Goal: Information Seeking & Learning: Learn about a topic

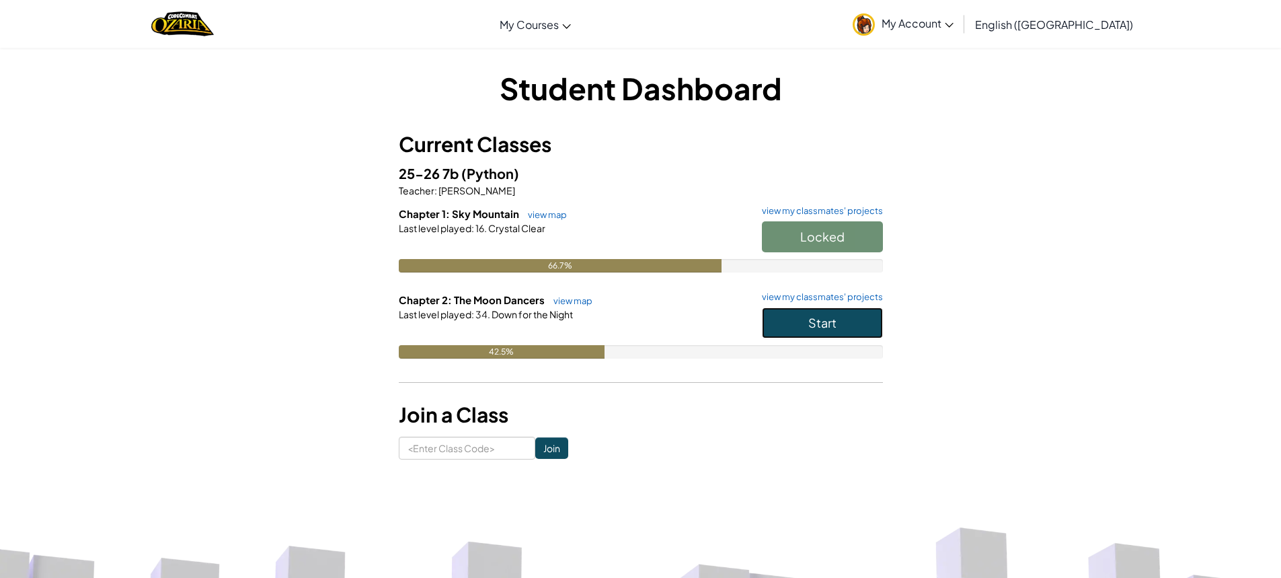
click at [853, 320] on button "Start" at bounding box center [822, 322] width 121 height 31
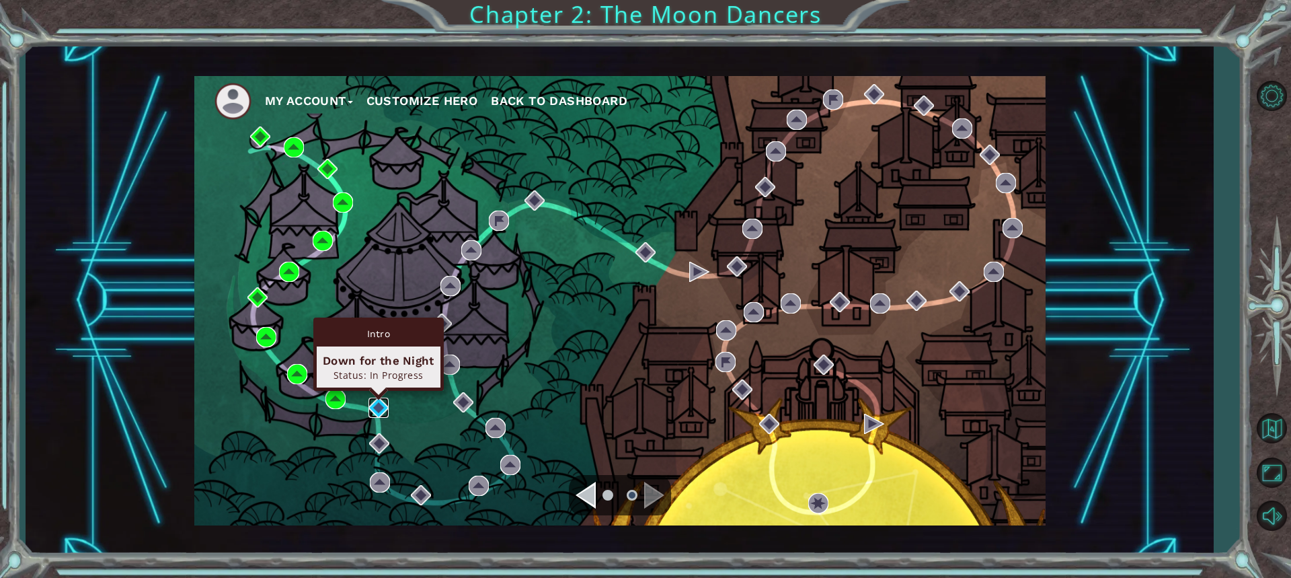
click at [383, 414] on img at bounding box center [379, 407] width 20 height 20
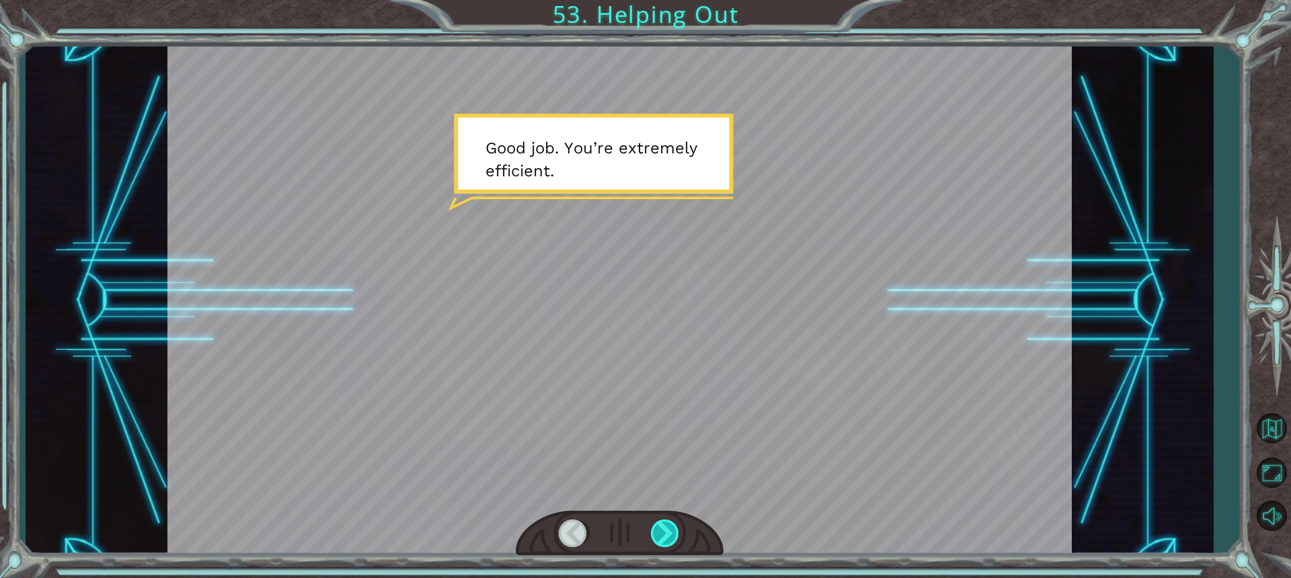
click at [669, 529] on div at bounding box center [666, 533] width 30 height 28
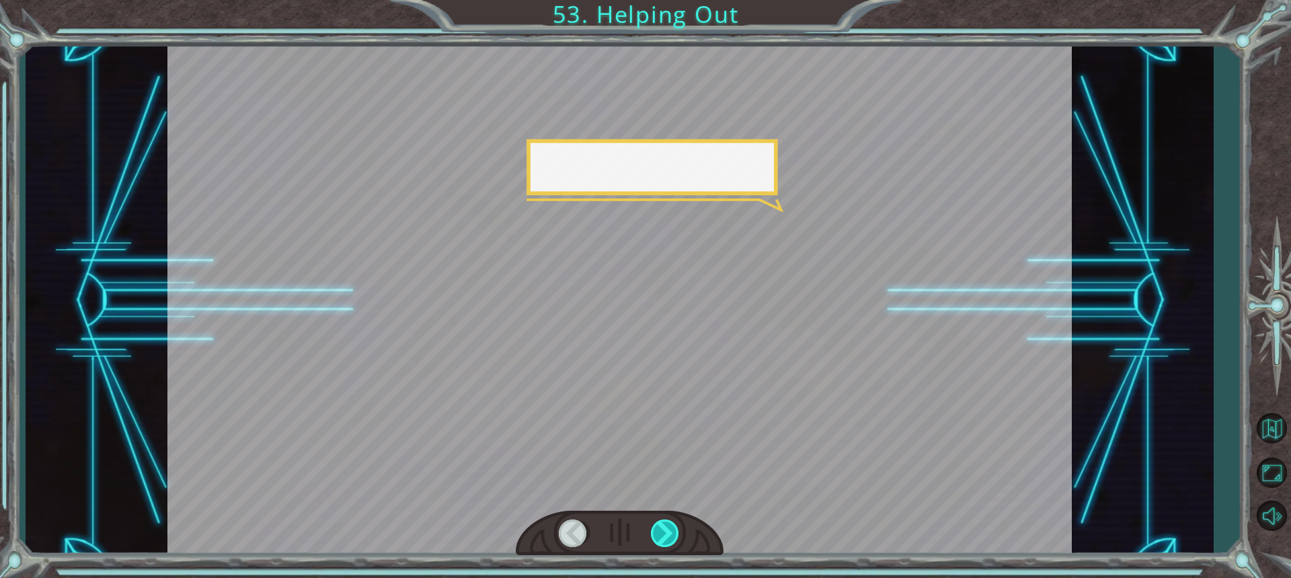
click at [669, 529] on div at bounding box center [666, 533] width 30 height 28
click at [668, 529] on div at bounding box center [666, 533] width 30 height 28
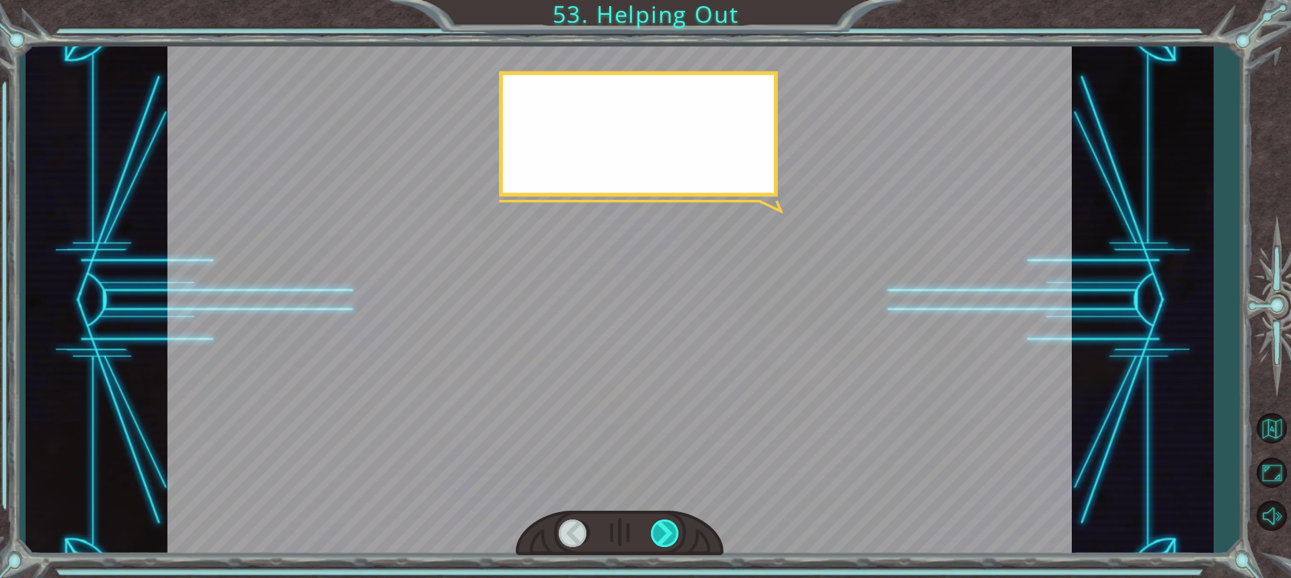
click at [668, 529] on div at bounding box center [666, 533] width 30 height 28
click at [667, 537] on div at bounding box center [666, 533] width 30 height 28
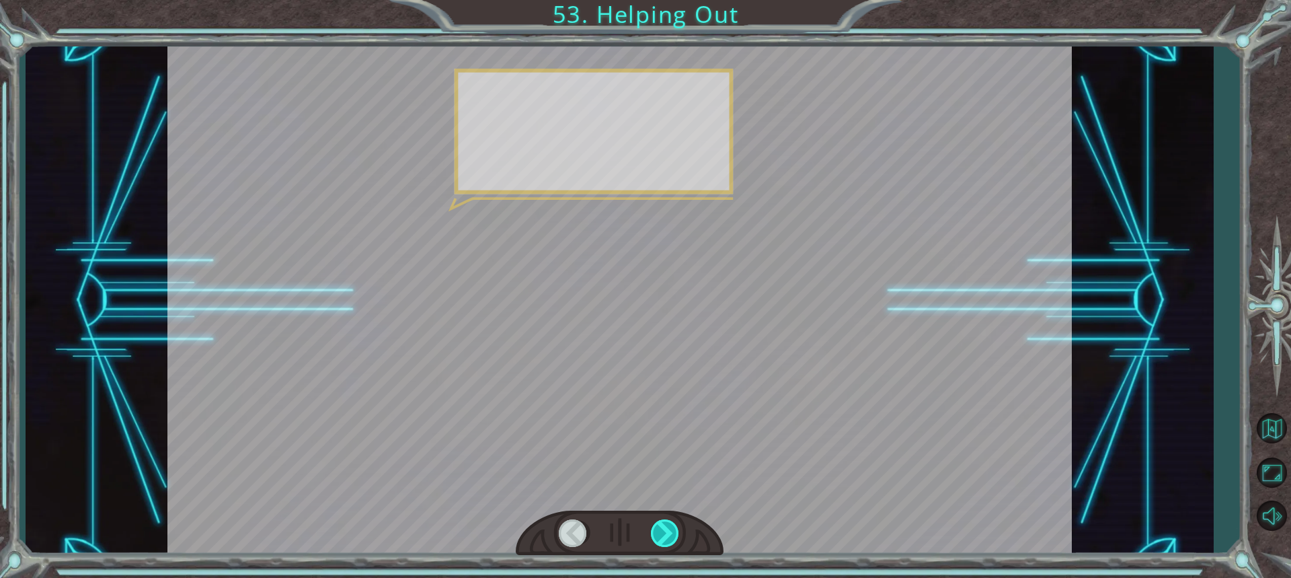
click at [667, 537] on div at bounding box center [666, 533] width 30 height 28
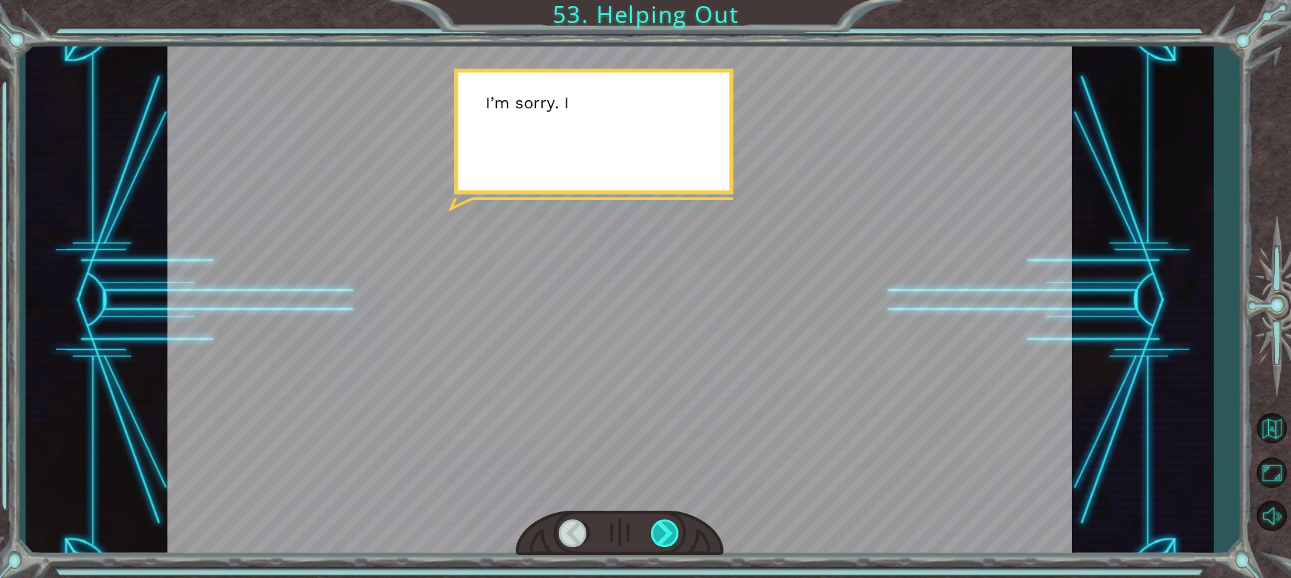
click at [667, 537] on div at bounding box center [666, 533] width 30 height 28
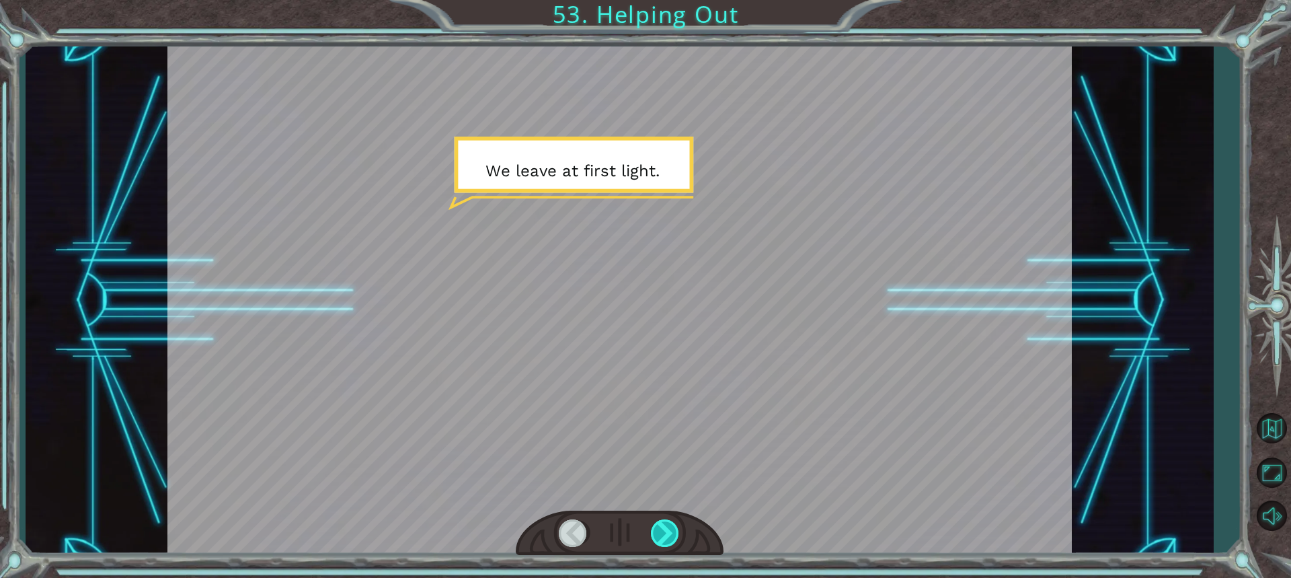
click at [667, 537] on div at bounding box center [666, 533] width 30 height 28
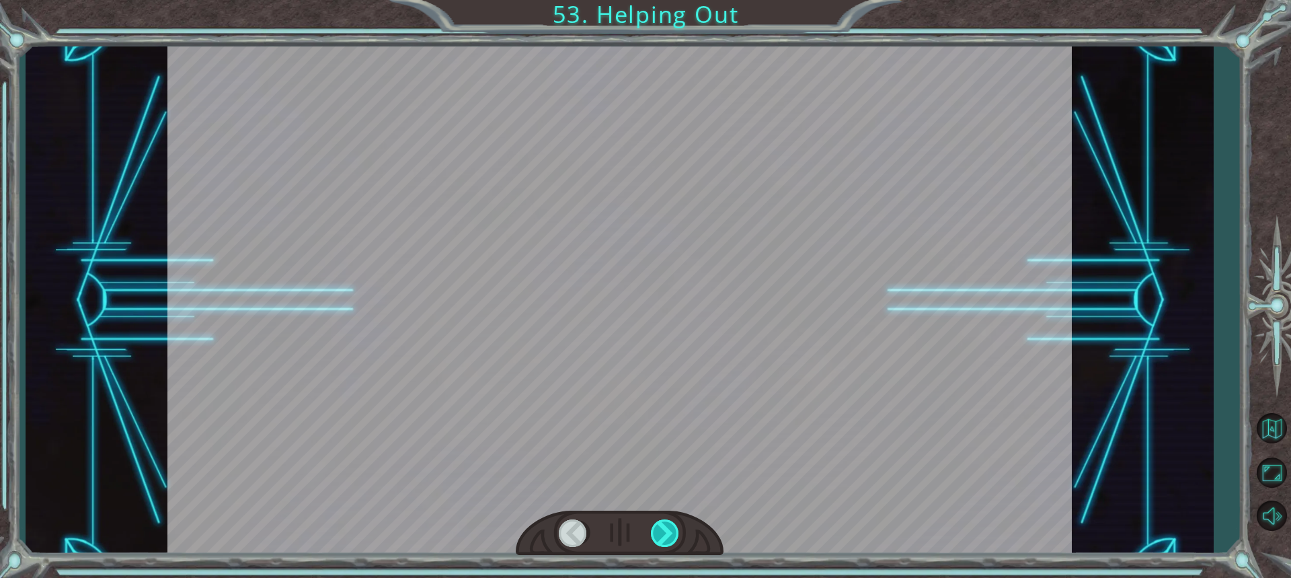
click at [667, 537] on div at bounding box center [666, 533] width 30 height 28
click at [667, 535] on div at bounding box center [666, 533] width 30 height 28
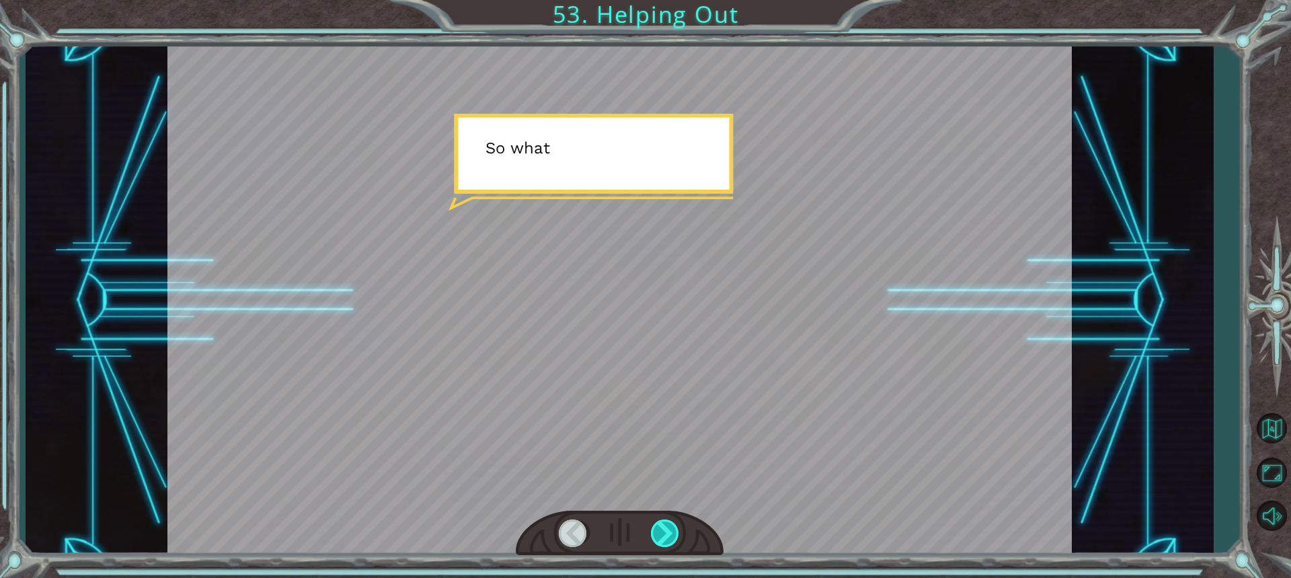
click at [667, 533] on div at bounding box center [666, 533] width 30 height 28
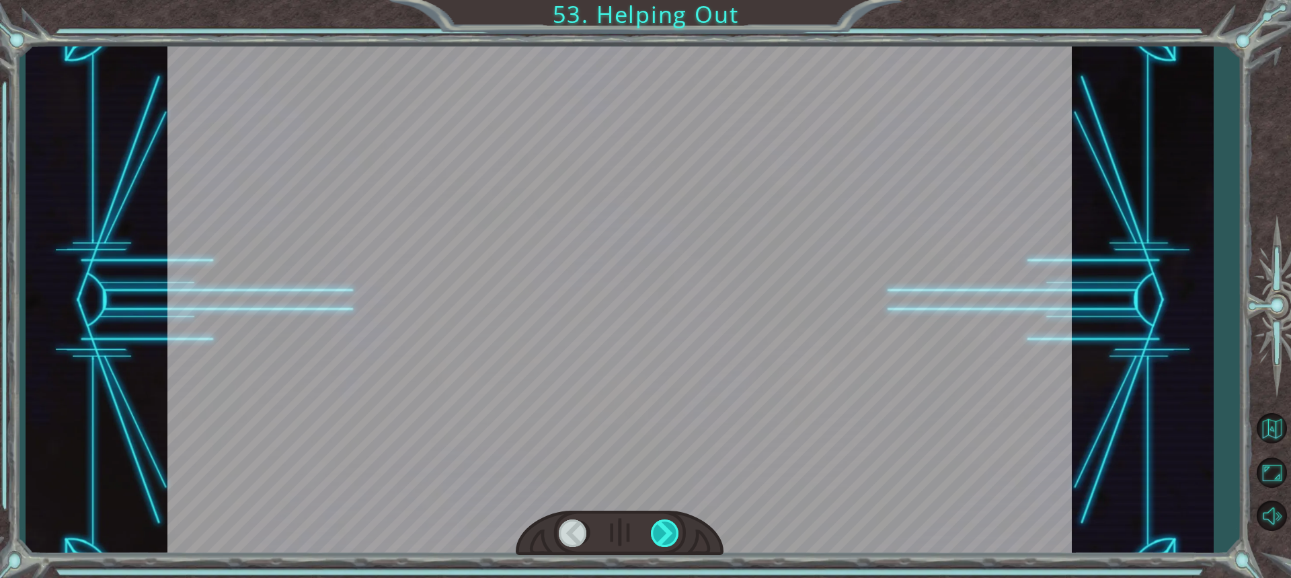
click at [667, 533] on div at bounding box center [666, 533] width 30 height 28
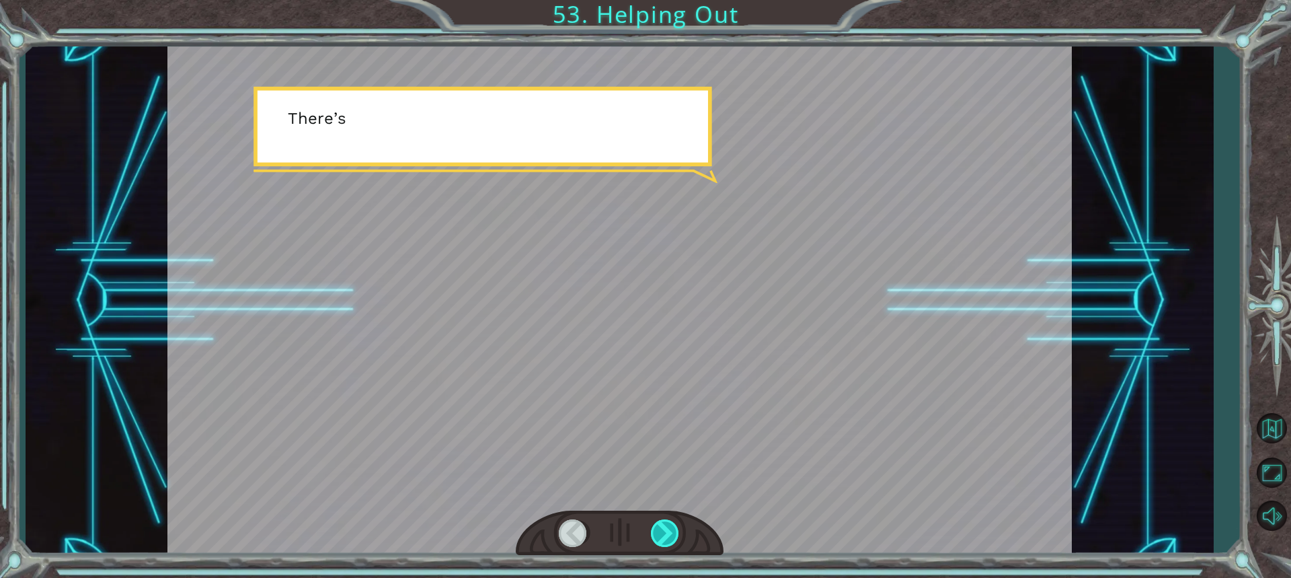
click at [667, 533] on div at bounding box center [666, 533] width 30 height 28
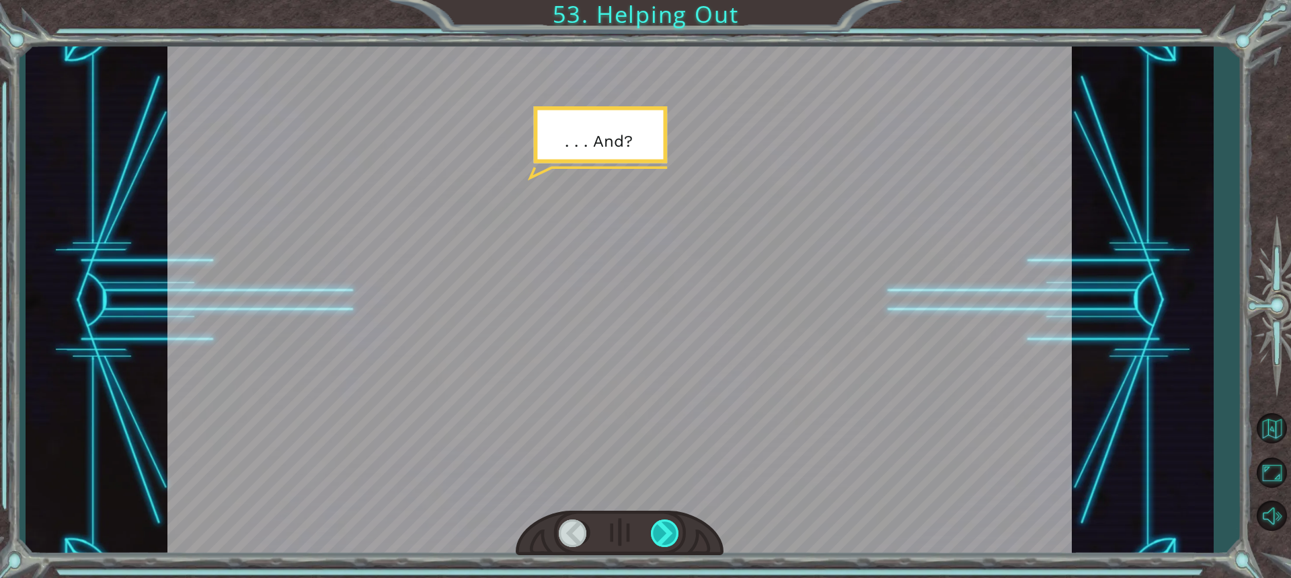
click at [667, 533] on div at bounding box center [666, 533] width 30 height 28
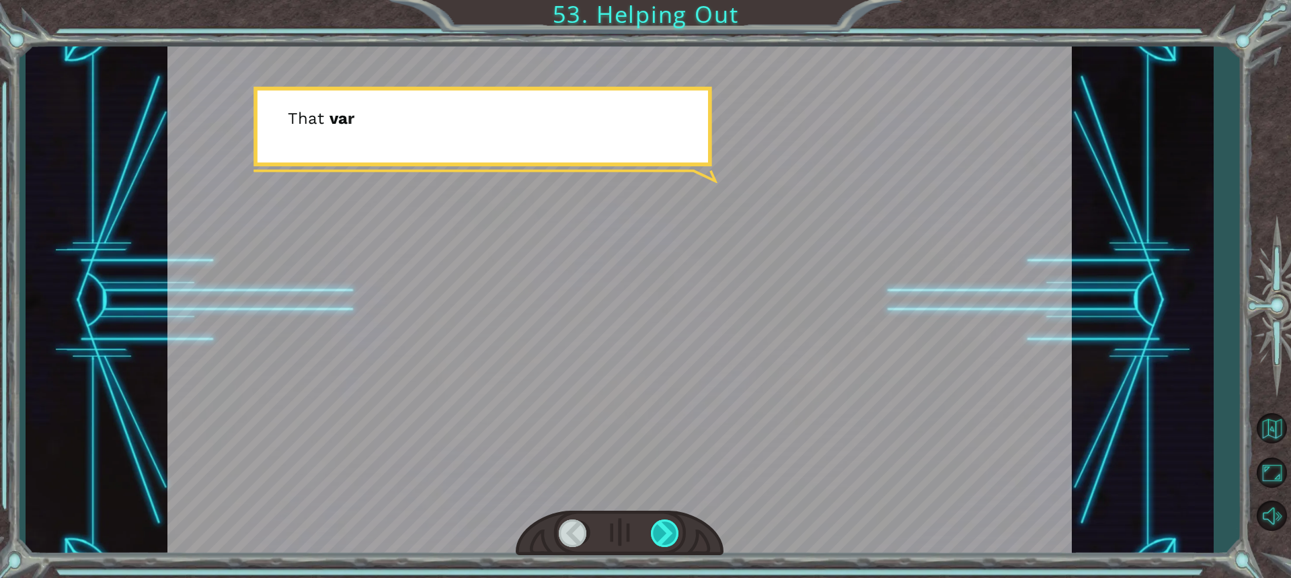
click at [667, 533] on div at bounding box center [666, 533] width 30 height 28
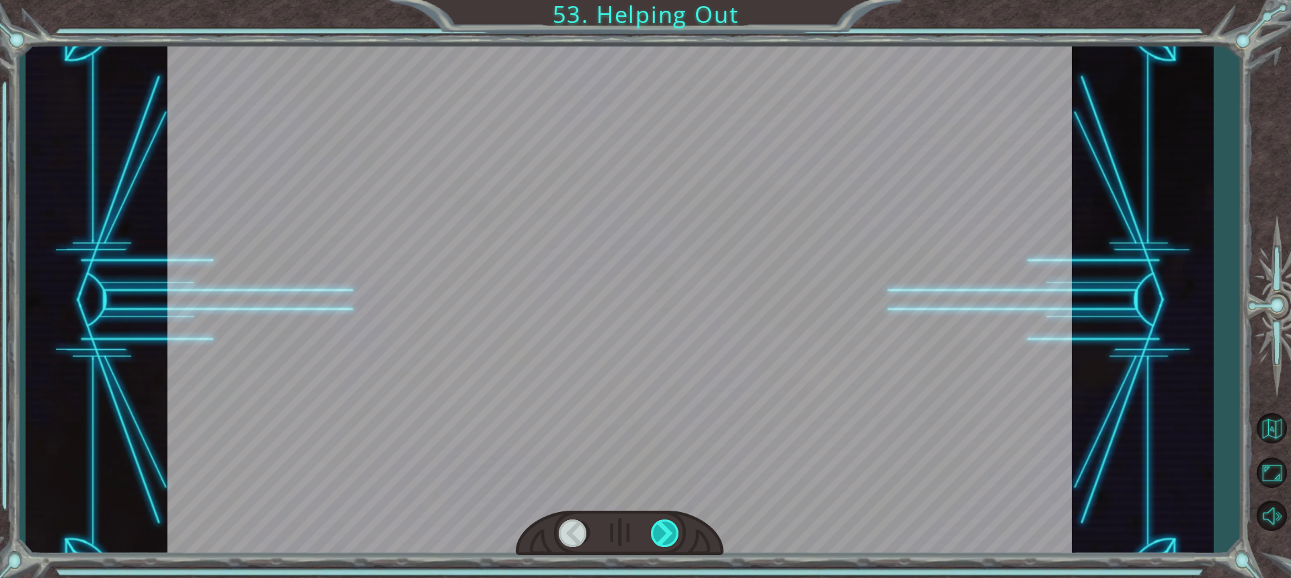
click at [667, 533] on div at bounding box center [666, 533] width 30 height 28
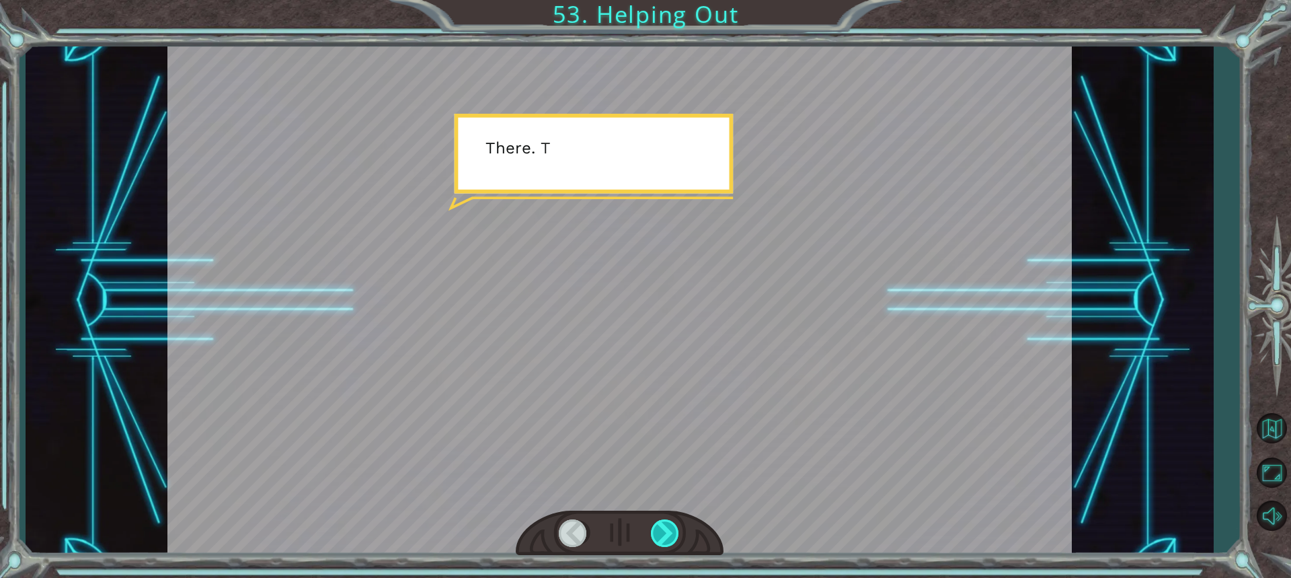
click at [668, 531] on div at bounding box center [666, 533] width 30 height 28
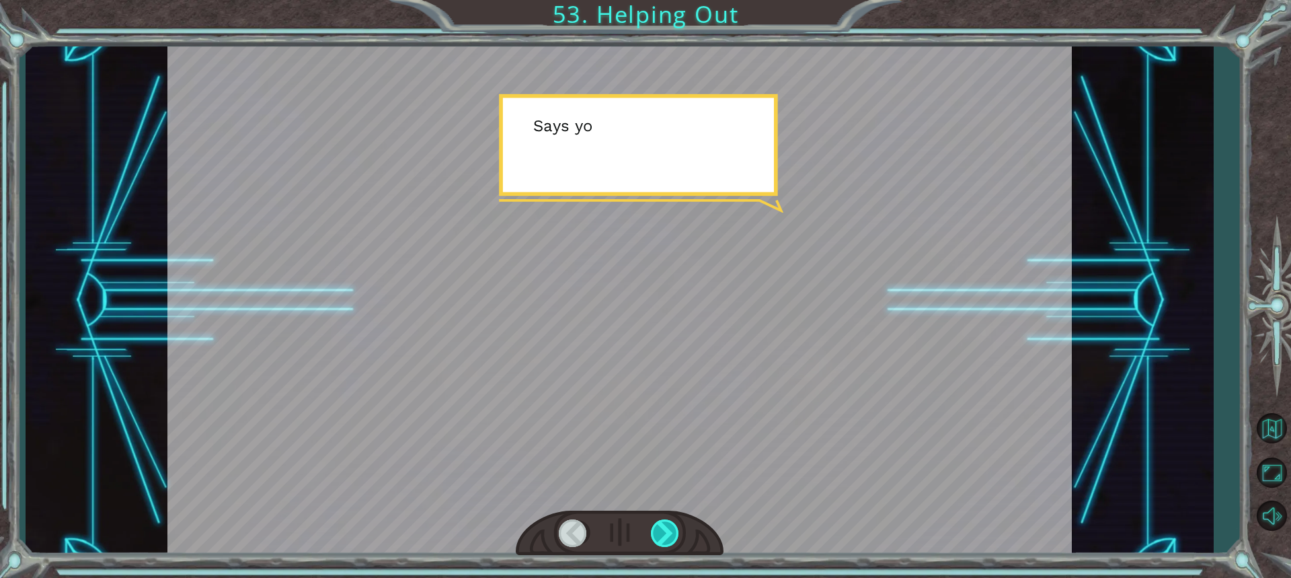
click at [668, 531] on div at bounding box center [666, 533] width 30 height 28
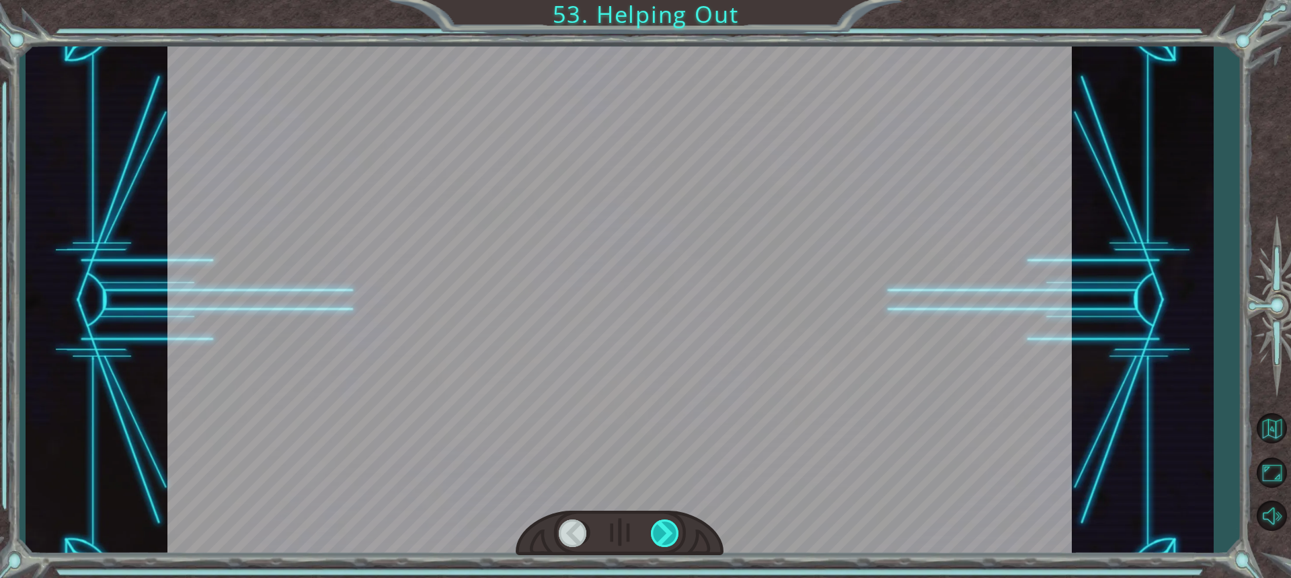
click at [668, 531] on div at bounding box center [666, 533] width 30 height 28
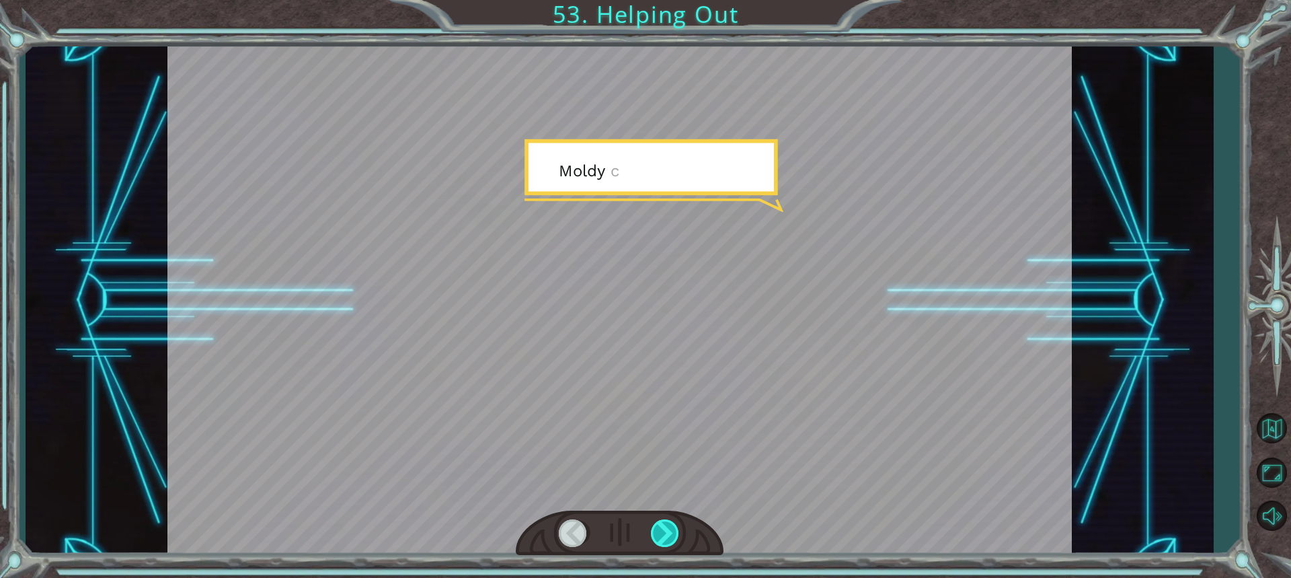
click at [668, 531] on div at bounding box center [666, 533] width 30 height 28
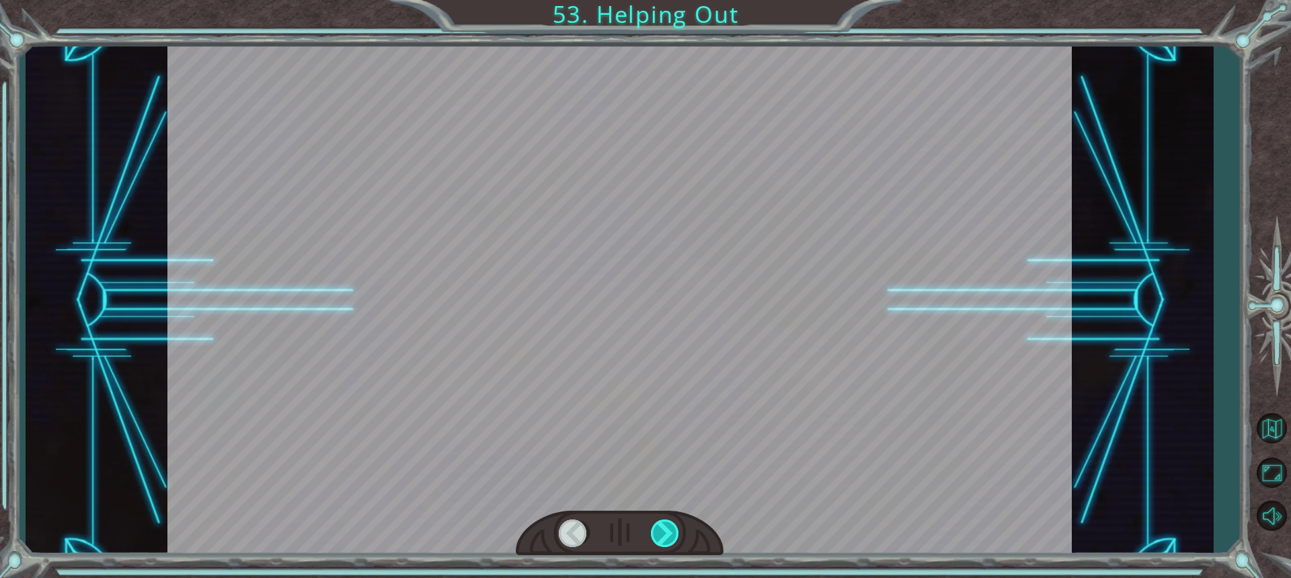
click at [668, 531] on div at bounding box center [666, 533] width 30 height 28
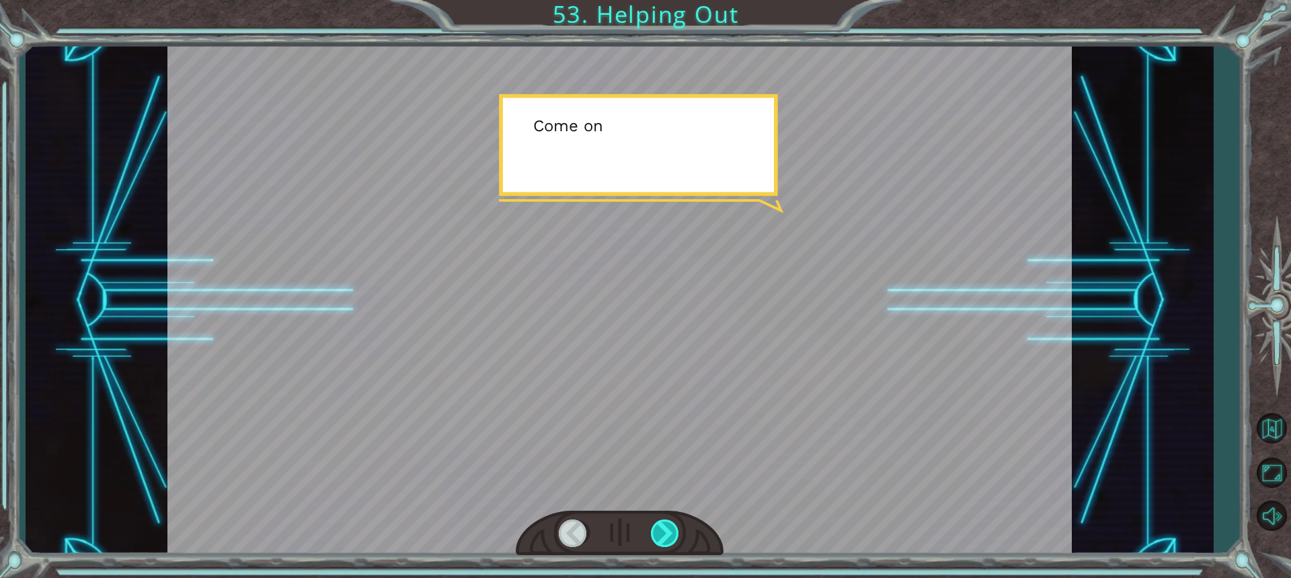
click at [668, 531] on div at bounding box center [666, 533] width 30 height 28
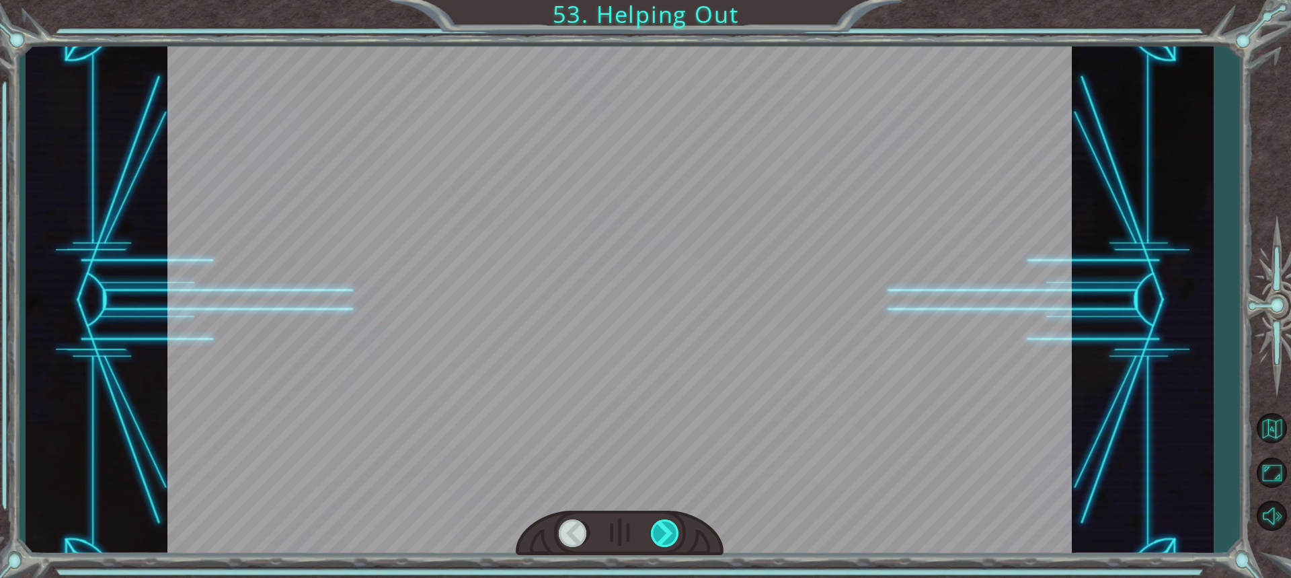
click at [668, 531] on div at bounding box center [666, 533] width 30 height 28
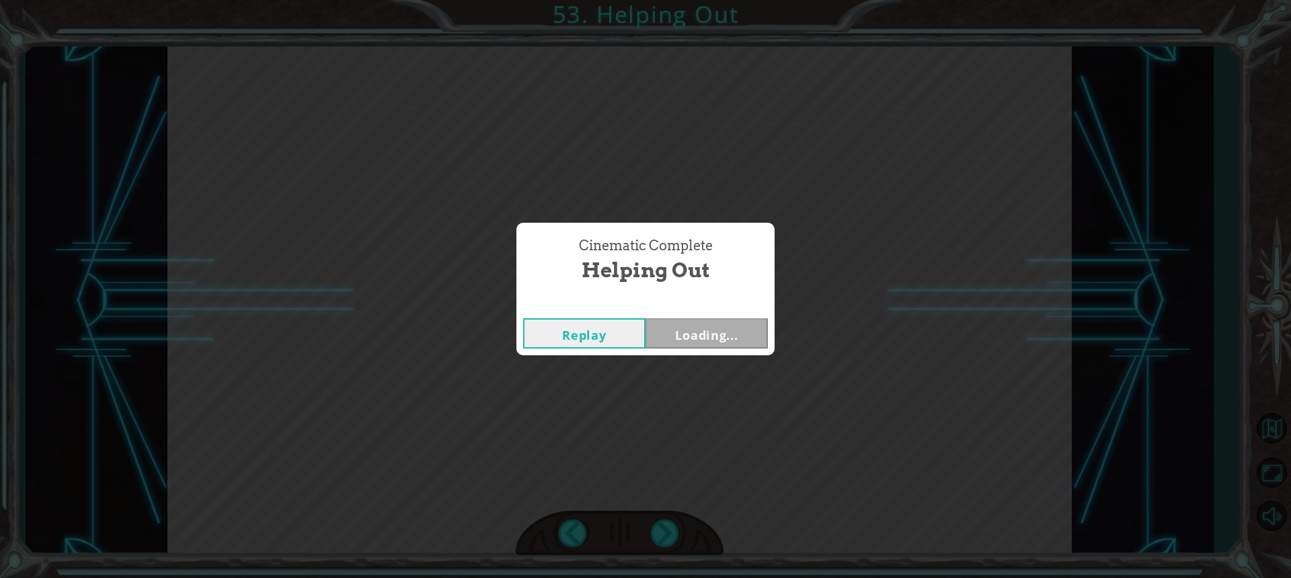
click at [658, 529] on div "Cinematic Complete Helping Out Replay Loading..." at bounding box center [645, 289] width 1291 height 578
click at [672, 322] on button "Next" at bounding box center [707, 333] width 122 height 30
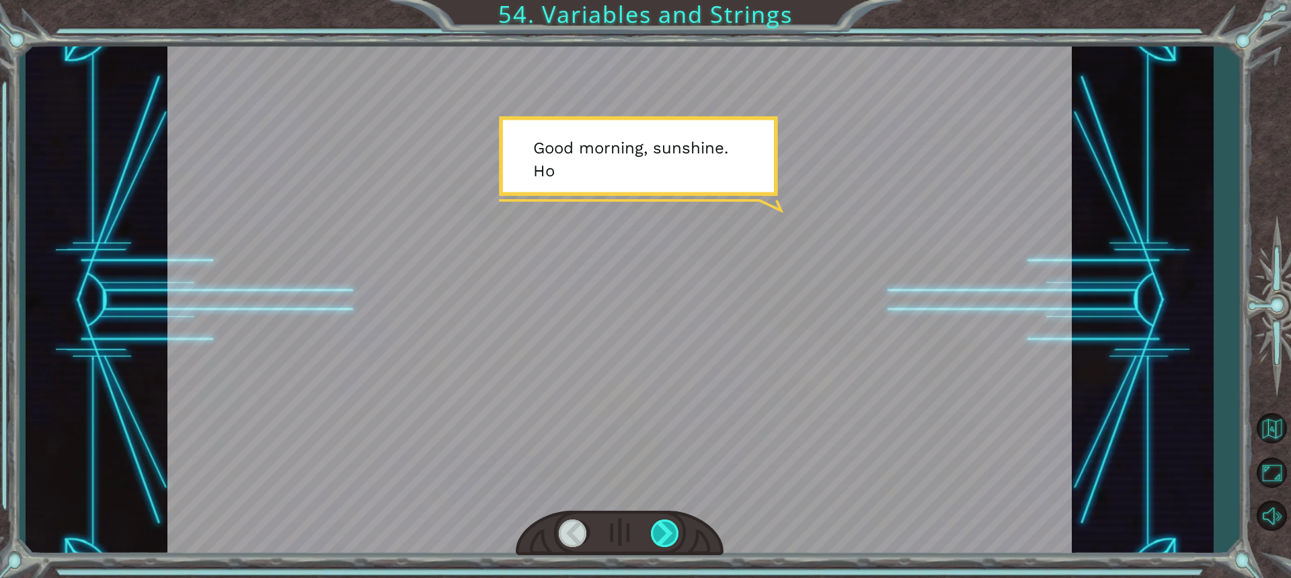
click at [658, 536] on div at bounding box center [666, 533] width 30 height 28
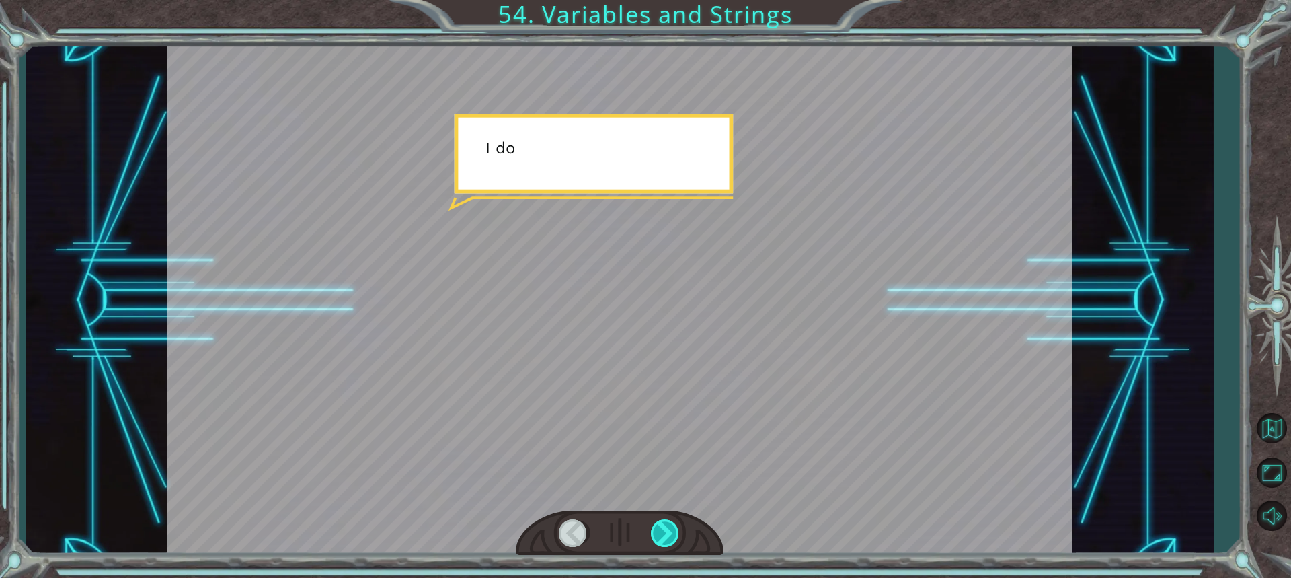
click at [658, 536] on div at bounding box center [666, 533] width 30 height 28
click at [659, 535] on div at bounding box center [666, 533] width 30 height 28
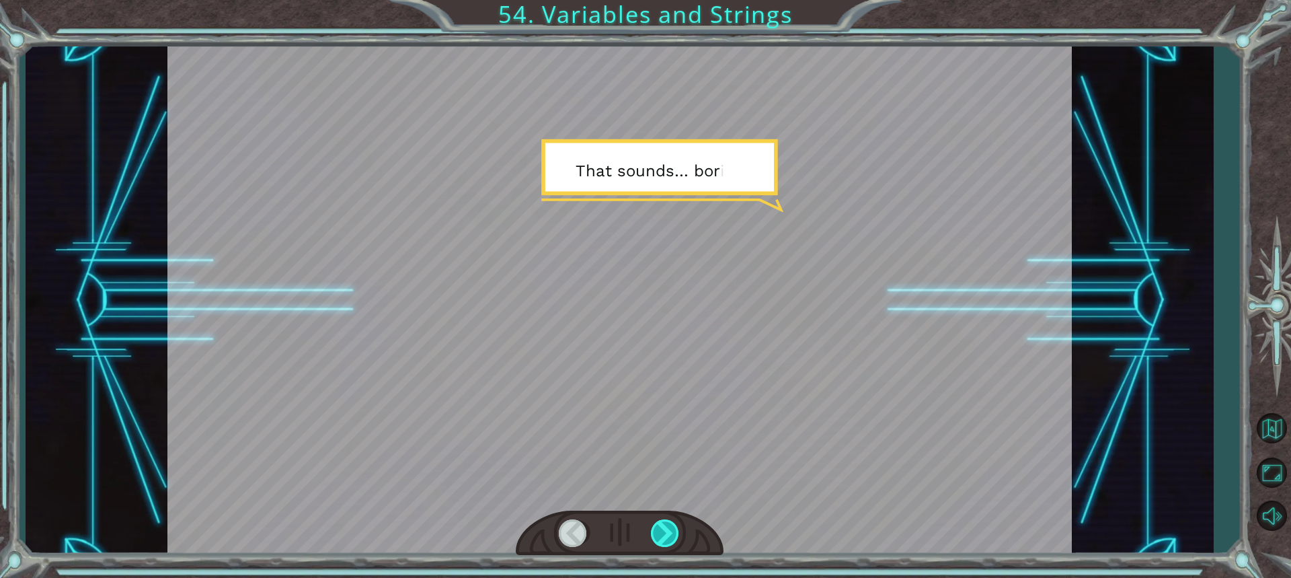
click at [661, 533] on div at bounding box center [666, 533] width 30 height 28
click at [661, 532] on div at bounding box center [666, 533] width 30 height 28
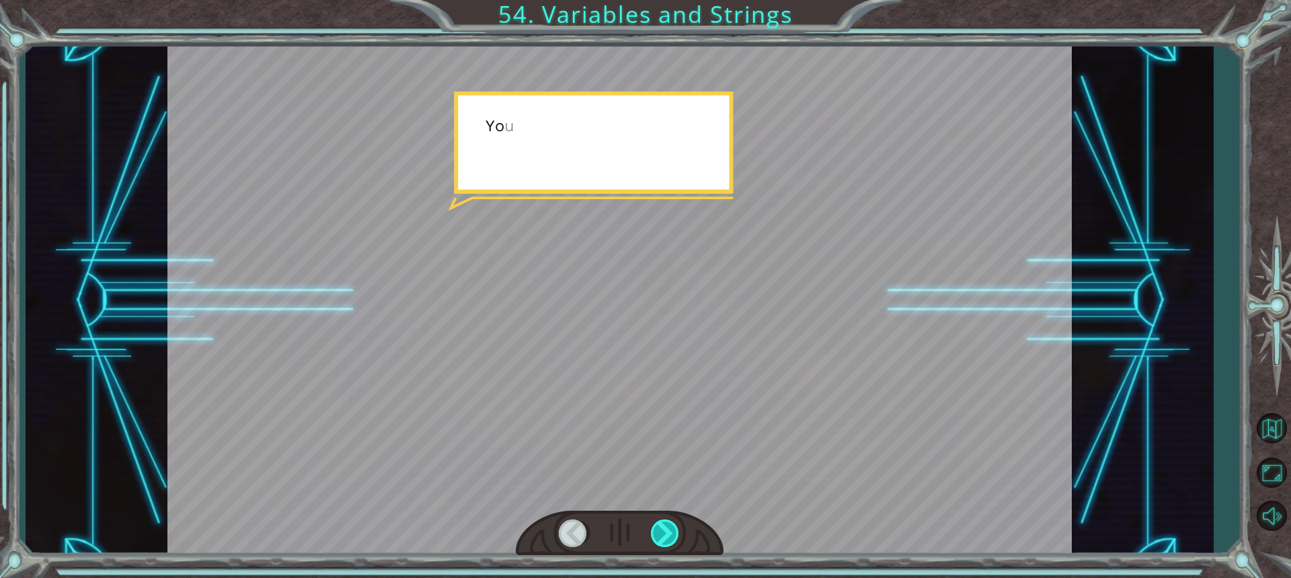
click at [661, 532] on div at bounding box center [666, 533] width 30 height 28
click at [663, 532] on div at bounding box center [666, 533] width 30 height 28
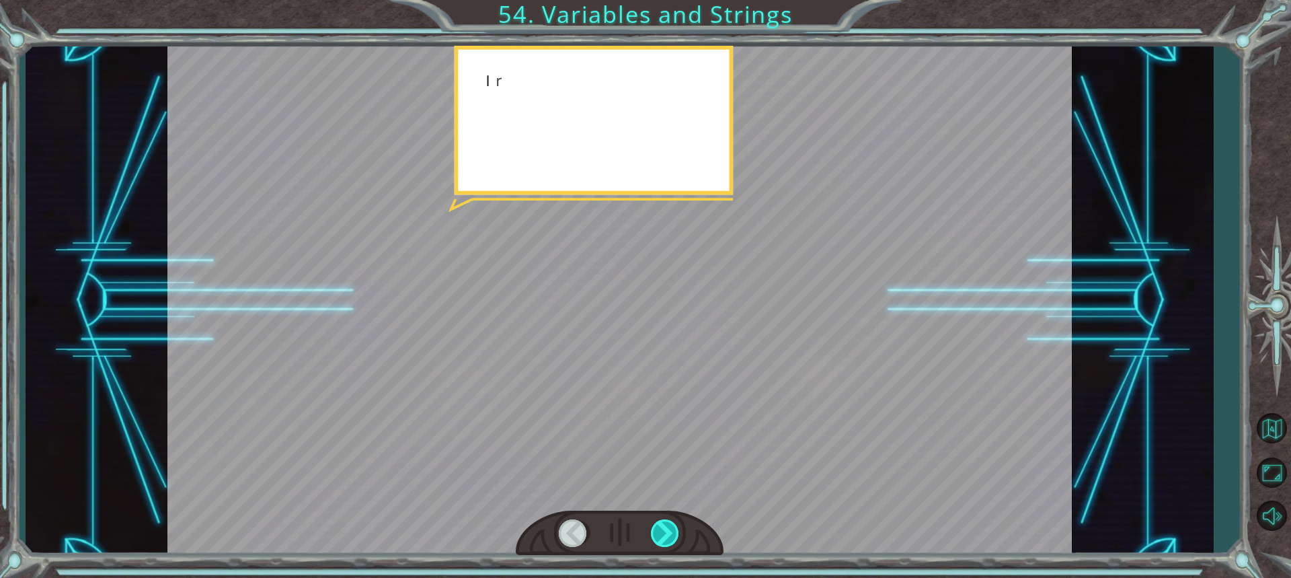
click at [665, 532] on div at bounding box center [666, 533] width 30 height 28
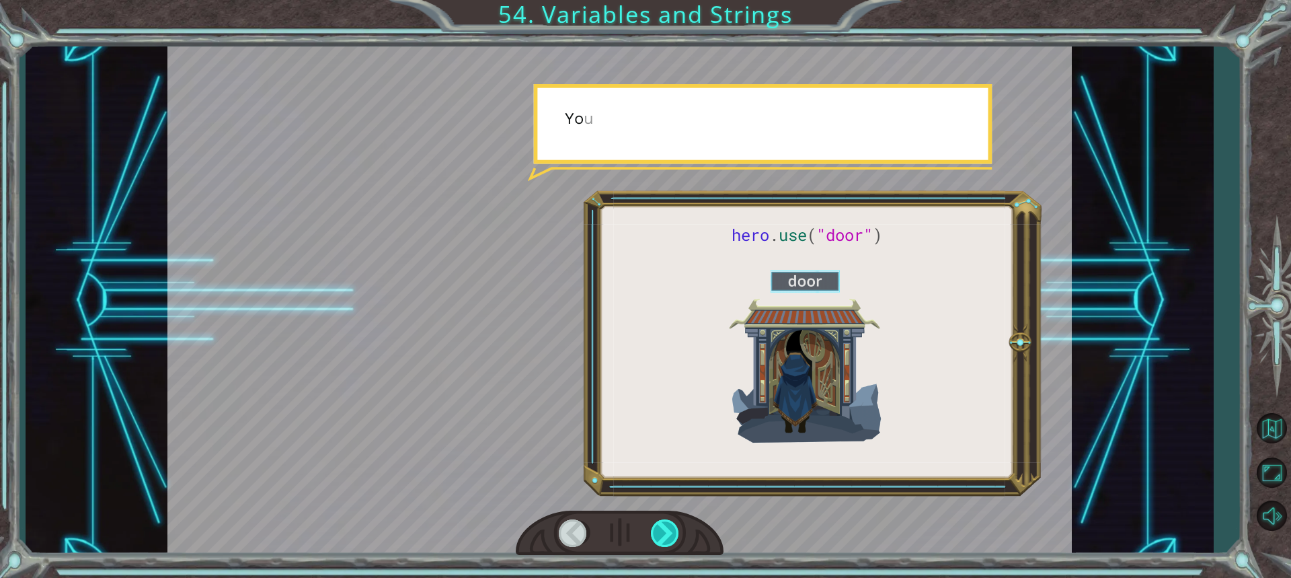
click at [665, 532] on div at bounding box center [666, 533] width 30 height 28
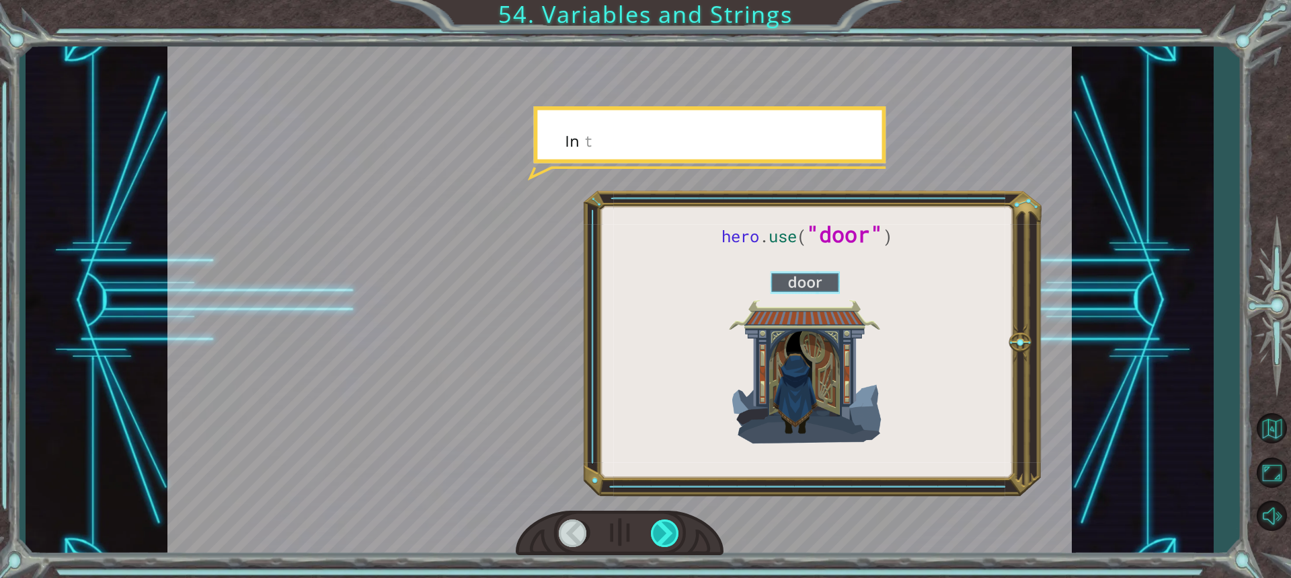
click at [665, 532] on div at bounding box center [666, 533] width 30 height 28
click at [676, 533] on div at bounding box center [666, 533] width 30 height 28
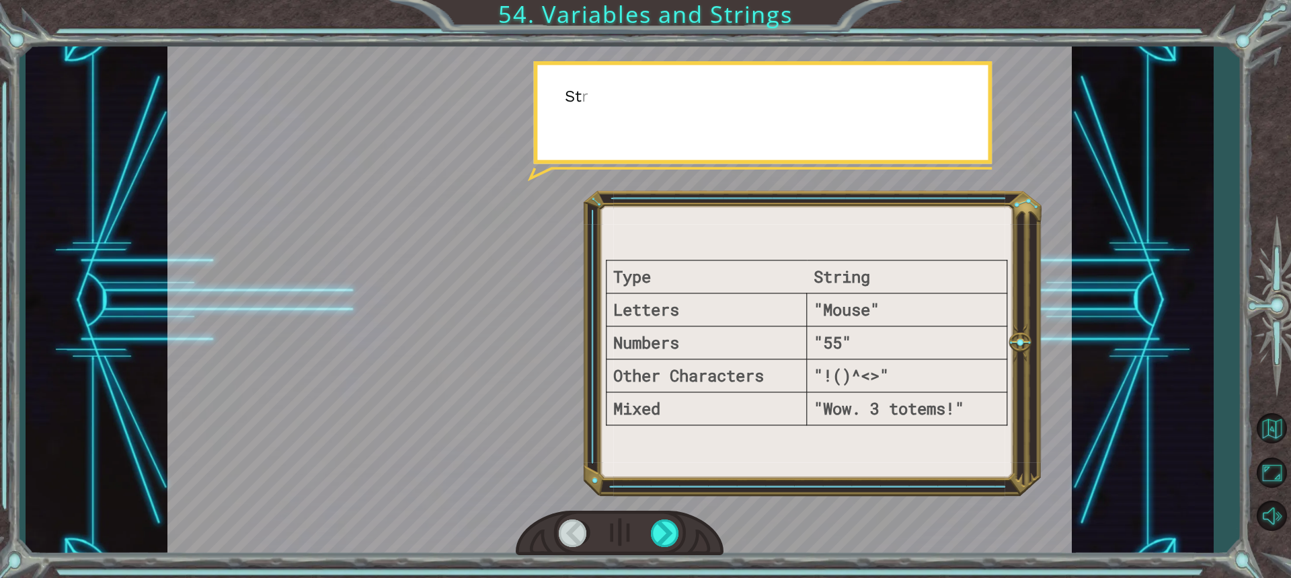
click at [696, 536] on div at bounding box center [620, 533] width 208 height 46
drag, startPoint x: 711, startPoint y: 556, endPoint x: 691, endPoint y: 566, distance: 22.3
click at [707, 556] on div "Type String Letters "Mouse" Numbers "55" Other Characters "!()^<>" Mixed "Wow. …" at bounding box center [645, 289] width 1291 height 578
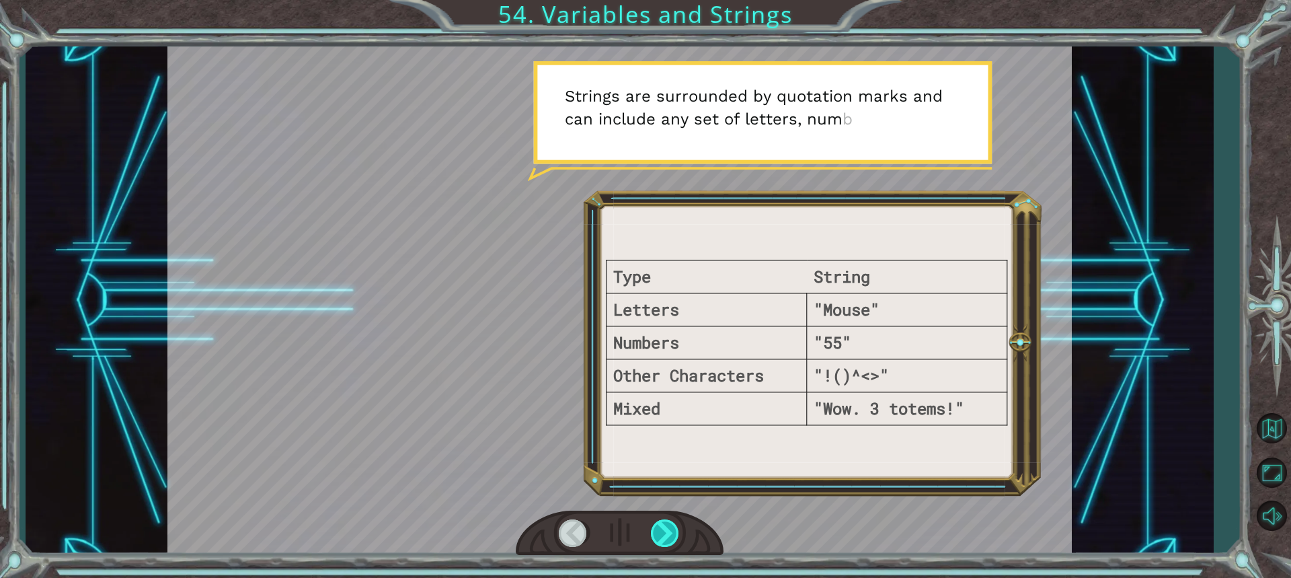
click at [674, 539] on div at bounding box center [666, 533] width 30 height 28
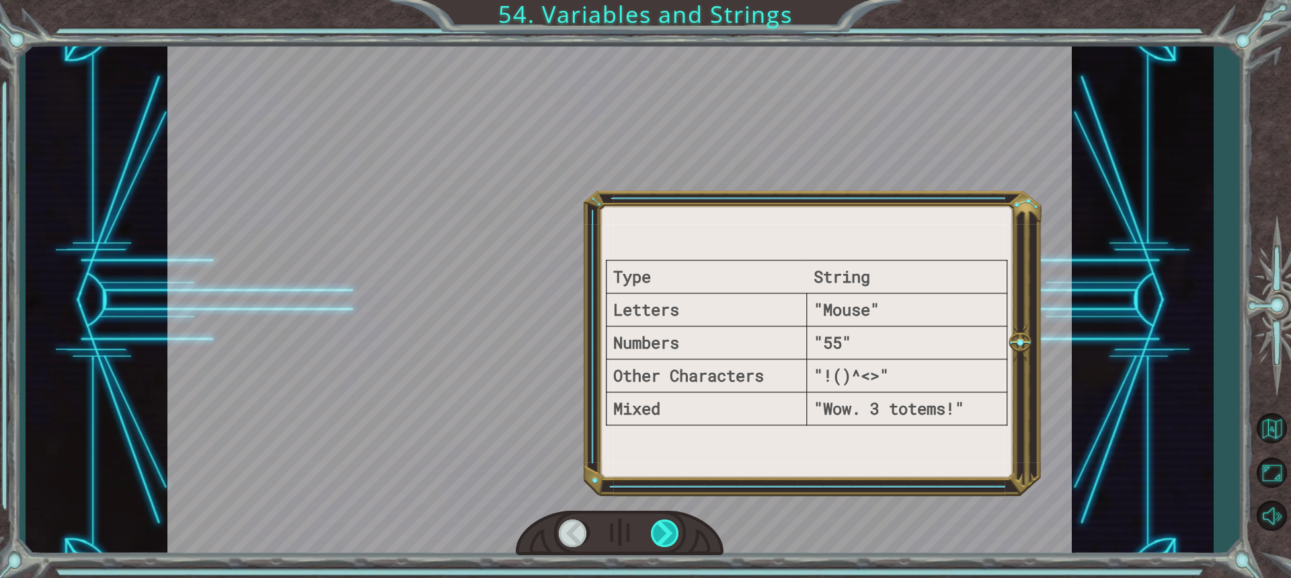
click at [674, 539] on div at bounding box center [666, 533] width 30 height 28
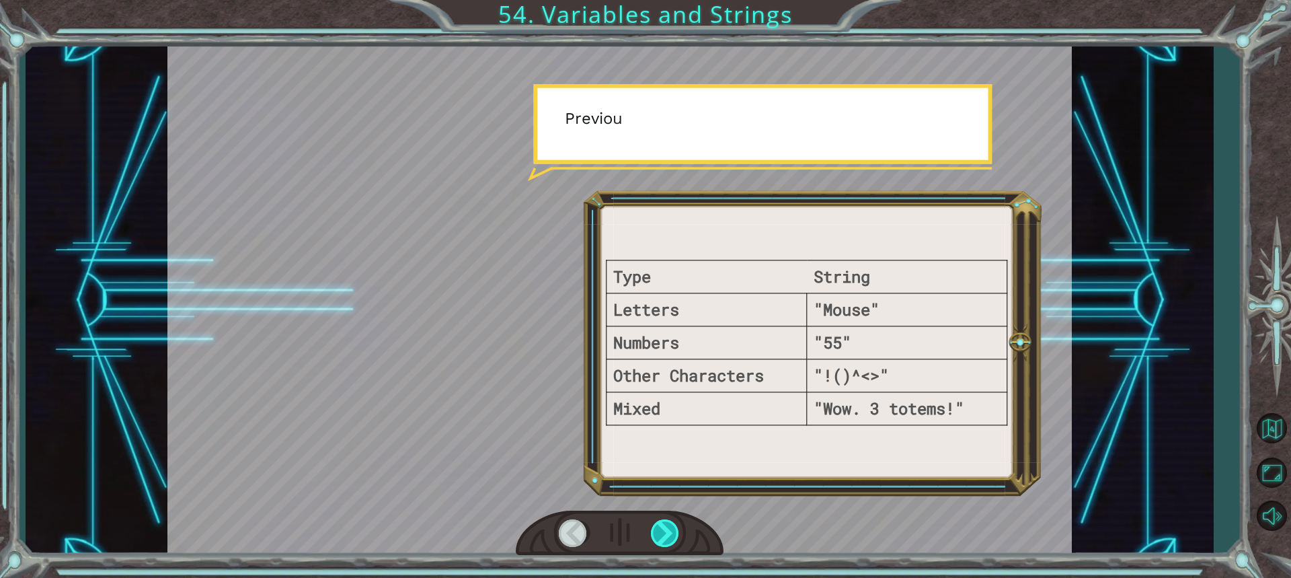
click at [674, 539] on div at bounding box center [666, 533] width 30 height 28
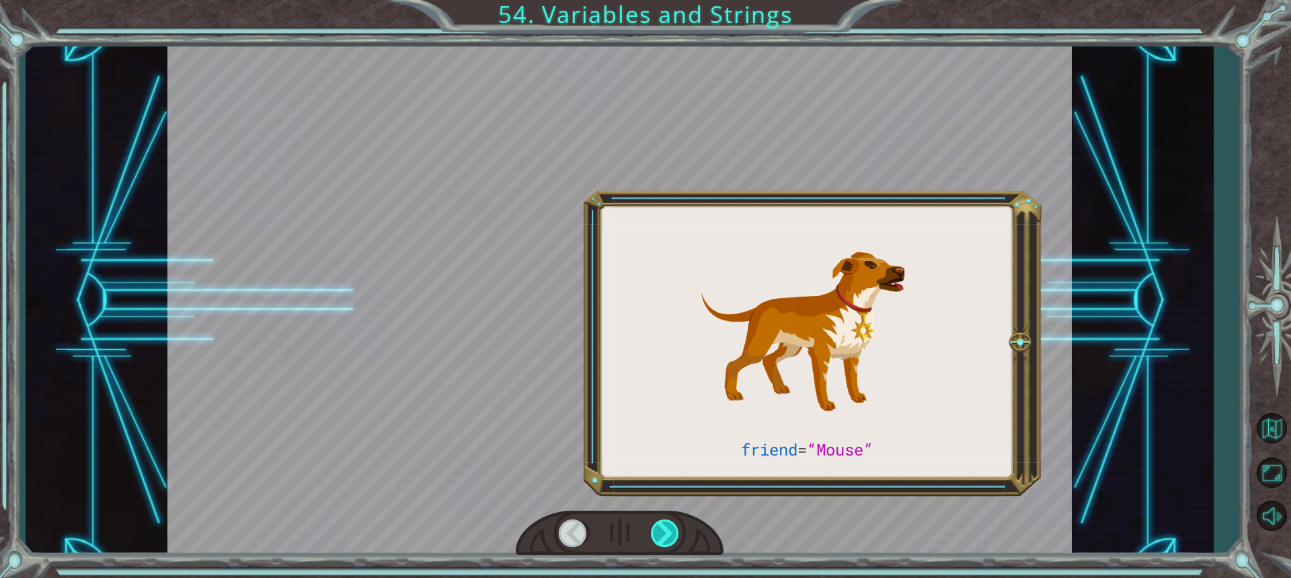
click at [674, 539] on div at bounding box center [666, 533] width 30 height 28
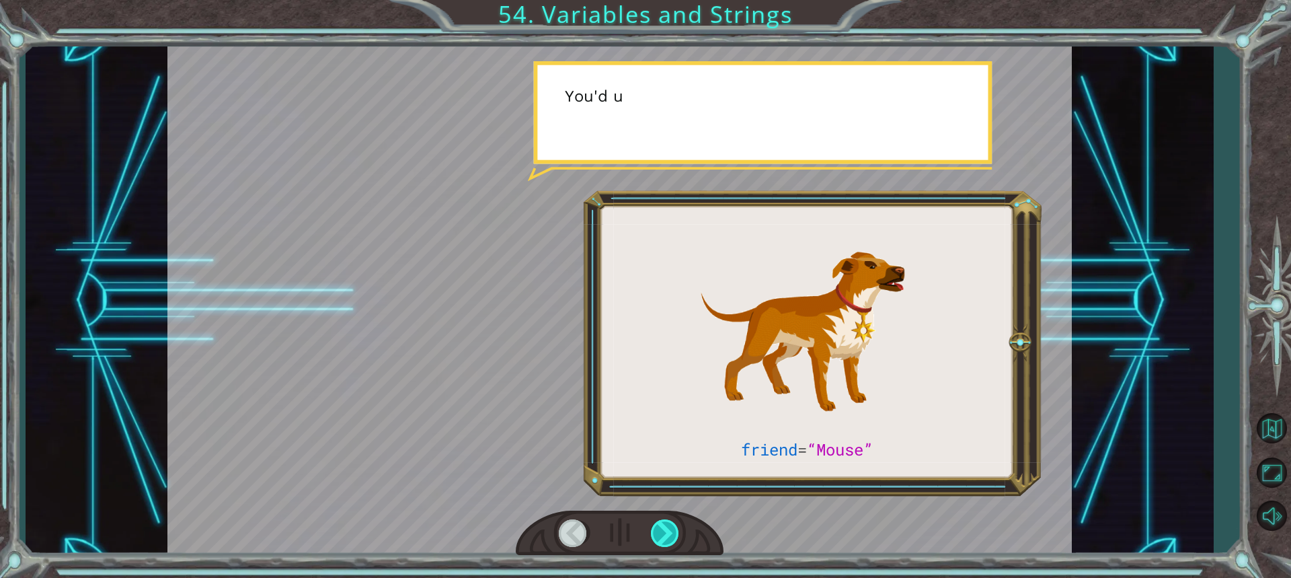
click at [674, 539] on div at bounding box center [666, 533] width 30 height 28
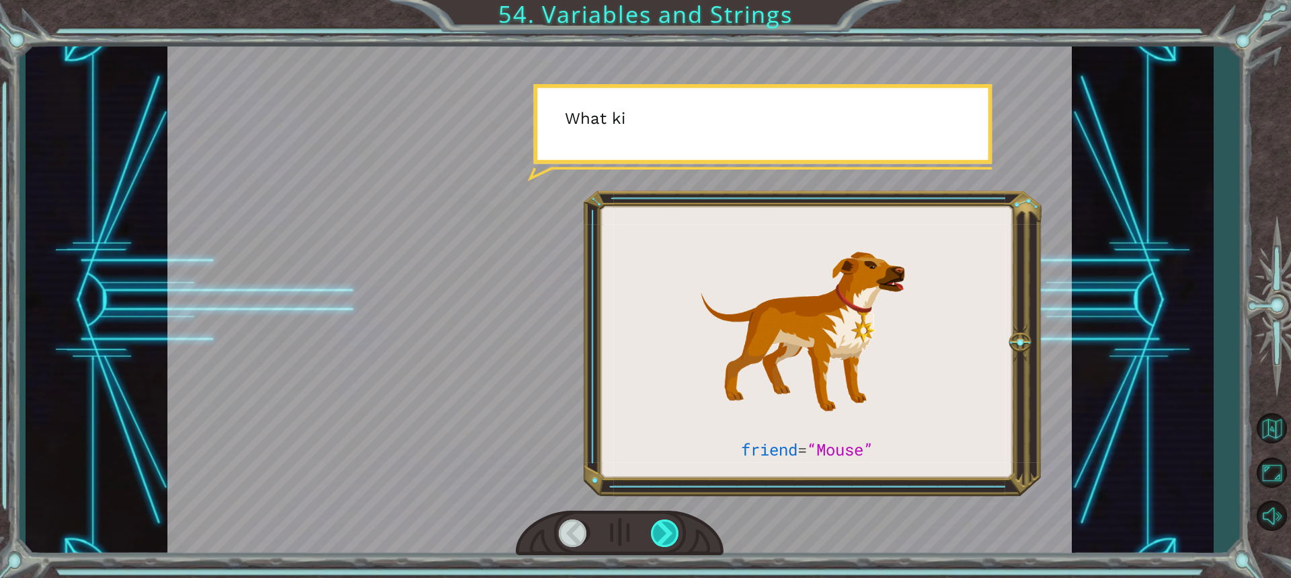
click at [674, 539] on div at bounding box center [666, 533] width 30 height 28
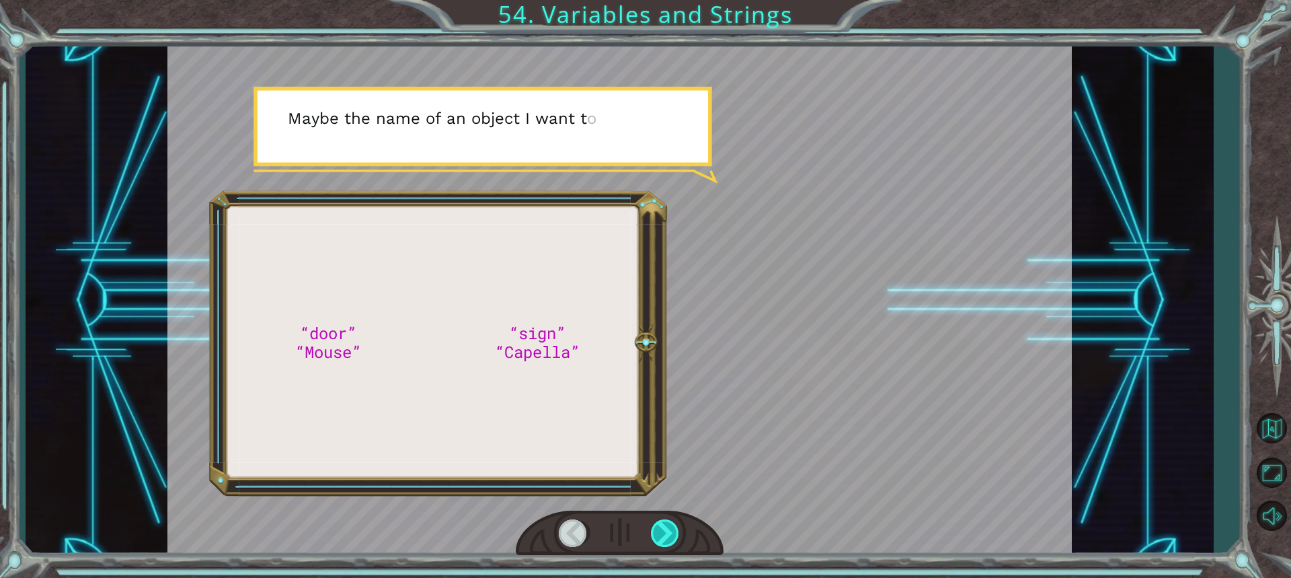
click at [668, 540] on div at bounding box center [666, 533] width 30 height 28
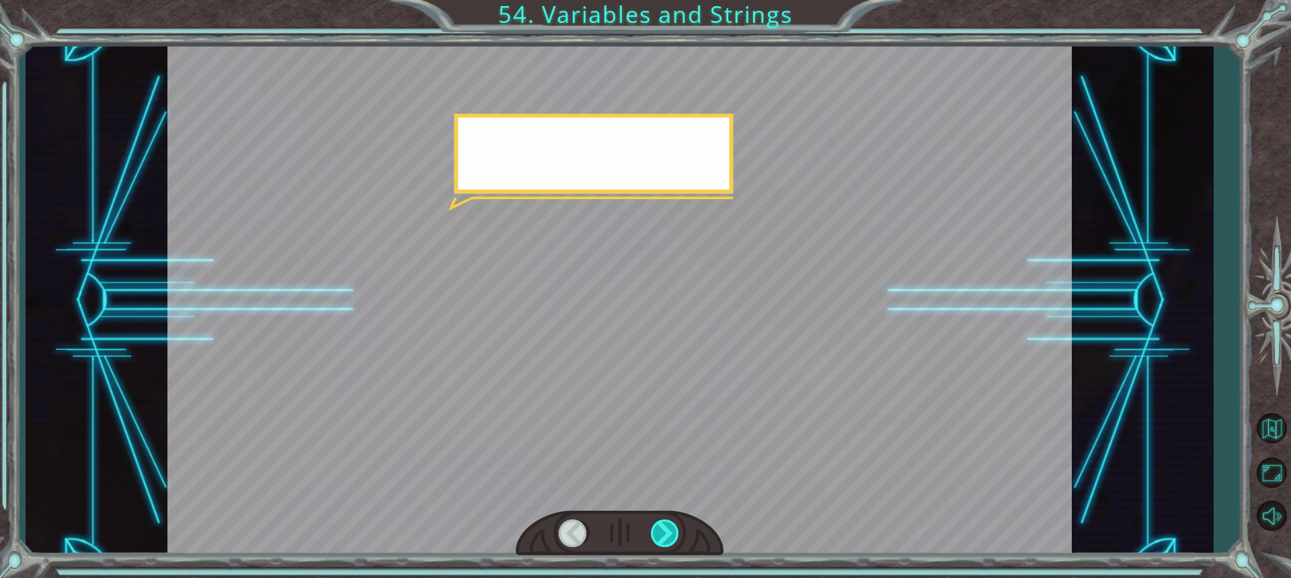
click at [669, 538] on div at bounding box center [666, 533] width 30 height 28
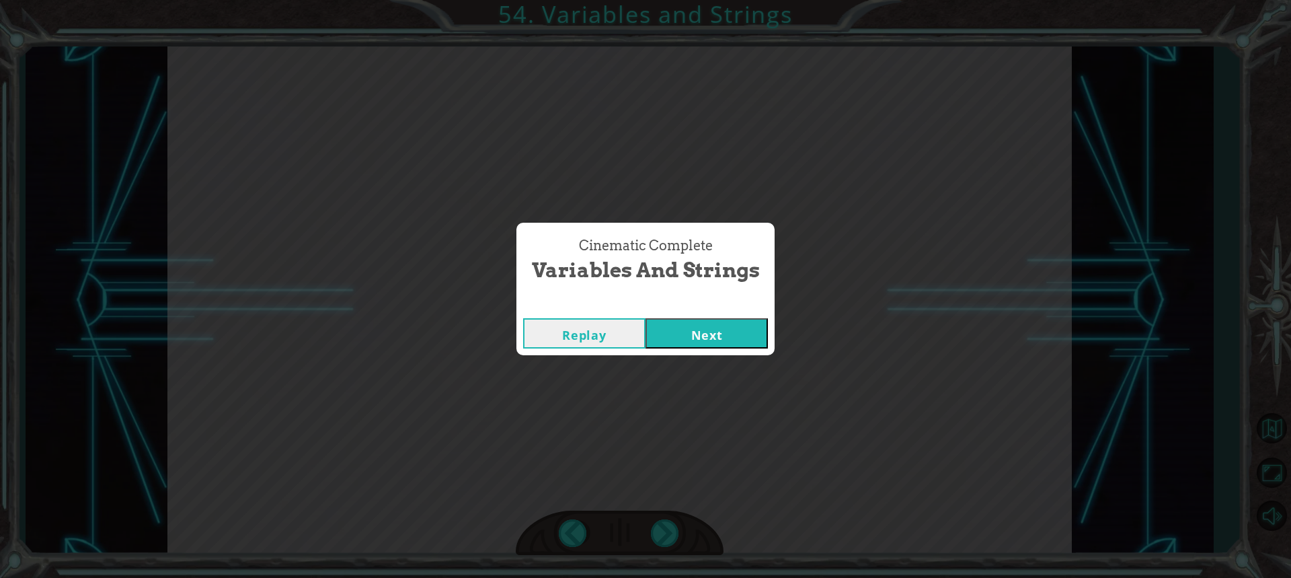
drag, startPoint x: 669, startPoint y: 538, endPoint x: 635, endPoint y: 501, distance: 50.4
click at [645, 520] on div "Cinematic Complete Variables and Strings Replay Next" at bounding box center [645, 289] width 1291 height 578
click at [670, 318] on button "Next" at bounding box center [707, 333] width 122 height 30
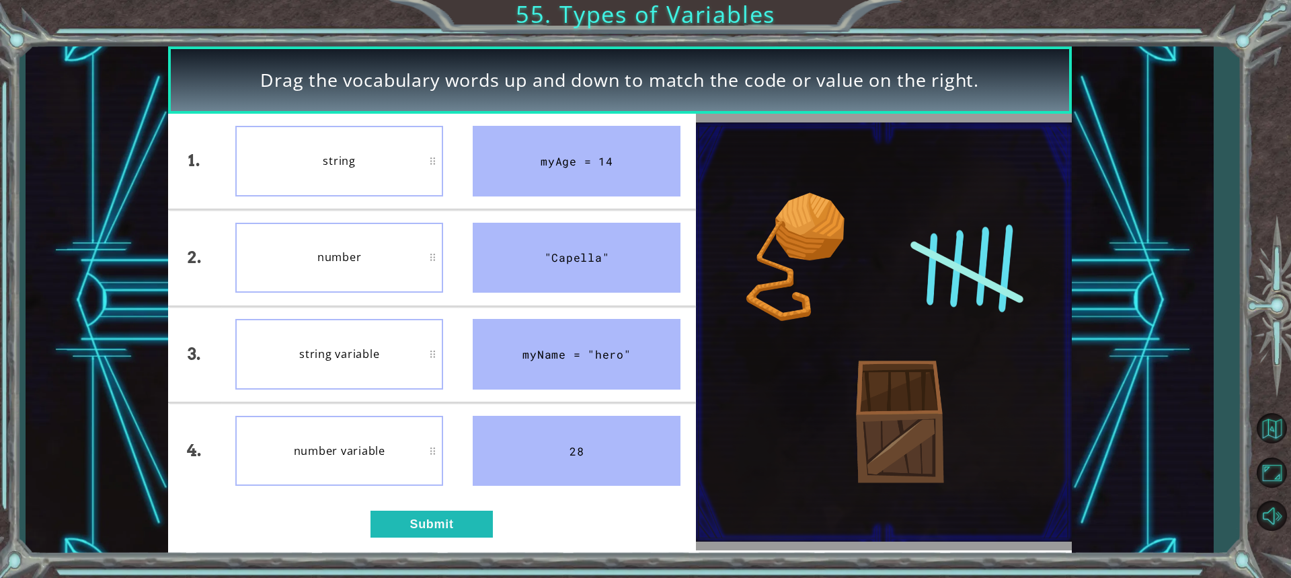
drag, startPoint x: 630, startPoint y: 344, endPoint x: 568, endPoint y: 181, distance: 174.3
click at [568, 181] on ul "myAge = 14 "Capella" myName = "hero" 28" at bounding box center [576, 306] width 237 height 385
click at [414, 527] on button "Submit" at bounding box center [432, 523] width 122 height 27
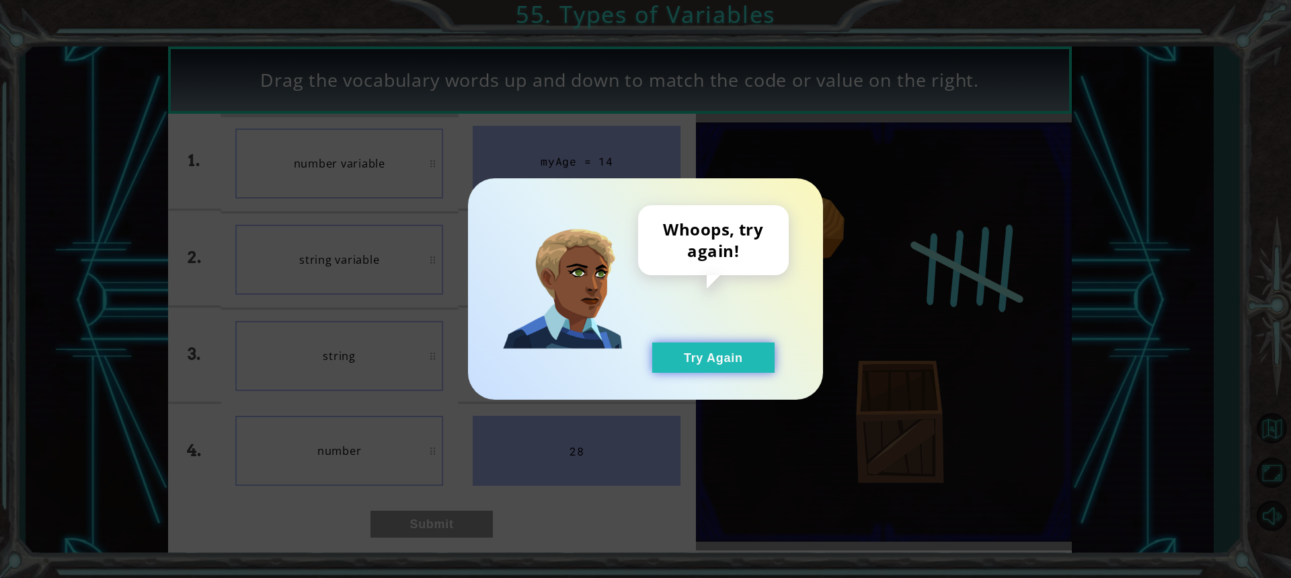
click at [723, 360] on button "Try Again" at bounding box center [713, 357] width 122 height 30
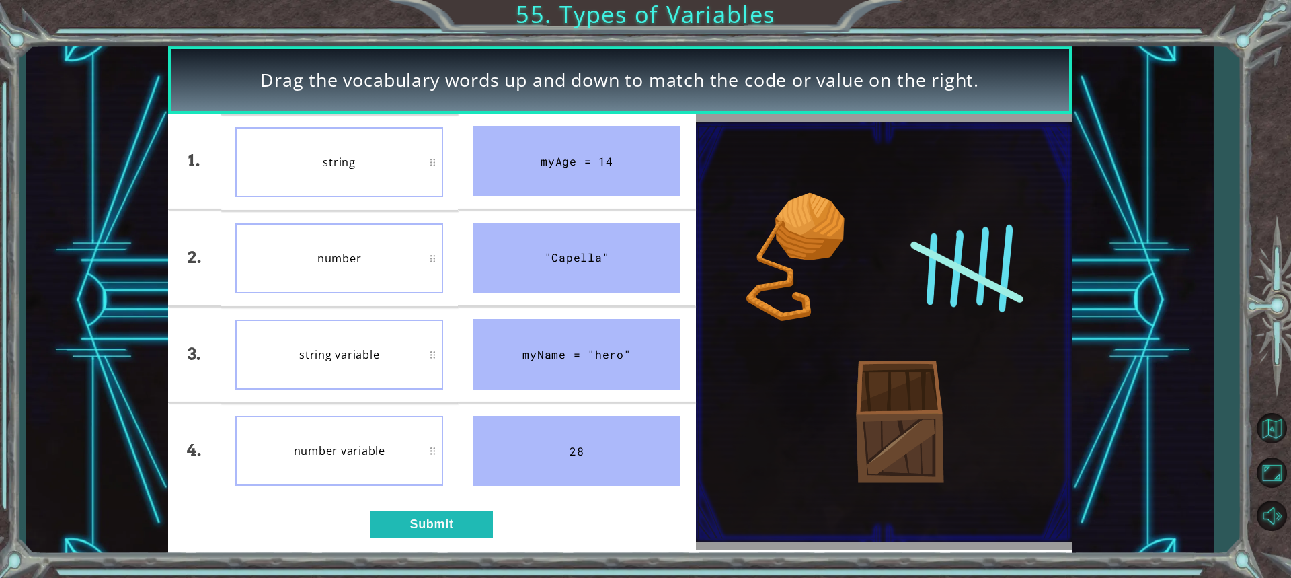
click at [539, 169] on div "myAge = 14" at bounding box center [577, 161] width 208 height 71
click at [413, 517] on button "Submit" at bounding box center [432, 523] width 122 height 27
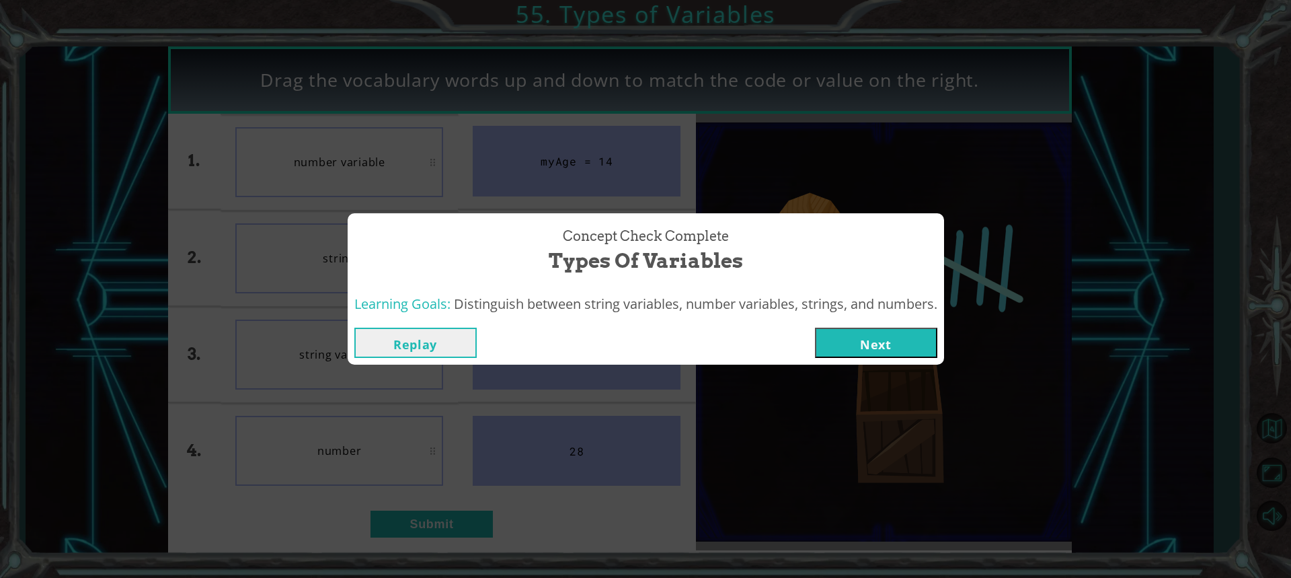
click at [889, 344] on button "Next" at bounding box center [876, 342] width 122 height 30
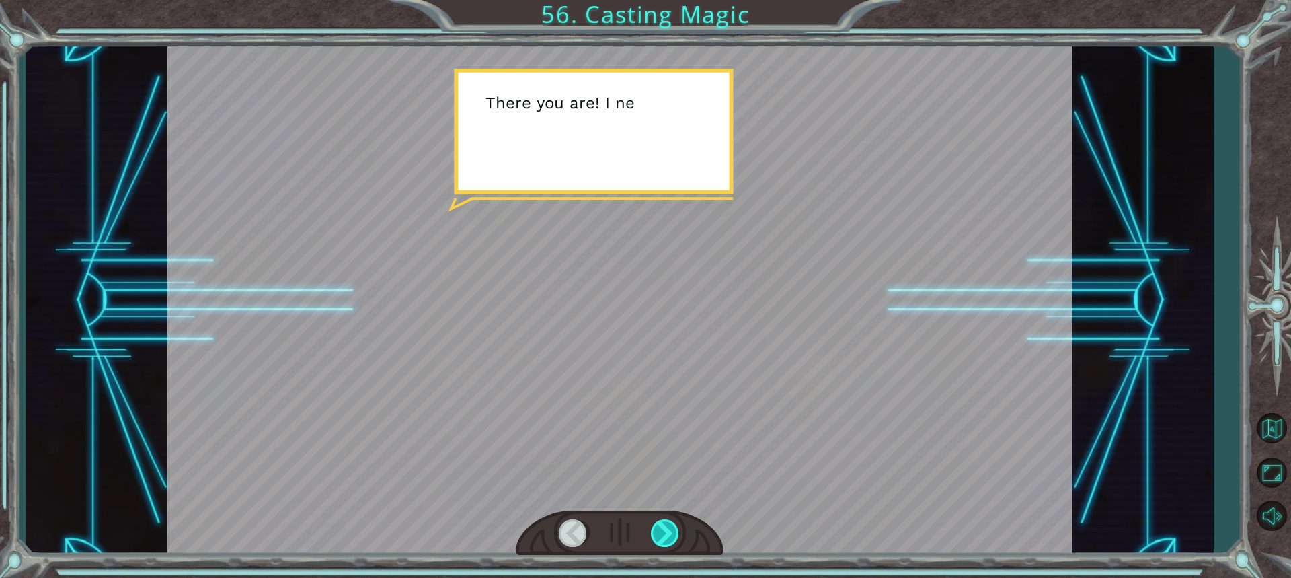
click at [652, 540] on div at bounding box center [666, 533] width 30 height 28
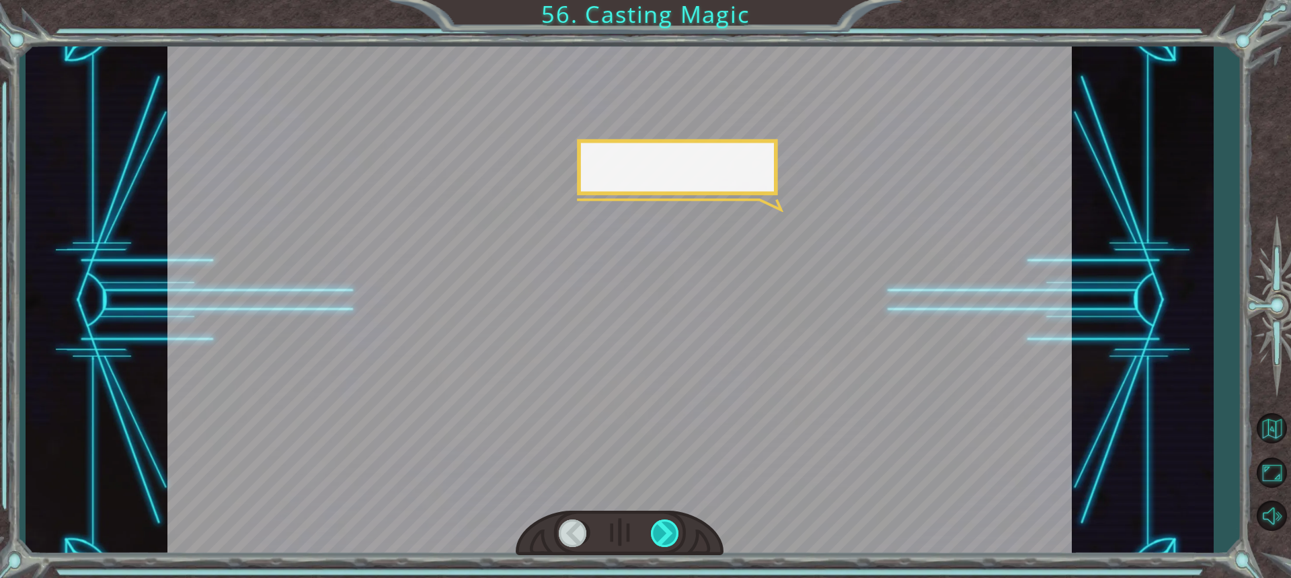
click at [652, 540] on div at bounding box center [666, 533] width 30 height 28
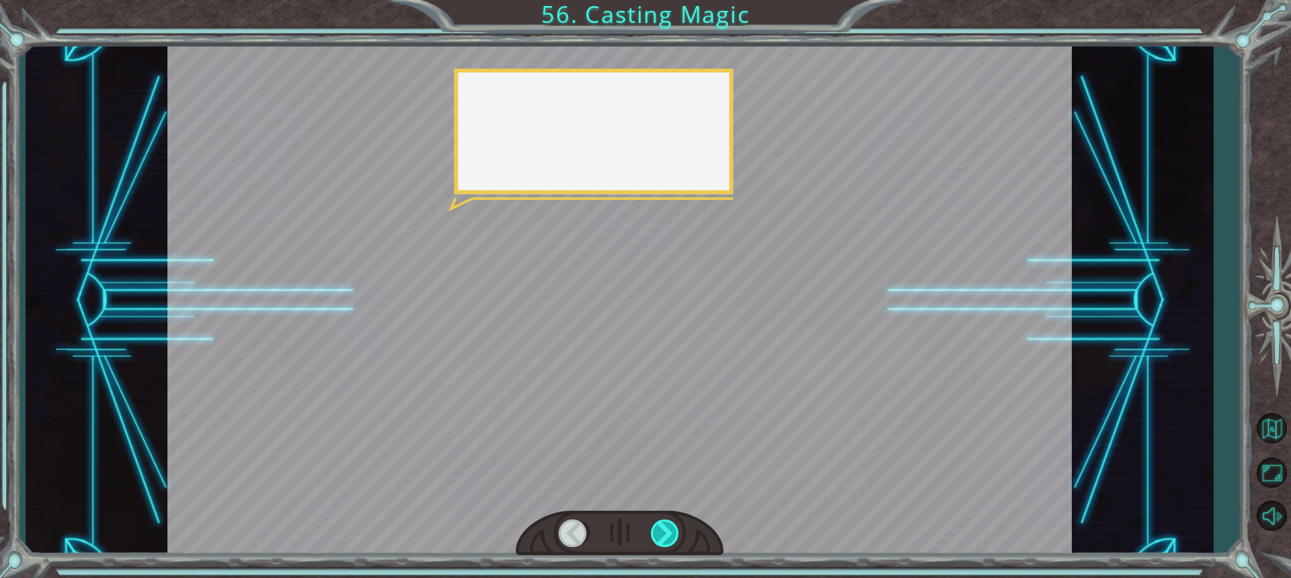
click at [652, 540] on div at bounding box center [666, 533] width 30 height 28
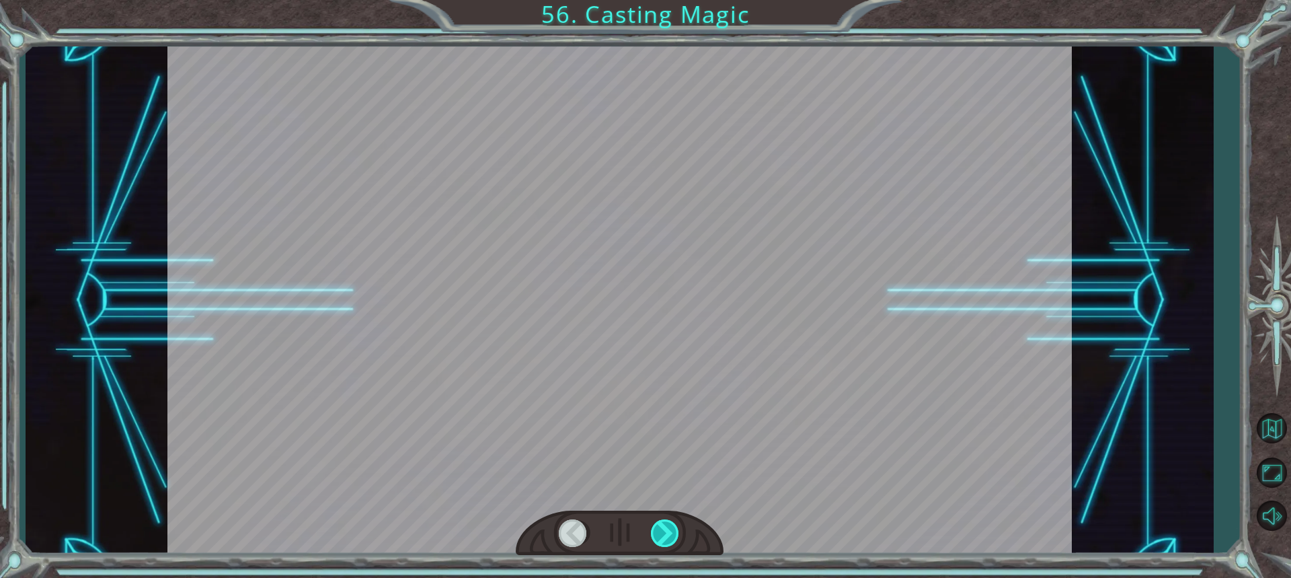
click at [656, 539] on div at bounding box center [666, 533] width 30 height 28
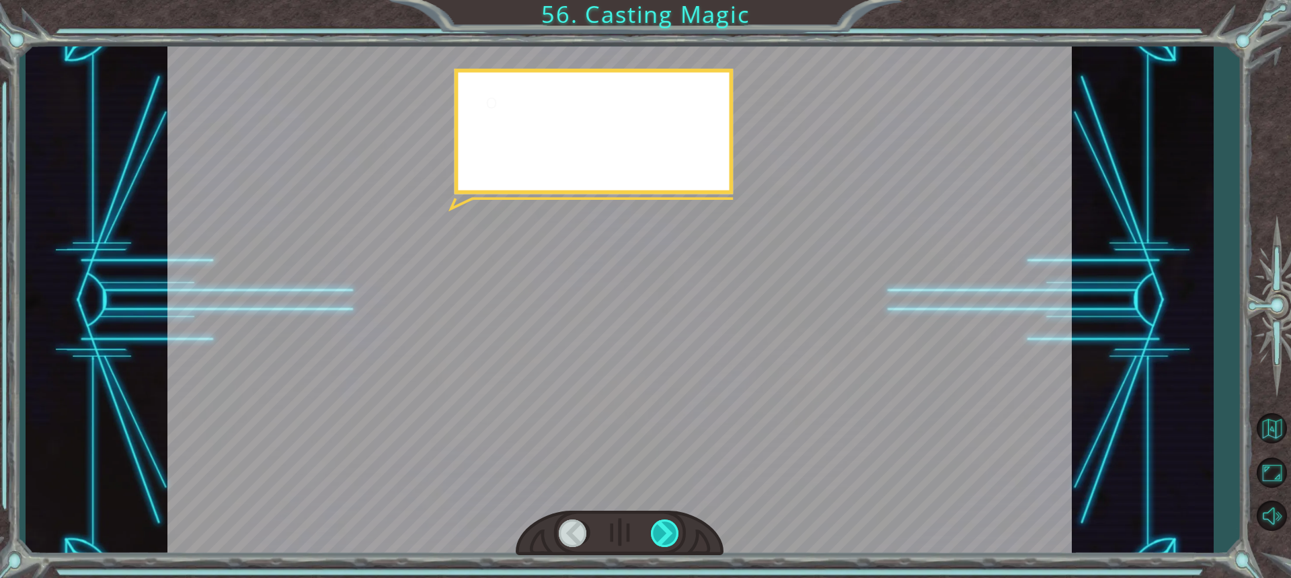
click at [656, 539] on div at bounding box center [666, 533] width 30 height 28
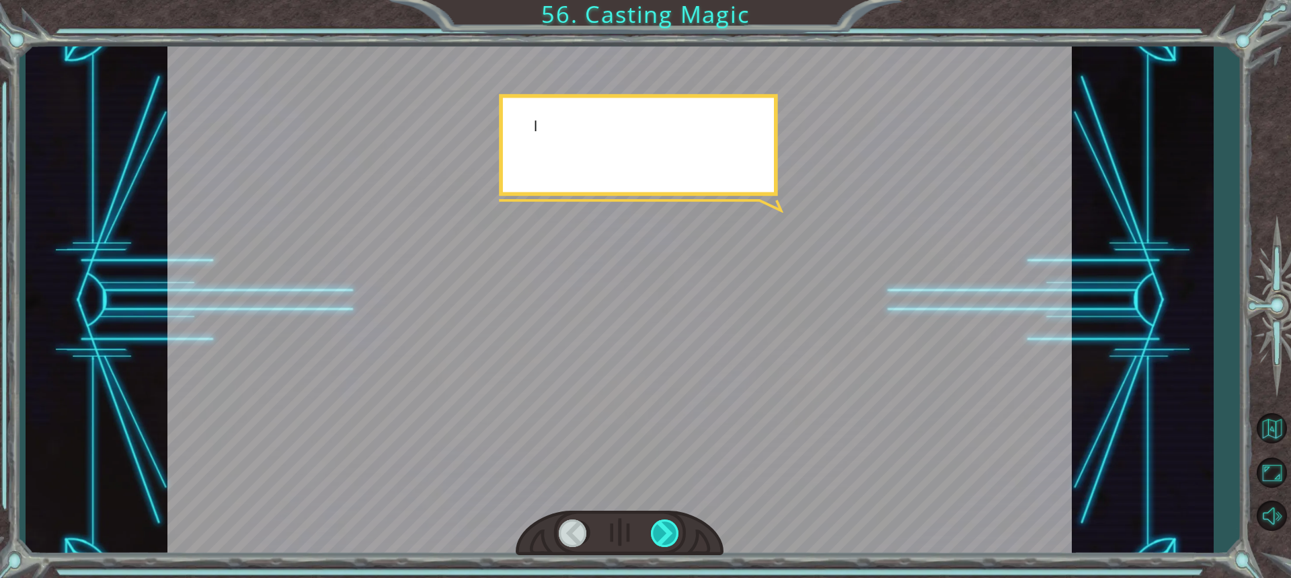
click at [656, 539] on div at bounding box center [666, 533] width 30 height 28
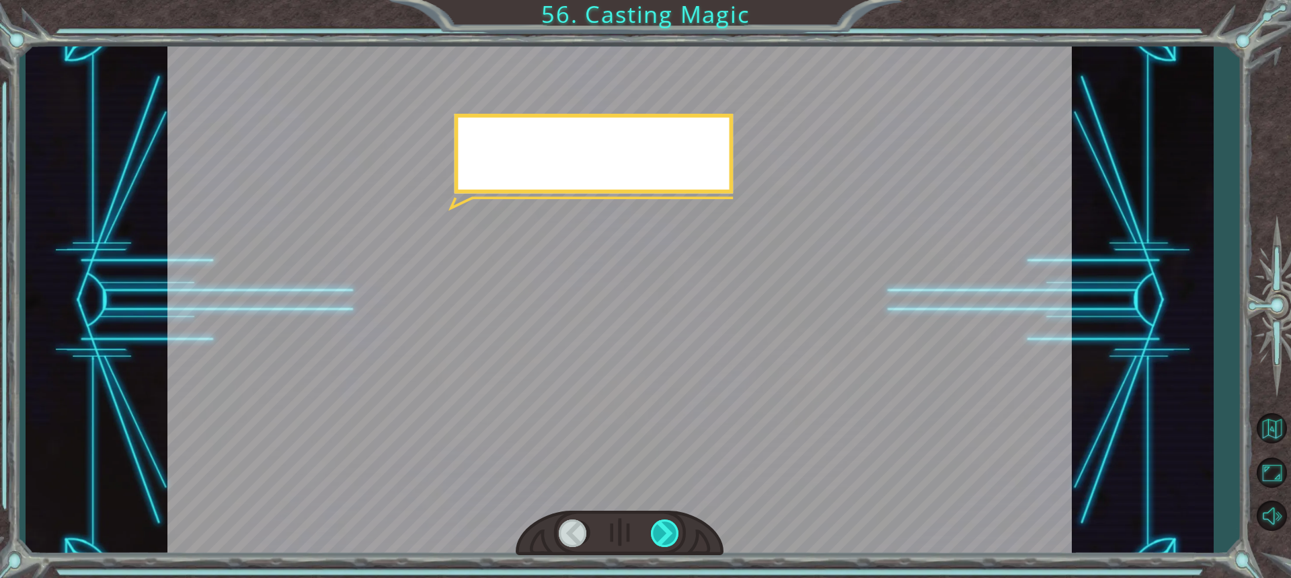
click at [656, 539] on div at bounding box center [666, 533] width 30 height 28
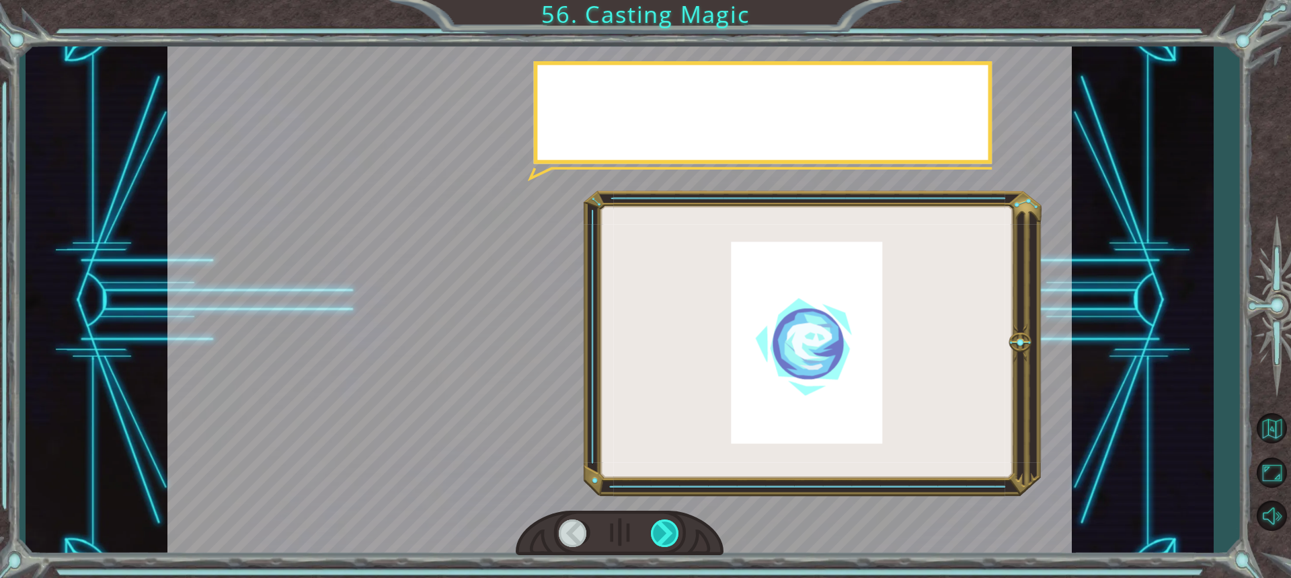
click at [656, 539] on div at bounding box center [666, 533] width 30 height 28
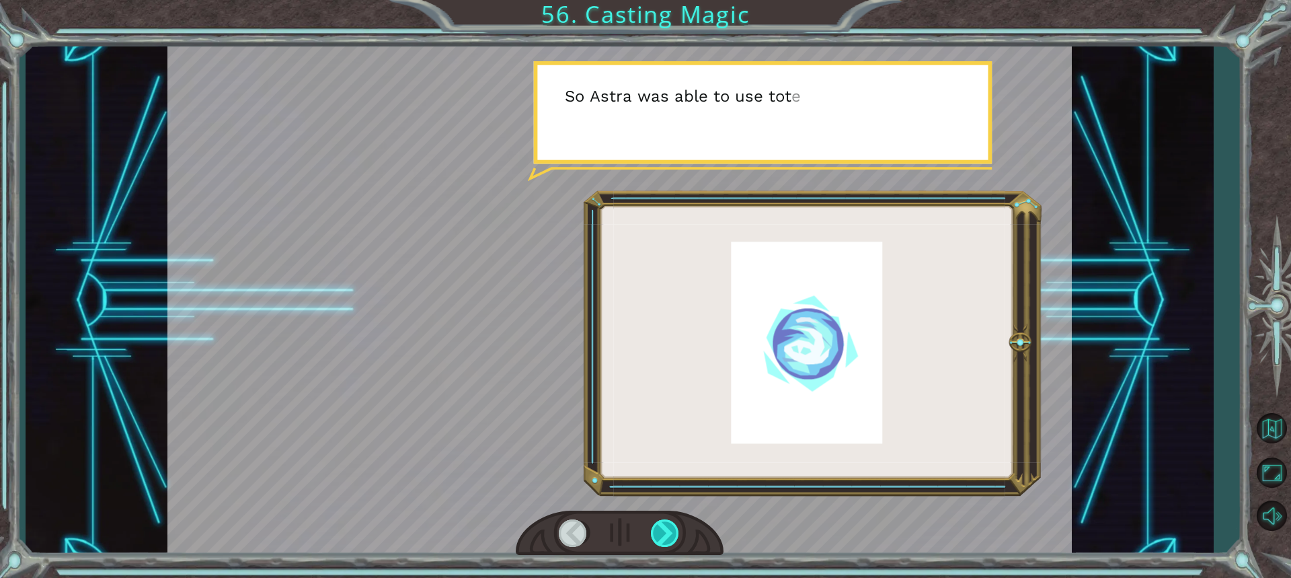
drag, startPoint x: 656, startPoint y: 539, endPoint x: 674, endPoint y: 536, distance: 17.8
click at [662, 537] on div at bounding box center [666, 533] width 30 height 28
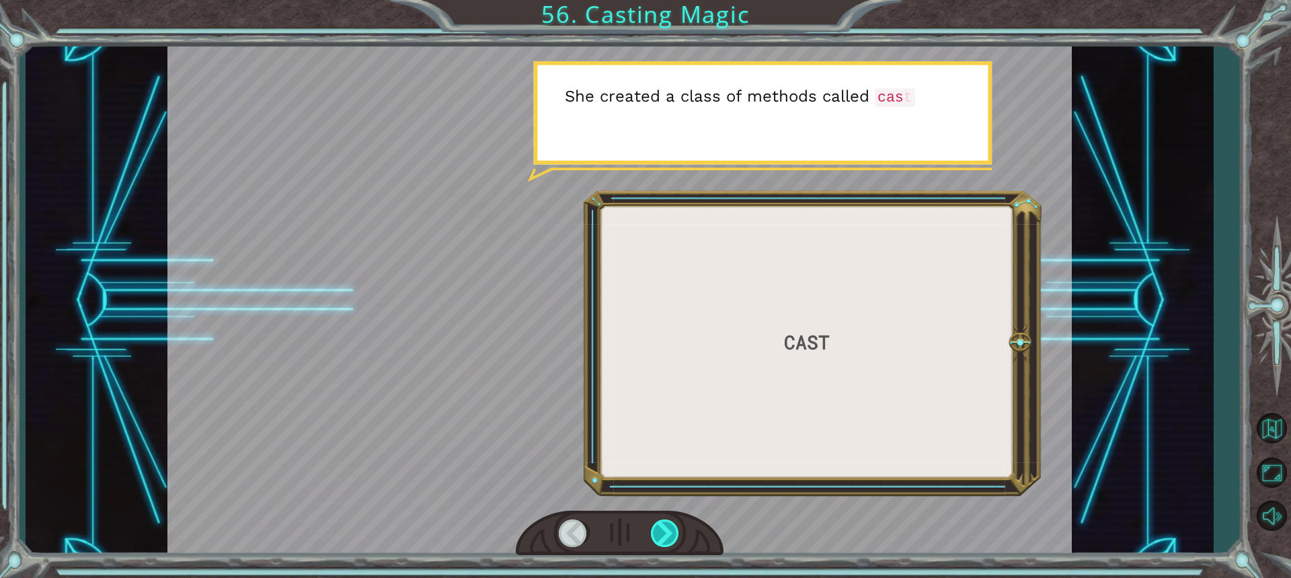
click at [658, 534] on div at bounding box center [666, 533] width 30 height 28
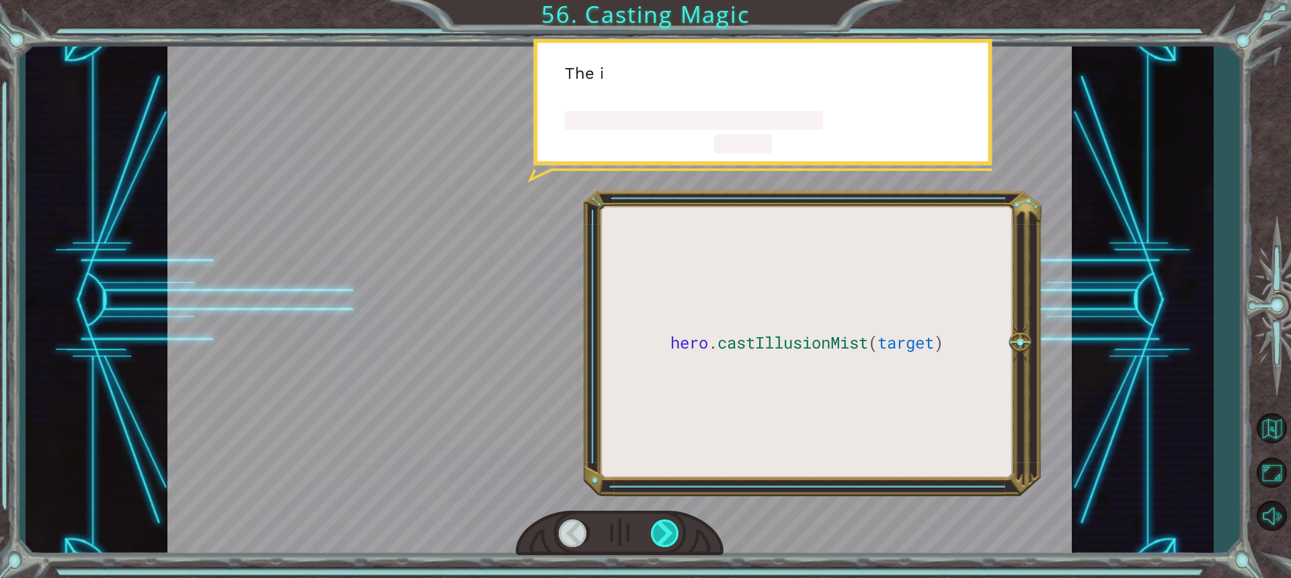
click at [658, 534] on div at bounding box center [666, 533] width 30 height 28
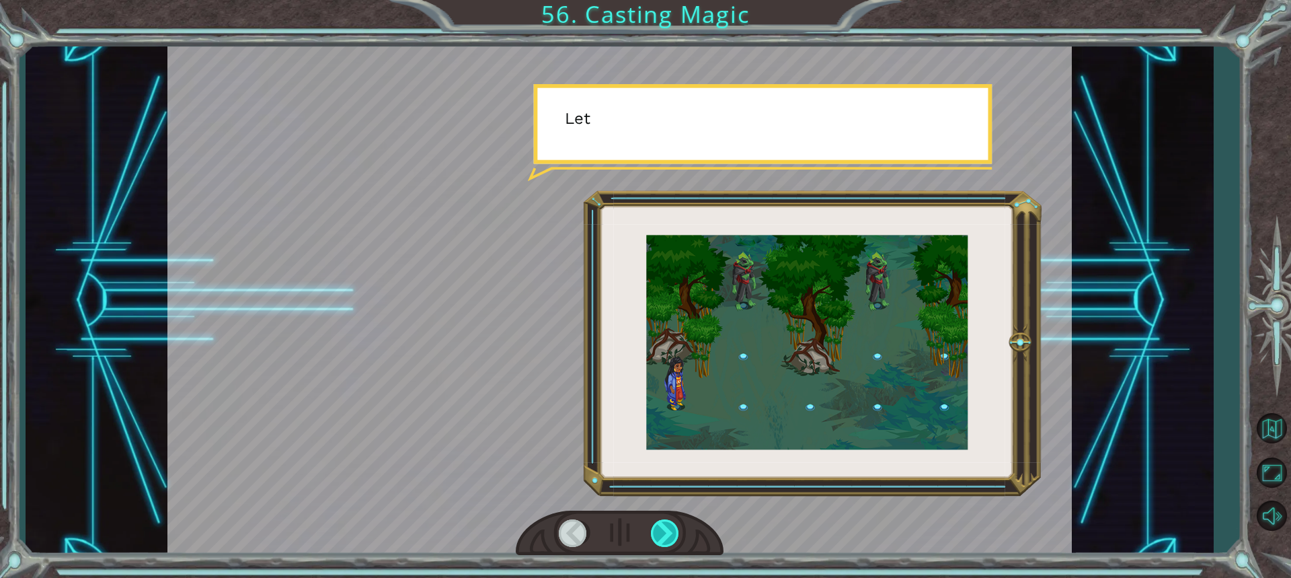
click at [658, 534] on div at bounding box center [666, 533] width 30 height 28
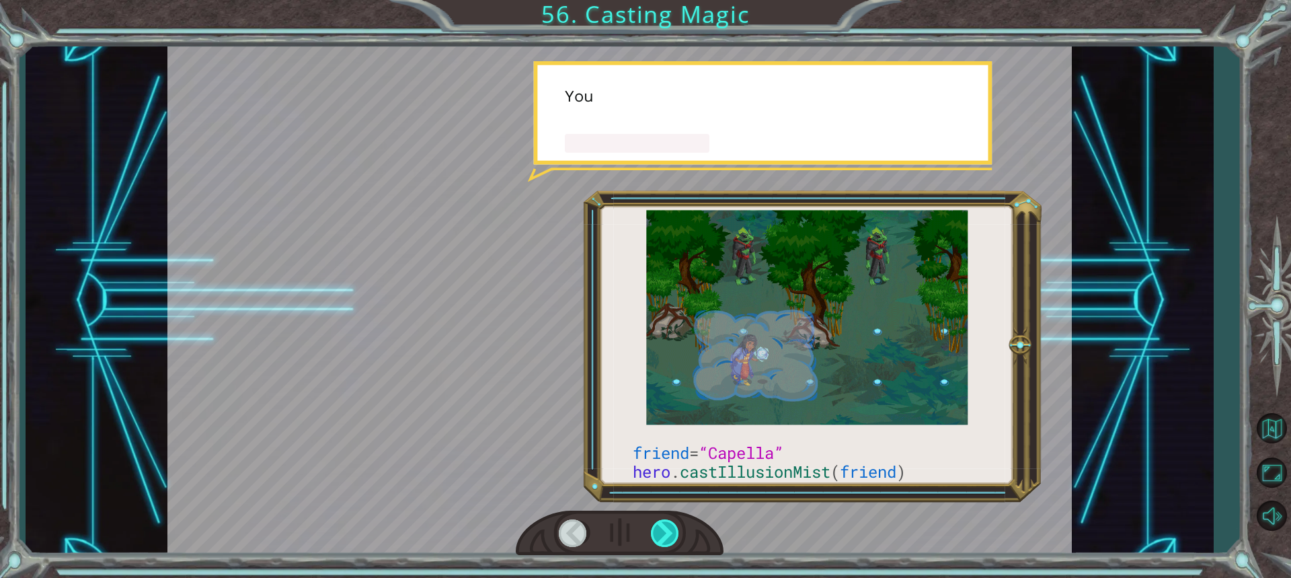
click at [658, 534] on div at bounding box center [666, 533] width 30 height 28
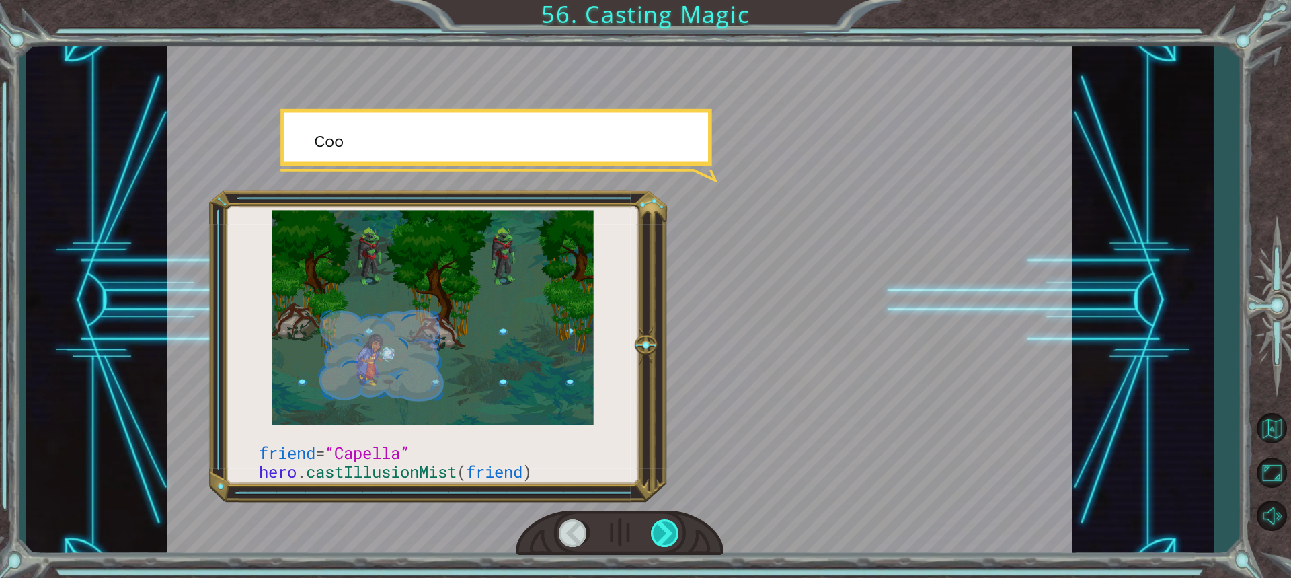
click at [658, 534] on div at bounding box center [666, 533] width 30 height 28
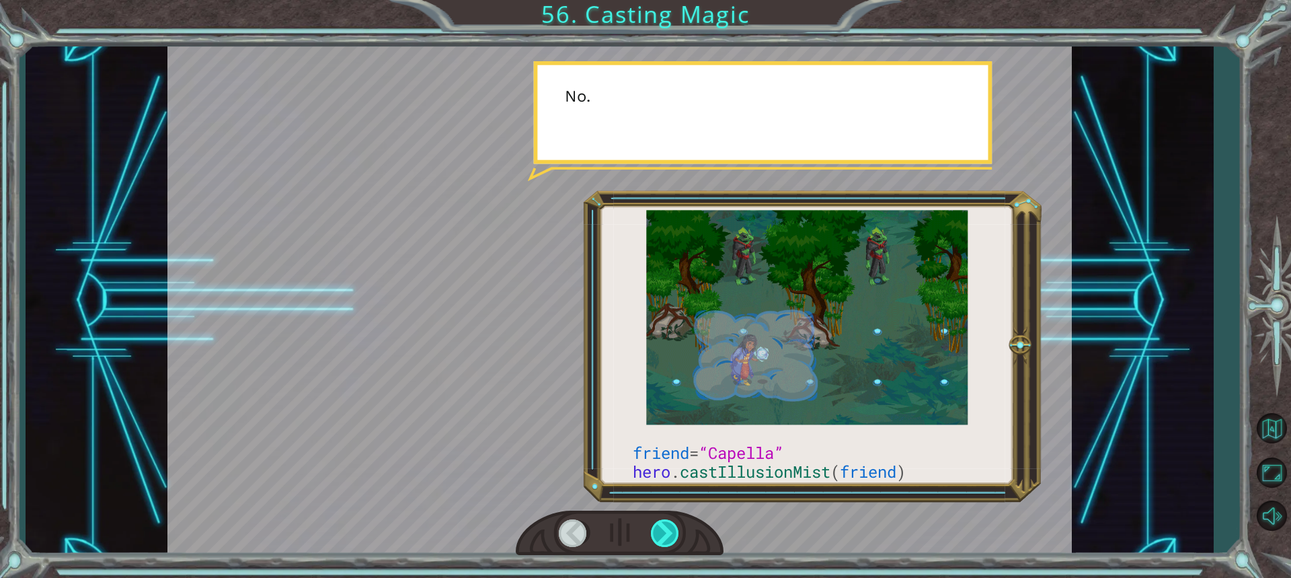
click at [658, 533] on div at bounding box center [666, 533] width 30 height 28
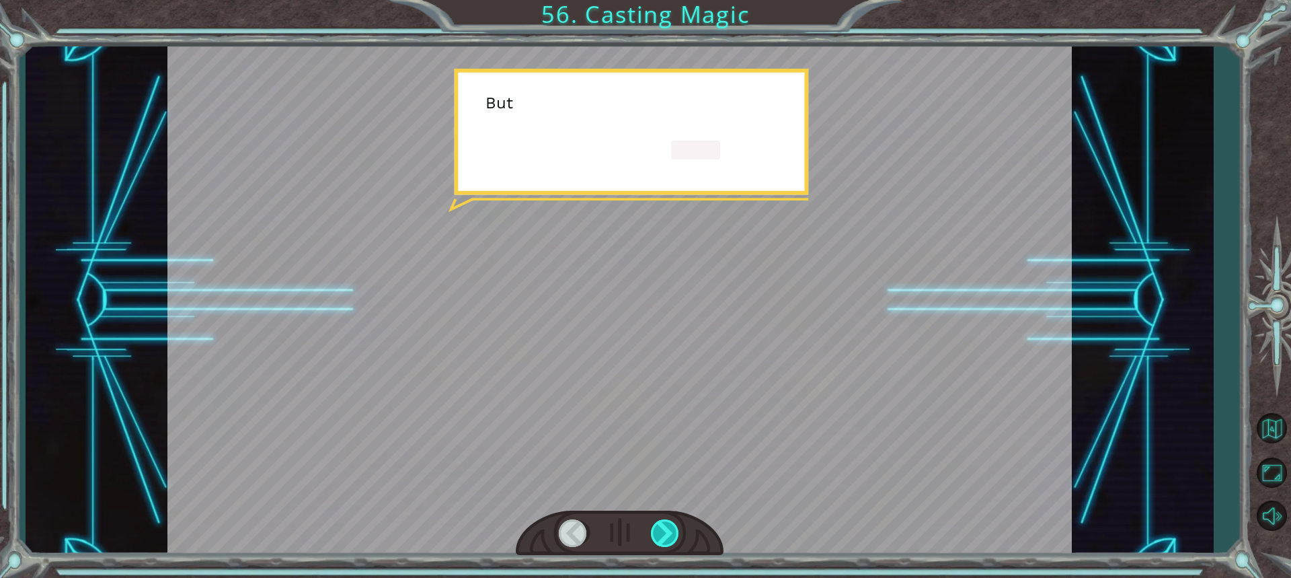
click at [658, 533] on div at bounding box center [666, 533] width 30 height 28
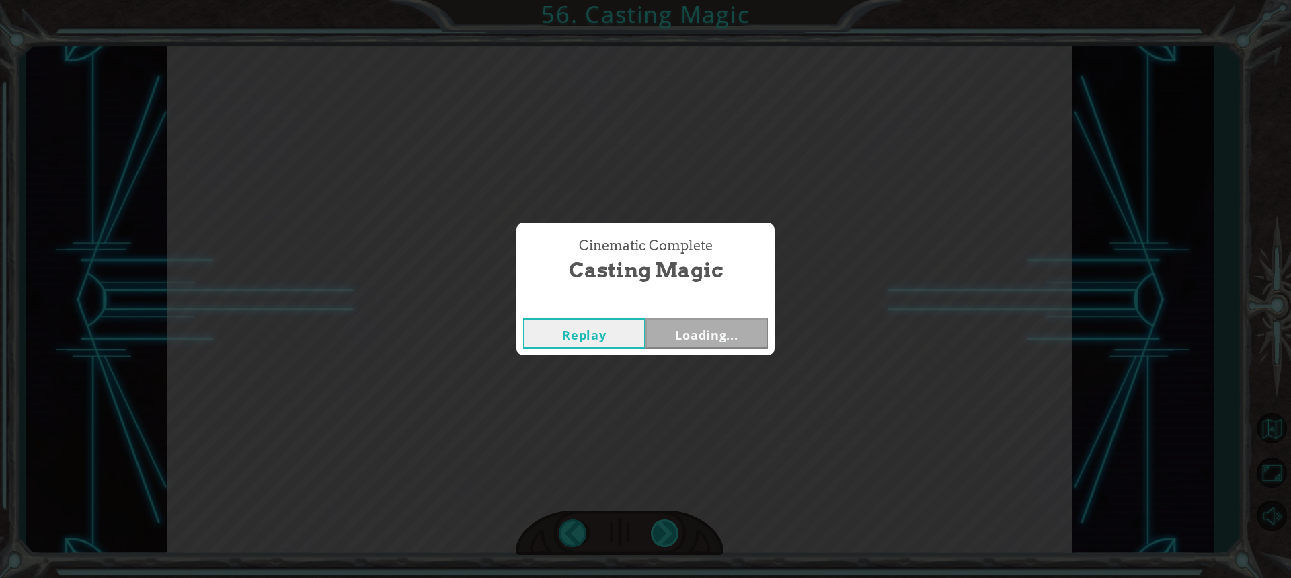
click at [658, 533] on div "Cinematic Complete Casting Magic Replay Loading..." at bounding box center [645, 289] width 1291 height 578
click at [657, 534] on div "Cinematic Complete Casting Magic Replay Next" at bounding box center [645, 289] width 1291 height 578
click at [676, 327] on button "Next" at bounding box center [707, 333] width 122 height 30
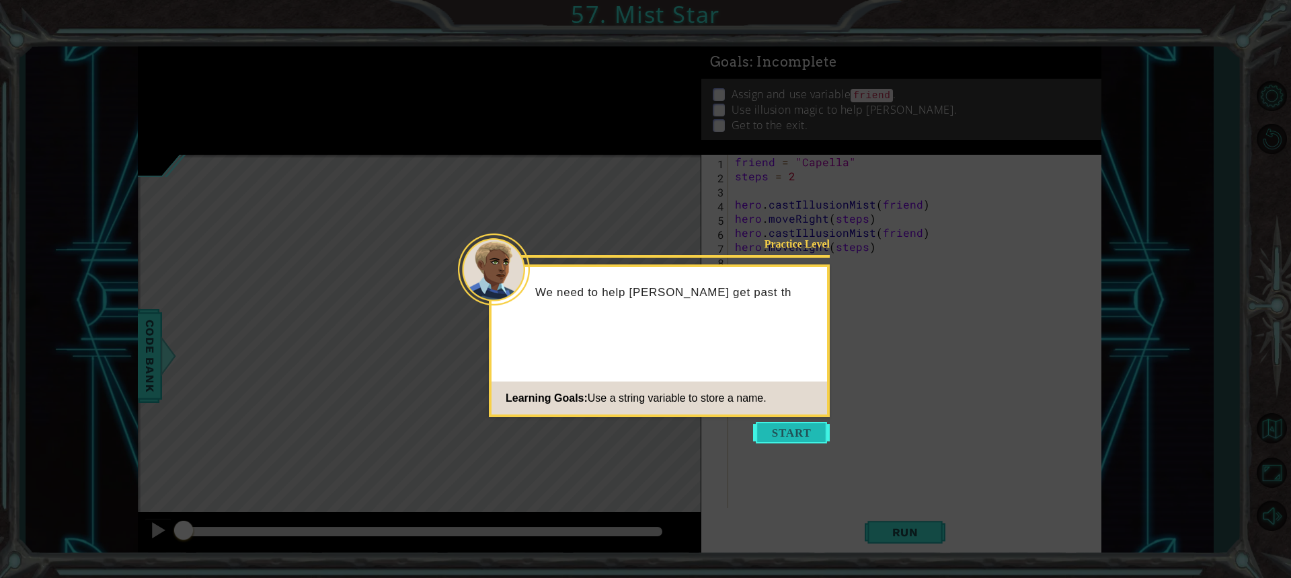
click at [804, 427] on button "Start" at bounding box center [791, 433] width 77 height 22
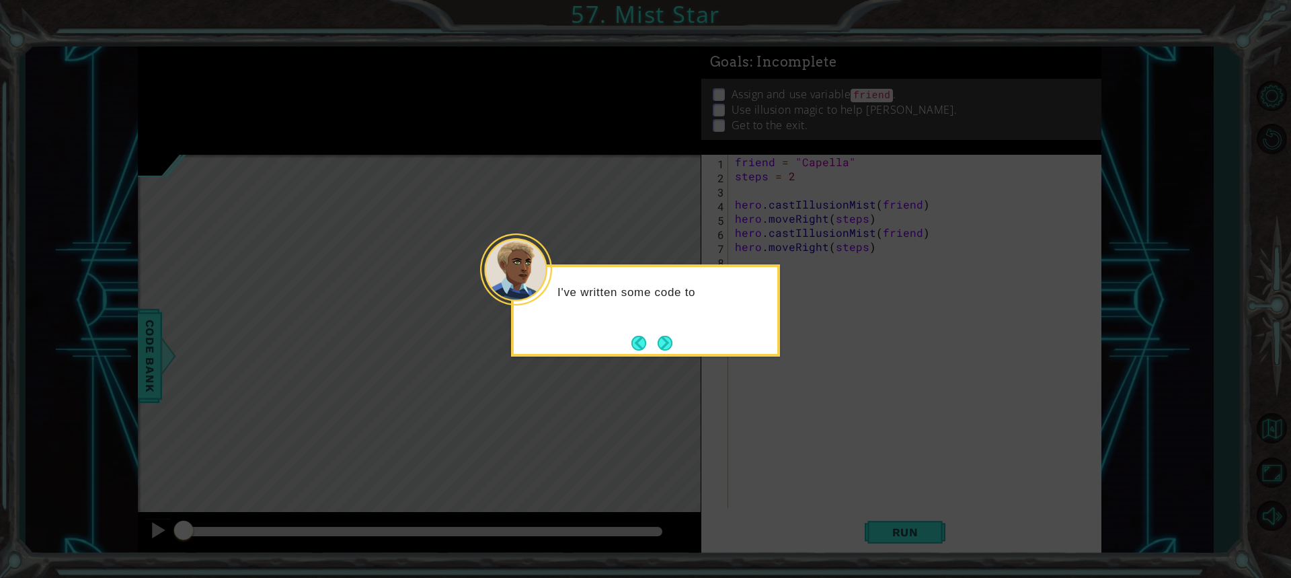
drag, startPoint x: 673, startPoint y: 336, endPoint x: 673, endPoint y: 345, distance: 8.7
click at [673, 344] on button "Next" at bounding box center [664, 342] width 17 height 17
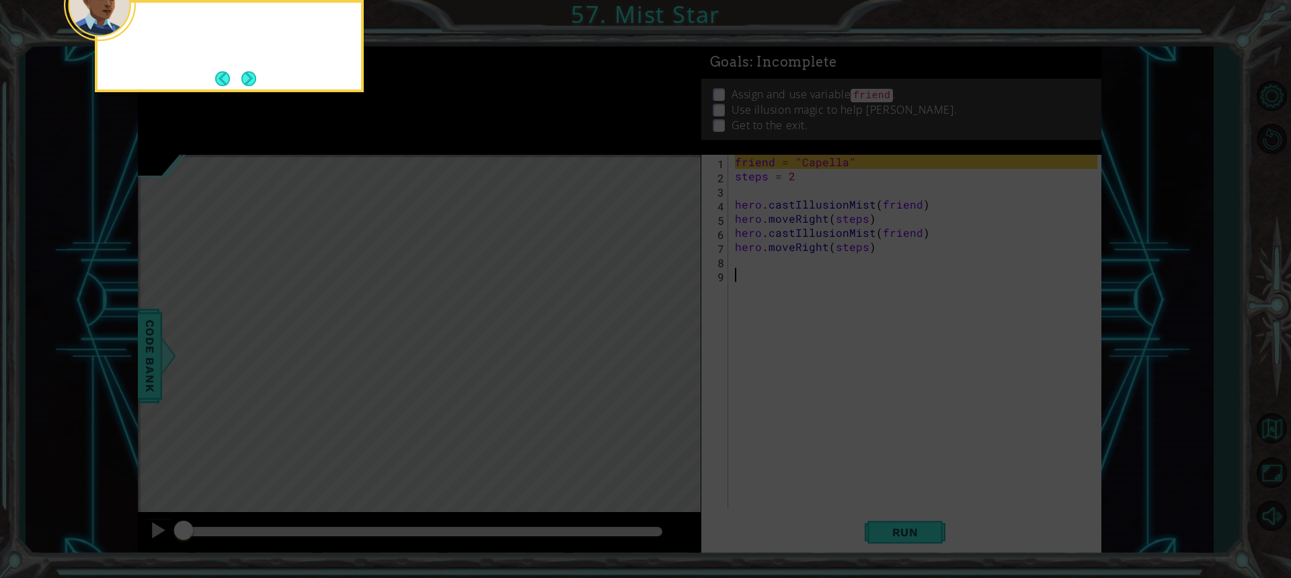
click at [673, 345] on icon at bounding box center [645, 86] width 1291 height 982
click at [256, 79] on button "Next" at bounding box center [248, 78] width 15 height 15
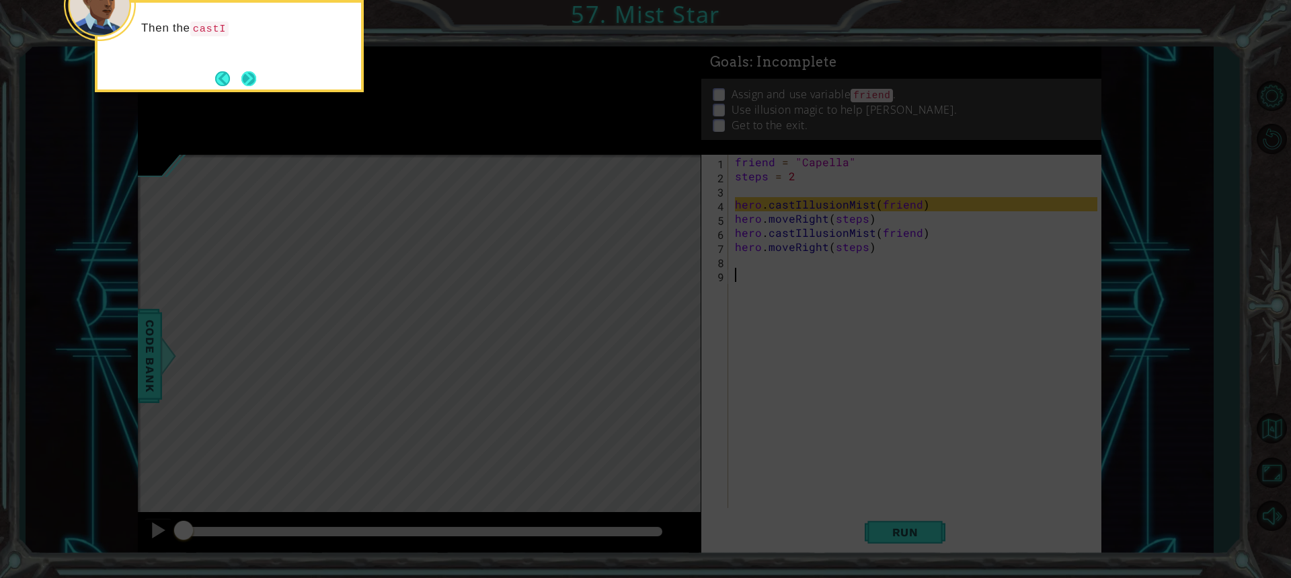
click at [245, 82] on button "Next" at bounding box center [248, 78] width 15 height 15
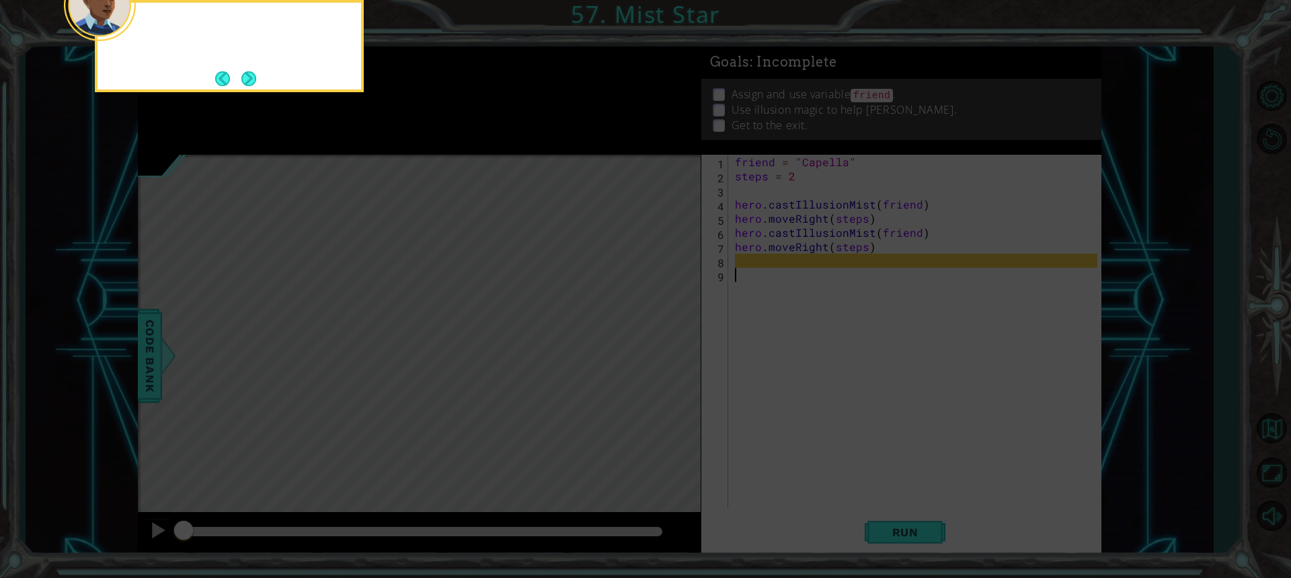
click at [245, 82] on button "Next" at bounding box center [248, 78] width 15 height 15
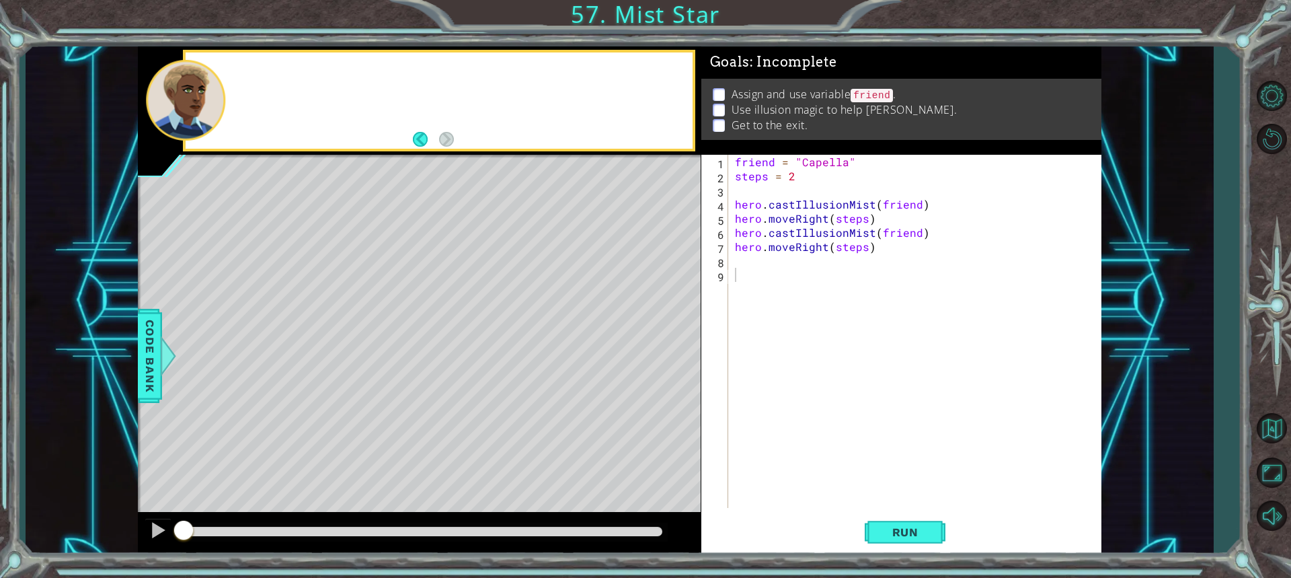
click at [245, 82] on div at bounding box center [439, 100] width 507 height 96
drag, startPoint x: 245, startPoint y: 82, endPoint x: 642, endPoint y: 382, distance: 497.4
click at [346, 164] on div "methods hero use(thing) moveUp(steps) moveDown(steps) moveLeft(steps) moveRight…" at bounding box center [620, 300] width 964 height 508
click at [878, 520] on button "Run" at bounding box center [905, 532] width 81 height 40
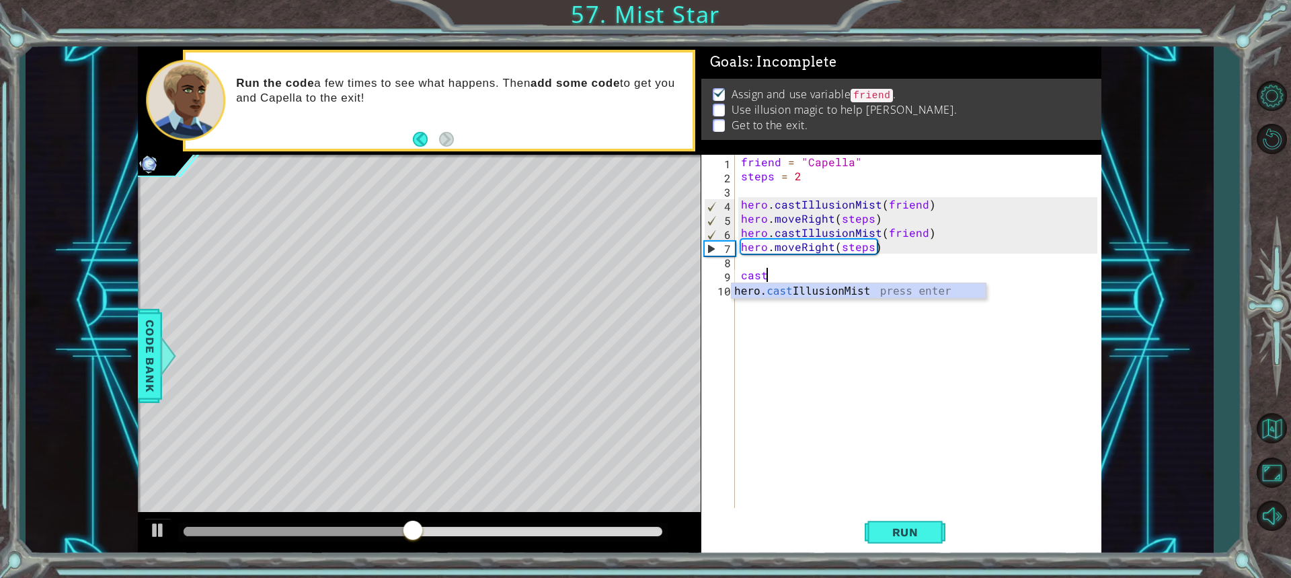
scroll to position [0, 1]
click at [785, 293] on div "hero. cast IllusionMist press enter" at bounding box center [859, 307] width 254 height 48
type textarea "hero.castIllusionMist(friend)"
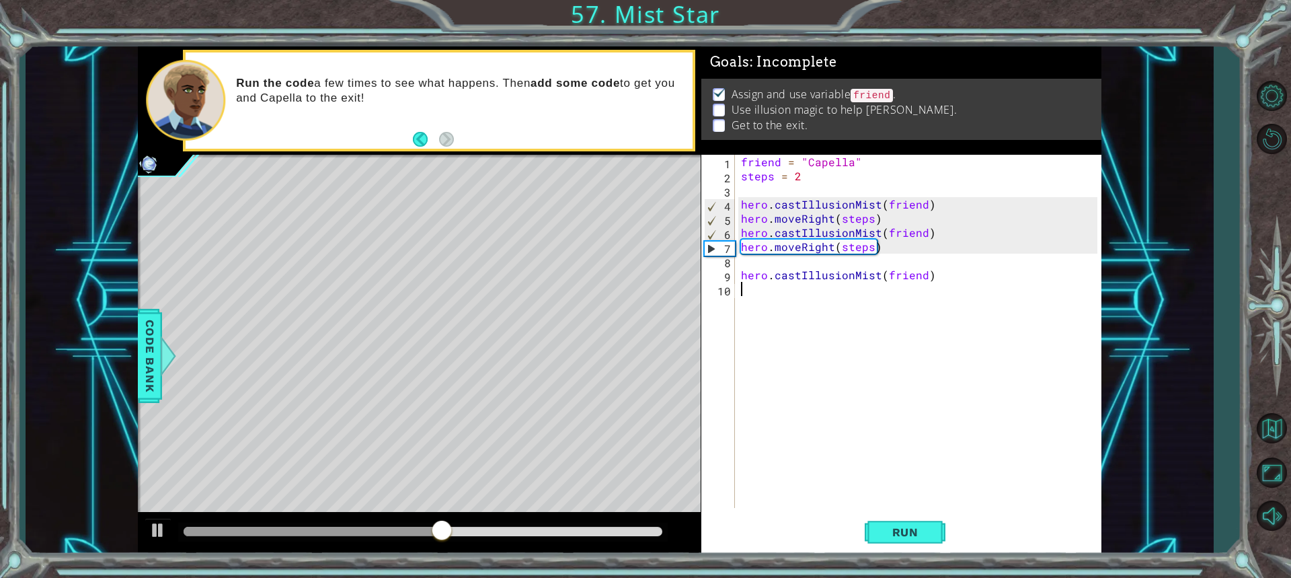
click at [809, 305] on div "friend = "Capella" steps = 2 hero . castIllusionMist ( friend ) hero . moveRigh…" at bounding box center [921, 345] width 366 height 381
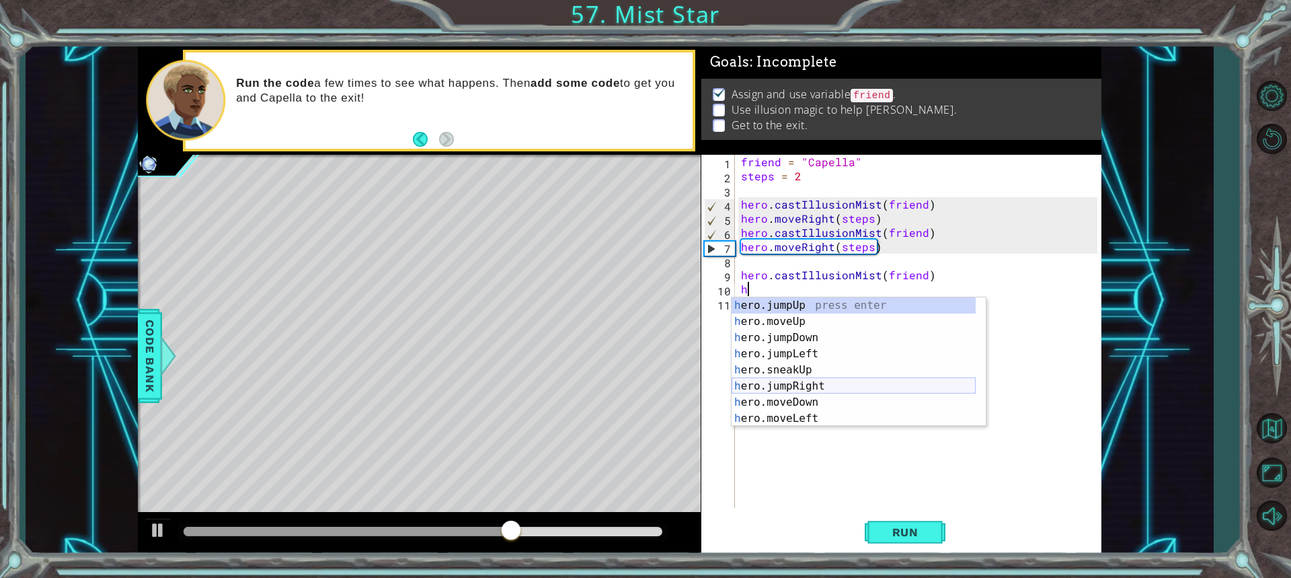
scroll to position [40, 0]
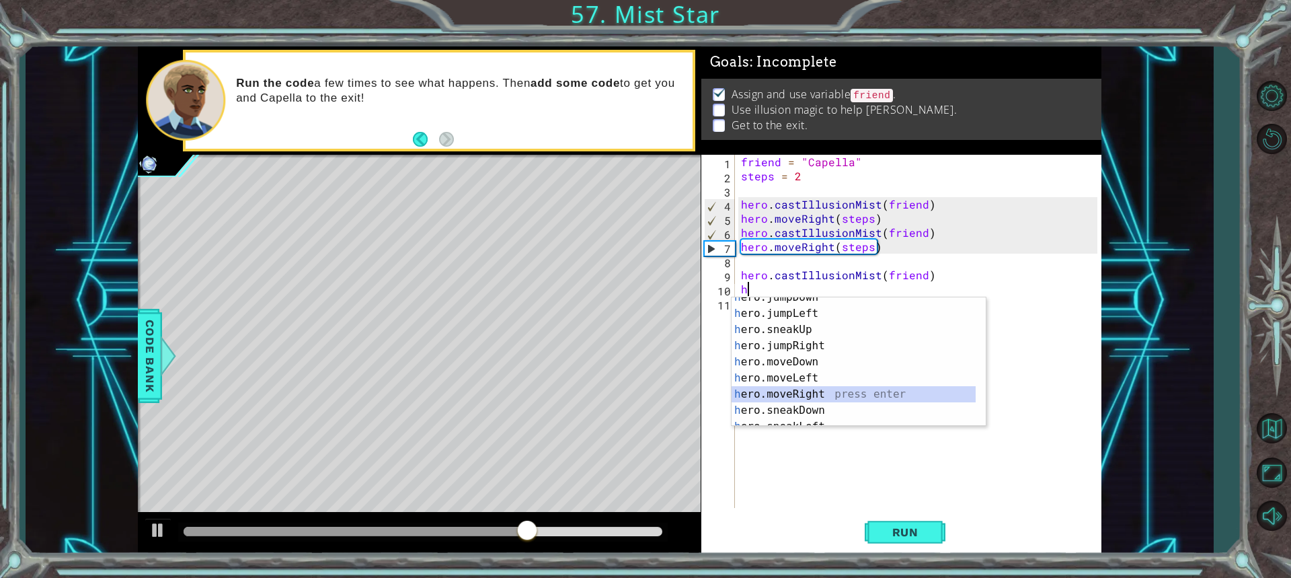
click at [810, 393] on div "h ero.jumpDown press enter h ero.jumpLeft press enter h ero.sneakUp press enter…" at bounding box center [854, 369] width 244 height 161
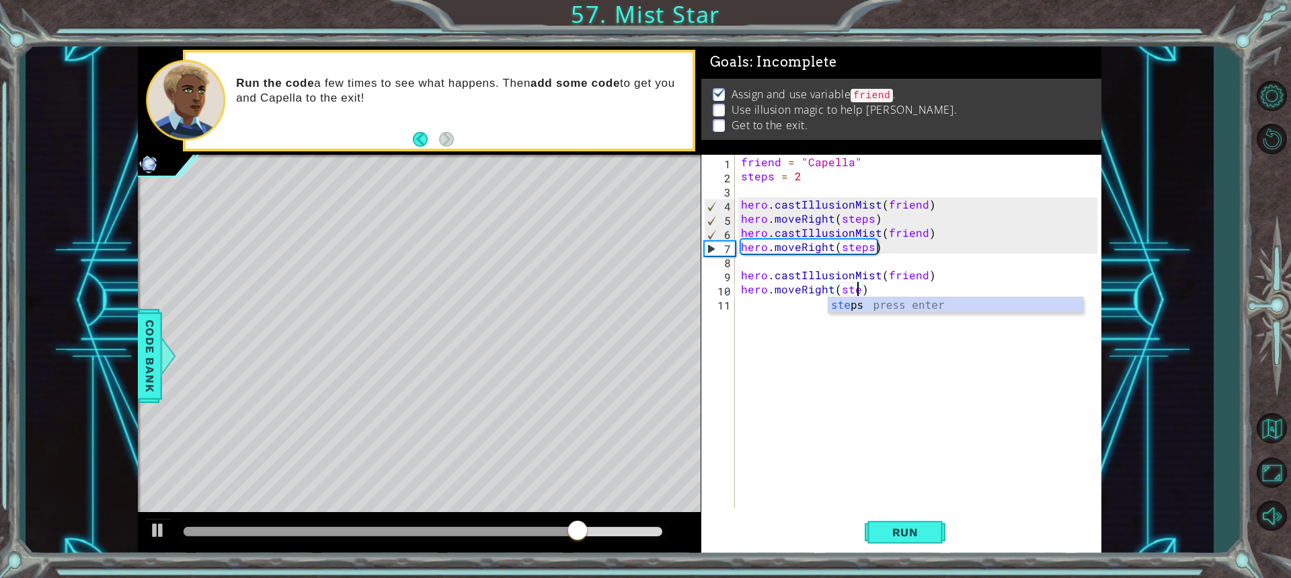
scroll to position [0, 7]
type textarea "hero.moveRight(steps)"
click at [911, 351] on div "friend = "Capella" steps = 2 hero . castIllusionMist ( friend ) hero . moveRigh…" at bounding box center [921, 345] width 366 height 381
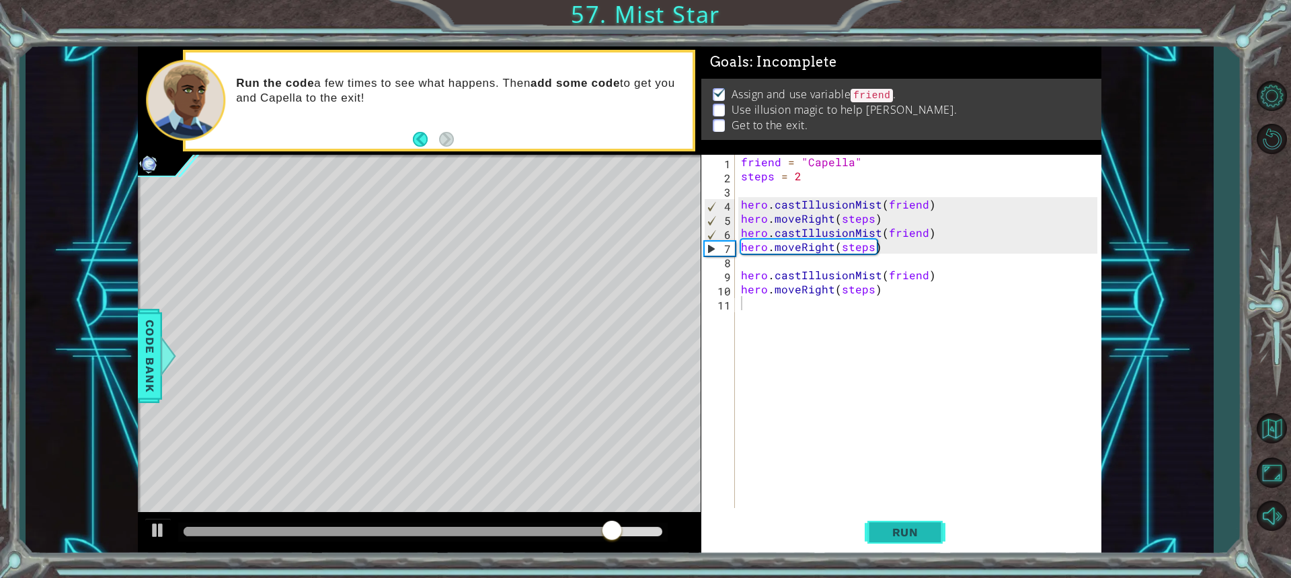
click at [900, 527] on span "Run" at bounding box center [905, 531] width 53 height 13
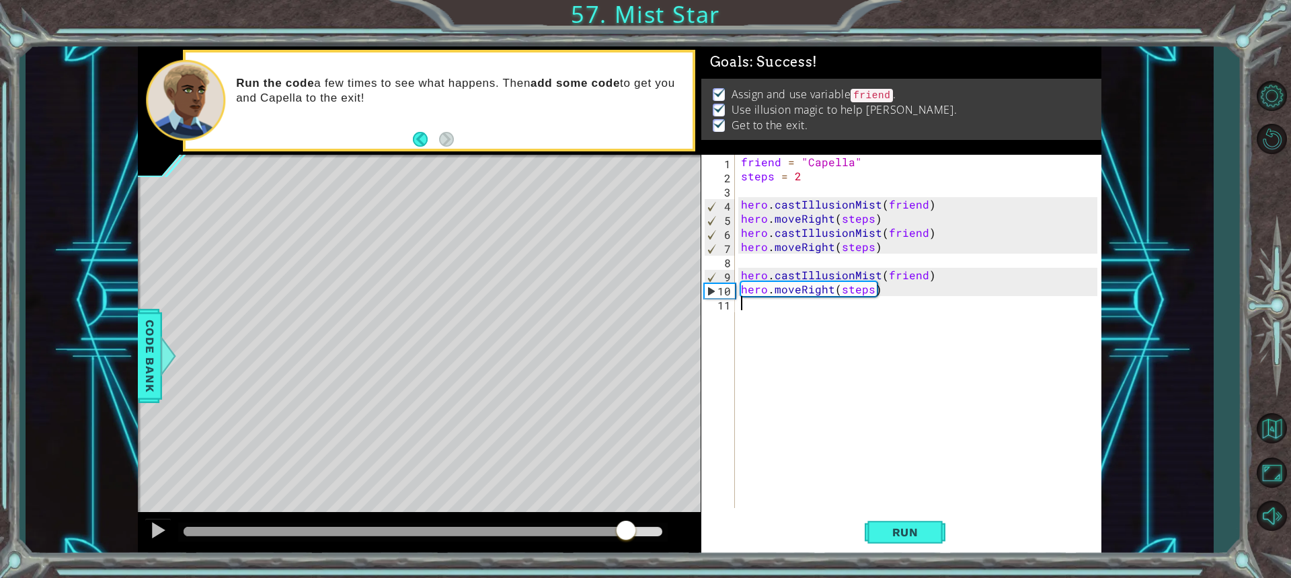
drag, startPoint x: 516, startPoint y: 526, endPoint x: 625, endPoint y: 529, distance: 109.0
click at [625, 529] on div at bounding box center [423, 531] width 478 height 9
drag, startPoint x: 611, startPoint y: 528, endPoint x: 572, endPoint y: 527, distance: 39.7
click at [572, 527] on div at bounding box center [378, 531] width 388 height 9
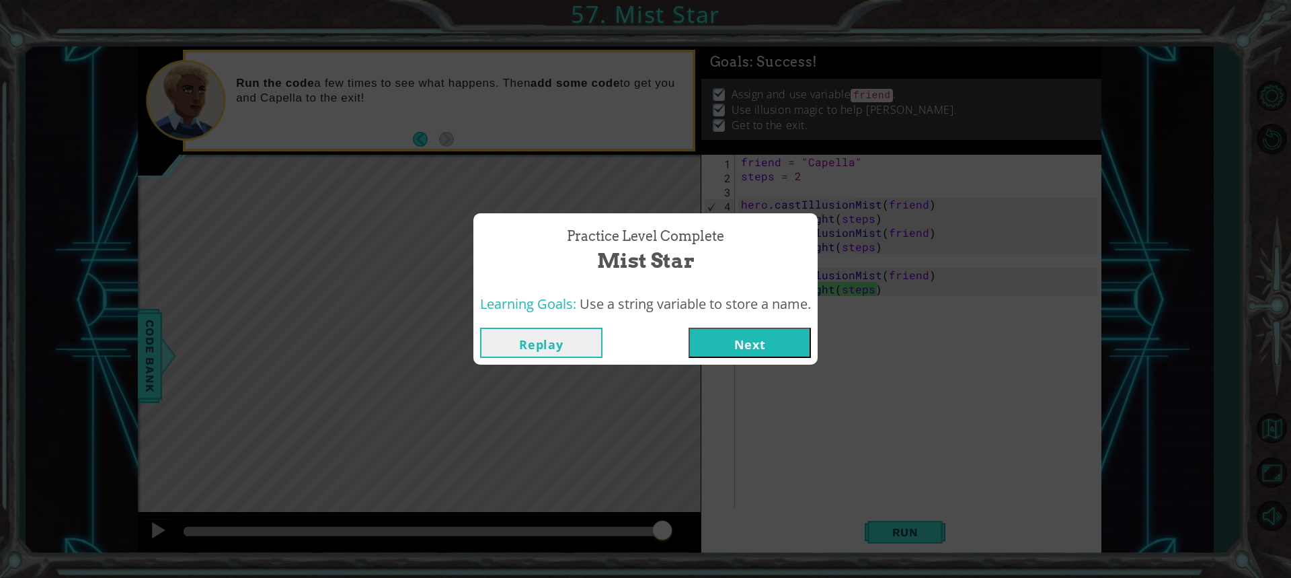
click at [737, 343] on button "Next" at bounding box center [750, 342] width 122 height 30
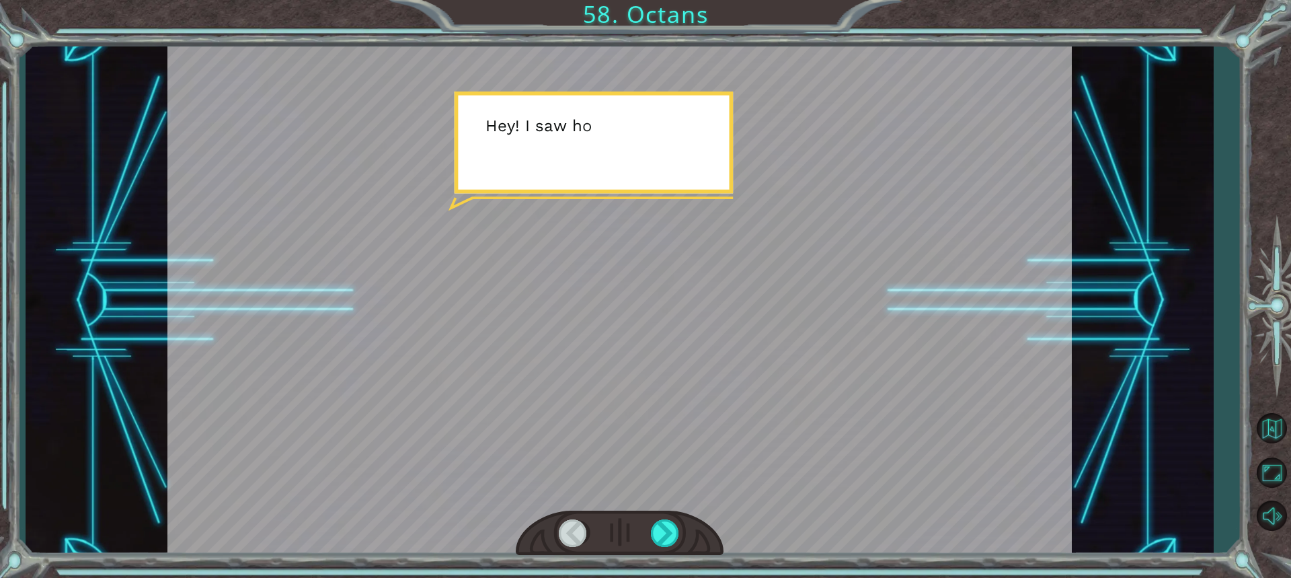
click at [670, 513] on div at bounding box center [620, 533] width 208 height 46
drag, startPoint x: 670, startPoint y: 513, endPoint x: 664, endPoint y: 527, distance: 15.1
click at [667, 522] on div at bounding box center [620, 533] width 208 height 46
click at [659, 545] on div at bounding box center [666, 533] width 30 height 28
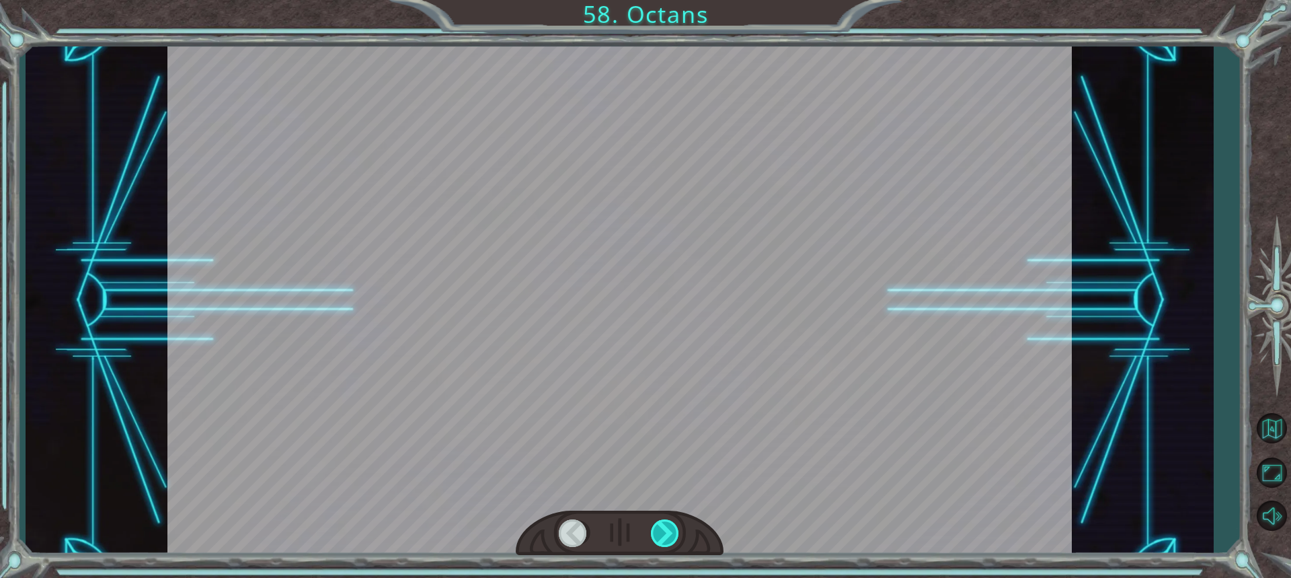
click at [659, 543] on div at bounding box center [666, 533] width 30 height 28
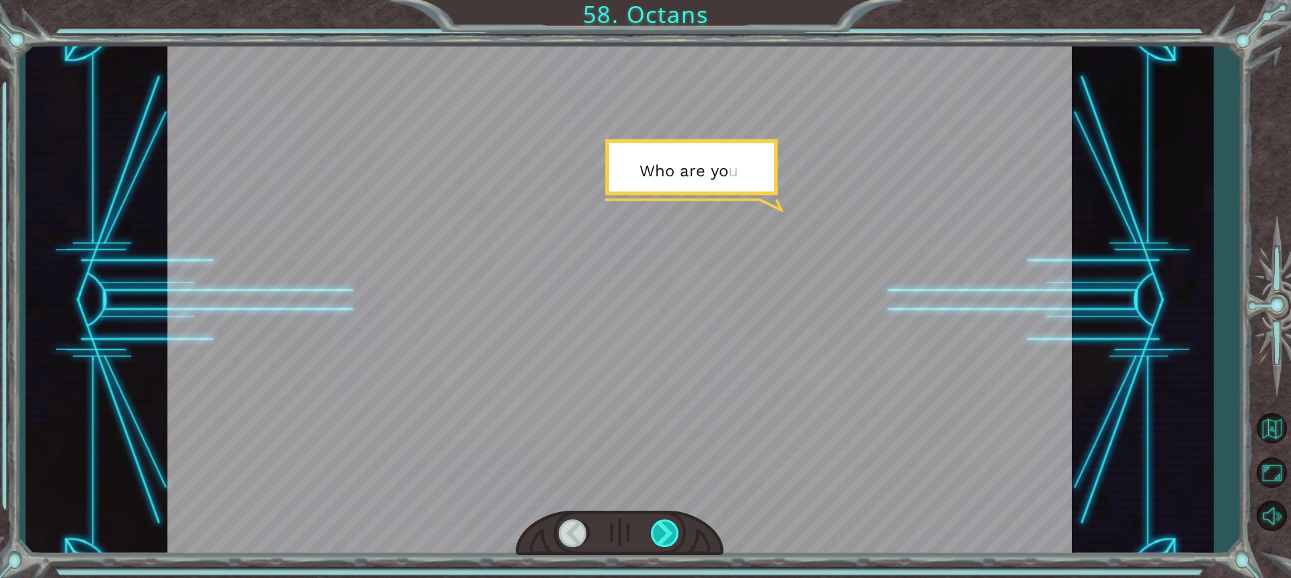
click at [659, 541] on div at bounding box center [666, 533] width 30 height 28
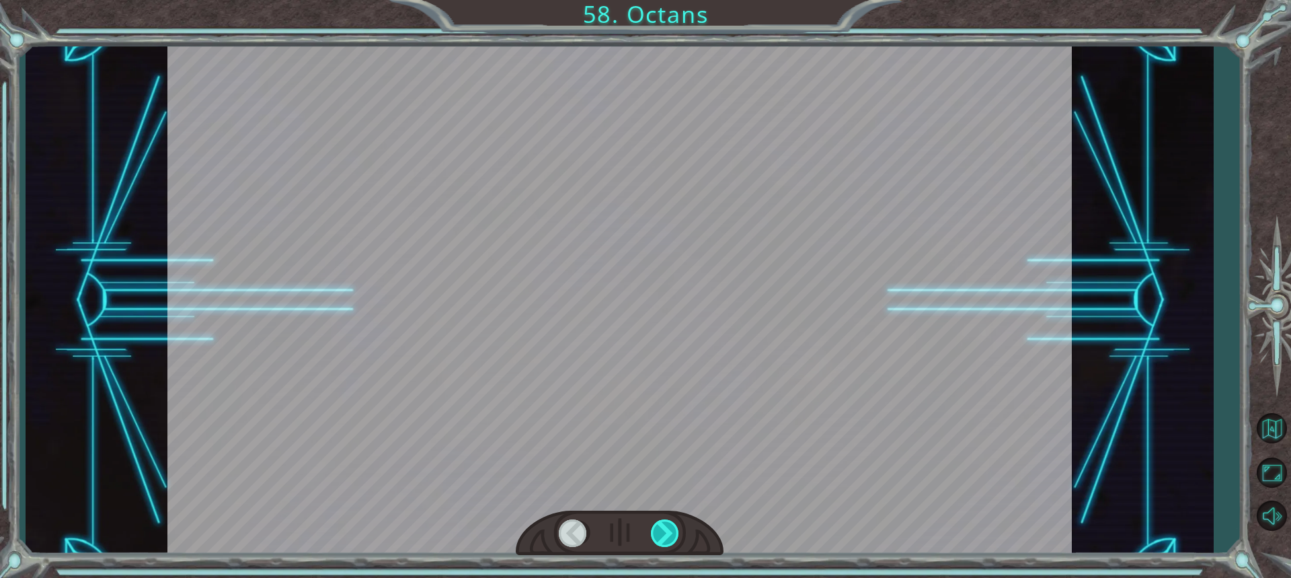
click at [659, 541] on div at bounding box center [666, 533] width 30 height 28
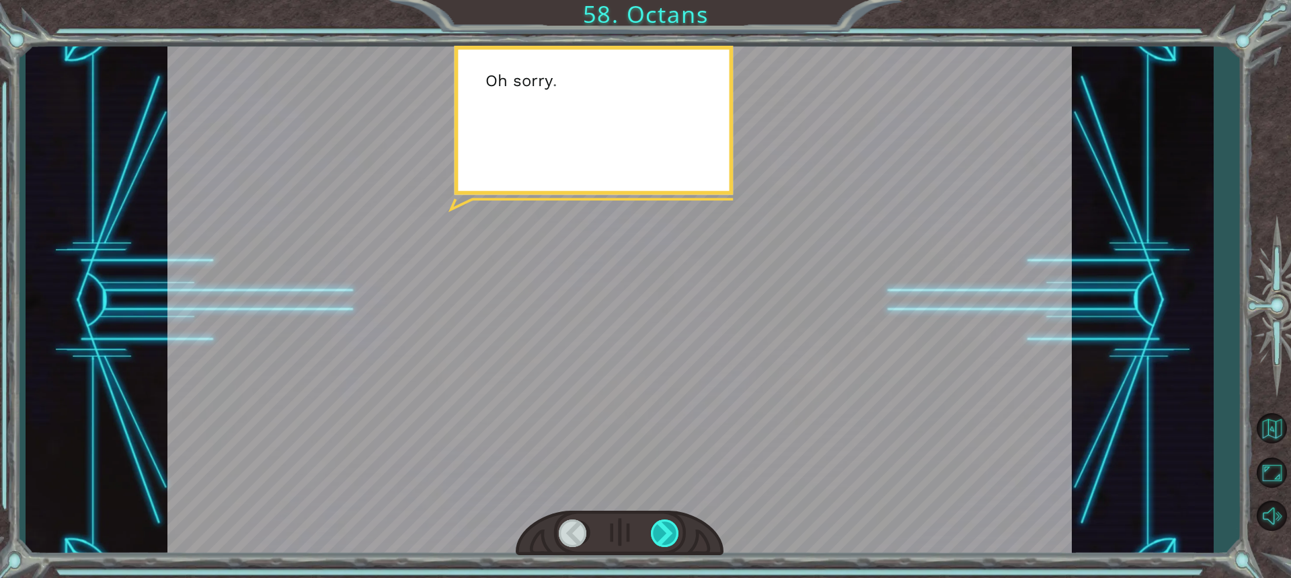
click at [659, 541] on div at bounding box center [666, 533] width 30 height 28
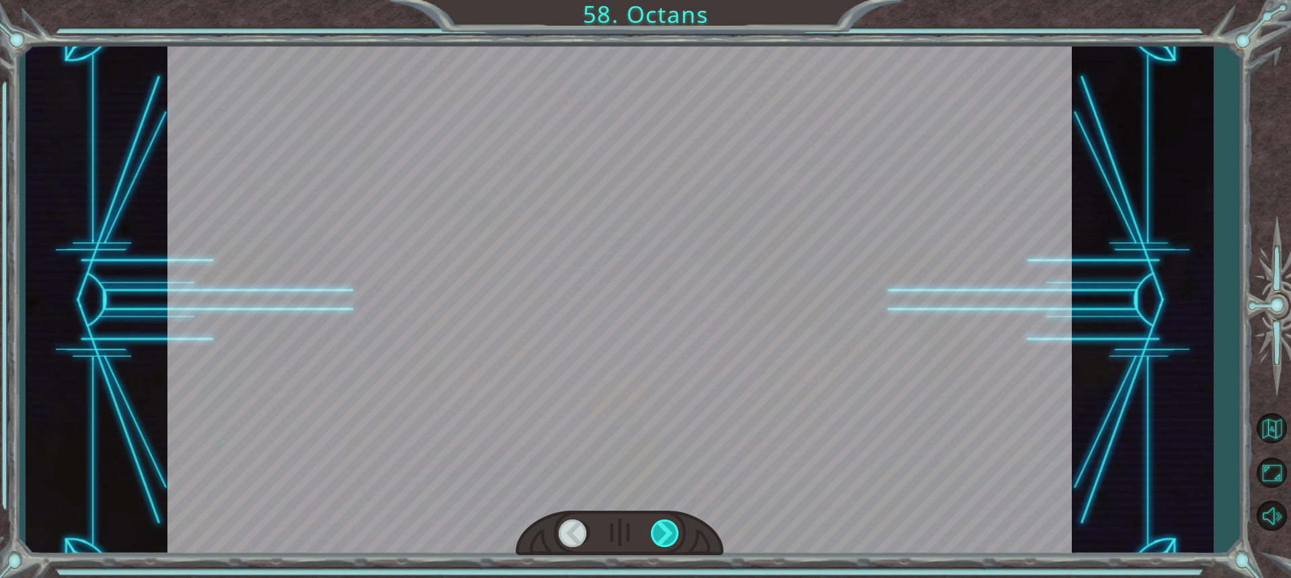
click at [659, 532] on div at bounding box center [666, 533] width 30 height 28
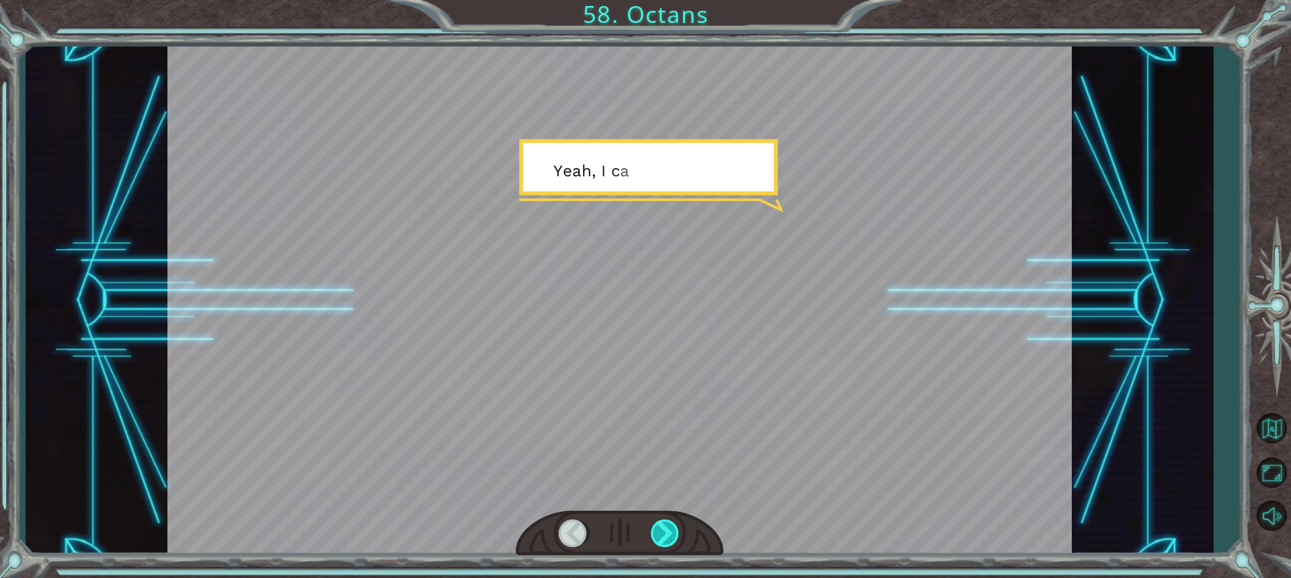
click at [659, 532] on div at bounding box center [666, 533] width 30 height 28
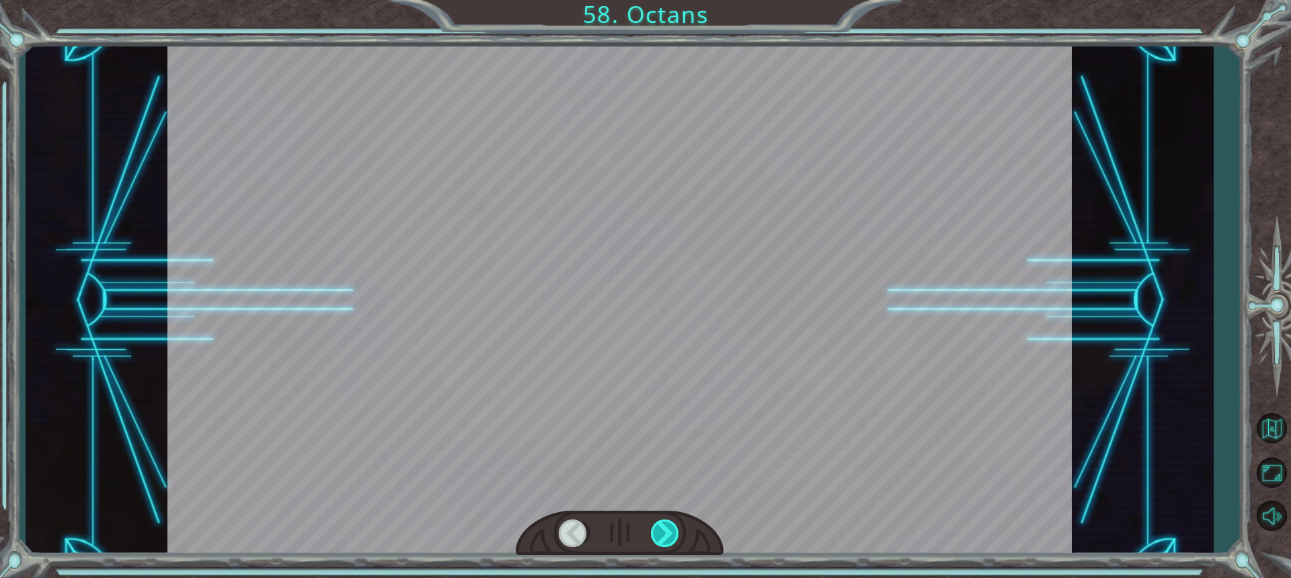
click at [659, 532] on div at bounding box center [666, 533] width 30 height 28
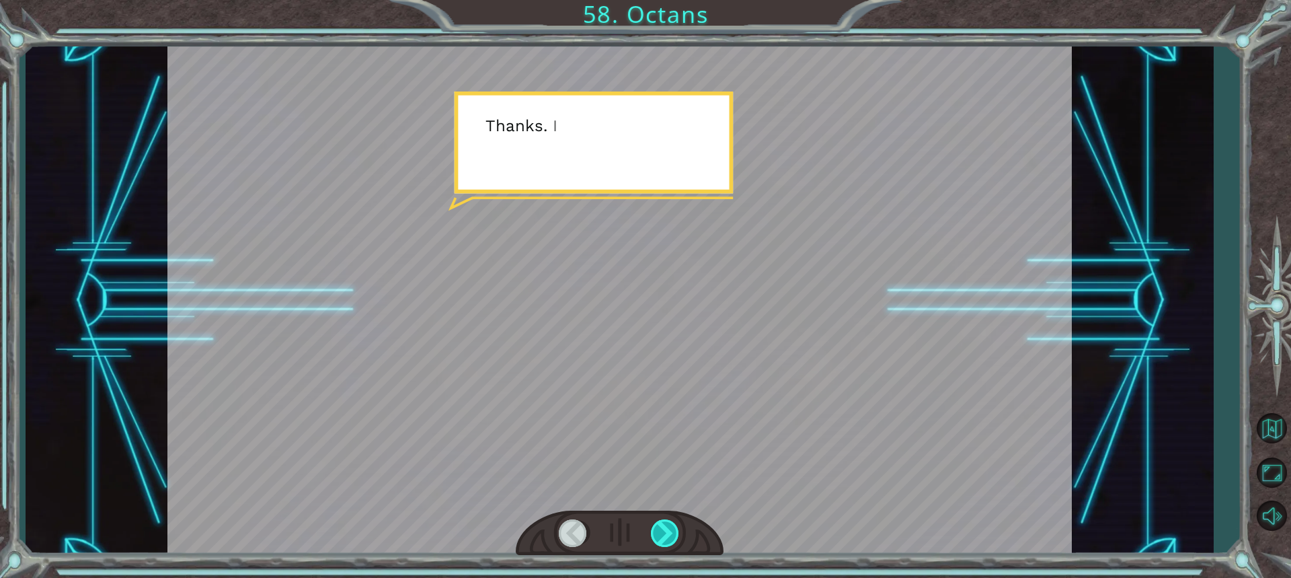
click at [659, 532] on div at bounding box center [666, 533] width 30 height 28
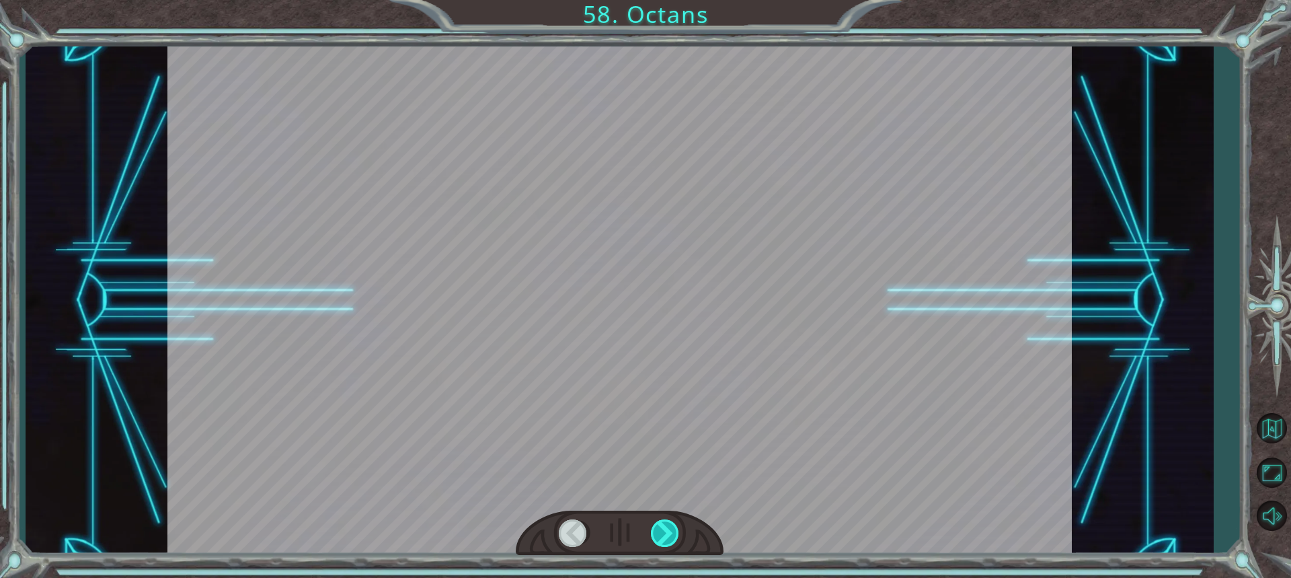
click at [659, 532] on div at bounding box center [666, 533] width 30 height 28
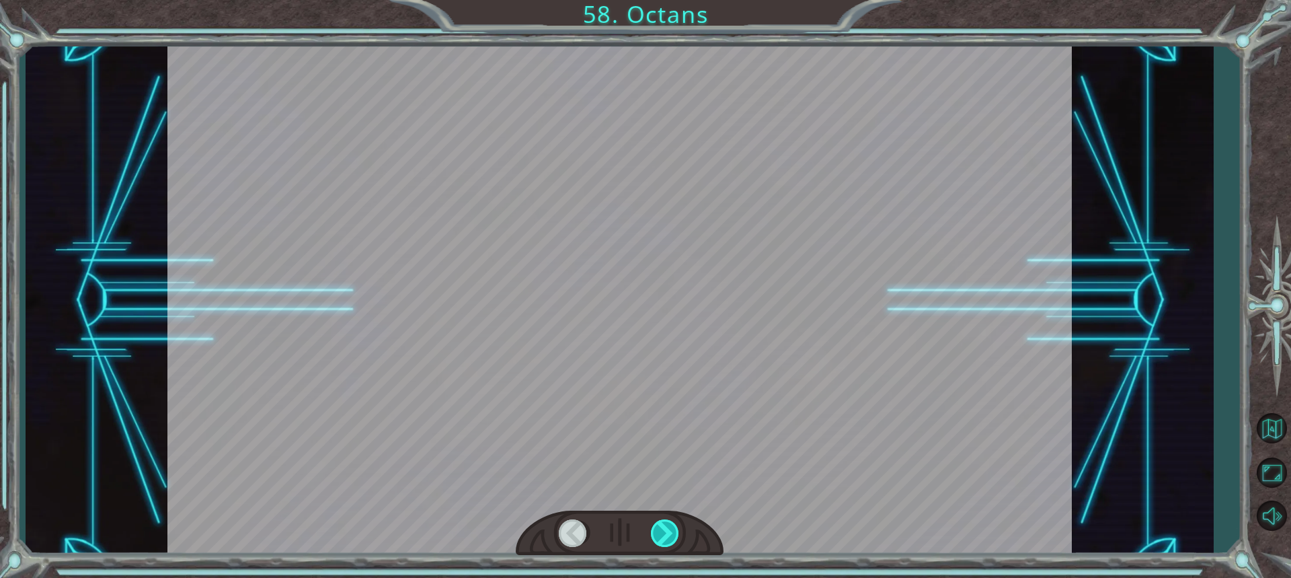
click at [659, 532] on div at bounding box center [666, 533] width 30 height 28
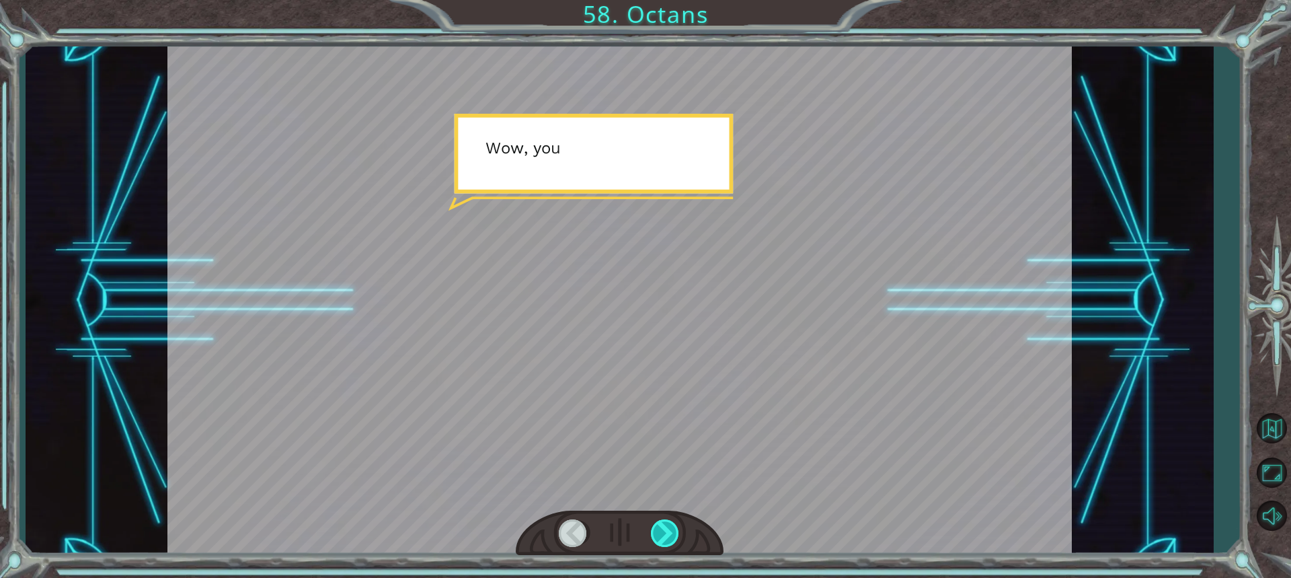
click at [659, 532] on div at bounding box center [666, 533] width 30 height 28
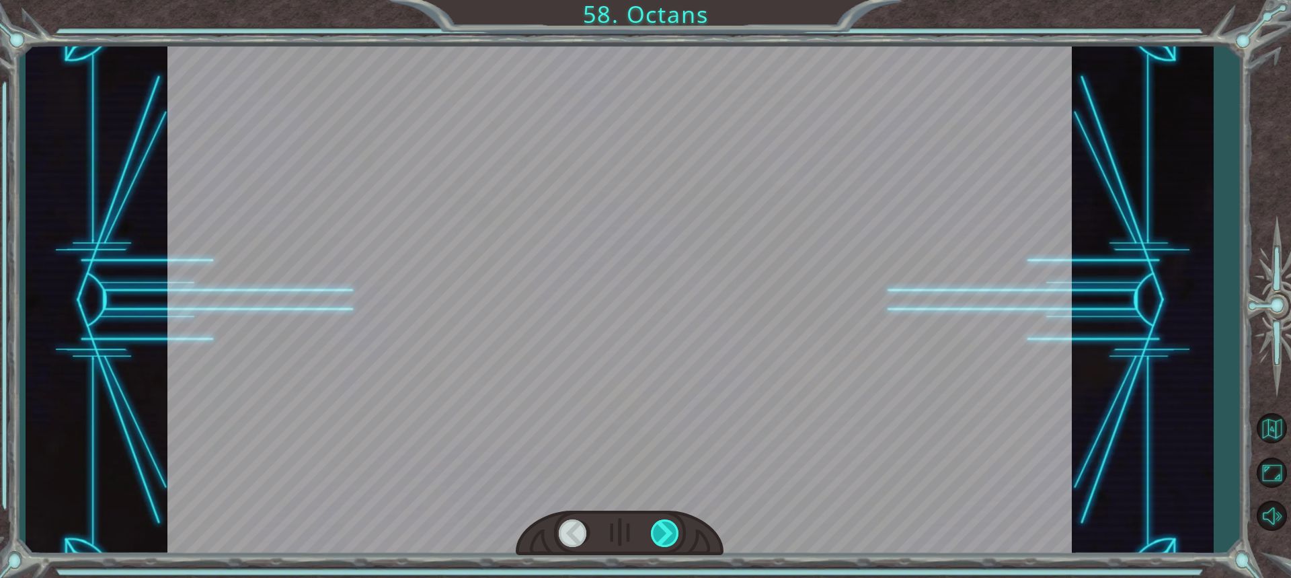
click at [658, 532] on div at bounding box center [666, 533] width 30 height 28
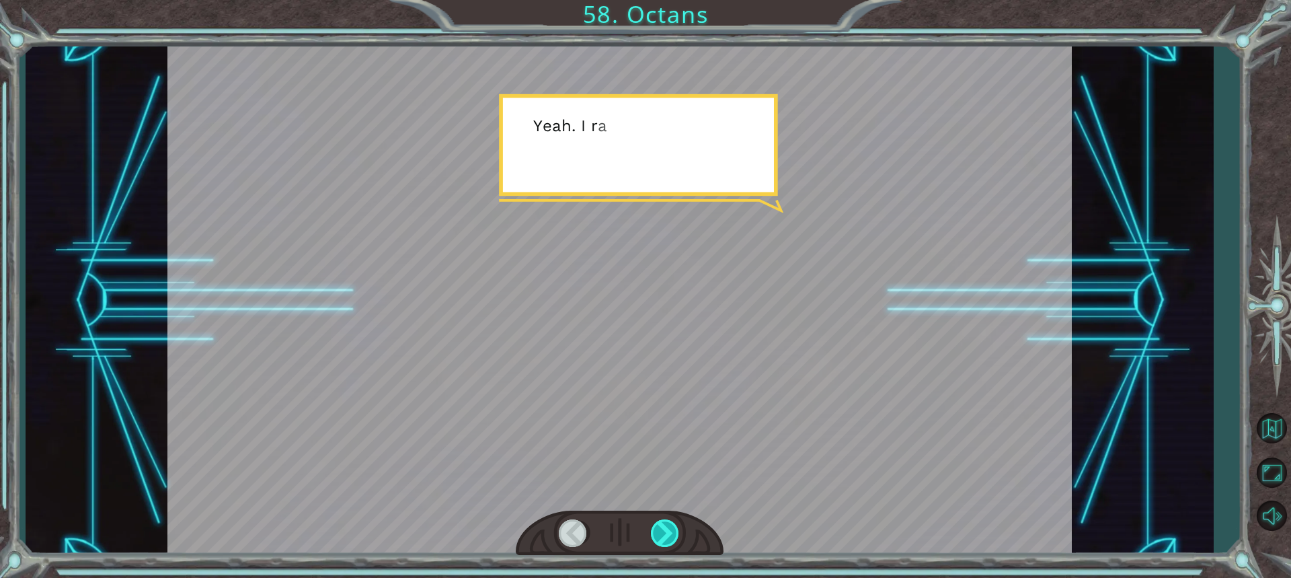
click at [658, 532] on div at bounding box center [666, 533] width 30 height 28
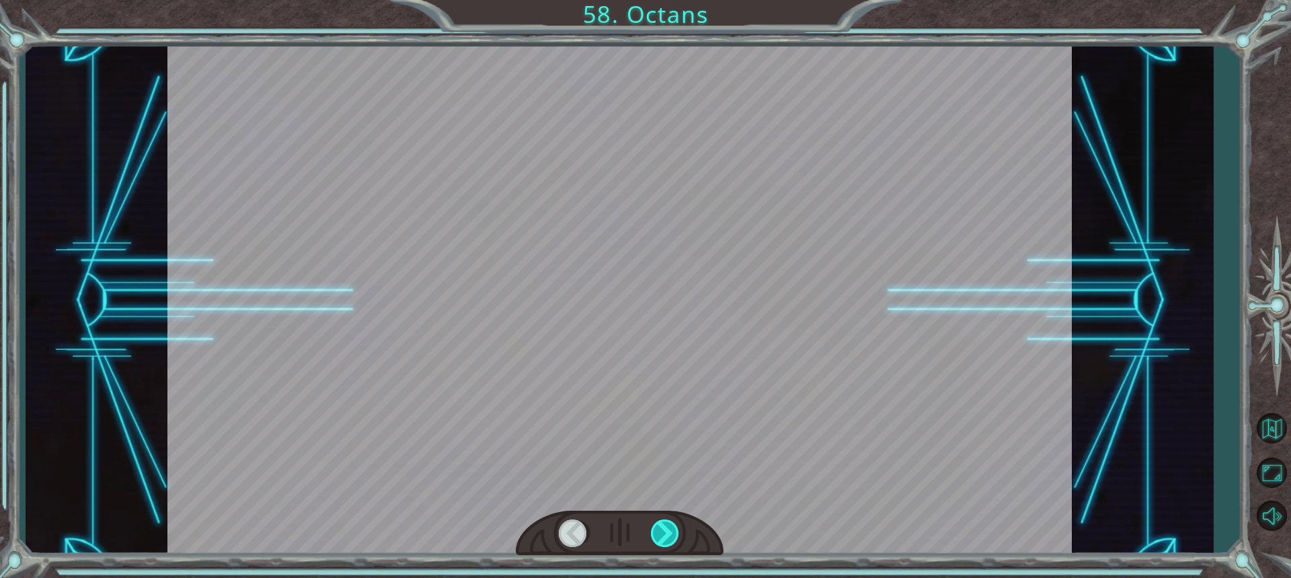
click at [654, 533] on div at bounding box center [666, 533] width 30 height 28
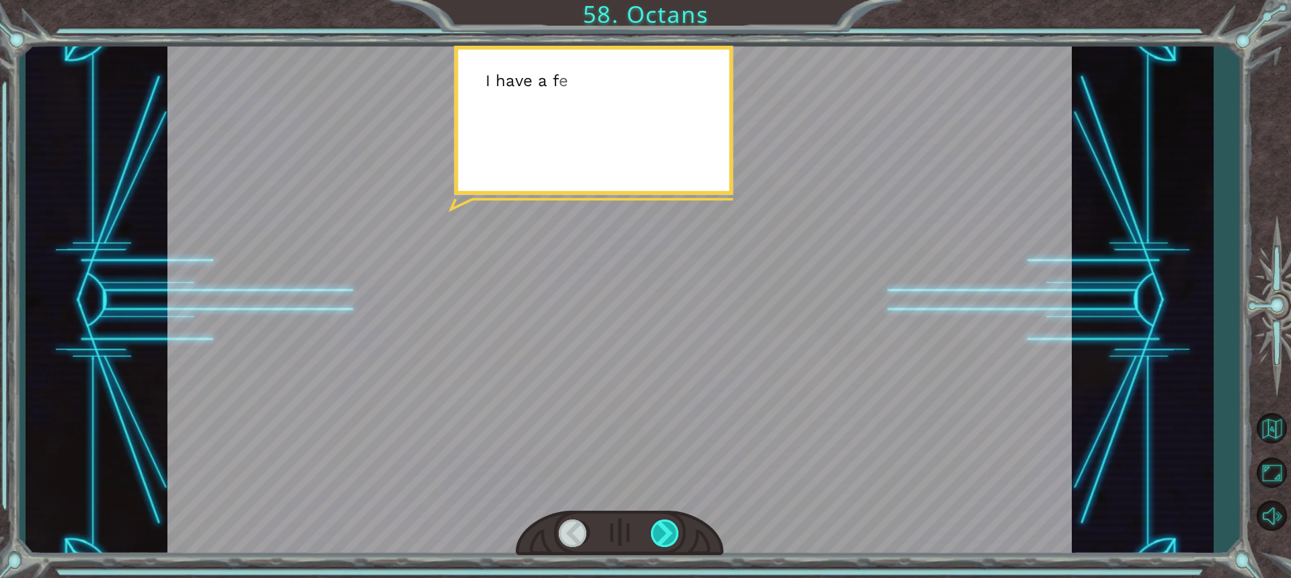
click at [654, 533] on div at bounding box center [666, 533] width 30 height 28
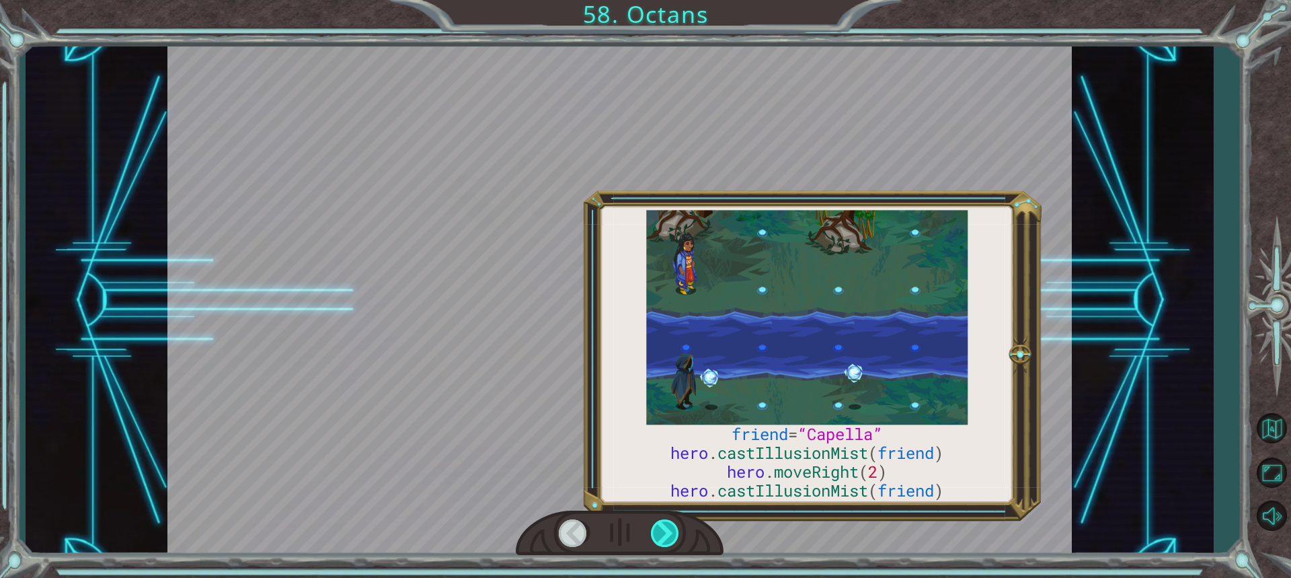
click at [654, 533] on div at bounding box center [666, 533] width 30 height 28
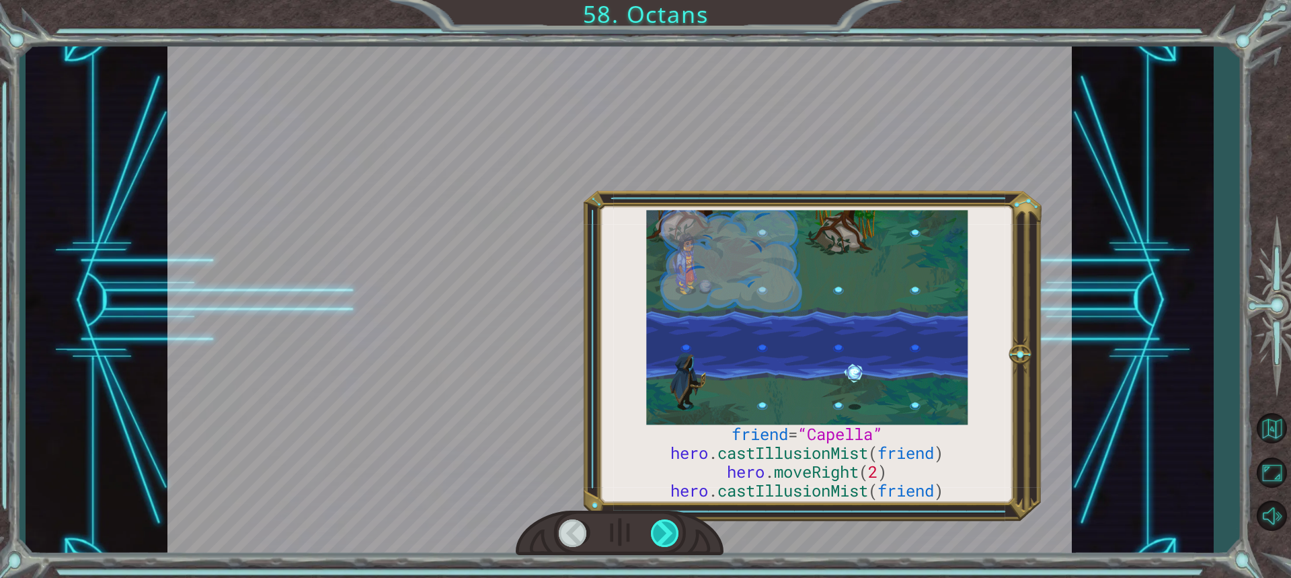
click at [654, 533] on div at bounding box center [666, 533] width 30 height 28
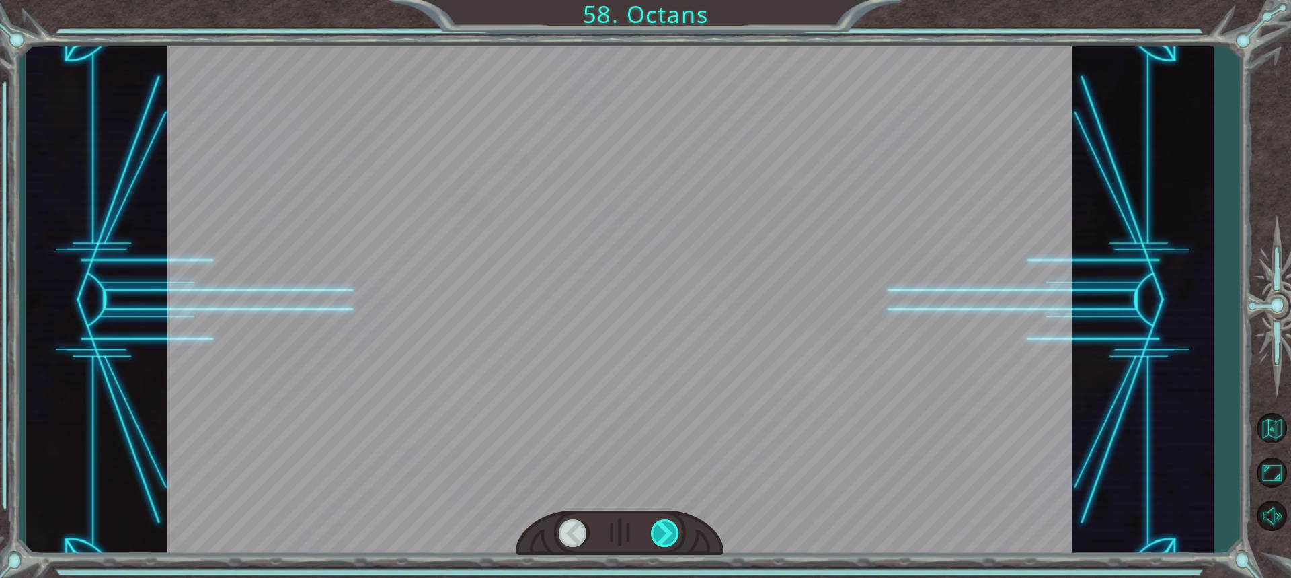
click at [654, 533] on div at bounding box center [666, 533] width 30 height 28
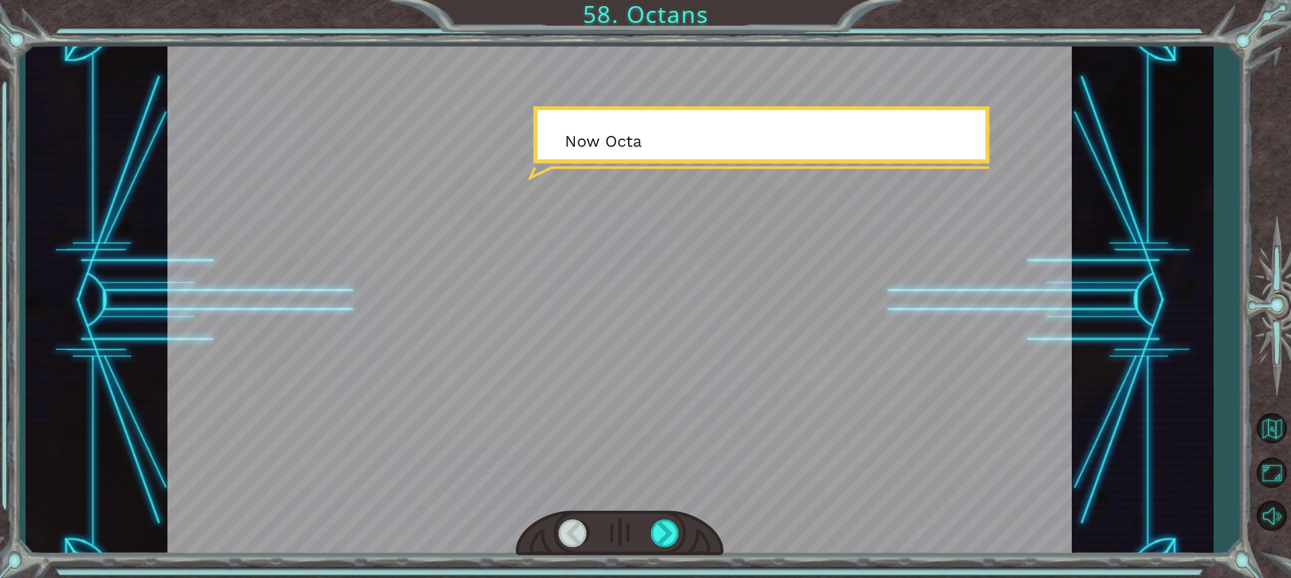
click at [653, 550] on div at bounding box center [620, 533] width 208 height 46
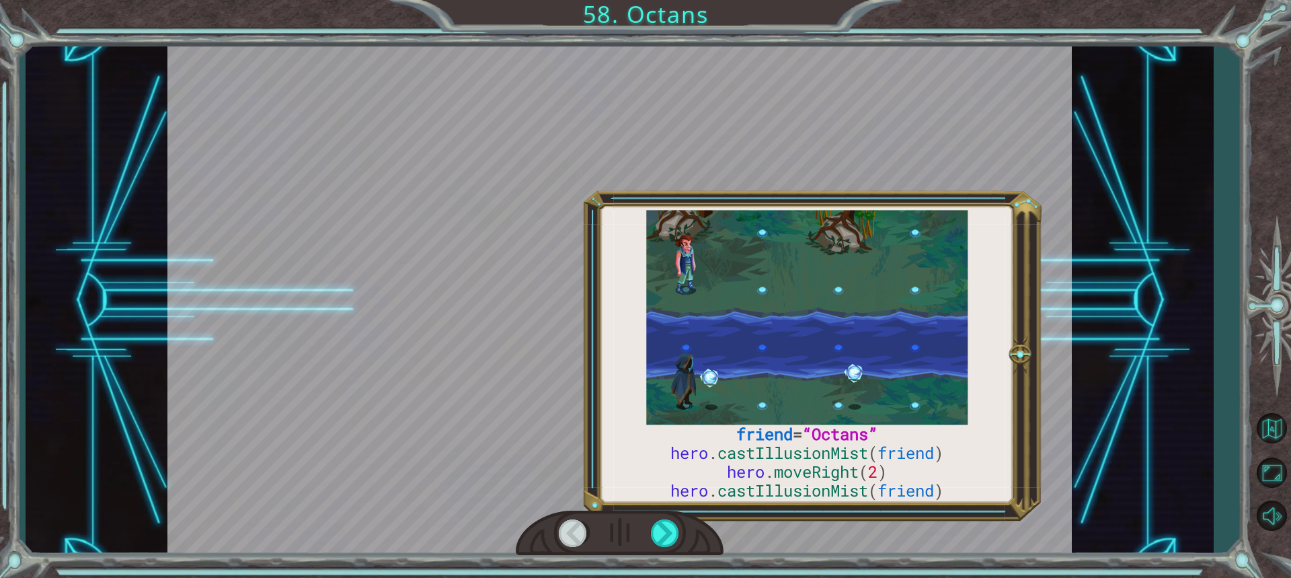
click at [653, 550] on div at bounding box center [620, 533] width 208 height 46
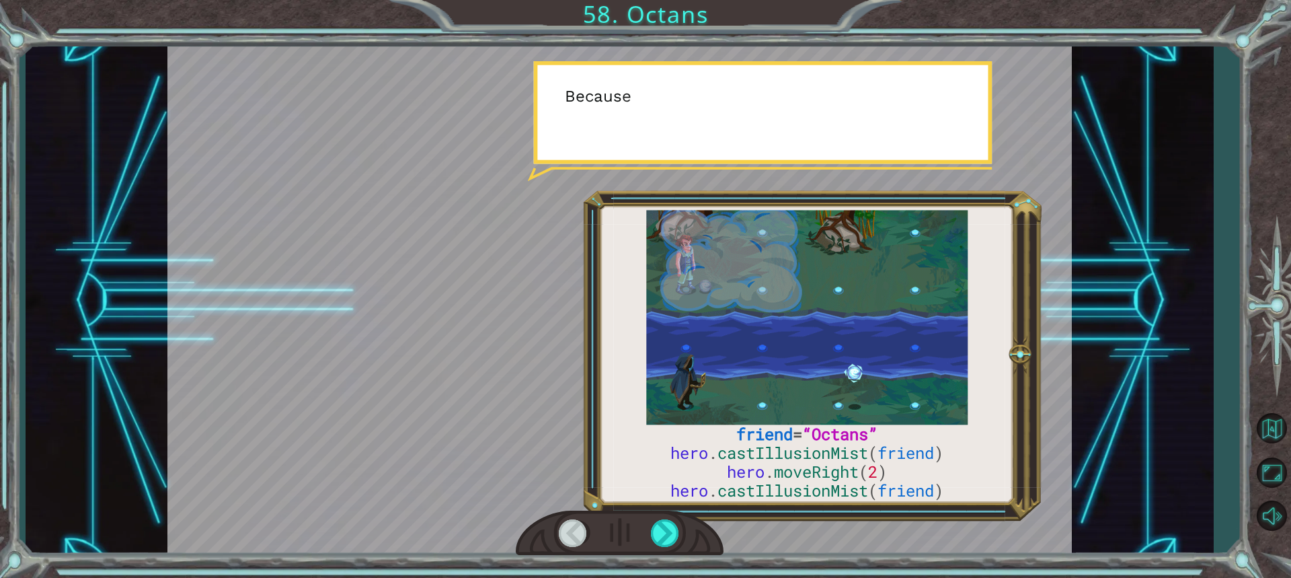
click at [653, 550] on div at bounding box center [620, 533] width 208 height 46
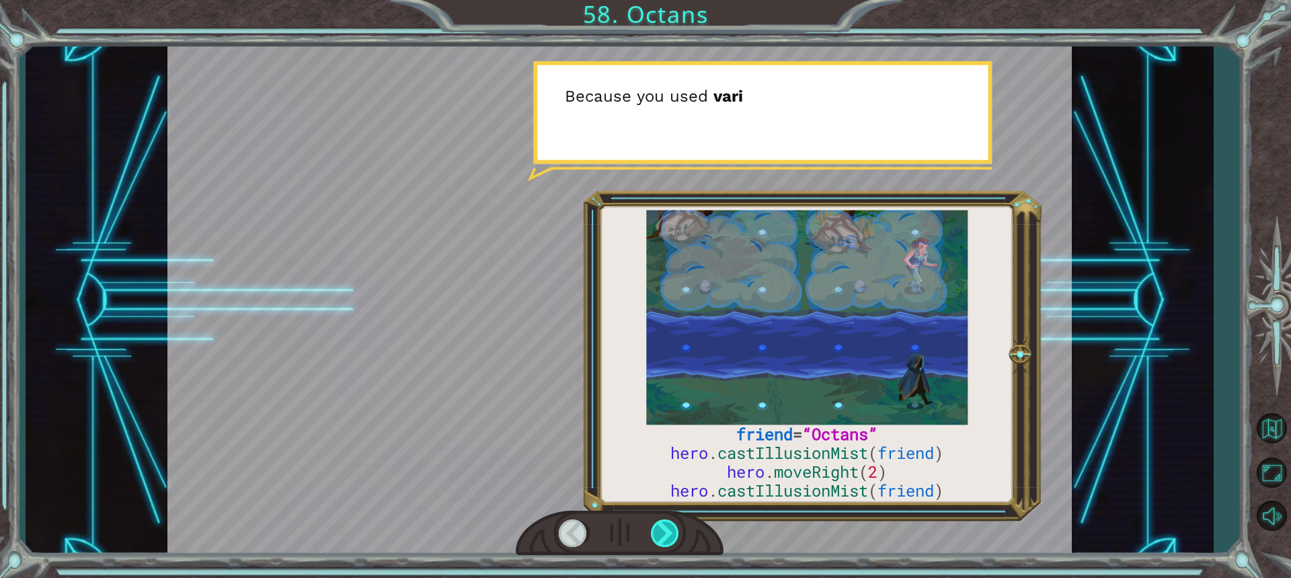
click at [676, 545] on div at bounding box center [666, 533] width 30 height 28
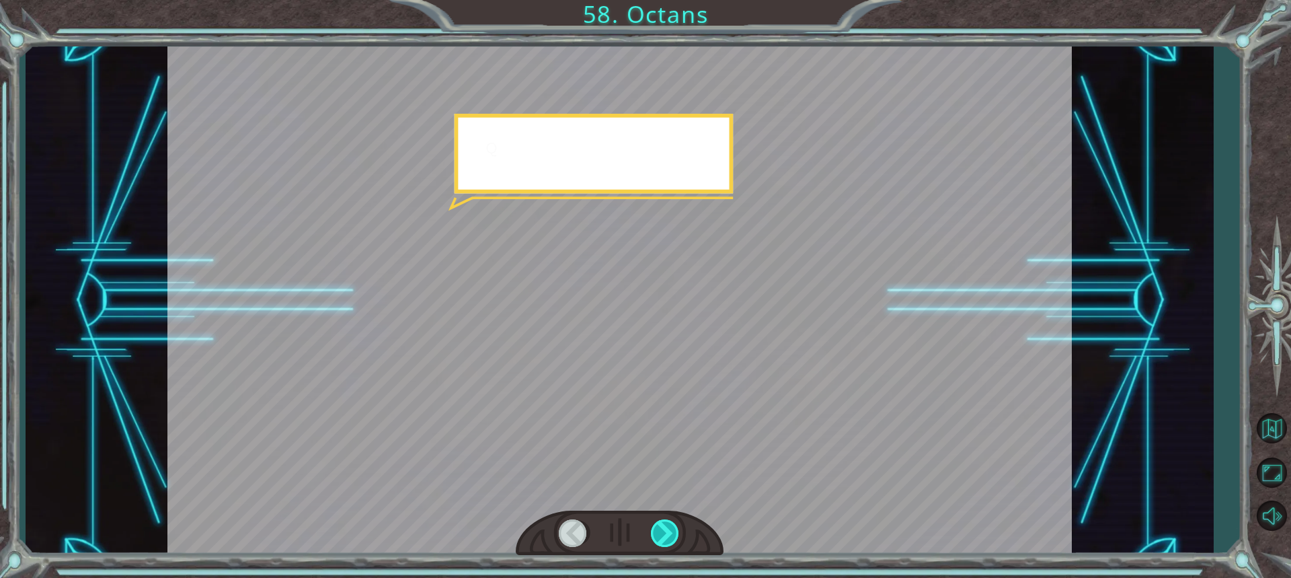
click at [676, 545] on div at bounding box center [666, 533] width 30 height 28
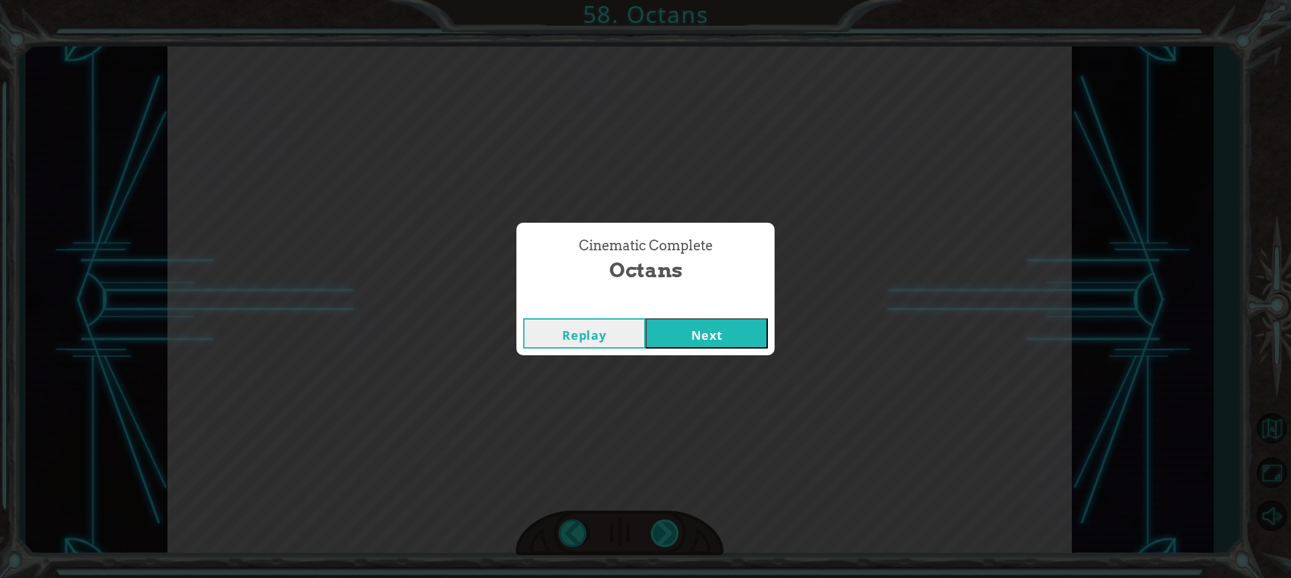
click at [676, 0] on div "friend = “Octans” hero . castIllusionMist ( friend ) hero . moveRight ( 2 ) her…" at bounding box center [645, 0] width 1291 height 0
click at [676, 545] on div "Cinematic Complete Octans Replay Next" at bounding box center [645, 289] width 1291 height 578
click at [681, 341] on button "Next" at bounding box center [707, 333] width 122 height 30
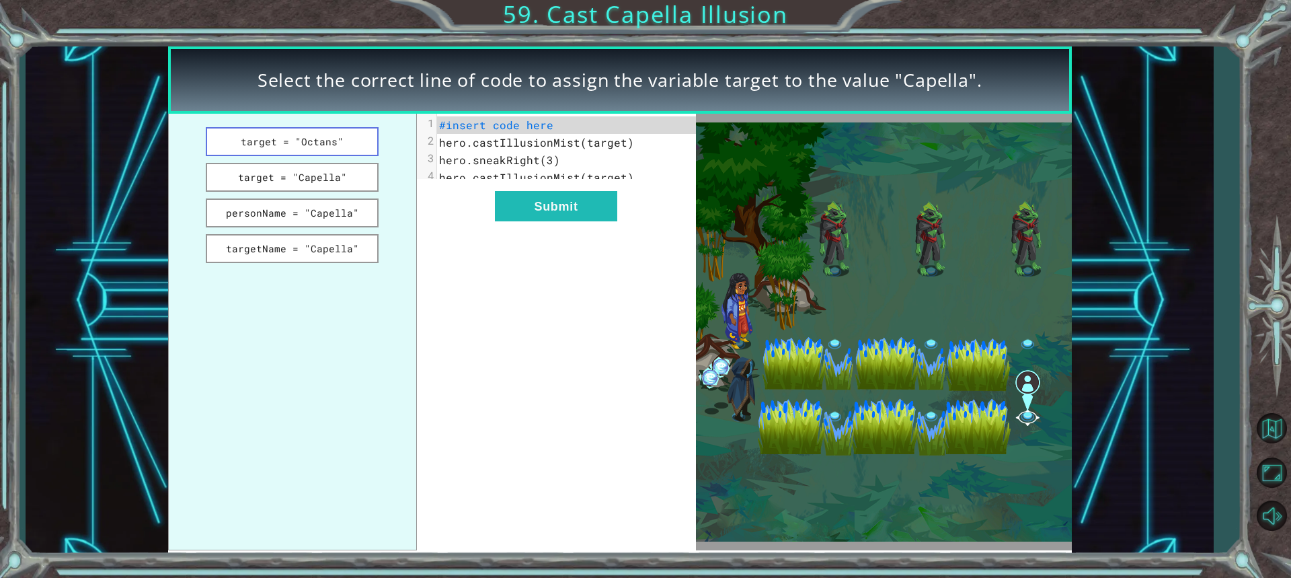
click at [307, 139] on button "target = "Octans"" at bounding box center [292, 141] width 173 height 29
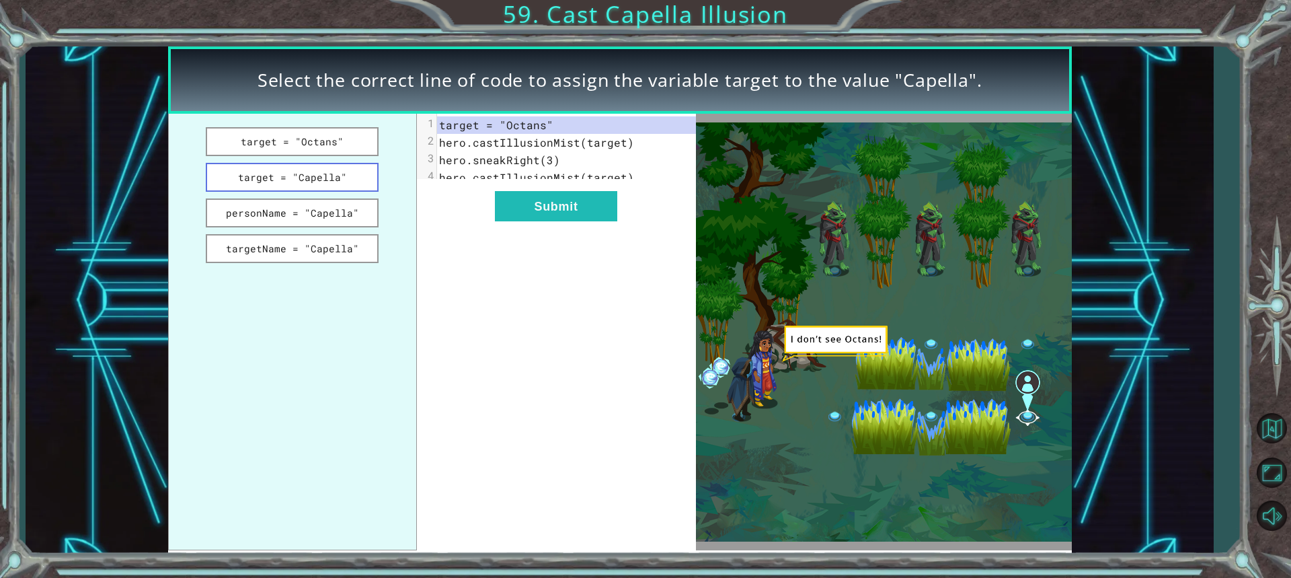
click at [311, 180] on button "target = "Capella"" at bounding box center [292, 177] width 173 height 29
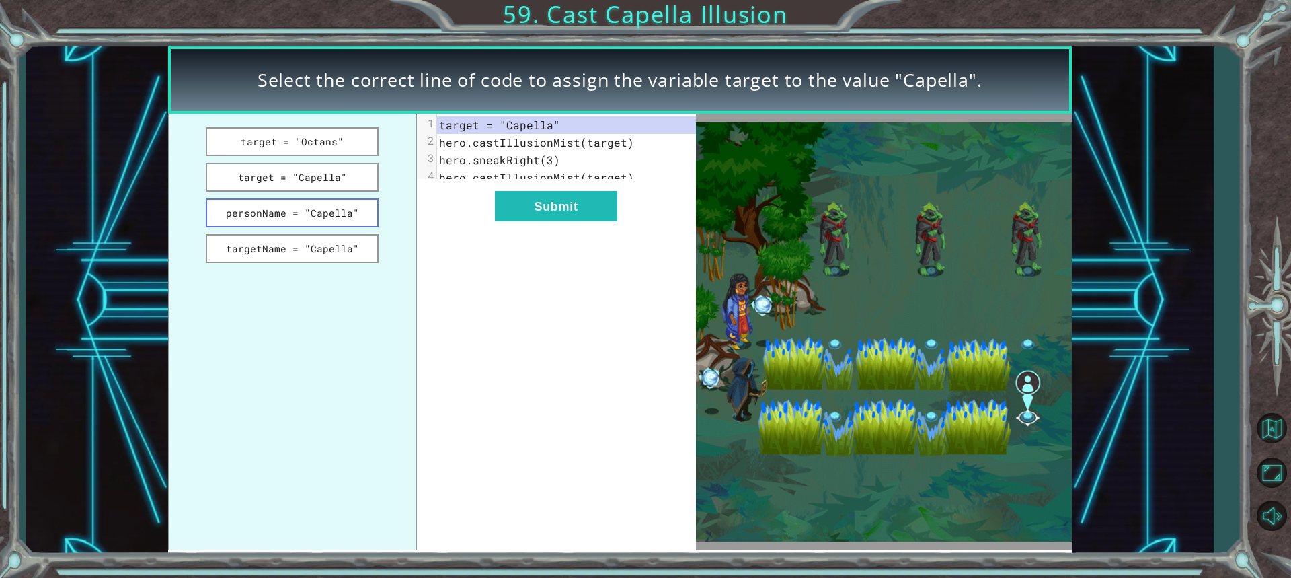
click at [317, 204] on button "personName = "Capella"" at bounding box center [292, 212] width 173 height 29
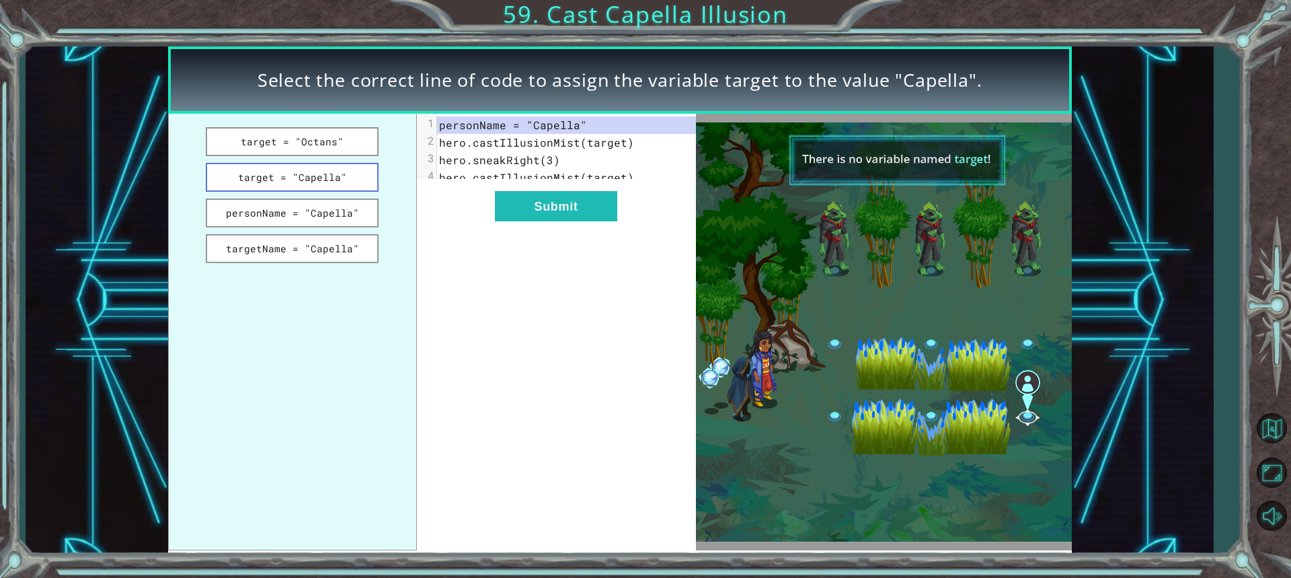
click at [317, 167] on button "target = "Capella"" at bounding box center [292, 177] width 173 height 29
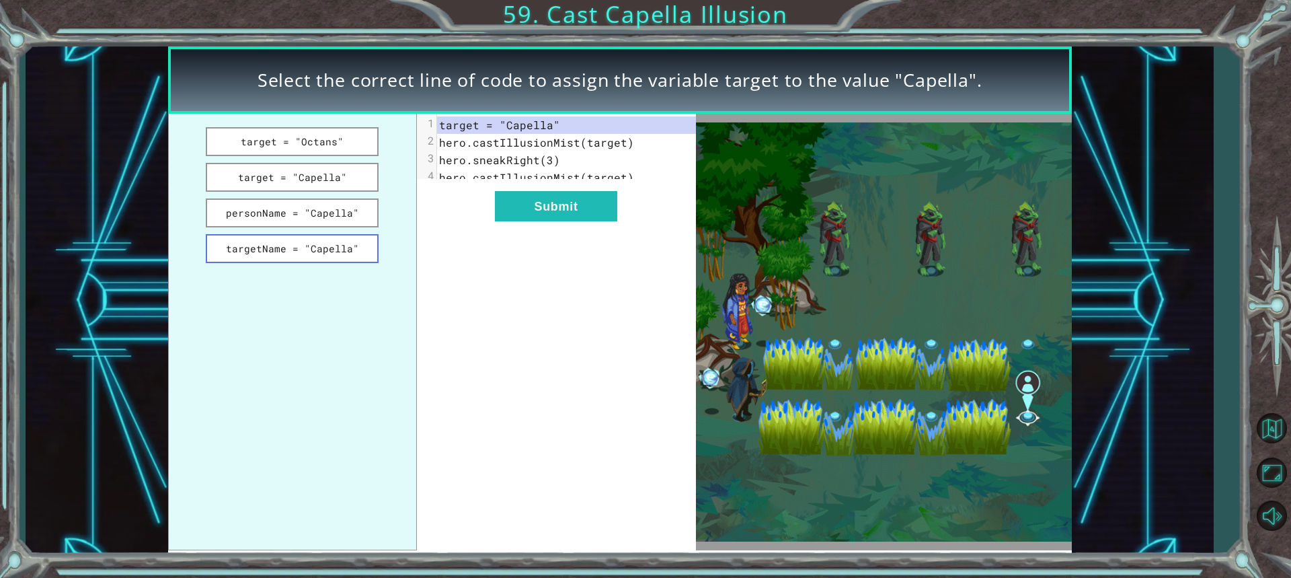
click at [317, 237] on button "targetName = "Capella"" at bounding box center [292, 248] width 173 height 29
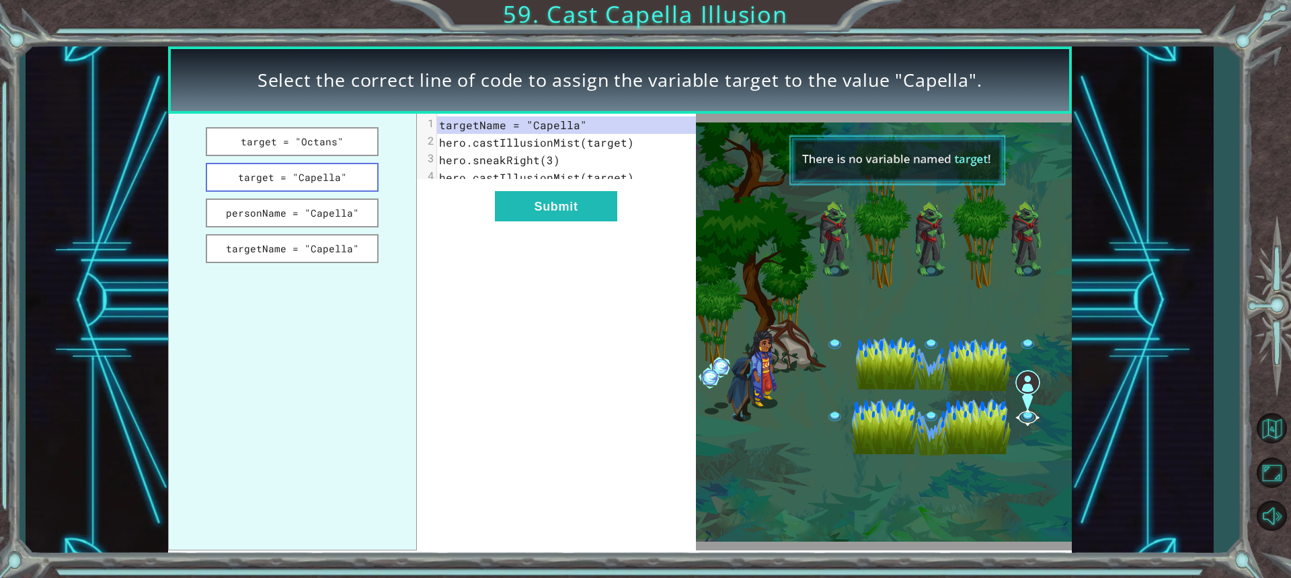
click at [323, 188] on button "target = "Capella"" at bounding box center [292, 177] width 173 height 29
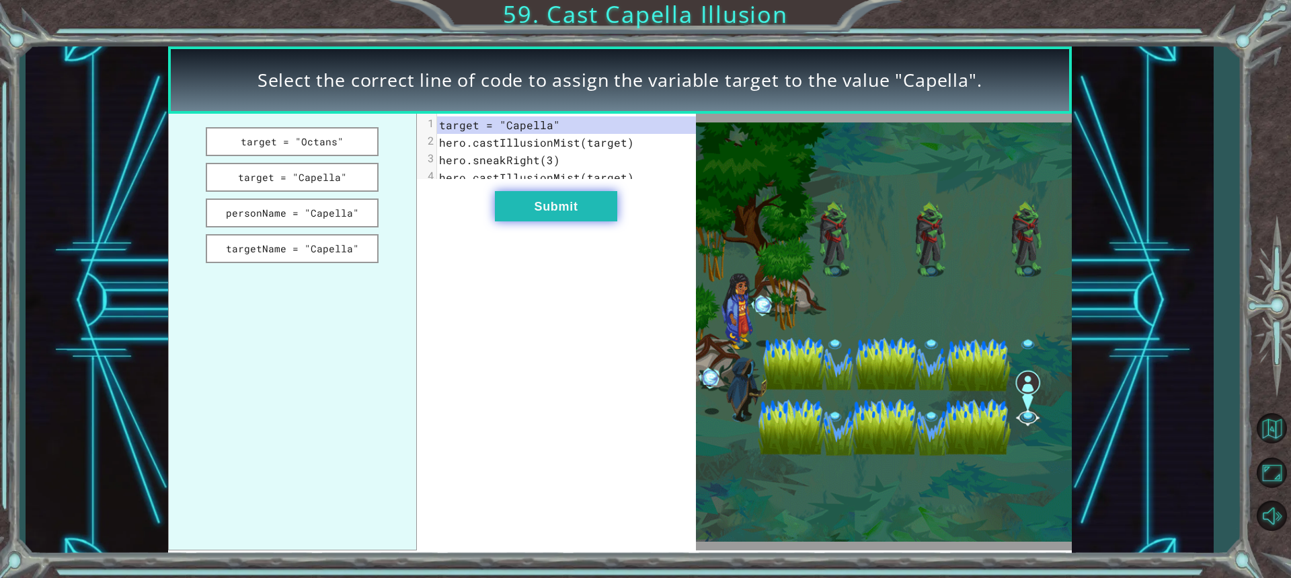
click at [534, 221] on button "Submit" at bounding box center [556, 206] width 122 height 30
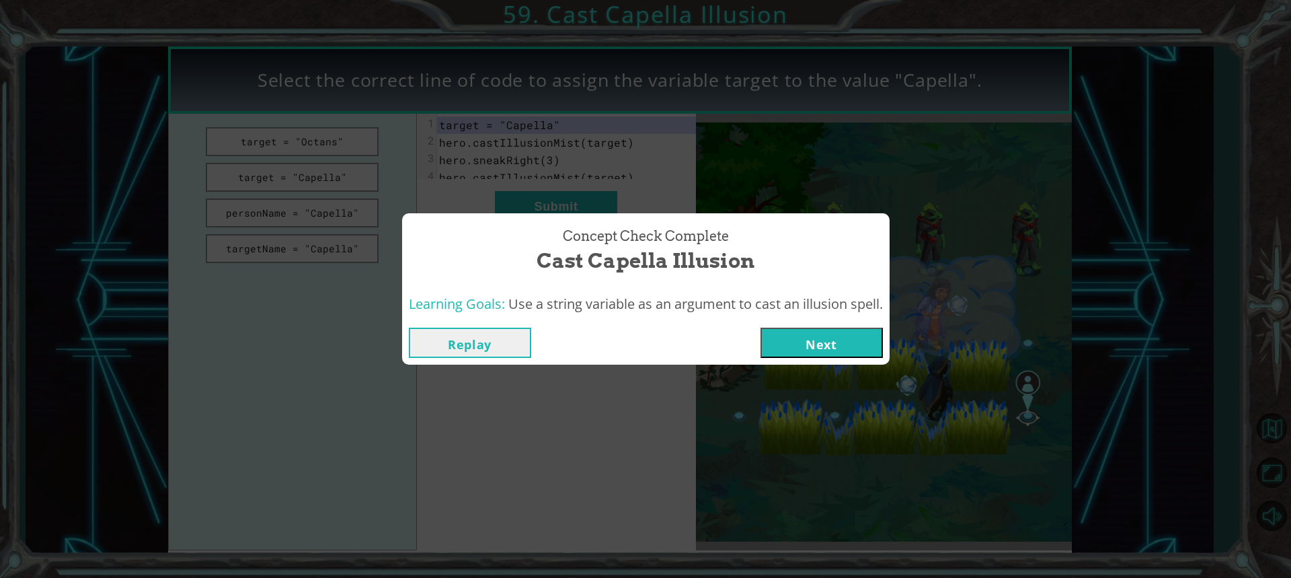
click at [762, 335] on div "Replay Next" at bounding box center [646, 342] width 474 height 30
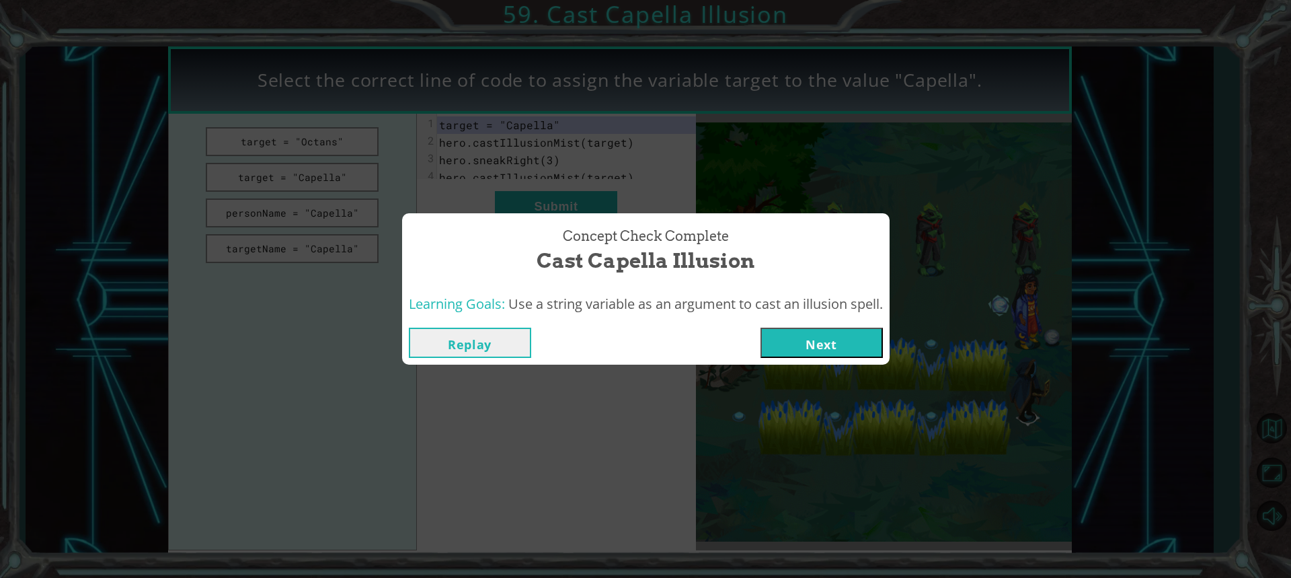
click at [766, 342] on button "Next" at bounding box center [822, 342] width 122 height 30
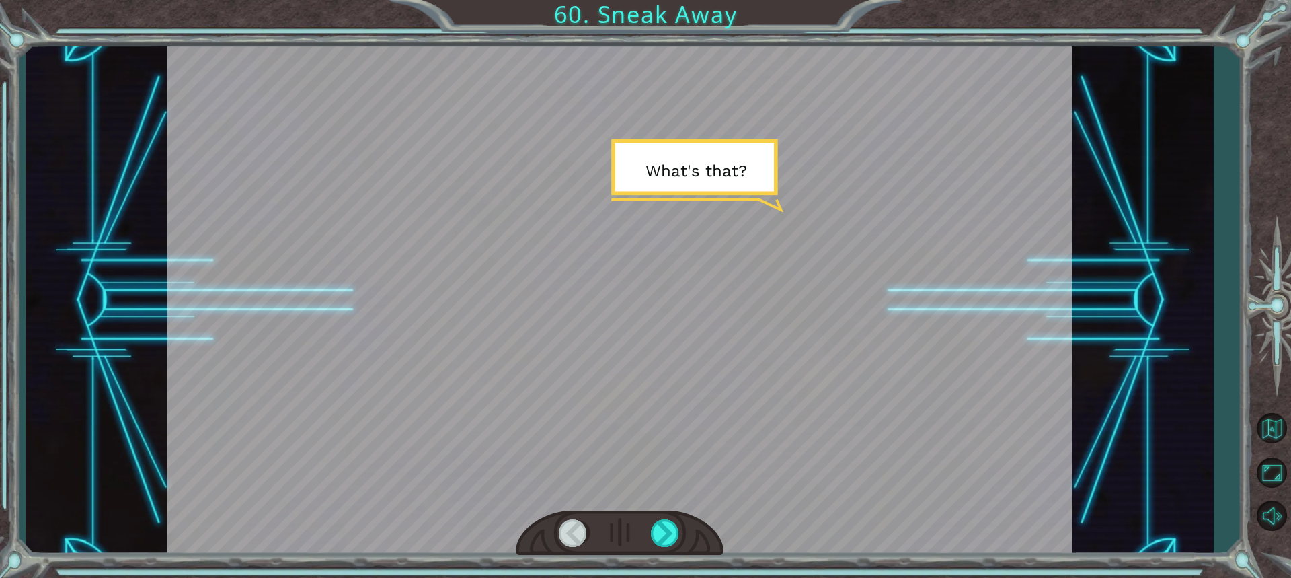
click at [644, 516] on div at bounding box center [620, 533] width 208 height 46
click at [654, 518] on div at bounding box center [620, 533] width 208 height 46
drag, startPoint x: 661, startPoint y: 525, endPoint x: 657, endPoint y: 541, distance: 16.6
click at [659, 532] on div at bounding box center [666, 533] width 30 height 28
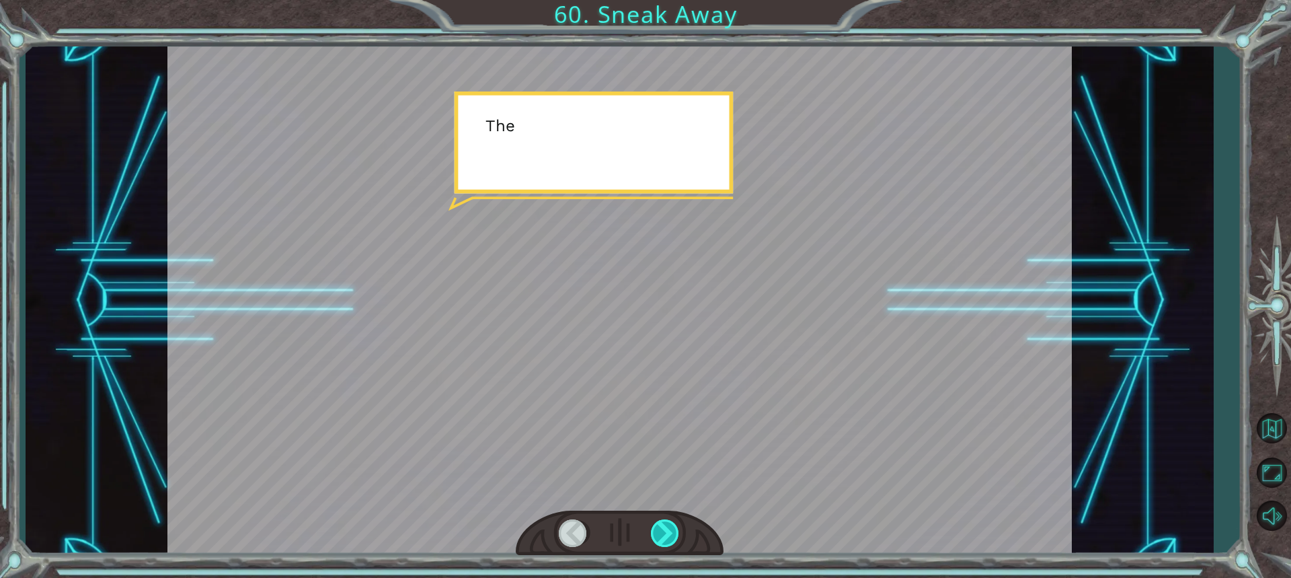
click at [657, 541] on div at bounding box center [666, 533] width 30 height 28
click at [656, 542] on div at bounding box center [666, 533] width 30 height 28
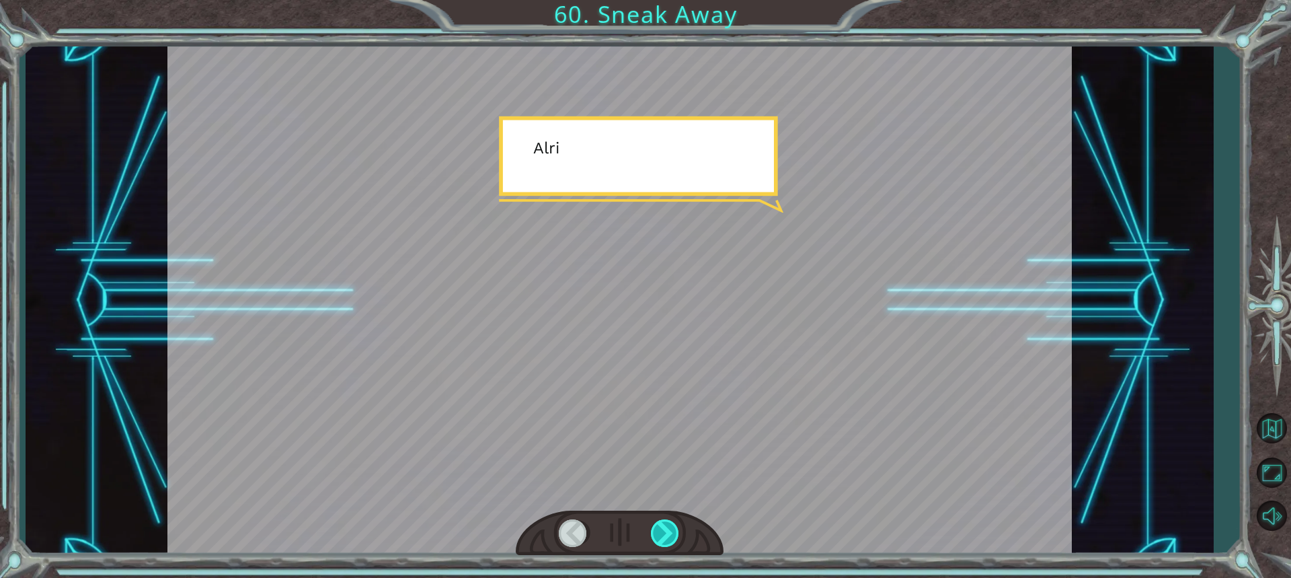
click at [656, 542] on div at bounding box center [666, 533] width 30 height 28
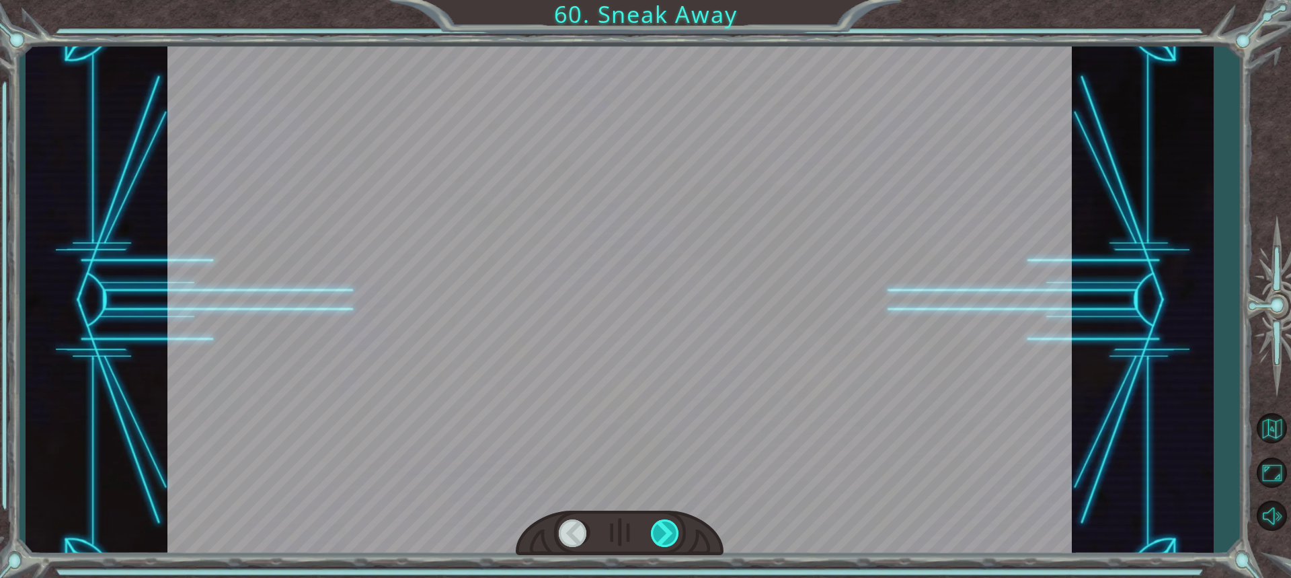
click at [656, 542] on div at bounding box center [666, 533] width 30 height 28
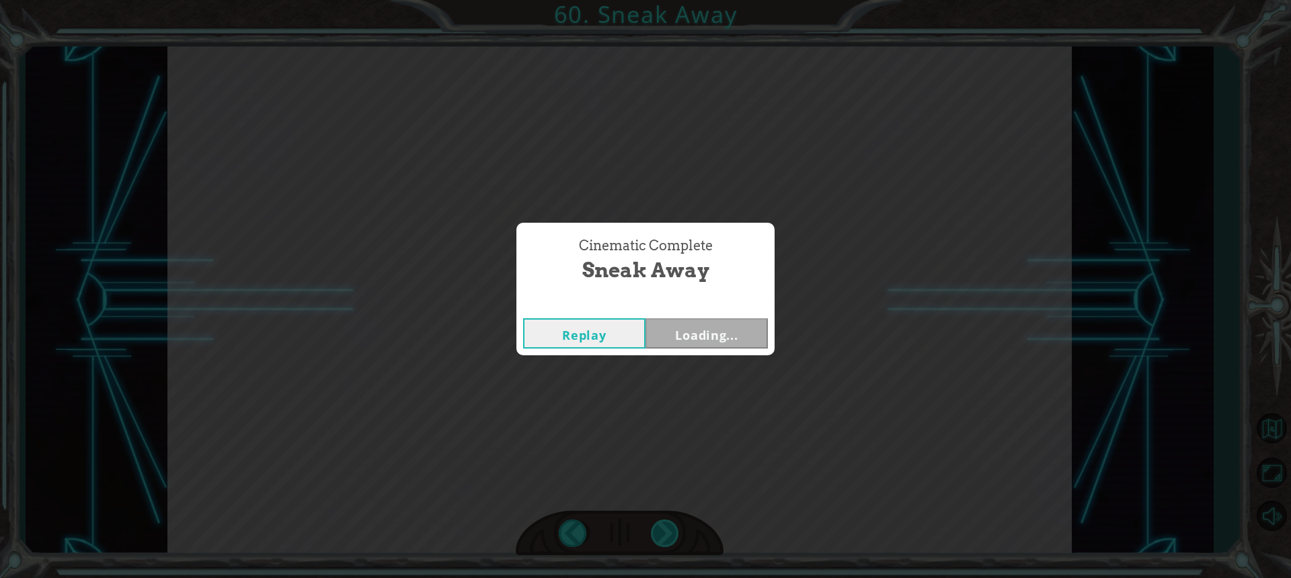
click at [656, 542] on div "Cinematic Complete Sneak Away Replay Loading..." at bounding box center [645, 289] width 1291 height 578
click at [655, 542] on div "Cinematic Complete Sneak Away Replay Next" at bounding box center [645, 289] width 1291 height 578
click at [667, 322] on button "Next" at bounding box center [707, 333] width 122 height 30
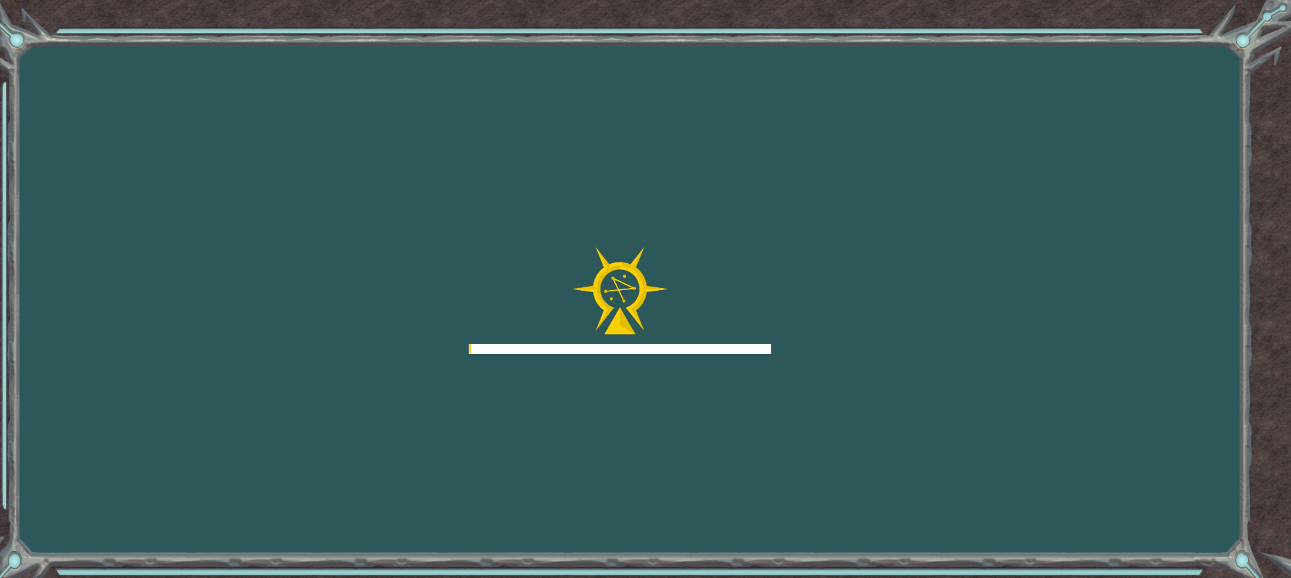
click at [675, 333] on div at bounding box center [620, 301] width 303 height 108
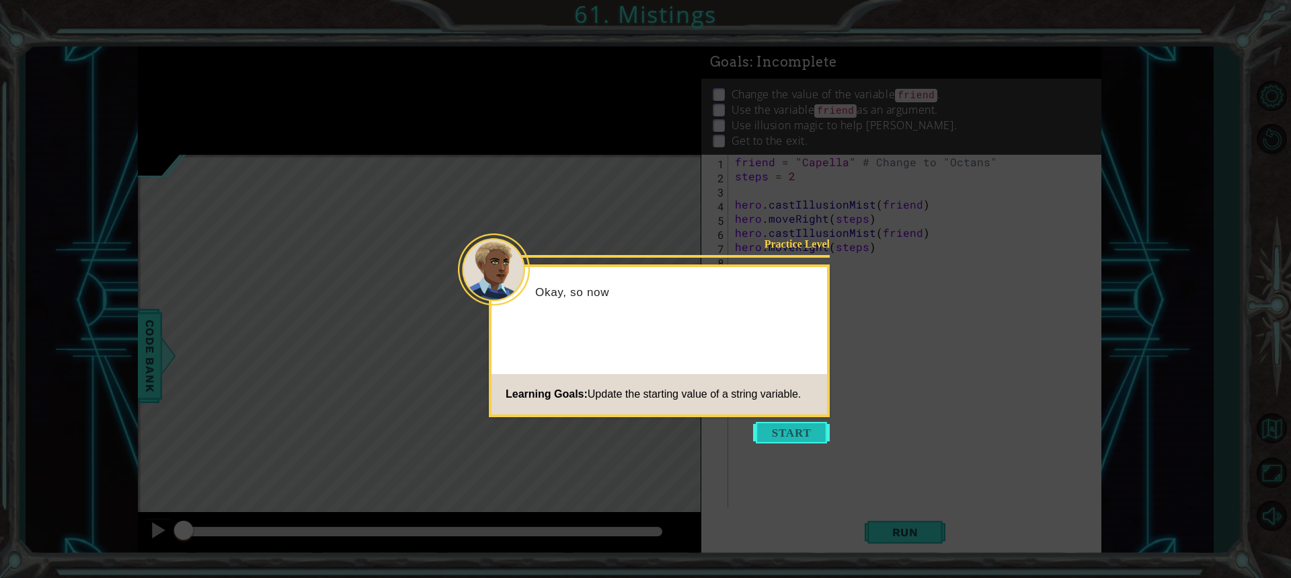
click at [765, 424] on button "Start" at bounding box center [791, 433] width 77 height 22
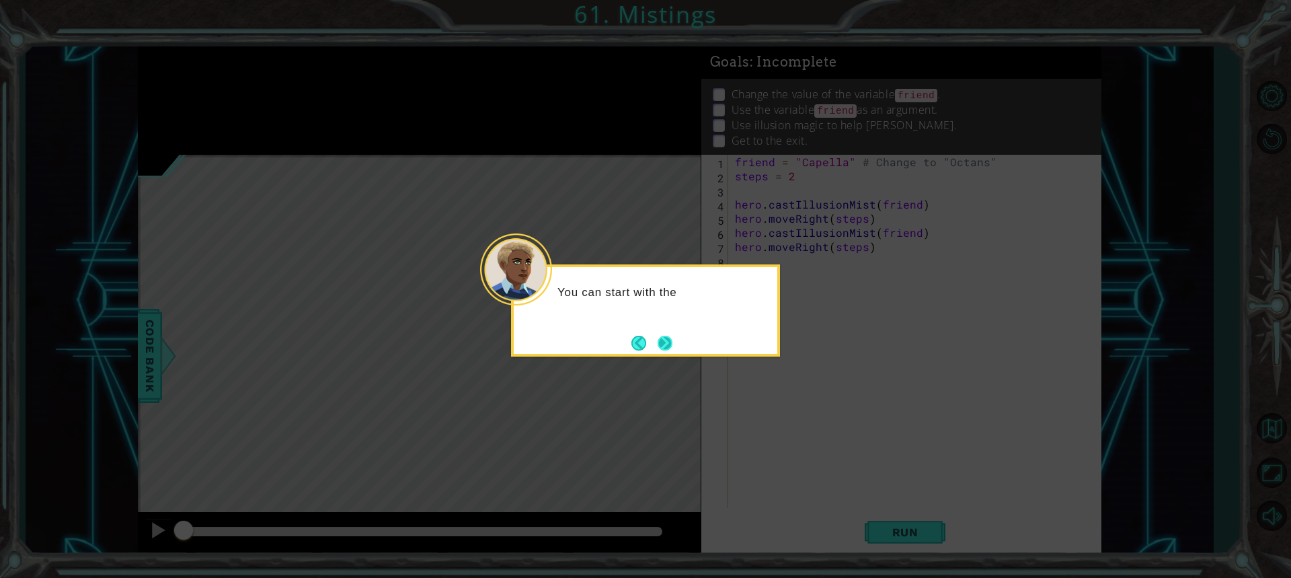
click at [666, 347] on button "Next" at bounding box center [665, 343] width 15 height 15
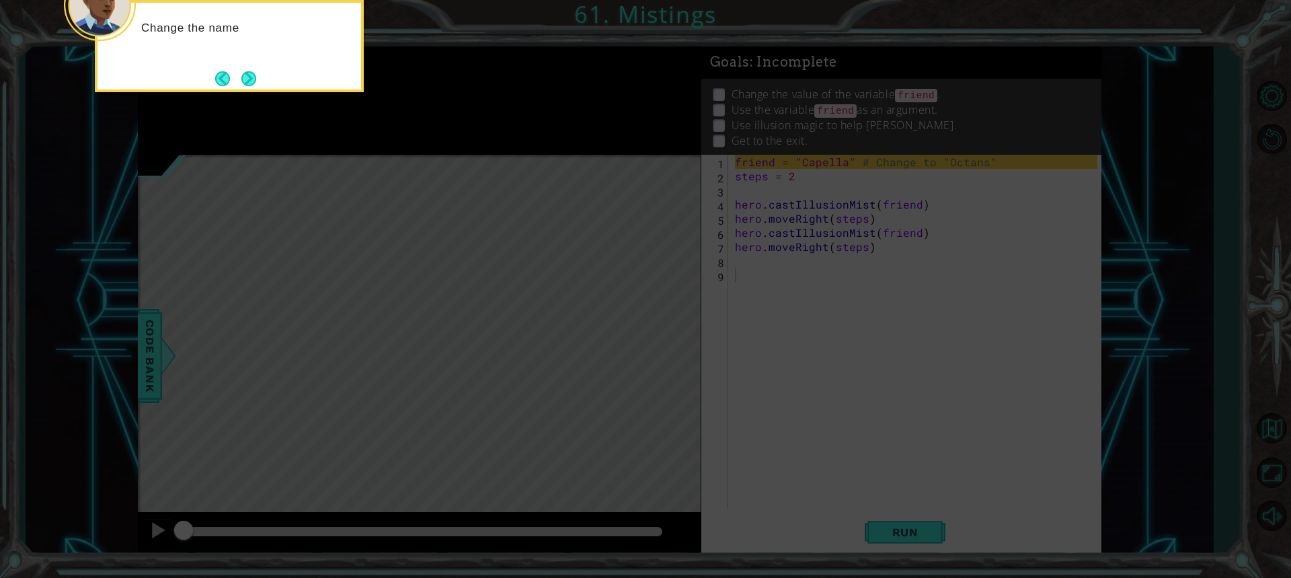
drag, startPoint x: 927, startPoint y: 493, endPoint x: 835, endPoint y: 465, distance: 96.4
click at [887, 479] on icon at bounding box center [645, 86] width 1291 height 982
click at [247, 81] on button "Next" at bounding box center [248, 78] width 15 height 15
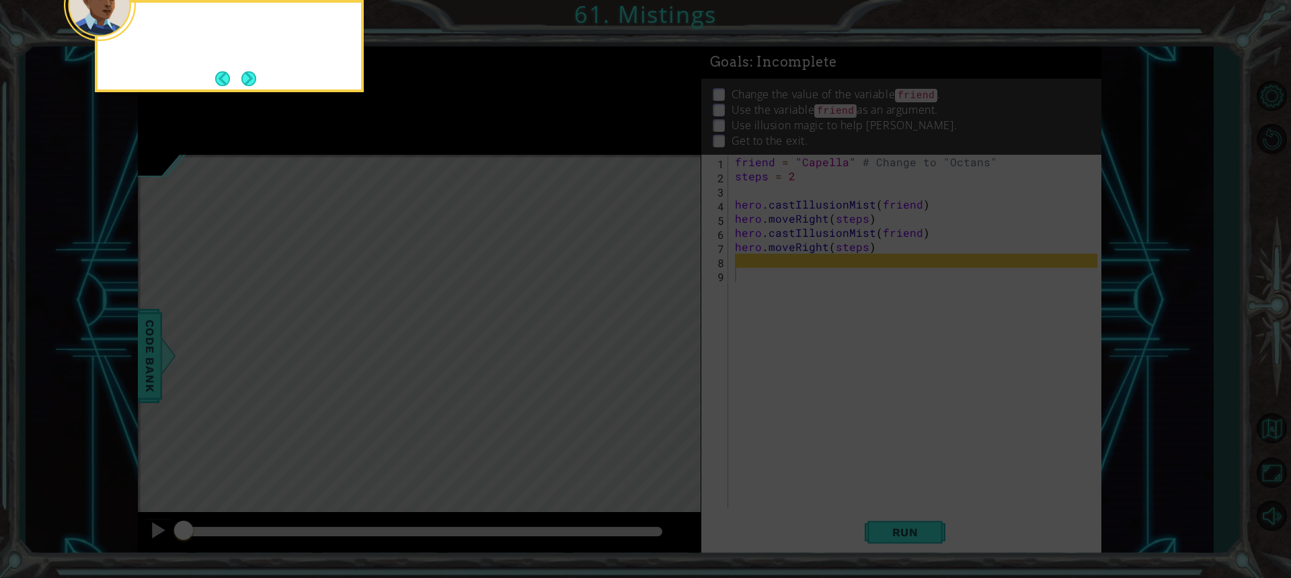
click at [247, 81] on button "Next" at bounding box center [248, 78] width 15 height 15
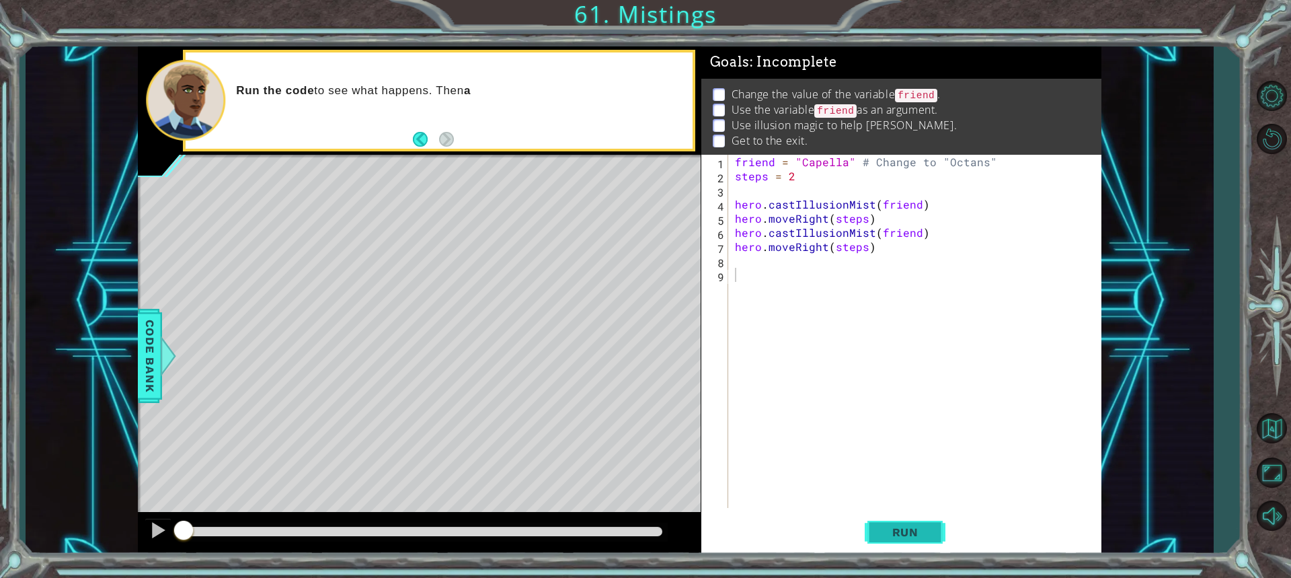
click at [917, 527] on span "Run" at bounding box center [905, 531] width 53 height 13
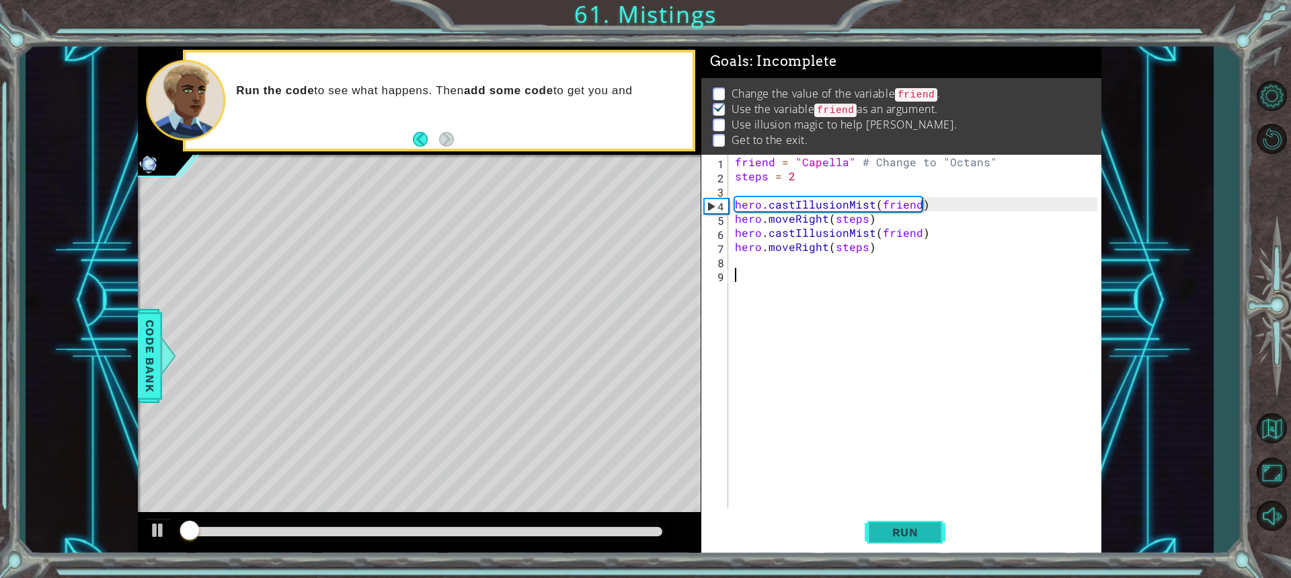
scroll to position [9, 0]
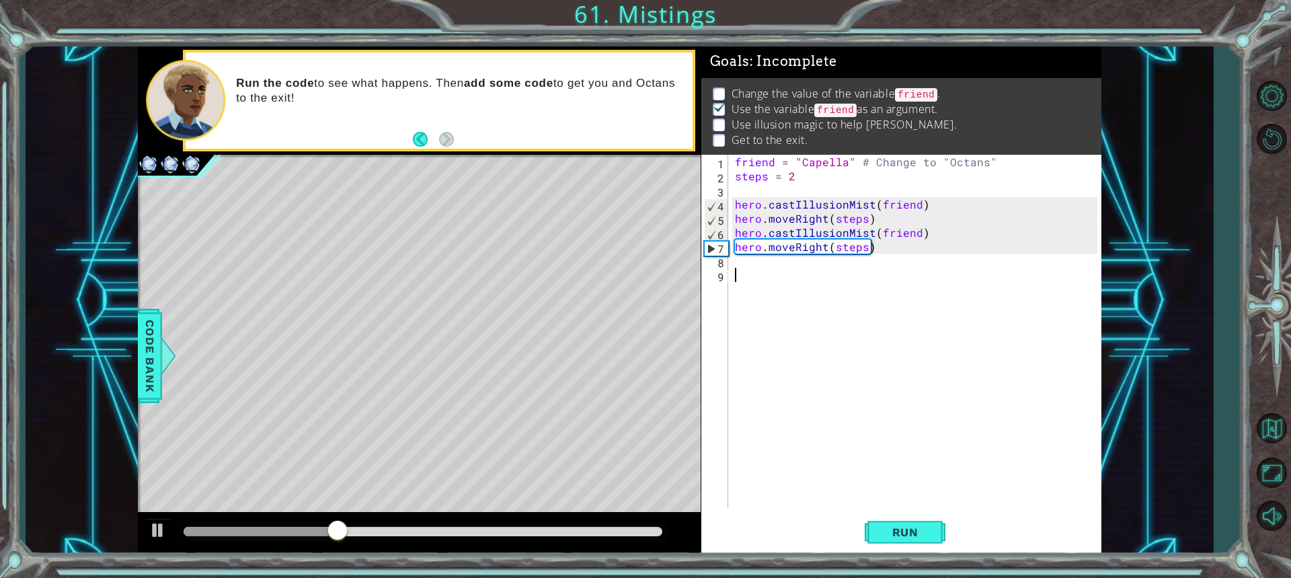
click at [798, 377] on div "friend = "Capella" # Change to "Octans" steps = 2 hero . castIllusionMist ( fri…" at bounding box center [918, 345] width 372 height 381
click at [908, 529] on span "Run" at bounding box center [905, 531] width 53 height 13
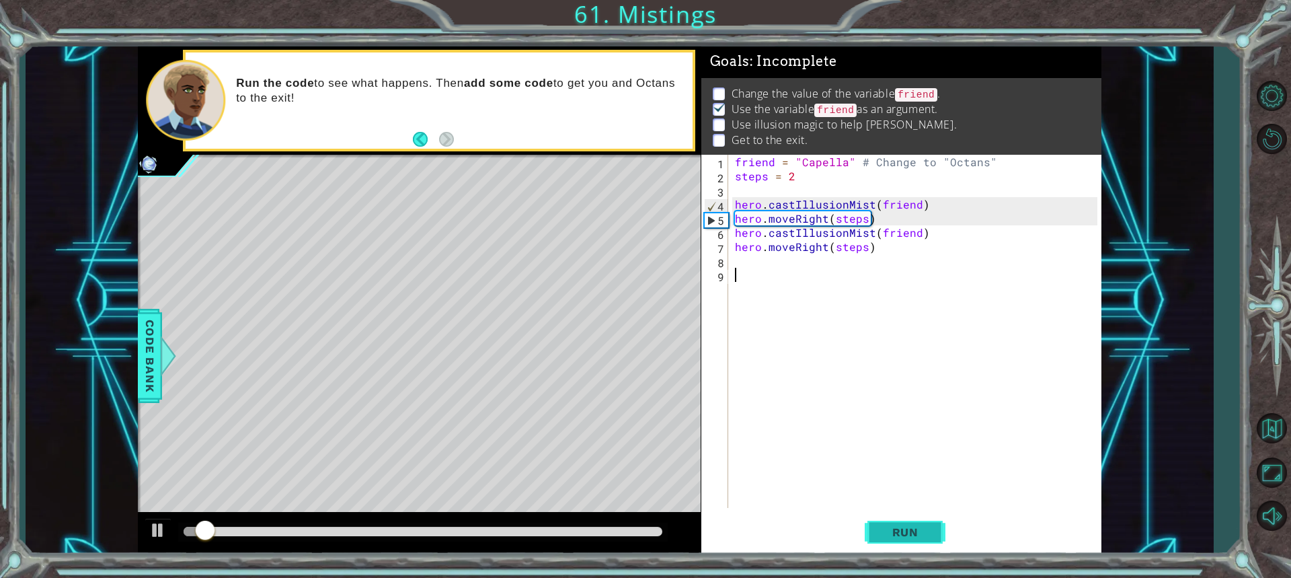
click at [908, 526] on span "Run" at bounding box center [905, 531] width 53 height 13
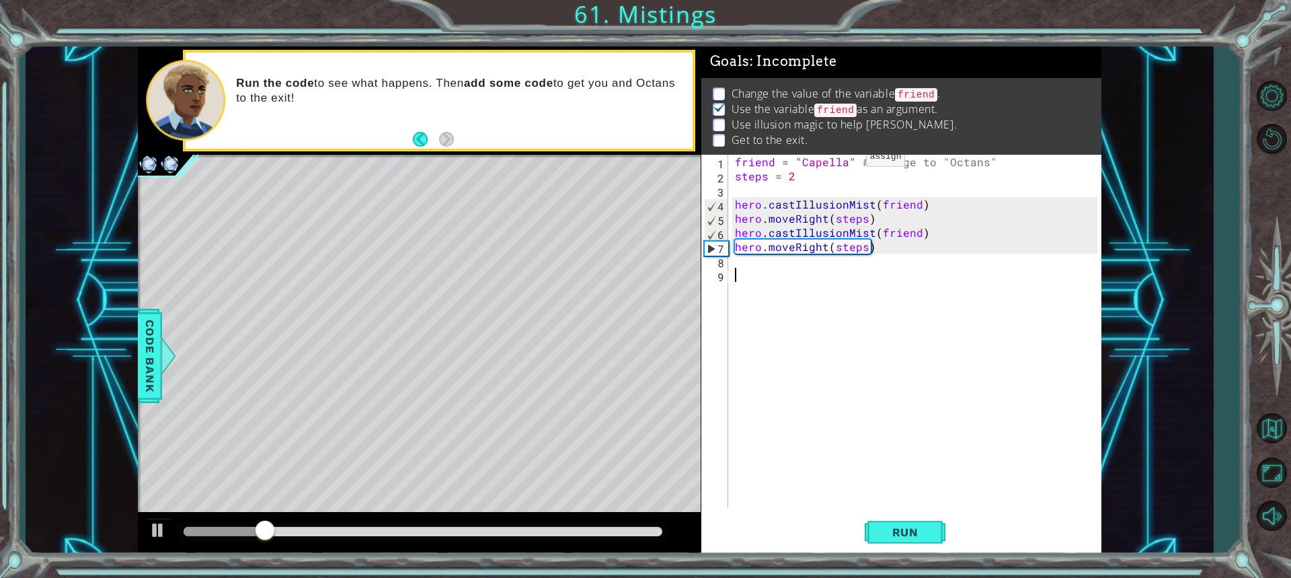
click at [843, 160] on div "friend = "Capella" # Change to "Octans" steps = 2 hero . castIllusionMist ( fri…" at bounding box center [918, 345] width 372 height 381
type textarea "friend = "Octans" # Change to "Octans""
click at [870, 286] on div "friend = "Octans" # Change to "Octans" steps = 2 hero . castIllusionMist ( frie…" at bounding box center [918, 345] width 372 height 381
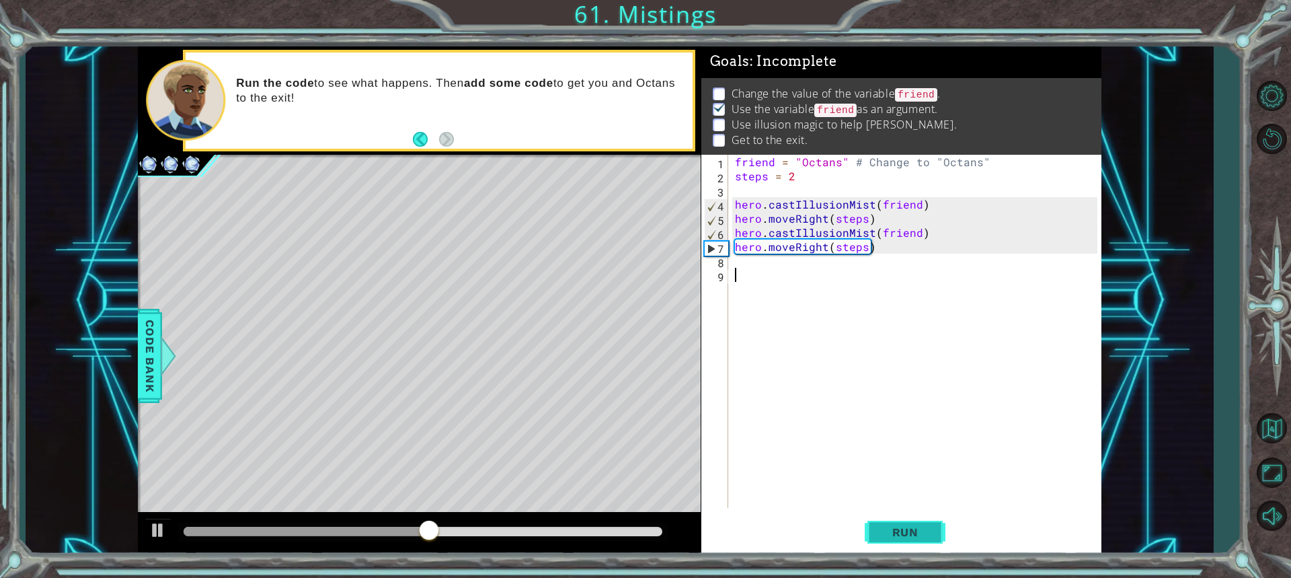
click at [881, 522] on button "Run" at bounding box center [905, 532] width 81 height 40
drag, startPoint x: 731, startPoint y: 262, endPoint x: 723, endPoint y: 265, distance: 8.7
click at [730, 262] on div "1 2 3 4 5 6 7 8 9 friend = "Octans" # Change to "Octans" steps = 2 hero . castI…" at bounding box center [899, 331] width 396 height 353
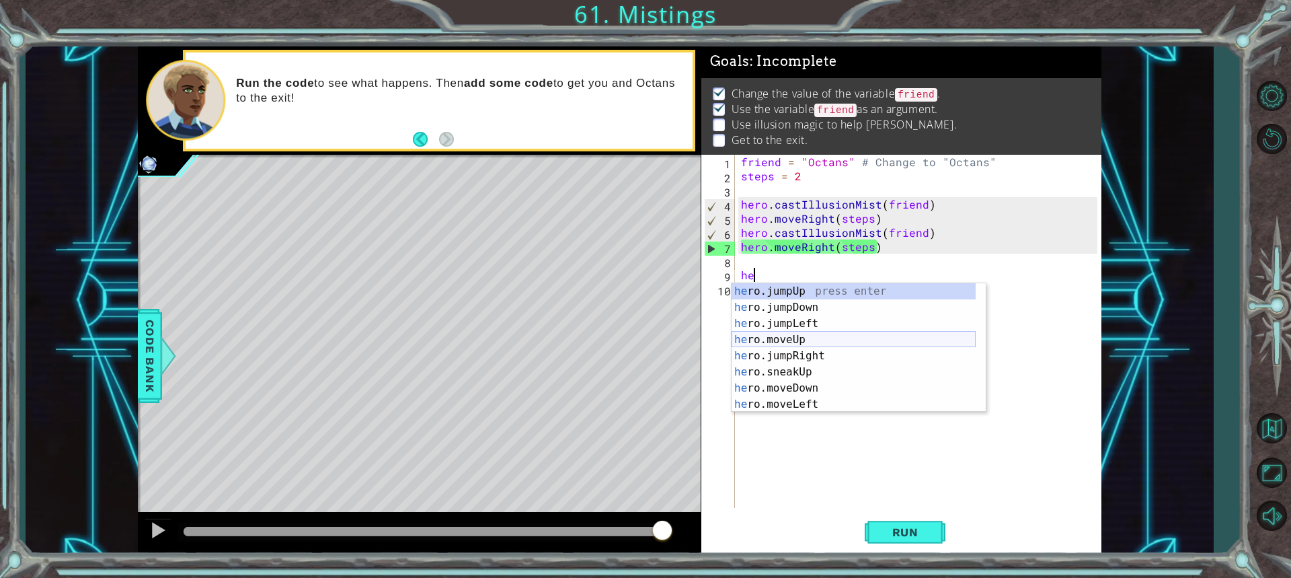
type textarea "h"
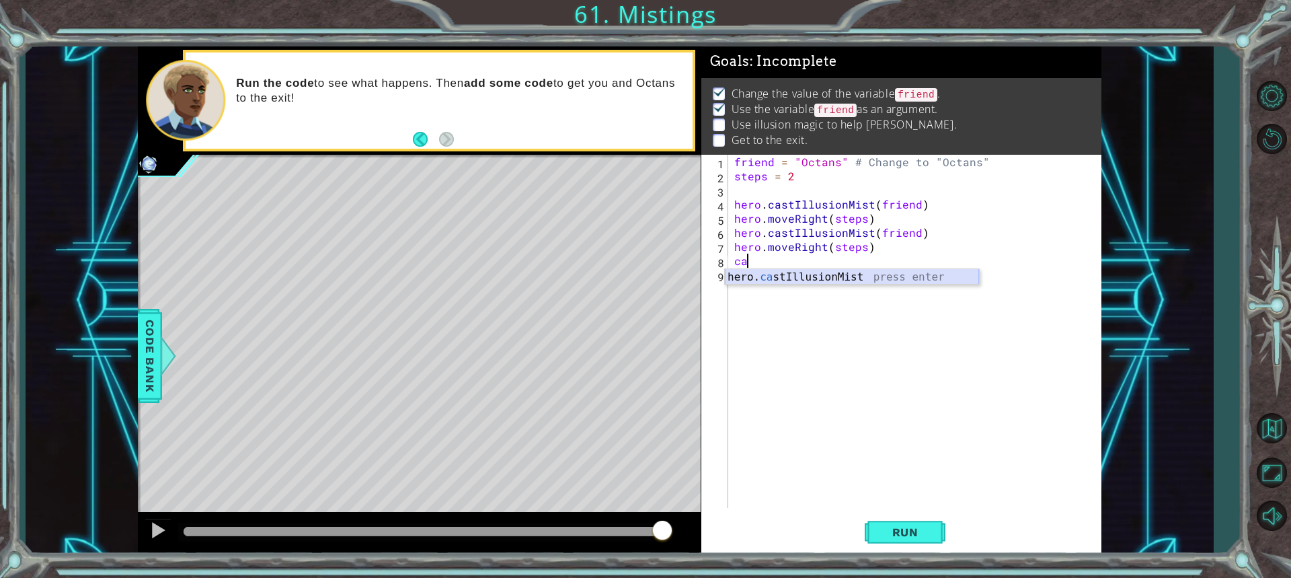
click at [897, 276] on div "hero. ca stIllusionMist press enter" at bounding box center [852, 293] width 254 height 48
click at [897, 276] on div "friend = "Octans" # Change to "Octans" steps = 2 hero . castIllusionMist ( frie…" at bounding box center [918, 345] width 372 height 381
type textarea "hero.castIllusionMist(friend)"
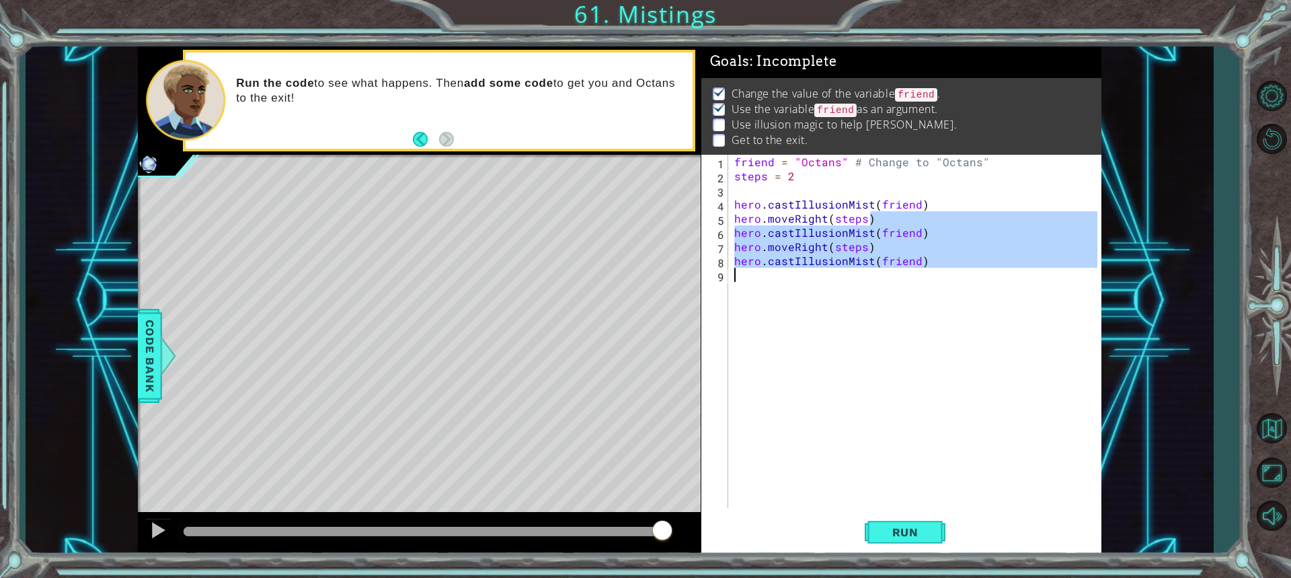
click at [897, 276] on div "friend = "Octans" # Change to "Octans" steps = 2 hero . castIllusionMist ( frie…" at bounding box center [918, 345] width 372 height 381
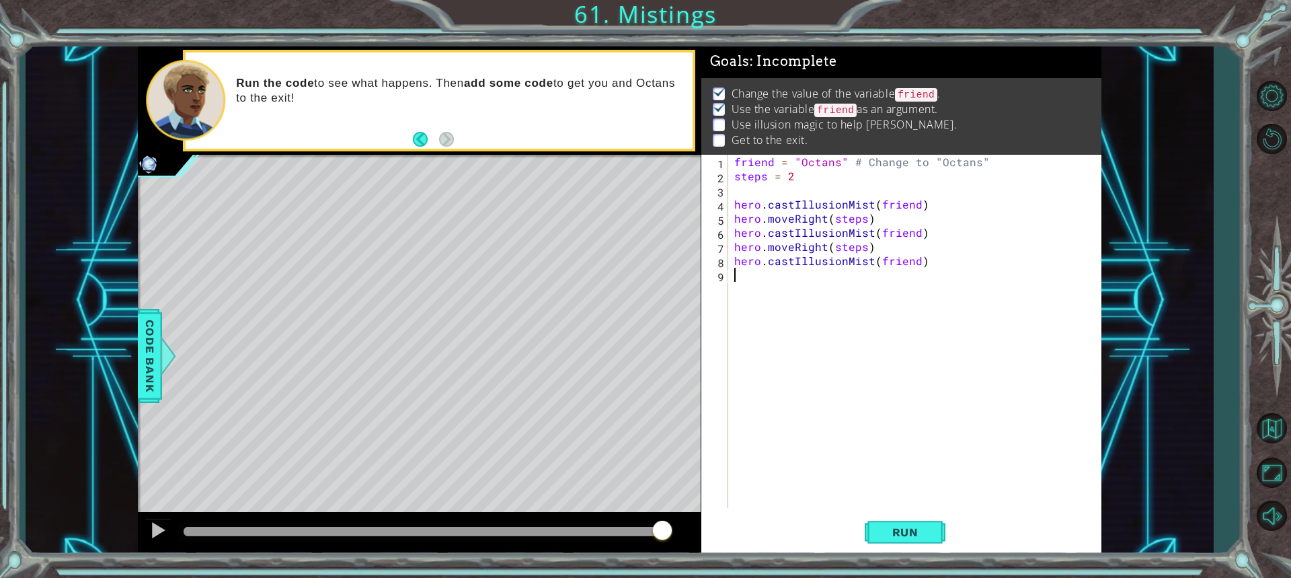
click at [833, 282] on div "friend = "Octans" # Change to "Octans" steps = 2 hero . castIllusionMist ( frie…" at bounding box center [918, 345] width 372 height 381
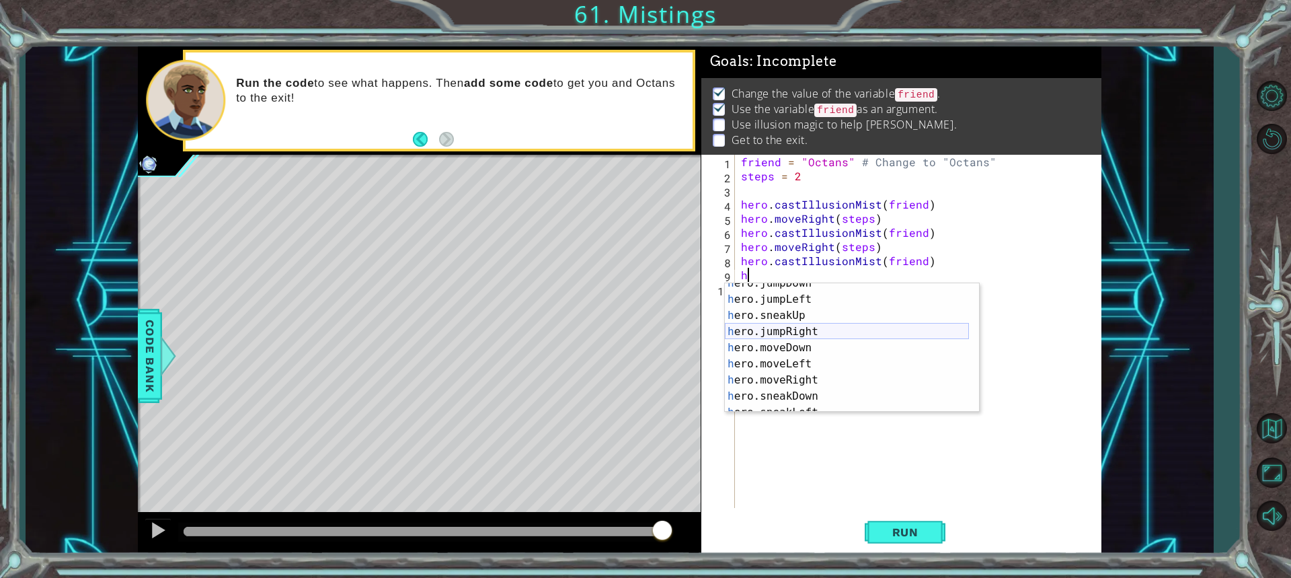
scroll to position [81, 0]
click at [853, 340] on div "h ero.jumpRight press enter h ero.moveDown press enter h ero.moveLeft press ent…" at bounding box center [847, 363] width 244 height 161
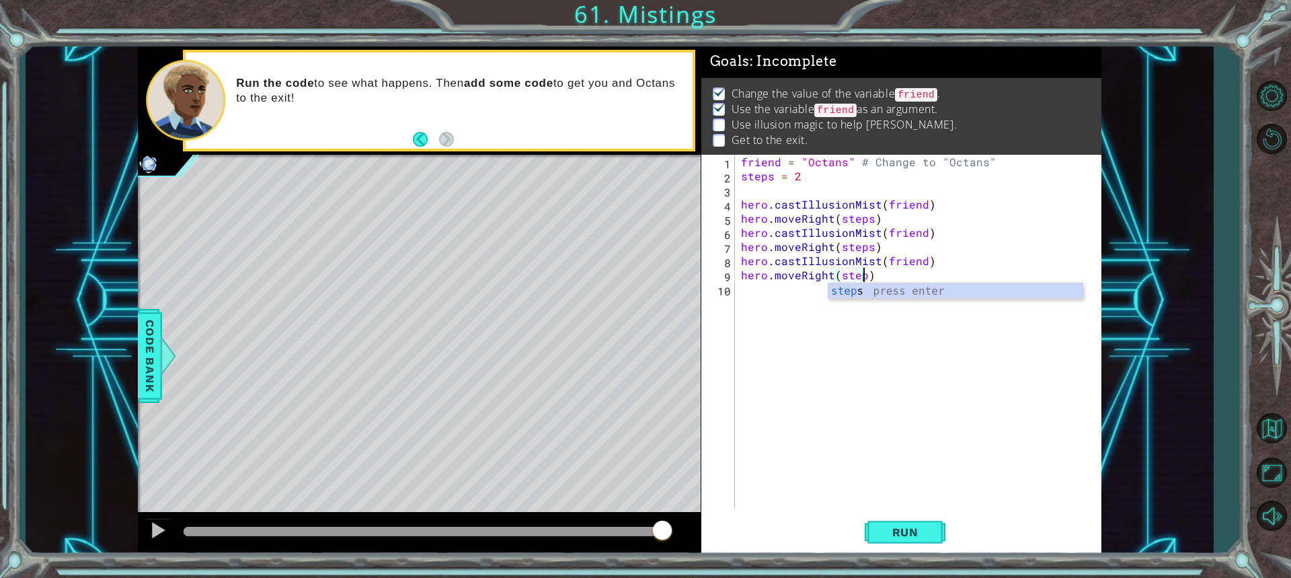
scroll to position [0, 7]
type textarea "hero.moveRight(steps)"
click at [879, 527] on span "Run" at bounding box center [905, 531] width 53 height 13
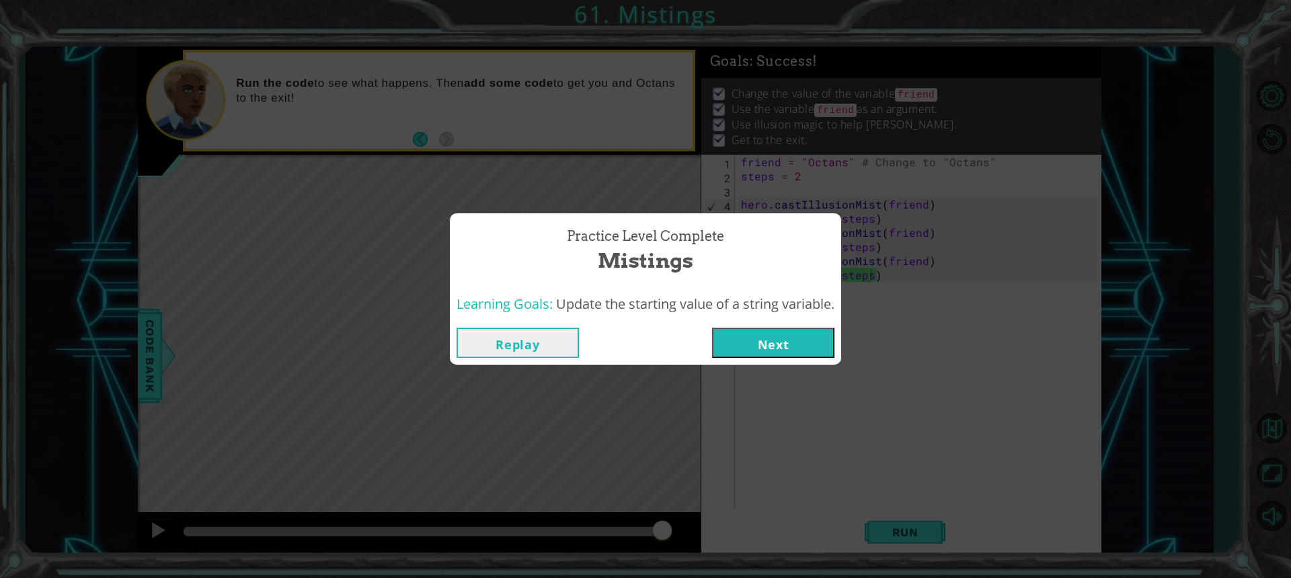
click at [805, 354] on button "Next" at bounding box center [773, 342] width 122 height 30
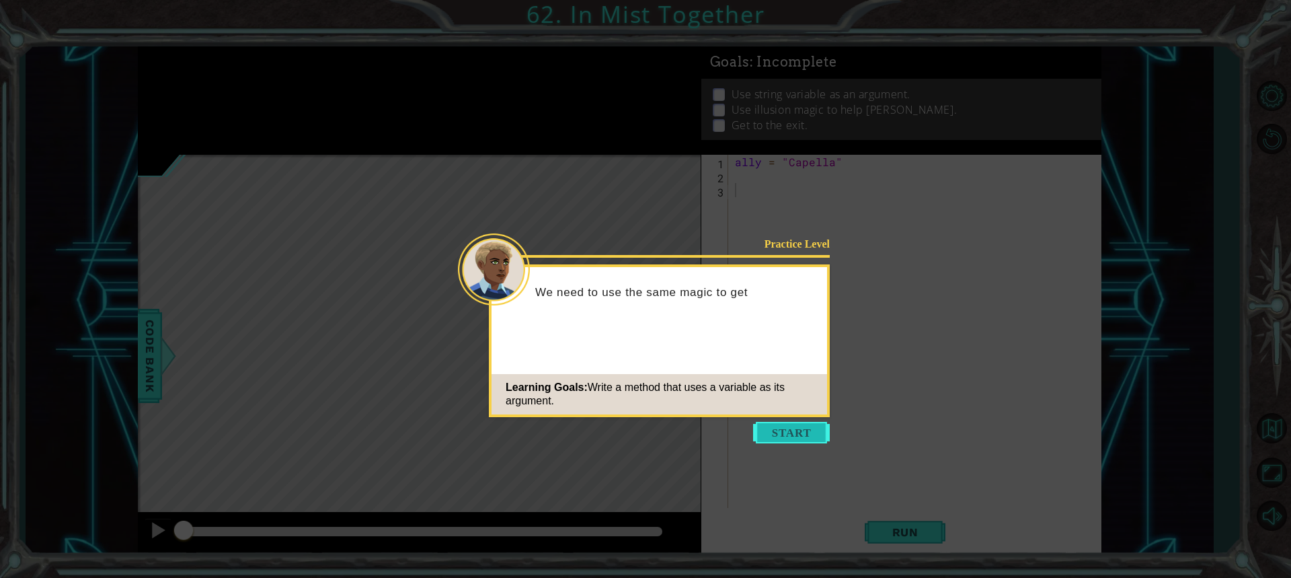
drag, startPoint x: 833, startPoint y: 461, endPoint x: 797, endPoint y: 431, distance: 47.3
click at [797, 431] on button "Start" at bounding box center [791, 433] width 77 height 22
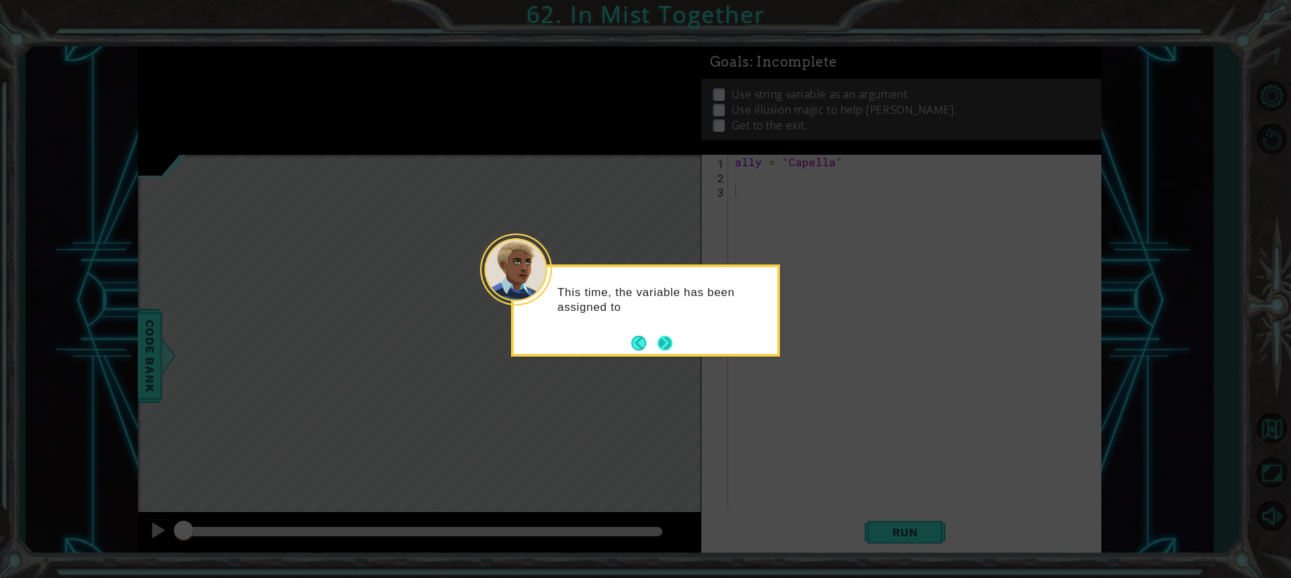
click at [663, 344] on button "Next" at bounding box center [665, 343] width 15 height 15
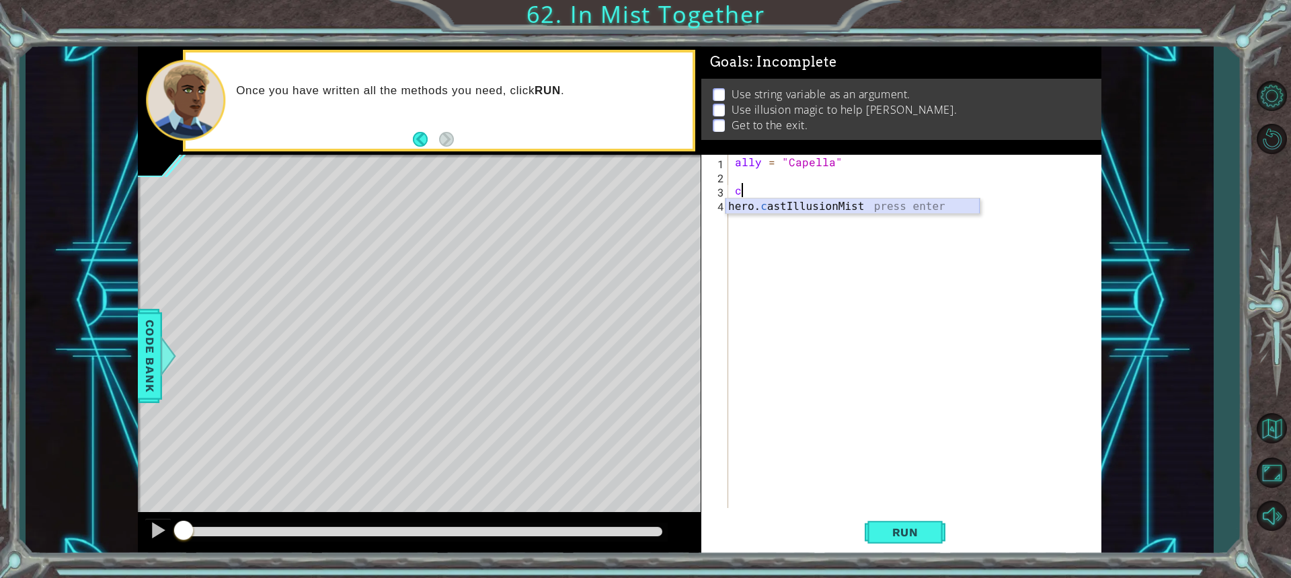
click at [883, 206] on div "hero. c astIllusionMist press enter" at bounding box center [853, 222] width 254 height 48
type textarea "hero.castIllusionMist(friend)"
click at [742, 212] on div "ally = "Capella" hero . castIllusionMist ( friend )" at bounding box center [918, 345] width 372 height 381
type textarea "h"
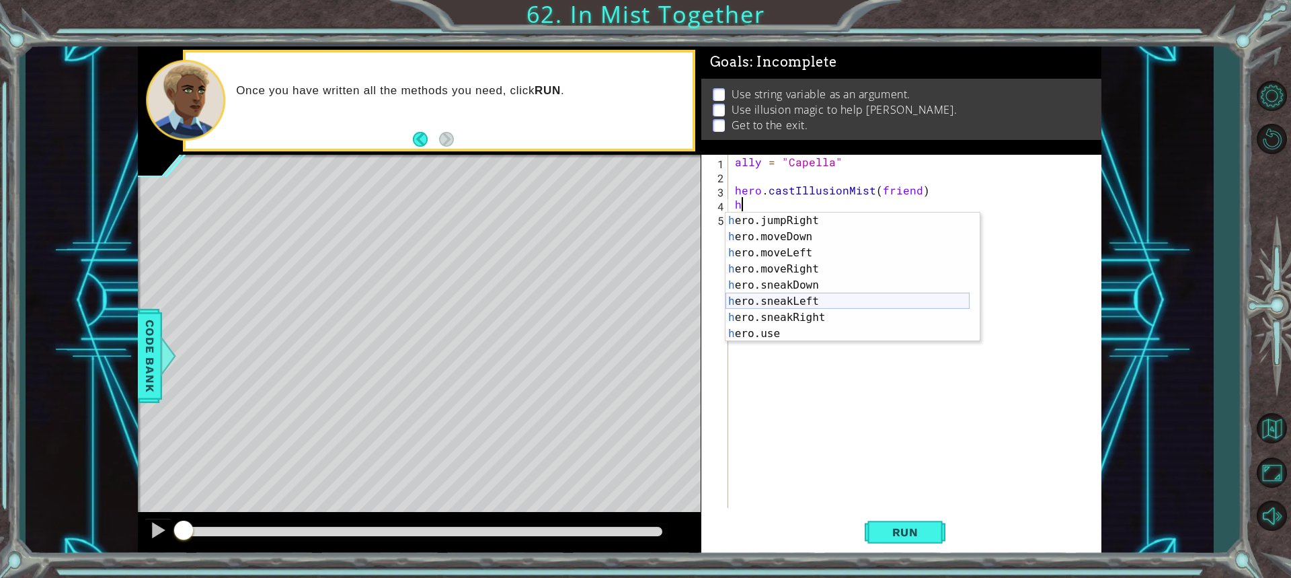
scroll to position [81, 0]
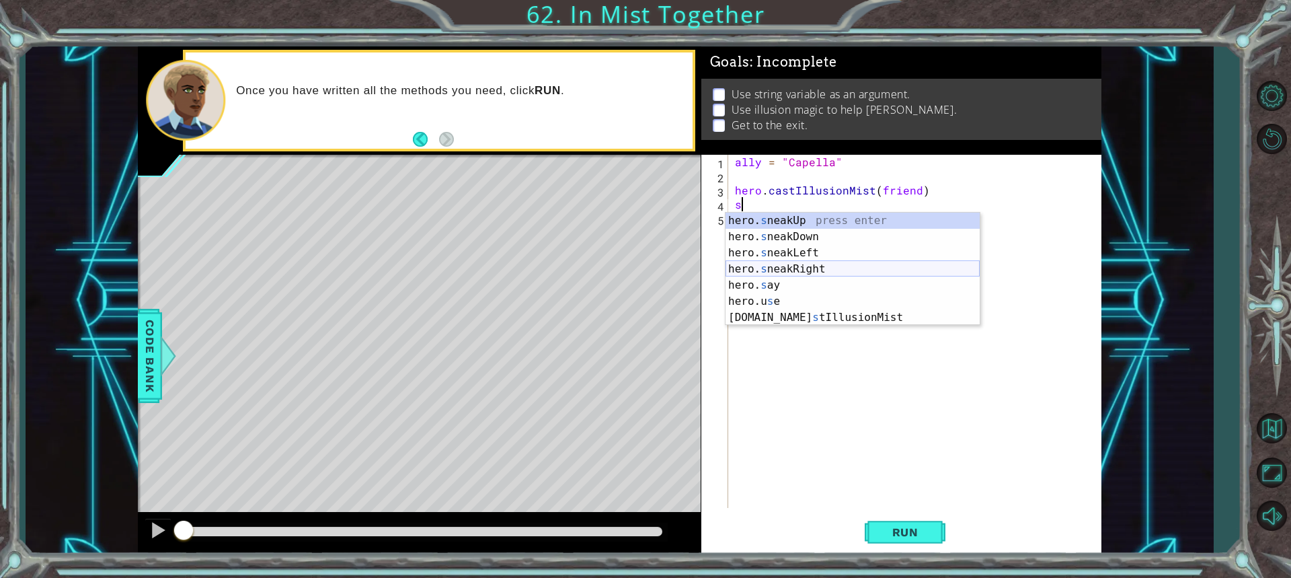
click at [804, 274] on div "hero. s neakUp press enter hero. s neakDown press enter hero. s neakLeft press …" at bounding box center [853, 284] width 254 height 145
type textarea "hero.sneakRight(1)"
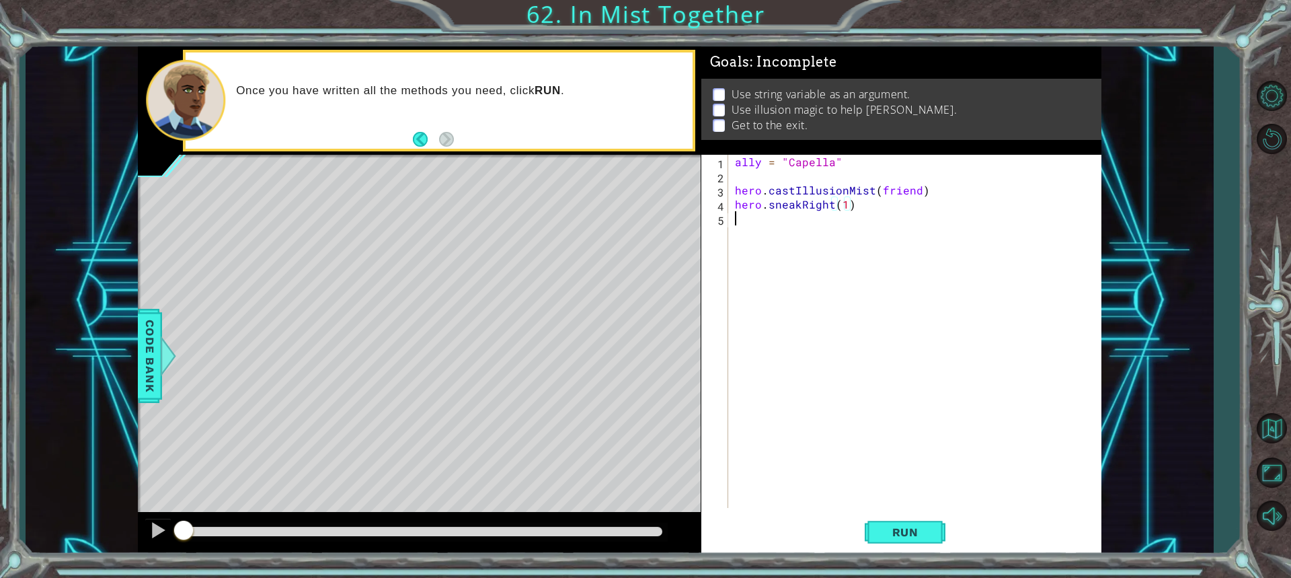
click at [775, 254] on div "ally = "Capella" hero . castIllusionMist ( friend ) hero . sneakRight ( 1 )" at bounding box center [918, 345] width 372 height 381
click at [848, 207] on div "ally = "Capella" hero . castIllusionMist ( friend ) hero . sneakRight ( 1 )" at bounding box center [918, 345] width 372 height 381
type textarea "hero.sneakRight(1)"
click at [841, 210] on div "ally = "Capella" hero . castIllusionMist ( friend ) hero . sneakRight ( 1 )" at bounding box center [918, 345] width 372 height 381
click at [775, 239] on div "ally = "Capella" hero . castIllusionMist ( friend ) hero . sneakRight ( 1 )" at bounding box center [918, 345] width 372 height 381
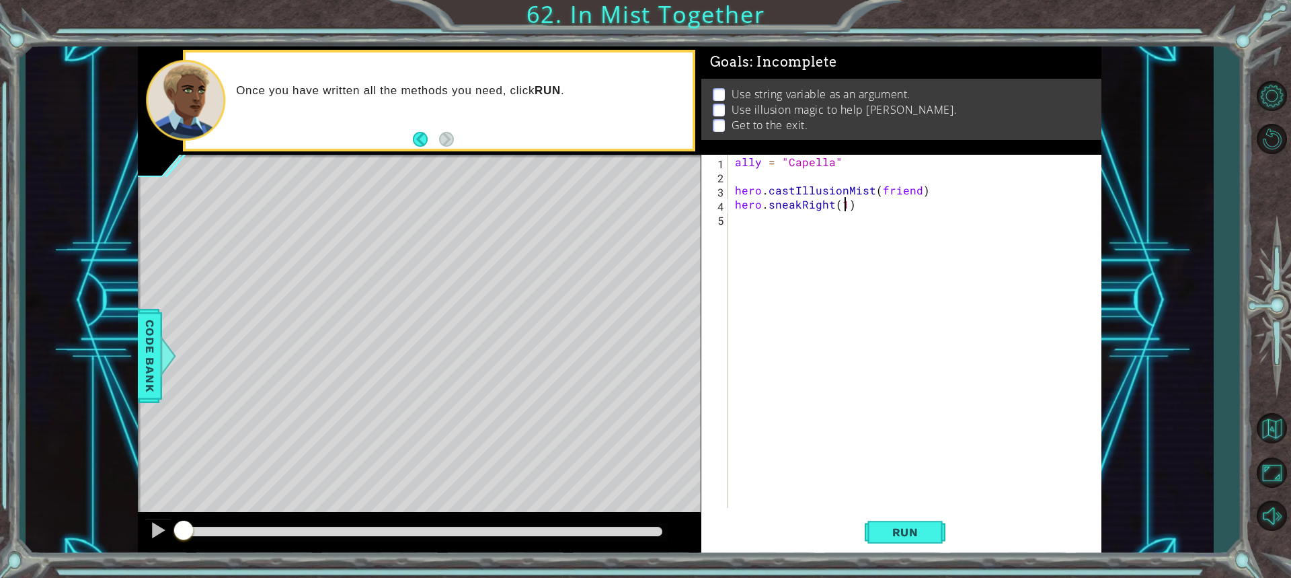
click at [846, 204] on div "ally = "Capella" hero . castIllusionMist ( friend ) hero . sneakRight ( 1 )" at bounding box center [918, 345] width 372 height 381
type textarea "hero.sneakRight(1)"
click at [763, 174] on div "ally = "Capella" hero . castIllusionMist ( friend ) hero . sneakRight ( 1 )" at bounding box center [918, 345] width 372 height 381
click at [843, 204] on div "ally = "Capella" jk = 2 hero . castIllusionMist ( friend ) hero . sneakRight ( …" at bounding box center [918, 345] width 372 height 381
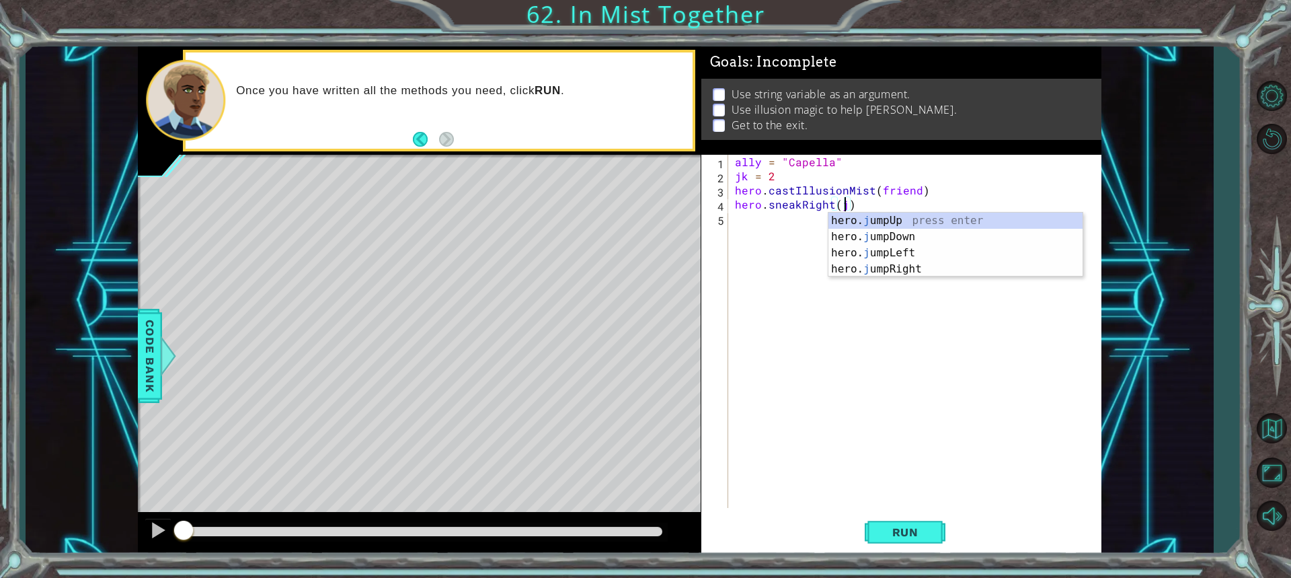
scroll to position [0, 7]
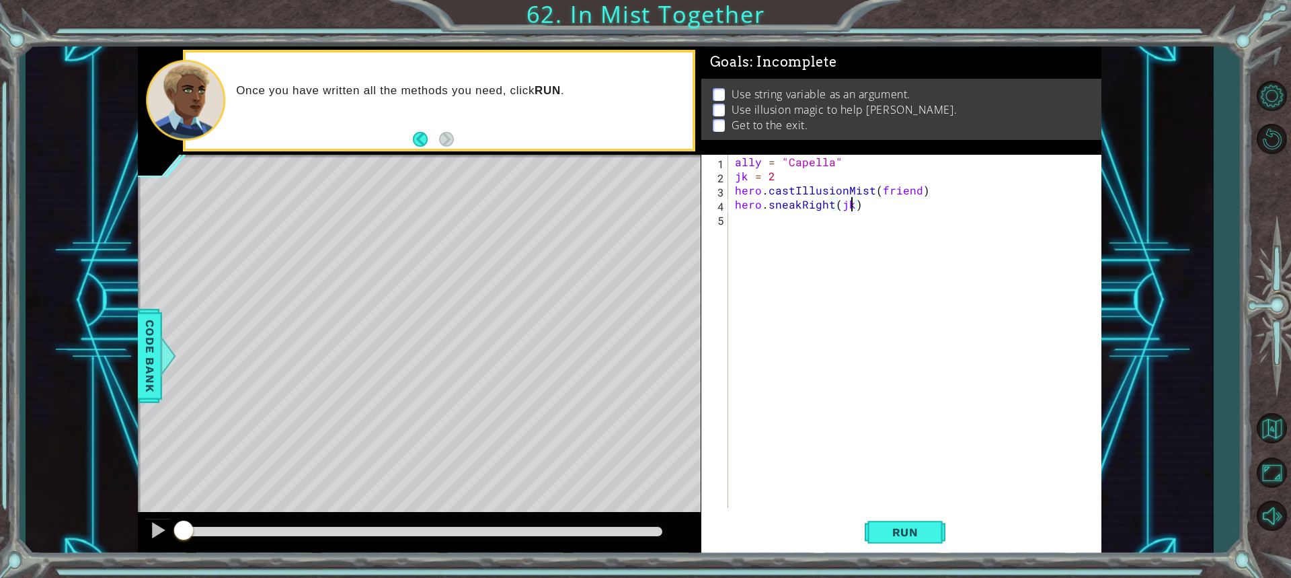
type textarea "hero.sneakRight(jk)"
click at [730, 220] on div "hero.sneakRight(jk) 1 2 3 4 5 ally = "Capella" jk = 2 hero . castIllusionMist (…" at bounding box center [899, 331] width 396 height 353
click at [746, 219] on div "ally = "Capella" jk = 2 hero . castIllusionMist ( friend ) hero . sneakRight ( …" at bounding box center [918, 345] width 372 height 381
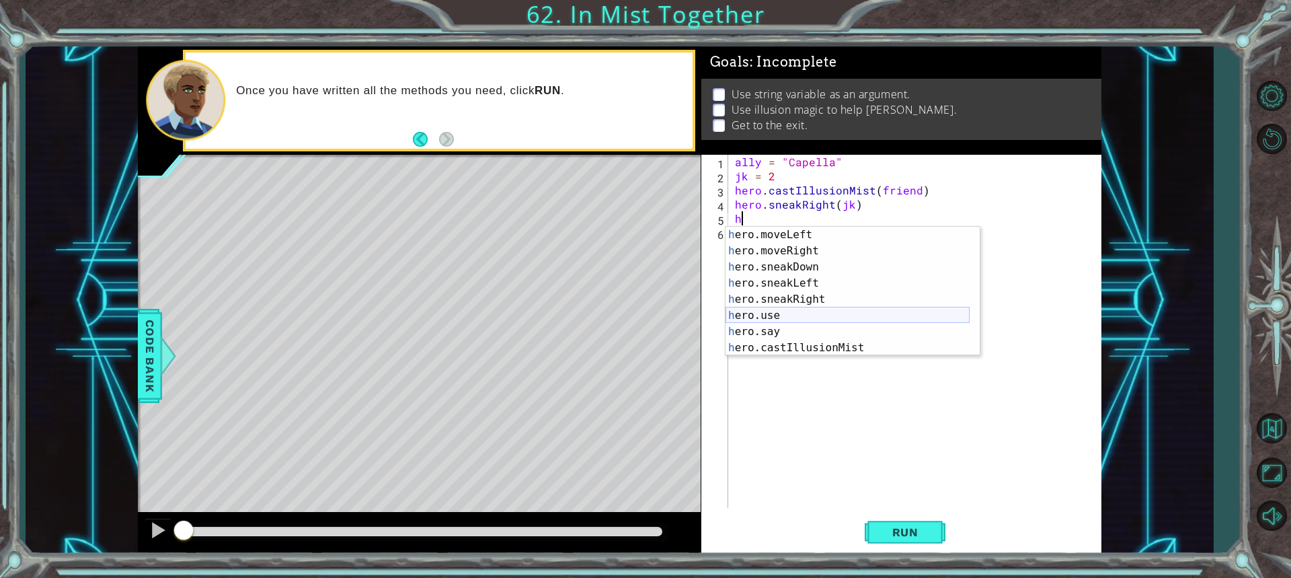
scroll to position [113, 0]
click at [806, 344] on div "h ero.moveLeft press enter h ero.moveRight press enter h ero.sneakDown press en…" at bounding box center [848, 307] width 244 height 161
type textarea "hero.castIllusionMist(friend)"
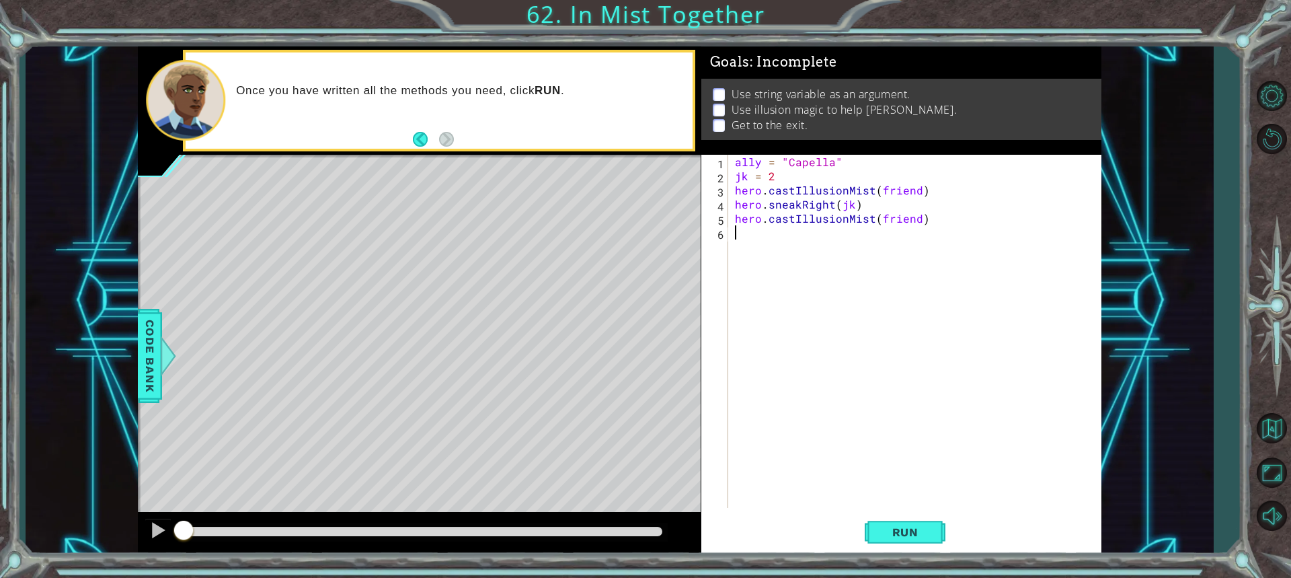
click at [743, 248] on div "ally = "Capella" jk = 2 hero . castIllusionMist ( friend ) hero . sneakRight ( …" at bounding box center [918, 345] width 372 height 381
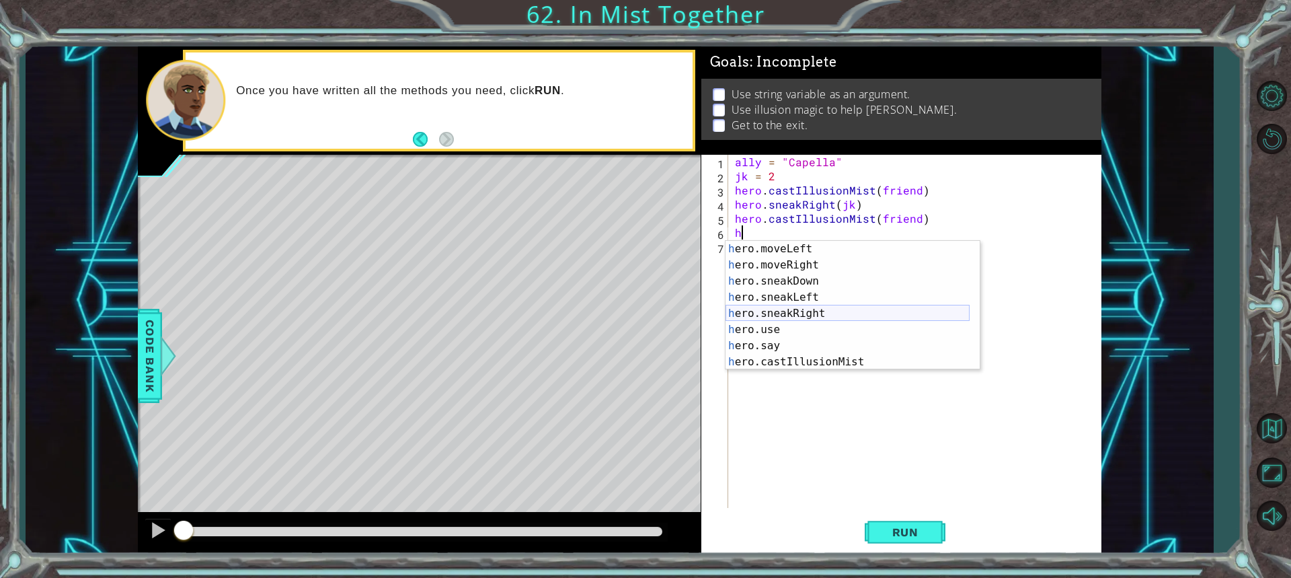
click at [799, 317] on div "h ero.moveLeft press enter h ero.moveRight press enter h ero.sneakDown press en…" at bounding box center [848, 321] width 244 height 161
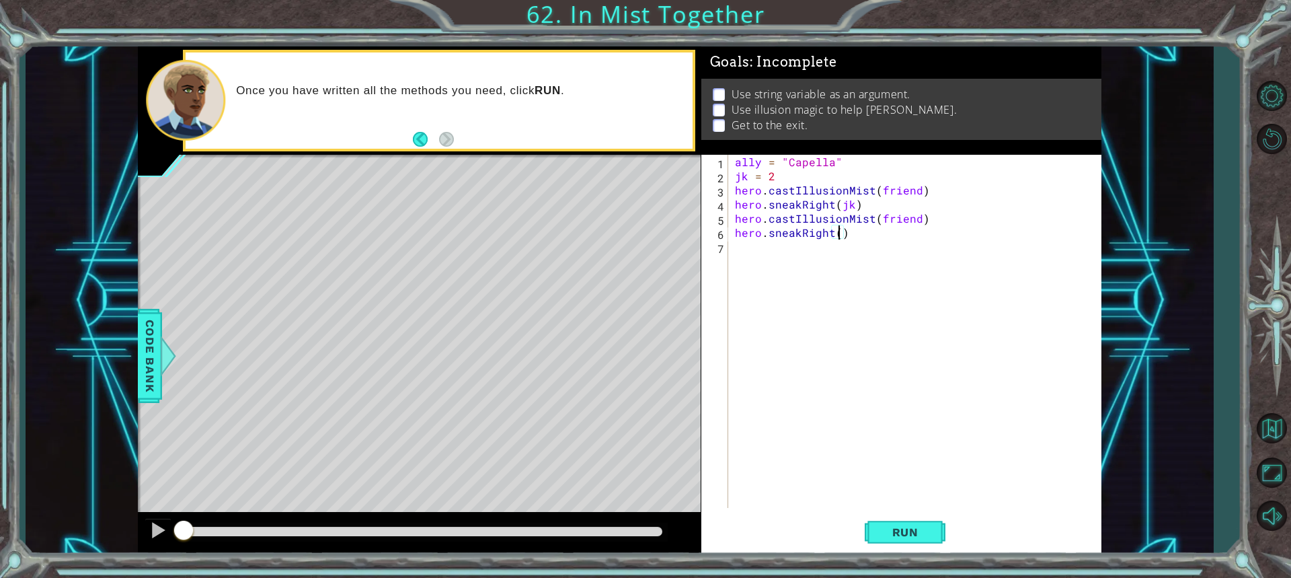
scroll to position [0, 7]
type textarea "hero.sneakRight(jk)"
click at [950, 344] on div "ally = "Capella" jk = 2 hero . castIllusionMist ( friend ) hero . sneakRight ( …" at bounding box center [918, 345] width 372 height 381
click at [921, 527] on span "Run" at bounding box center [905, 531] width 53 height 13
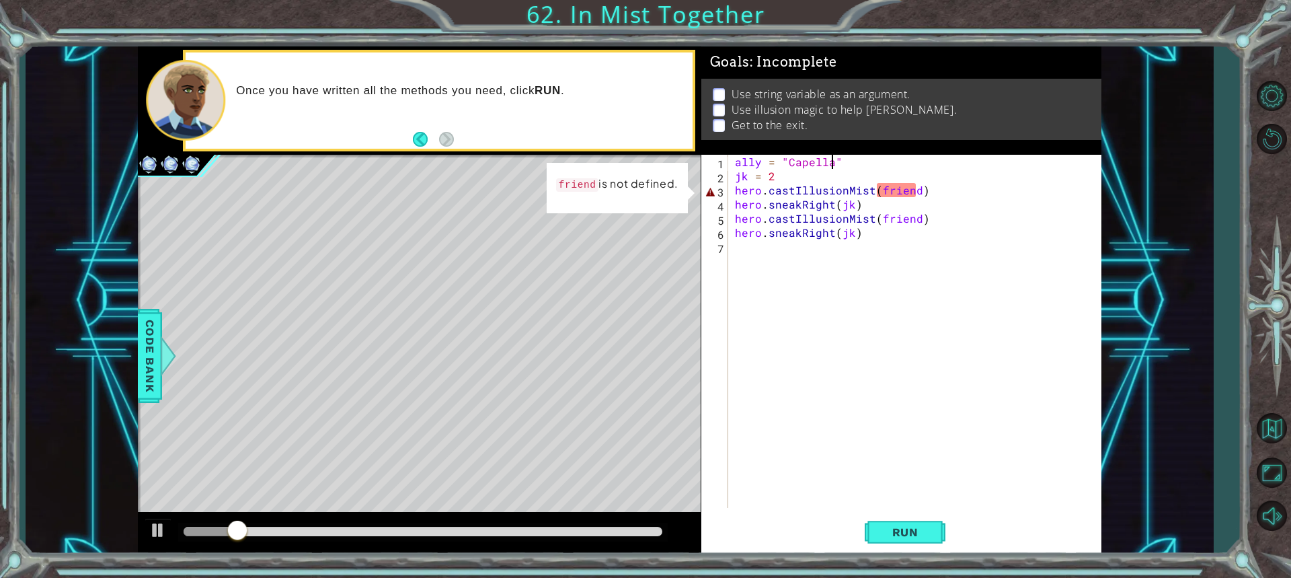
click at [829, 161] on div "ally = "Capella" jk = 2 hero . castIllusionMist ( friend ) hero . sneakRight ( …" at bounding box center [918, 345] width 372 height 381
click at [840, 159] on div "ally = "Capella" jk = 2 hero . castIllusionMist ( friend ) hero . sneakRight ( …" at bounding box center [918, 345] width 372 height 381
type textarea "jk = 2"
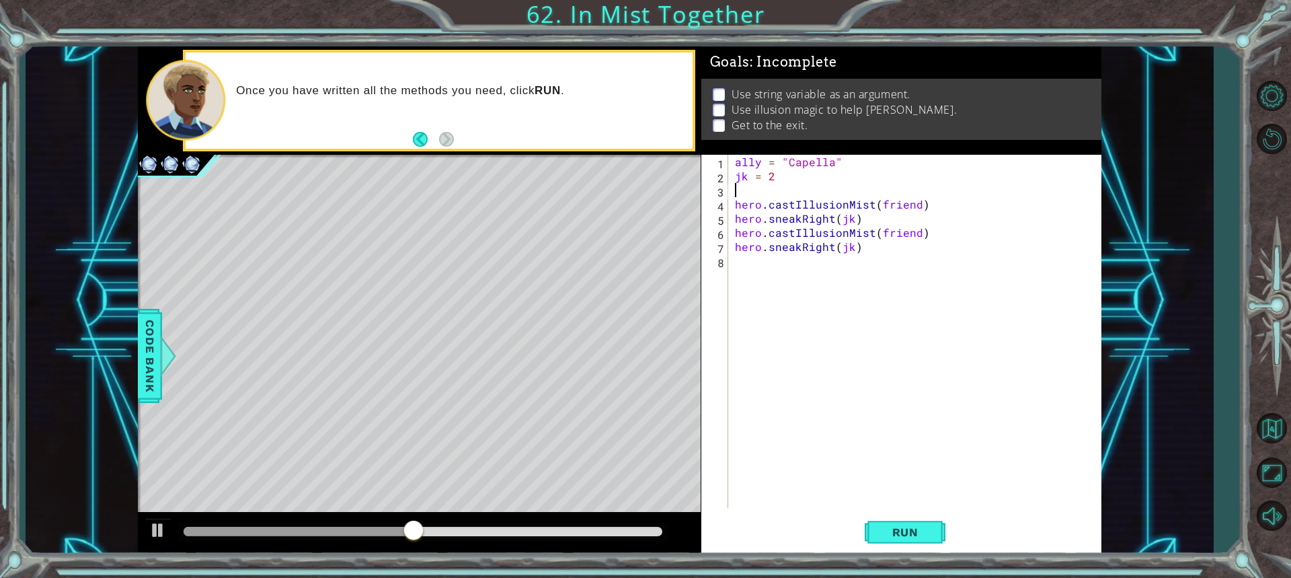
click at [829, 163] on div "ally = "Capella" jk = 2 hero . castIllusionMist ( friend ) hero . sneakRight ( …" at bounding box center [918, 345] width 372 height 381
click at [936, 545] on button "Run" at bounding box center [905, 532] width 81 height 40
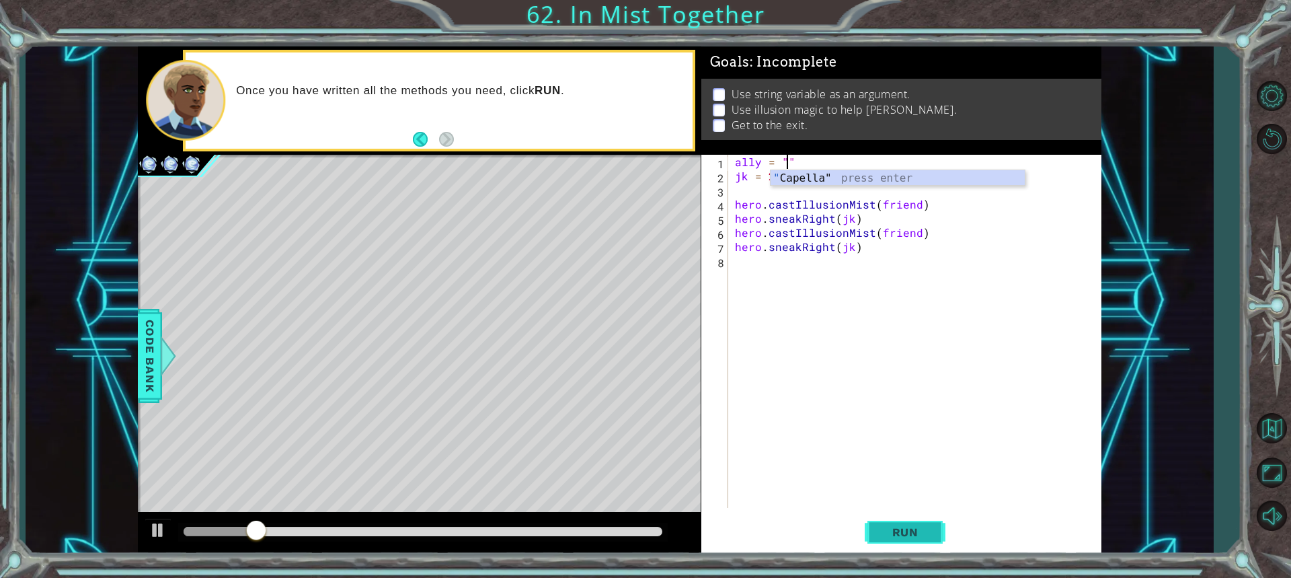
scroll to position [0, 3]
click at [816, 182] on div "" Capella" press enter" at bounding box center [898, 194] width 254 height 48
type textarea "ally = "Capella""
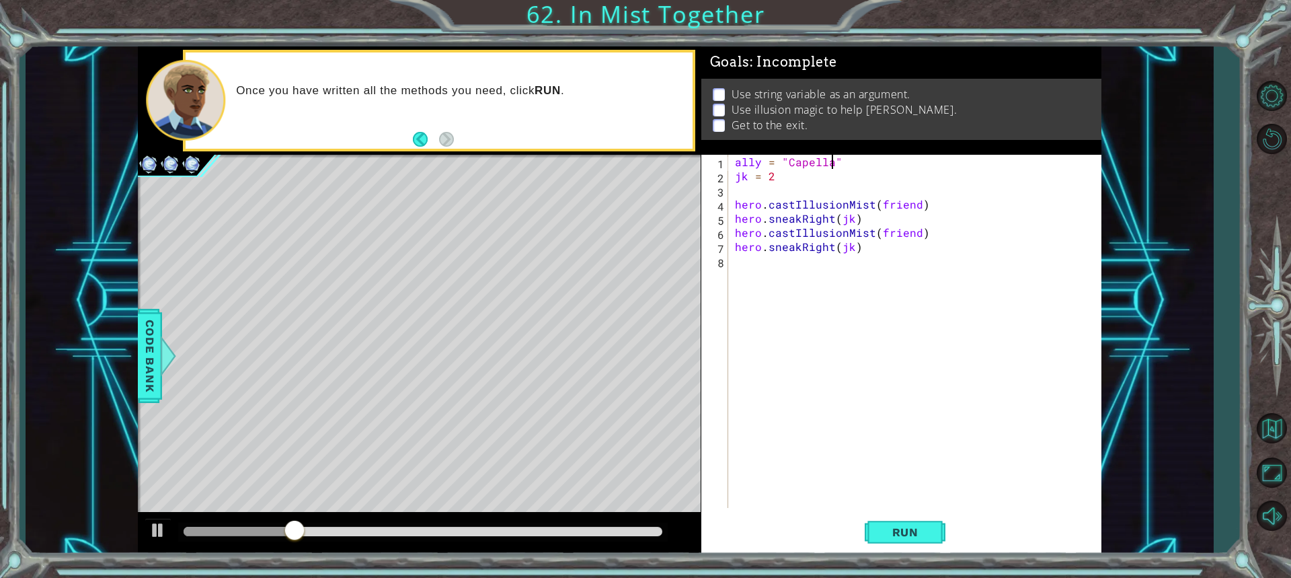
click at [731, 192] on div "ally = "Capella" 1 2 3 4 5 6 7 8 ally = "Capella" jk = 2 hero . castIllusionMis…" at bounding box center [899, 331] width 396 height 353
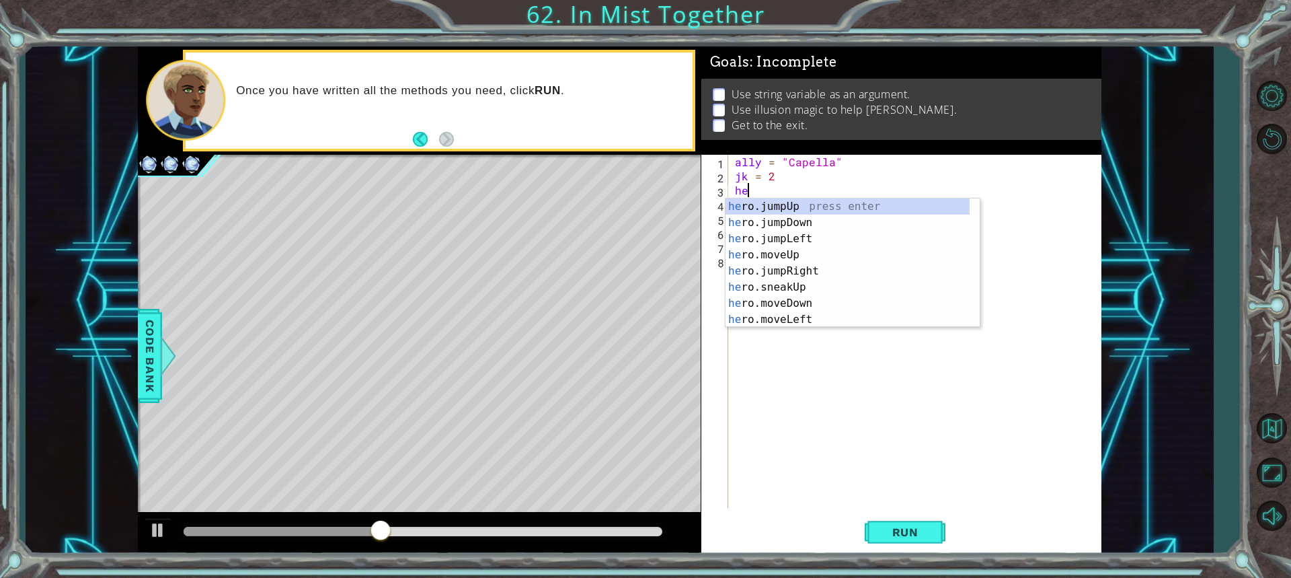
scroll to position [0, 0]
type textarea "h"
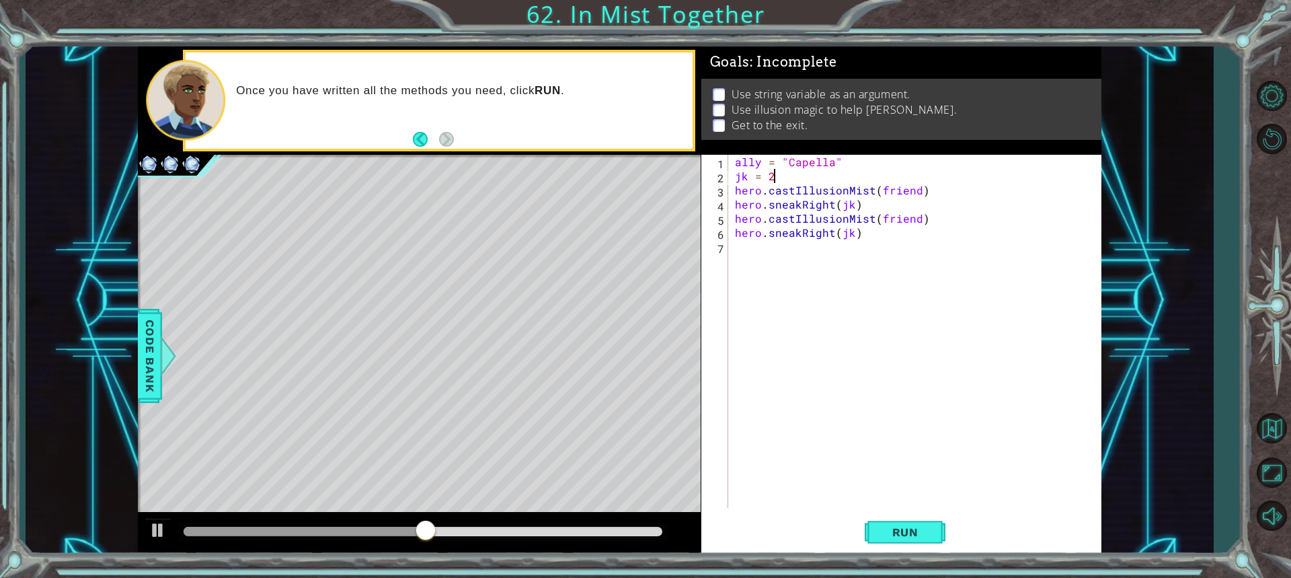
click at [755, 162] on div "ally = "Capella" jk = 2 hero . castIllusionMist ( friend ) hero . sneakRight ( …" at bounding box center [918, 345] width 372 height 381
click at [761, 163] on div "ally = "Capella" jk = 2 hero . castIllusionMist ( friend ) hero . sneakRight ( …" at bounding box center [918, 345] width 372 height 381
type textarea "friend = "Capella""
click at [908, 536] on span "Run" at bounding box center [905, 531] width 53 height 13
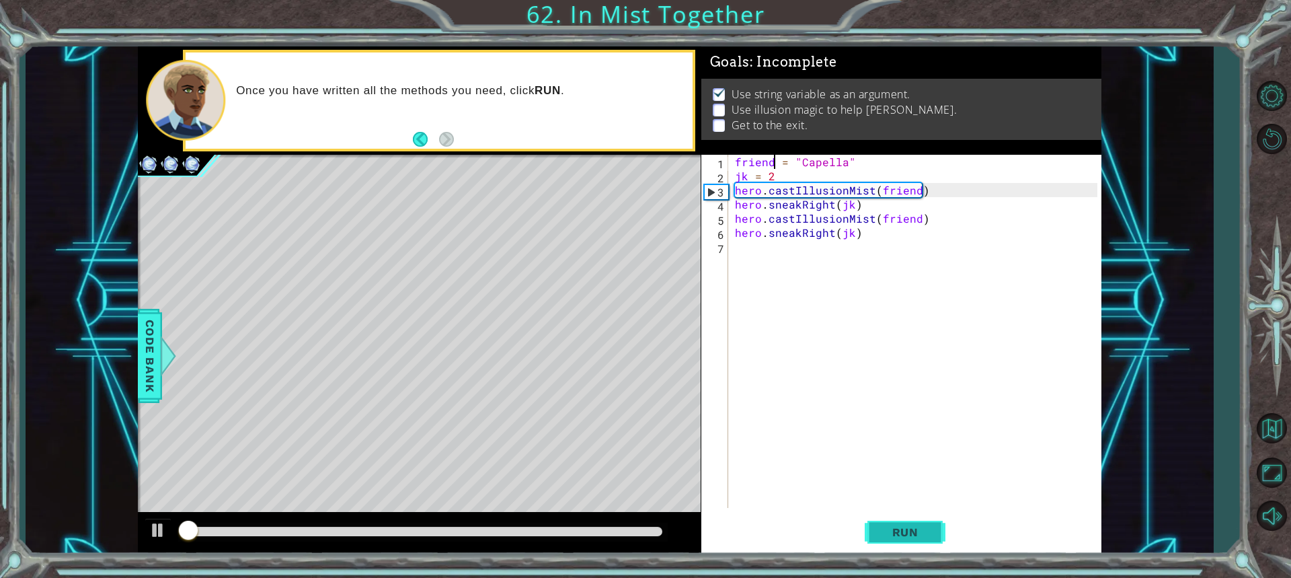
scroll to position [1, 0]
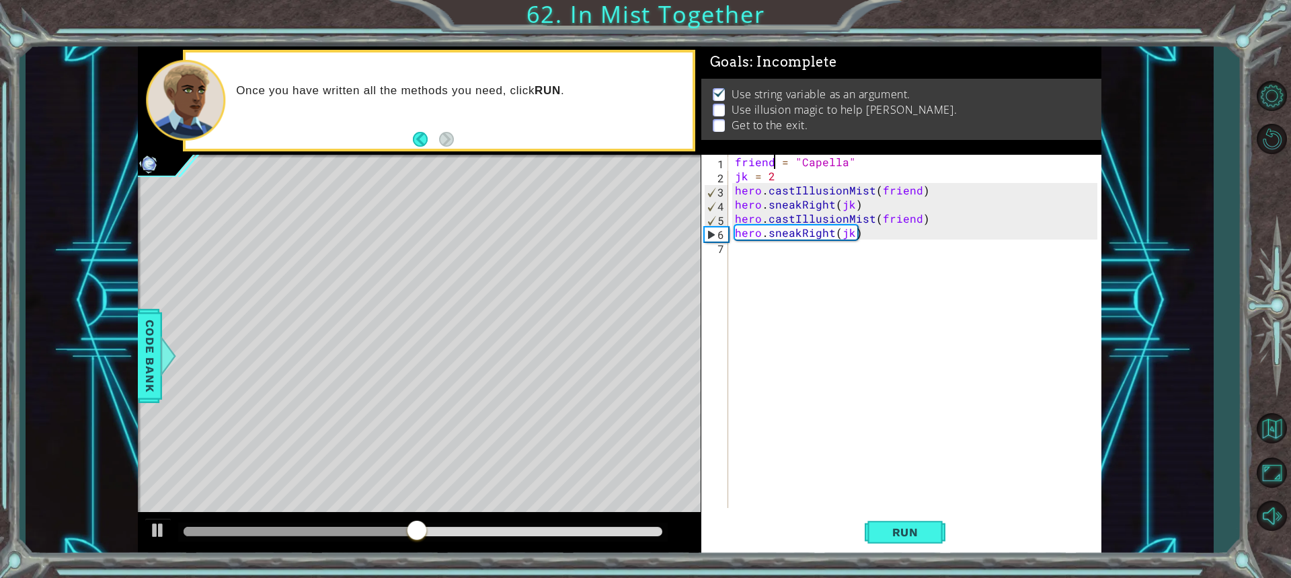
click at [828, 256] on div "friend = "Capella" jk = 2 hero . castIllusionMist ( friend ) hero . sneakRight …" at bounding box center [918, 345] width 372 height 381
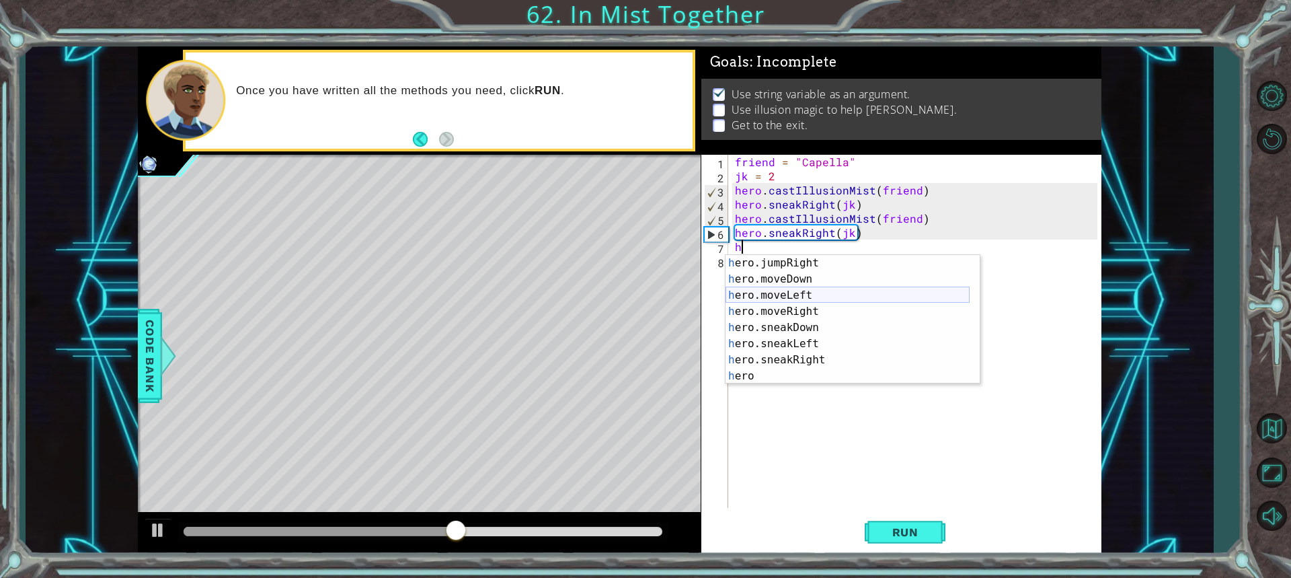
scroll to position [129, 0]
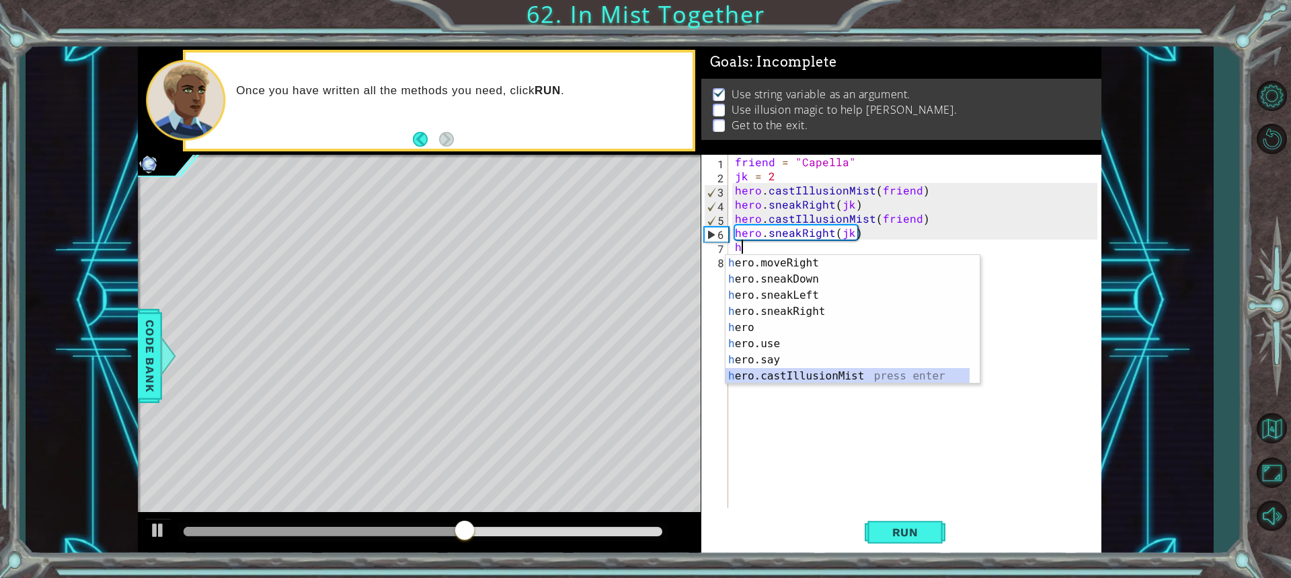
click at [800, 374] on div "h ero.moveRight press enter h ero.sneakDown press enter h ero.sneakLeft press e…" at bounding box center [848, 335] width 244 height 161
type textarea "hero.castIllusionMist(friend)"
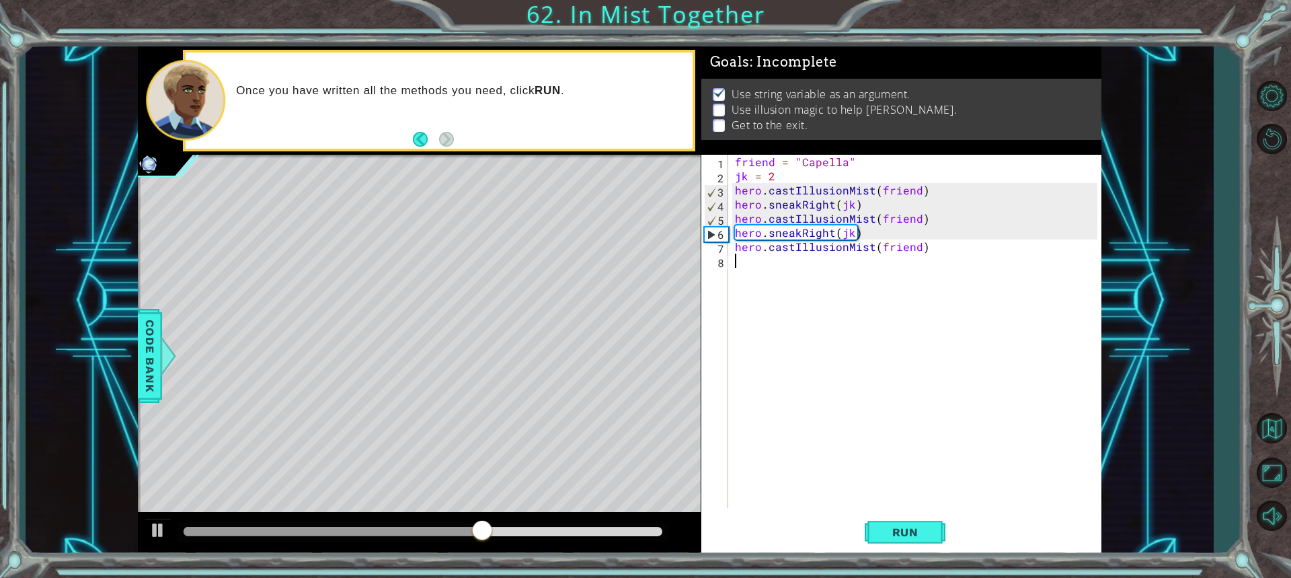
click at [771, 286] on div "friend = "Capella" jk = 2 hero . castIllusionMist ( friend ) hero . sneakRight …" at bounding box center [918, 345] width 372 height 381
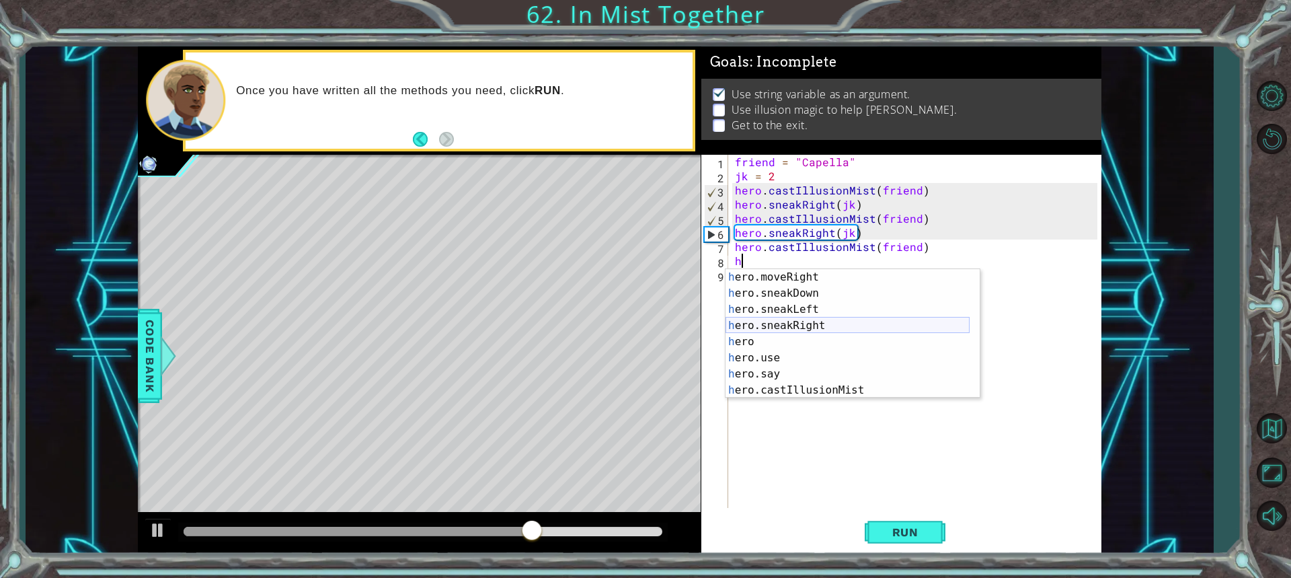
click at [782, 321] on div "h ero.moveRight press enter h ero.sneakDown press enter h ero.sneakLeft press e…" at bounding box center [848, 349] width 244 height 161
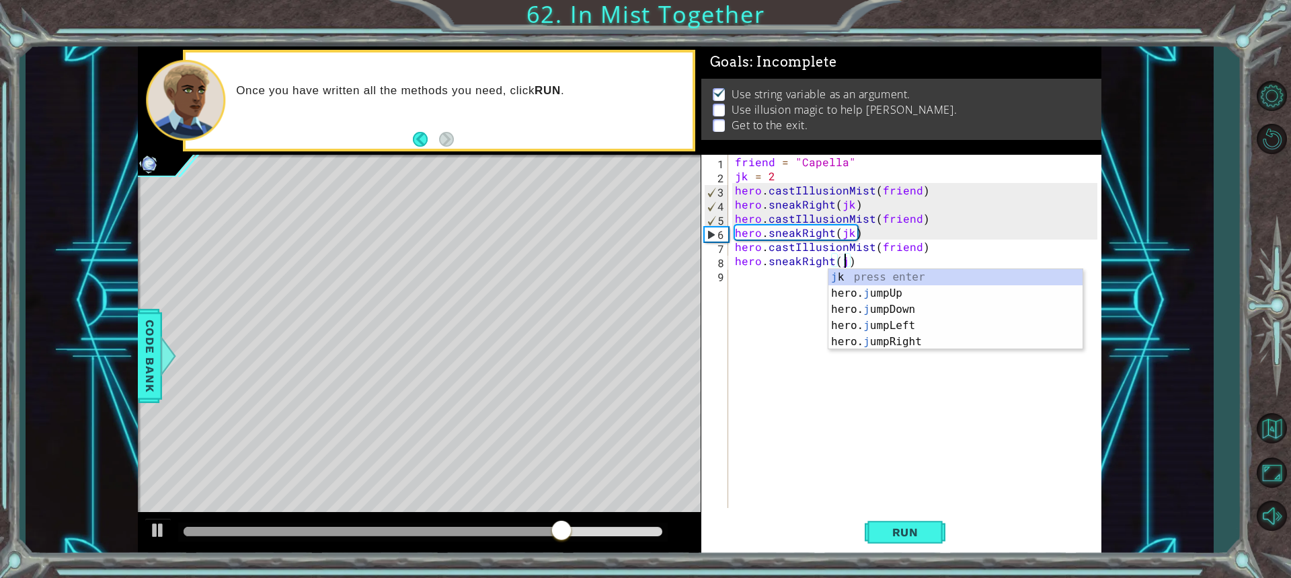
type textarea "hero.sneakRight(jk)"
drag, startPoint x: 870, startPoint y: 276, endPoint x: 822, endPoint y: 529, distance: 258.1
click at [822, 529] on div "Run" at bounding box center [905, 532] width 400 height 40
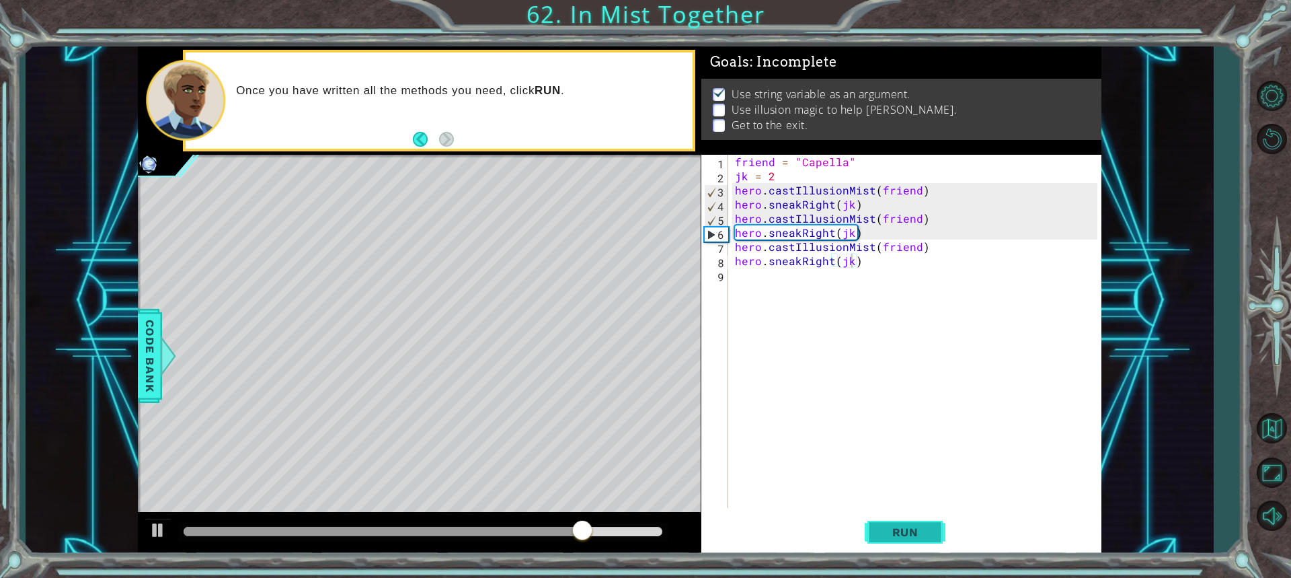
click at [881, 531] on span "Run" at bounding box center [905, 531] width 53 height 13
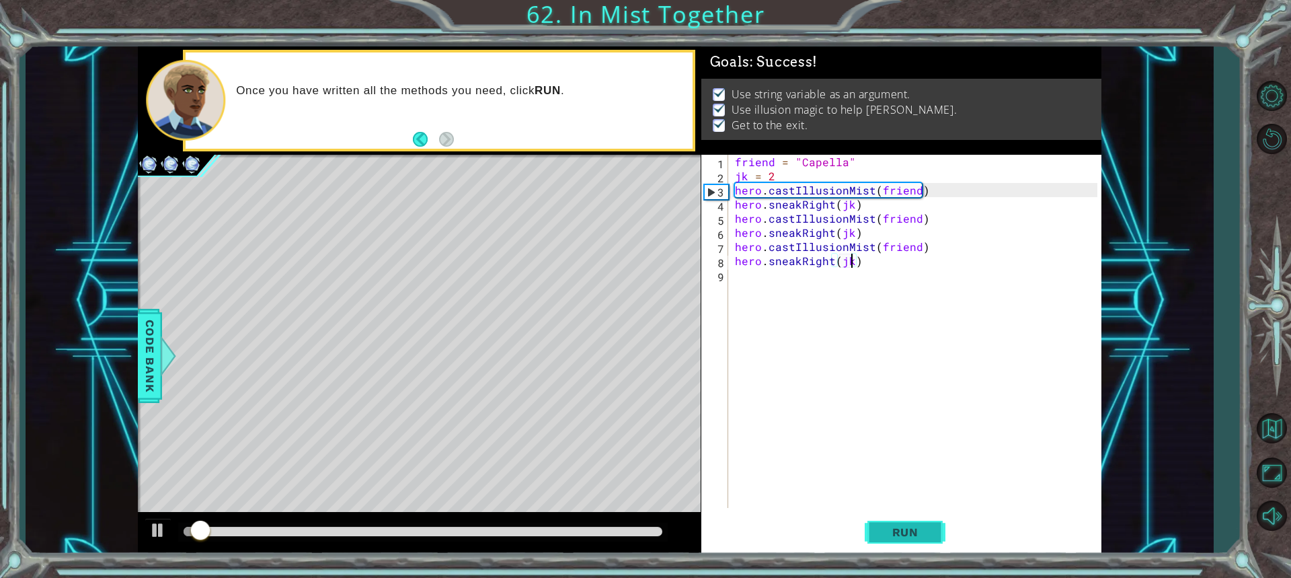
drag, startPoint x: 882, startPoint y: 531, endPoint x: 886, endPoint y: 540, distance: 9.4
click at [886, 540] on button "Run" at bounding box center [905, 532] width 81 height 40
click at [757, 465] on div "friend = "Capella" jk = 2 hero . castIllusionMist ( friend ) hero . sneakRight …" at bounding box center [918, 345] width 372 height 381
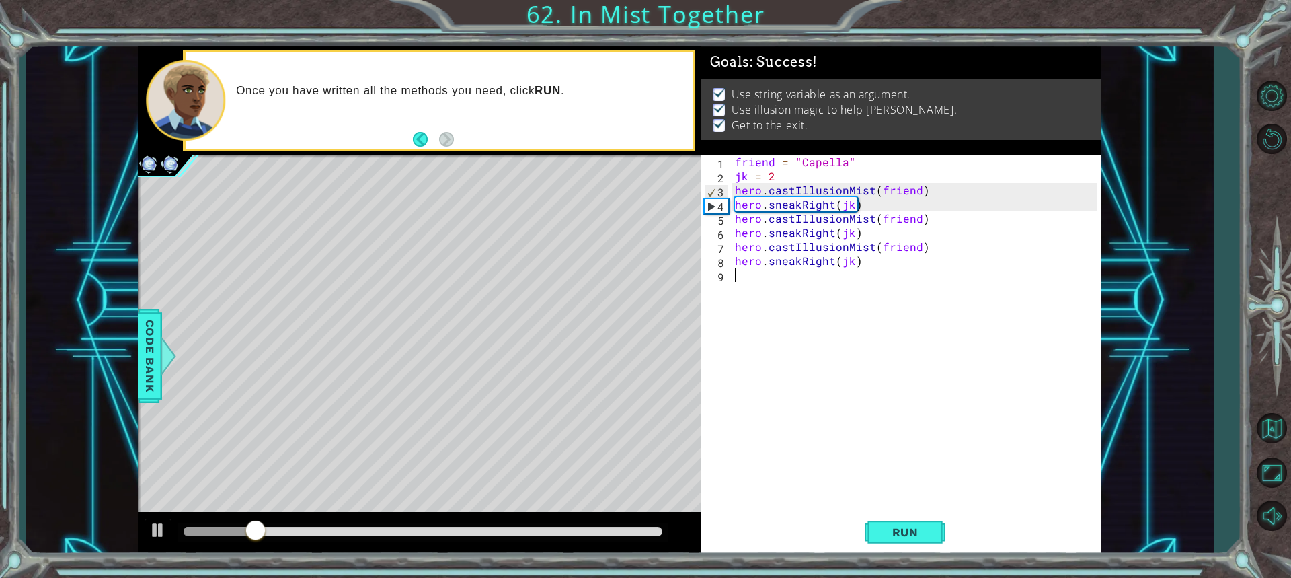
scroll to position [0, 0]
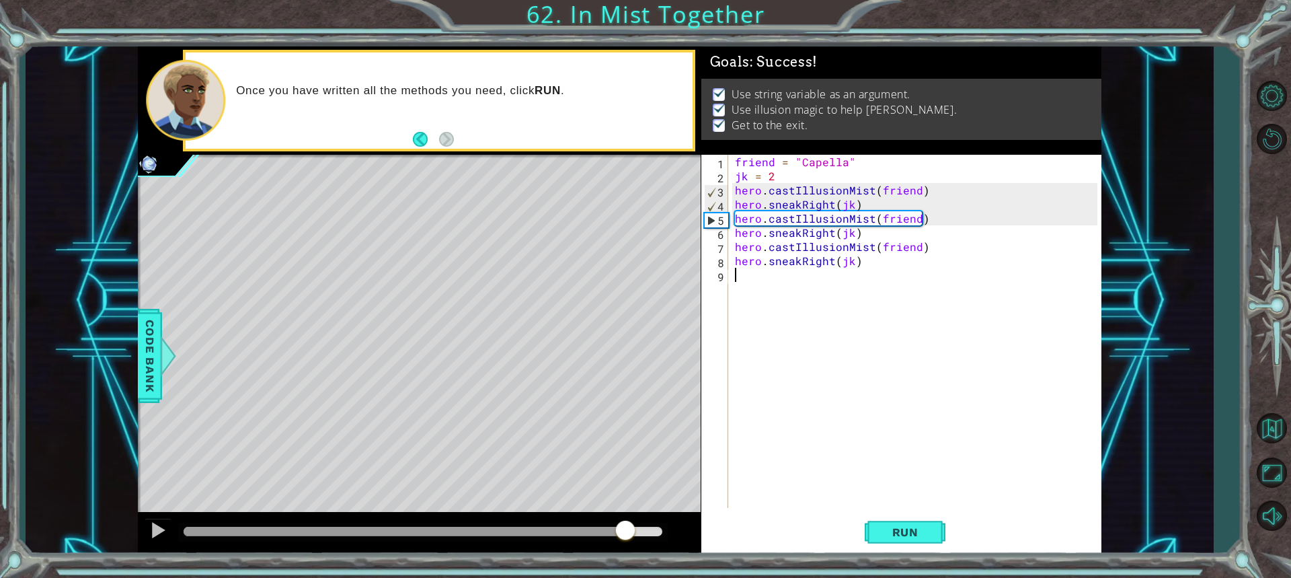
click at [625, 529] on div at bounding box center [423, 531] width 478 height 9
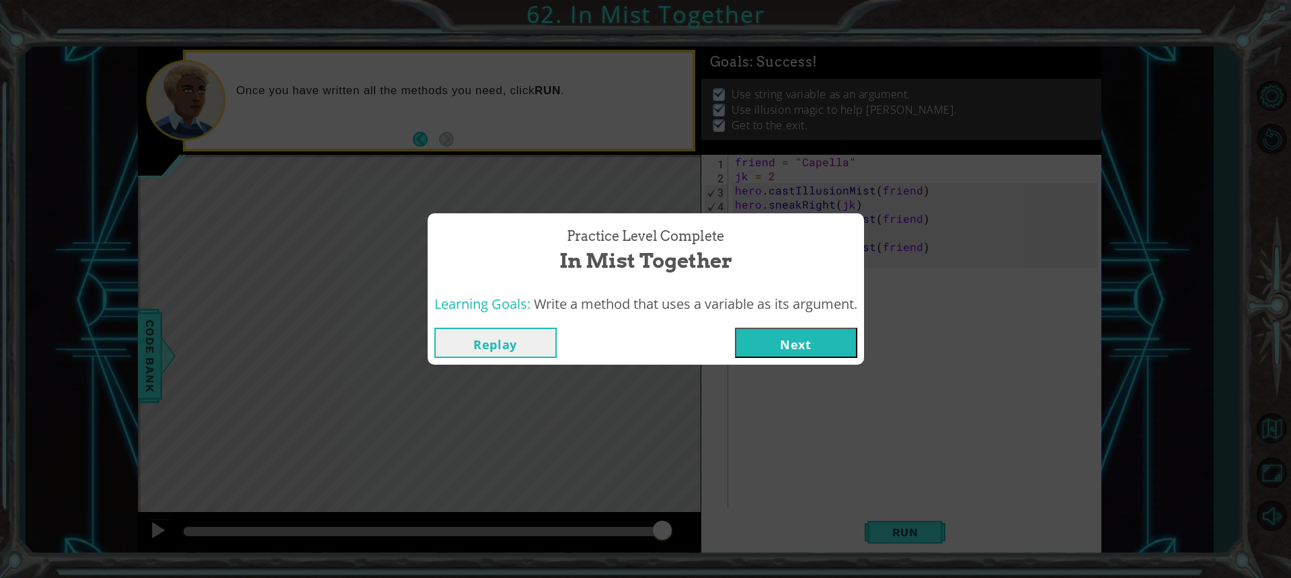
click at [790, 354] on button "Next" at bounding box center [796, 342] width 122 height 30
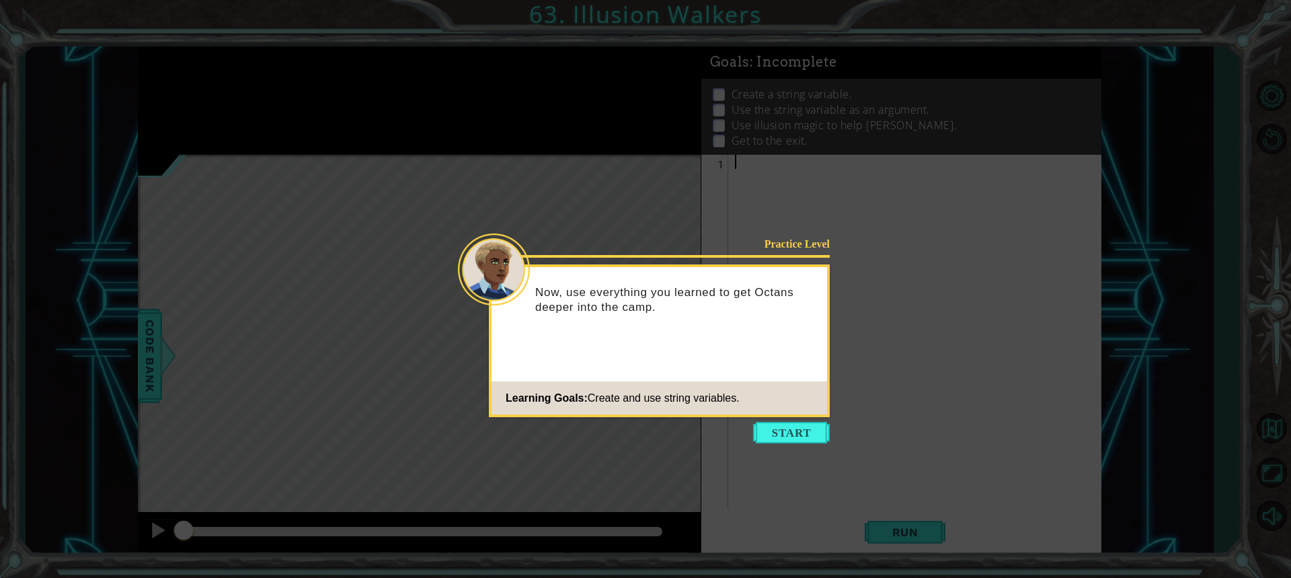
click at [790, 440] on button "Start" at bounding box center [791, 433] width 77 height 22
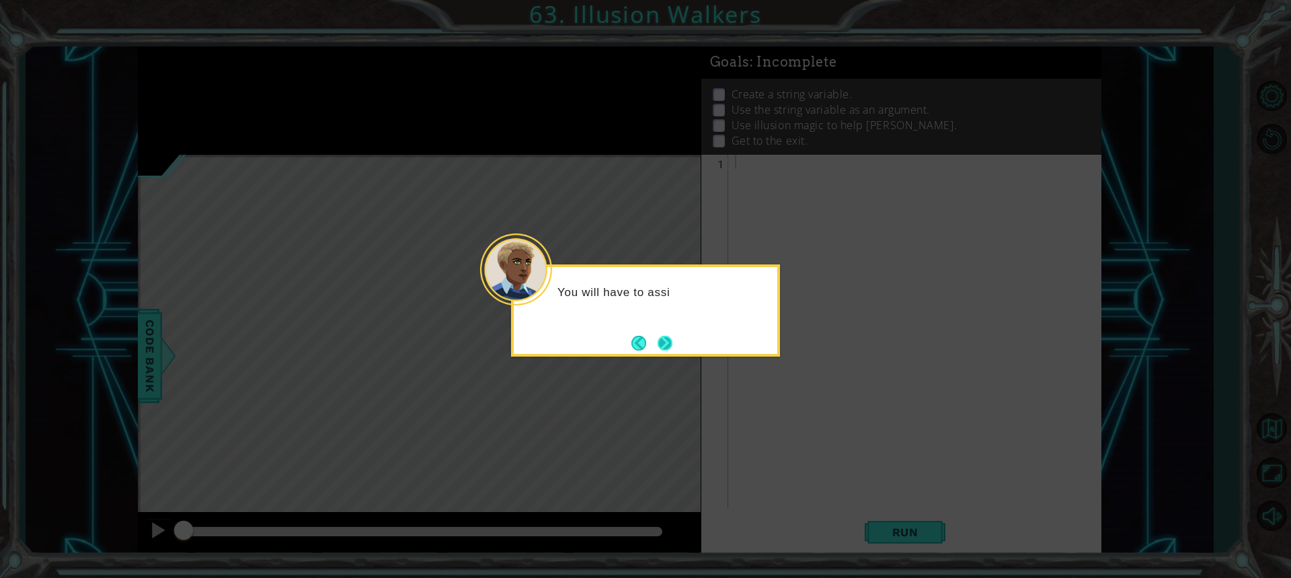
click at [673, 348] on button "Next" at bounding box center [665, 342] width 15 height 15
click at [673, 348] on div at bounding box center [645, 310] width 269 height 92
click at [672, 348] on button "Next" at bounding box center [665, 343] width 15 height 15
click at [673, 348] on div at bounding box center [645, 310] width 269 height 92
click at [672, 348] on button "Next" at bounding box center [665, 343] width 15 height 15
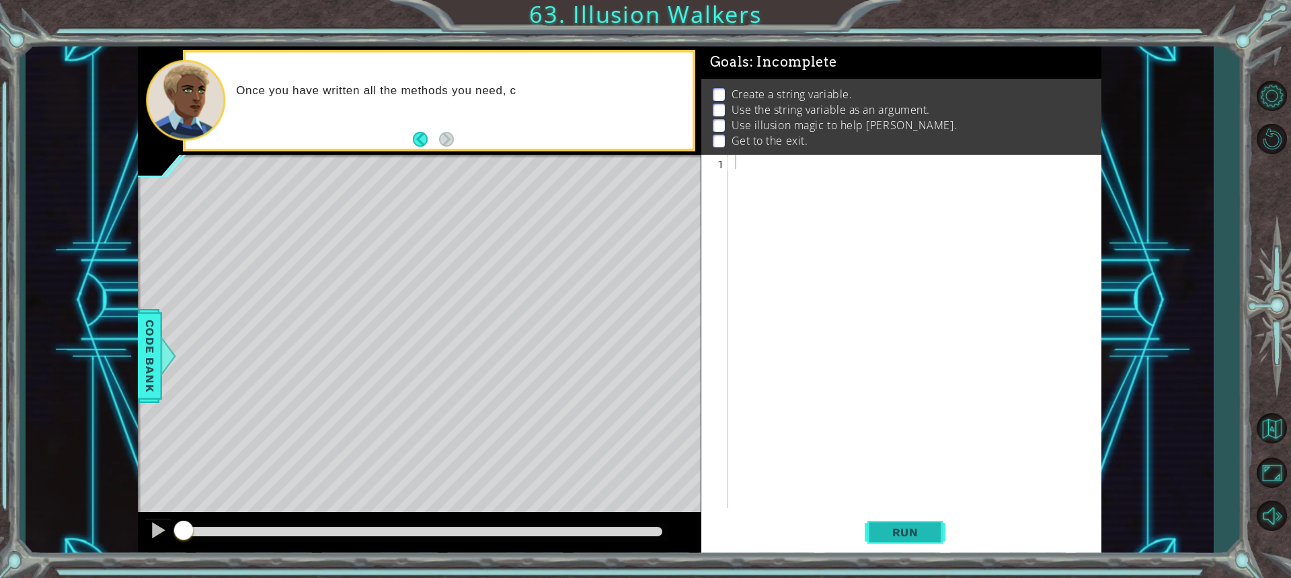
click at [902, 529] on span "Run" at bounding box center [905, 531] width 53 height 13
click at [906, 527] on button "Run" at bounding box center [905, 532] width 81 height 40
type textarea "f"
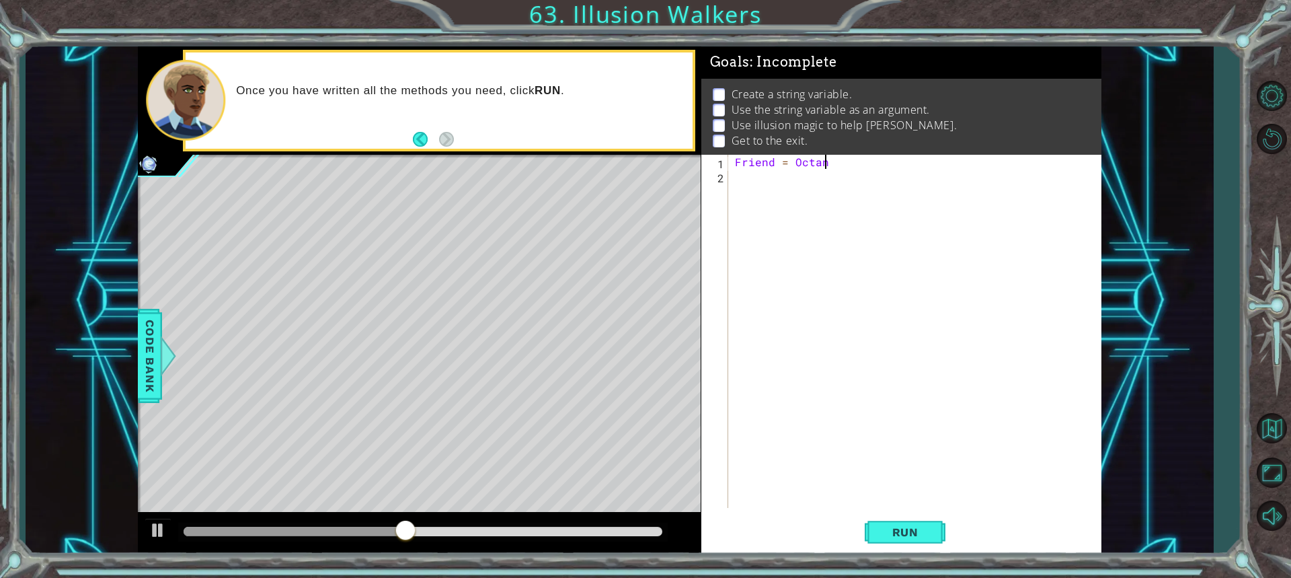
scroll to position [0, 5]
type textarea "Friend = Octans"
click at [876, 531] on button "Run" at bounding box center [905, 532] width 81 height 40
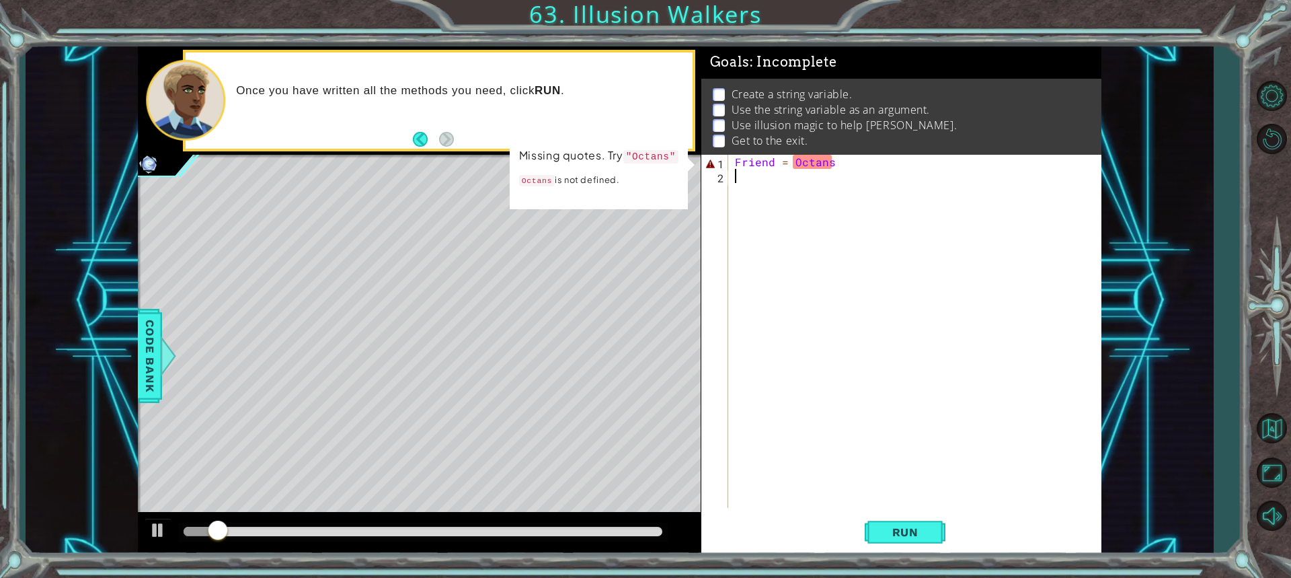
click at [775, 182] on div "Friend = Octans" at bounding box center [918, 345] width 372 height 381
click at [771, 198] on div "Friend = Octans" at bounding box center [918, 345] width 372 height 381
click at [769, 209] on div "Friend = Octans" at bounding box center [918, 345] width 372 height 381
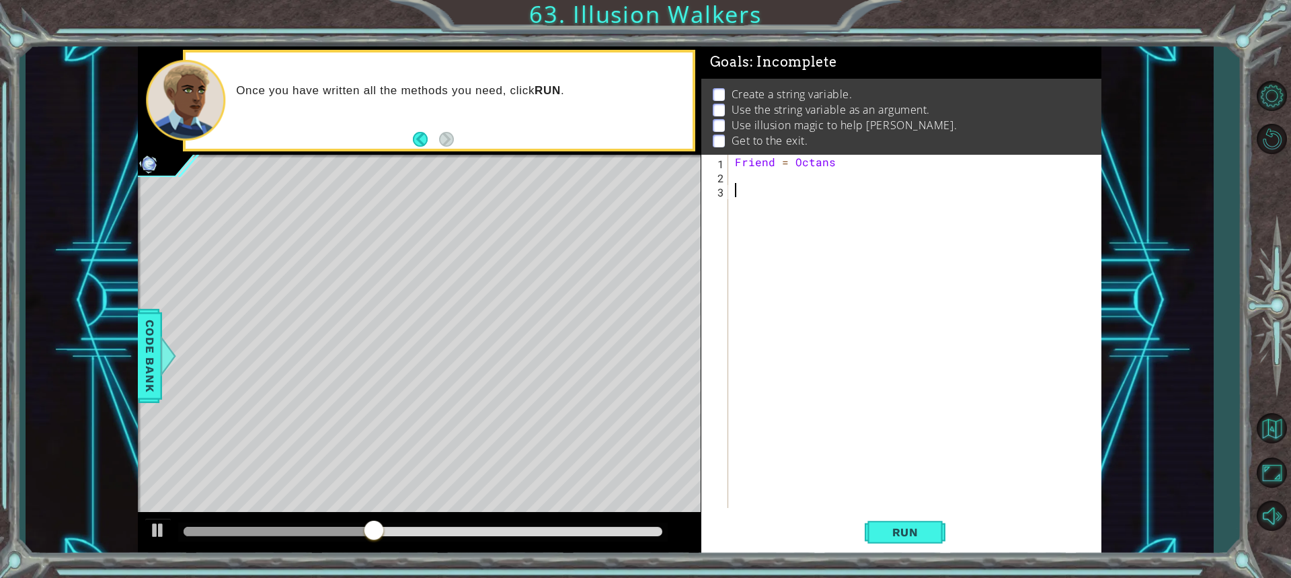
type textarea "x"
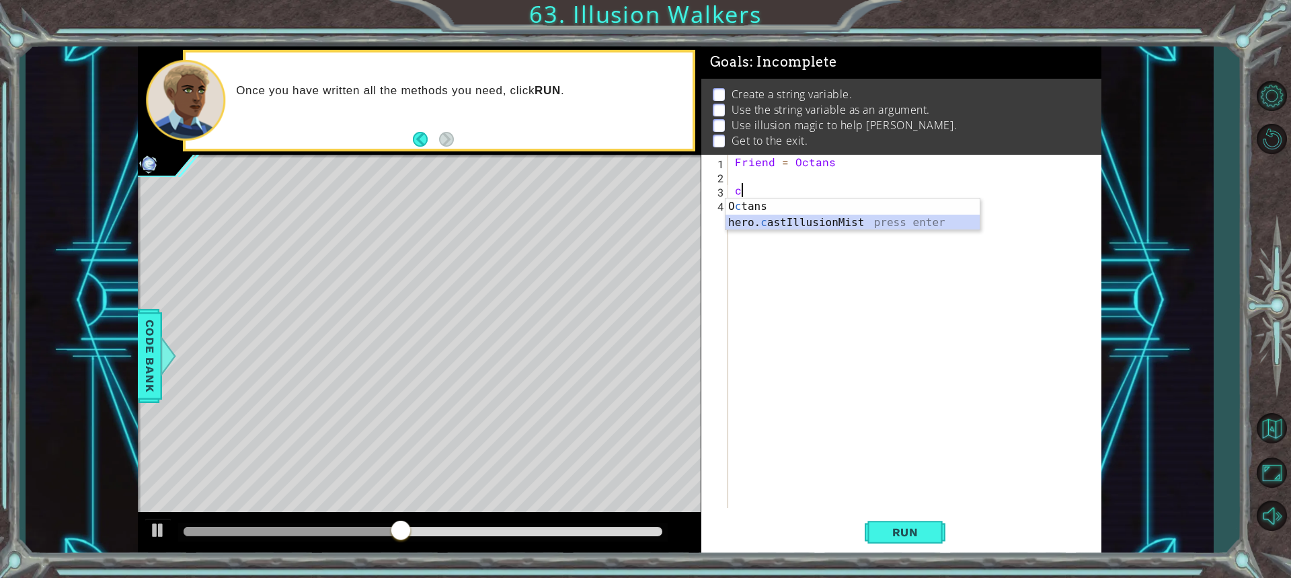
click at [794, 226] on div "O c tans press enter hero. c astIllusionMist press enter" at bounding box center [853, 230] width 254 height 65
type textarea "hero.castIllusionMist(friend)"
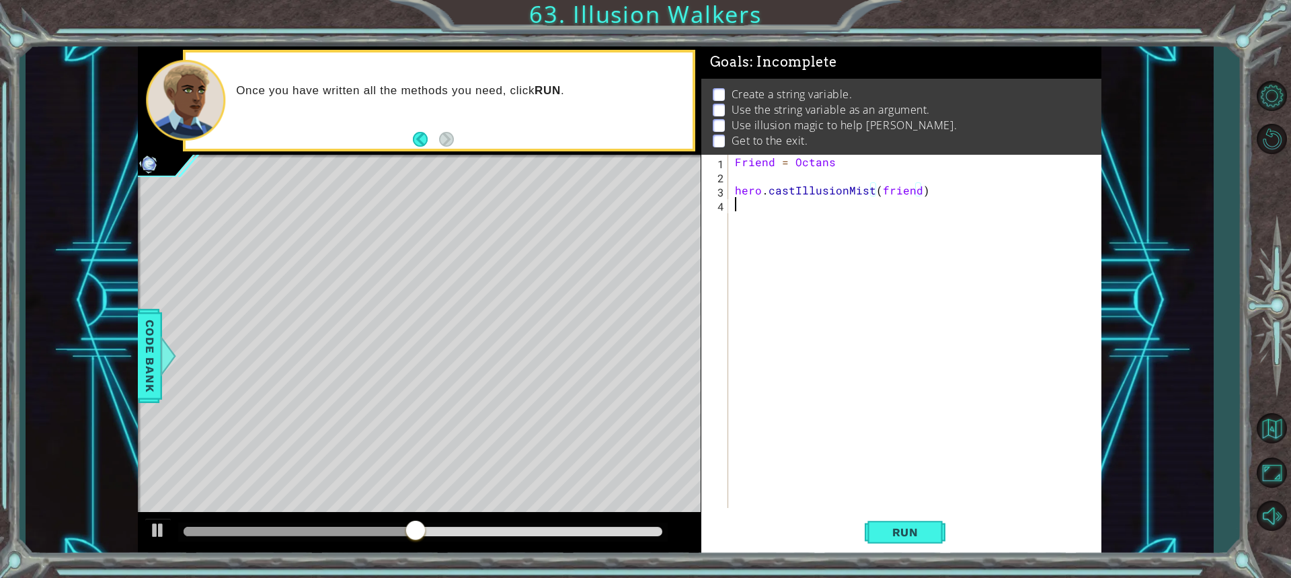
click at [845, 223] on div "Friend = Octans hero . castIllusionMist ( friend )" at bounding box center [918, 345] width 372 height 381
click at [900, 533] on span "Run" at bounding box center [905, 531] width 53 height 13
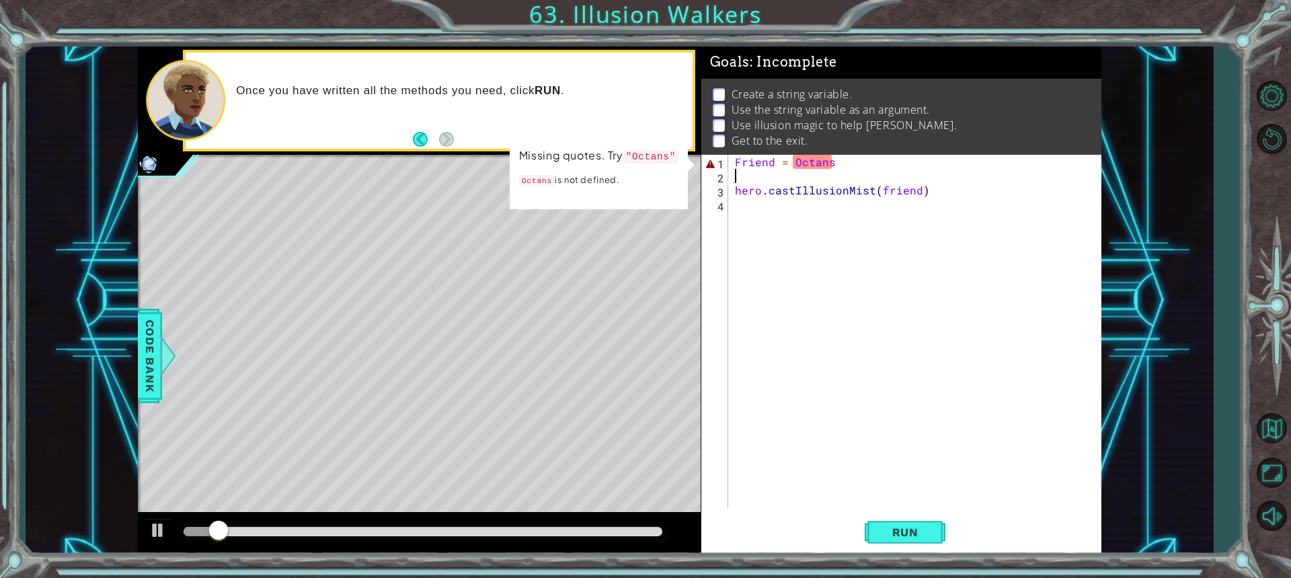
click at [840, 176] on div "Friend = Octans hero . castIllusionMist ( friend )" at bounding box center [918, 345] width 372 height 381
drag, startPoint x: 840, startPoint y: 166, endPoint x: 728, endPoint y: 167, distance: 112.3
click at [728, 167] on div "1 2 3 4 Friend = Octans hero . castIllusionMist ( friend ) הההההההההההההההההההה…" at bounding box center [899, 331] width 396 height 353
type textarea "Friend = Octans"
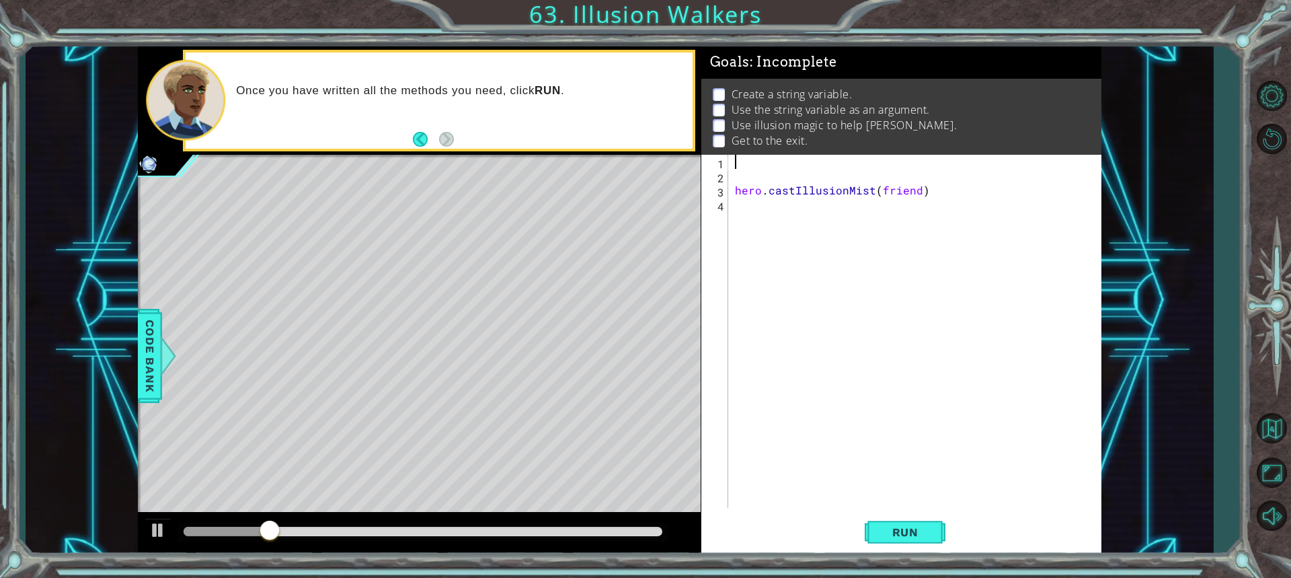
type textarea "C"
type textarea "Octans =friend"
click at [752, 206] on div "Octans = friend hero . castIllusionMist ( friend )" at bounding box center [918, 345] width 372 height 381
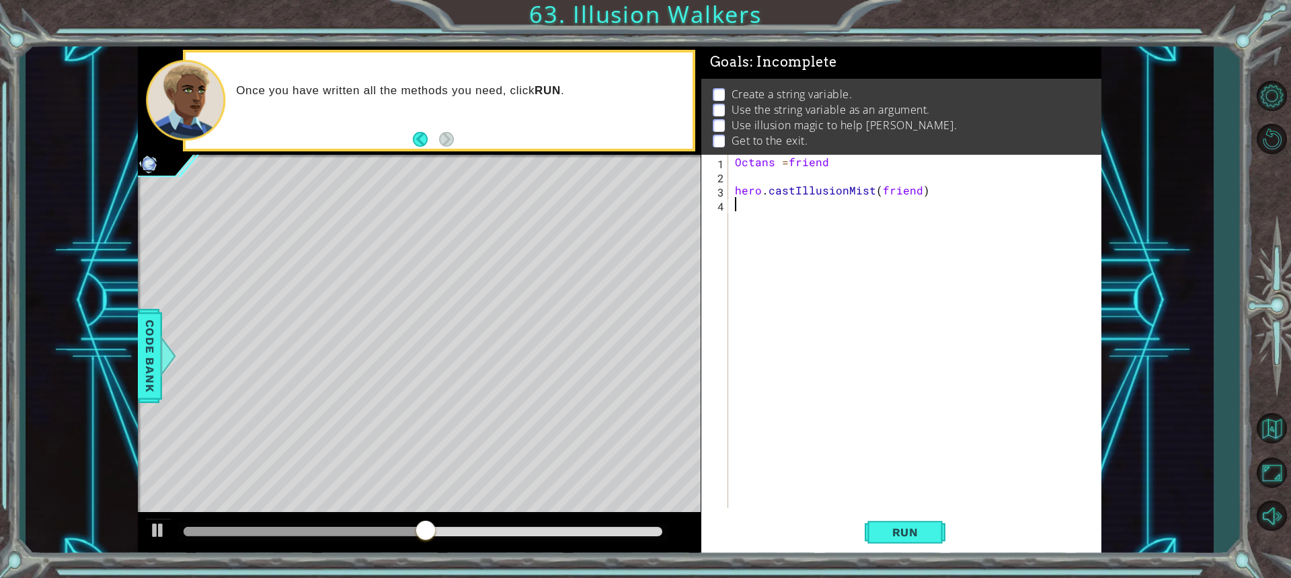
scroll to position [0, 0]
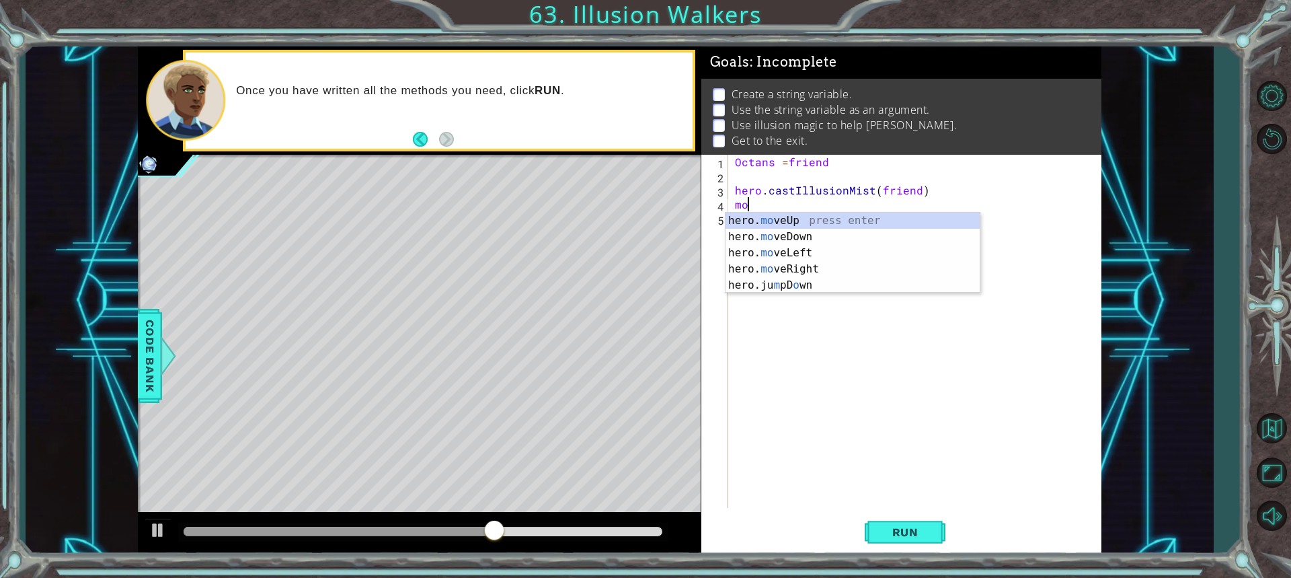
type textarea "m"
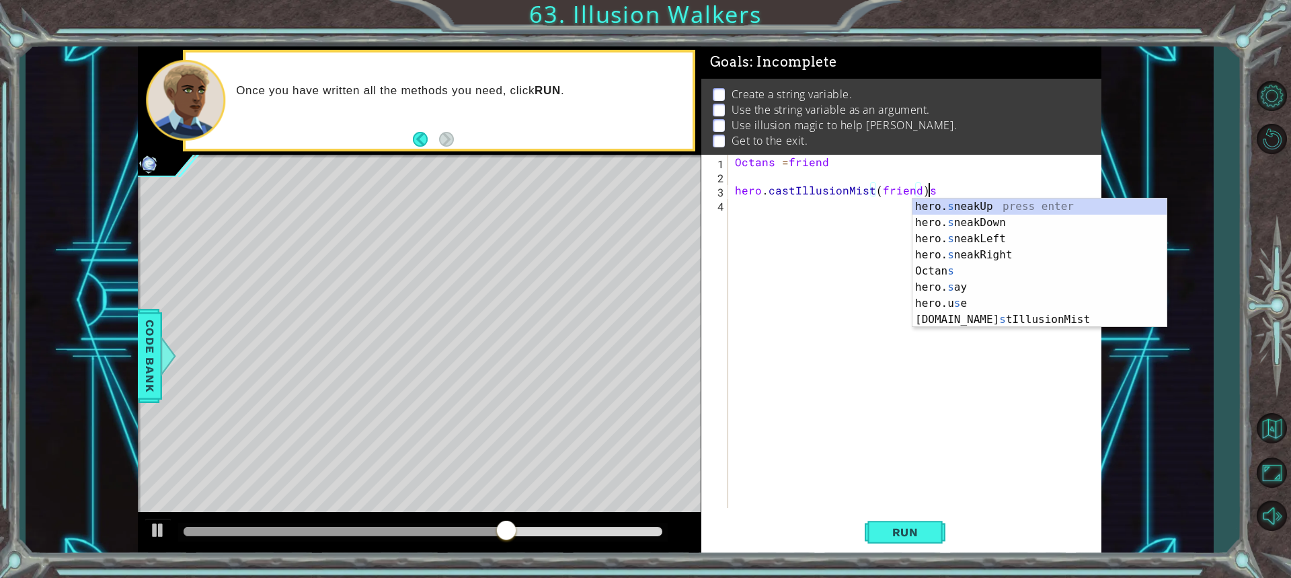
scroll to position [0, 11]
type textarea "hero.castIllusionMist(friend)"
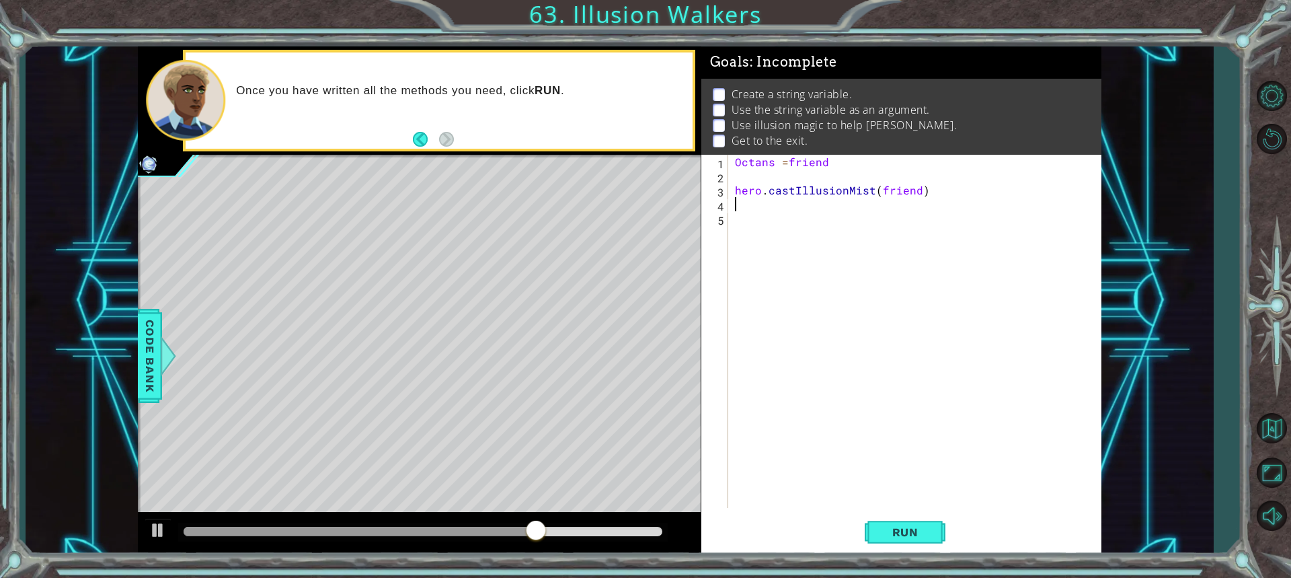
scroll to position [0, 0]
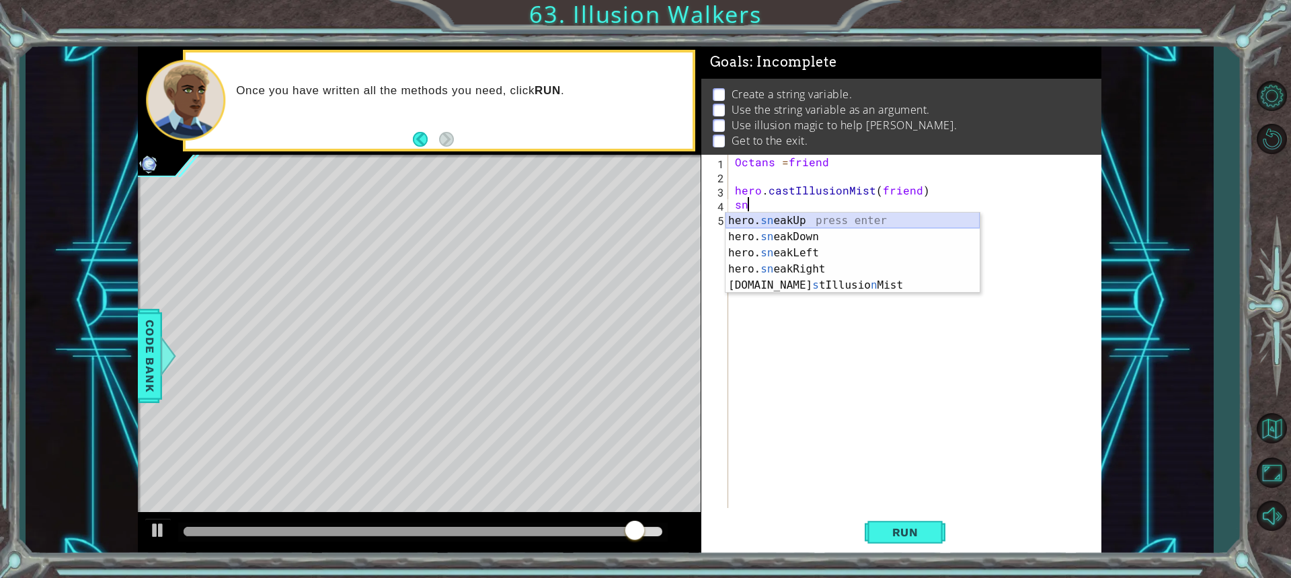
click at [800, 218] on div "hero. sn eakUp press enter hero. sn eakDown press enter hero. sn eakLeft press …" at bounding box center [853, 268] width 254 height 113
type textarea "hero.sneakUp(1)"
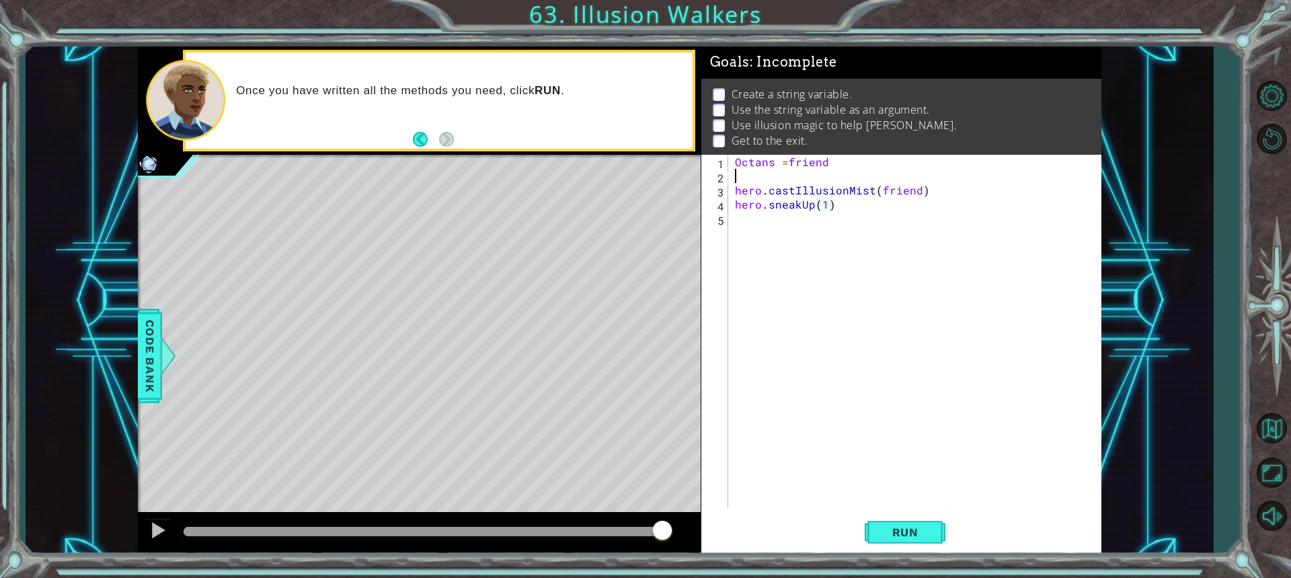
click at [767, 182] on div "Octans = friend hero . castIllusionMist ( friend ) hero . sneakUp ( 1 )" at bounding box center [918, 345] width 372 height 381
click at [822, 203] on div "Octans = friend kk = 2 hero . castIllusionMist ( friend ) hero . sneakUp ( 1 )" at bounding box center [918, 345] width 372 height 381
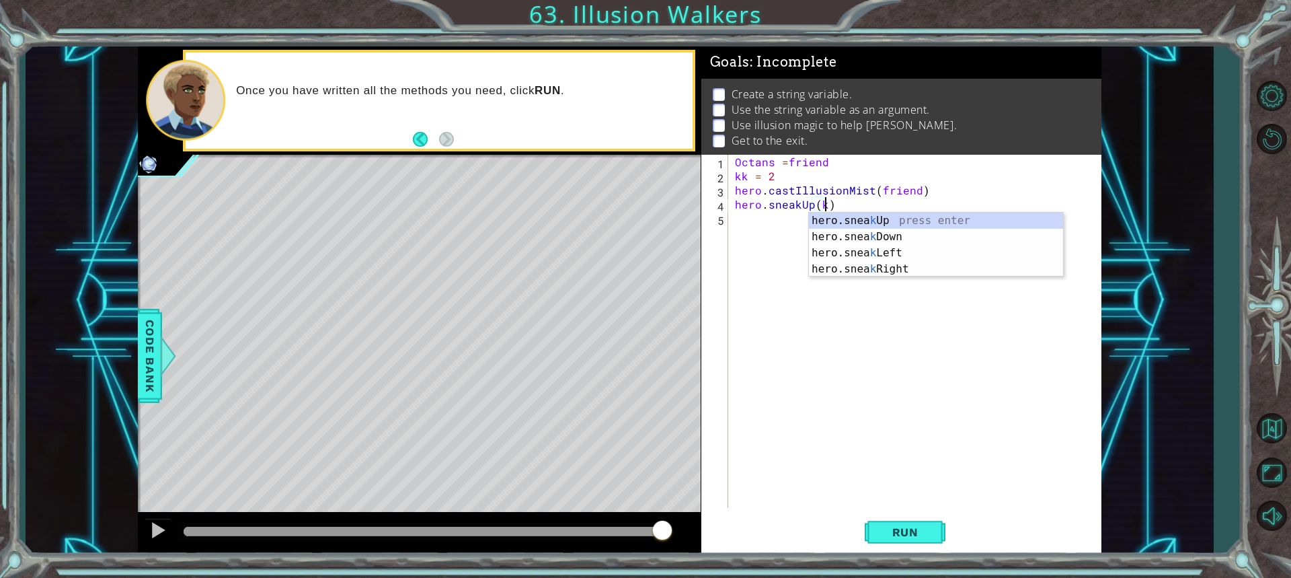
scroll to position [0, 5]
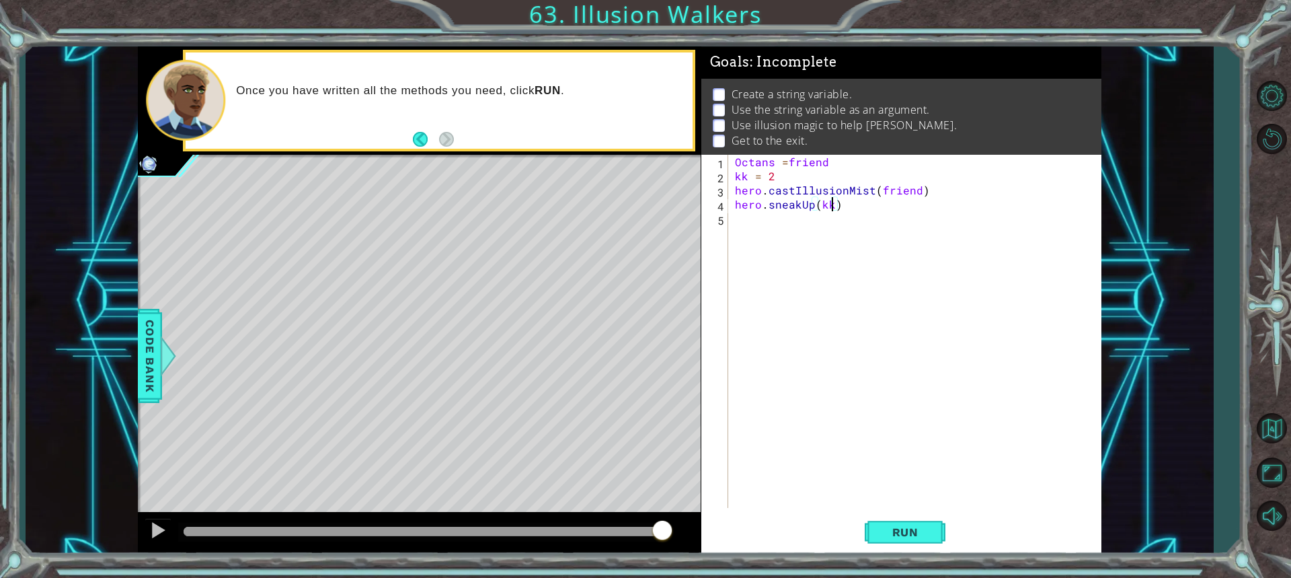
drag, startPoint x: 856, startPoint y: 162, endPoint x: 849, endPoint y: 165, distance: 8.1
click at [851, 165] on div "Octans = friend kk = 2 hero . castIllusionMist ( friend ) hero . sneakUp ( kk )" at bounding box center [918, 345] width 372 height 381
type textarea "Octans =friend kk = 2"
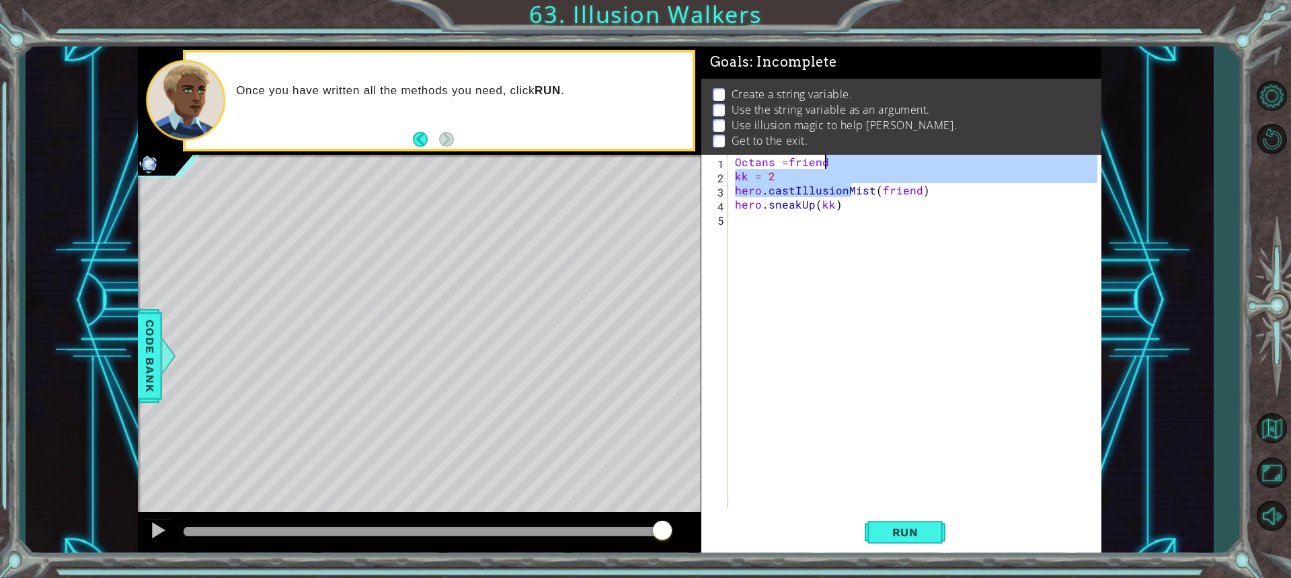
scroll to position [0, 5]
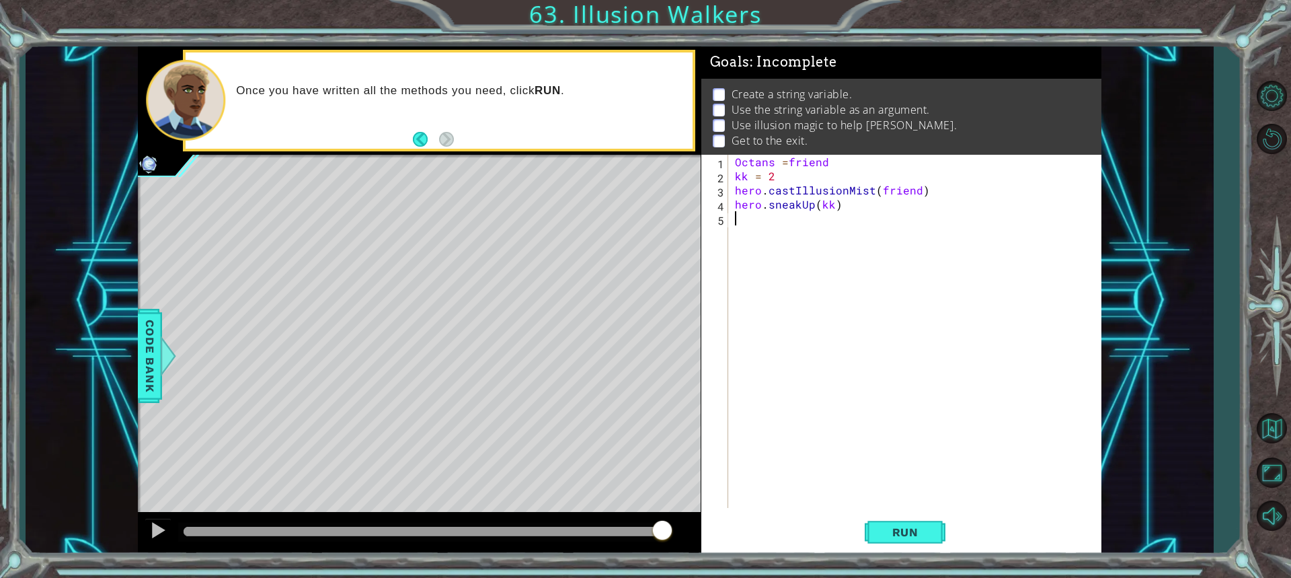
drag, startPoint x: 917, startPoint y: 327, endPoint x: 920, endPoint y: 406, distance: 78.7
click at [921, 327] on div "Octans = friend kk = 2 hero . castIllusionMist ( friend ) hero . sneakUp ( kk )" at bounding box center [918, 345] width 372 height 381
click at [909, 535] on span "Run" at bounding box center [905, 531] width 53 height 13
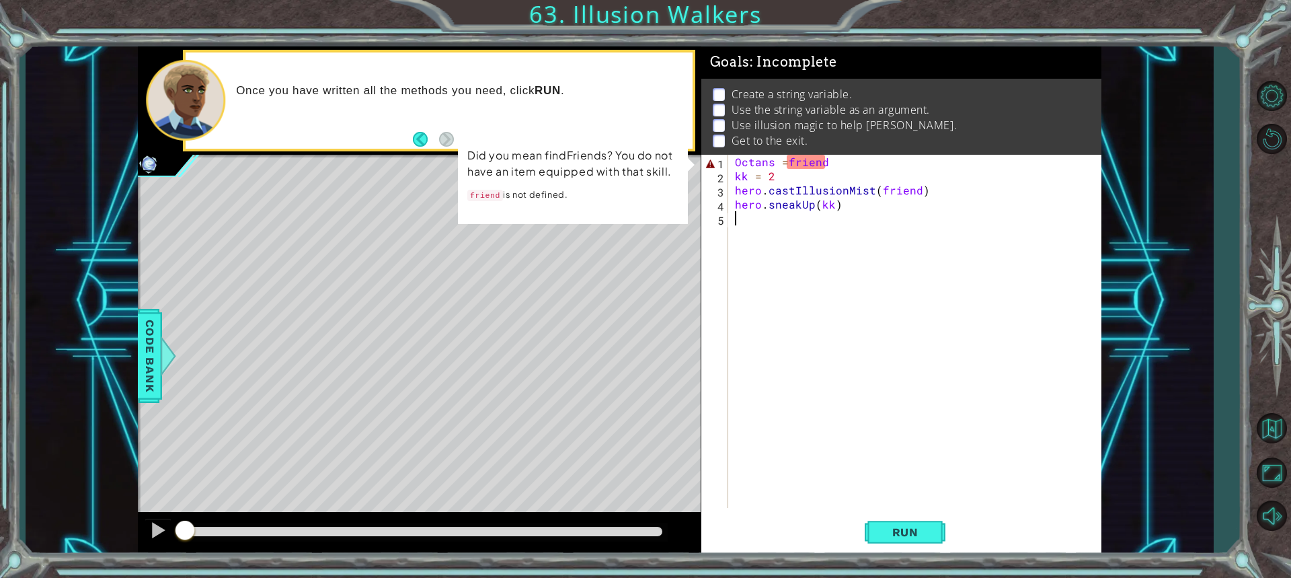
drag, startPoint x: 275, startPoint y: 526, endPoint x: 86, endPoint y: 525, distance: 189.0
click at [81, 525] on div "1 ההההההההההההההההההההההההההההההההההההההההההההההההההההההההההההההההההההההההההההה…" at bounding box center [620, 300] width 1188 height 508
drag, startPoint x: 206, startPoint y: 531, endPoint x: 163, endPoint y: 529, distance: 43.1
click at [163, 529] on div at bounding box center [419, 533] width 563 height 43
click at [164, 529] on div at bounding box center [157, 529] width 17 height 17
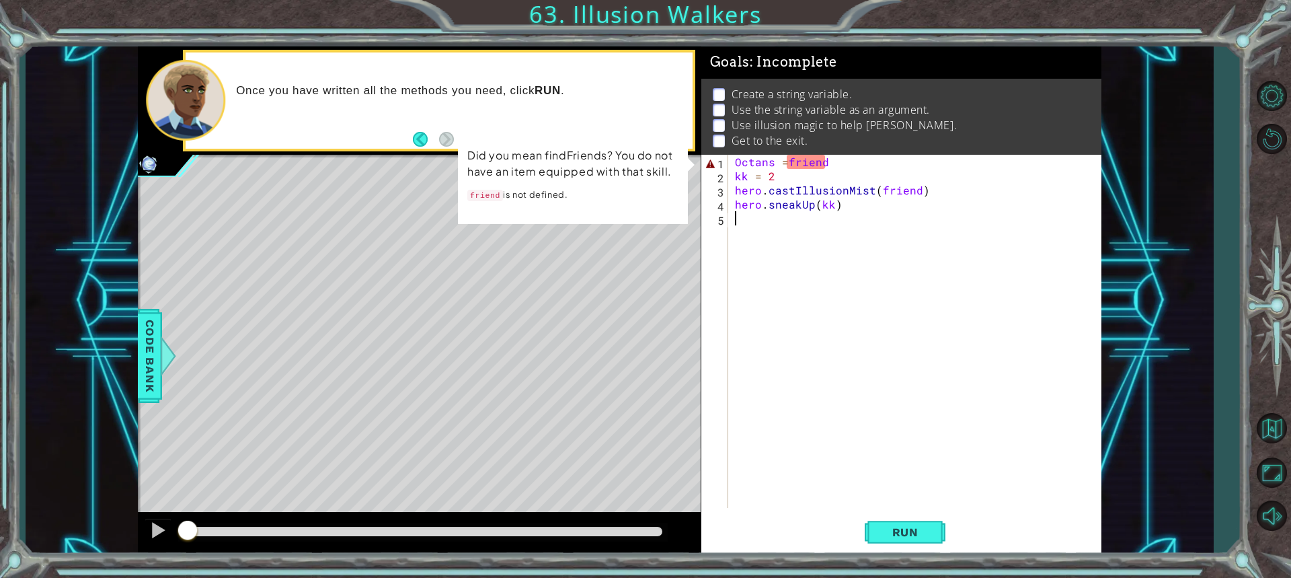
click at [747, 422] on div "Octans = friend kk = 2 hero . castIllusionMist ( friend ) hero . sneakUp ( kk )" at bounding box center [918, 345] width 372 height 381
click at [464, 146] on div "Did you mean findFriends? You do not have an item equipped with that skill. fri…" at bounding box center [573, 178] width 230 height 89
click at [953, 319] on div "Octans = friend kk = 2 hero . castIllusionMist ( friend ) hero . sneakUp ( kk )" at bounding box center [918, 345] width 372 height 381
click at [794, 321] on div "Octans = friend kk = 2 hero . castIllusionMist ( friend ) hero . sneakUp ( kk )" at bounding box center [918, 345] width 372 height 381
click at [871, 206] on div "Octans = friend kk = 2 hero . castIllusionMist ( friend ) hero . sneakUp ( kk )" at bounding box center [918, 345] width 372 height 381
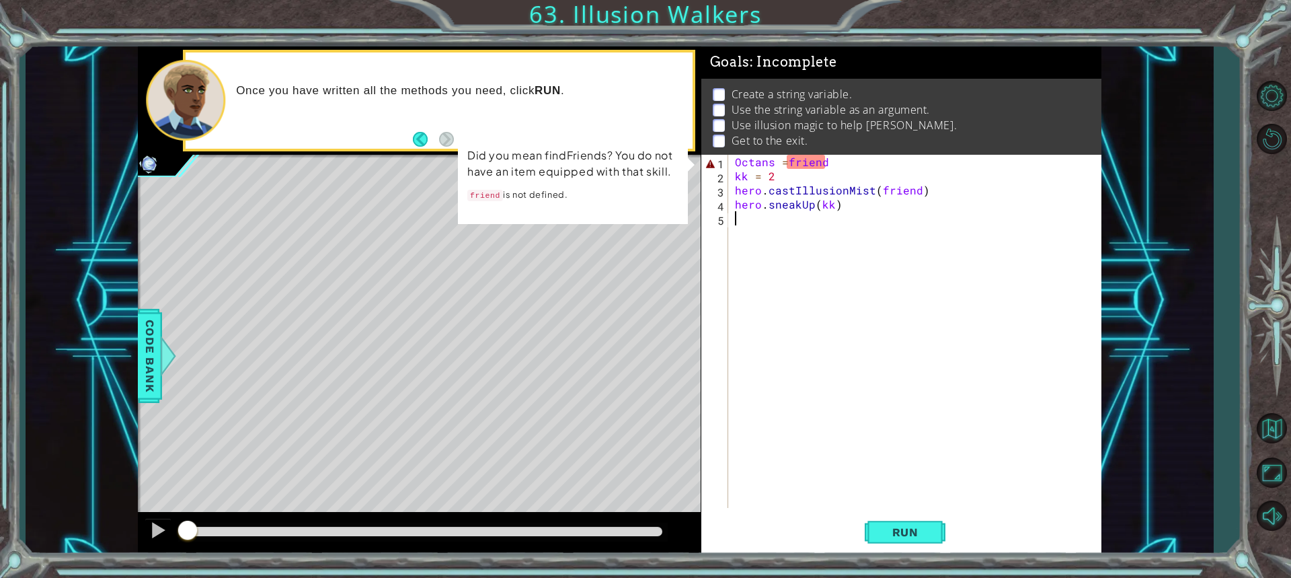
type textarea "hero.sneakUp(kk)"
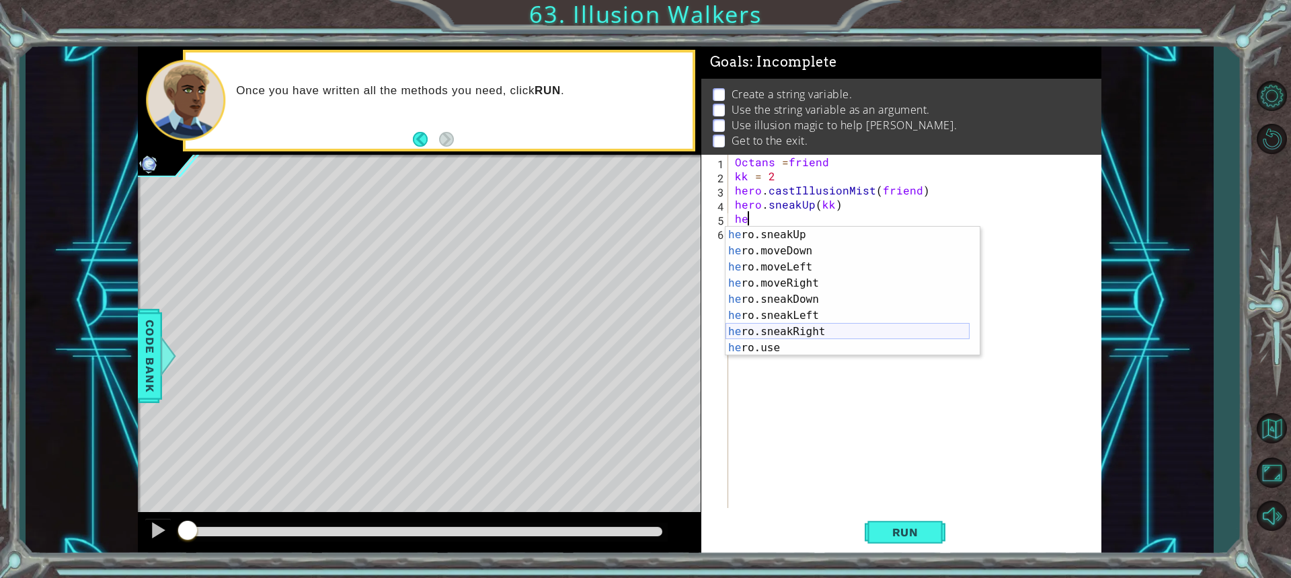
scroll to position [113, 0]
click at [835, 348] on div "he ro.moveLeft press enter he ro.moveRight press enter he ro.sneakDown press en…" at bounding box center [848, 307] width 244 height 161
type textarea "hero.castIllusionMist(friend)"
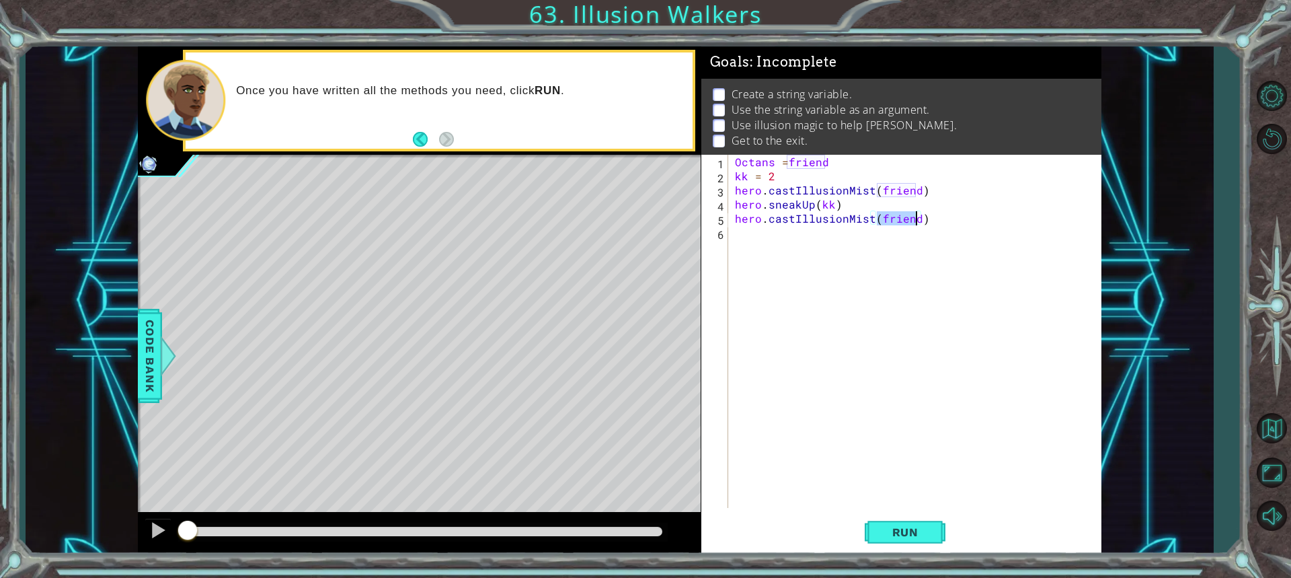
click at [781, 252] on div "Octans = friend kk = 2 hero . castIllusionMist ( friend ) hero . sneakUp ( kk )…" at bounding box center [918, 345] width 372 height 381
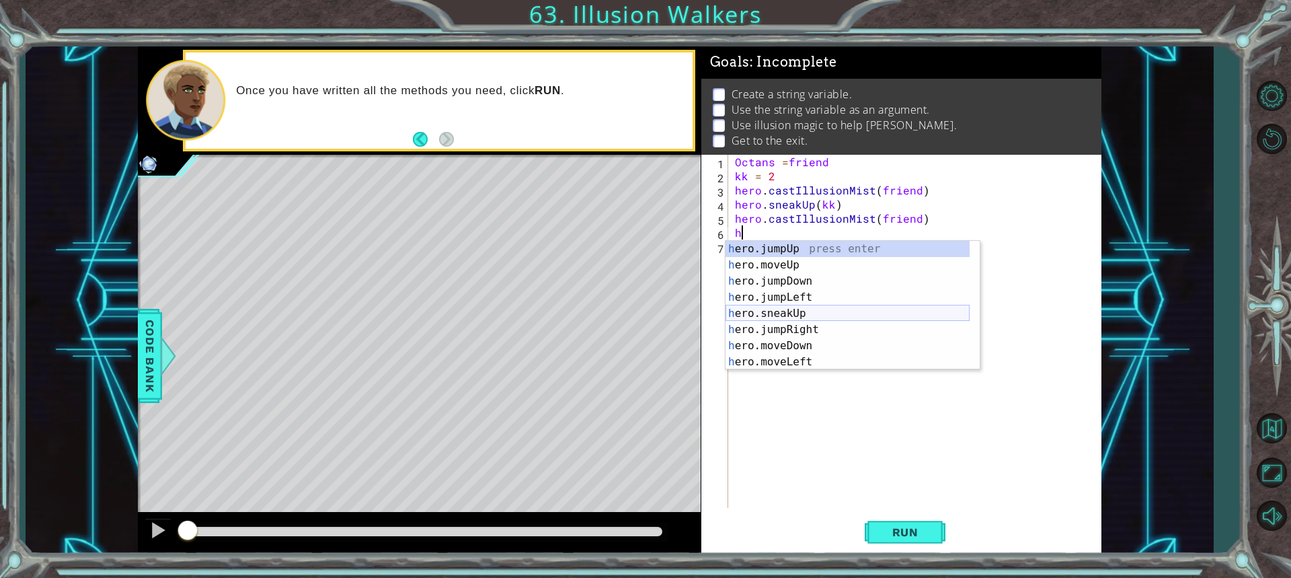
scroll to position [0, 0]
click at [796, 315] on div "h ero.jumpUp press enter h ero.moveUp press enter h ero.jumpDown press enter h …" at bounding box center [848, 321] width 244 height 161
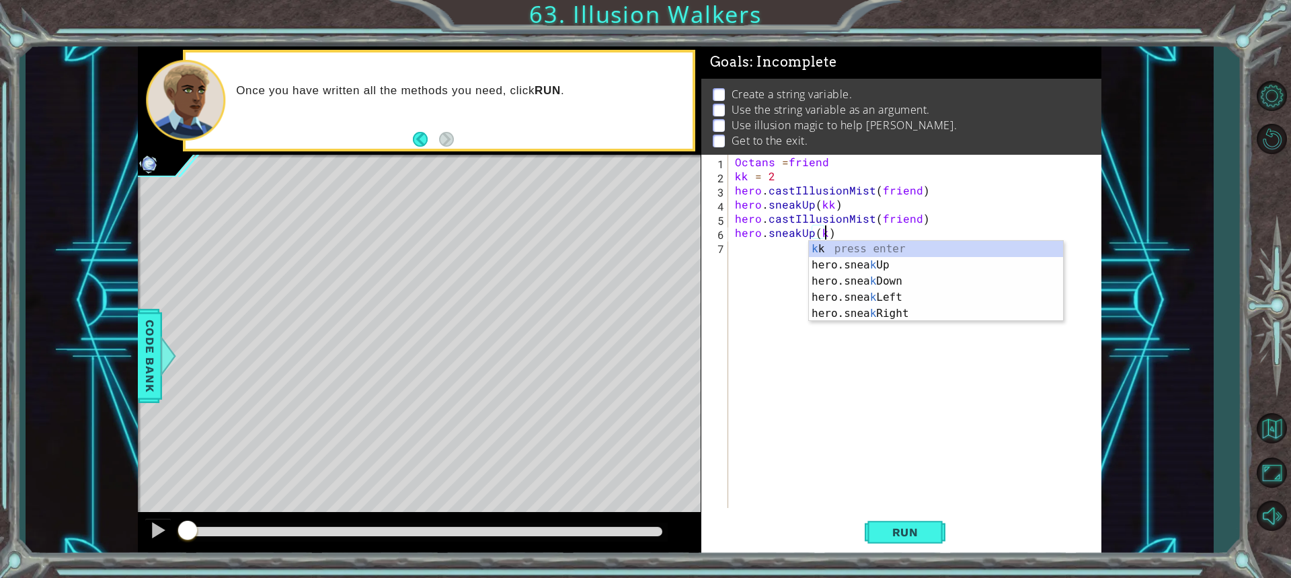
scroll to position [0, 5]
type textarea "hero.sneakUp(kk)"
click at [787, 272] on div "Octans = friend kk = 2 hero . castIllusionMist ( friend ) hero . sneakUp ( kk )…" at bounding box center [918, 345] width 372 height 381
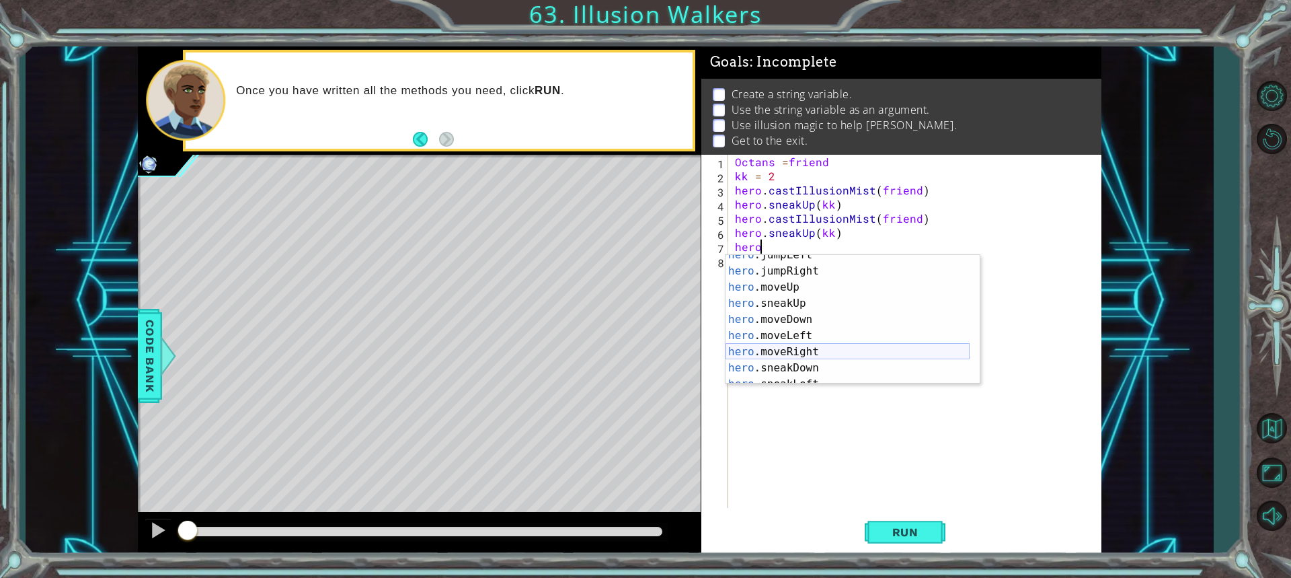
scroll to position [113, 0]
click at [851, 372] on div "hero .moveLeft press enter hero .moveRight press enter hero .sneakDown press en…" at bounding box center [848, 335] width 244 height 161
type textarea "hero.castIllusionMist(friend)"
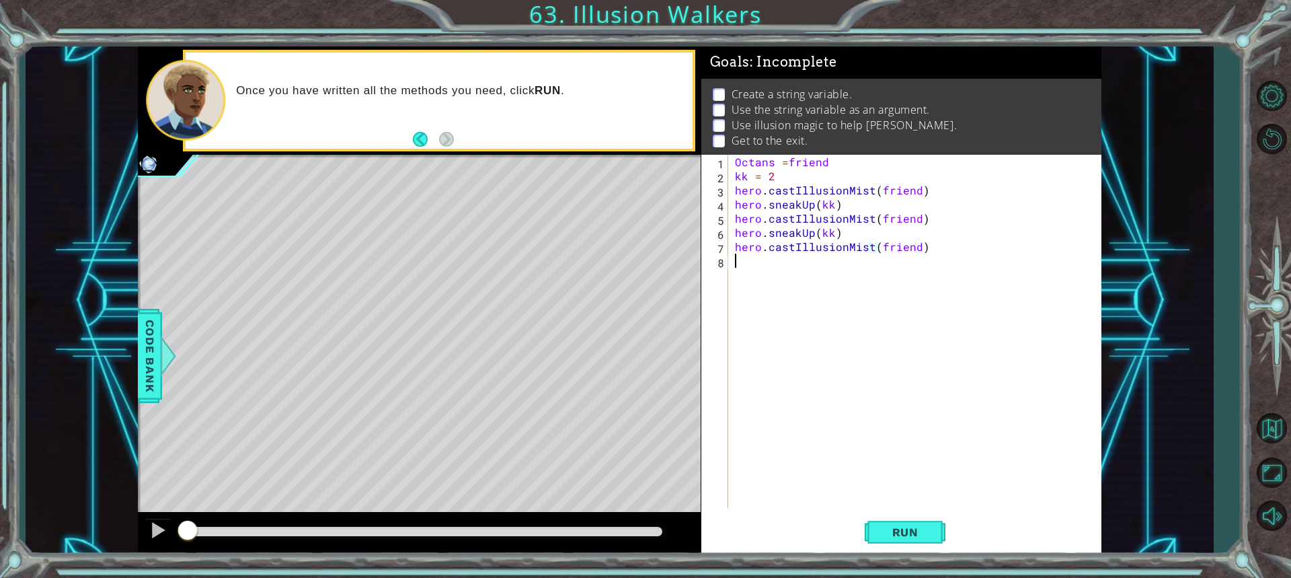
click at [858, 291] on div "Octans = friend kk = 2 hero . castIllusionMist ( friend ) hero . sneakUp ( kk )…" at bounding box center [918, 345] width 372 height 381
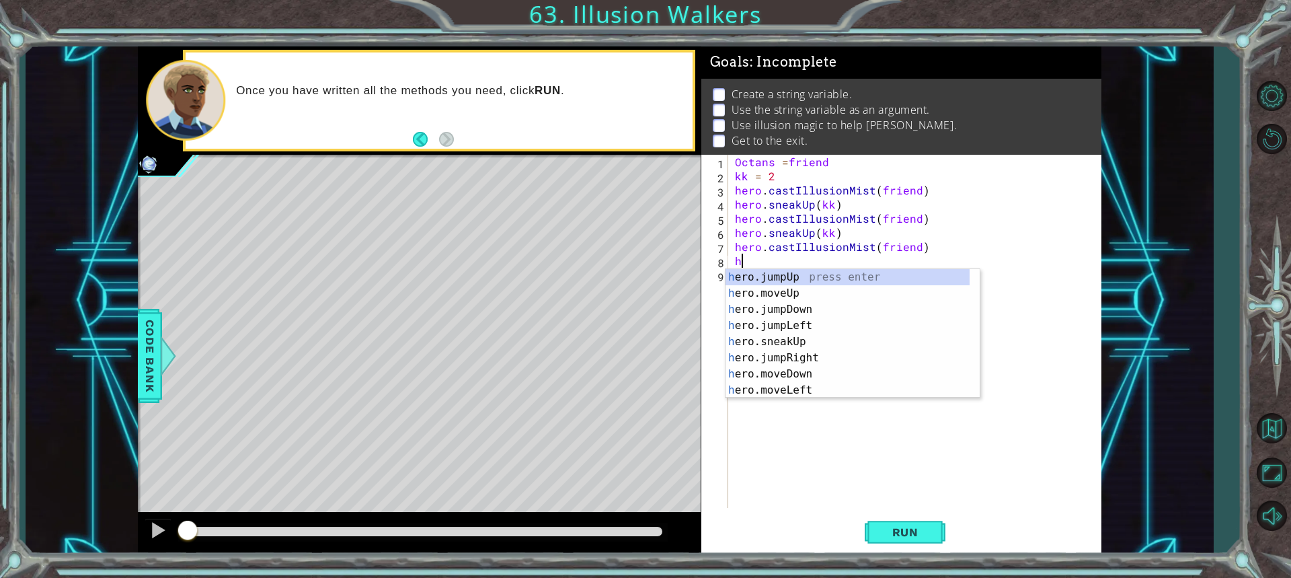
scroll to position [0, 0]
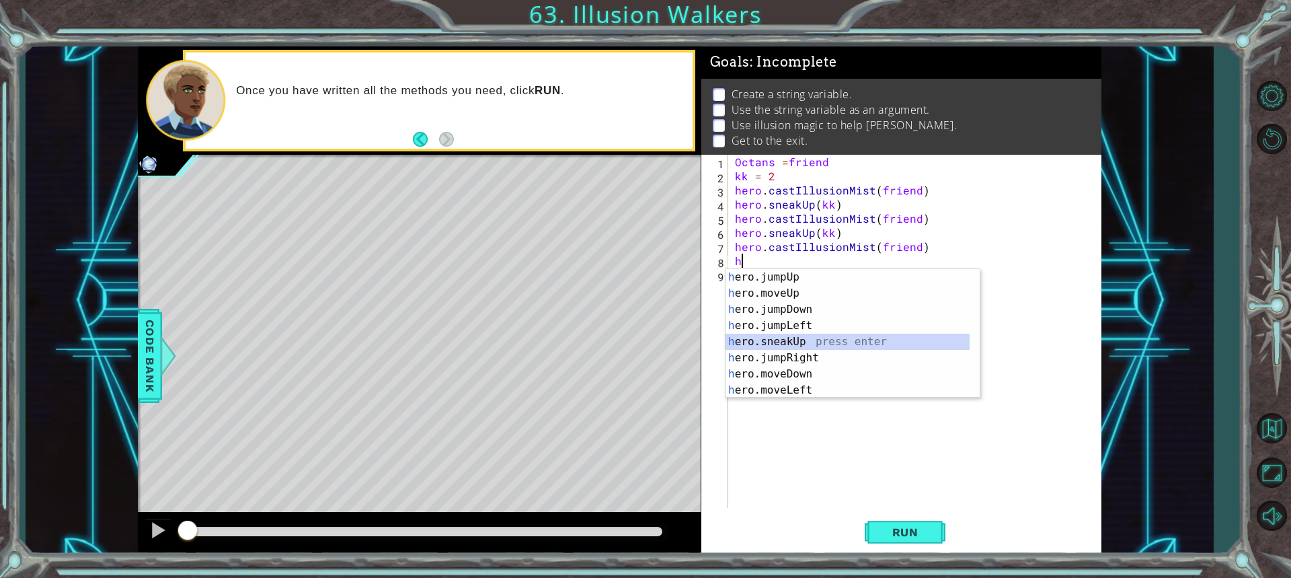
click at [764, 340] on div "h ero.jumpUp press enter h ero.moveUp press enter h ero.jumpDown press enter h …" at bounding box center [848, 349] width 244 height 161
type textarea "hero.sneakUp(1)"
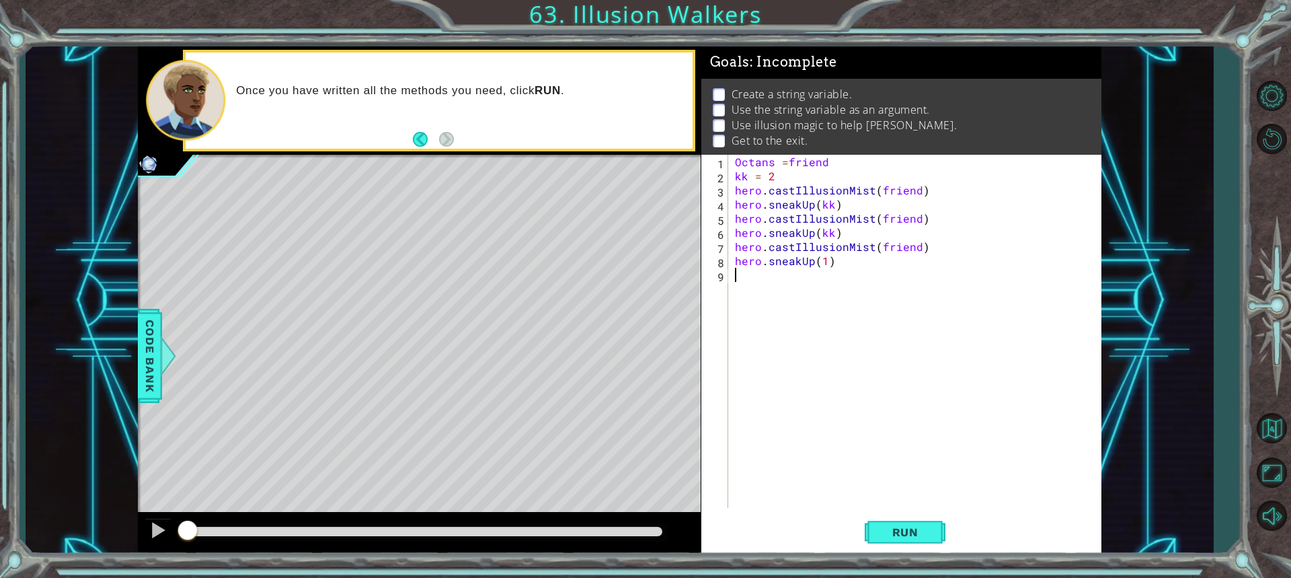
click at [816, 289] on div "Octans = friend kk = 2 hero . castIllusionMist ( friend ) hero . sneakUp ( kk )…" at bounding box center [918, 345] width 372 height 381
click at [882, 522] on button "Run" at bounding box center [905, 532] width 81 height 40
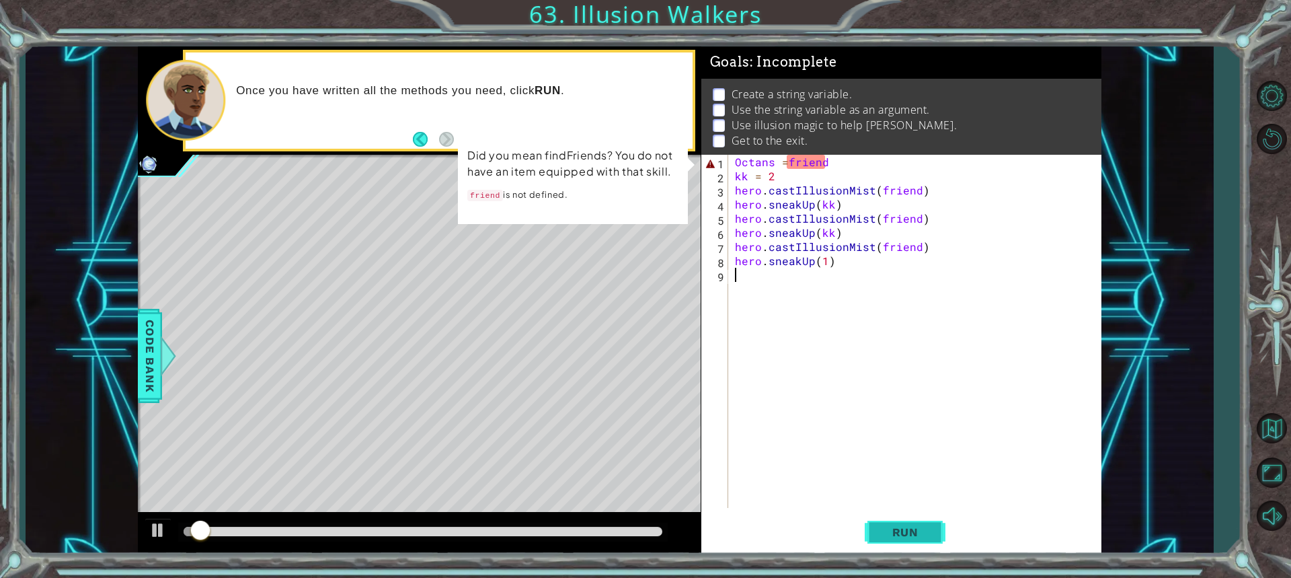
click at [882, 522] on button "Run" at bounding box center [905, 532] width 81 height 40
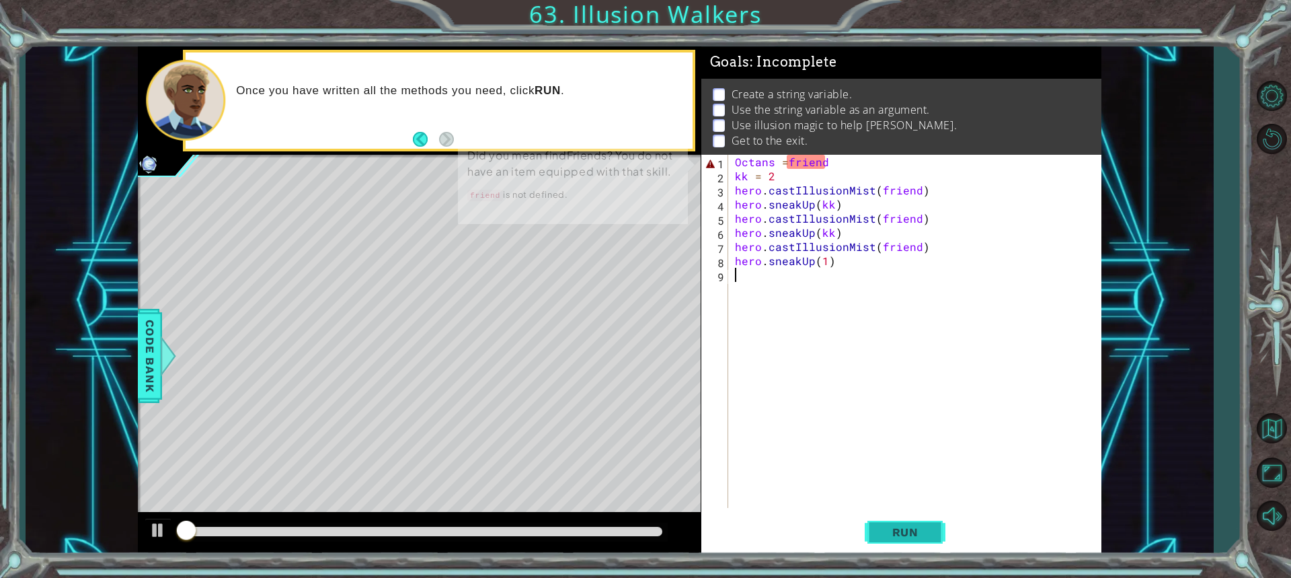
click at [882, 522] on button "Run" at bounding box center [905, 532] width 81 height 40
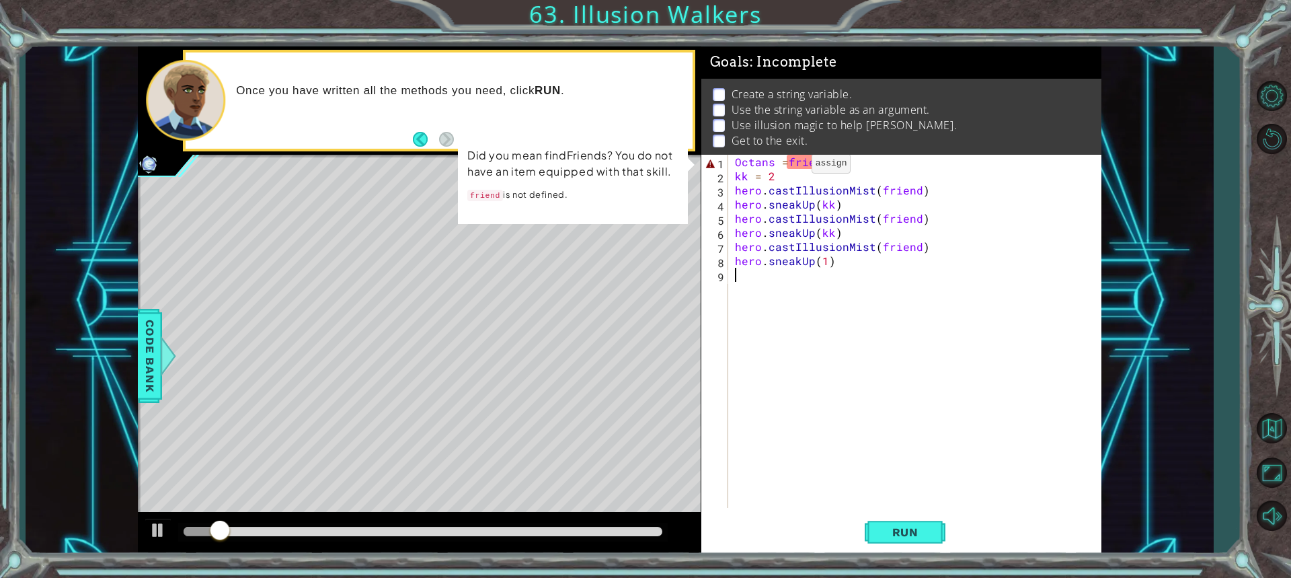
click at [789, 167] on div "Octans = friend kk = 2 hero . castIllusionMist ( friend ) hero . sneakUp ( kk )…" at bounding box center [918, 345] width 372 height 381
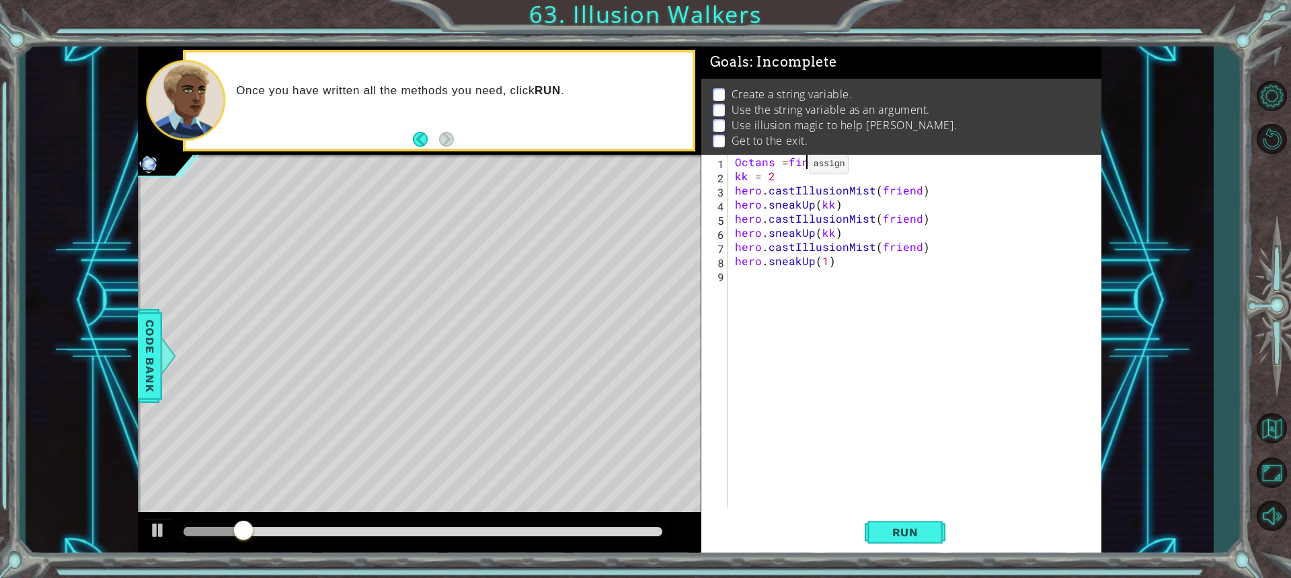
type textarea "Octans =findfriend"
click at [837, 363] on div "Octans = findfriend kk = 2 hero . castIllusionMist ( friend ) hero . sneakUp ( …" at bounding box center [918, 345] width 372 height 381
click at [919, 519] on button "Run" at bounding box center [905, 532] width 81 height 40
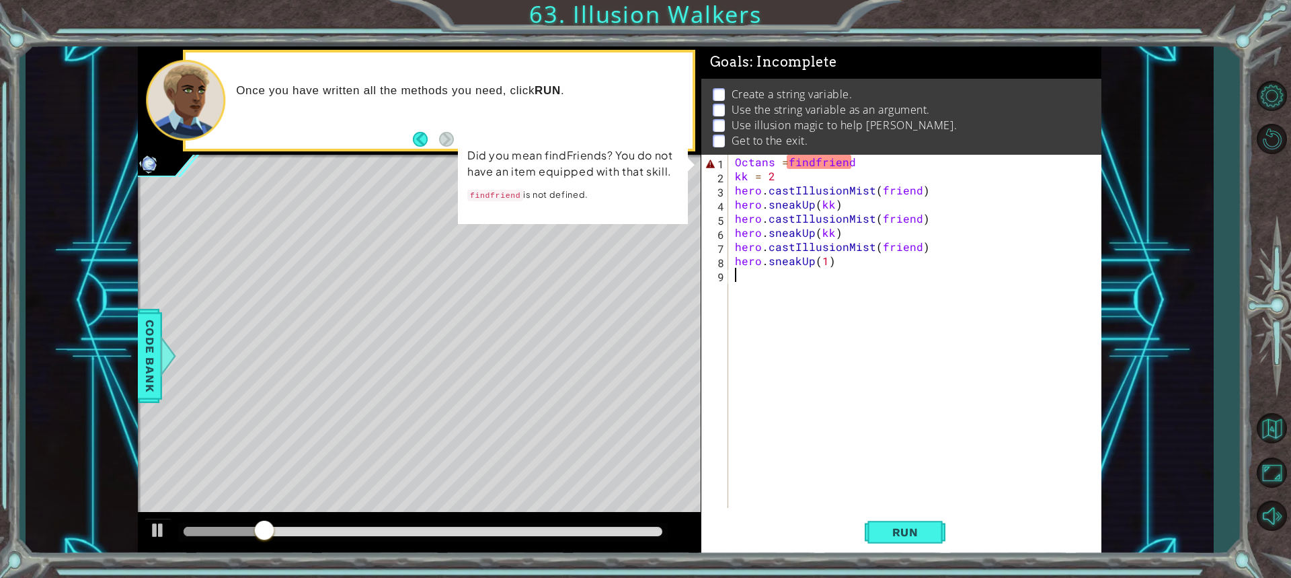
click at [826, 161] on div "Octans = findfriend kk = 2 hero . castIllusionMist ( friend ) hero . sneakUp ( …" at bounding box center [918, 345] width 372 height 381
click at [818, 165] on div "Octans = findfriend kk = 2 hero . castIllusionMist ( friend ) hero . sneakUp ( …" at bounding box center [918, 345] width 372 height 381
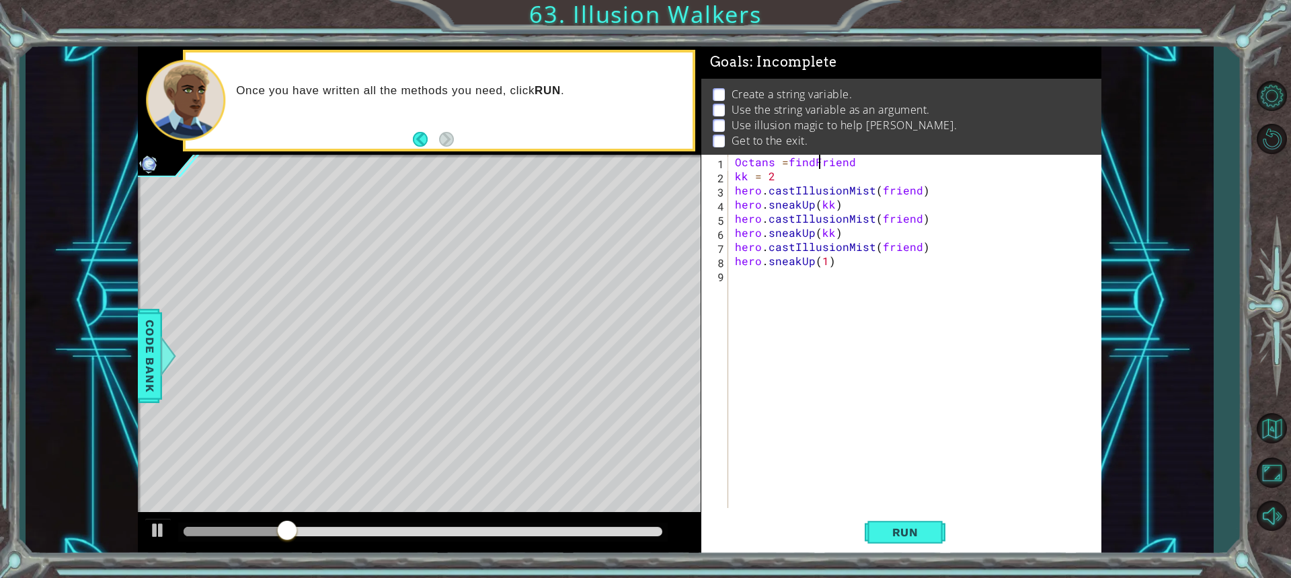
scroll to position [0, 5]
click at [896, 530] on span "Run" at bounding box center [905, 531] width 53 height 13
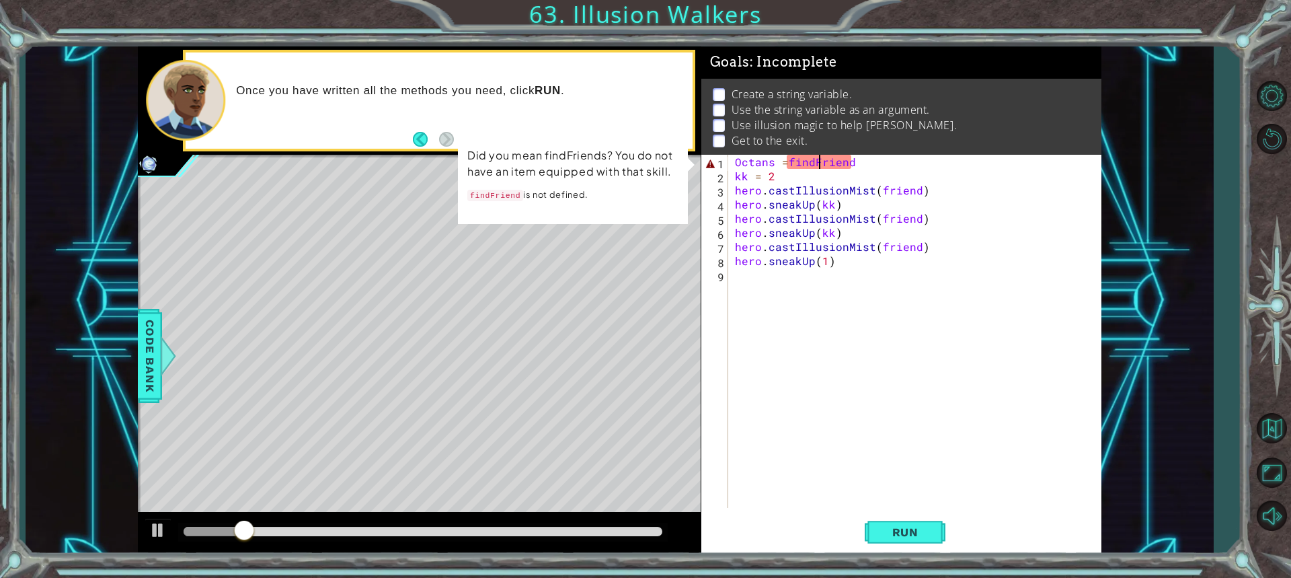
click at [859, 169] on div "Octans = findFriend kk = 2 hero . castIllusionMist ( friend ) hero . sneakUp ( …" at bounding box center [918, 345] width 372 height 381
click at [857, 164] on div "Octans = findFriend kk = 2 hero . castIllusionMist ( friend ) hero . sneakUp ( …" at bounding box center [918, 345] width 372 height 381
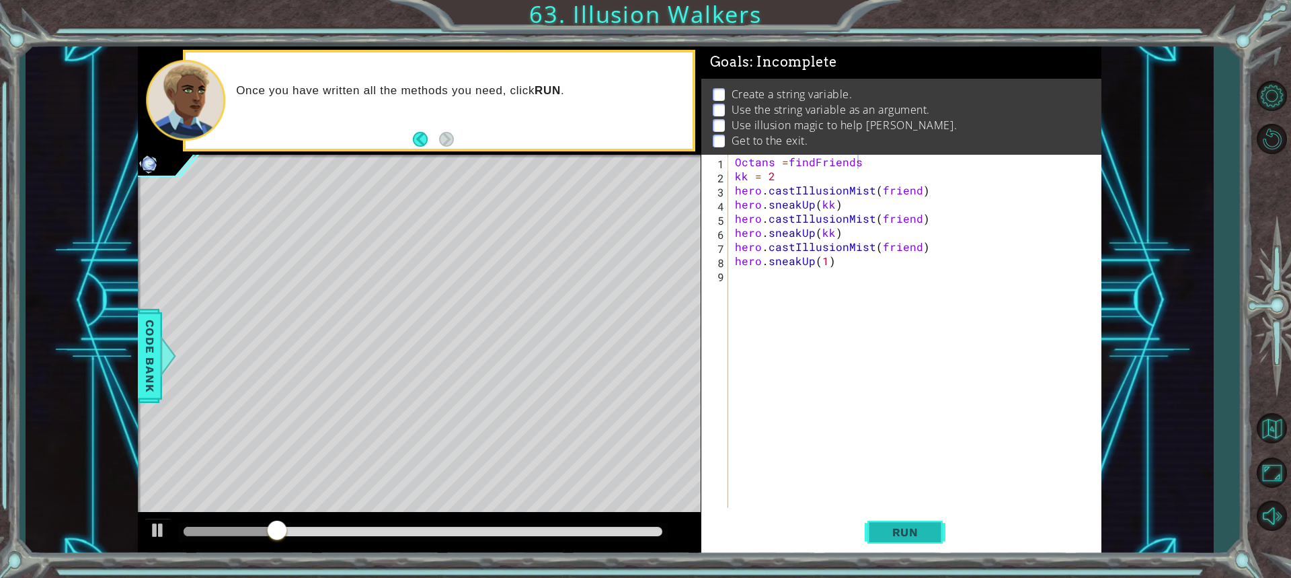
click at [931, 533] on span "Run" at bounding box center [905, 531] width 53 height 13
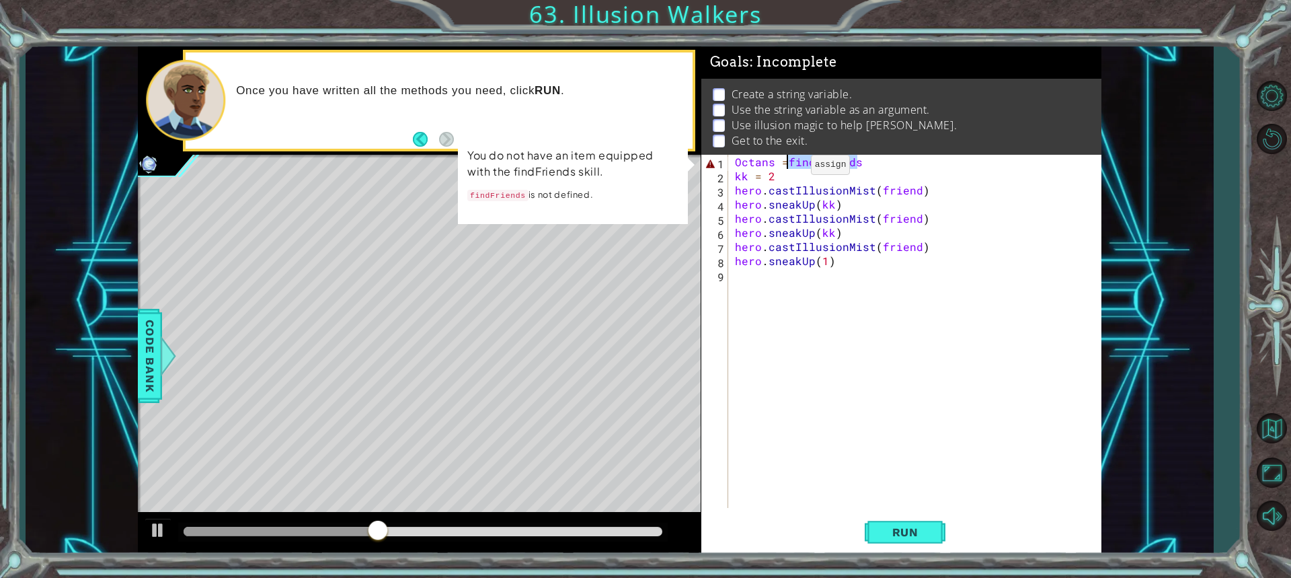
drag, startPoint x: 880, startPoint y: 155, endPoint x: 788, endPoint y: 168, distance: 92.4
click at [788, 168] on div "Octans = findFriends kk = 2 hero . castIllusionMist ( friend ) hero . sneakUp (…" at bounding box center [918, 345] width 372 height 381
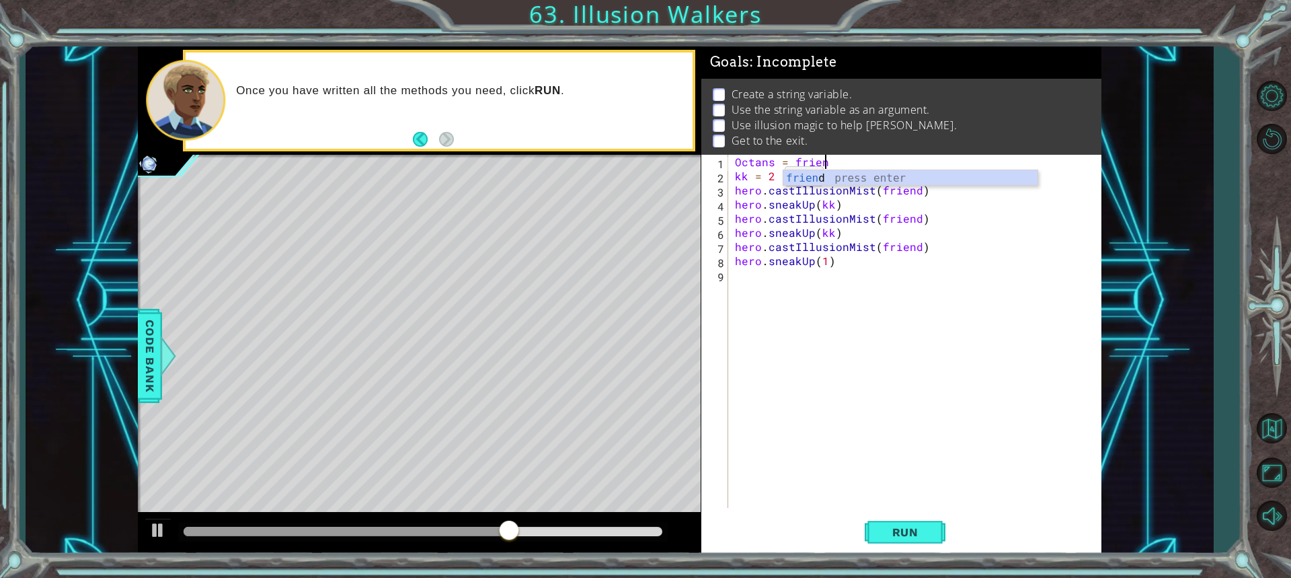
scroll to position [0, 5]
click at [872, 516] on button "Run" at bounding box center [905, 532] width 81 height 40
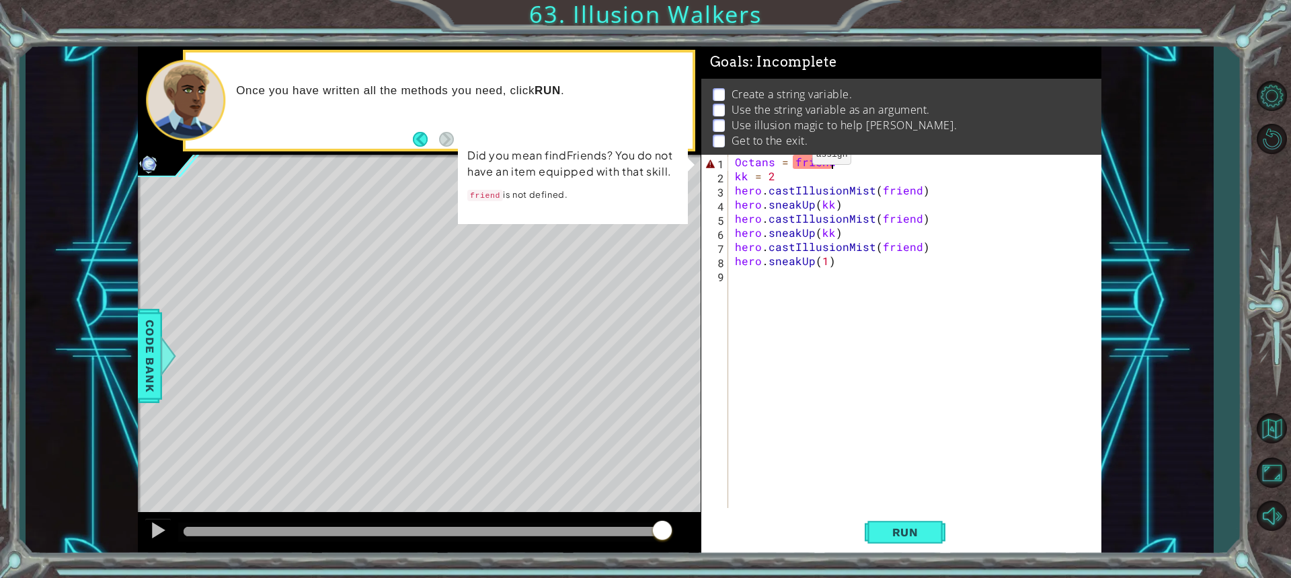
click at [789, 158] on div "Octans = friend kk = 2 hero . castIllusionMist ( friend ) hero . sneakUp ( kk )…" at bounding box center [918, 345] width 372 height 381
click at [759, 161] on div "Octans = friend kk = 2 hero . castIllusionMist ( friend ) hero . sneakUp ( kk )…" at bounding box center [918, 345] width 372 height 381
drag, startPoint x: 660, startPoint y: 517, endPoint x: 581, endPoint y: 525, distance: 79.8
click at [484, 518] on div at bounding box center [419, 533] width 563 height 43
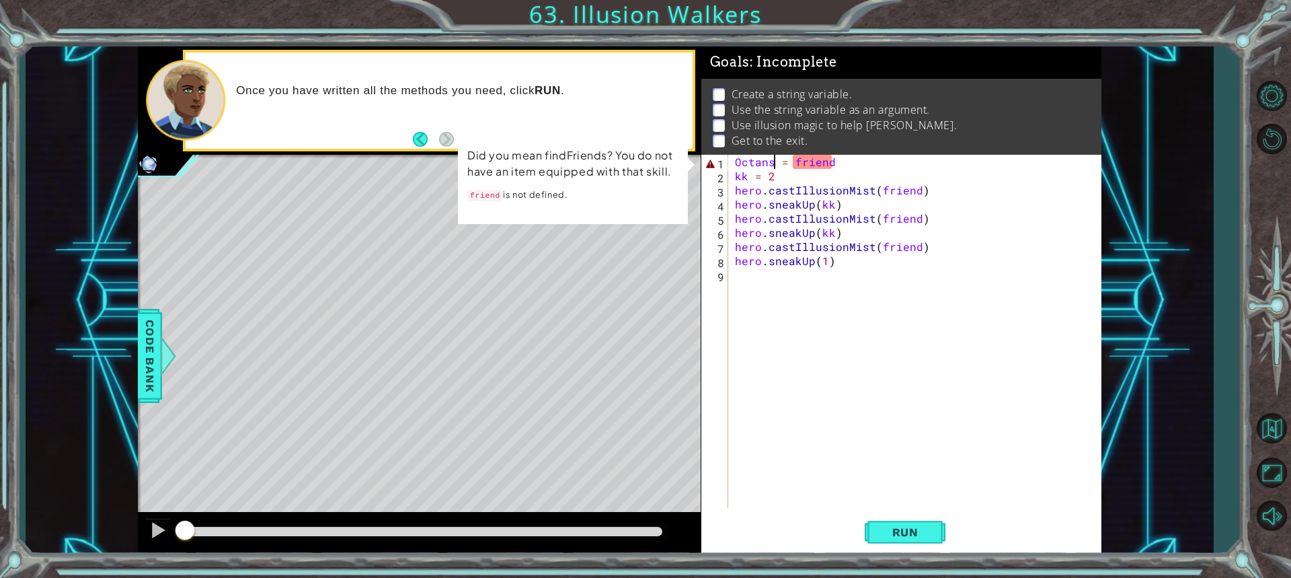
drag, startPoint x: 653, startPoint y: 529, endPoint x: 169, endPoint y: 515, distance: 483.7
click at [169, 515] on div at bounding box center [419, 533] width 563 height 43
click at [808, 163] on div "Octans = friend kk = 2 hero . castIllusionMist ( friend ) hero . sneakUp ( kk )…" at bounding box center [918, 345] width 372 height 381
drag, startPoint x: 795, startPoint y: 161, endPoint x: 722, endPoint y: 160, distance: 72.6
click at [726, 160] on div "Octans = friend 1 2 3 4 5 6 7 8 9 Octans = friend kk = 2 hero . castIllusionMis…" at bounding box center [899, 331] width 396 height 353
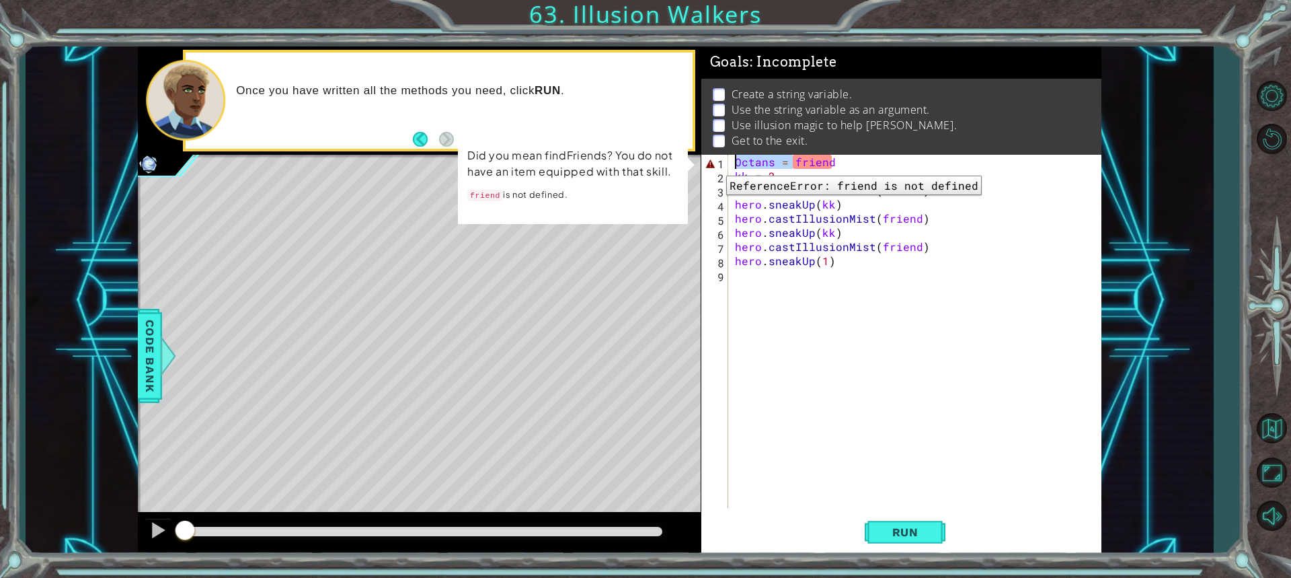
scroll to position [0, 2]
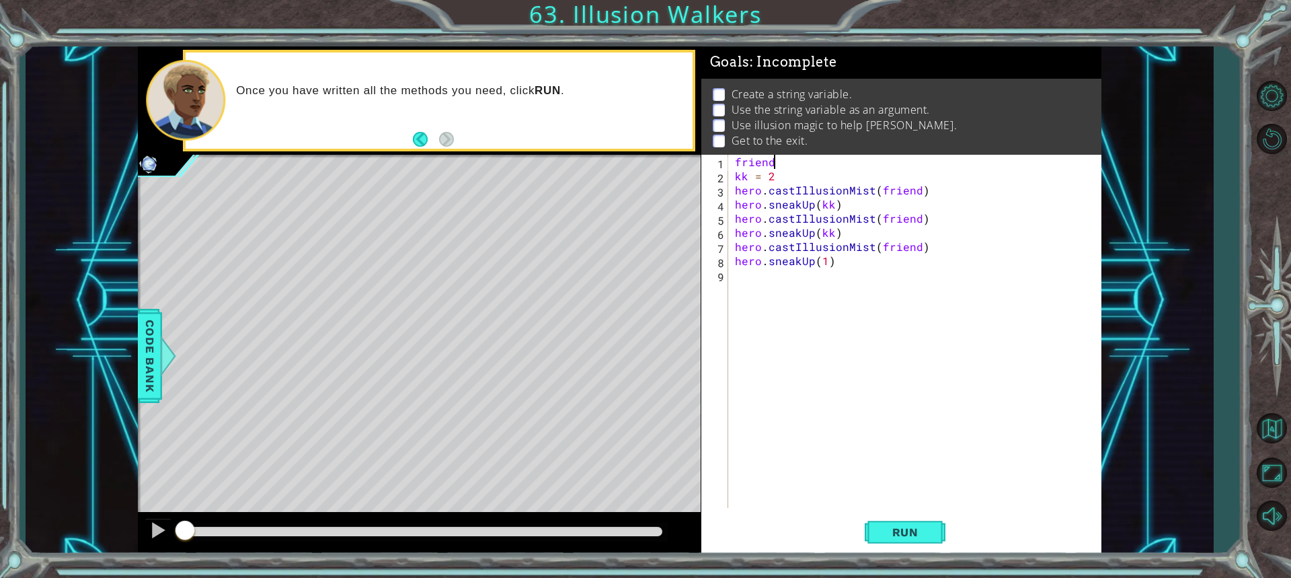
click at [782, 162] on div "friend kk = 2 hero . castIllusionMist ( friend ) hero . sneakUp ( kk ) hero . c…" at bounding box center [918, 345] width 372 height 381
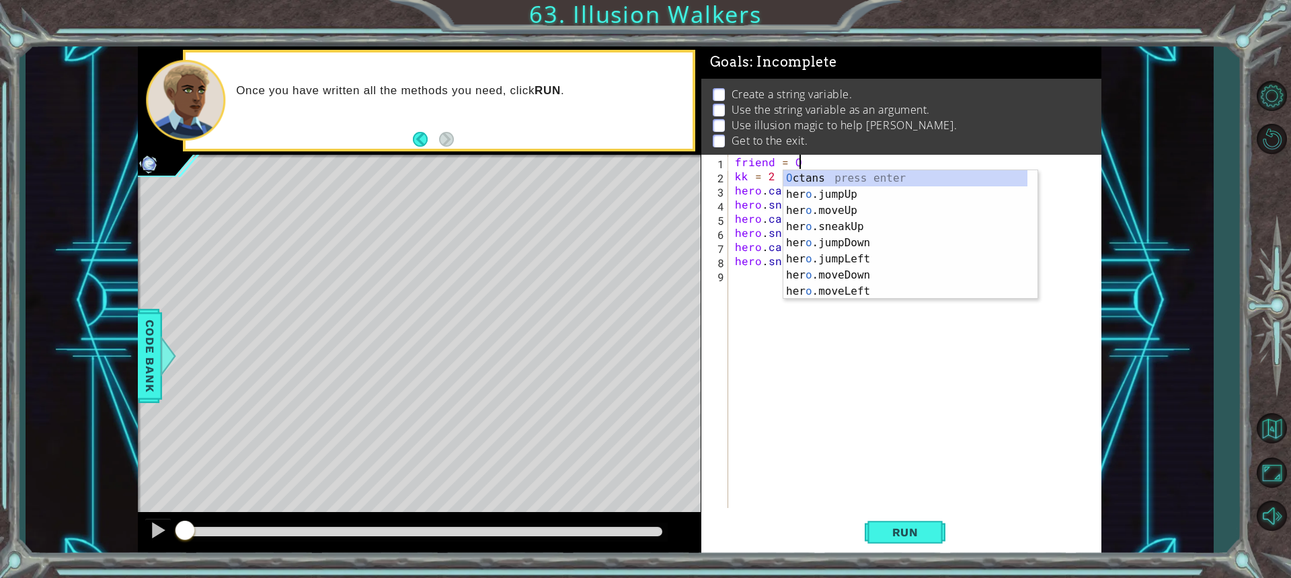
scroll to position [0, 3]
click at [789, 176] on div "O ctans press enter her o .jumpUp press enter her o .moveUp press enter her o .…" at bounding box center [910, 250] width 254 height 161
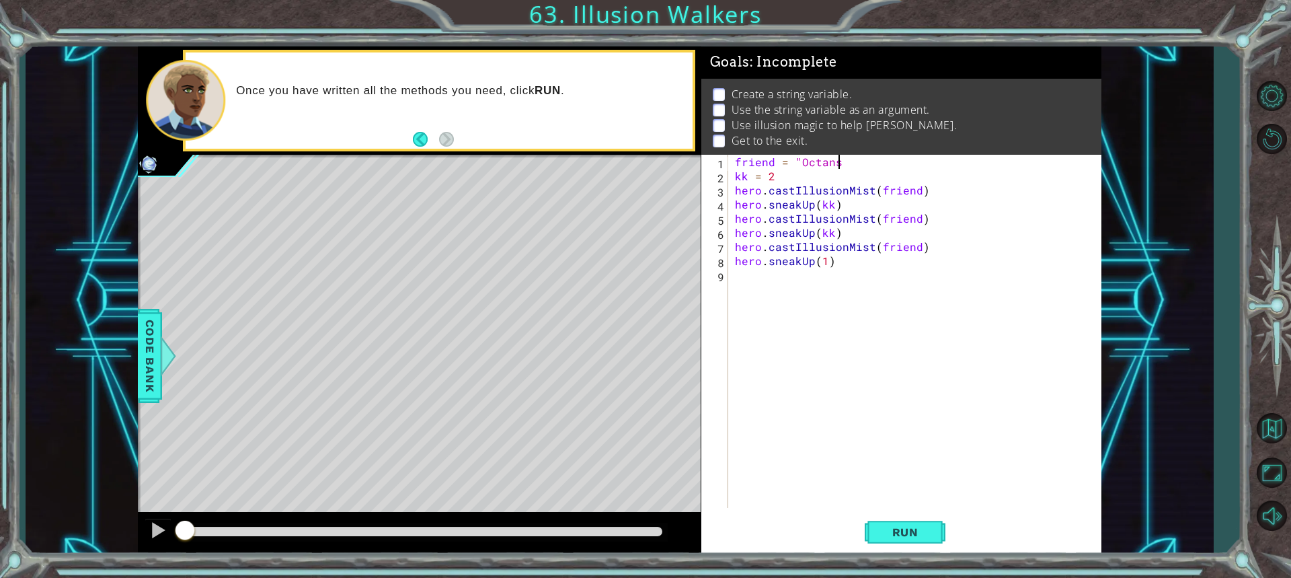
scroll to position [0, 6]
type textarea "friend = "Octans""
click at [901, 537] on span "Run" at bounding box center [905, 531] width 53 height 13
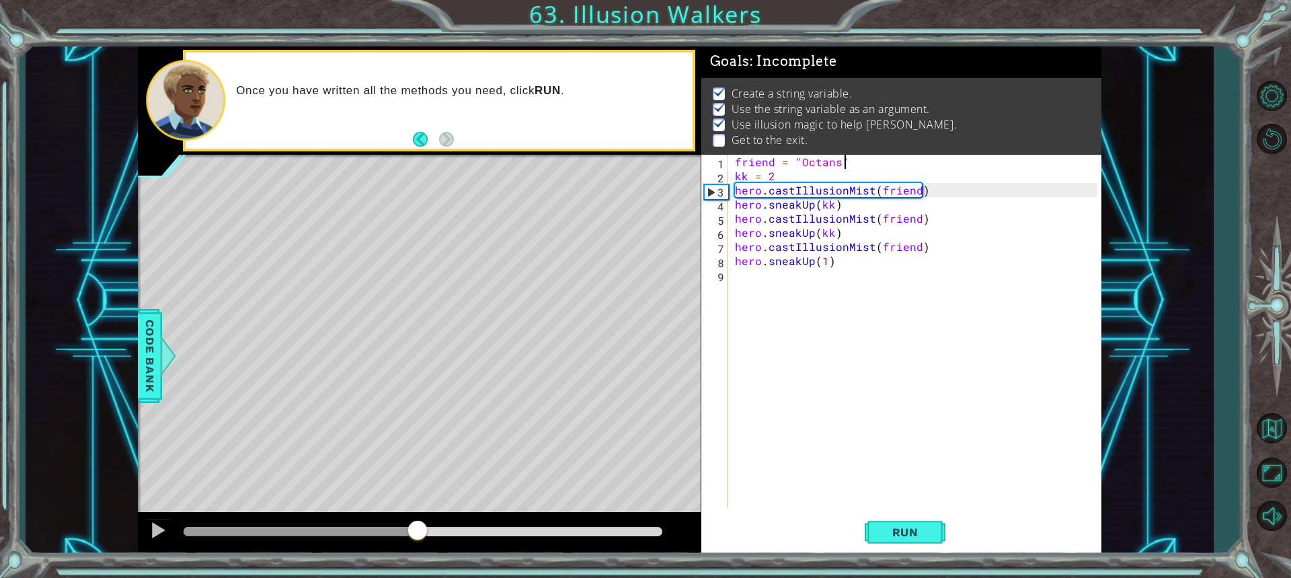
drag, startPoint x: 211, startPoint y: 527, endPoint x: 417, endPoint y: 527, distance: 205.8
click at [417, 527] on div at bounding box center [417, 531] width 24 height 24
click at [755, 284] on div "friend = "Octans" kk = 2 hero . castIllusionMist ( friend ) hero . sneakUp ( kk…" at bounding box center [918, 345] width 372 height 381
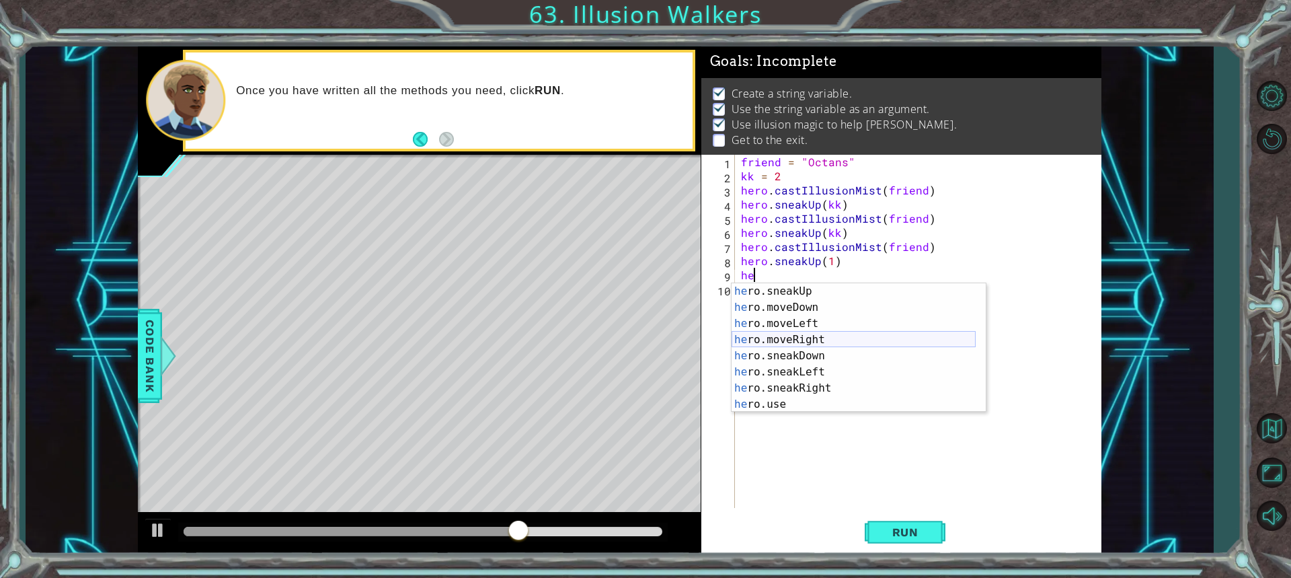
scroll to position [113, 0]
click at [810, 309] on div "he ro.moveLeft press enter he ro.moveRight press enter he ro.sneakDown press en…" at bounding box center [854, 363] width 244 height 161
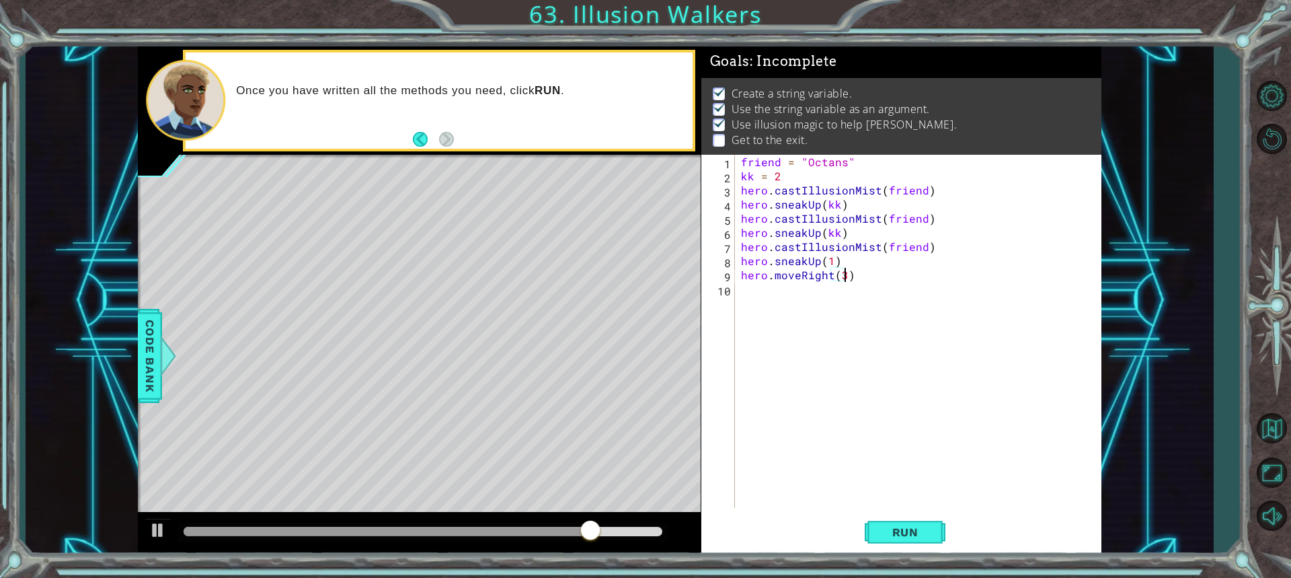
scroll to position [0, 6]
type textarea "hero.moveRight(3)"
click at [904, 523] on button "Run" at bounding box center [905, 532] width 81 height 40
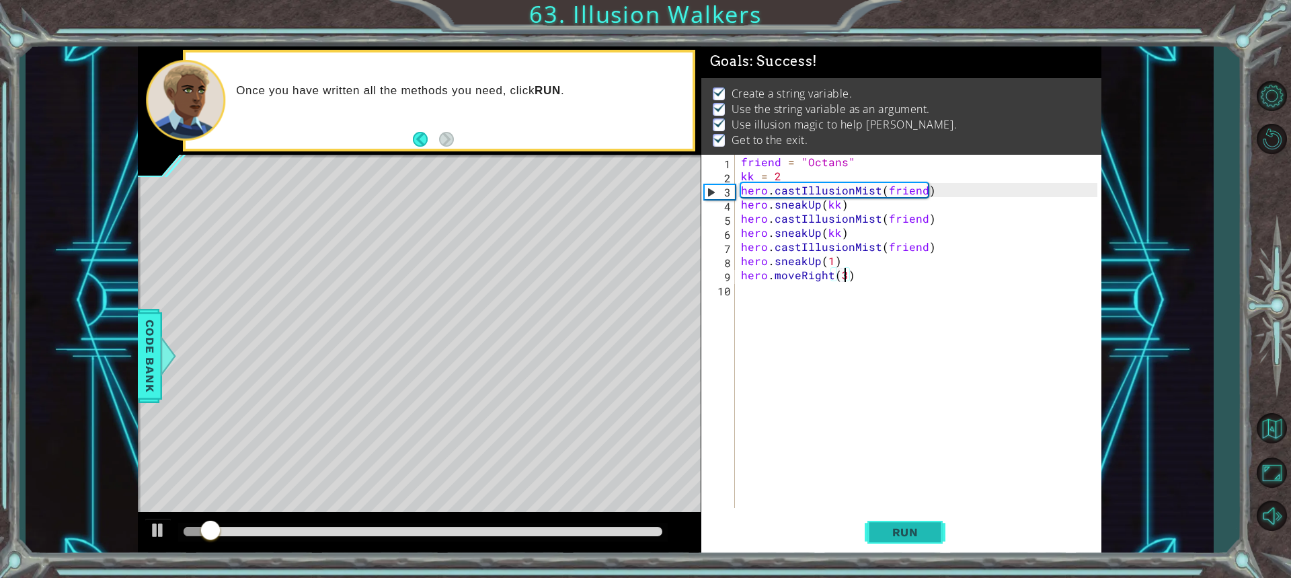
click at [904, 531] on span "Run" at bounding box center [905, 531] width 53 height 13
drag, startPoint x: 522, startPoint y: 535, endPoint x: 529, endPoint y: 534, distance: 6.8
click at [529, 534] on div at bounding box center [423, 531] width 478 height 9
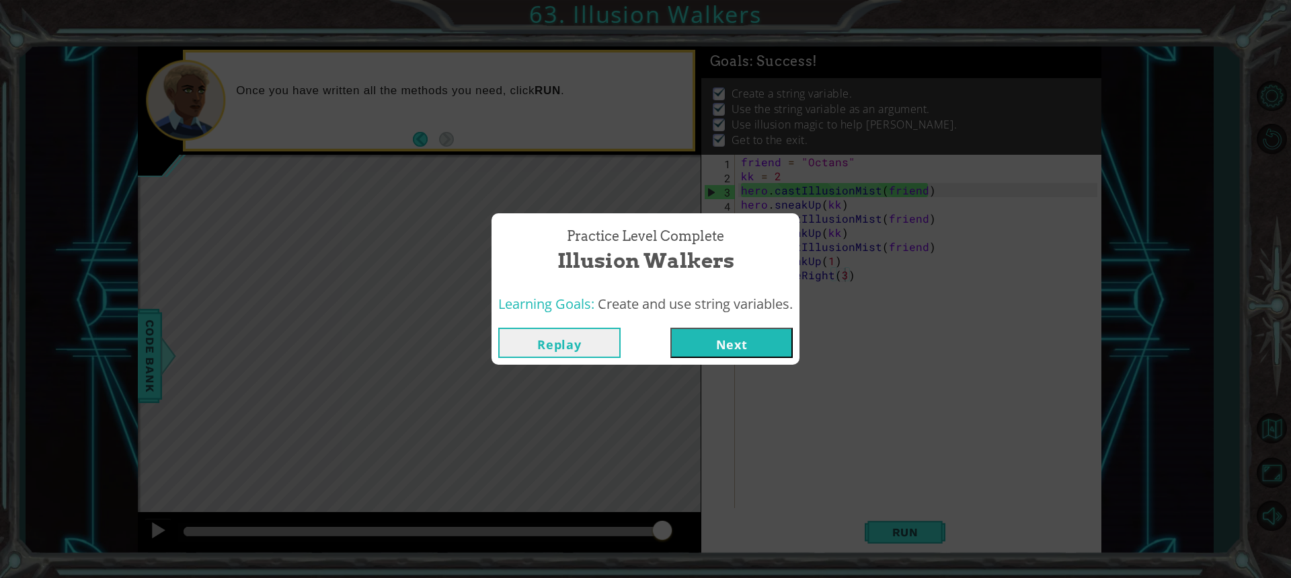
click at [762, 335] on button "Next" at bounding box center [731, 342] width 122 height 30
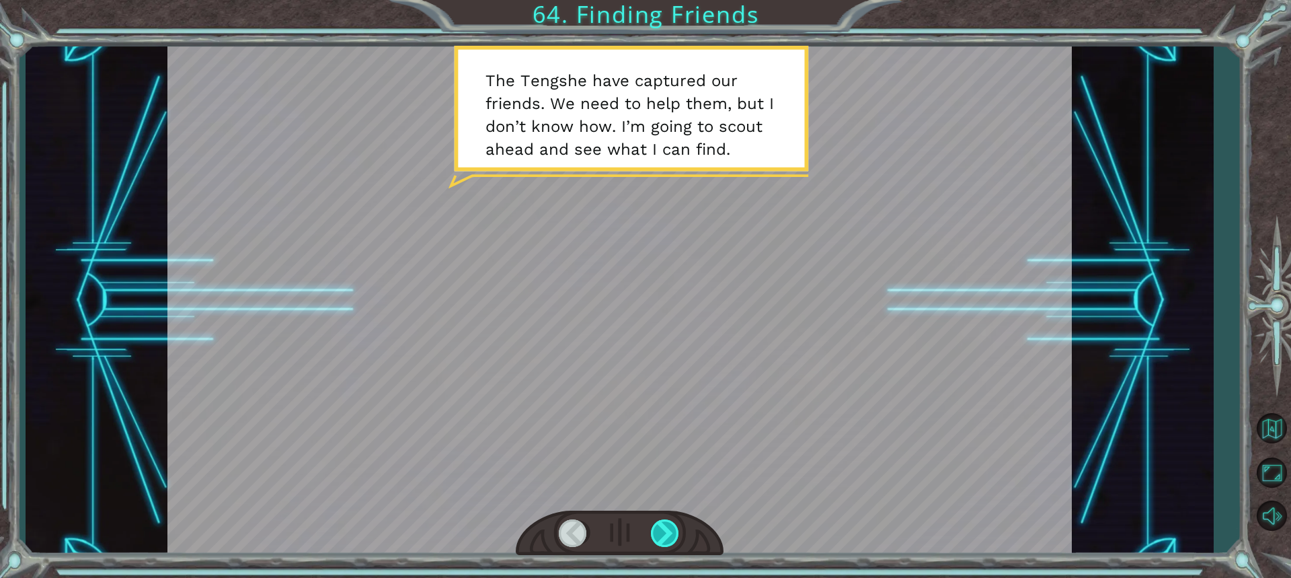
click at [679, 521] on div at bounding box center [666, 533] width 30 height 28
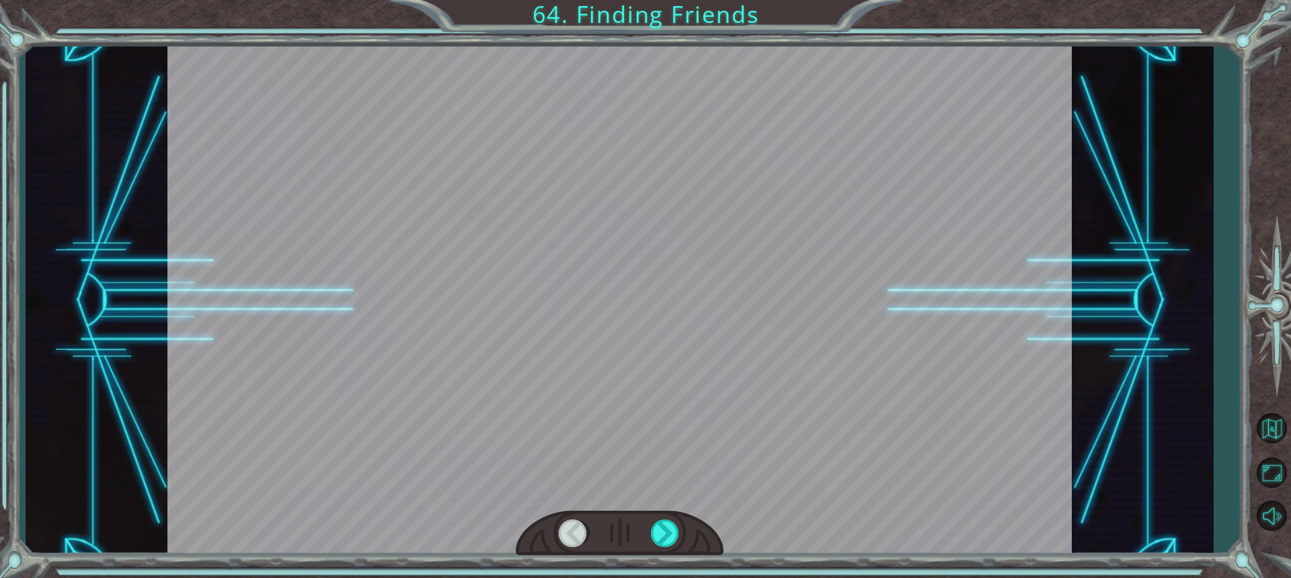
click at [657, 511] on div at bounding box center [620, 533] width 208 height 46
click at [656, 511] on div at bounding box center [620, 533] width 208 height 46
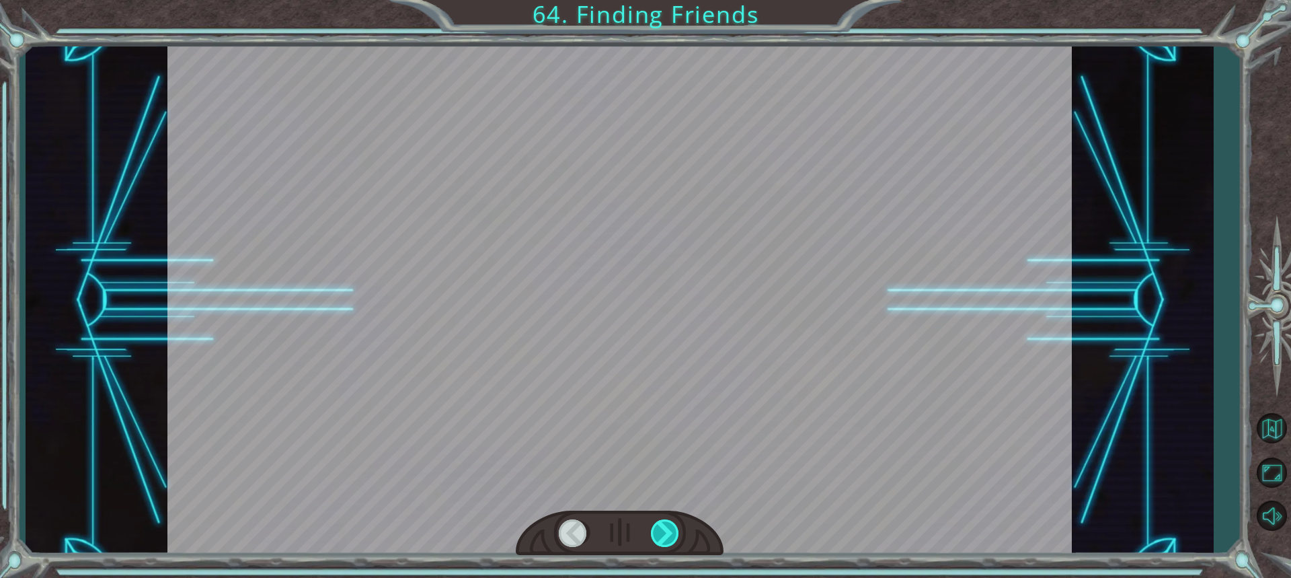
click at [662, 537] on div at bounding box center [666, 533] width 30 height 28
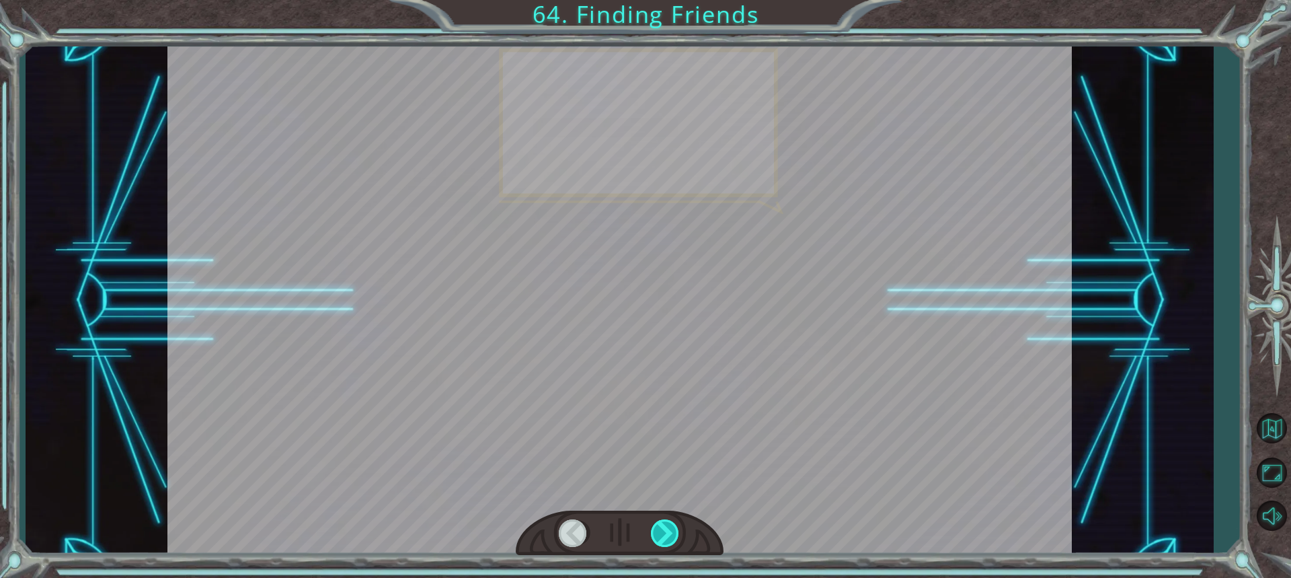
click at [662, 537] on div at bounding box center [666, 533] width 30 height 28
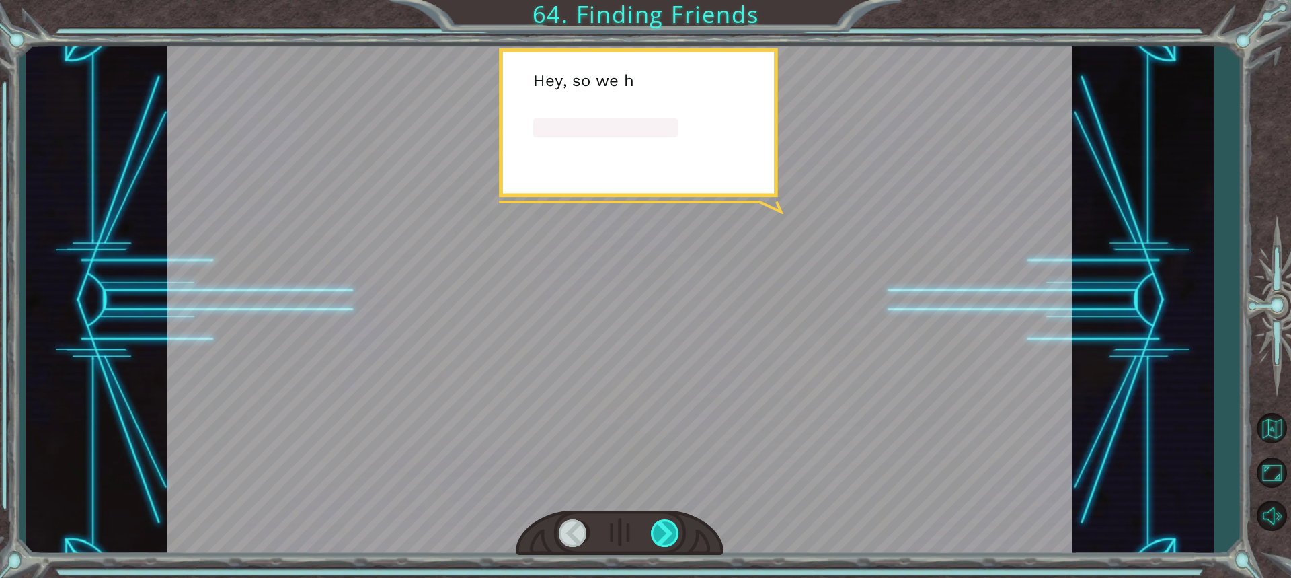
click at [663, 538] on div at bounding box center [666, 533] width 30 height 28
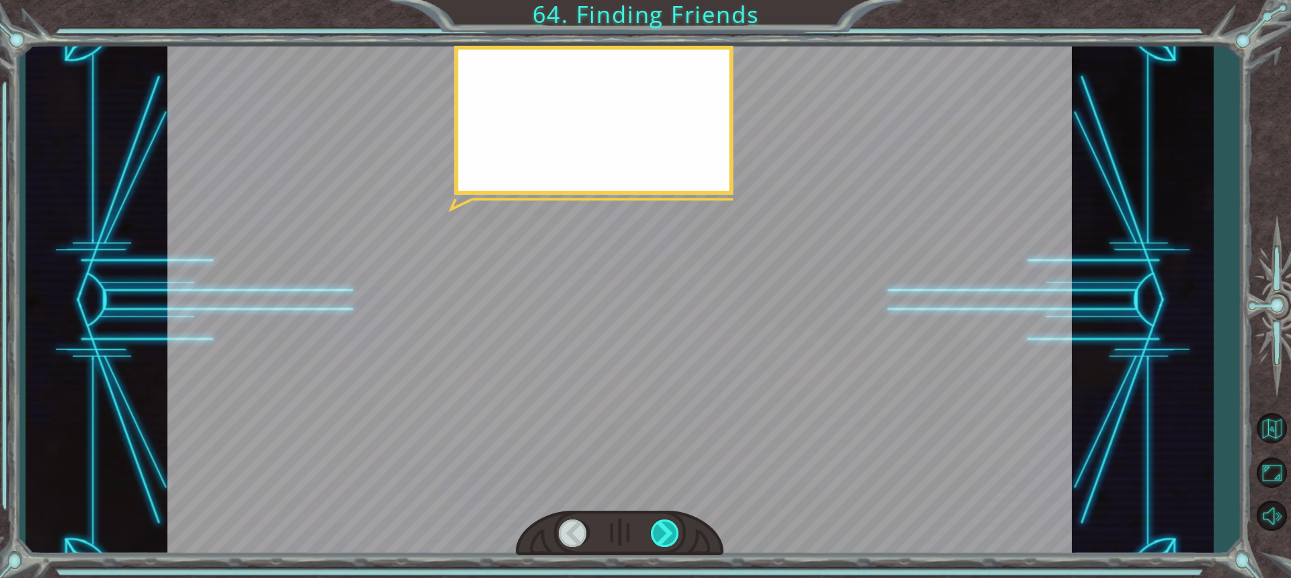
click at [664, 538] on div at bounding box center [666, 533] width 30 height 28
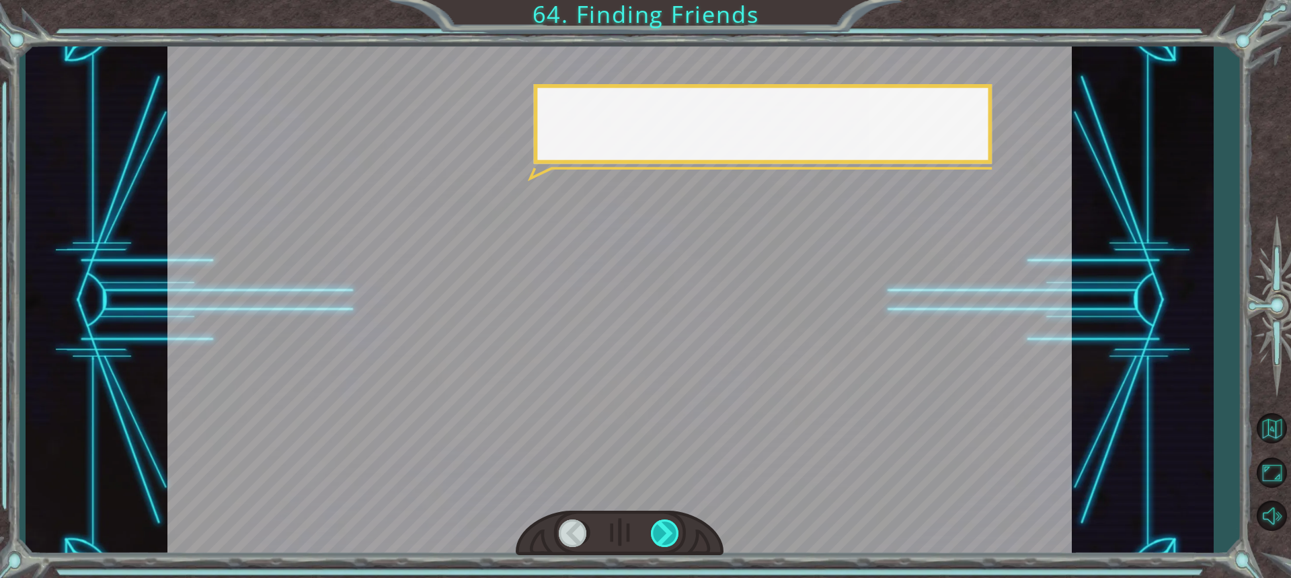
click at [664, 538] on div at bounding box center [666, 533] width 30 height 28
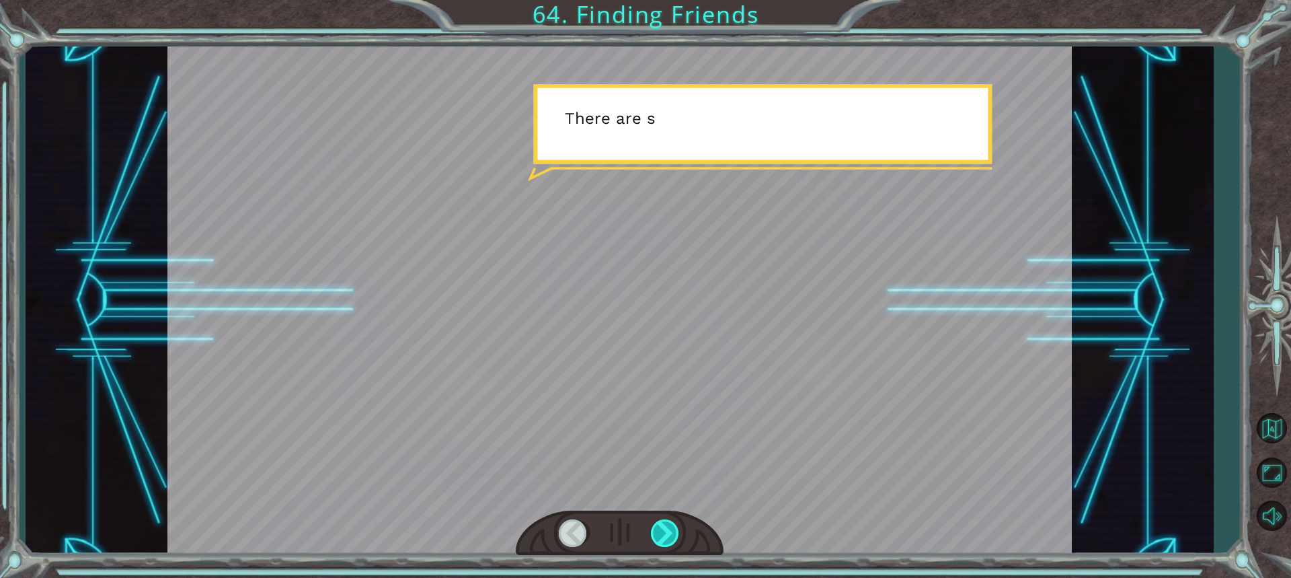
click at [664, 538] on div at bounding box center [666, 533] width 30 height 28
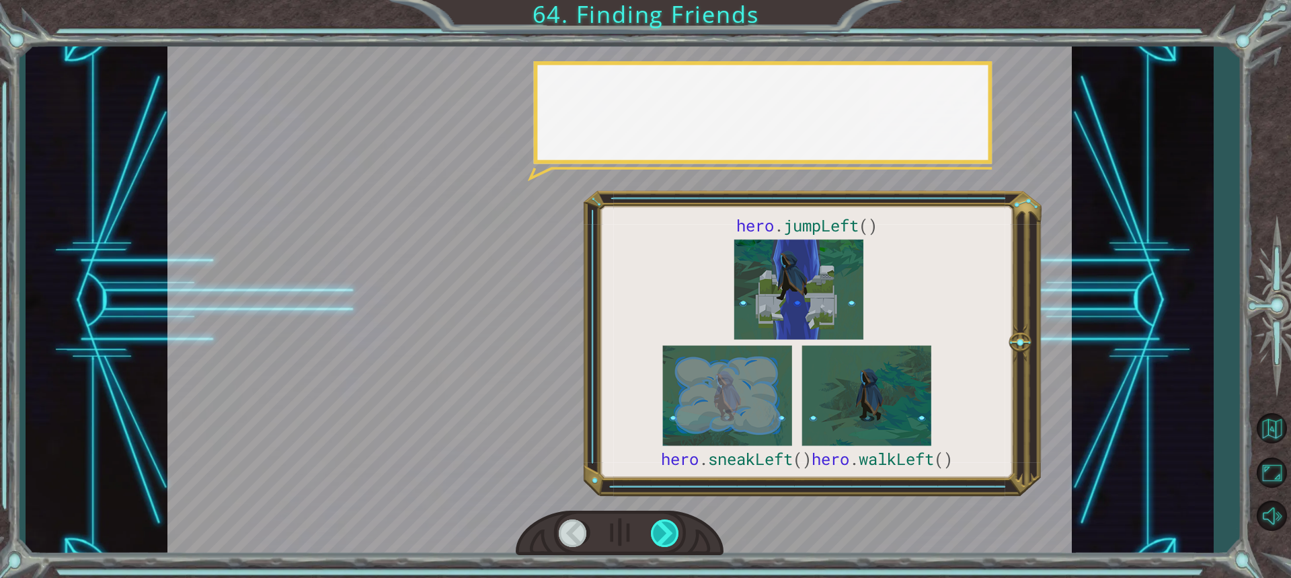
click at [664, 538] on div at bounding box center [666, 533] width 30 height 28
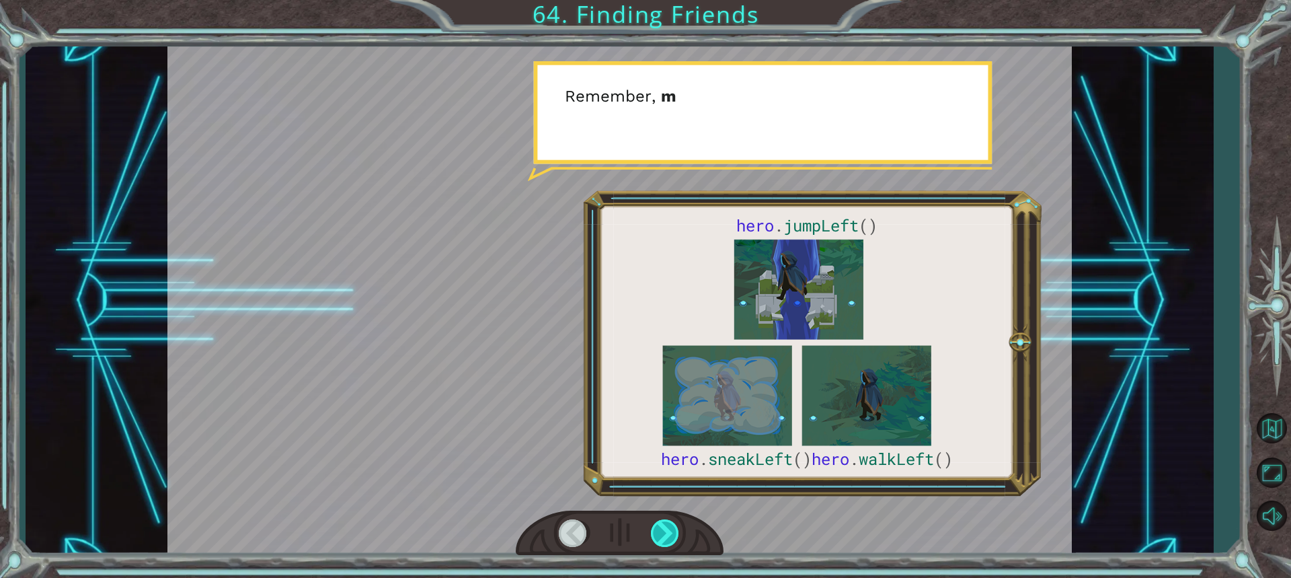
click at [664, 538] on div at bounding box center [666, 533] width 30 height 28
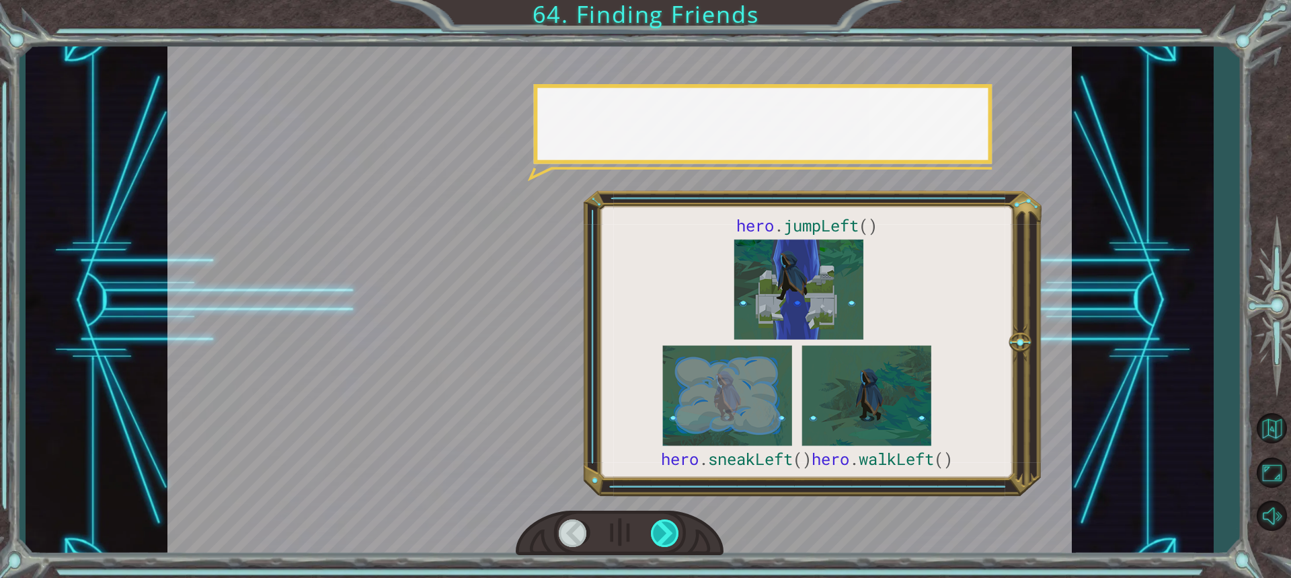
click at [664, 538] on div at bounding box center [666, 533] width 30 height 28
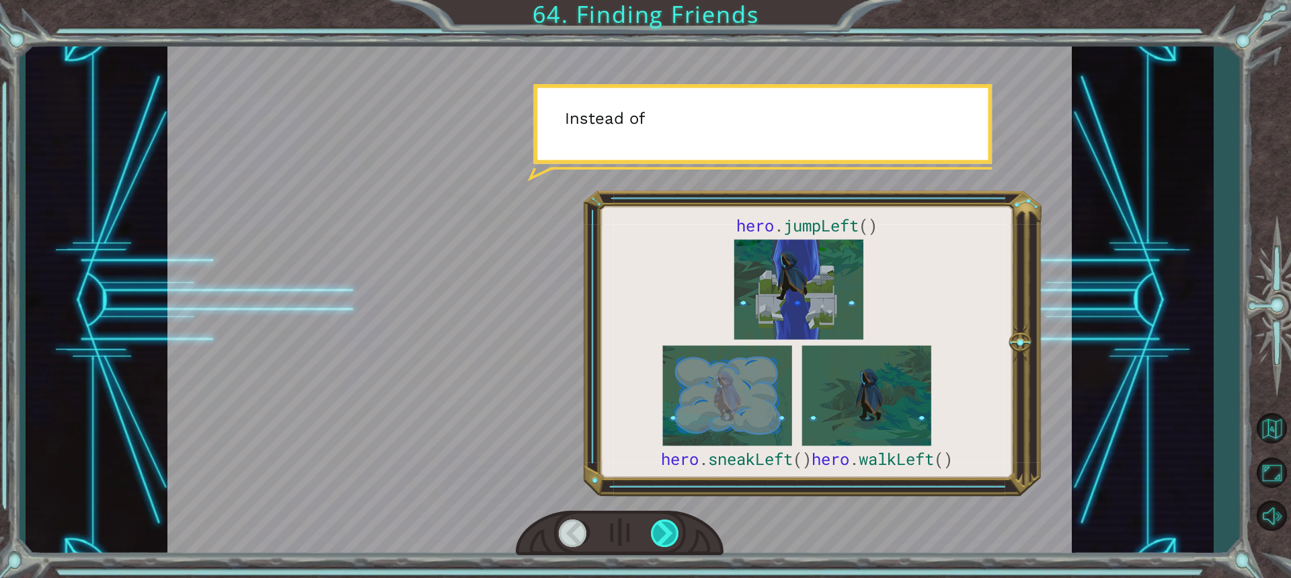
click at [664, 538] on div at bounding box center [666, 533] width 30 height 28
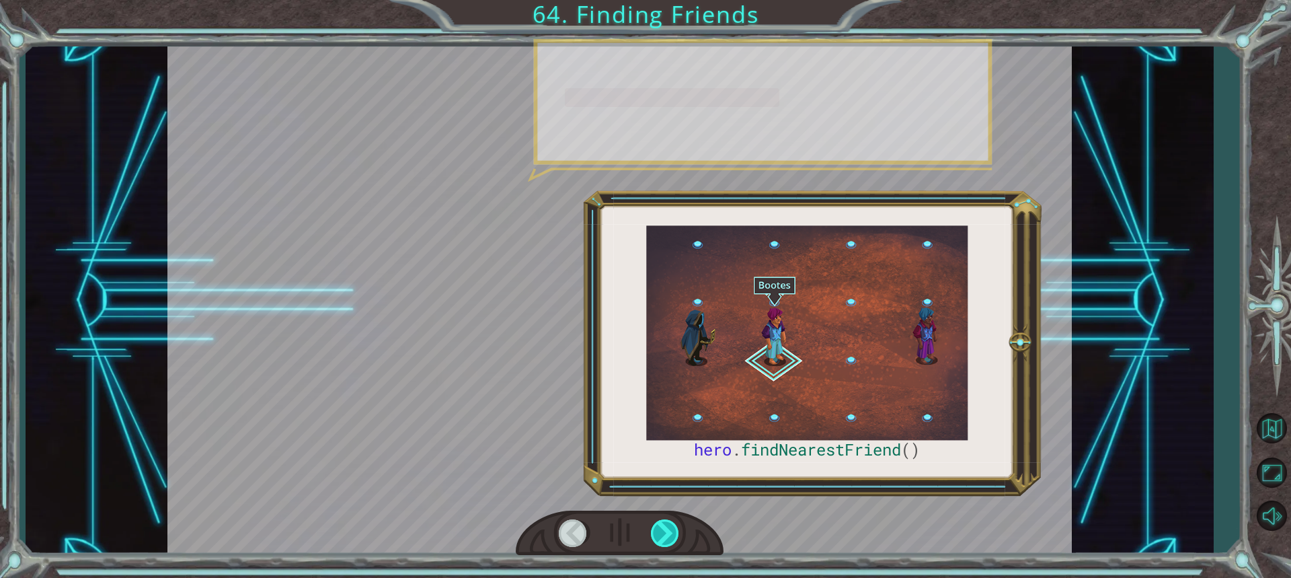
click at [664, 538] on div at bounding box center [666, 533] width 30 height 28
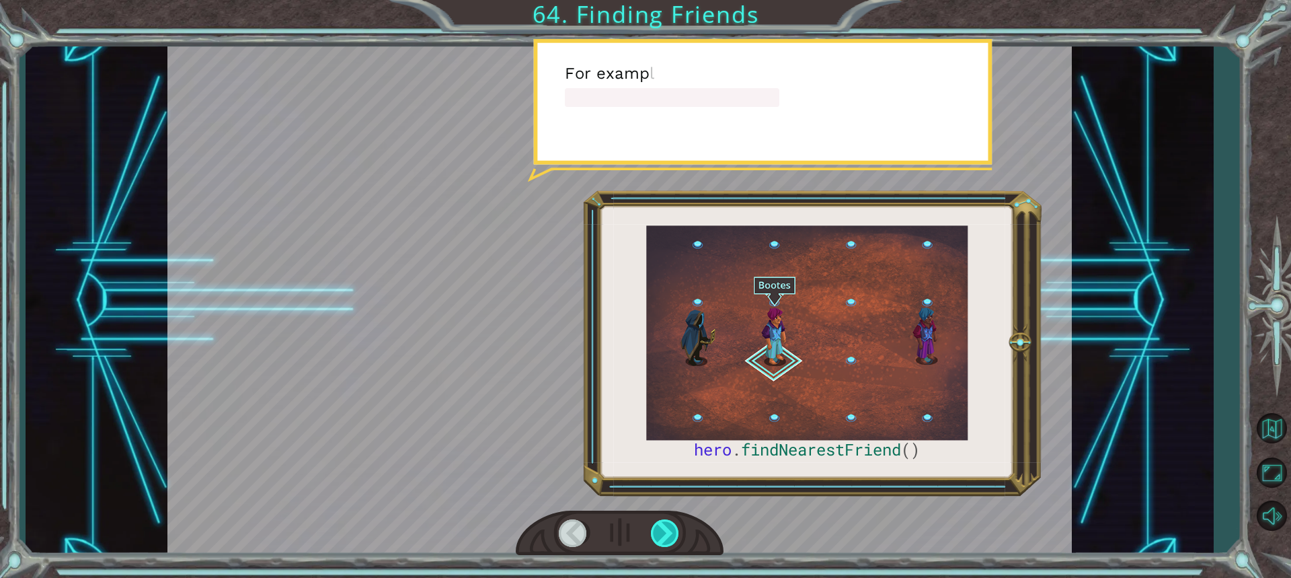
click at [664, 538] on div at bounding box center [666, 533] width 30 height 28
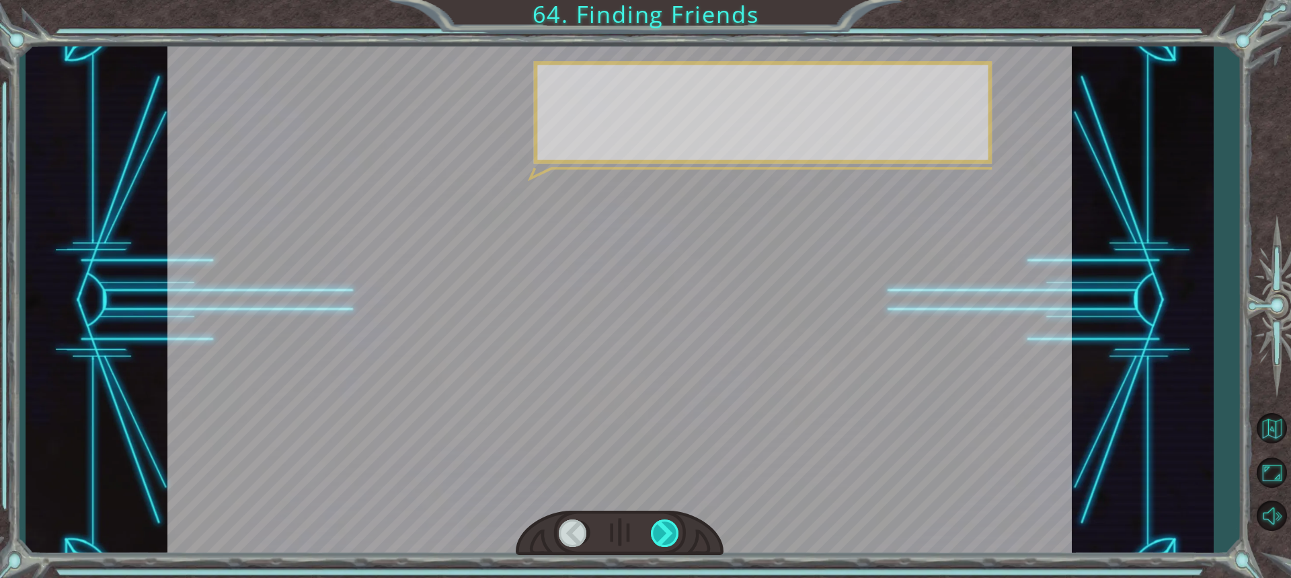
click at [664, 538] on div at bounding box center [666, 533] width 30 height 28
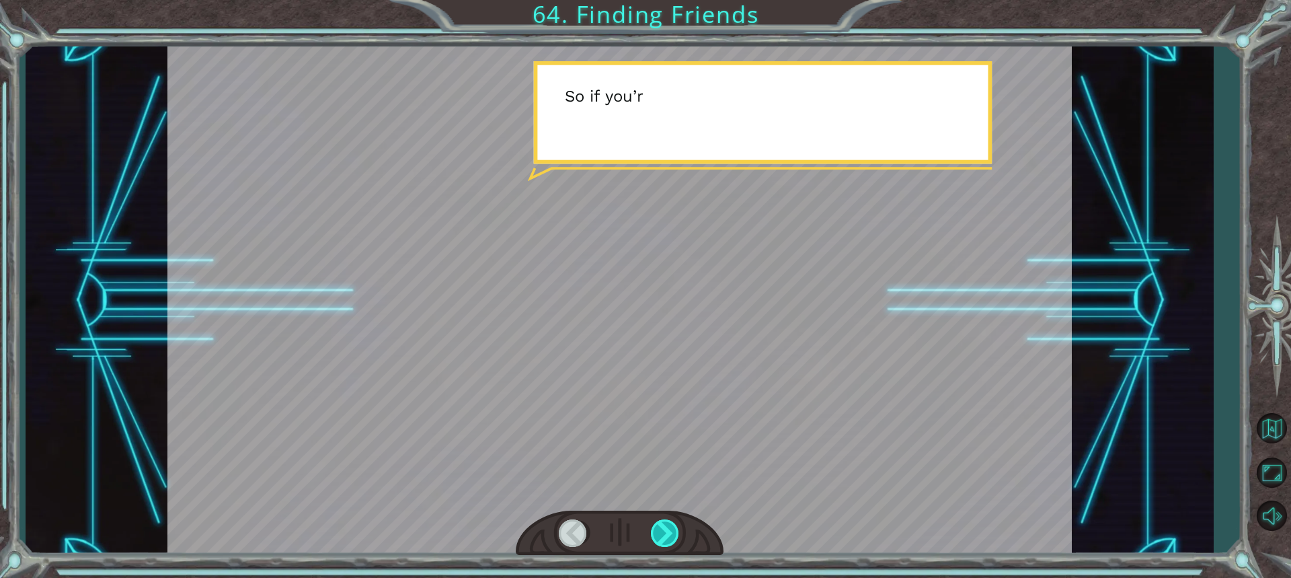
click at [664, 538] on div at bounding box center [666, 533] width 30 height 28
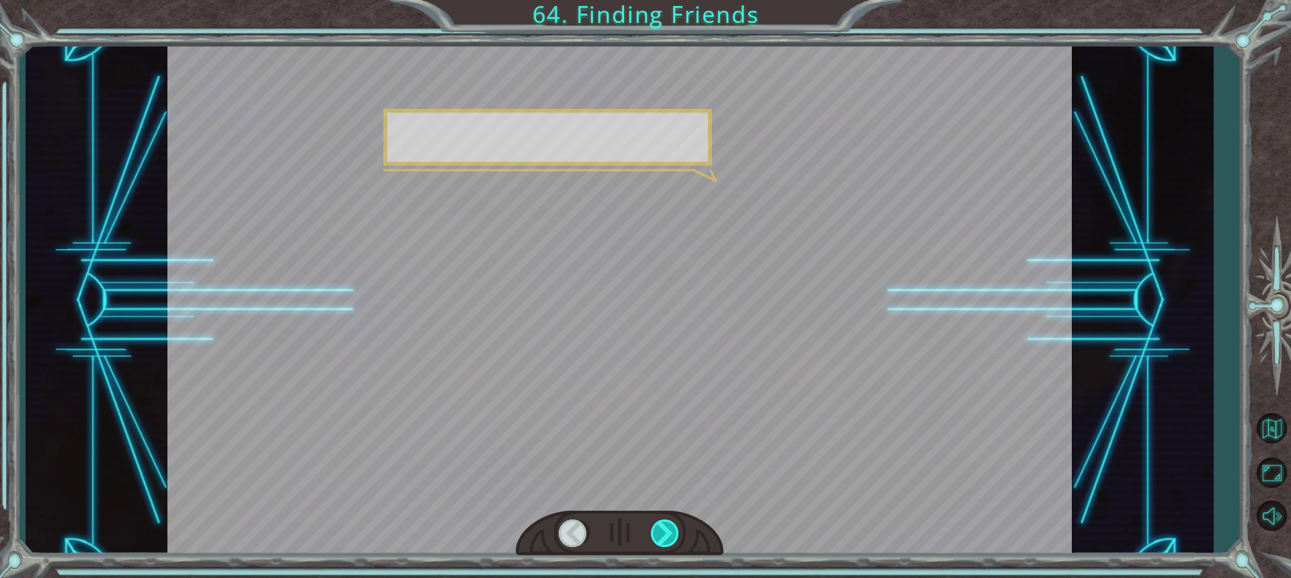
click at [664, 538] on div at bounding box center [666, 533] width 30 height 28
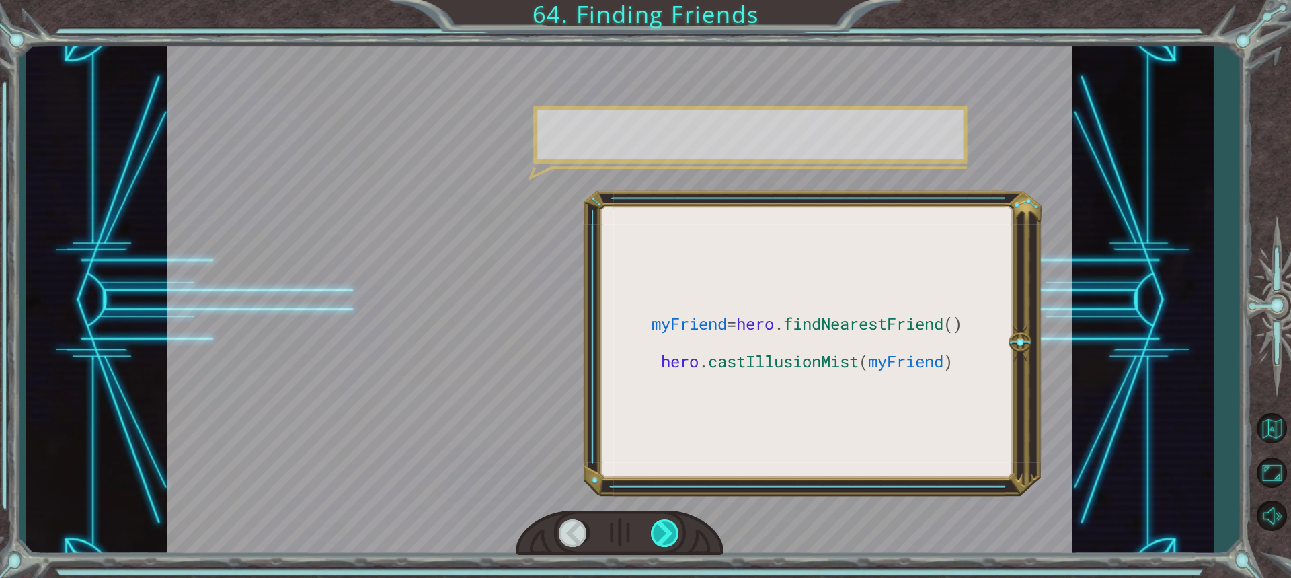
click at [664, 538] on div at bounding box center [666, 533] width 30 height 28
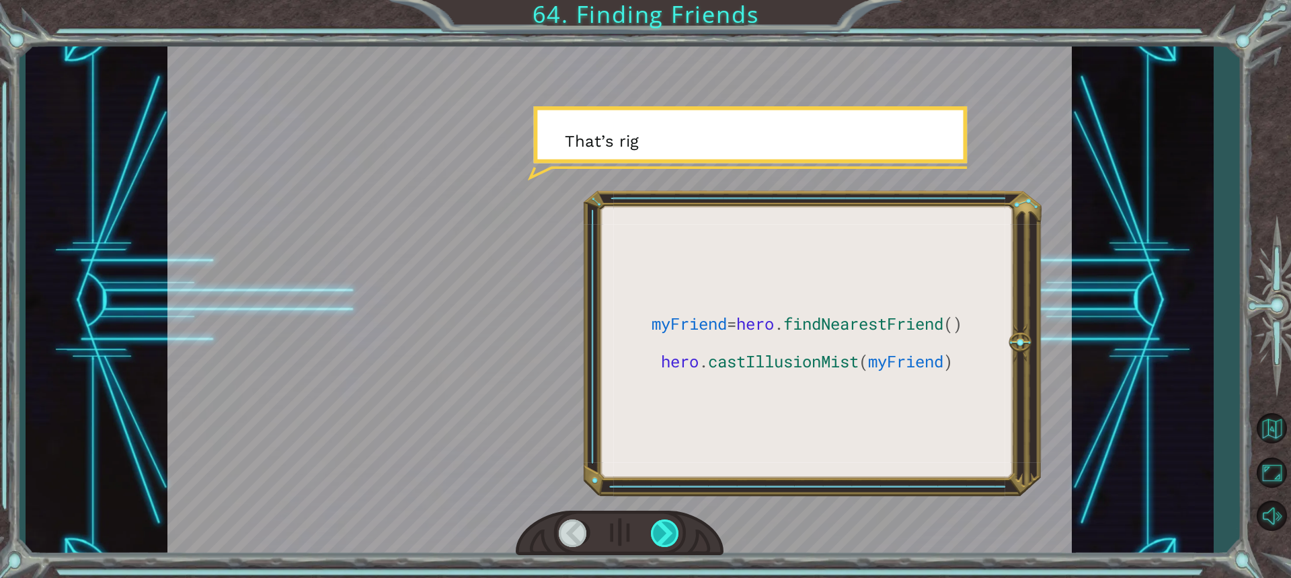
click at [664, 538] on div at bounding box center [666, 533] width 30 height 28
click at [673, 538] on div at bounding box center [666, 533] width 30 height 28
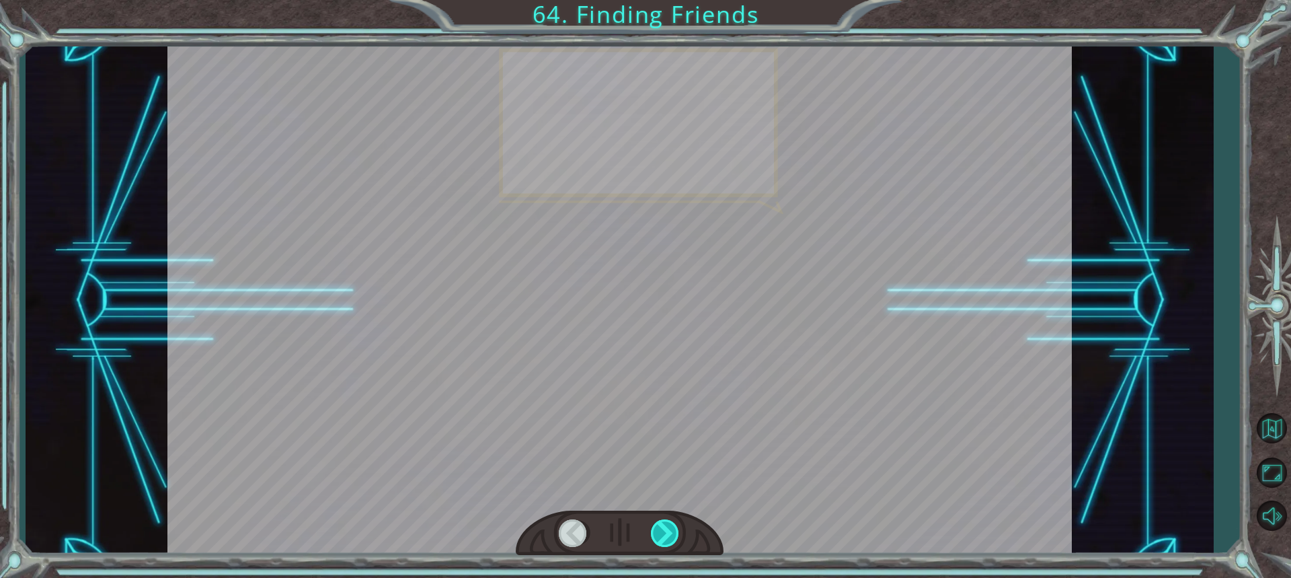
click at [673, 538] on div at bounding box center [666, 533] width 30 height 28
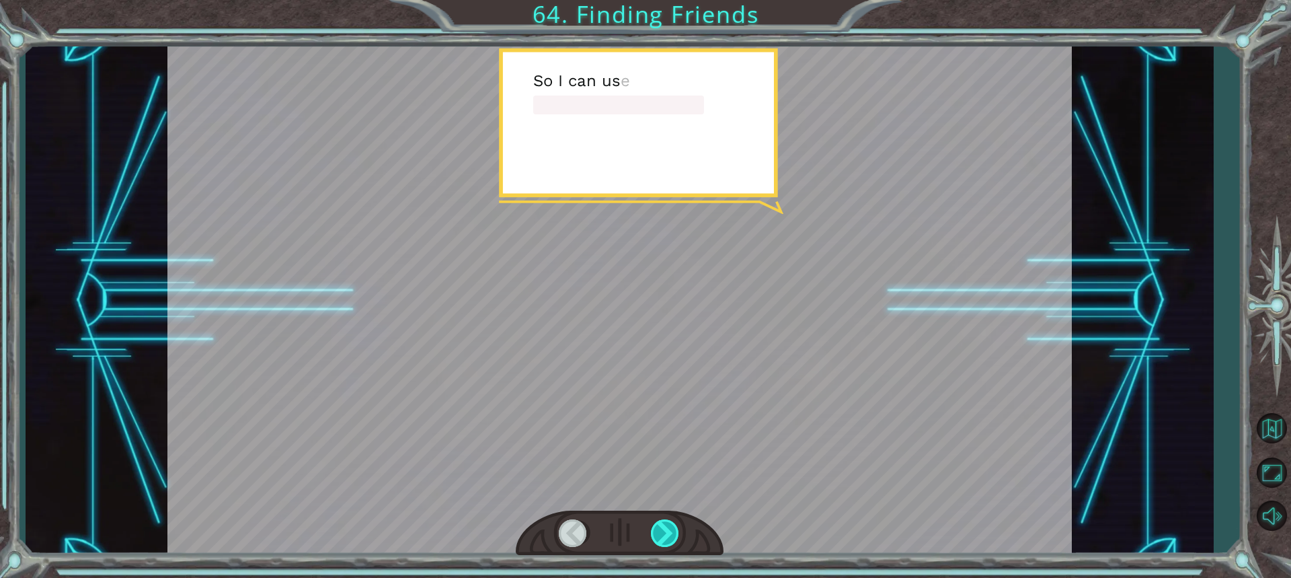
click at [673, 538] on div at bounding box center [666, 533] width 30 height 28
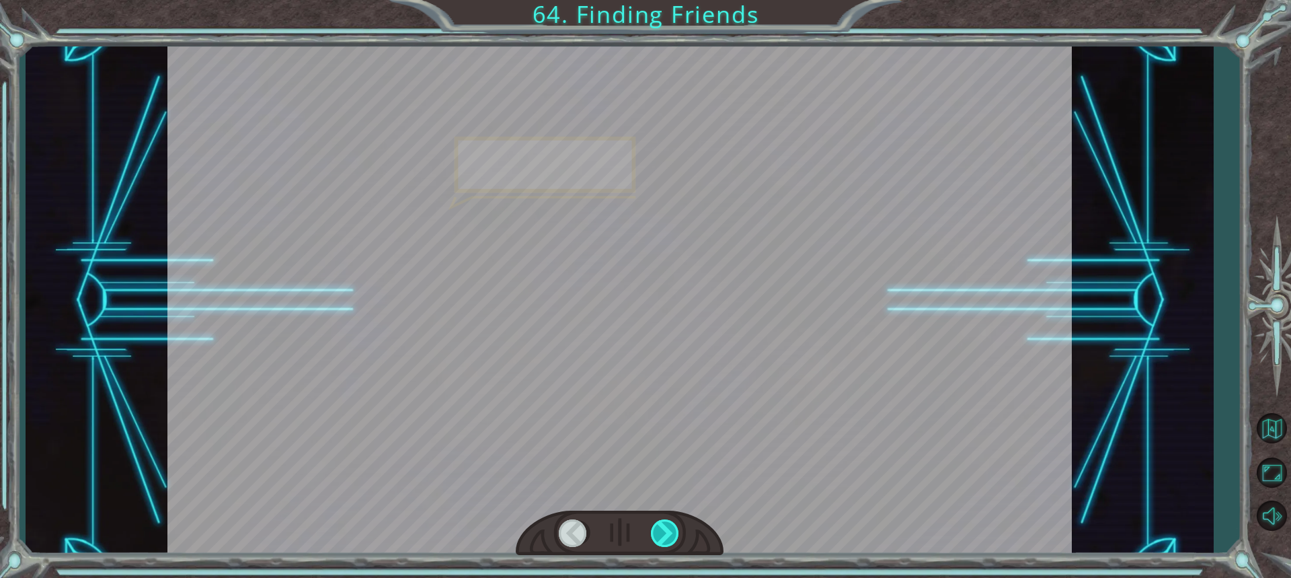
click at [674, 538] on div at bounding box center [666, 533] width 30 height 28
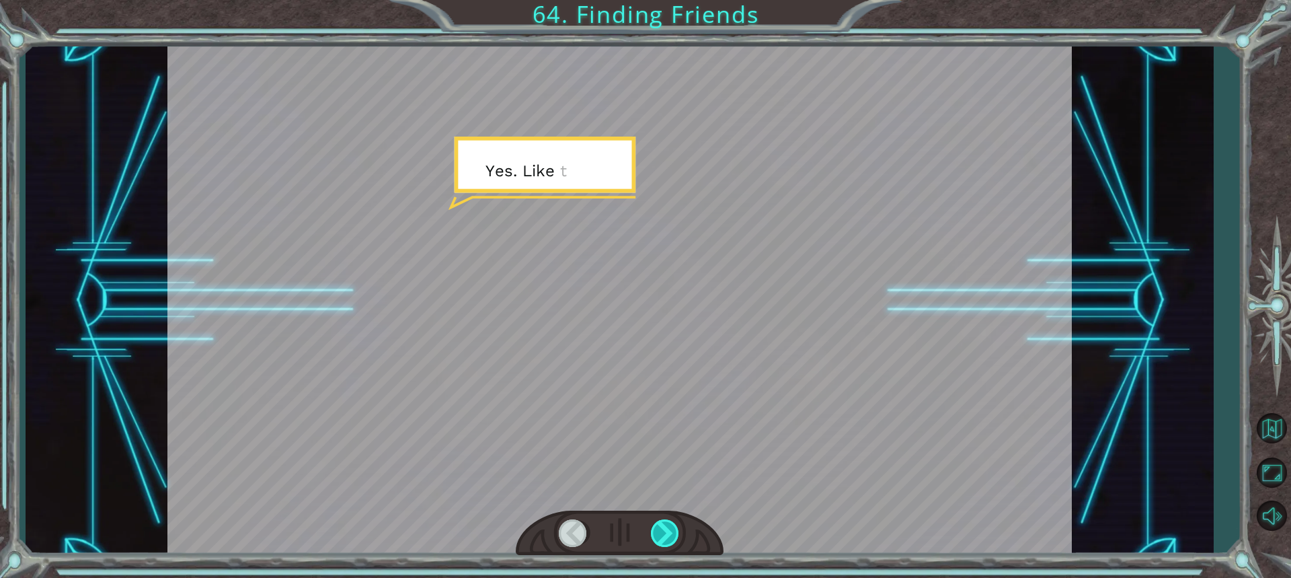
click at [674, 538] on div at bounding box center [666, 533] width 30 height 28
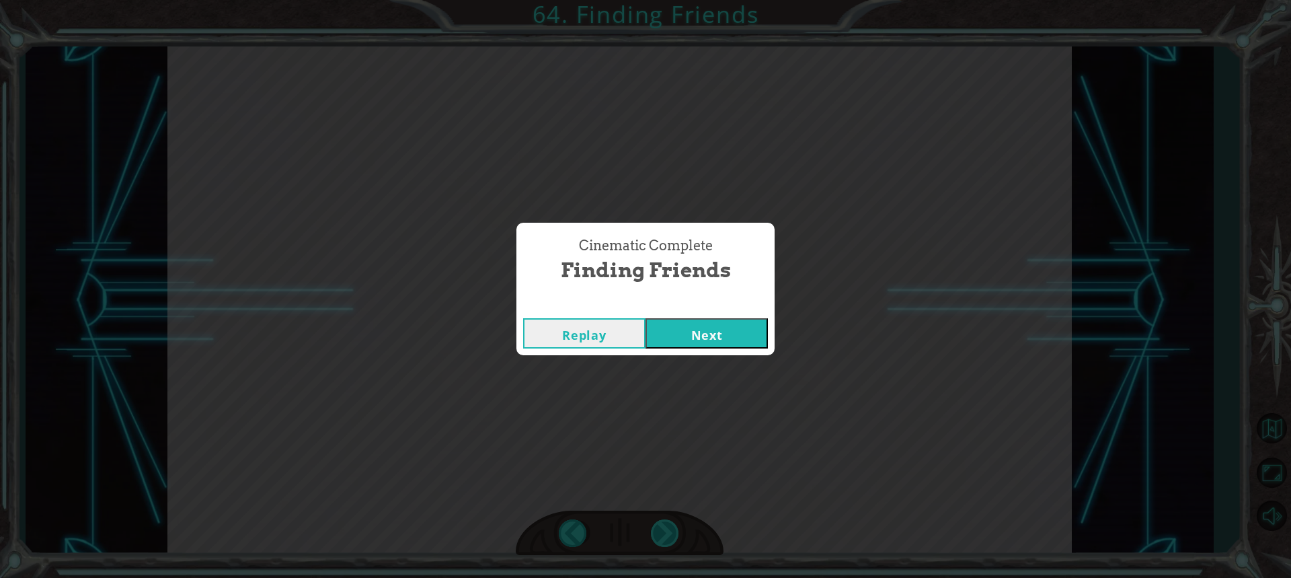
click at [674, 538] on div "Cinematic Complete Finding Friends Replay Next" at bounding box center [645, 289] width 1291 height 578
drag, startPoint x: 674, startPoint y: 538, endPoint x: 669, endPoint y: 336, distance: 201.8
click at [669, 336] on button "Next" at bounding box center [707, 333] width 122 height 30
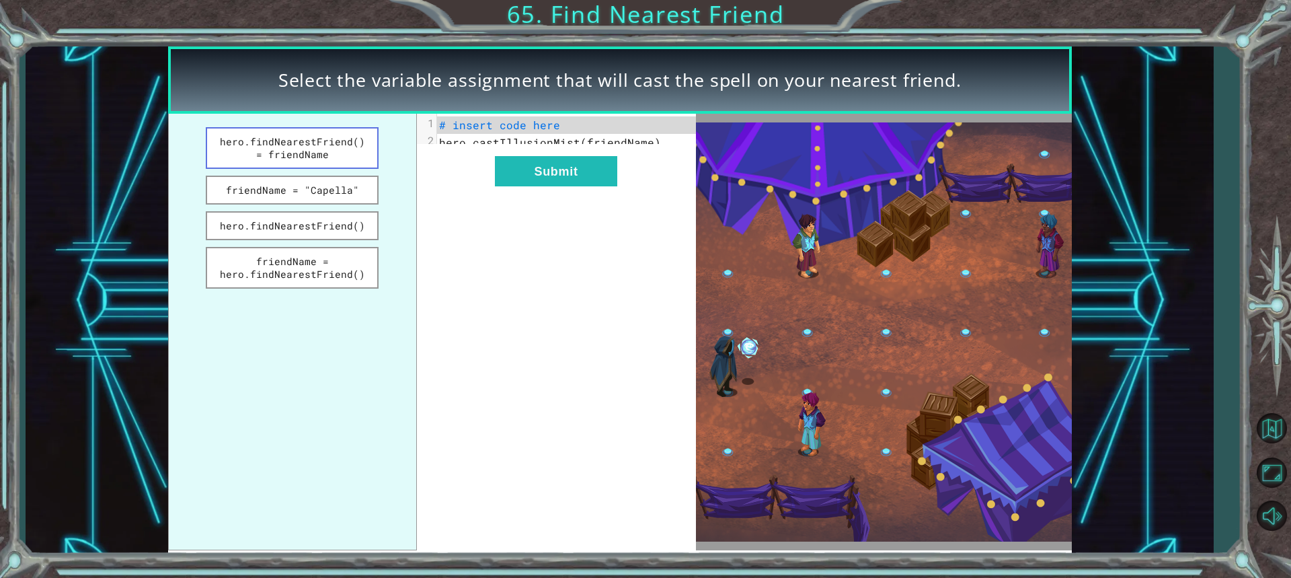
click at [312, 157] on button "hero.findNearestFriend() = friendName" at bounding box center [292, 148] width 173 height 42
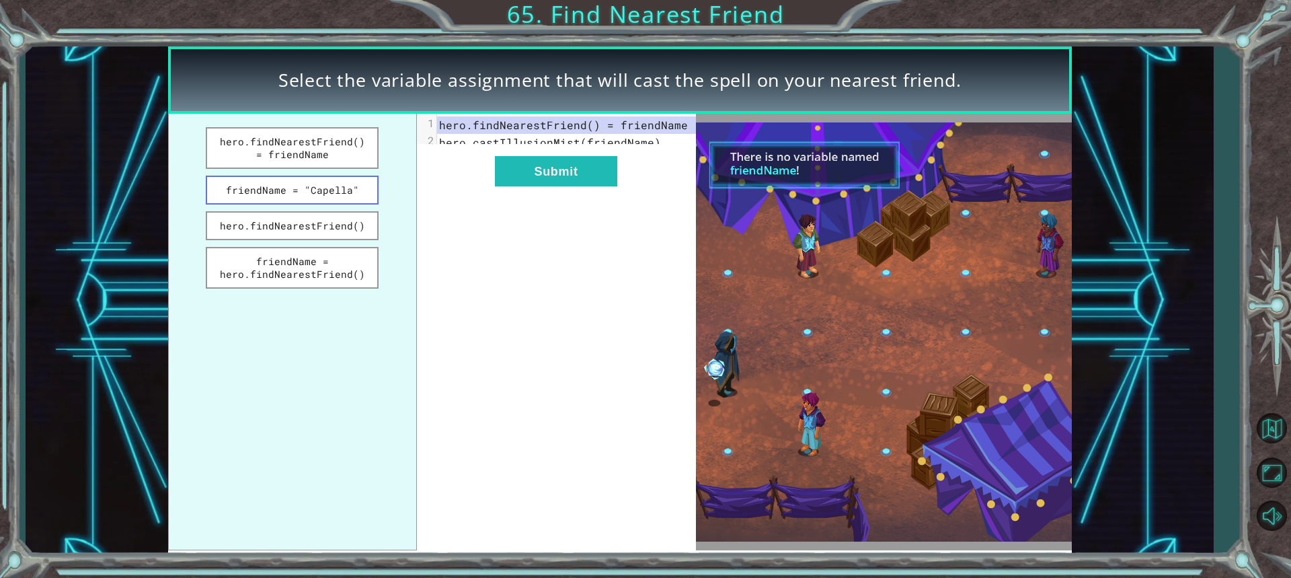
click at [315, 186] on button "friendName = "Capella"" at bounding box center [292, 190] width 173 height 29
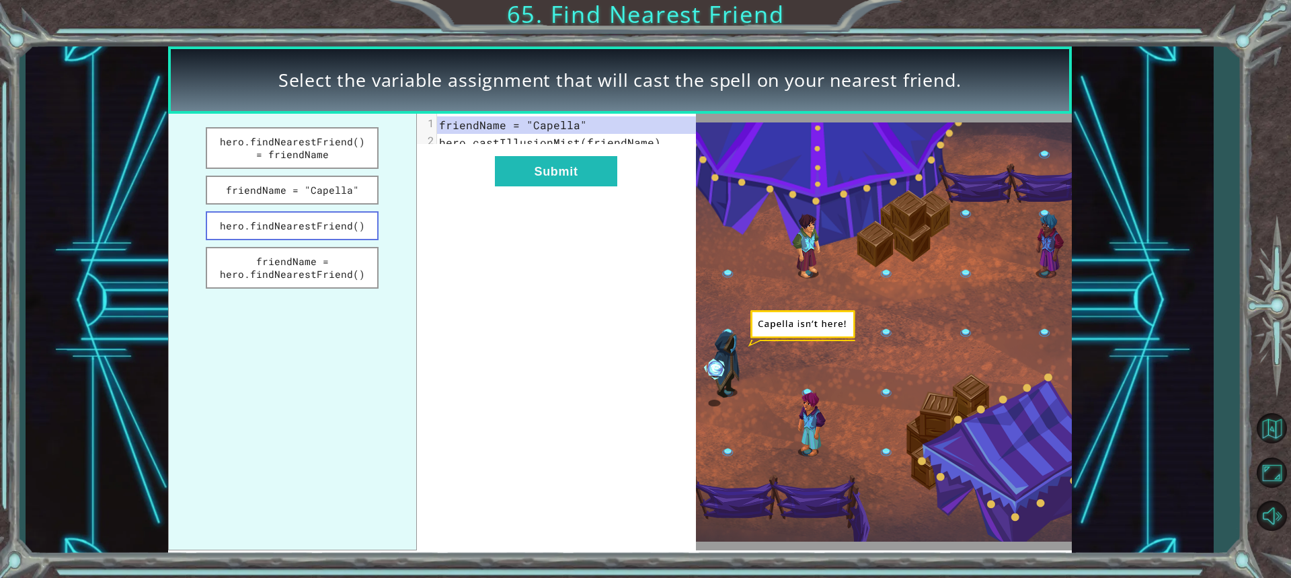
click at [330, 233] on button "hero.findNearestFriend()" at bounding box center [292, 225] width 173 height 29
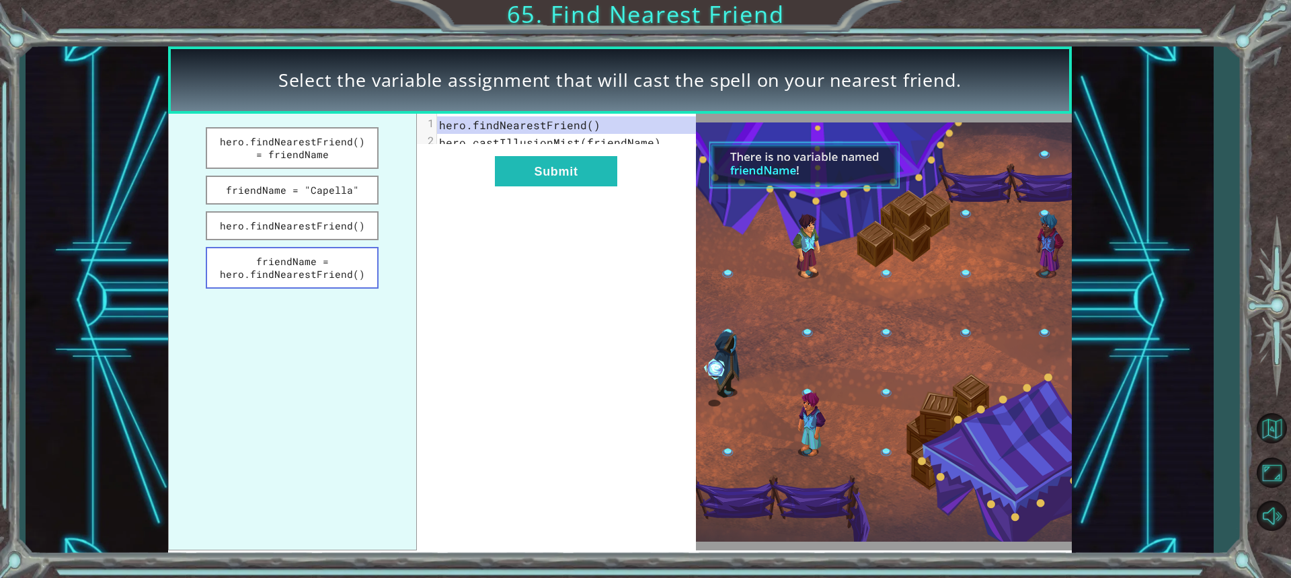
click at [343, 270] on button "friendName = hero.findNearestFriend()" at bounding box center [292, 268] width 173 height 42
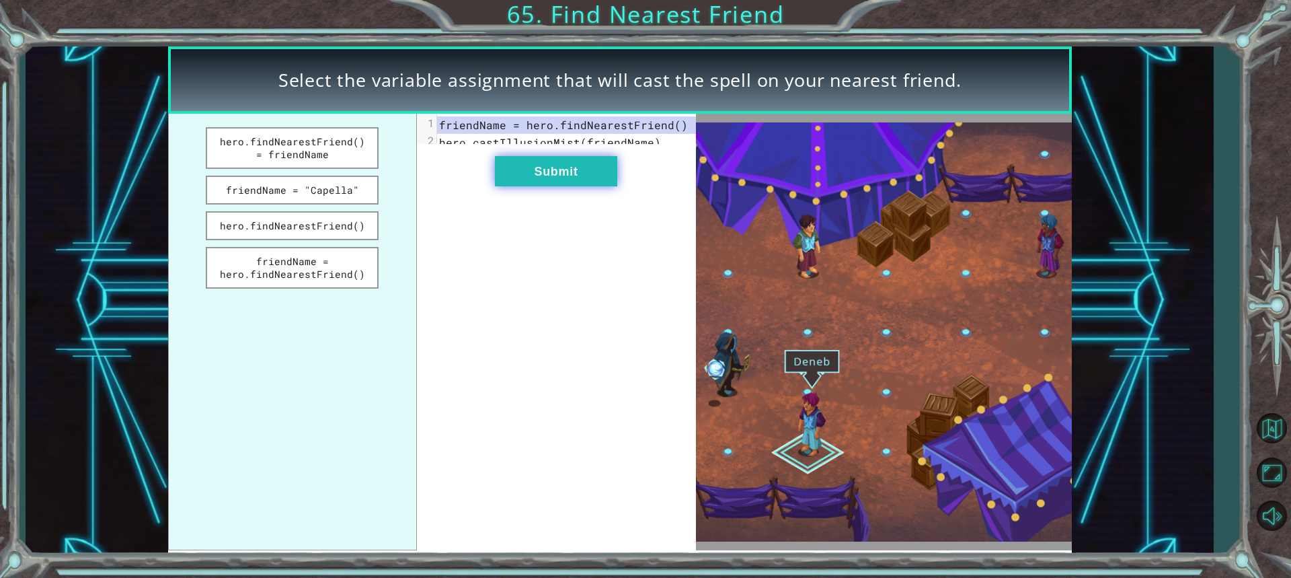
click at [553, 186] on button "Submit" at bounding box center [556, 171] width 122 height 30
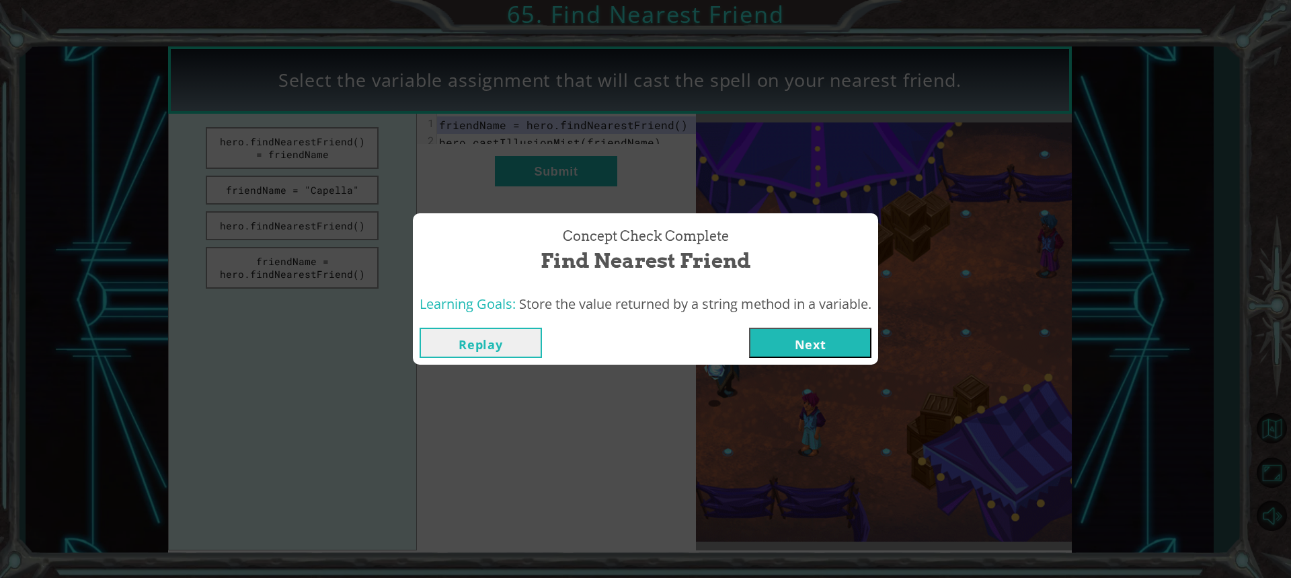
click at [836, 351] on button "Next" at bounding box center [810, 342] width 122 height 30
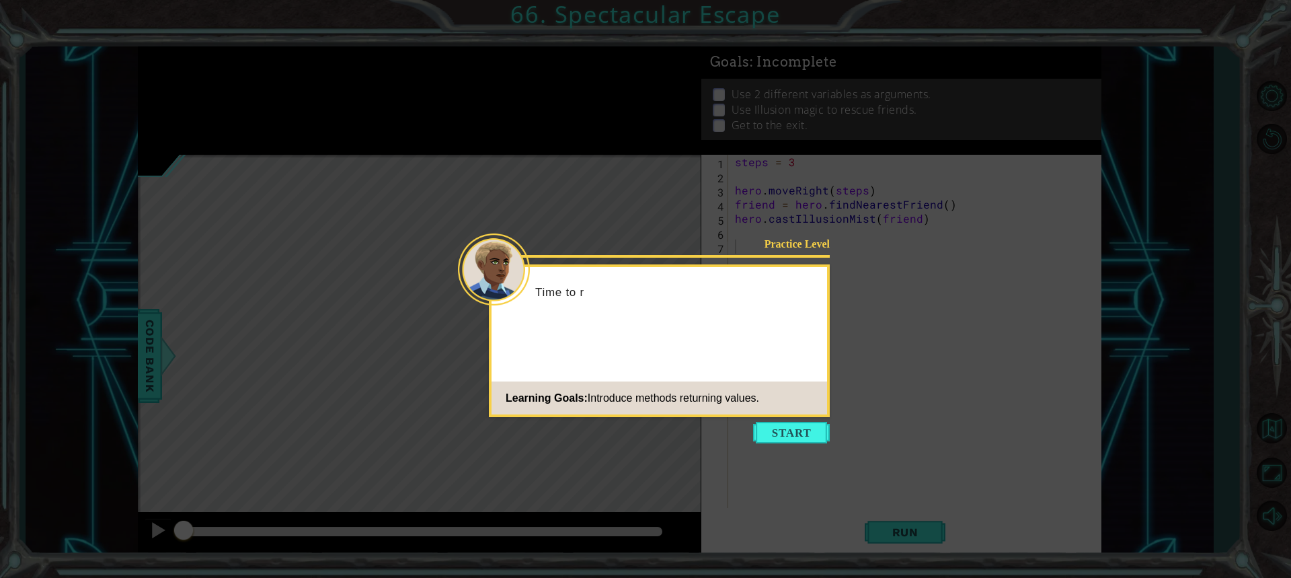
click at [800, 445] on icon at bounding box center [645, 289] width 1291 height 578
click at [801, 432] on button "Start" at bounding box center [791, 433] width 77 height 22
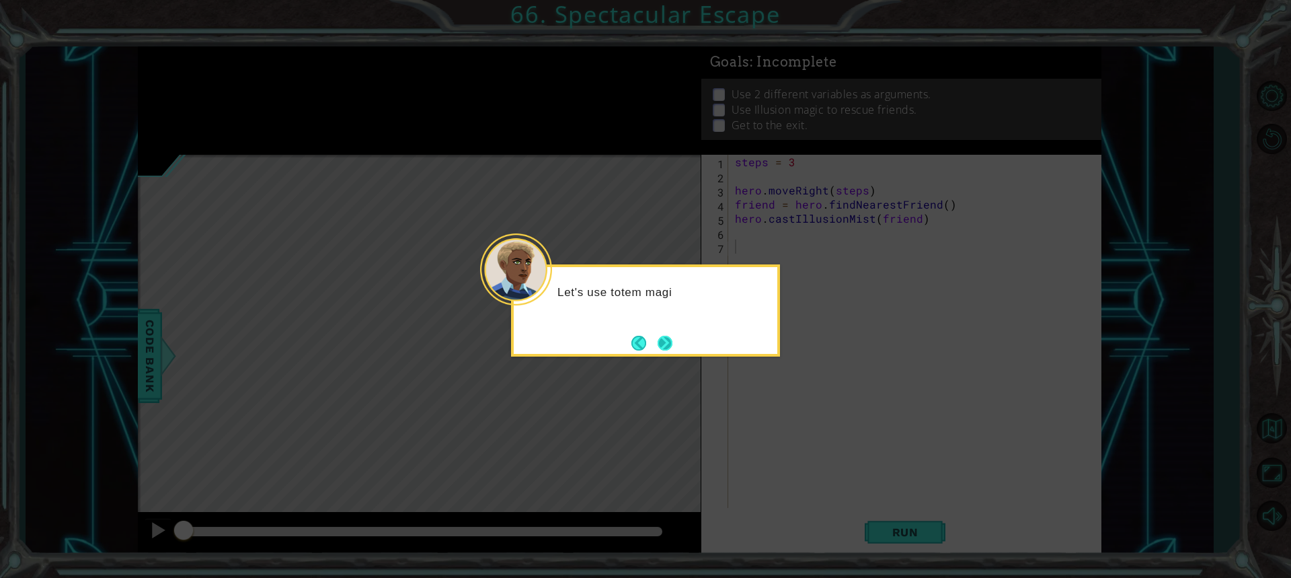
click at [658, 337] on button "Next" at bounding box center [665, 343] width 15 height 15
click at [655, 337] on icon at bounding box center [645, 289] width 1291 height 578
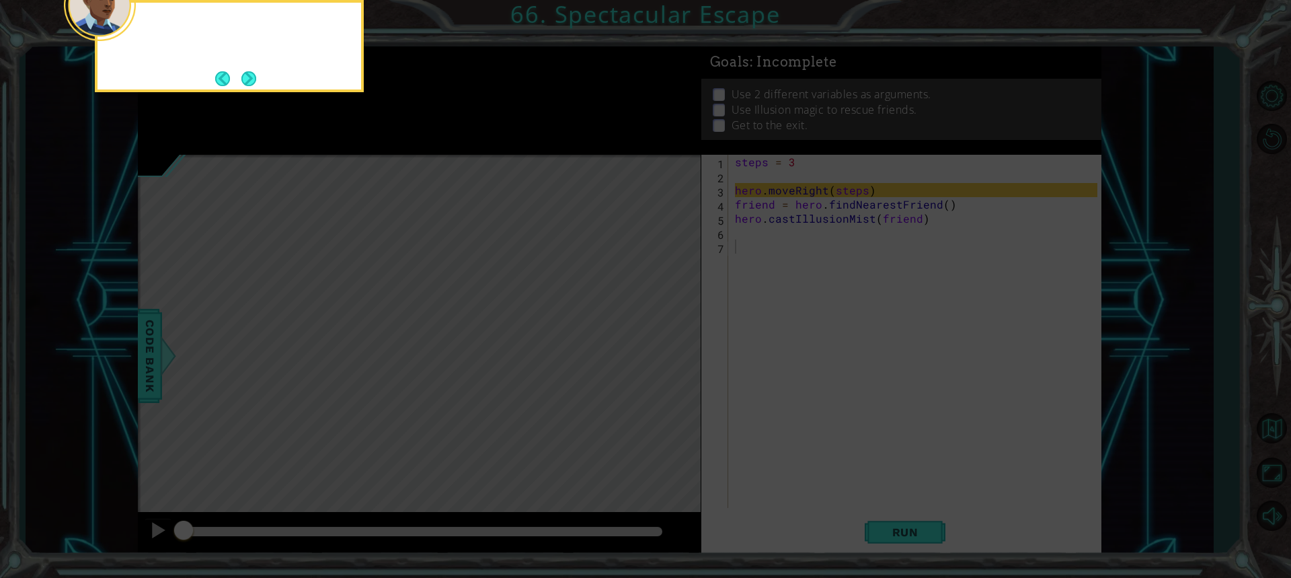
click at [655, 337] on icon at bounding box center [645, 86] width 1291 height 982
click at [249, 80] on button "Next" at bounding box center [248, 78] width 15 height 15
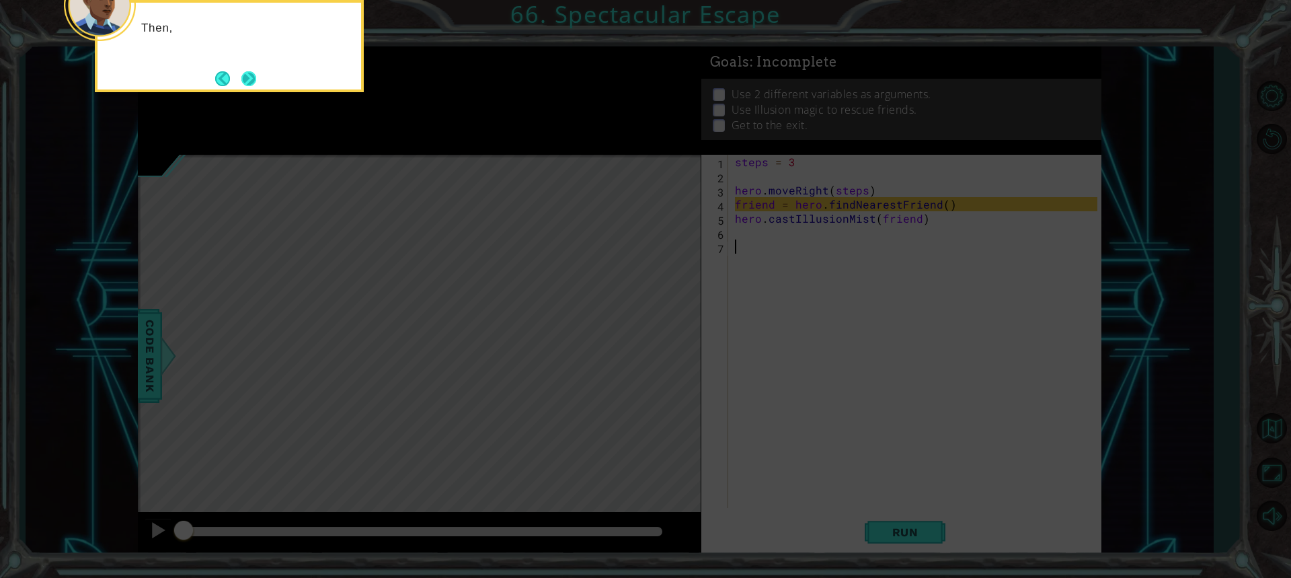
click at [254, 76] on button "Next" at bounding box center [248, 78] width 15 height 15
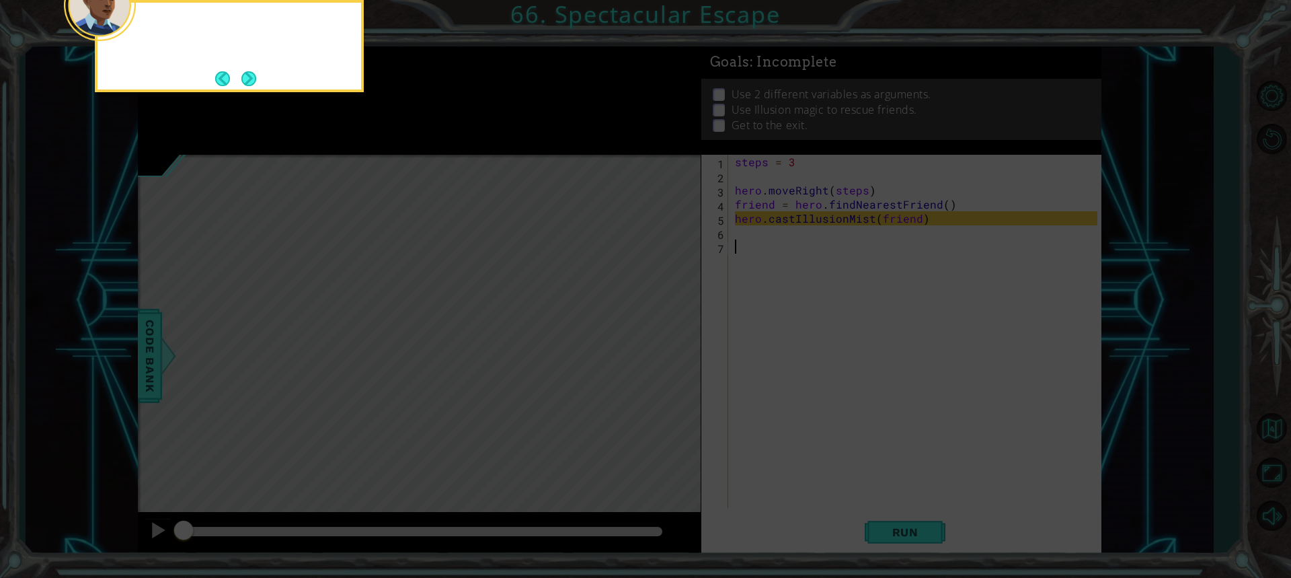
click at [254, 76] on button "Next" at bounding box center [248, 78] width 15 height 15
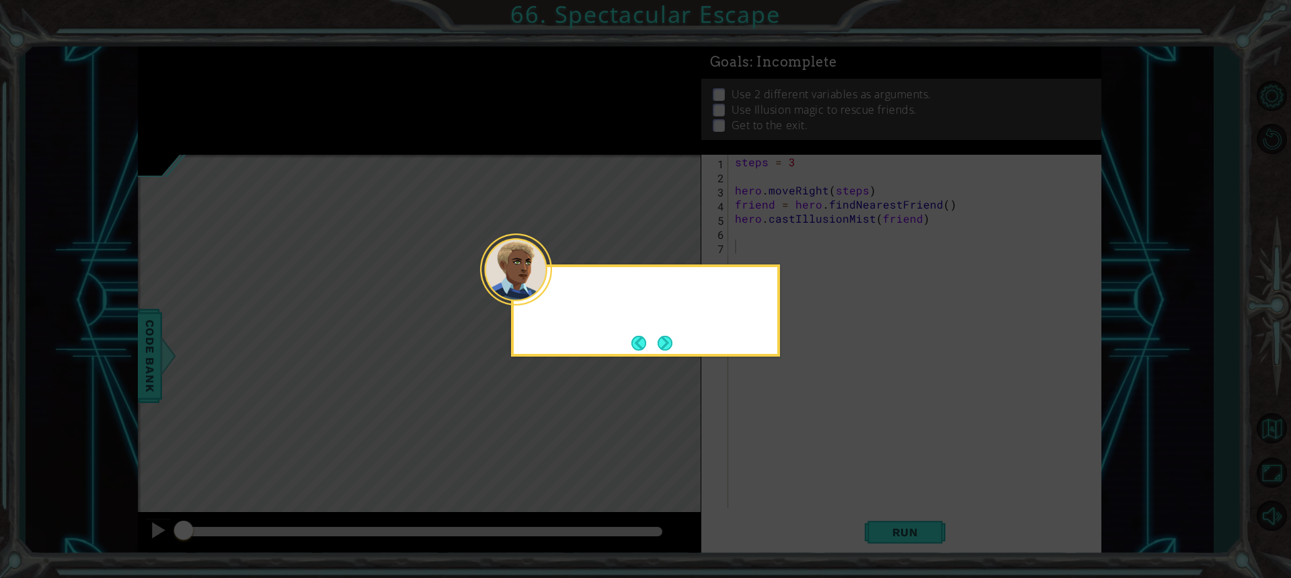
click at [254, 76] on icon at bounding box center [645, 289] width 1291 height 578
click at [660, 336] on button "Next" at bounding box center [665, 343] width 15 height 15
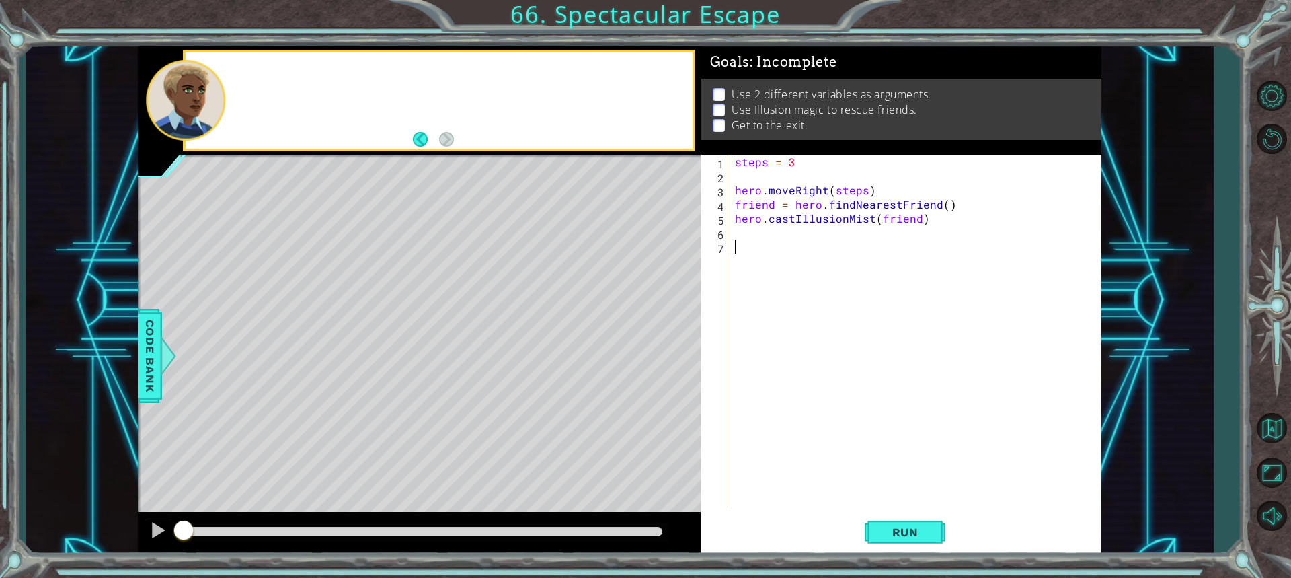
click at [660, 330] on div "Level Map" at bounding box center [448, 353] width 621 height 396
click at [914, 515] on button "Run" at bounding box center [905, 532] width 81 height 40
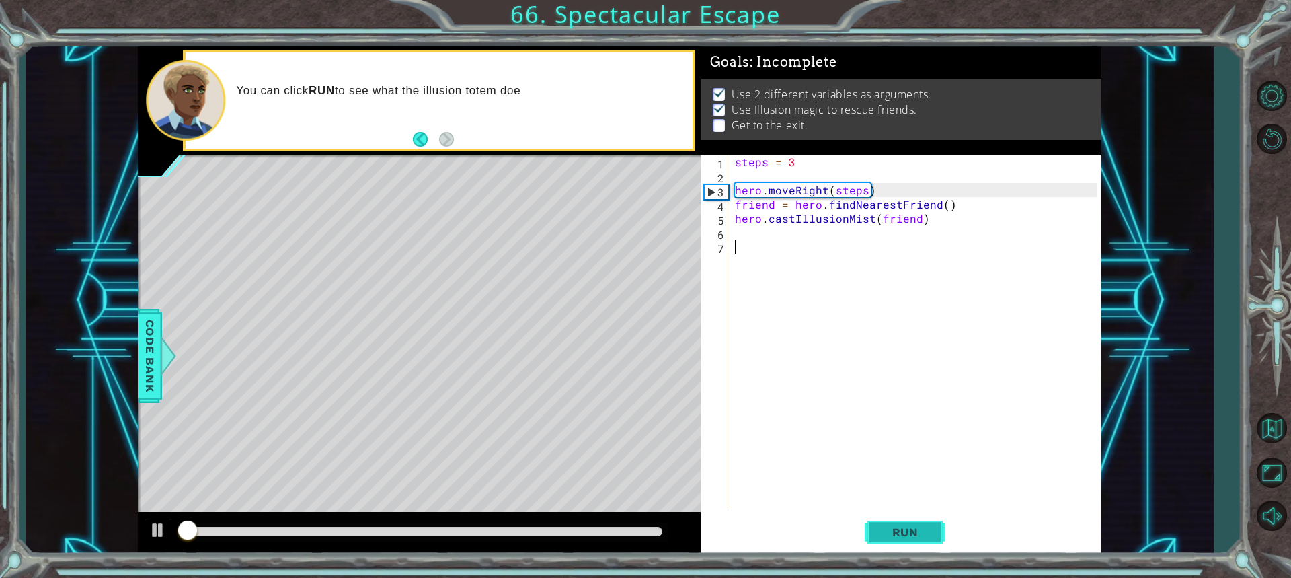
scroll to position [1, 0]
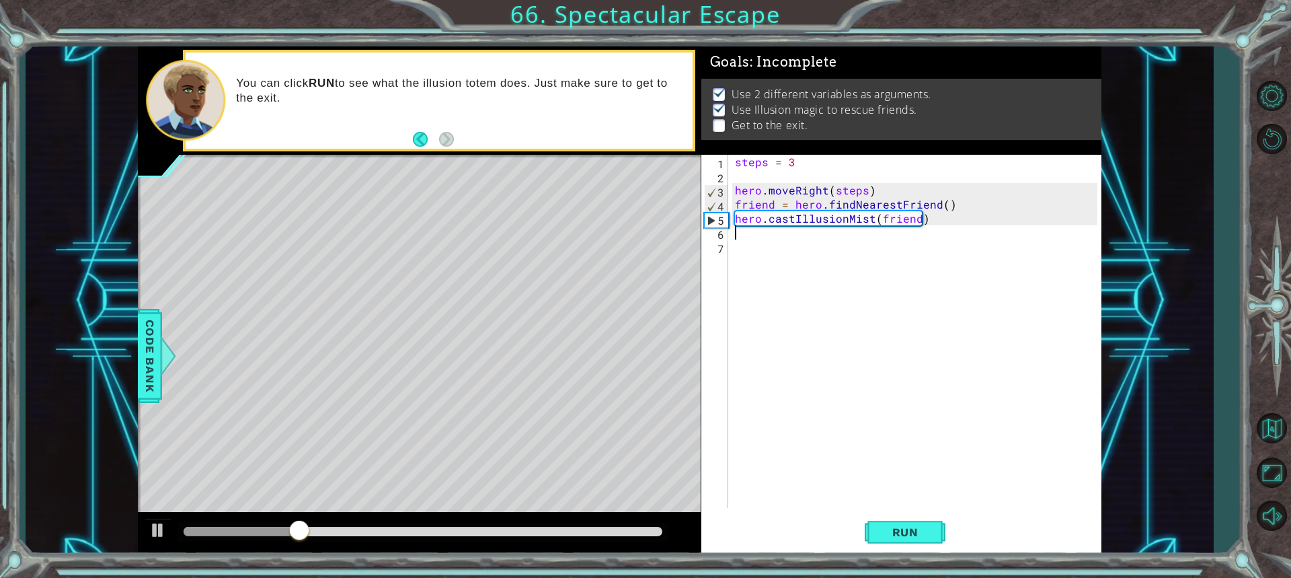
click at [759, 233] on div "steps = 3 hero . moveRight ( steps ) friend = hero . findNearestFriend ( ) hero…" at bounding box center [918, 345] width 372 height 381
type textarea "h"
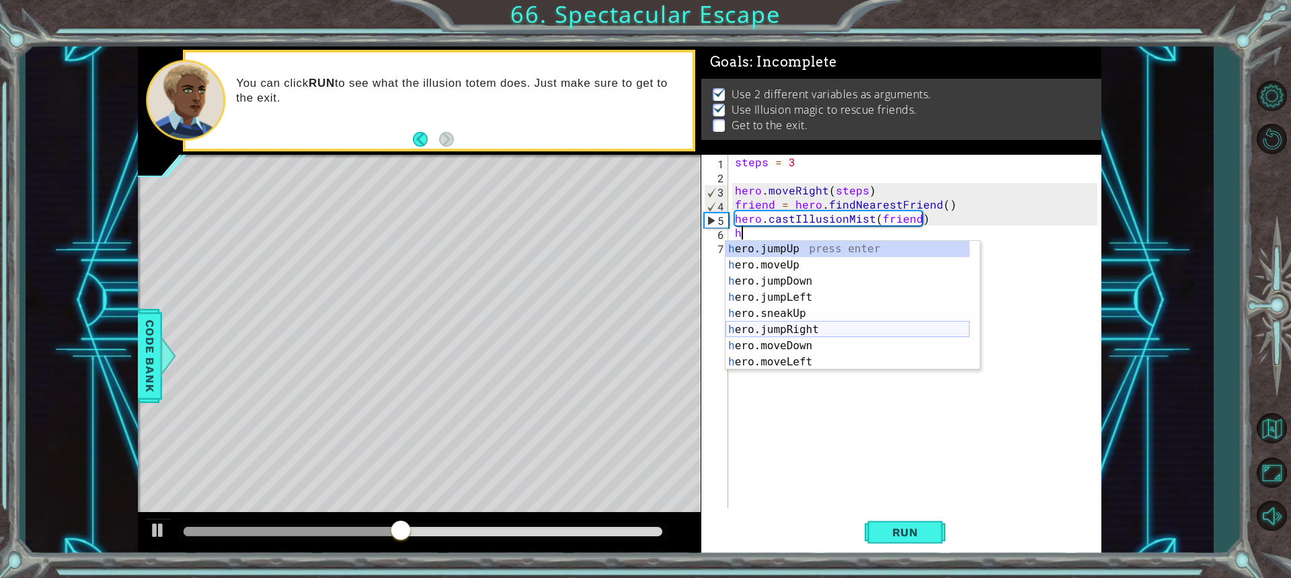
click at [783, 332] on div "h ero.jumpUp press enter h ero.moveUp press enter h ero.jumpDown press enter h …" at bounding box center [848, 321] width 244 height 161
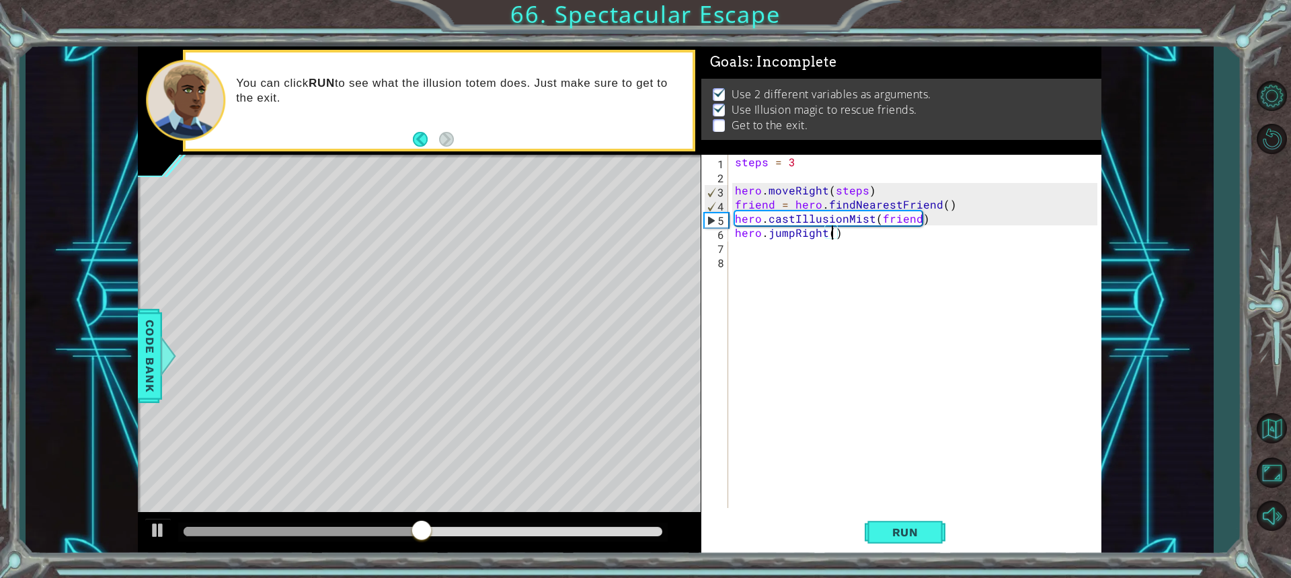
click at [830, 239] on div "steps = 3 hero . moveRight ( steps ) friend = hero . findNearestFriend ( ) hero…" at bounding box center [918, 345] width 372 height 381
type textarea "hero.jumpRight()"
click at [829, 243] on div "steps = 3 hero . moveRight ( steps ) friend = hero . findNearestFriend ( ) hero…" at bounding box center [918, 345] width 372 height 381
click at [831, 242] on div "steps = 3 hero . moveRight ( steps ) friend = hero . findNearestFriend ( ) hero…" at bounding box center [918, 345] width 372 height 381
click at [830, 237] on div "steps = 3 hero . moveRight ( steps ) friend = hero . findNearestFriend ( ) hero…" at bounding box center [918, 345] width 372 height 381
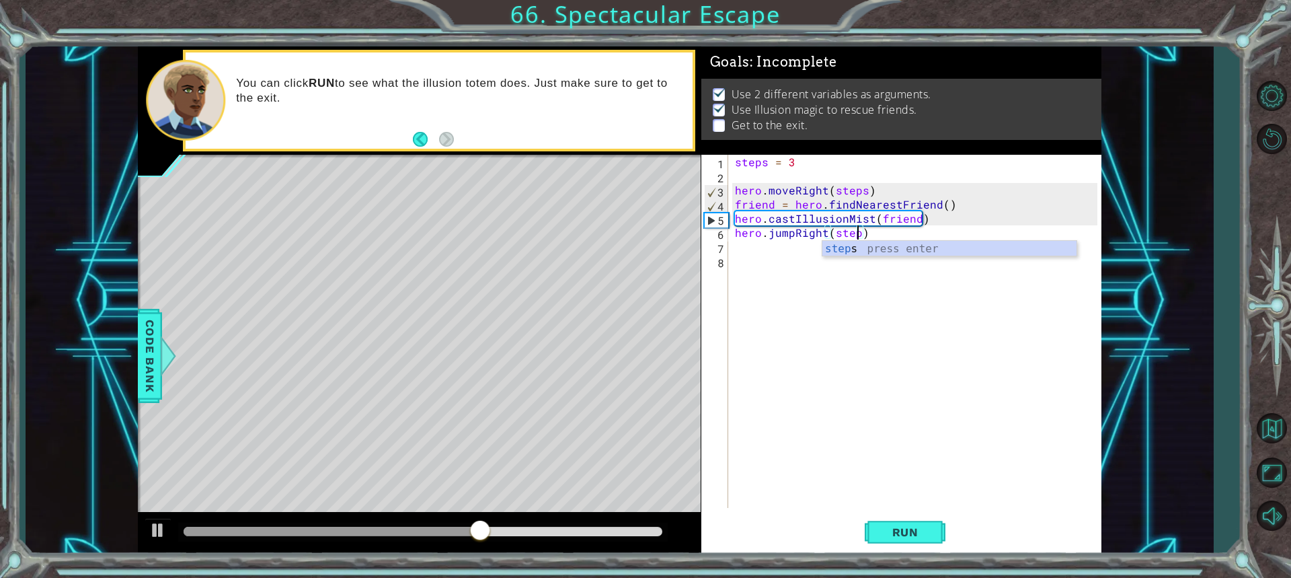
scroll to position [0, 7]
type textarea "hero.jumpRight(steps)"
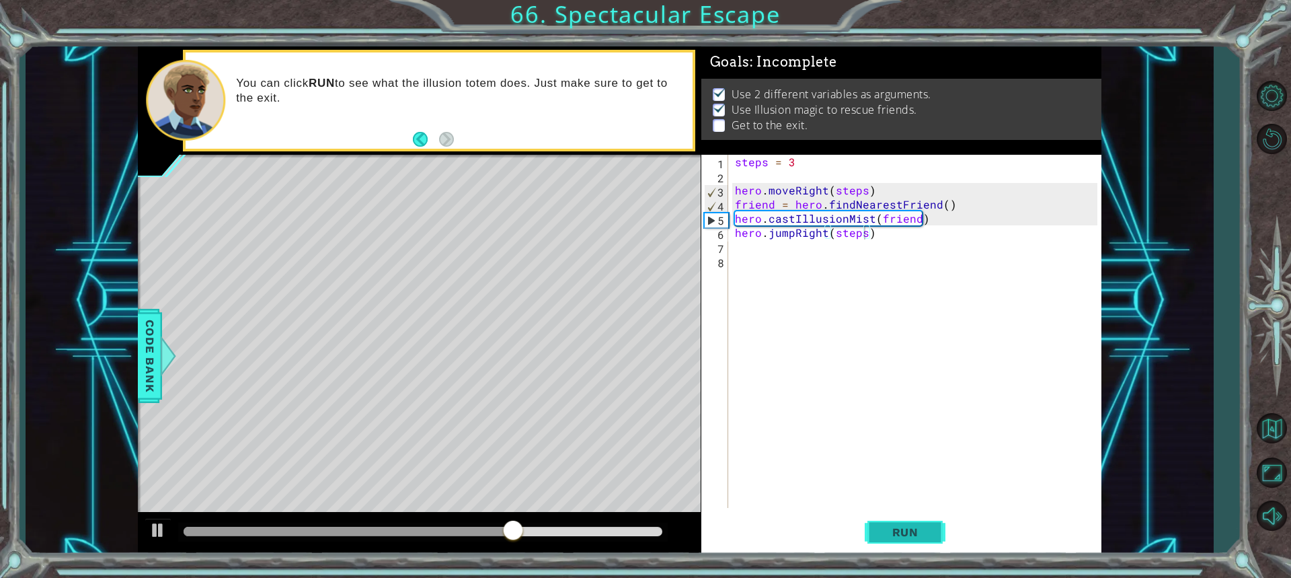
click at [911, 540] on button "Run" at bounding box center [905, 532] width 81 height 40
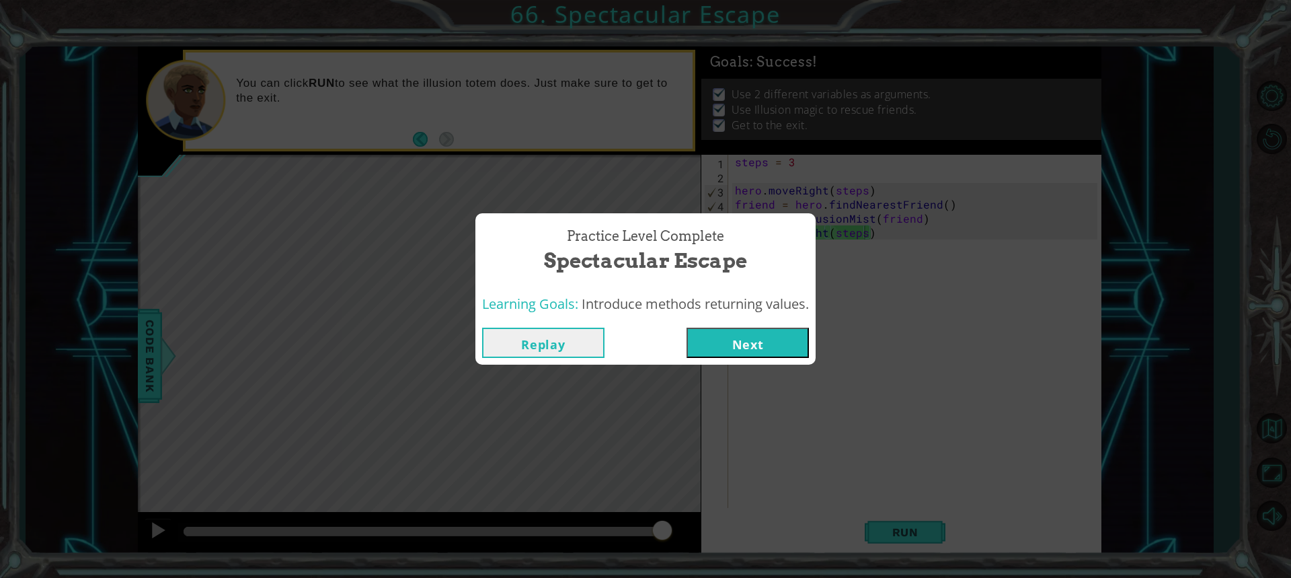
click at [788, 338] on button "Next" at bounding box center [748, 342] width 122 height 30
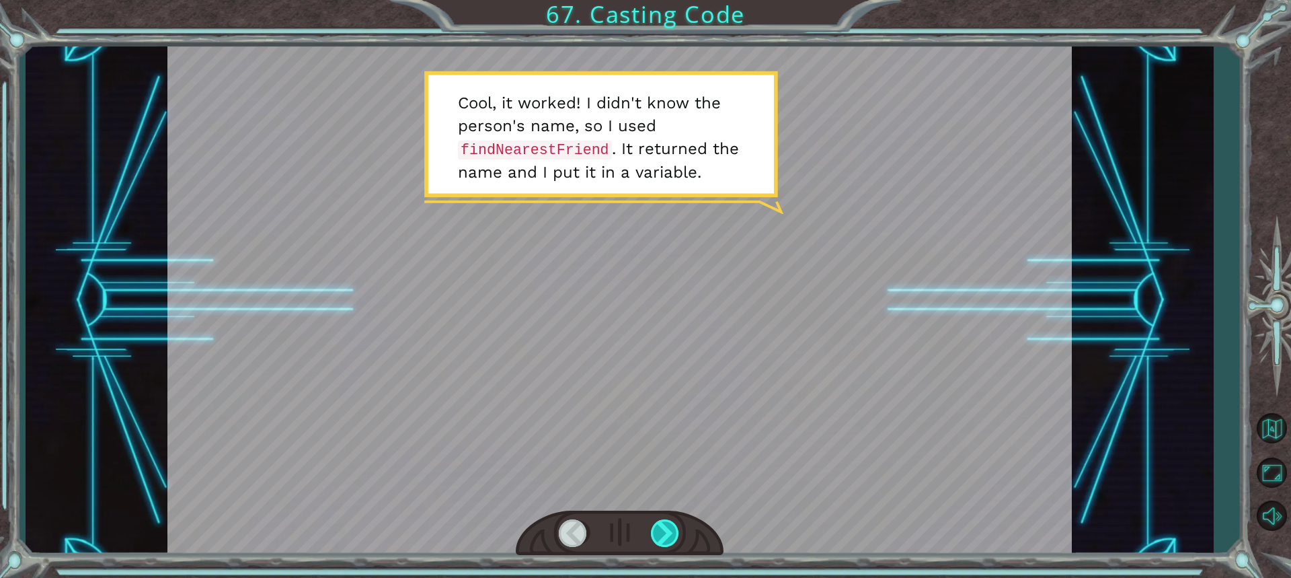
drag, startPoint x: 683, startPoint y: 535, endPoint x: 671, endPoint y: 537, distance: 12.3
click at [682, 536] on div at bounding box center [620, 533] width 208 height 46
click at [659, 533] on div at bounding box center [666, 533] width 30 height 28
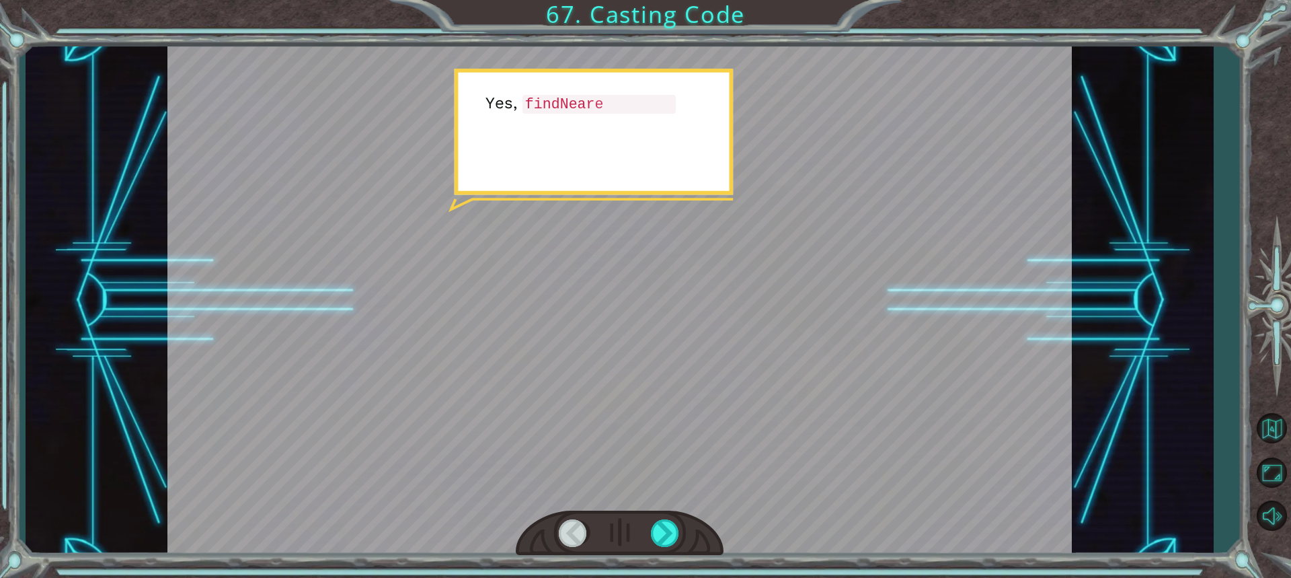
drag, startPoint x: 659, startPoint y: 533, endPoint x: 648, endPoint y: 534, distance: 10.8
click at [656, 533] on div at bounding box center [666, 533] width 30 height 28
click at [648, 534] on div at bounding box center [620, 533] width 208 height 46
click at [646, 535] on div at bounding box center [620, 533] width 208 height 46
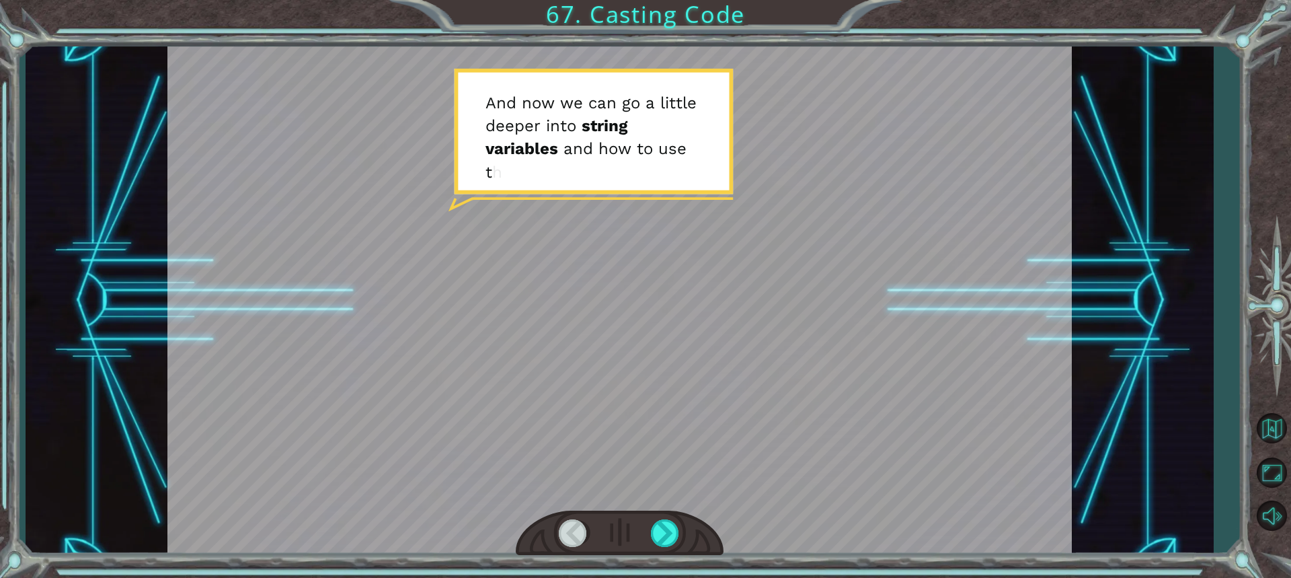
click at [647, 533] on div at bounding box center [620, 533] width 208 height 46
click at [648, 533] on div at bounding box center [620, 533] width 208 height 46
click at [661, 529] on div at bounding box center [666, 533] width 30 height 28
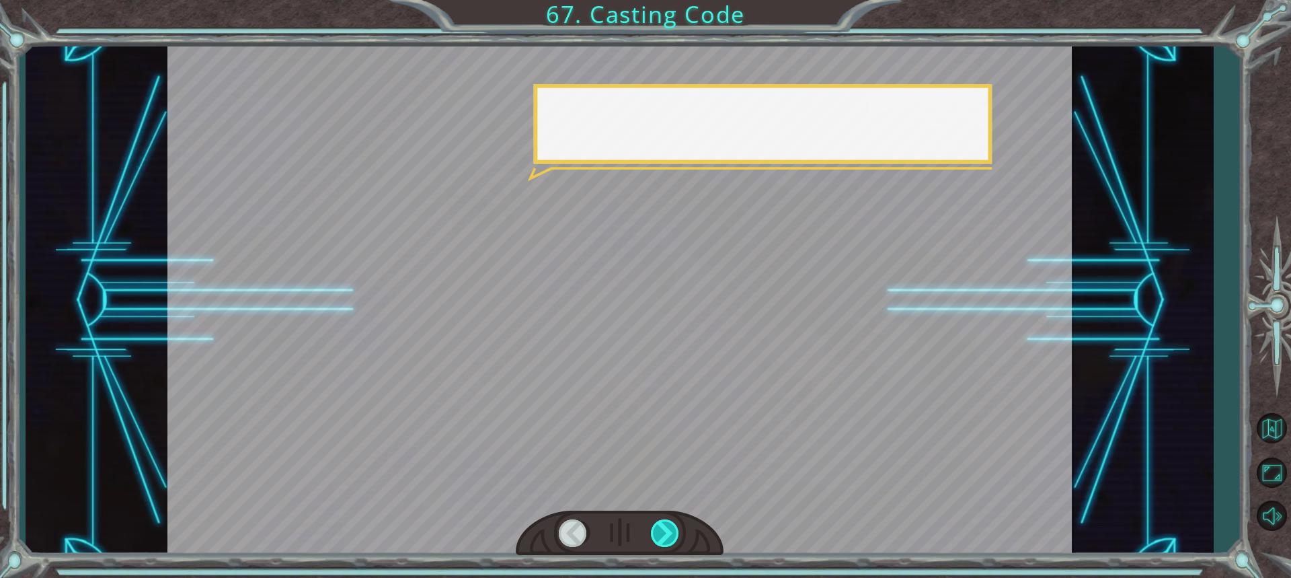
click at [661, 529] on div at bounding box center [666, 533] width 30 height 28
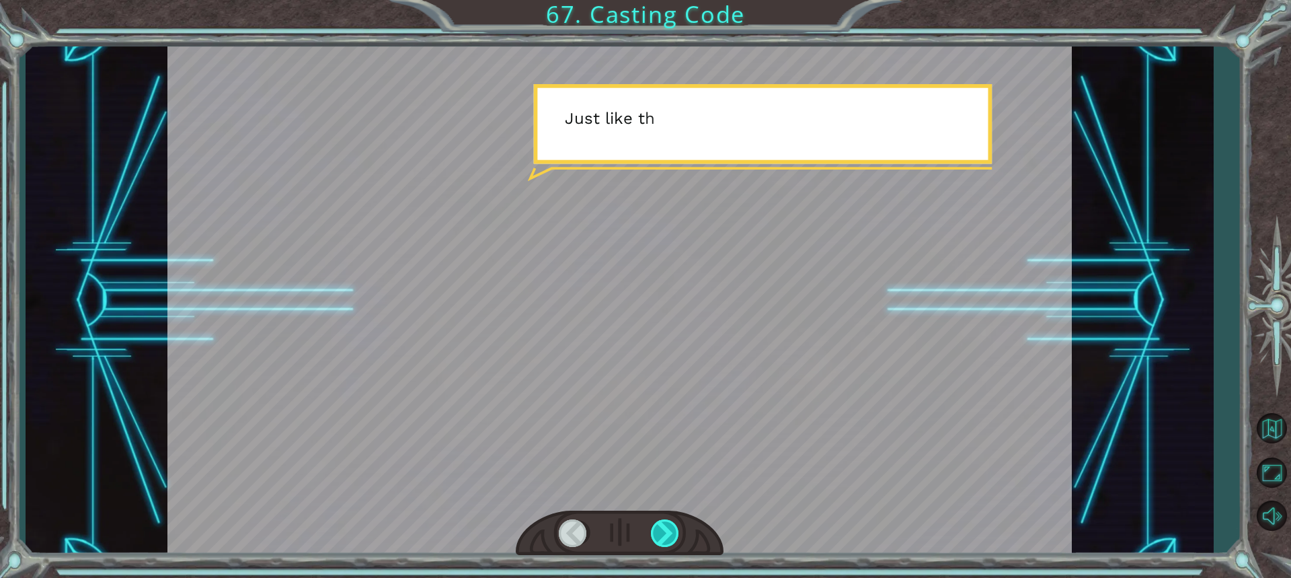
click at [661, 529] on div at bounding box center [666, 533] width 30 height 28
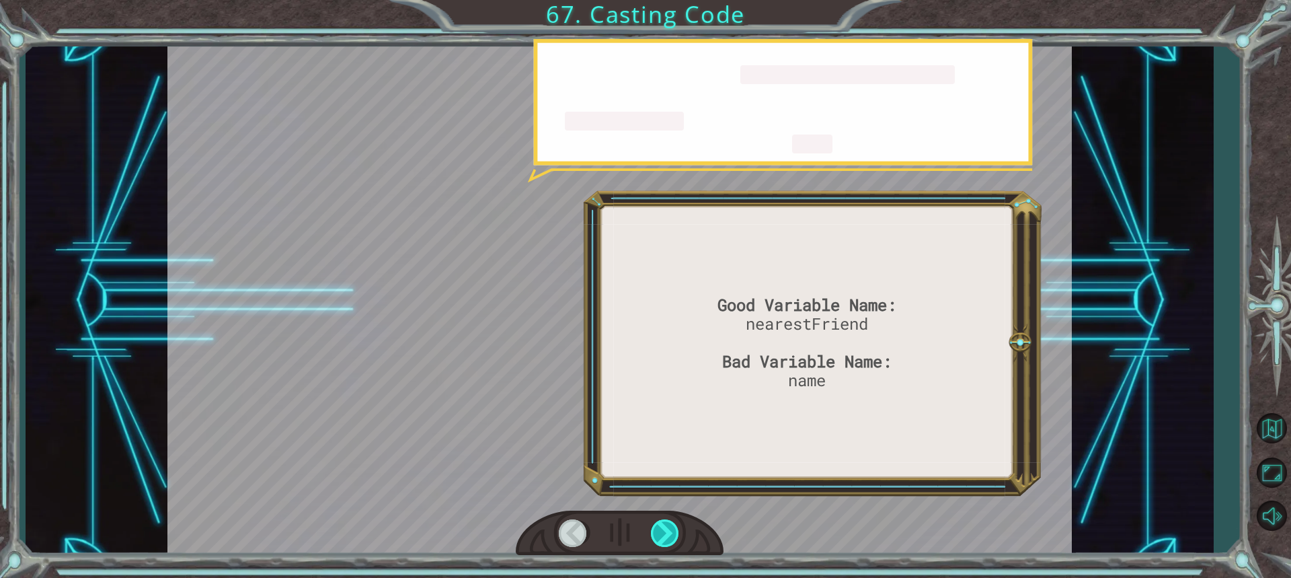
click at [661, 529] on div at bounding box center [666, 533] width 30 height 28
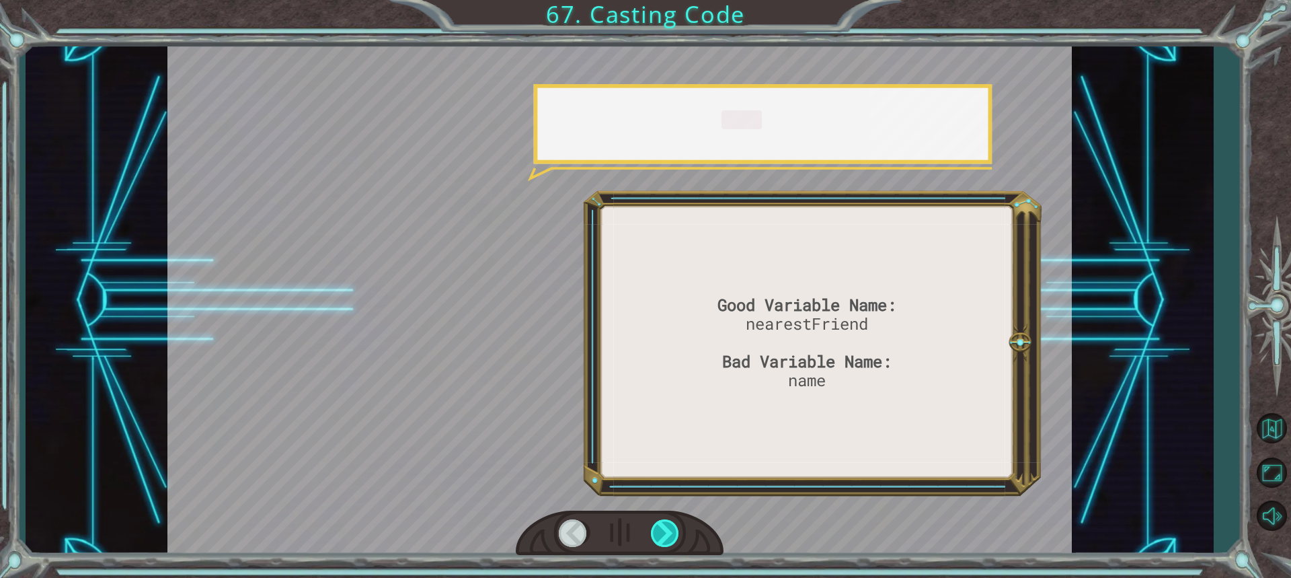
click at [661, 529] on div at bounding box center [666, 533] width 30 height 28
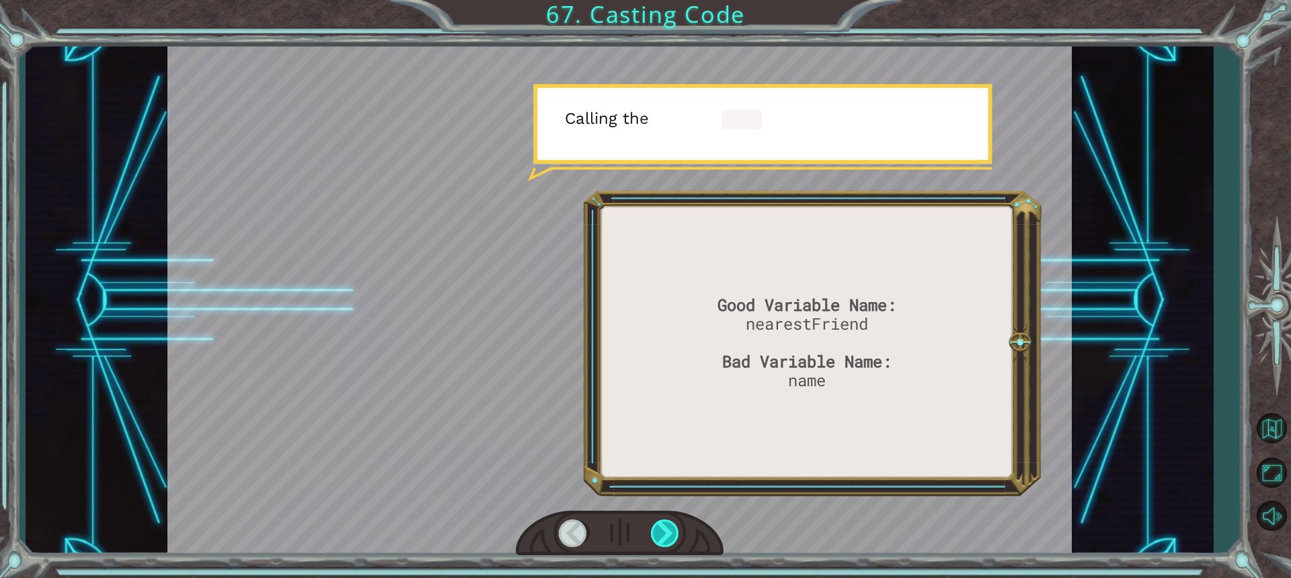
click at [661, 529] on div at bounding box center [666, 533] width 30 height 28
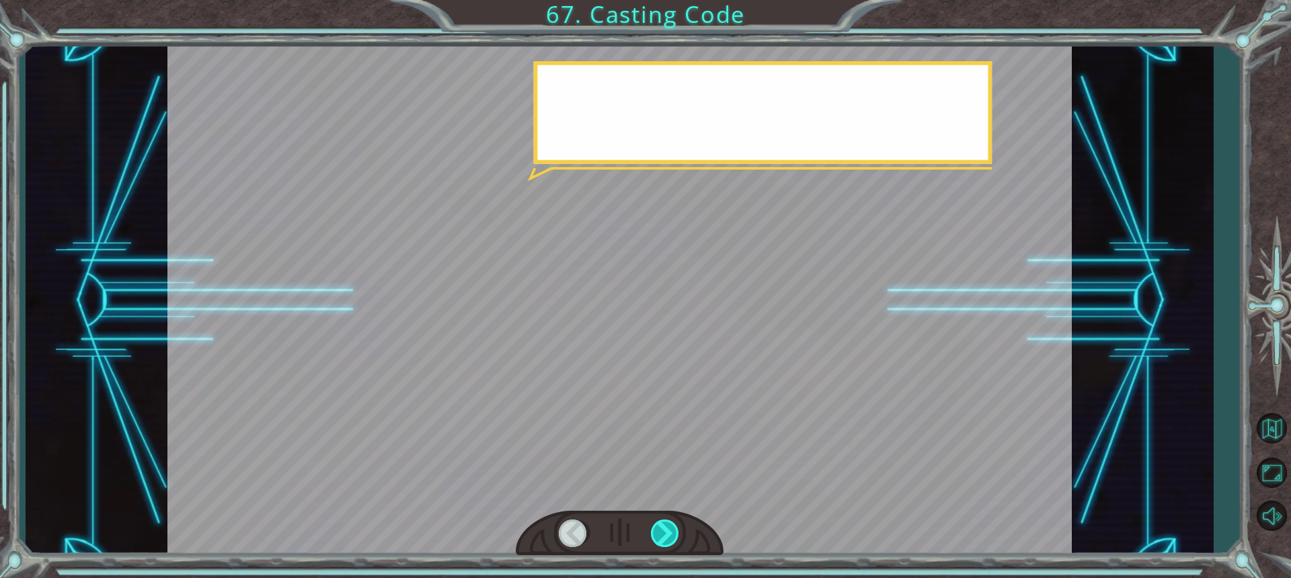
click at [661, 529] on div at bounding box center [666, 533] width 30 height 28
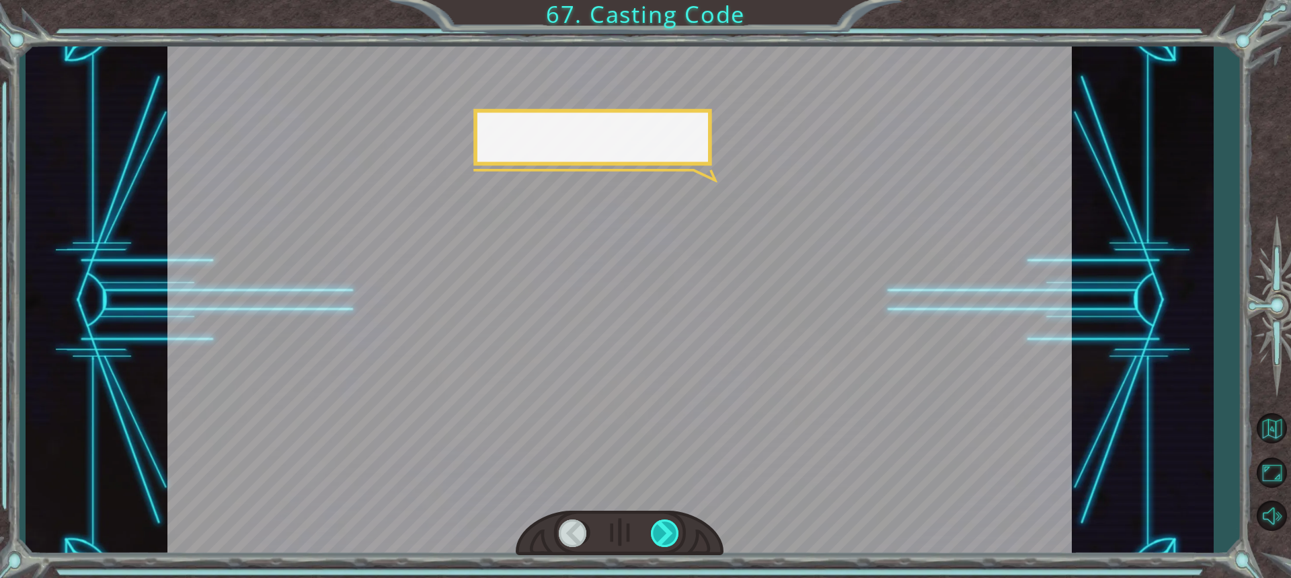
click at [661, 529] on div at bounding box center [666, 533] width 30 height 28
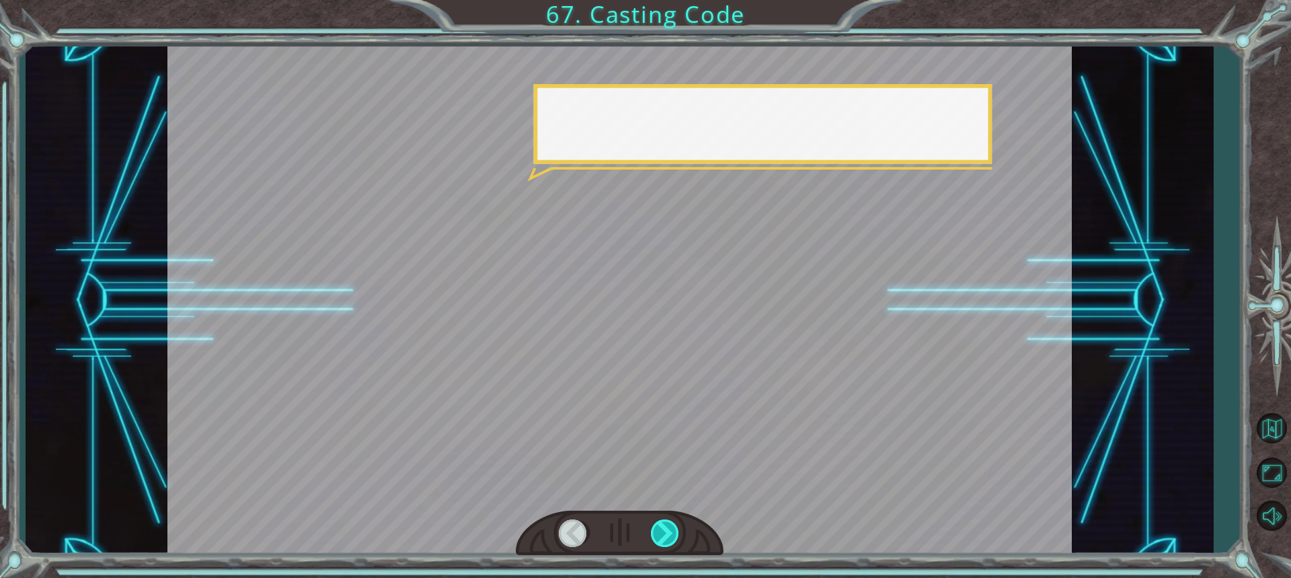
click at [661, 529] on div at bounding box center [666, 533] width 30 height 28
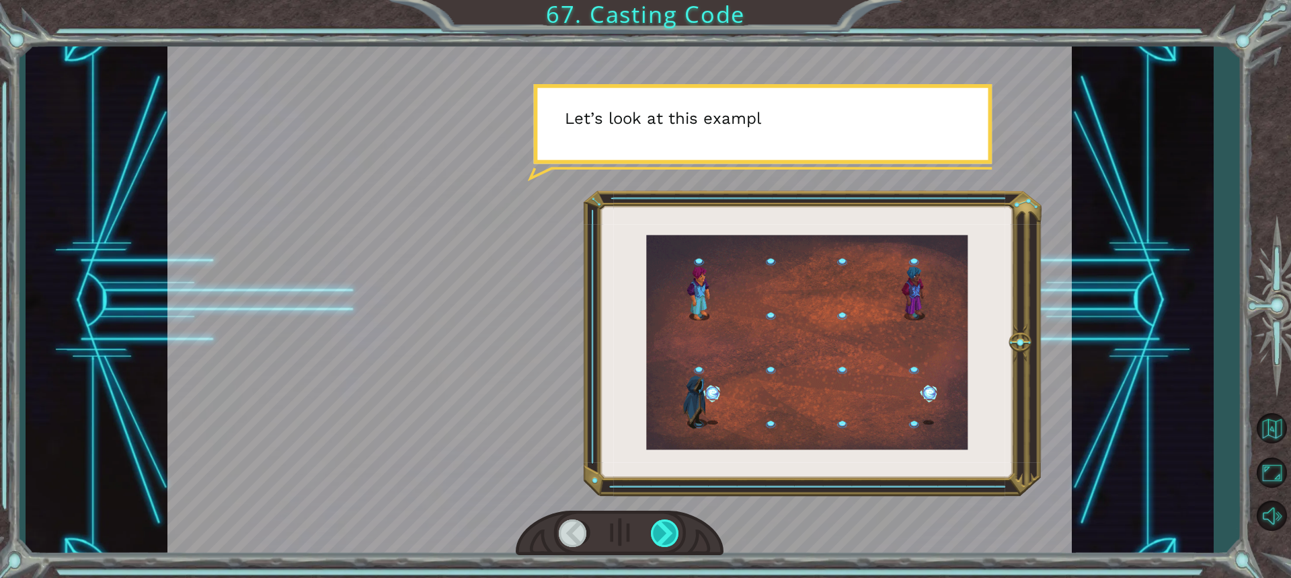
click at [661, 529] on div at bounding box center [666, 533] width 30 height 28
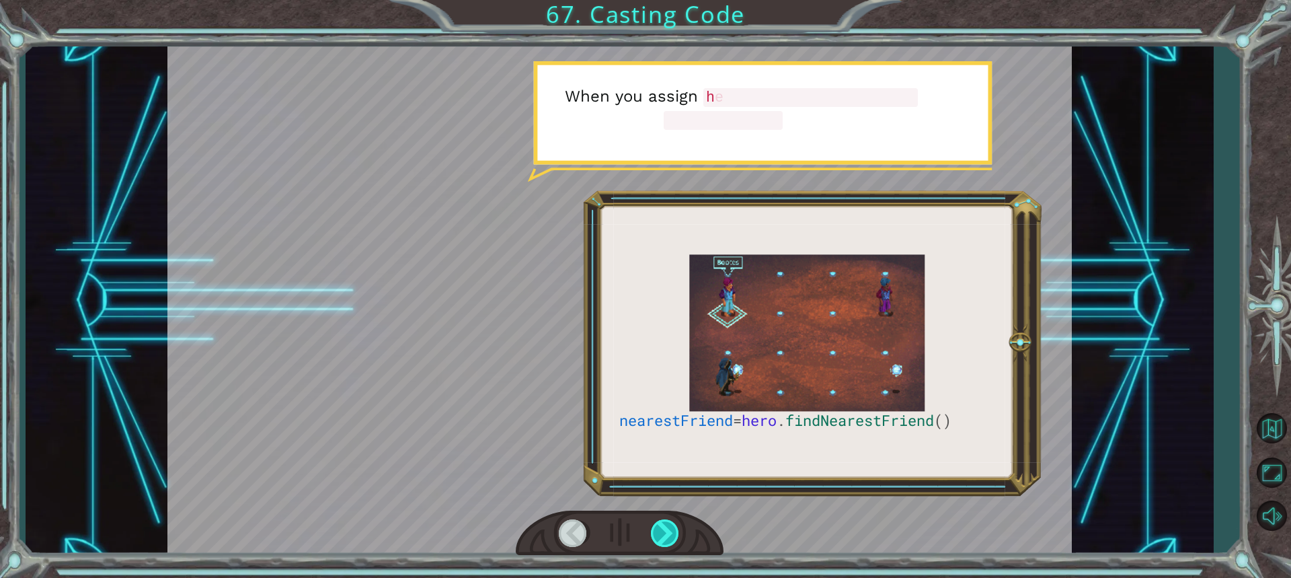
click at [661, 529] on div at bounding box center [666, 533] width 30 height 28
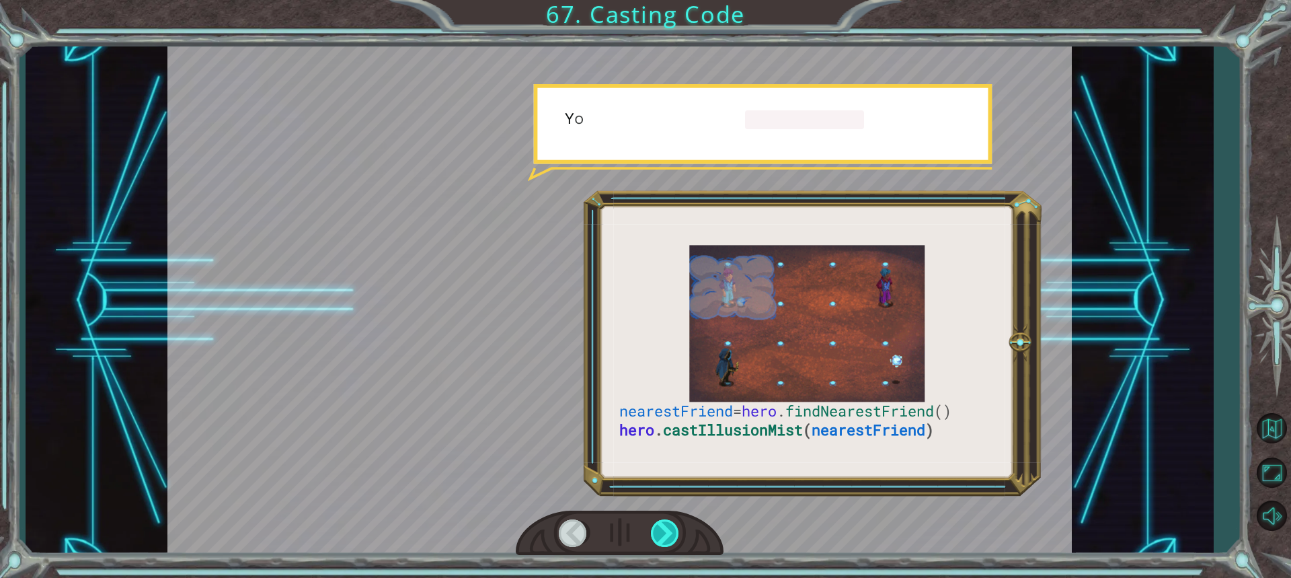
click at [661, 529] on div at bounding box center [666, 533] width 30 height 28
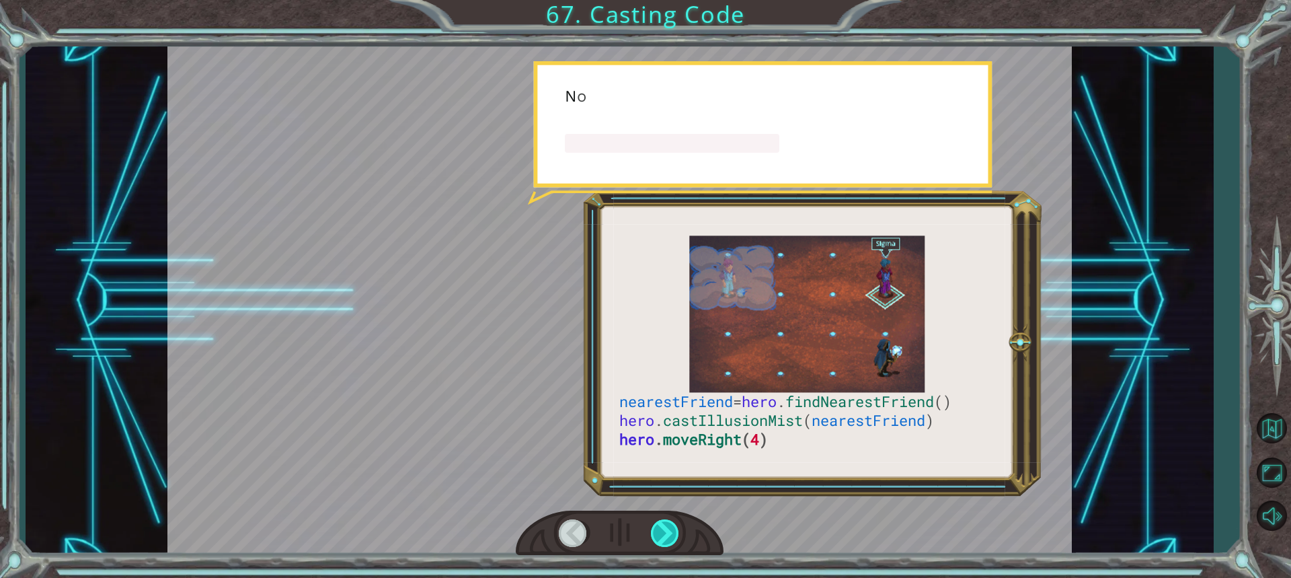
click at [661, 529] on div at bounding box center [666, 533] width 30 height 28
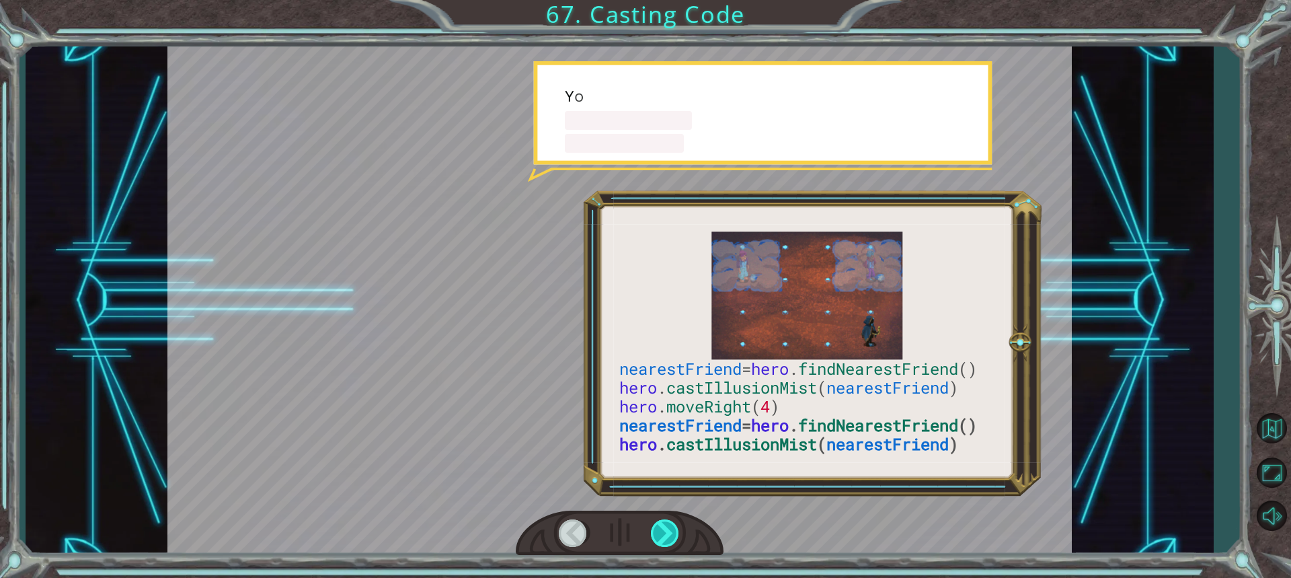
click at [660, 529] on div at bounding box center [666, 533] width 30 height 28
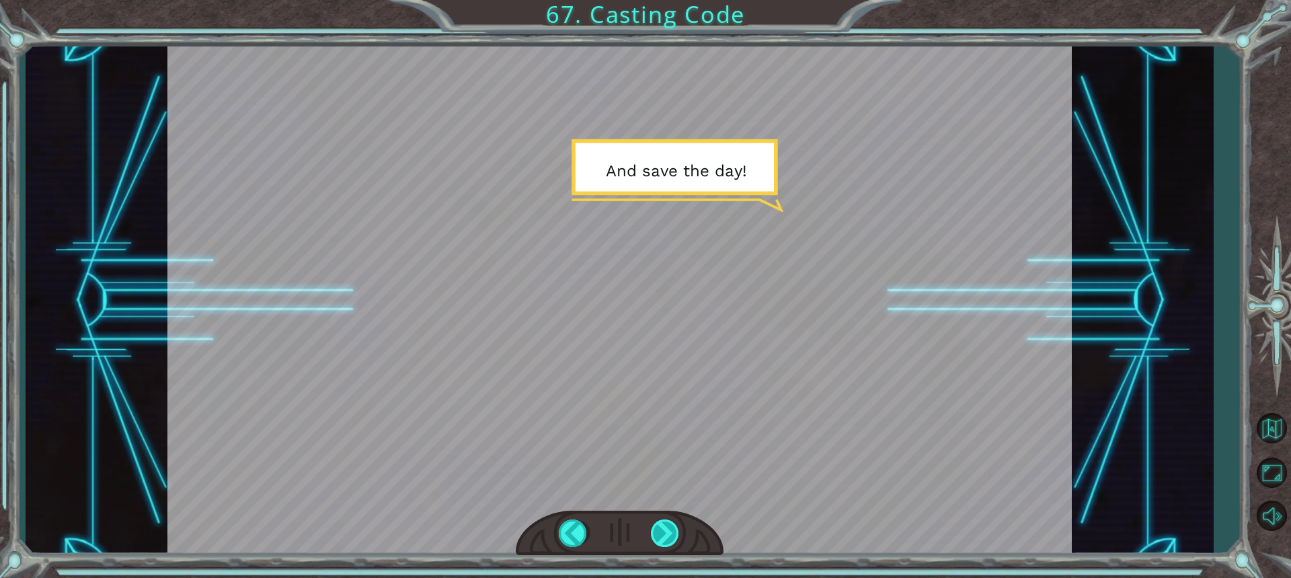
click at [660, 529] on div at bounding box center [666, 533] width 30 height 28
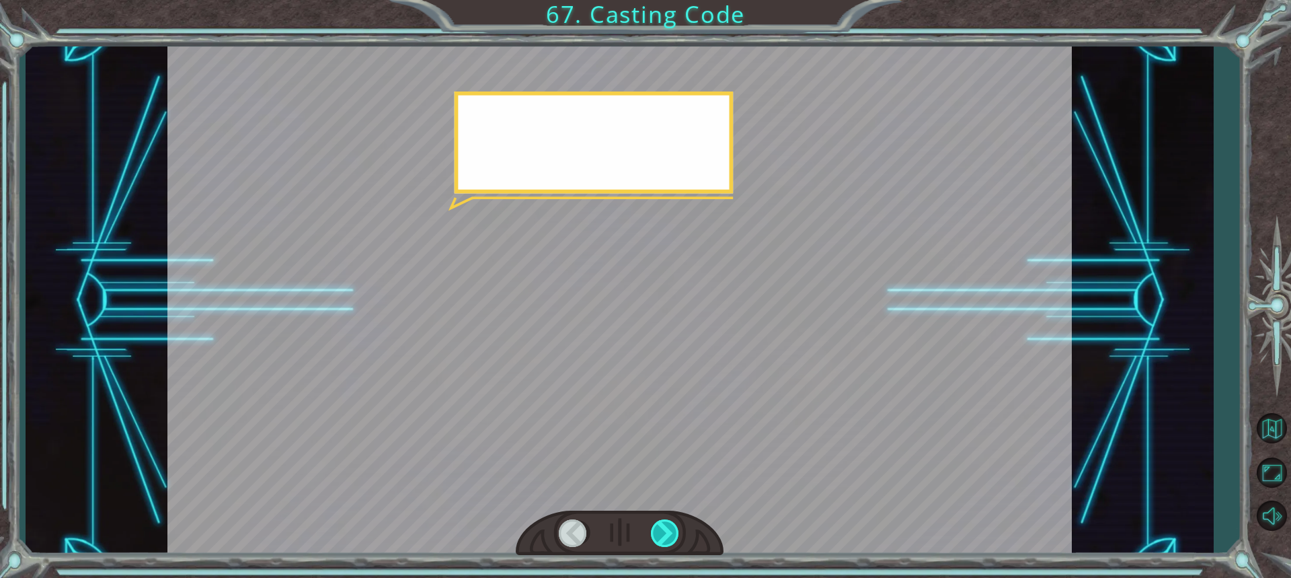
click at [660, 529] on div at bounding box center [666, 533] width 30 height 28
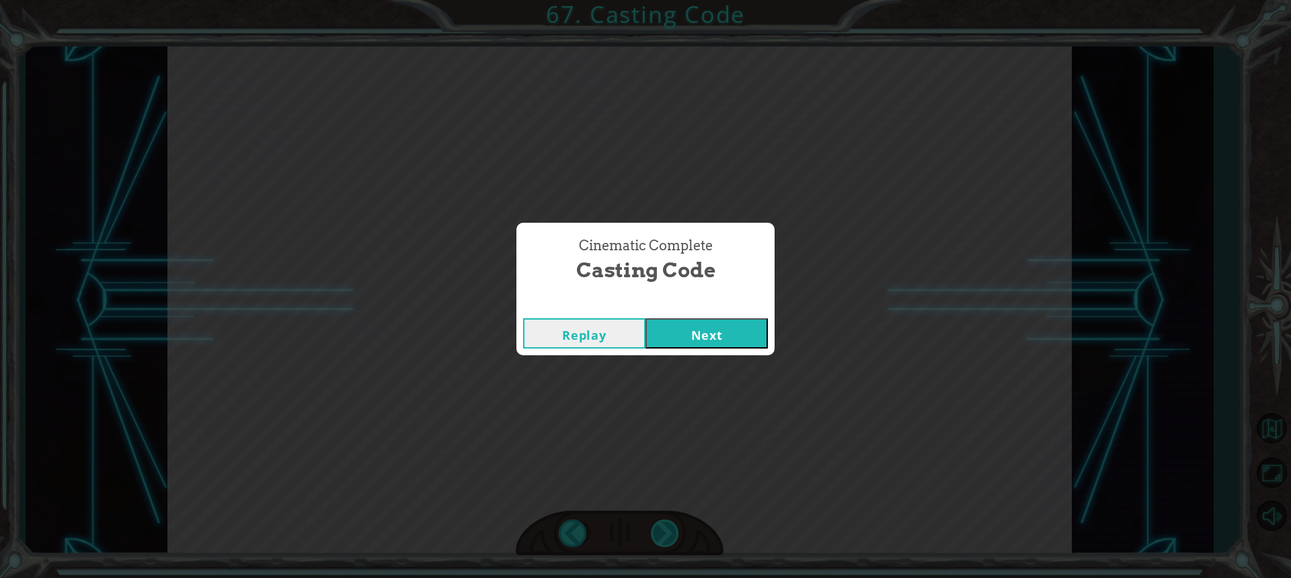
click at [660, 529] on div "Cinematic Complete Casting Code Replay Next" at bounding box center [645, 289] width 1291 height 578
click at [679, 334] on button "Next" at bounding box center [707, 333] width 122 height 30
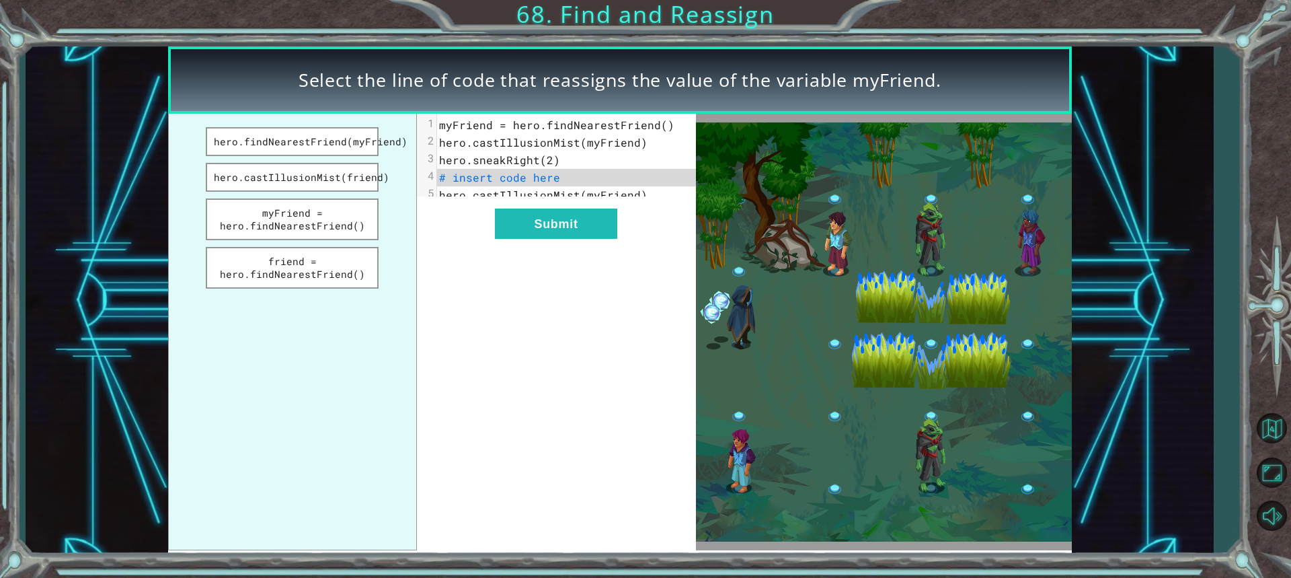
click at [559, 179] on pre "# insert code here" at bounding box center [571, 177] width 269 height 17
click at [307, 138] on button "hero.findNearestFriend(myFriend)" at bounding box center [292, 141] width 173 height 29
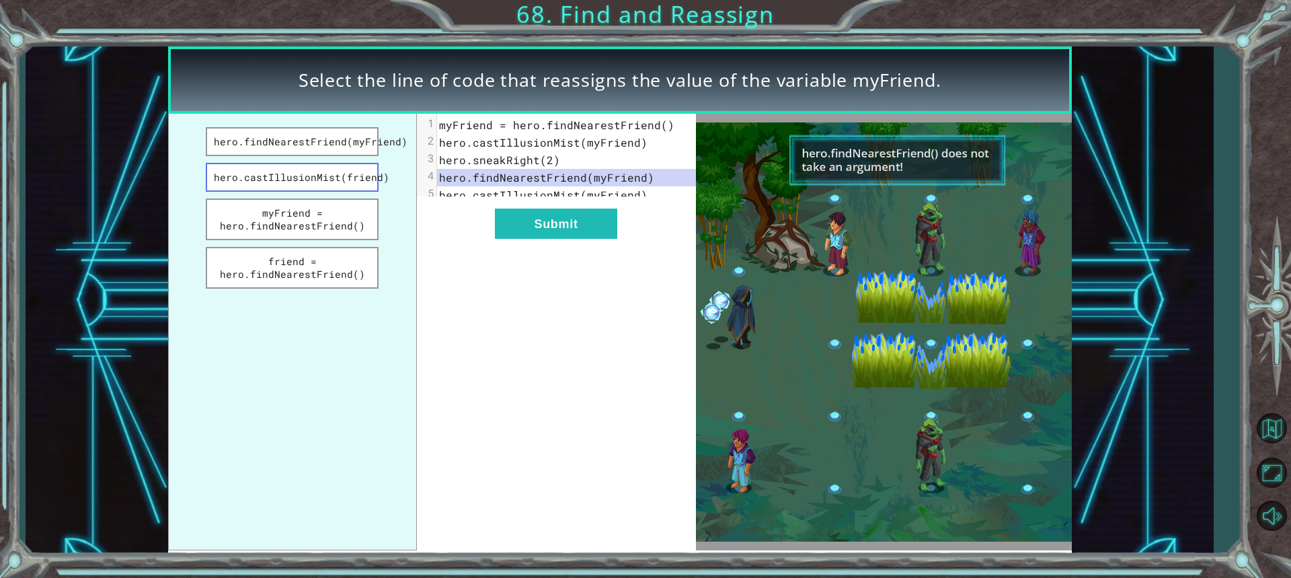
click at [317, 183] on button "hero.castIllusionMist(friend)" at bounding box center [292, 177] width 173 height 29
click at [325, 210] on button "myFriend = hero.findNearestFriend()" at bounding box center [292, 219] width 173 height 42
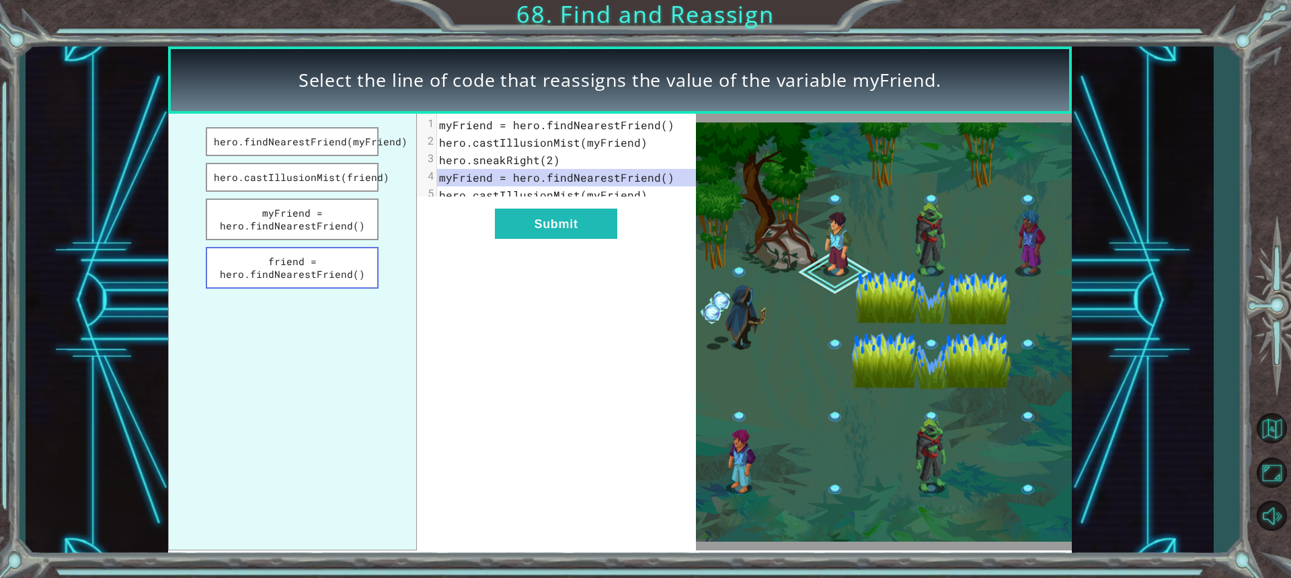
click at [356, 264] on button "friend = hero.findNearestFriend()" at bounding box center [292, 268] width 173 height 42
click at [334, 222] on button "myFriend = hero.findNearestFriend()" at bounding box center [292, 219] width 173 height 42
click at [343, 278] on button "friend = hero.findNearestFriend()" at bounding box center [292, 268] width 173 height 42
click at [348, 266] on button "friend = hero.findNearestFriend()" at bounding box center [292, 268] width 173 height 42
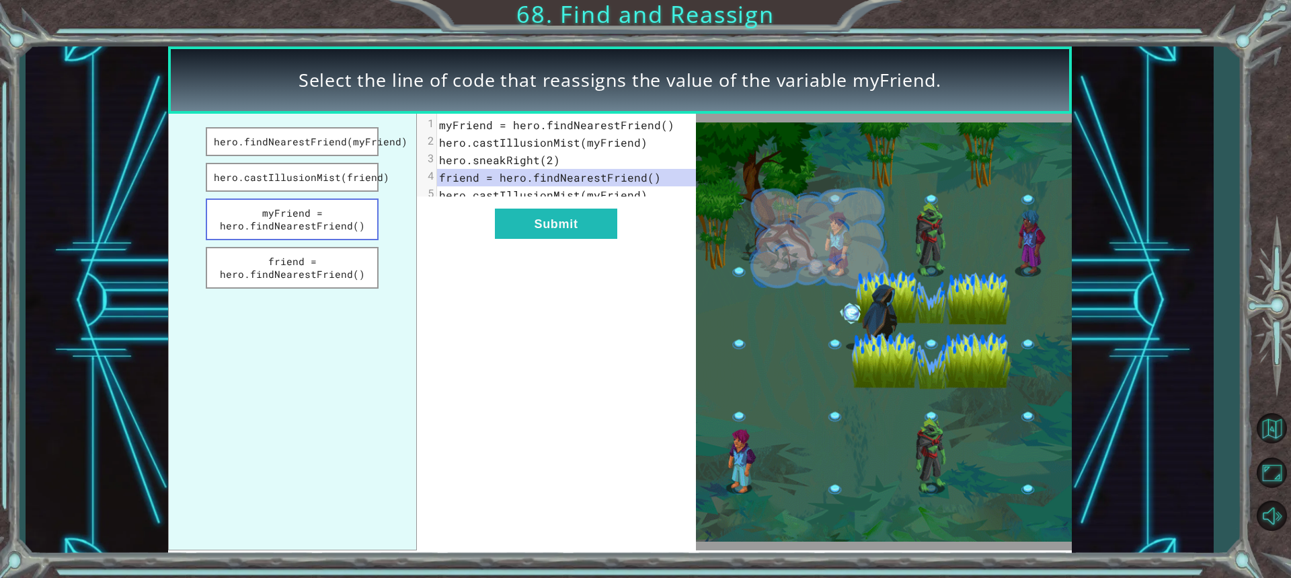
click at [352, 215] on button "myFriend = hero.findNearestFriend()" at bounding box center [292, 219] width 173 height 42
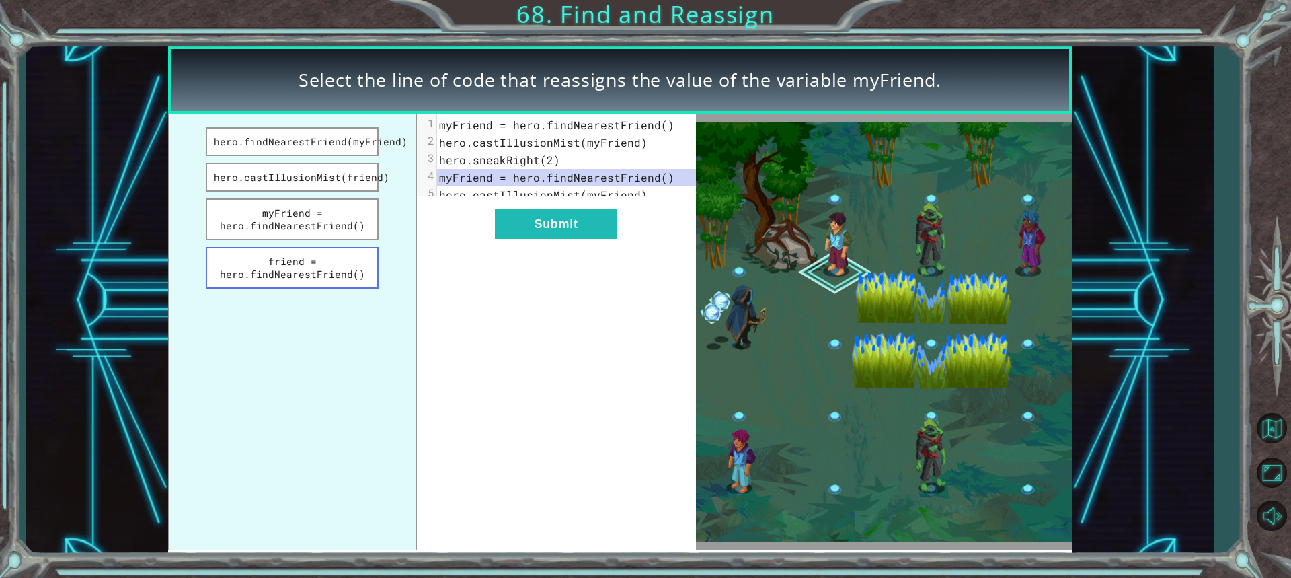
click at [350, 256] on button "friend = hero.findNearestFriend()" at bounding box center [292, 268] width 173 height 42
click at [514, 237] on button "Submit" at bounding box center [556, 223] width 122 height 30
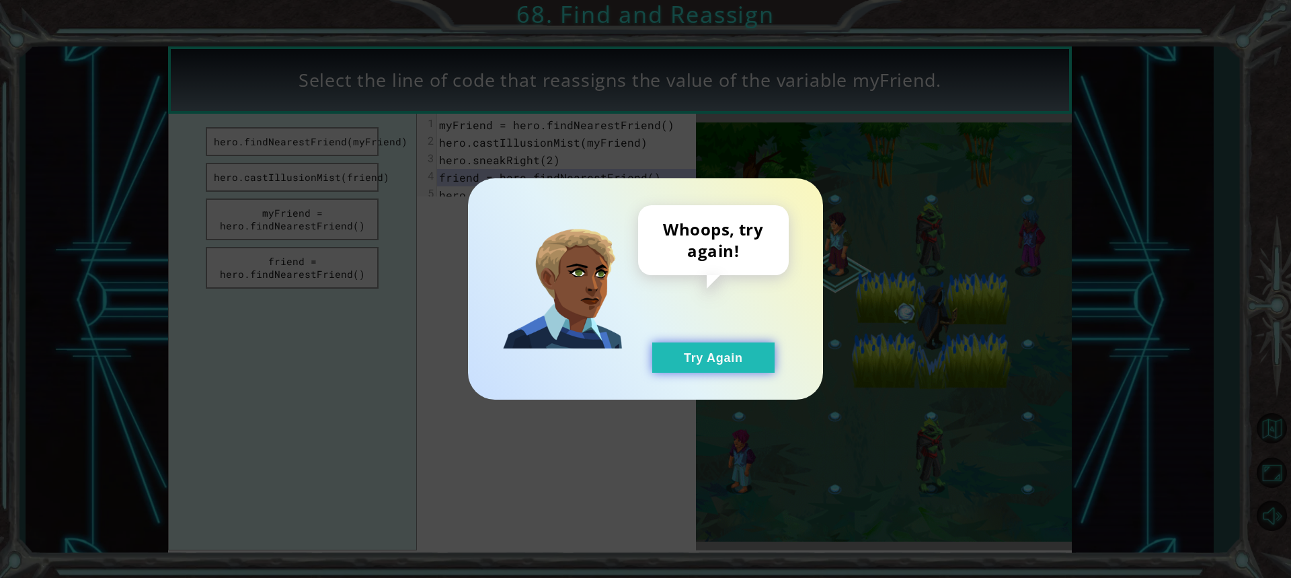
drag, startPoint x: 695, startPoint y: 348, endPoint x: 360, endPoint y: 263, distance: 345.0
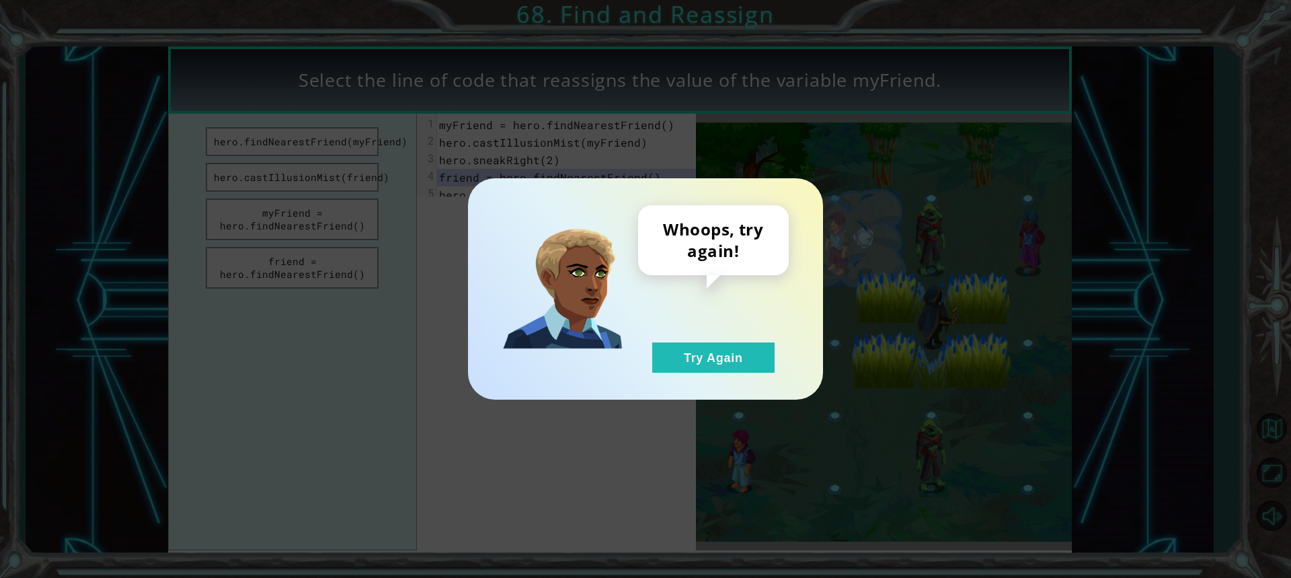
click at [692, 348] on button "Try Again" at bounding box center [713, 357] width 122 height 30
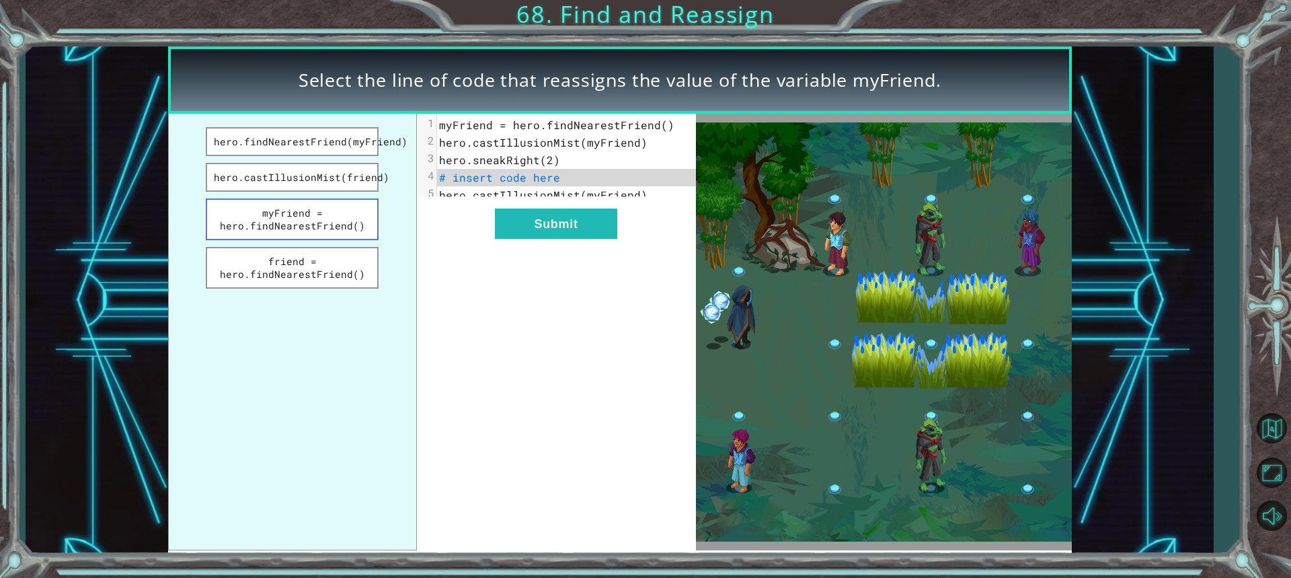
click at [317, 201] on button "myFriend = hero.findNearestFriend()" at bounding box center [292, 219] width 173 height 42
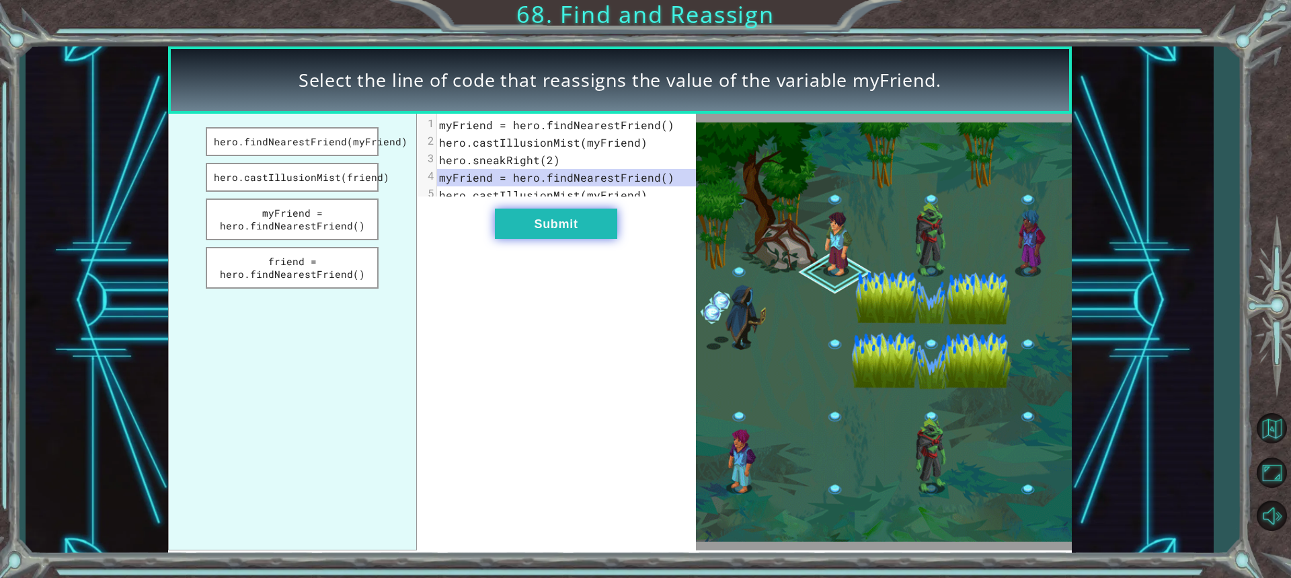
click at [553, 219] on button "Submit" at bounding box center [556, 223] width 122 height 30
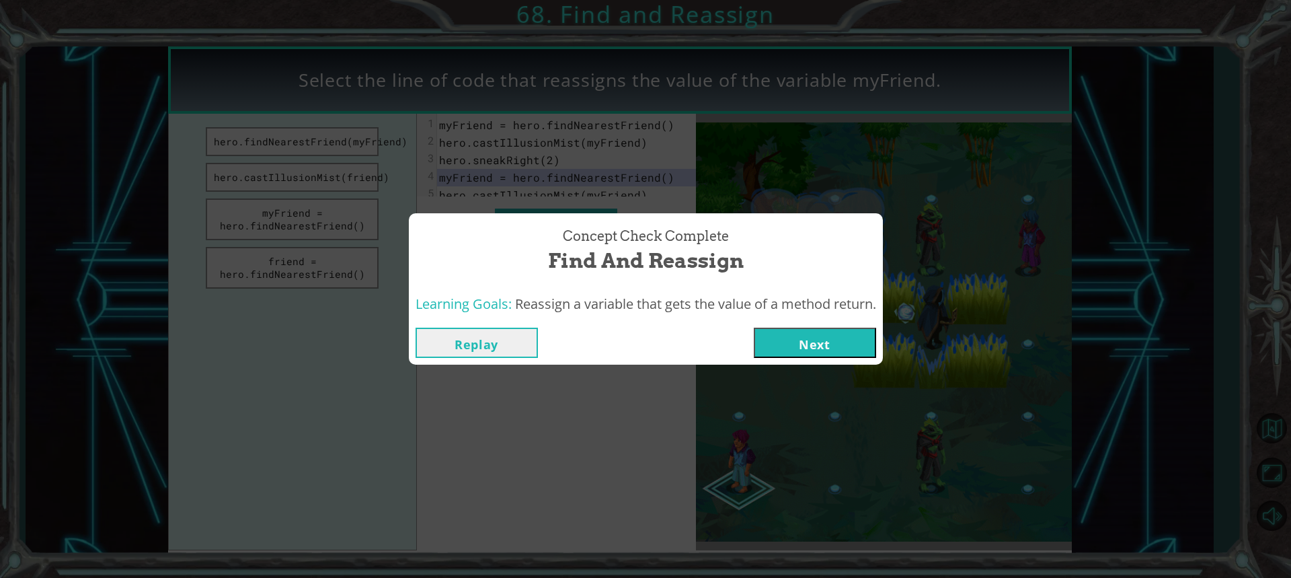
click at [780, 327] on button "Next" at bounding box center [815, 342] width 122 height 30
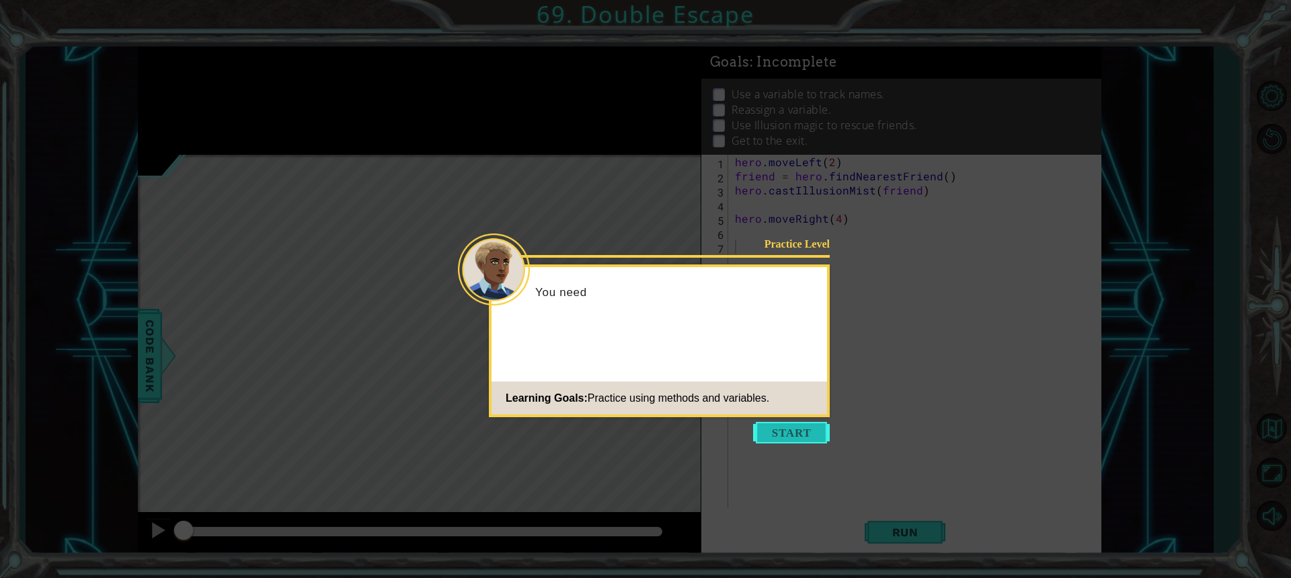
click at [779, 422] on button "Start" at bounding box center [791, 433] width 77 height 22
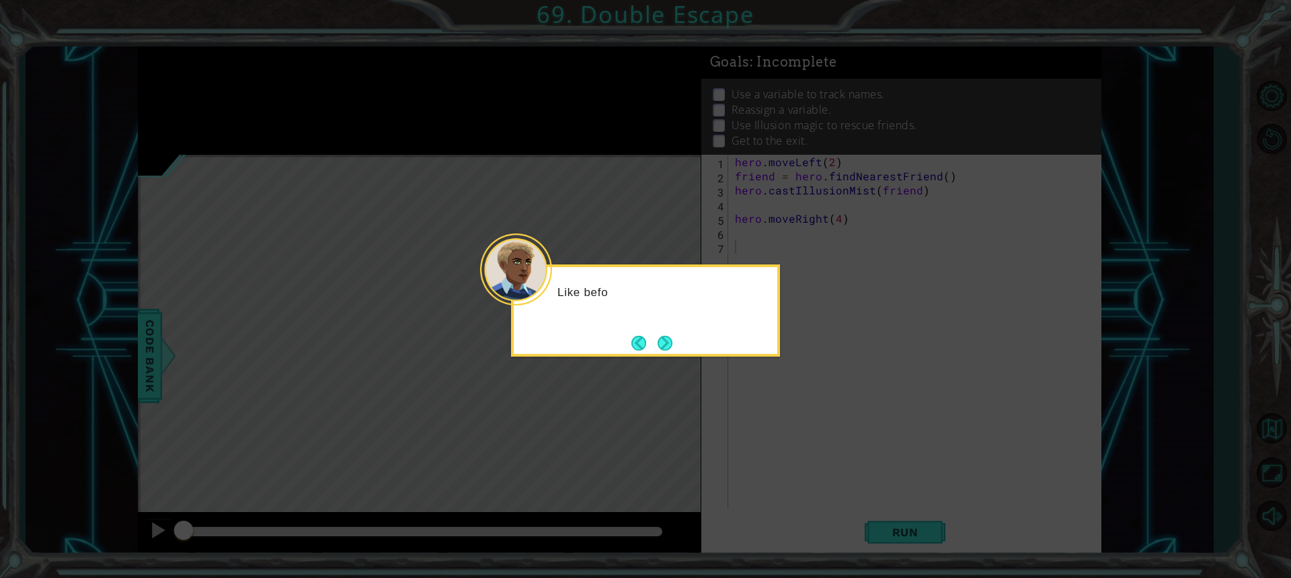
click at [668, 342] on button "Next" at bounding box center [665, 342] width 15 height 15
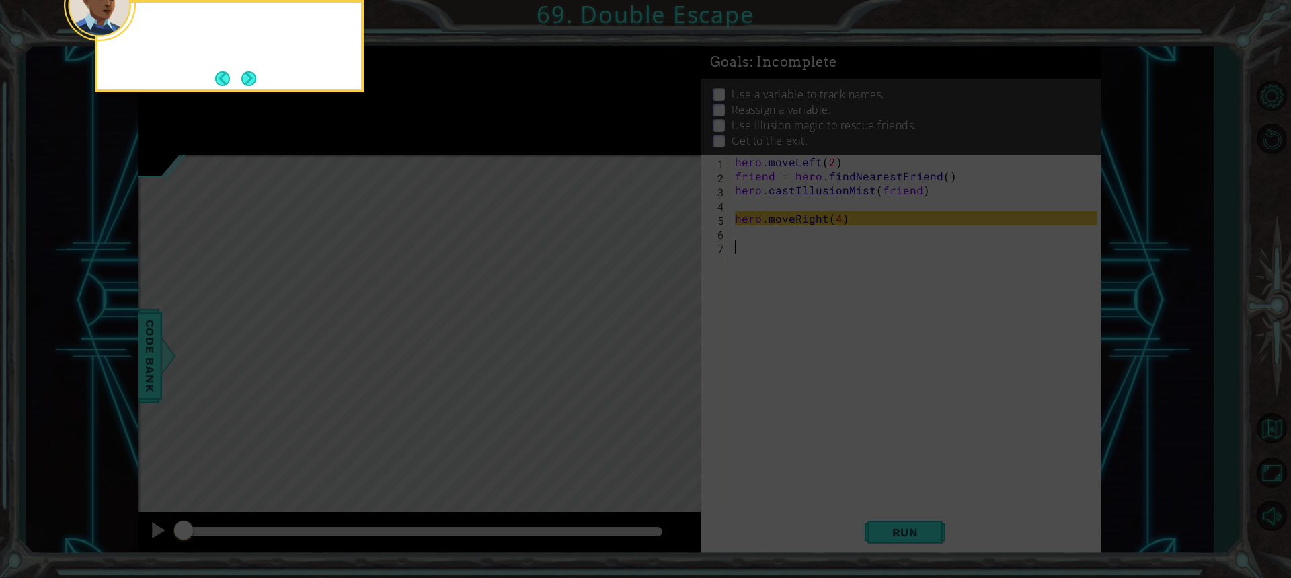
click at [668, 342] on icon at bounding box center [645, 86] width 1291 height 982
click at [241, 79] on button "Next" at bounding box center [248, 78] width 15 height 15
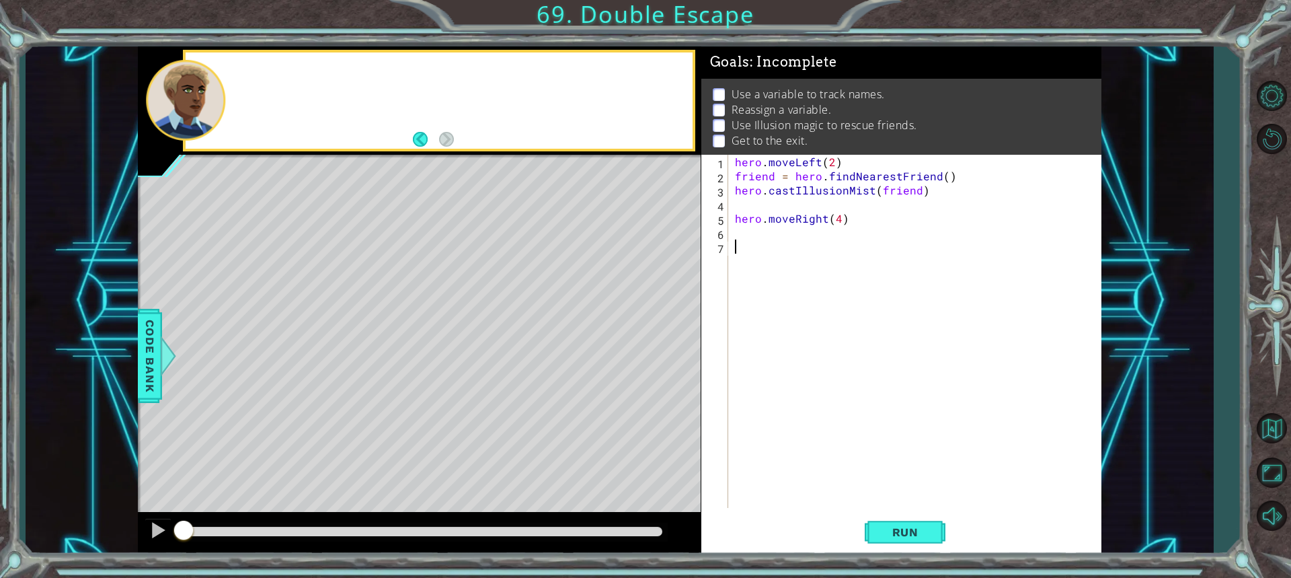
click at [239, 79] on div at bounding box center [439, 100] width 507 height 96
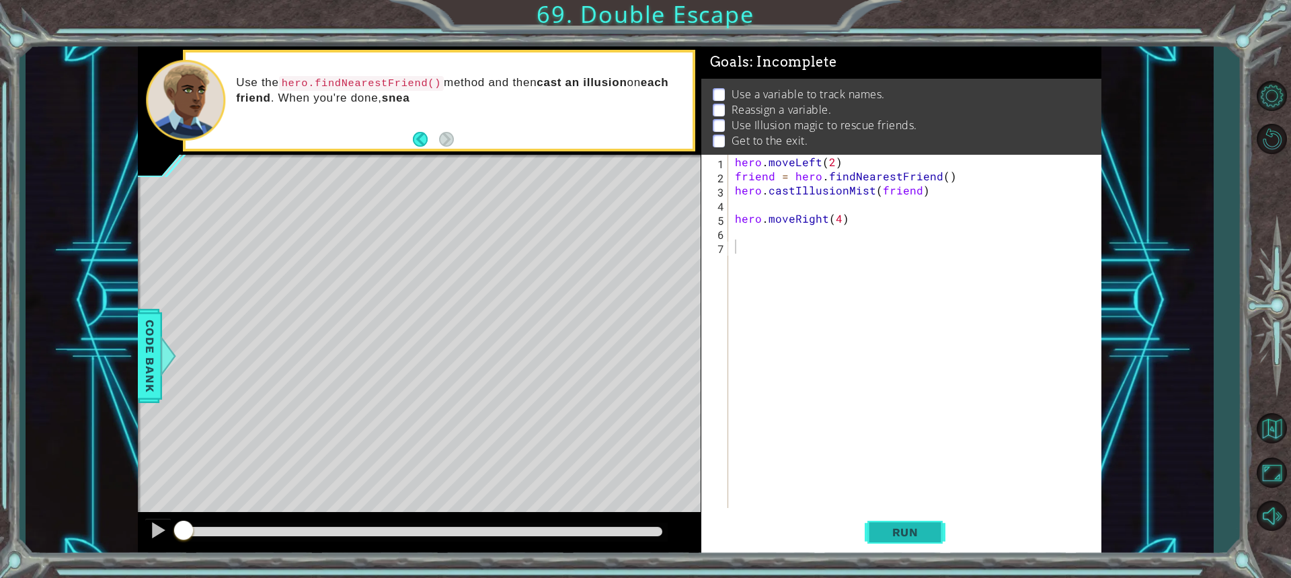
click at [907, 533] on span "Run" at bounding box center [905, 531] width 53 height 13
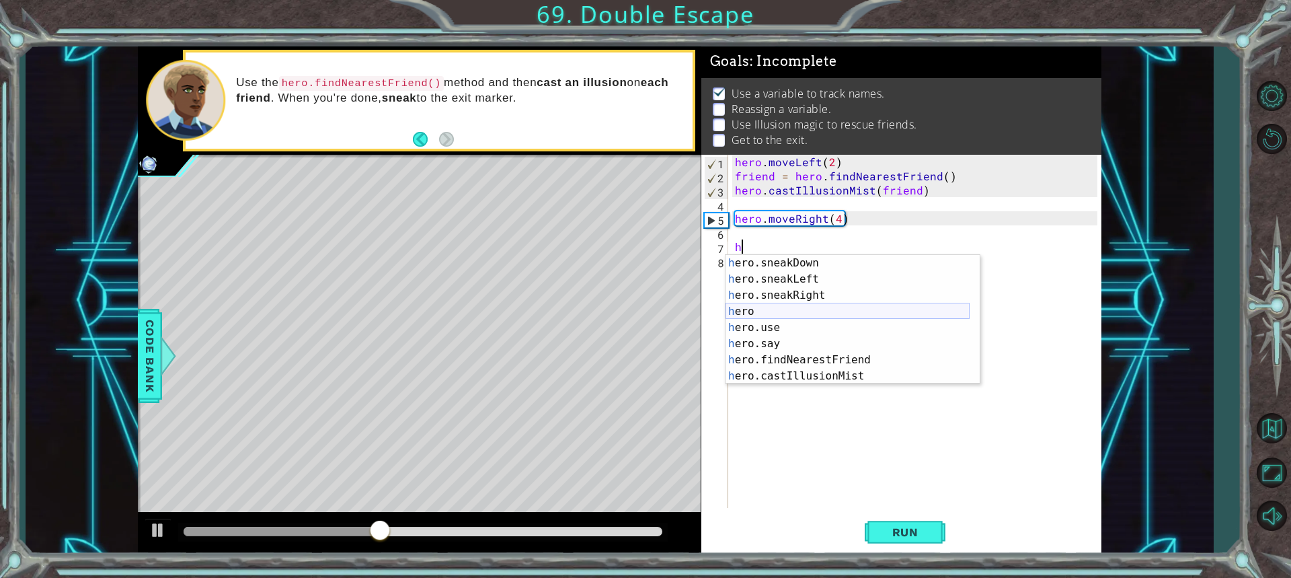
scroll to position [145, 0]
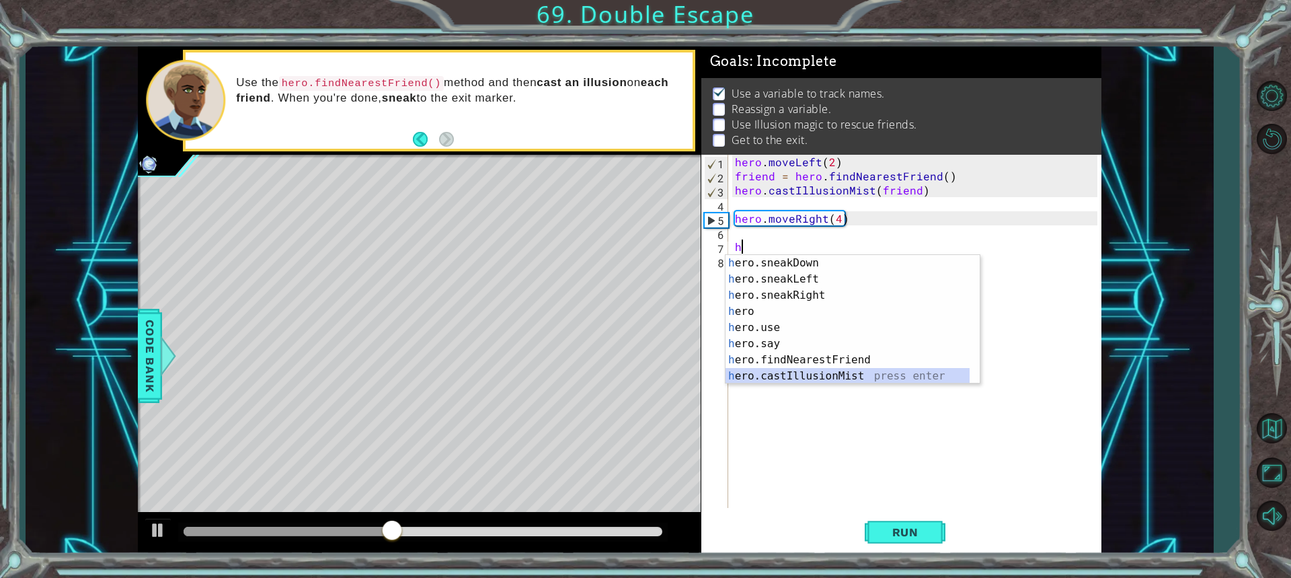
click at [800, 371] on div "h ero.sneakDown press enter h ero.sneakLeft press enter h ero.sneakRight press …" at bounding box center [848, 335] width 244 height 161
type textarea "hero.castIllusionMist(friend)"
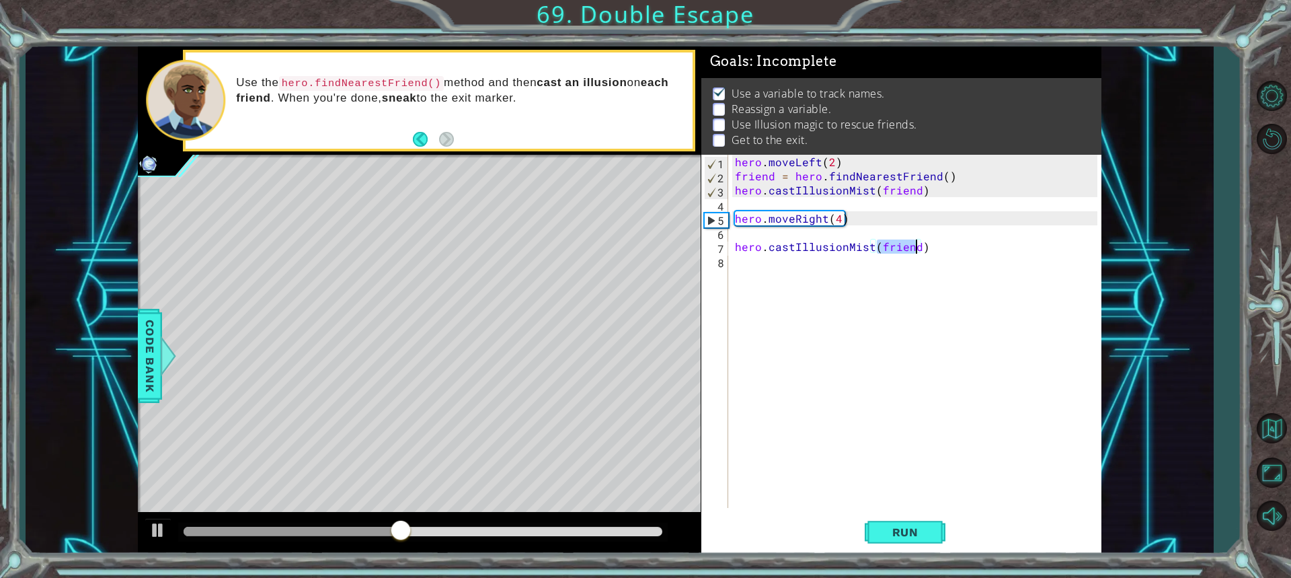
click at [824, 321] on div "hero . moveLeft ( 2 ) friend = hero . findNearestFriend ( ) hero . castIllusion…" at bounding box center [918, 345] width 372 height 381
click at [898, 516] on div "1 2 3 4 5 6 7 8 hero . moveLeft ( 2 ) friend = hero . findNearestFriend ( ) her…" at bounding box center [901, 355] width 400 height 400
click at [904, 520] on button "Run" at bounding box center [905, 532] width 81 height 40
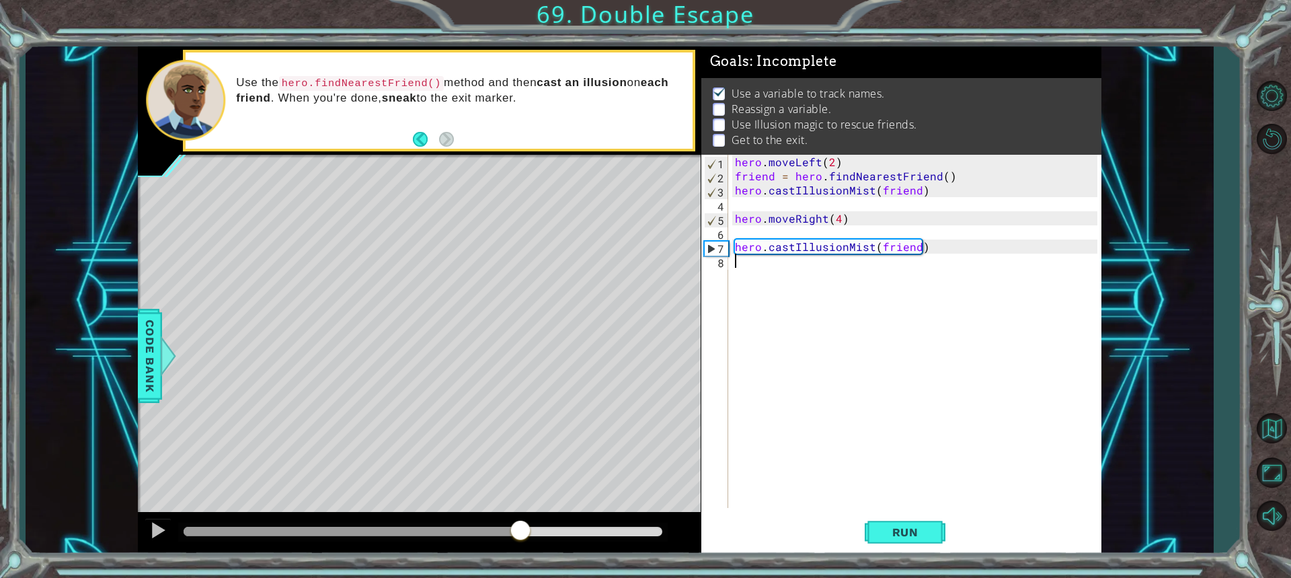
drag, startPoint x: 379, startPoint y: 535, endPoint x: 537, endPoint y: 547, distance: 158.5
click at [544, 547] on div at bounding box center [419, 533] width 563 height 43
drag, startPoint x: 602, startPoint y: 524, endPoint x: 575, endPoint y: 520, distance: 27.2
click at [590, 520] on div at bounding box center [602, 531] width 24 height 24
drag, startPoint x: 619, startPoint y: 524, endPoint x: 547, endPoint y: 525, distance: 72.0
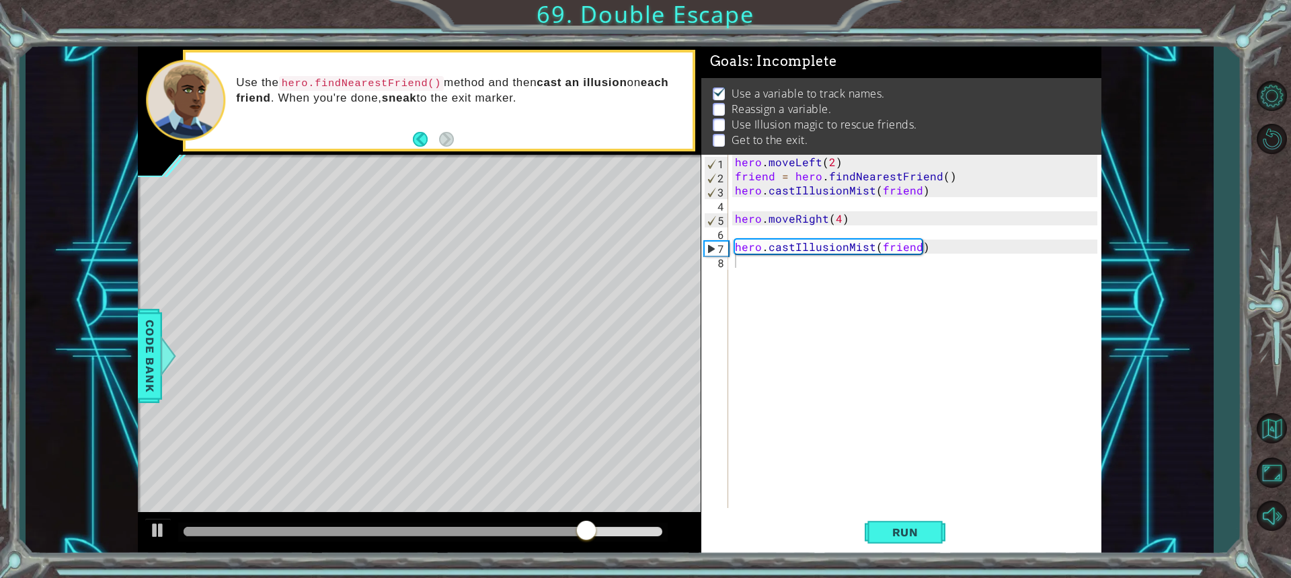
click at [547, 525] on div at bounding box center [422, 532] width 489 height 19
drag, startPoint x: 586, startPoint y: 525, endPoint x: 527, endPoint y: 525, distance: 59.8
click at [574, 525] on div at bounding box center [586, 531] width 24 height 24
click at [887, 529] on span "Run" at bounding box center [905, 531] width 53 height 13
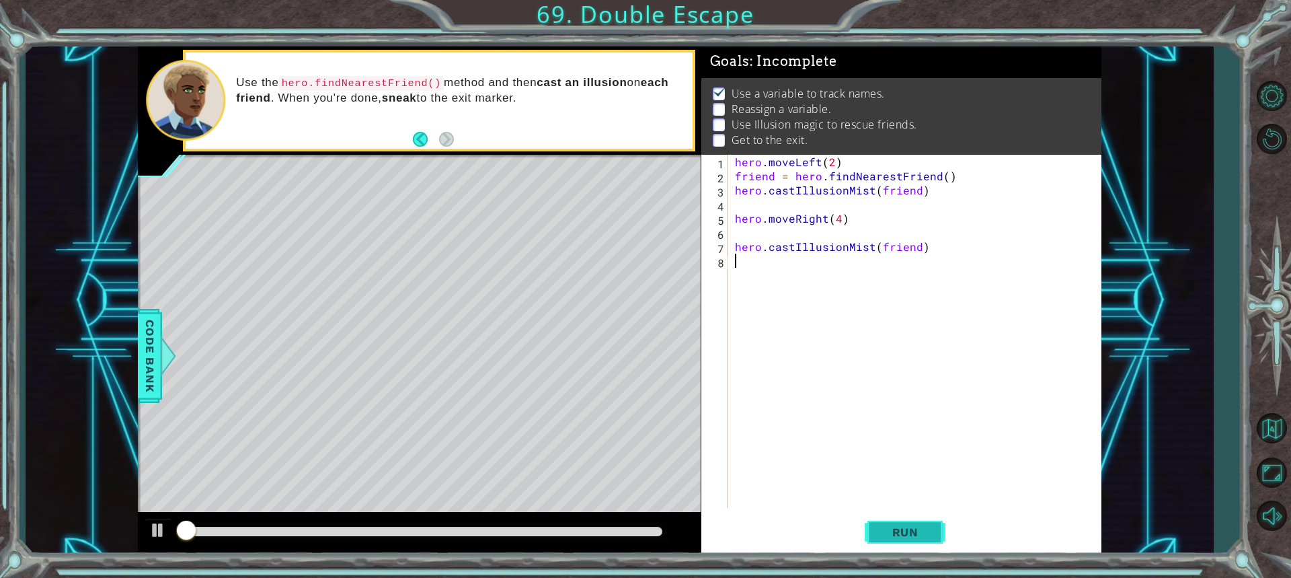
click at [886, 529] on span "Run" at bounding box center [905, 531] width 53 height 13
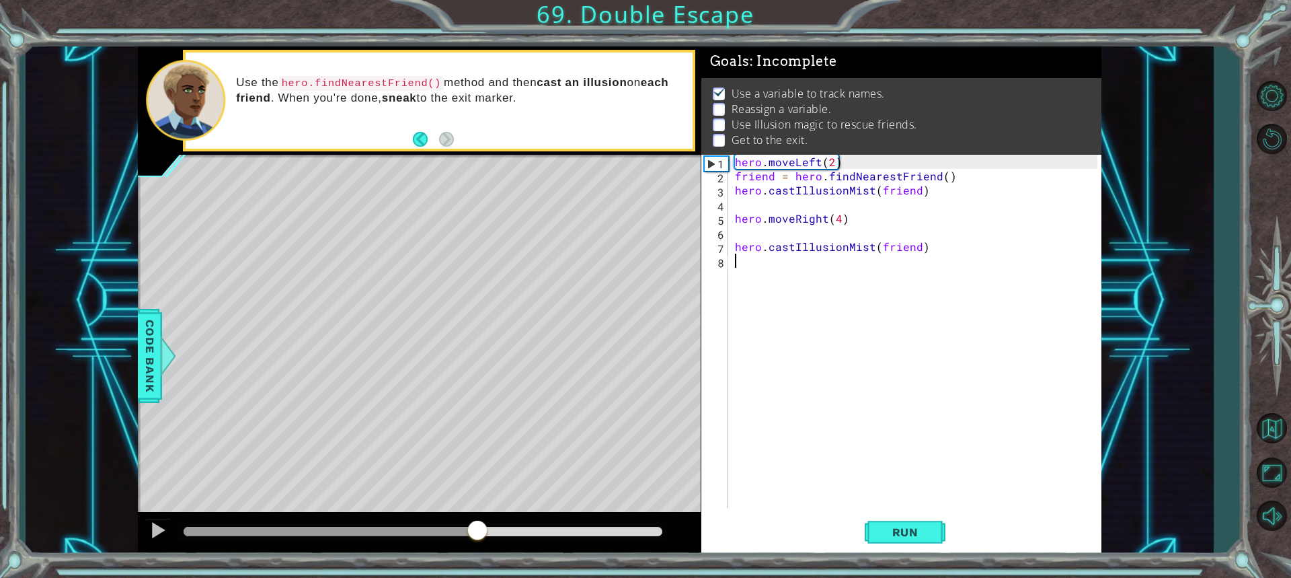
click at [477, 528] on div at bounding box center [423, 531] width 478 height 9
click at [867, 529] on button "Run" at bounding box center [905, 532] width 81 height 40
click at [743, 230] on div "hero . moveLeft ( 2 ) friend = hero . findNearestFriend ( ) hero . castIllusion…" at bounding box center [918, 345] width 372 height 381
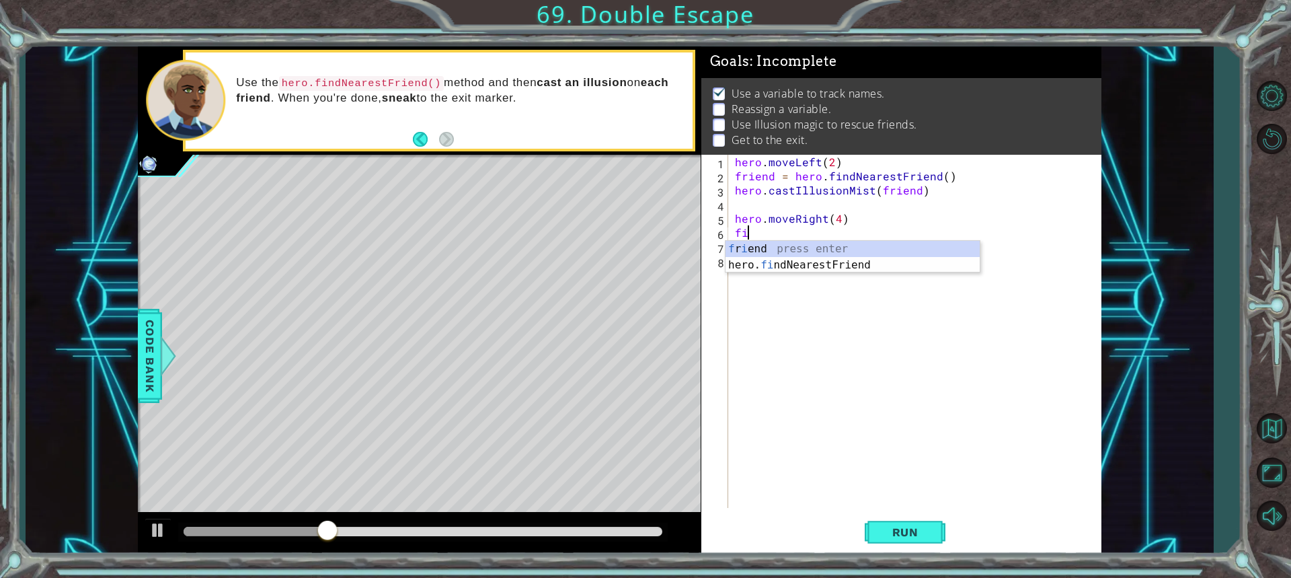
type textarea "fin"
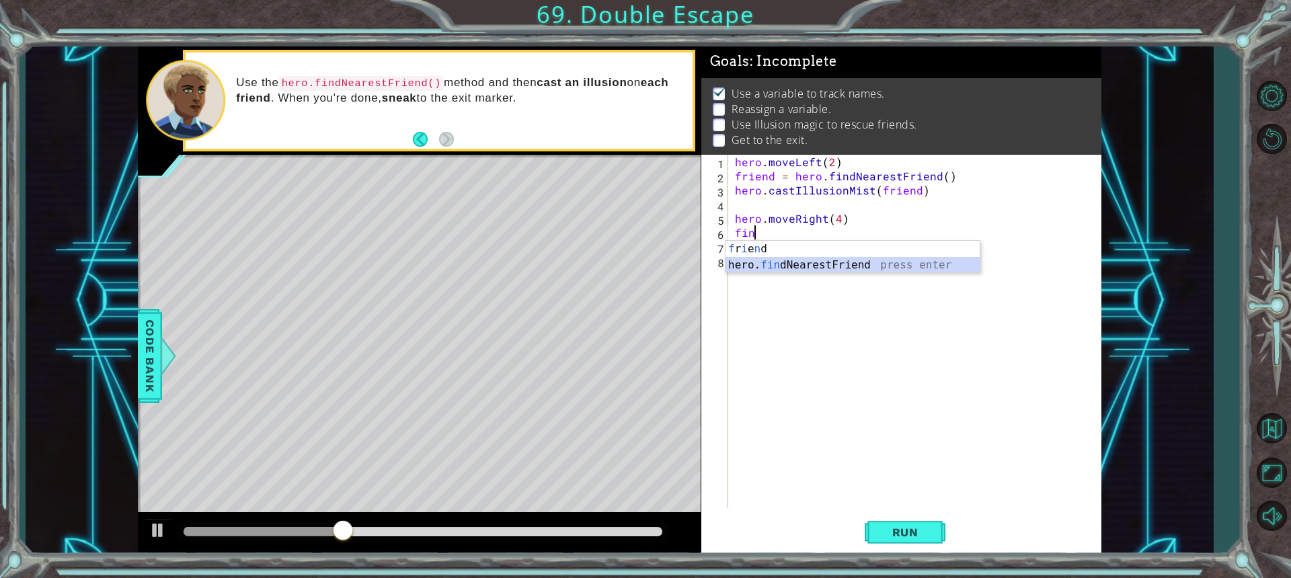
click at [779, 257] on div "f r i e n d press enter hero. fin dNearestFriend press enter" at bounding box center [853, 273] width 254 height 65
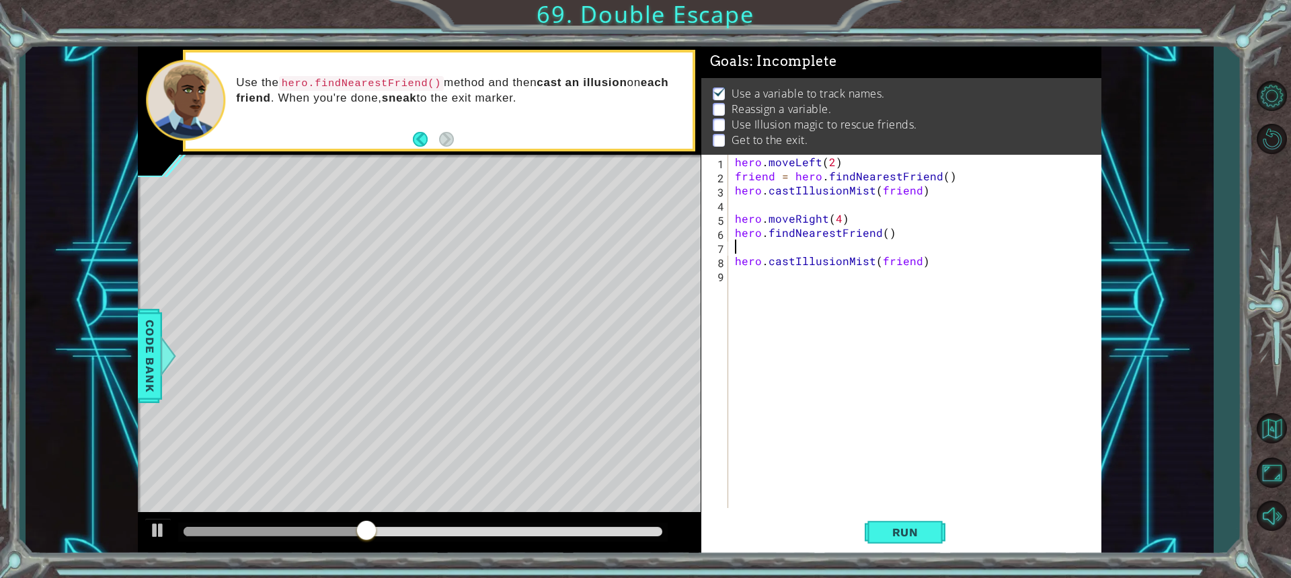
click at [736, 232] on div "hero . moveLeft ( 2 ) friend = hero . findNearestFriend ( ) hero . castIllusion…" at bounding box center [918, 345] width 372 height 381
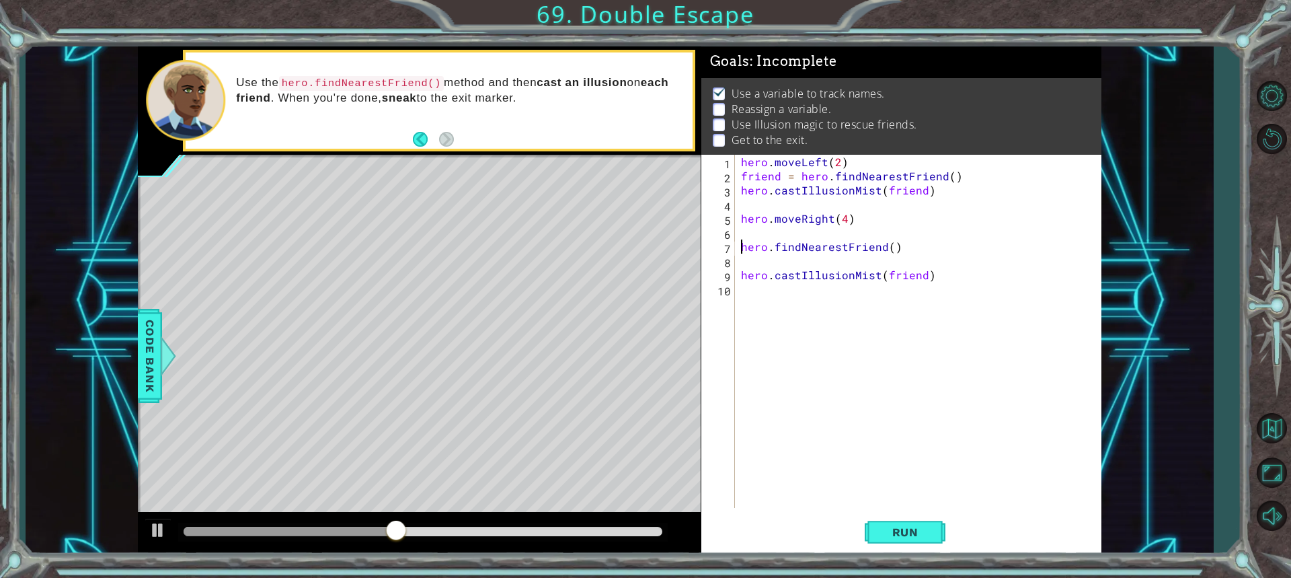
click at [738, 271] on div "hero . moveLeft ( 2 ) friend = hero . findNearestFriend ( ) hero . castIllusion…" at bounding box center [917, 331] width 359 height 353
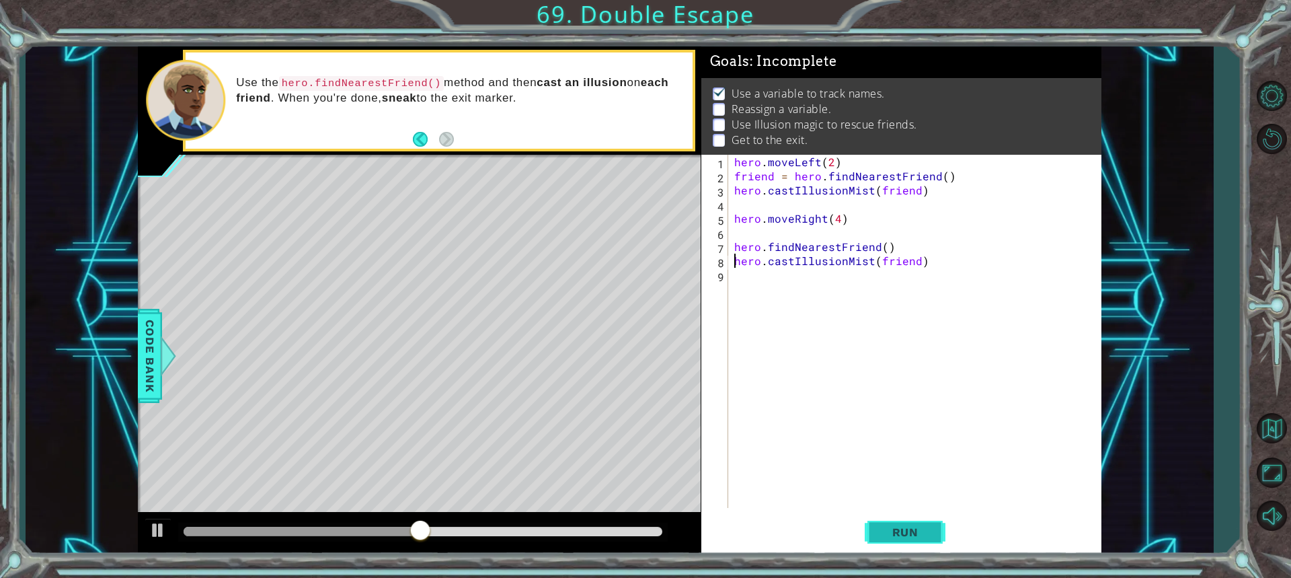
type textarea "hero.castIllusionMist(friend)"
click at [883, 529] on span "Run" at bounding box center [905, 531] width 53 height 13
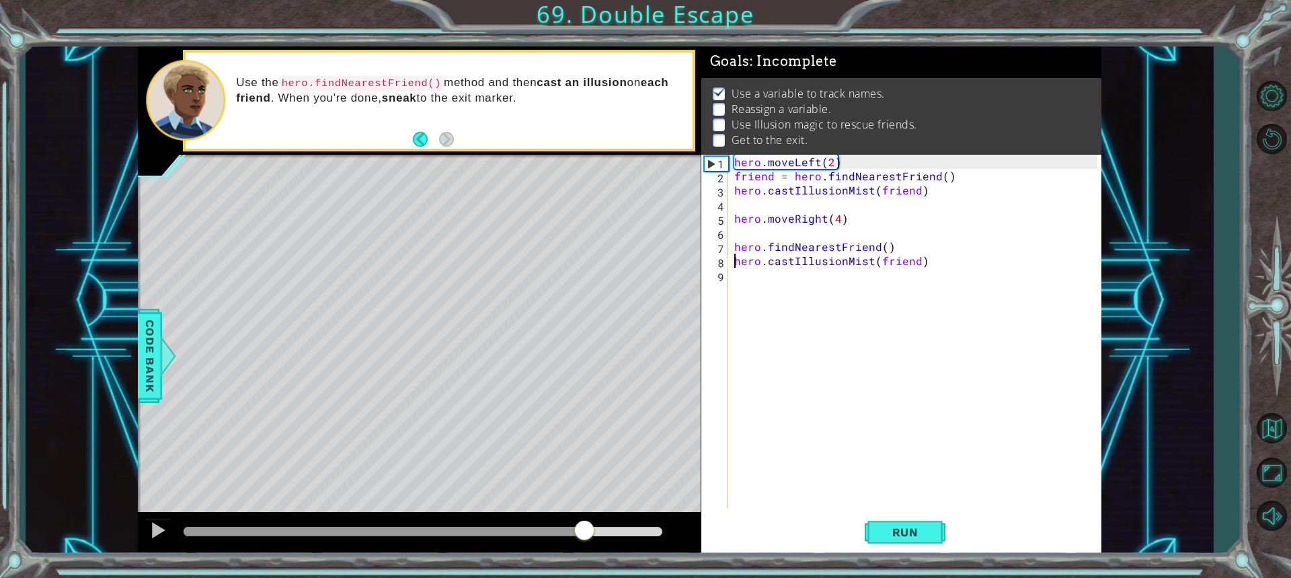
click at [583, 530] on div at bounding box center [423, 531] width 478 height 9
click at [886, 529] on span "Run" at bounding box center [905, 531] width 53 height 13
drag, startPoint x: 398, startPoint y: 531, endPoint x: 576, endPoint y: 538, distance: 177.7
click at [573, 536] on div at bounding box center [423, 531] width 478 height 9
click at [734, 227] on div "hero . moveLeft ( 2 ) friend = hero . findNearestFriend ( ) hero . castIllusion…" at bounding box center [918, 345] width 372 height 381
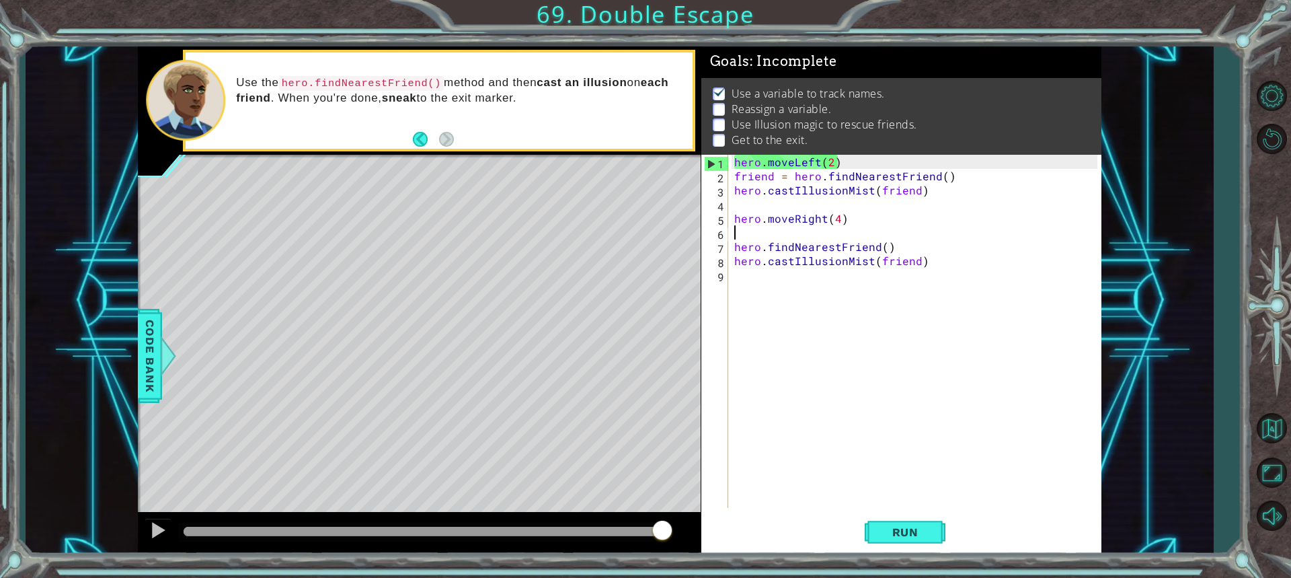
type textarea "hero.moveRight(4)"
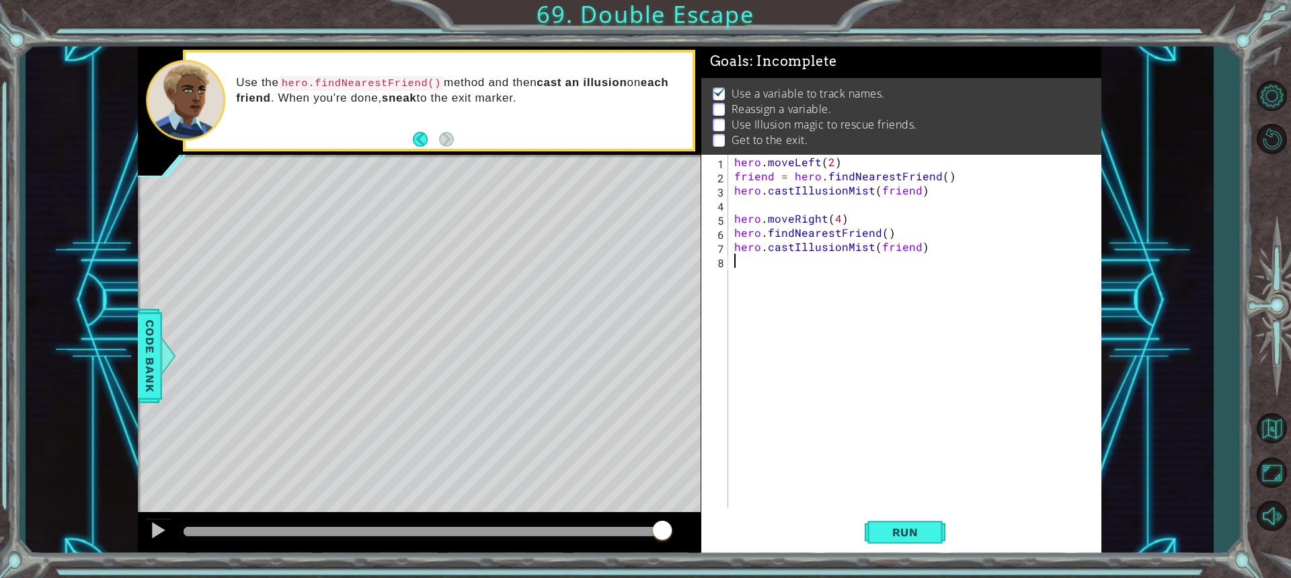
click at [745, 293] on div "hero . moveLeft ( 2 ) friend = hero . findNearestFriend ( ) hero . castIllusion…" at bounding box center [918, 345] width 372 height 381
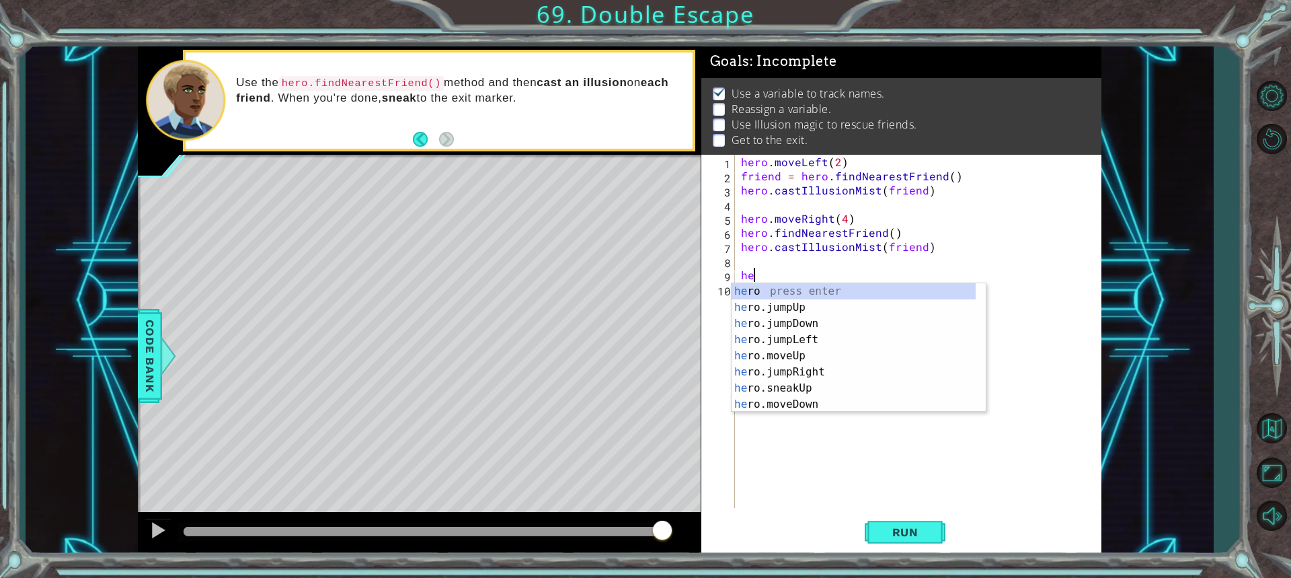
type textarea "her"
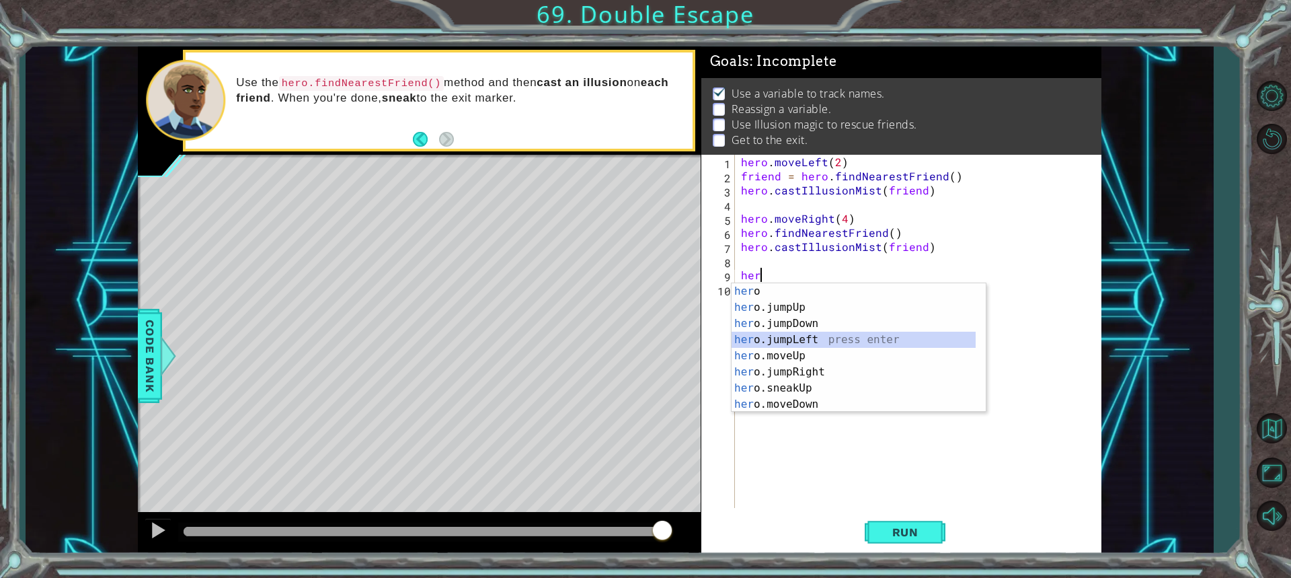
click at [769, 346] on div "her o press enter her o.jumpUp press enter her o.jumpDown press enter her o.jum…" at bounding box center [854, 363] width 244 height 161
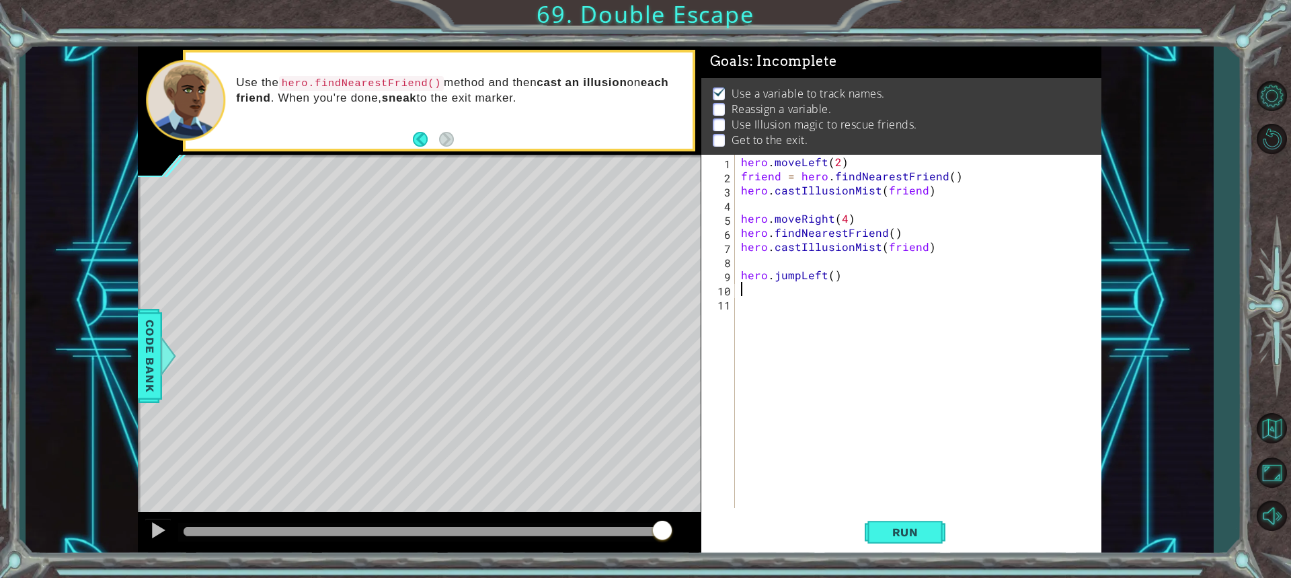
click at [835, 280] on div "hero . moveLeft ( 2 ) friend = hero . findNearestFriend ( ) hero . castIllusion…" at bounding box center [921, 345] width 366 height 381
type textarea "hero.jumpLeft(2)"
click at [779, 299] on div "hero . moveLeft ( 2 ) friend = hero . findNearestFriend ( ) hero . castIllusion…" at bounding box center [921, 345] width 366 height 381
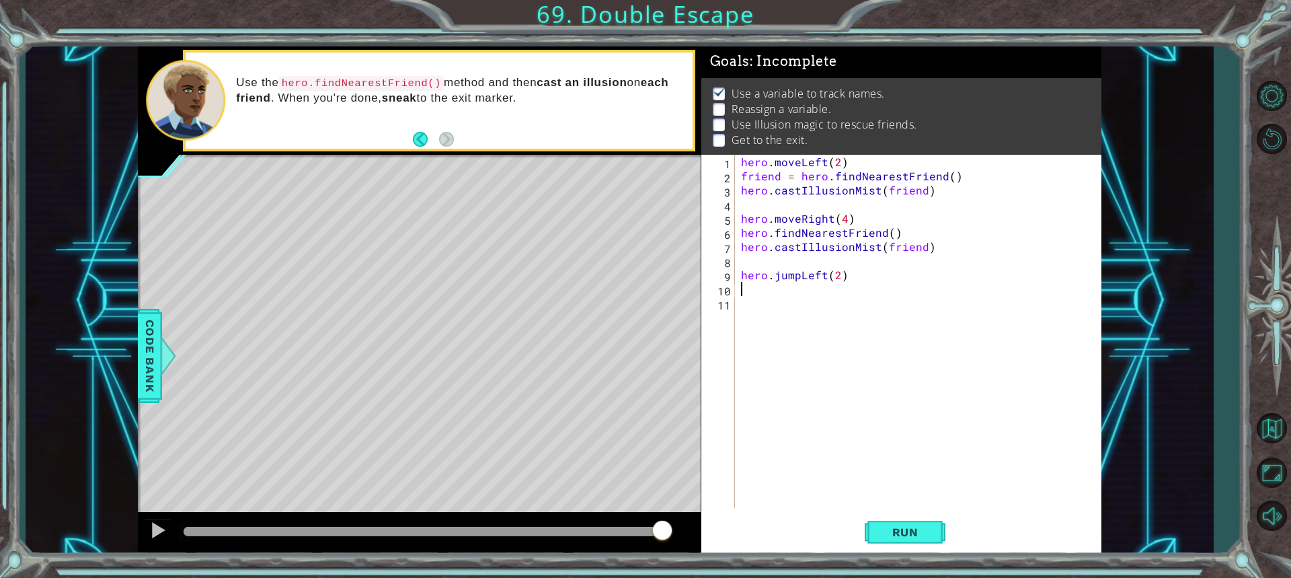
click at [781, 295] on div "hero . moveLeft ( 2 ) friend = hero . findNearestFriend ( ) hero . castIllusion…" at bounding box center [921, 345] width 366 height 381
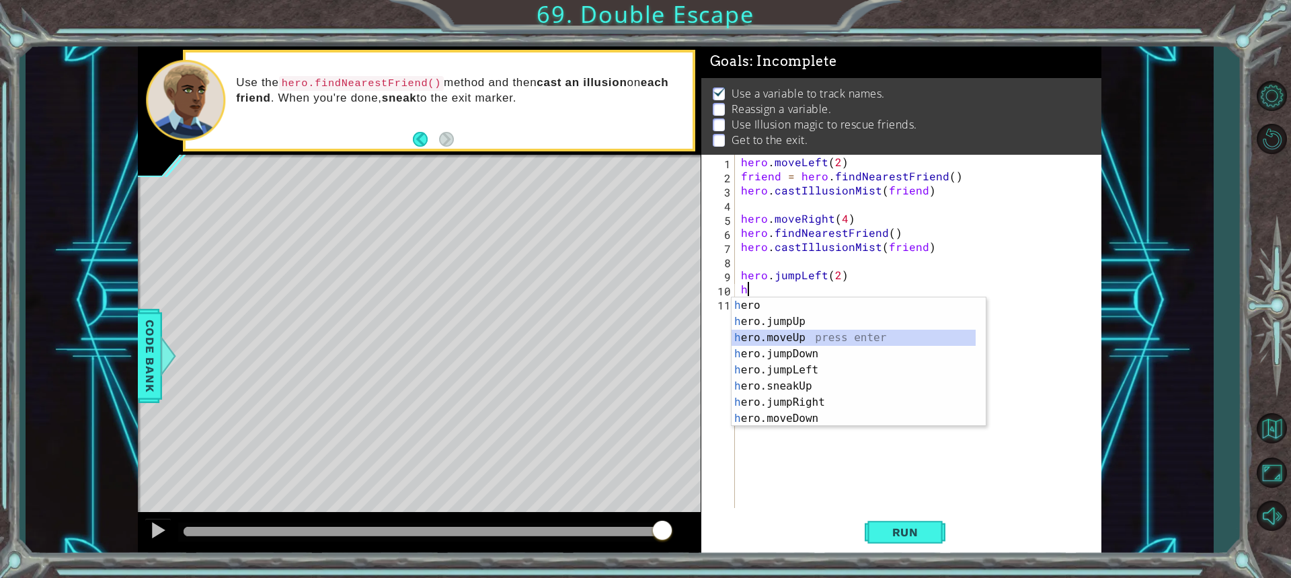
click at [783, 343] on div "h ero press enter h ero.jumpUp press enter h ero.moveUp press enter h ero.jumpD…" at bounding box center [854, 377] width 244 height 161
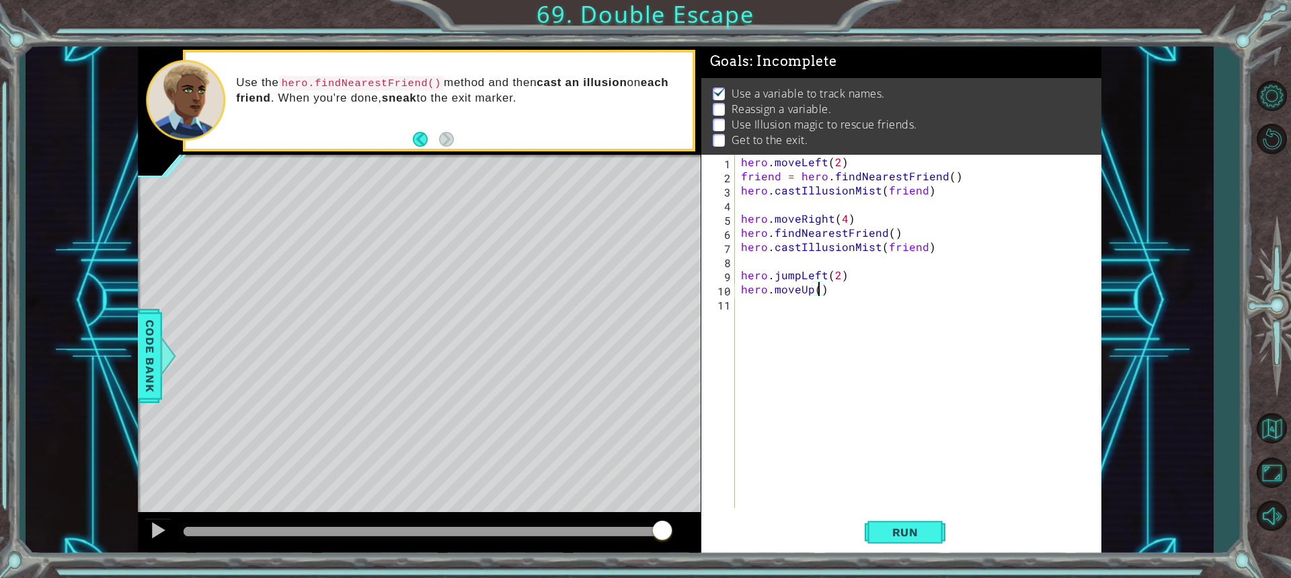
type textarea "hero.moveUp(4)"
click at [861, 388] on div "hero . moveLeft ( 2 ) friend = hero . findNearestFriend ( ) hero . castIllusion…" at bounding box center [921, 345] width 366 height 381
click at [784, 262] on div "hero . moveLeft ( 2 ) friend = hero . findNearestFriend ( ) hero . castIllusion…" at bounding box center [921, 345] width 366 height 381
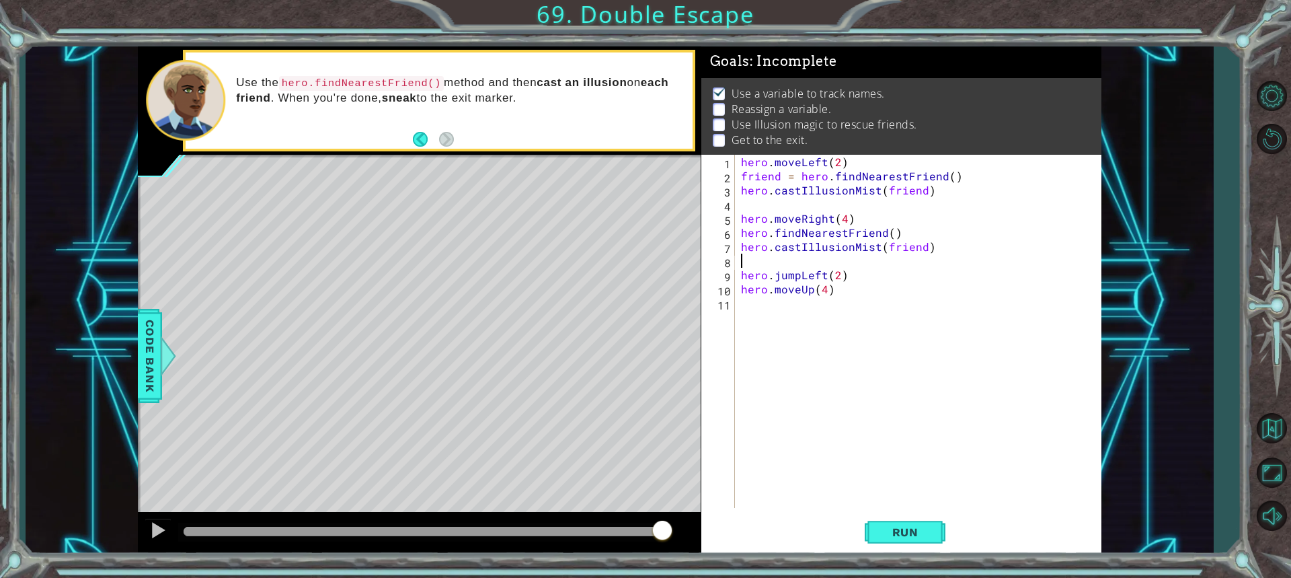
click at [736, 156] on div "1 2 3 4 5 6 7 8 9 10 11 hero . moveLeft ( 2 ) friend = hero . findNearestFriend…" at bounding box center [899, 331] width 396 height 353
click at [739, 163] on div "hero . moveLeft ( 2 ) friend = hero . findNearestFriend ( ) hero . castIllusion…" at bounding box center [921, 345] width 366 height 381
type textarea "hero.moveLeft(2)"
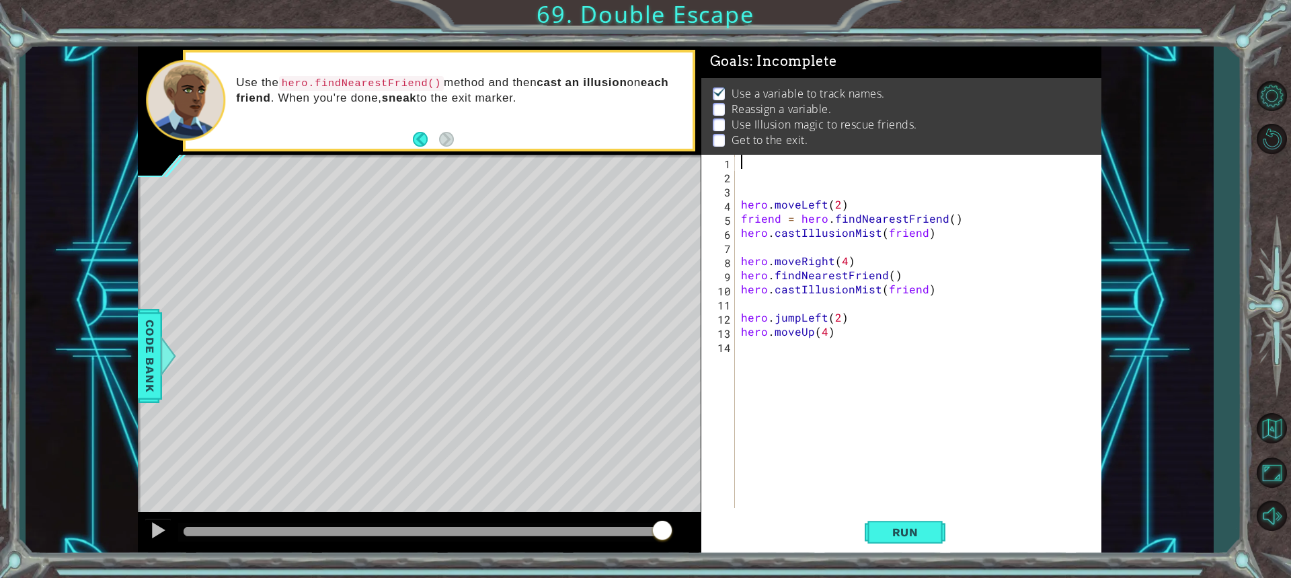
type textarea "h"
click at [853, 354] on div "h hero . moveLeft ( 2 ) friend = hero . findNearestFriend ( ) hero . castIllusi…" at bounding box center [921, 345] width 366 height 381
click at [755, 173] on div "h hero . moveLeft ( 2 ) friend = hero . findNearestFriend ( ) hero . castIllusi…" at bounding box center [921, 345] width 366 height 381
click at [758, 163] on div "h hero . moveLeft ( 2 ) friend = hero . findNearestFriend ( ) hero . castIllusi…" at bounding box center [921, 345] width 366 height 381
type textarea "h"
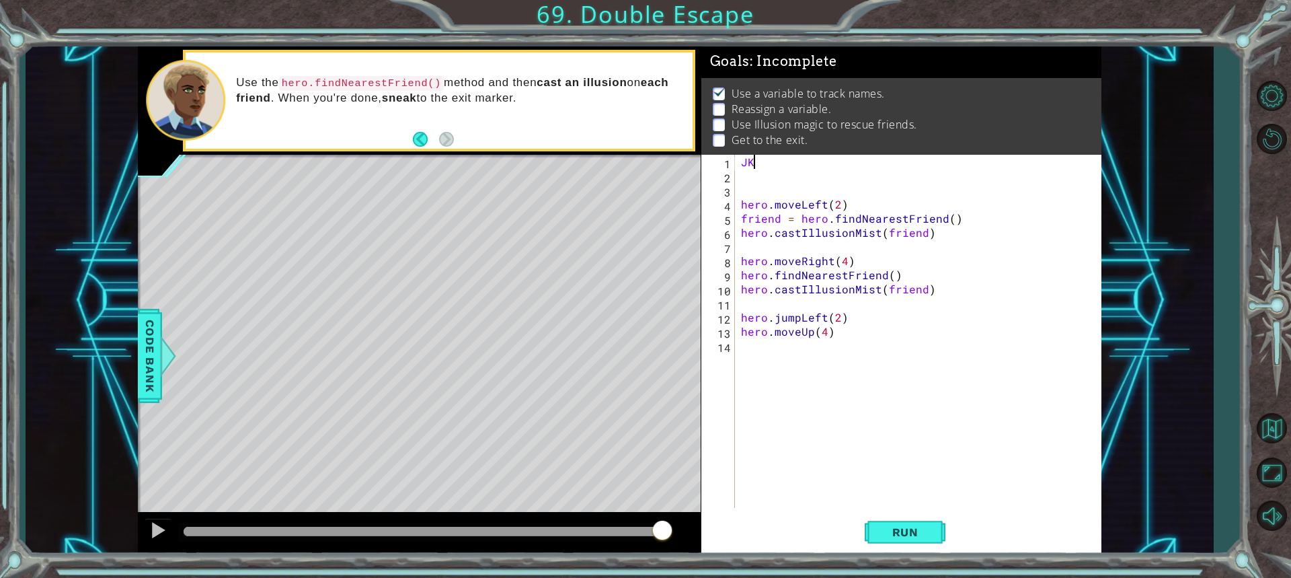
type textarea "J"
click at [740, 202] on div "kk = 2 hero . moveLeft ( 2 ) friend = hero . findNearestFriend ( ) hero . castI…" at bounding box center [921, 345] width 366 height 381
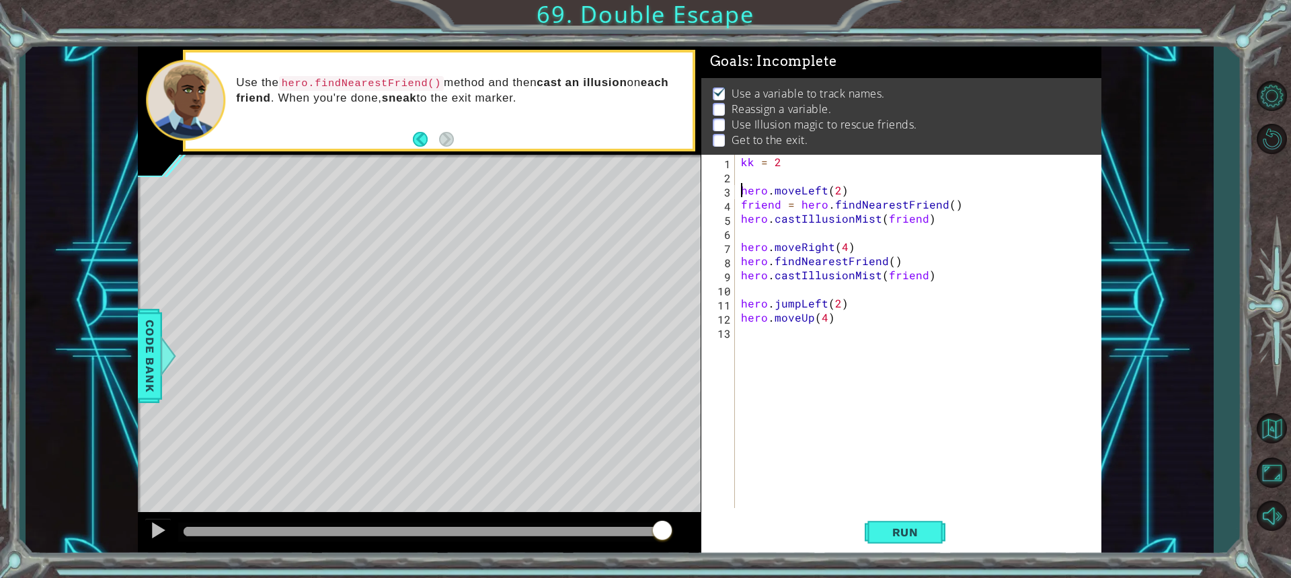
click at [845, 200] on div "kk = 2 hero . moveLeft ( 2 ) friend = hero . findNearestFriend ( ) hero . castI…" at bounding box center [921, 345] width 366 height 381
click at [837, 191] on div "kk = 2 hero . moveLeft ( 2 ) friend = hero . findNearestFriend ( ) hero . castI…" at bounding box center [921, 345] width 366 height 381
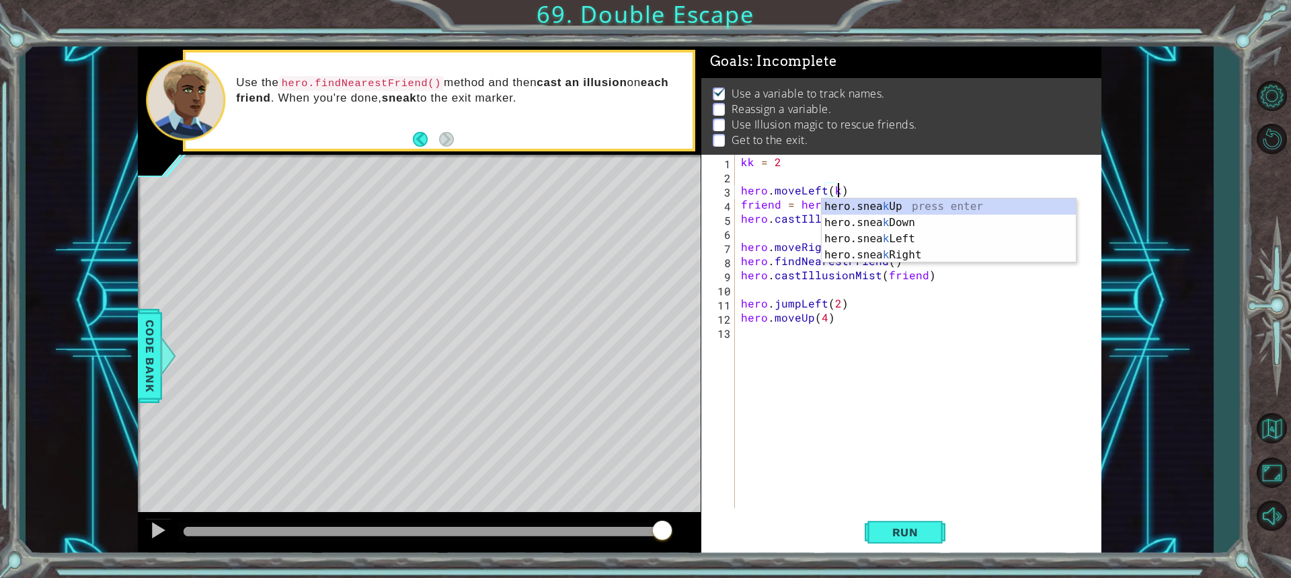
scroll to position [0, 6]
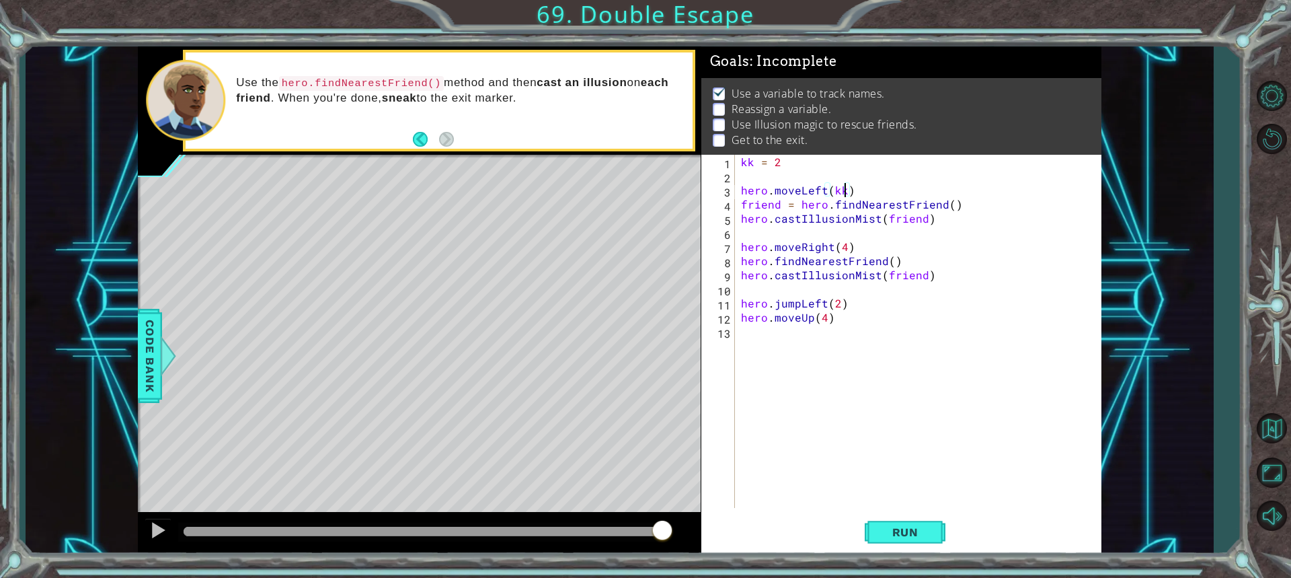
click at [734, 241] on div "6" at bounding box center [719, 234] width 31 height 14
click at [733, 227] on div "6" at bounding box center [719, 234] width 31 height 14
type textarea "hero.moveRight(4)"
click at [842, 249] on div "kk = 2 hero . moveLeft ( kk ) friend = hero . findNearestFriend ( ) hero . cast…" at bounding box center [921, 345] width 366 height 381
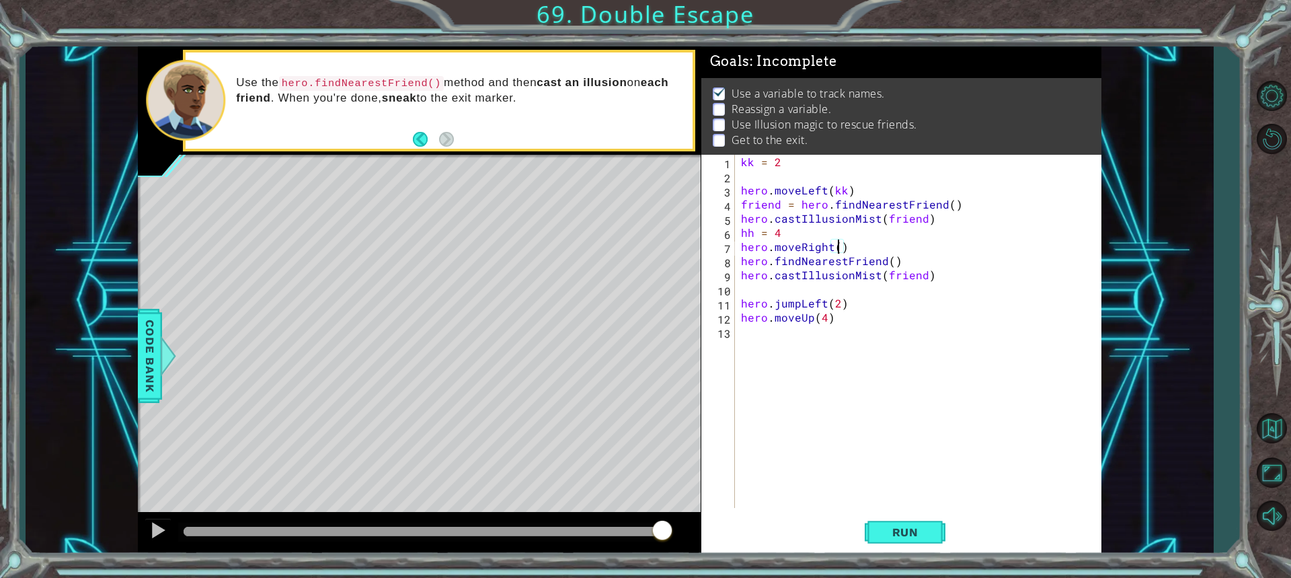
scroll to position [0, 6]
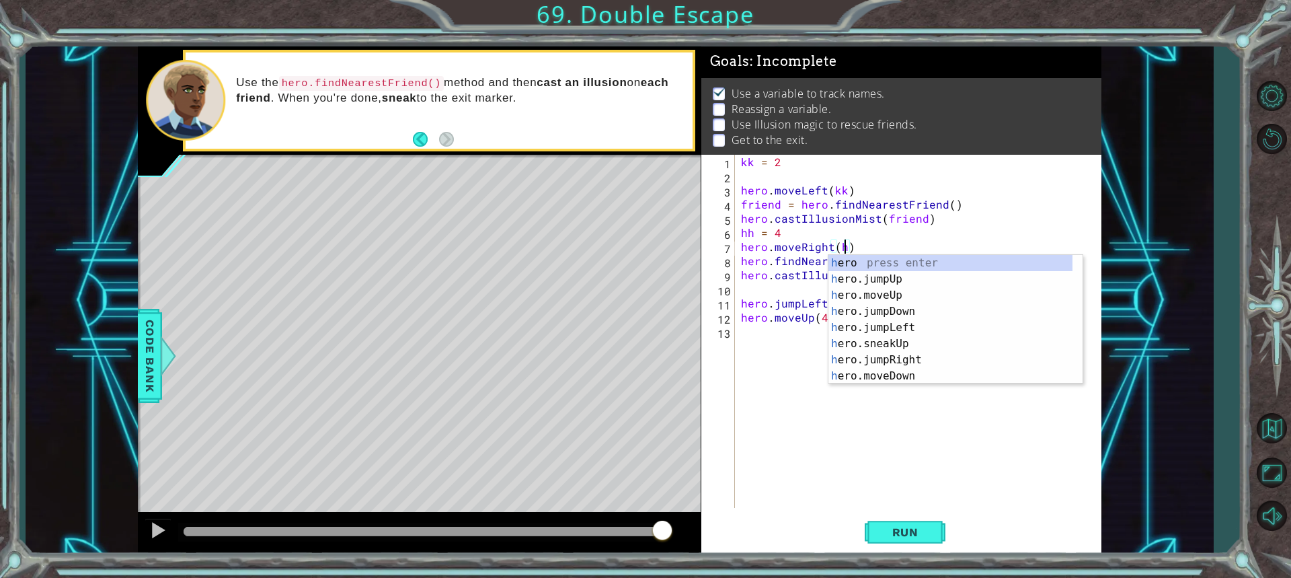
type textarea "hero.moveRight(hh)"
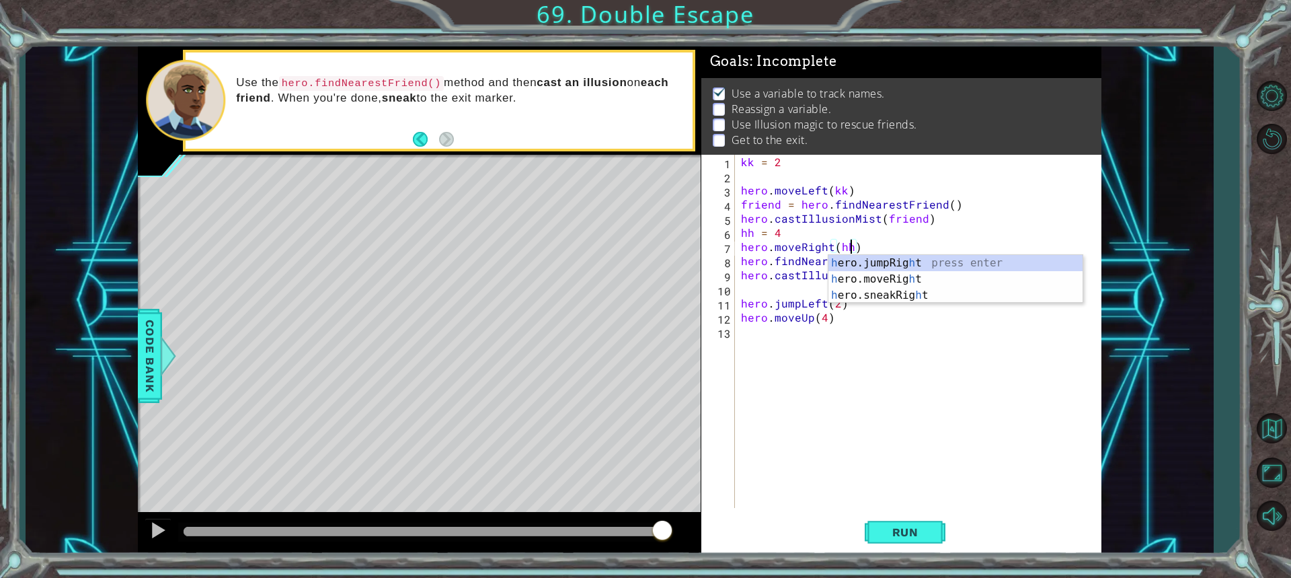
click at [856, 488] on div "kk = 2 hero . moveLeft ( kk ) friend = hero . findNearestFriend ( ) hero . cast…" at bounding box center [921, 345] width 366 height 381
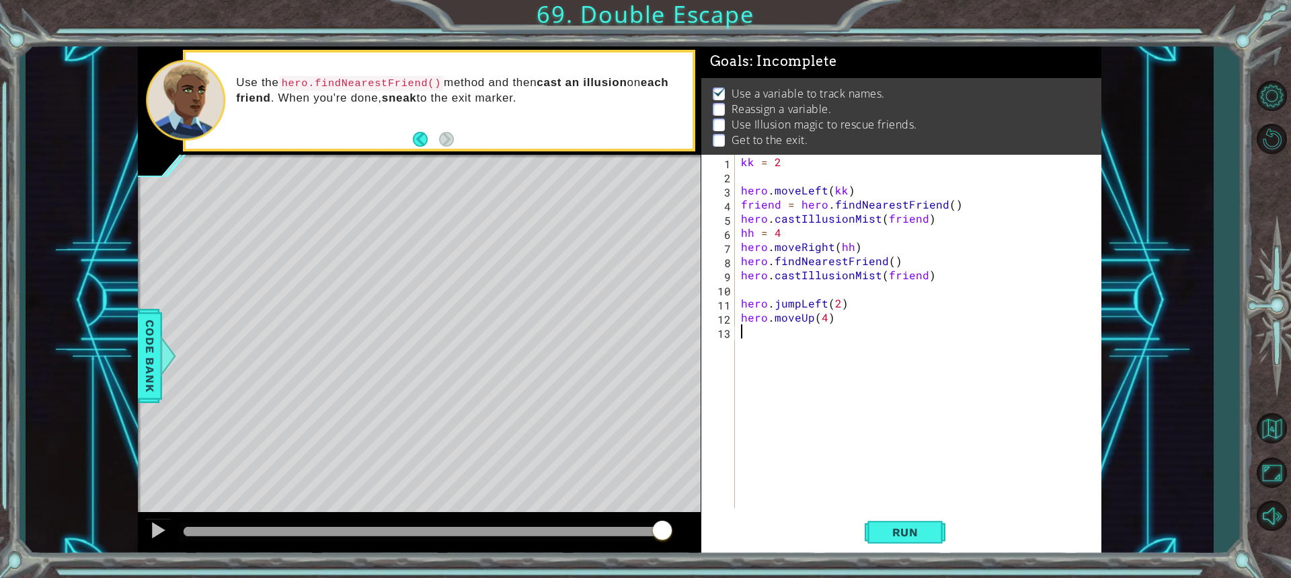
scroll to position [0, 0]
click at [907, 520] on button "Run" at bounding box center [905, 532] width 81 height 40
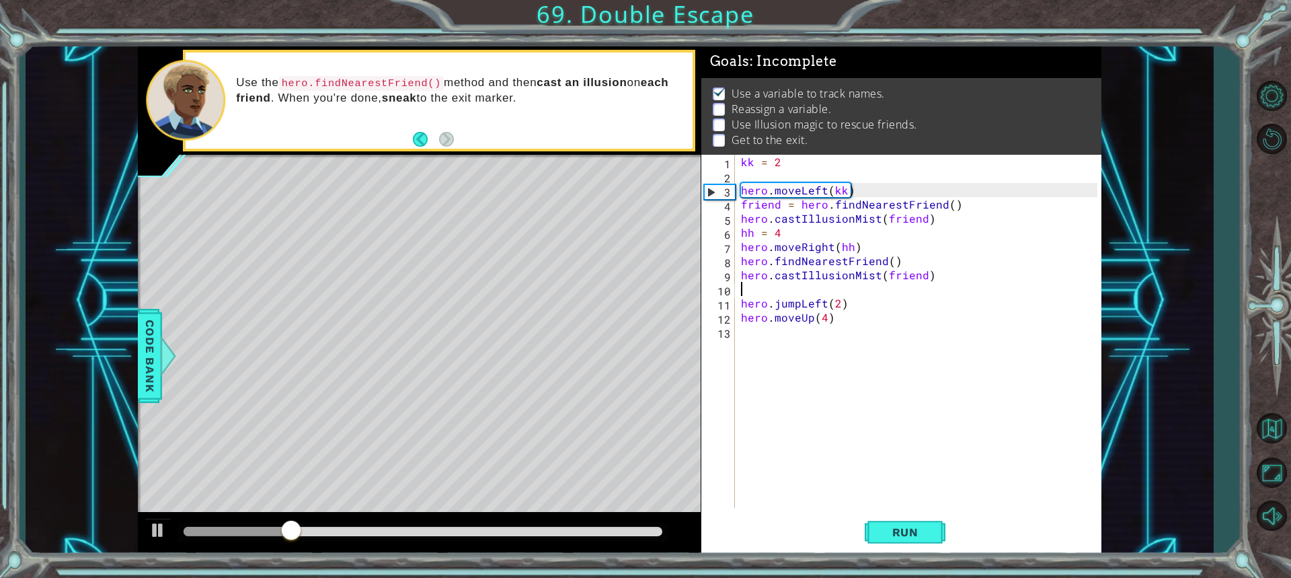
click at [751, 295] on div "kk = 2 hero . moveLeft ( kk ) friend = hero . findNearestFriend ( ) hero . cast…" at bounding box center [921, 345] width 366 height 381
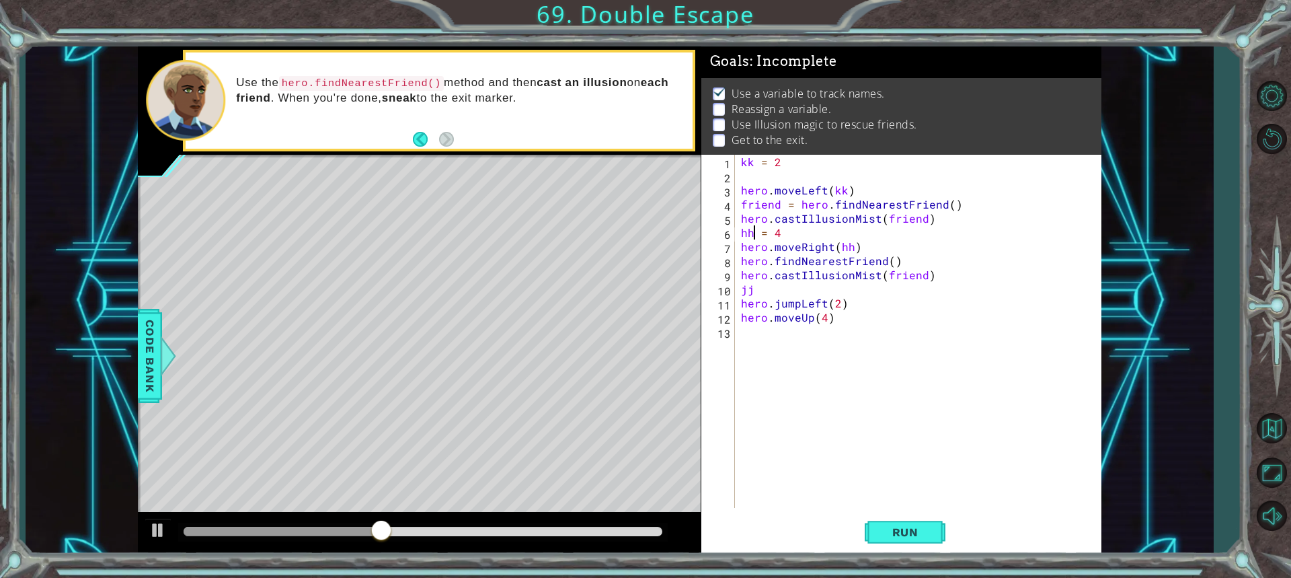
click at [751, 230] on div "kk = 2 hero . moveLeft ( kk ) friend = hero . findNearestFriend ( ) hero . cast…" at bounding box center [921, 345] width 366 height 381
click at [847, 250] on div "kk = 2 hero . moveLeft ( kk ) friend = hero . findNearestFriend ( ) hero . cast…" at bounding box center [921, 345] width 366 height 381
click at [848, 250] on div "kk = 2 hero . moveLeft ( kk ) friend = hero . findNearestFriend ( ) hero . cast…" at bounding box center [921, 345] width 366 height 381
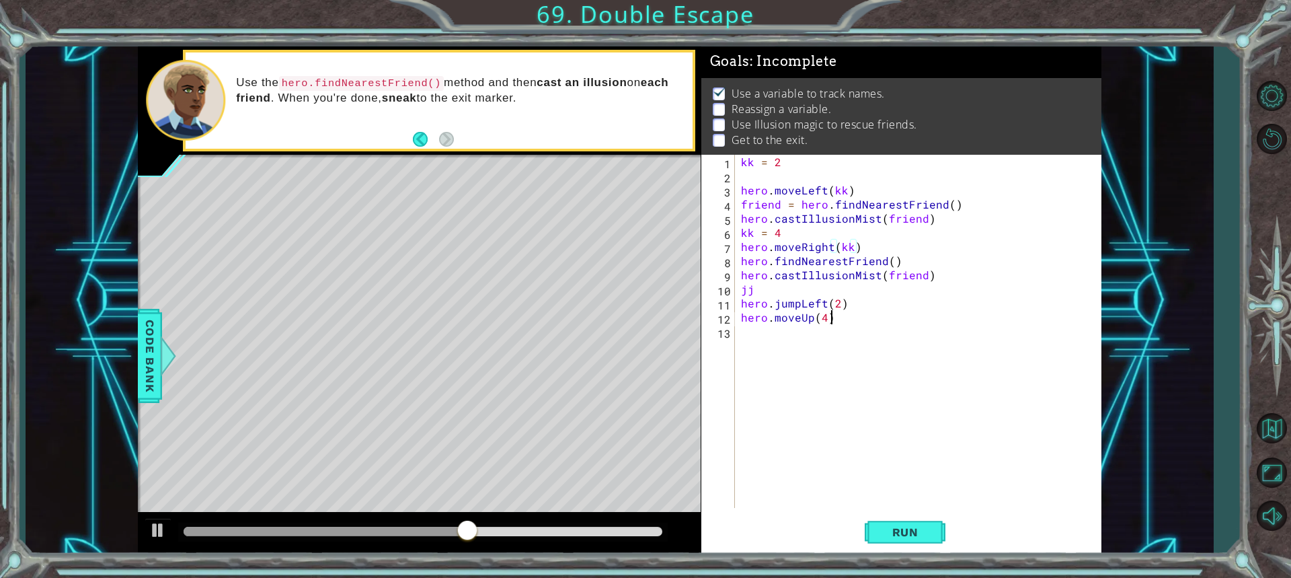
click at [912, 311] on div "kk = 2 hero . moveLeft ( kk ) friend = hero . findNearestFriend ( ) hero . cast…" at bounding box center [921, 345] width 366 height 381
type textarea "hero.moveUp(4)"
click at [930, 488] on div "kk = 2 hero . moveLeft ( kk ) friend = hero . findNearestFriend ( ) hero . cast…" at bounding box center [921, 345] width 366 height 381
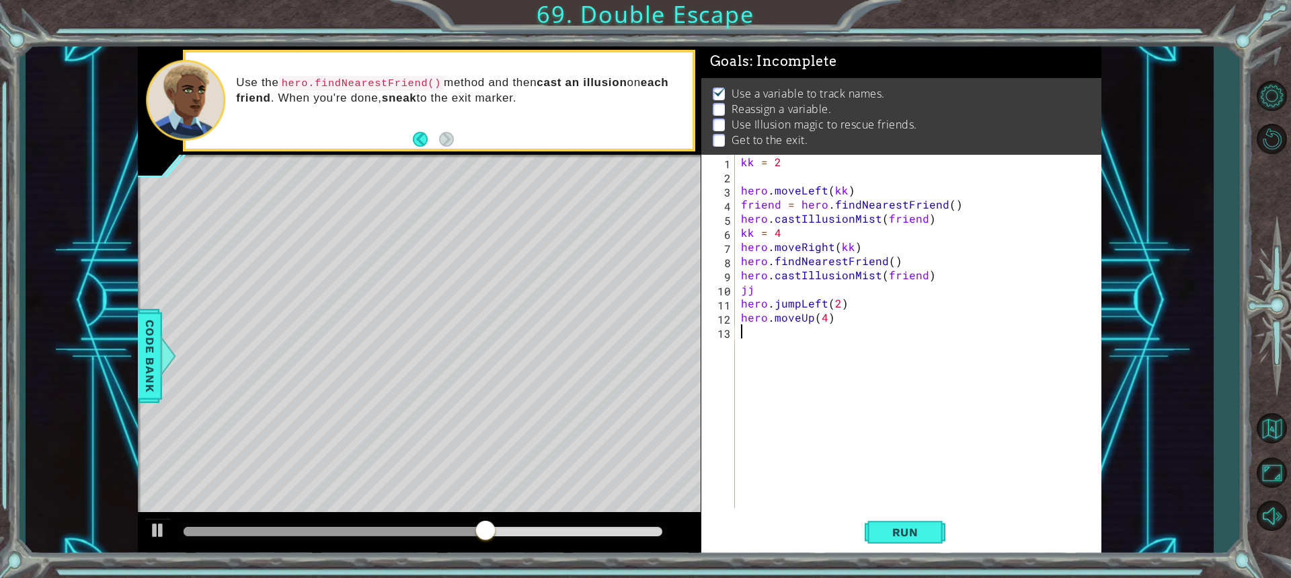
click at [769, 296] on div "kk = 2 hero . moveLeft ( kk ) friend = hero . findNearestFriend ( ) hero . cast…" at bounding box center [921, 345] width 366 height 381
click at [772, 291] on div "kk = 2 hero . moveLeft ( kk ) friend = hero . findNearestFriend ( ) hero . cast…" at bounding box center [921, 345] width 366 height 381
click at [751, 297] on div "kk = 2 hero . moveLeft ( kk ) friend = hero . findNearestFriend ( ) hero . cast…" at bounding box center [921, 345] width 366 height 381
click at [752, 291] on div "kk = 2 hero . moveLeft ( kk ) friend = hero . findNearestFriend ( ) hero . cast…" at bounding box center [921, 345] width 366 height 381
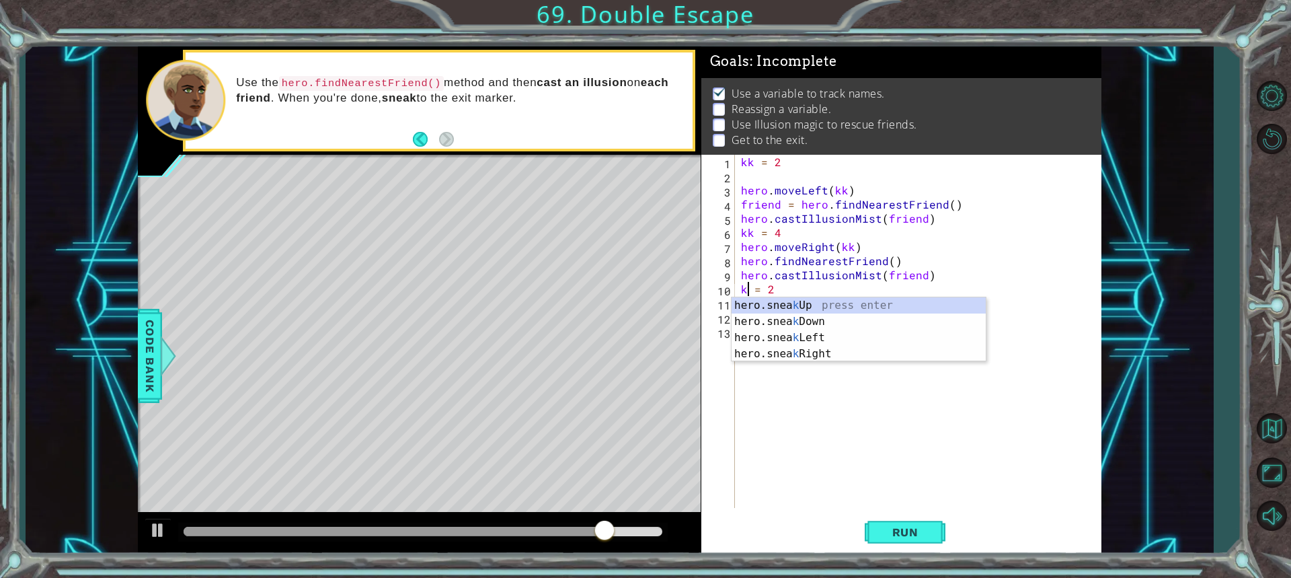
scroll to position [0, 1]
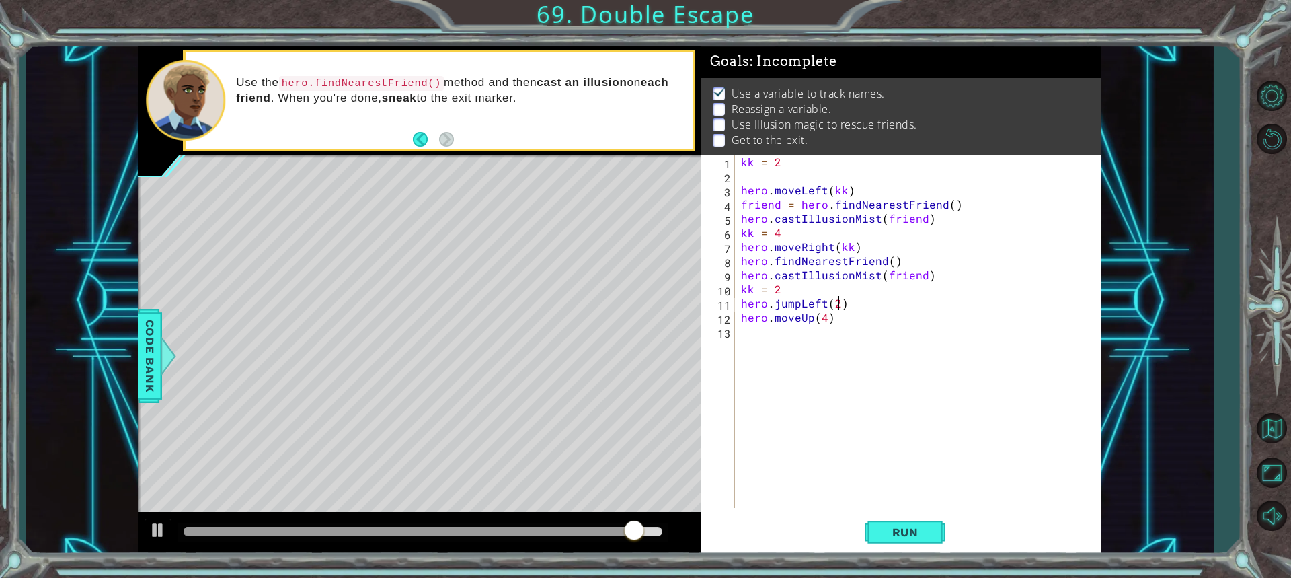
click at [837, 307] on div "kk = 2 hero . moveLeft ( kk ) friend = hero . findNearestFriend ( ) hero . cast…" at bounding box center [921, 345] width 366 height 381
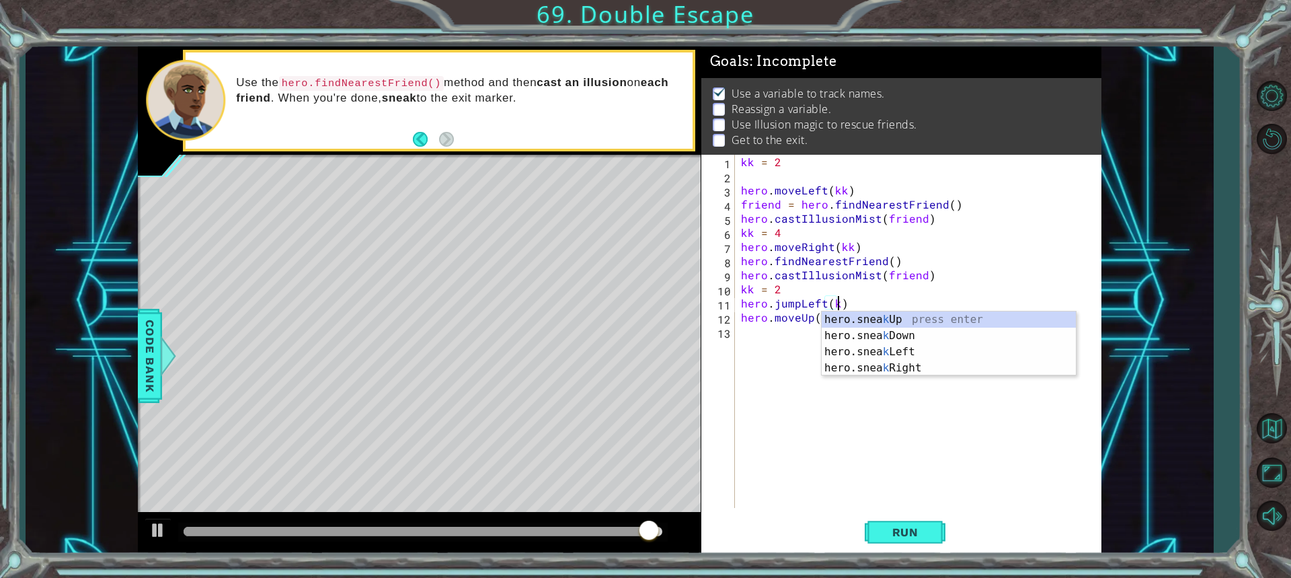
scroll to position [0, 6]
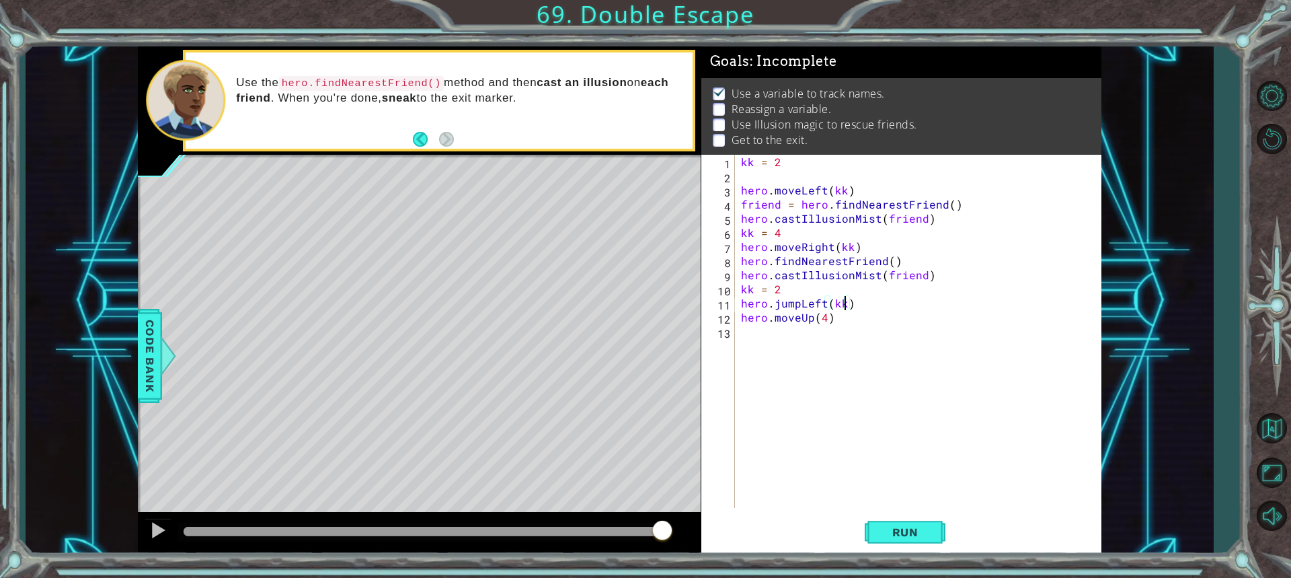
click at [824, 321] on div "kk = 2 hero . moveLeft ( kk ) friend = hero . findNearestFriend ( ) hero . cast…" at bounding box center [921, 345] width 366 height 381
type textarea "hero.moveUp(kk)"
click at [796, 351] on div "kk = 2 hero . moveLeft ( kk ) friend = hero . findNearestFriend ( ) hero . cast…" at bounding box center [921, 345] width 366 height 381
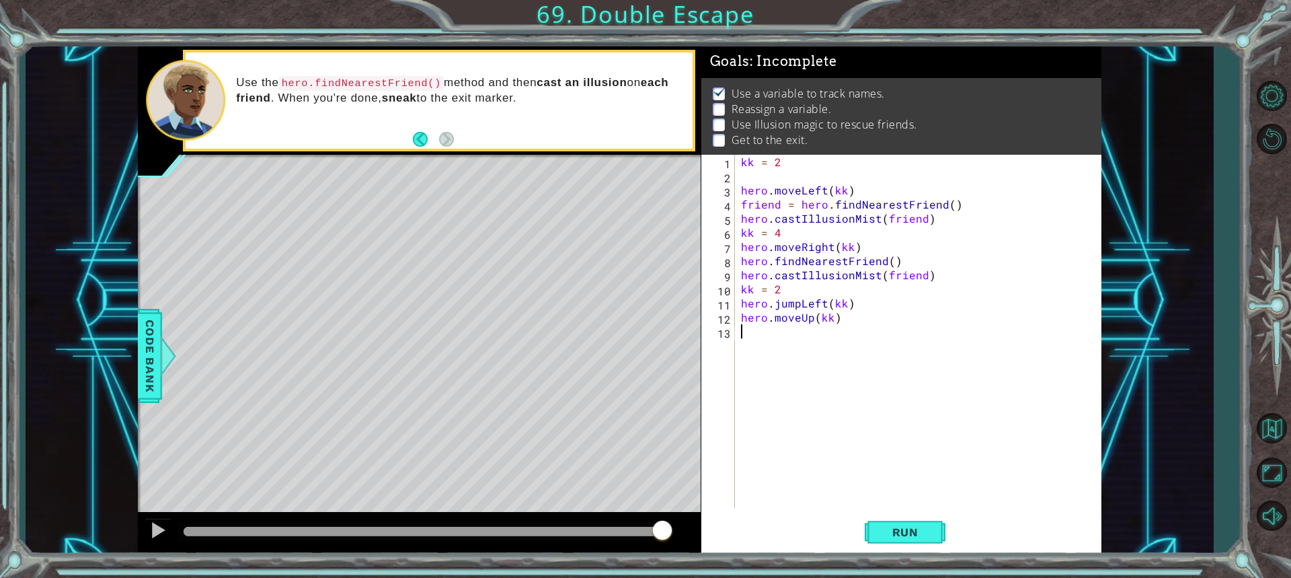
scroll to position [0, 0]
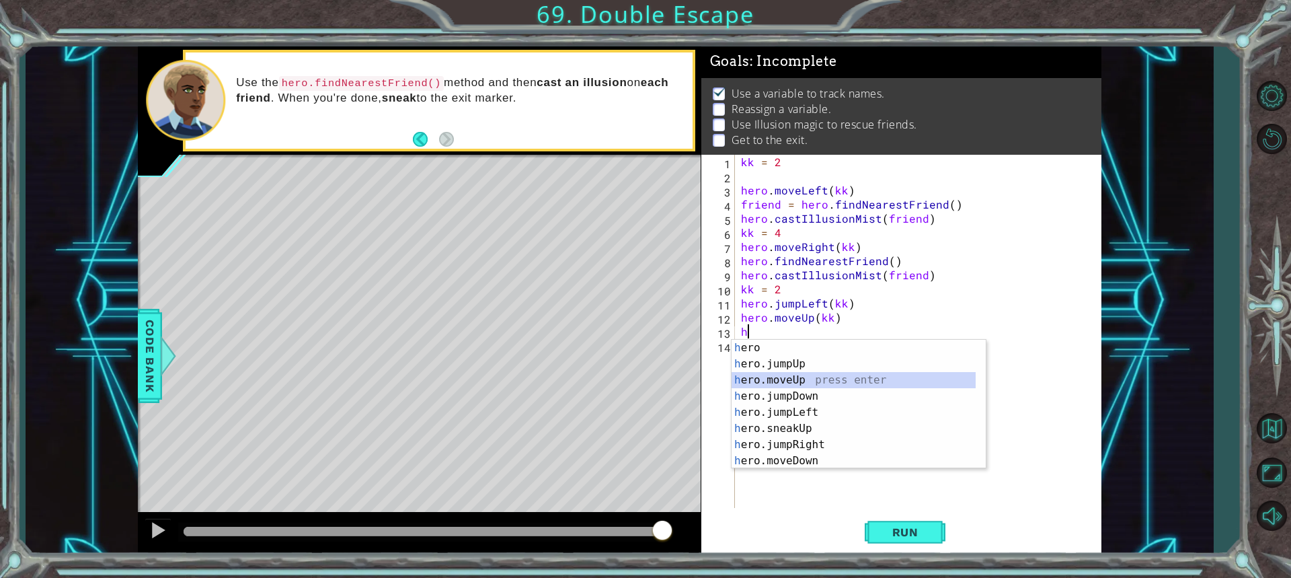
click at [841, 384] on div "h ero press enter h ero.jumpUp press enter h ero.moveUp press enter h ero.jumpD…" at bounding box center [854, 420] width 244 height 161
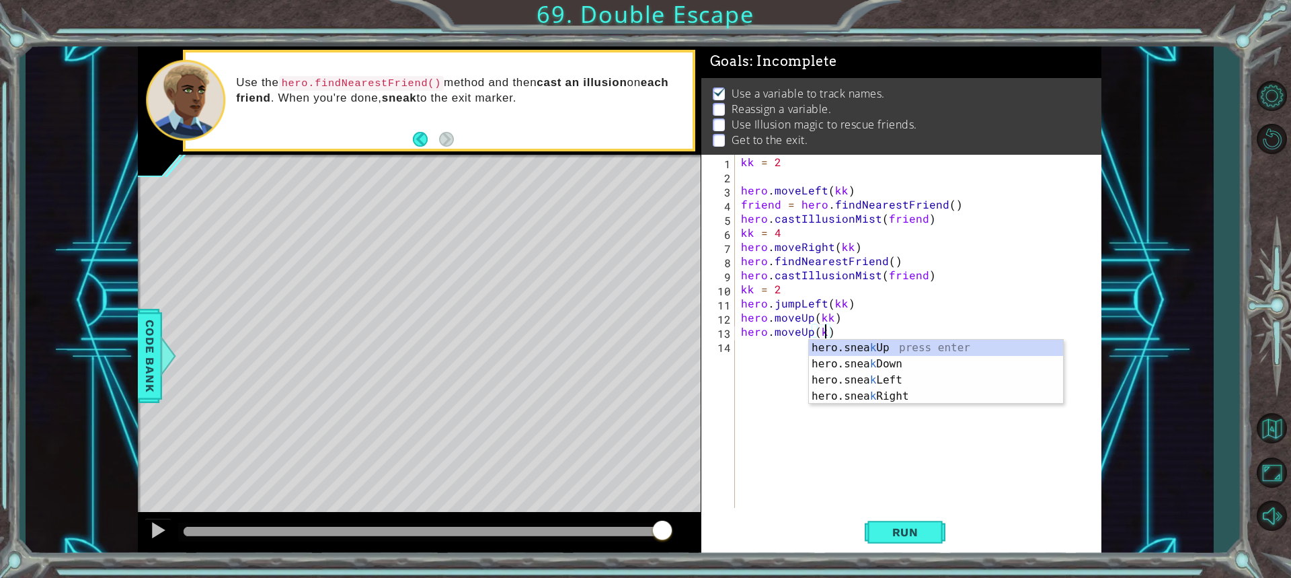
type textarea "hero.moveUp(kk)"
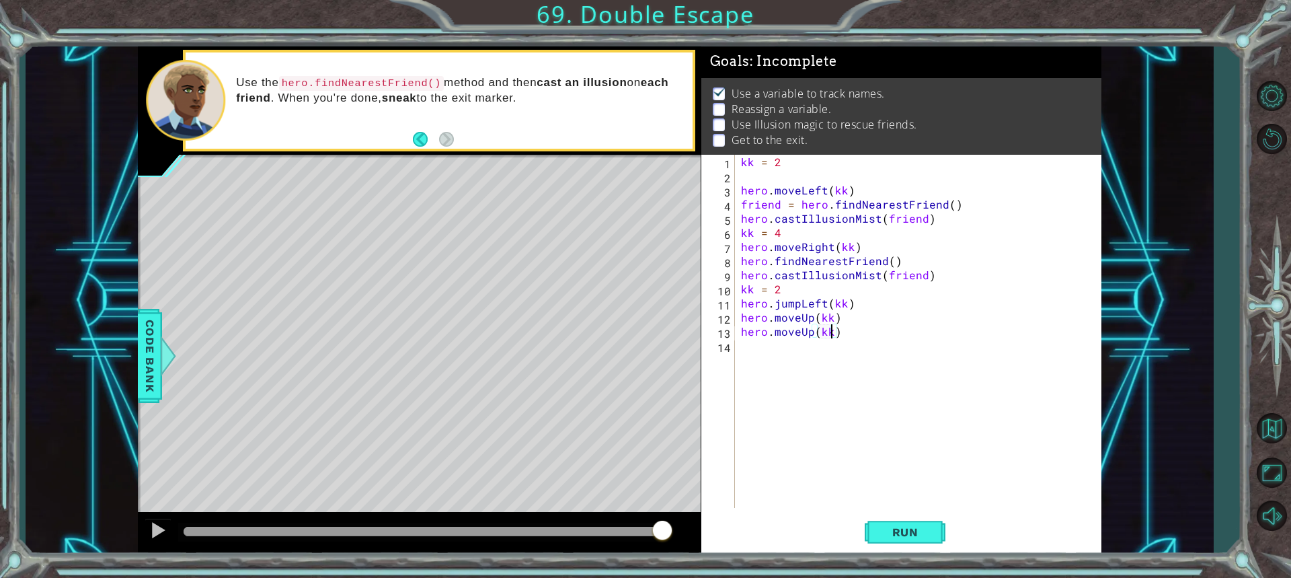
click at [849, 465] on div "kk = 2 hero . moveLeft ( kk ) friend = hero . findNearestFriend ( ) hero . cast…" at bounding box center [921, 345] width 366 height 381
click at [889, 533] on span "Run" at bounding box center [905, 531] width 53 height 13
click at [853, 248] on div "kk = 2 hero . moveLeft ( kk ) friend = hero . findNearestFriend ( ) hero . cast…" at bounding box center [921, 345] width 366 height 381
click at [855, 323] on div "kk = 2 hero . moveLeft ( kk ) friend = hero . findNearestFriend ( ) hero . cast…" at bounding box center [921, 345] width 366 height 381
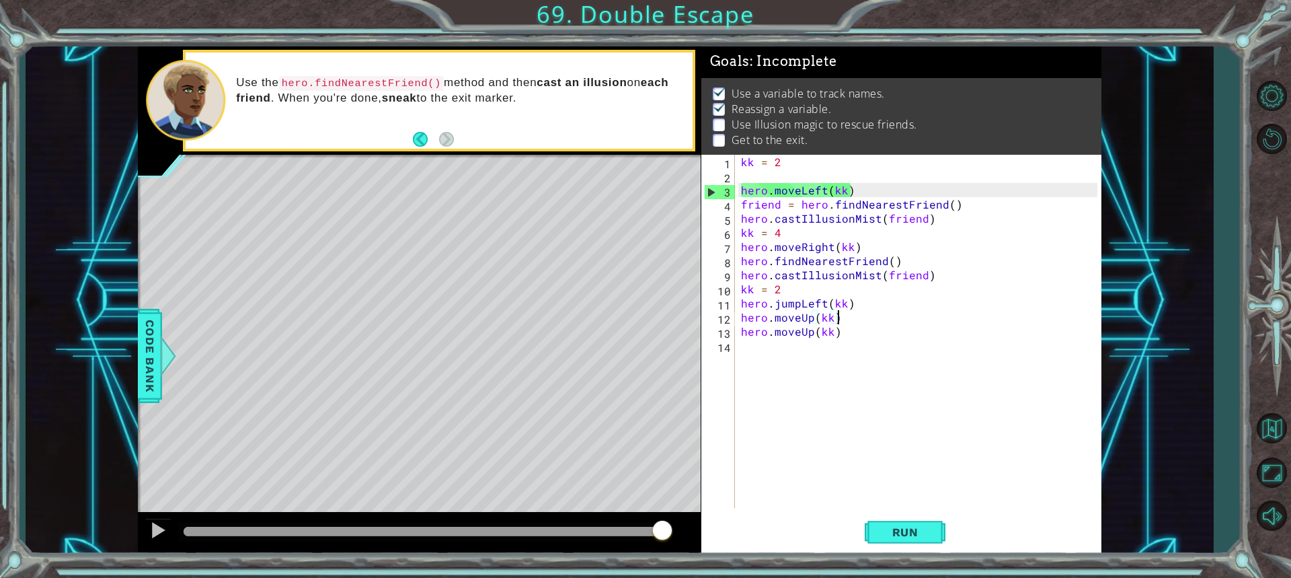
click at [881, 308] on div "kk = 2 hero . moveLeft ( kk ) friend = hero . findNearestFriend ( ) hero . cast…" at bounding box center [921, 345] width 366 height 381
type textarea "hero.jumpLeft(kk)"
click at [872, 340] on div "kk = 2 hero . moveLeft ( kk ) friend = hero . findNearestFriend ( ) hero . cast…" at bounding box center [921, 345] width 366 height 381
click at [884, 529] on span "Run" at bounding box center [905, 531] width 53 height 13
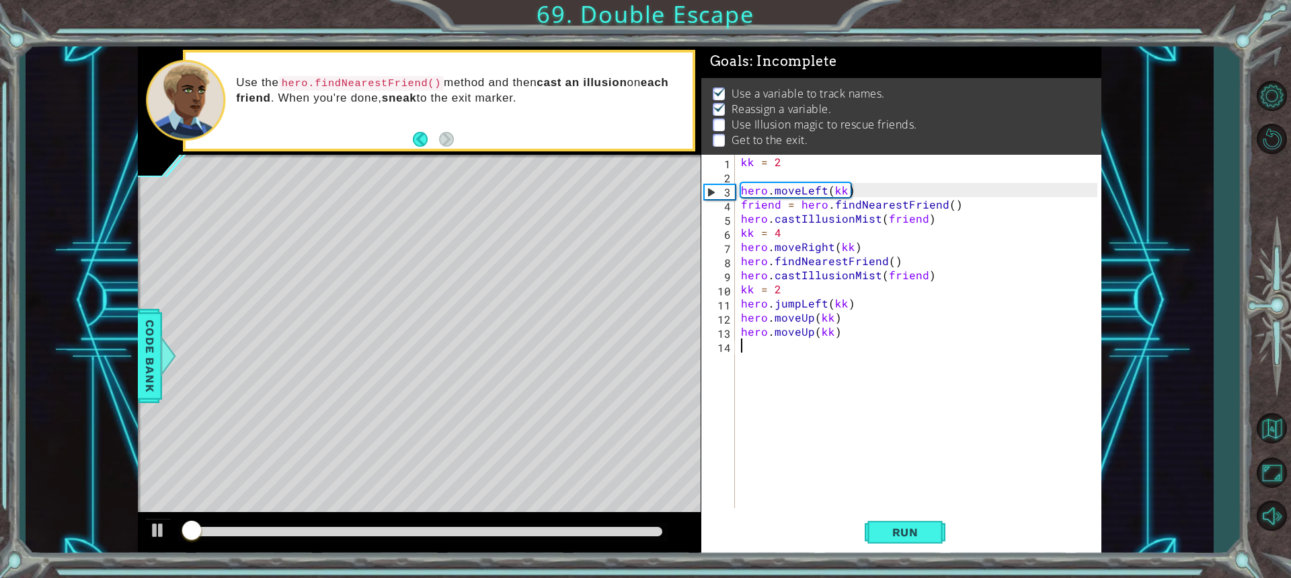
click at [740, 308] on div "kk = 2 hero . moveLeft ( kk ) friend = hero . findNearestFriend ( ) hero . cast…" at bounding box center [921, 345] width 366 height 381
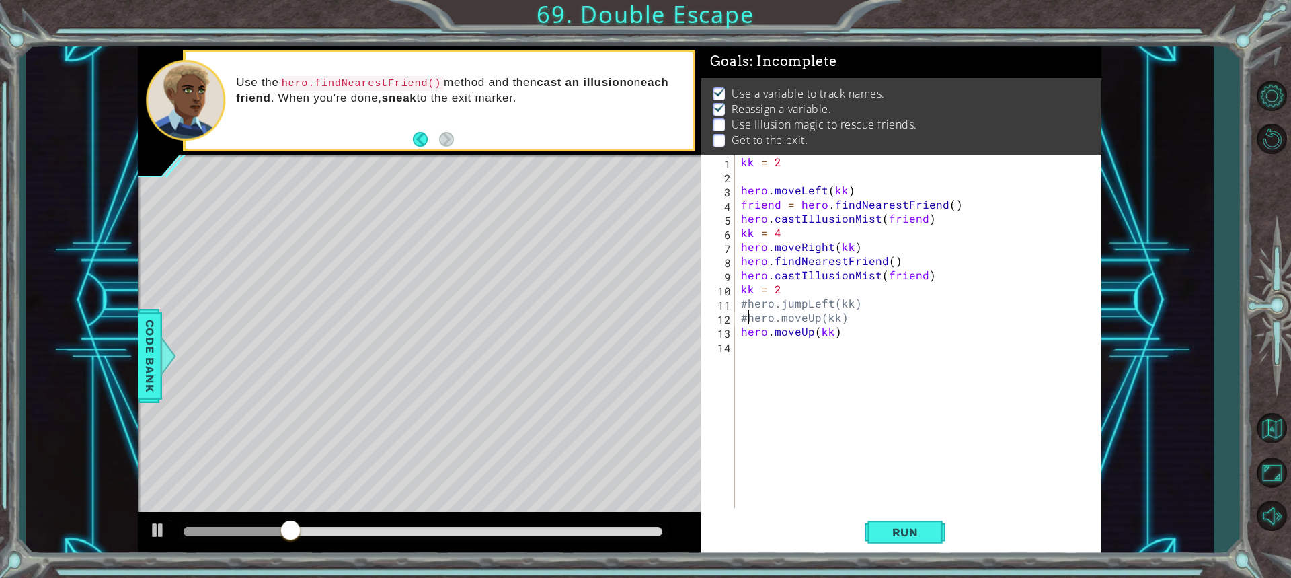
type textarea "hero.moveUp(kk)"
click at [878, 538] on button "Run" at bounding box center [905, 532] width 81 height 40
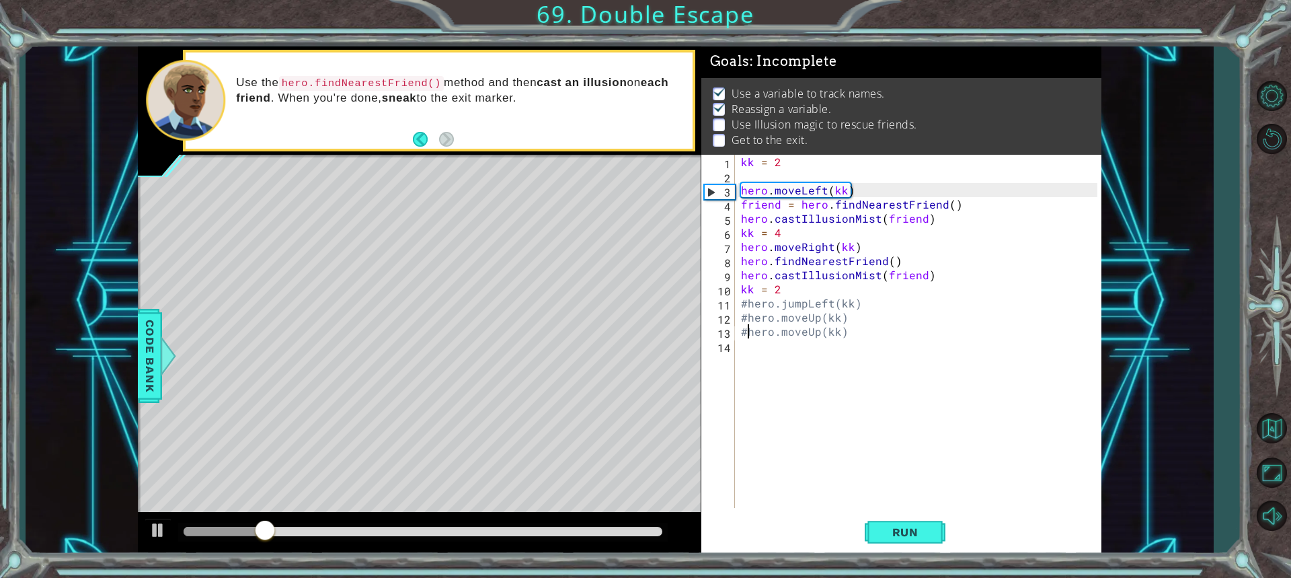
click at [946, 207] on div "kk = 2 hero . moveLeft ( kk ) friend = hero . findNearestFriend ( ) hero . cast…" at bounding box center [921, 345] width 366 height 381
type textarea "friend = hero.findNearestFriend()"
click at [747, 171] on div "kk = 2 hero . moveLeft ( kk ) friend = hero . findNearestFriend ( ) hero . cast…" at bounding box center [921, 345] width 366 height 381
click at [792, 236] on div "kk = 2 hero . moveLeft ( kk ) friend = hero . findNearestFriend ( ) hero . cast…" at bounding box center [921, 345] width 366 height 381
type textarea "kk = 4"
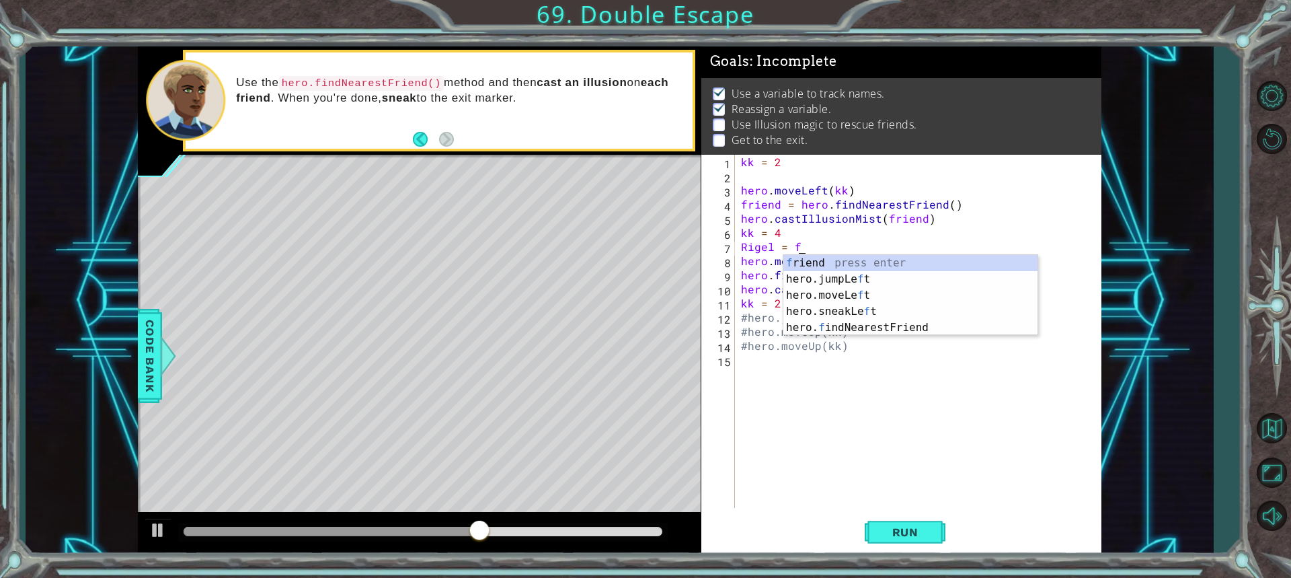
scroll to position [0, 2]
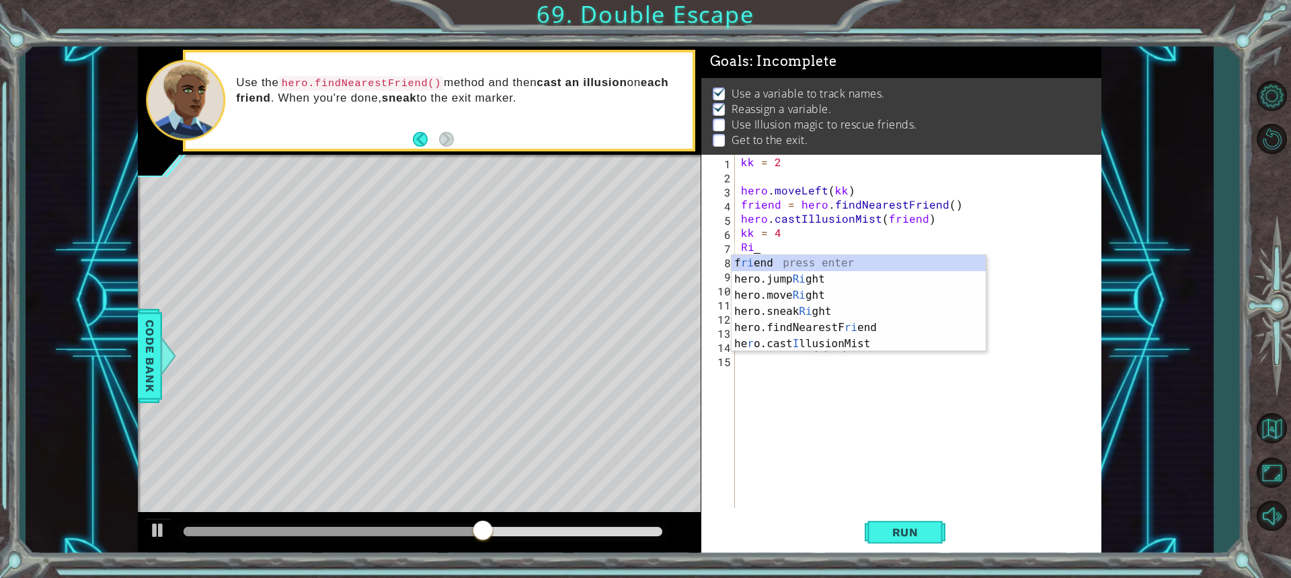
type textarea "R"
click at [788, 260] on div "f riend press enter hero.jumpLe f t press enter hero.moveLe f t press enter her…" at bounding box center [859, 311] width 254 height 113
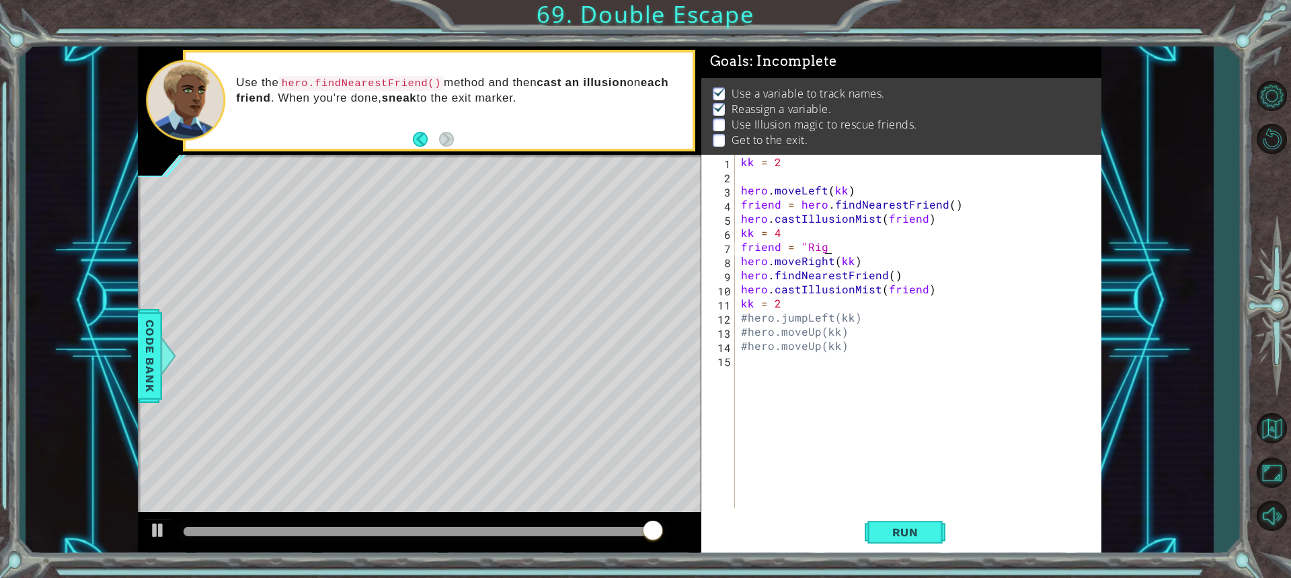
scroll to position [0, 5]
click at [594, 529] on div at bounding box center [389, 531] width 410 height 9
click at [155, 533] on div at bounding box center [157, 529] width 17 height 17
drag, startPoint x: 440, startPoint y: 530, endPoint x: 417, endPoint y: 533, distance: 23.1
click at [420, 533] on div at bounding box center [312, 531] width 257 height 9
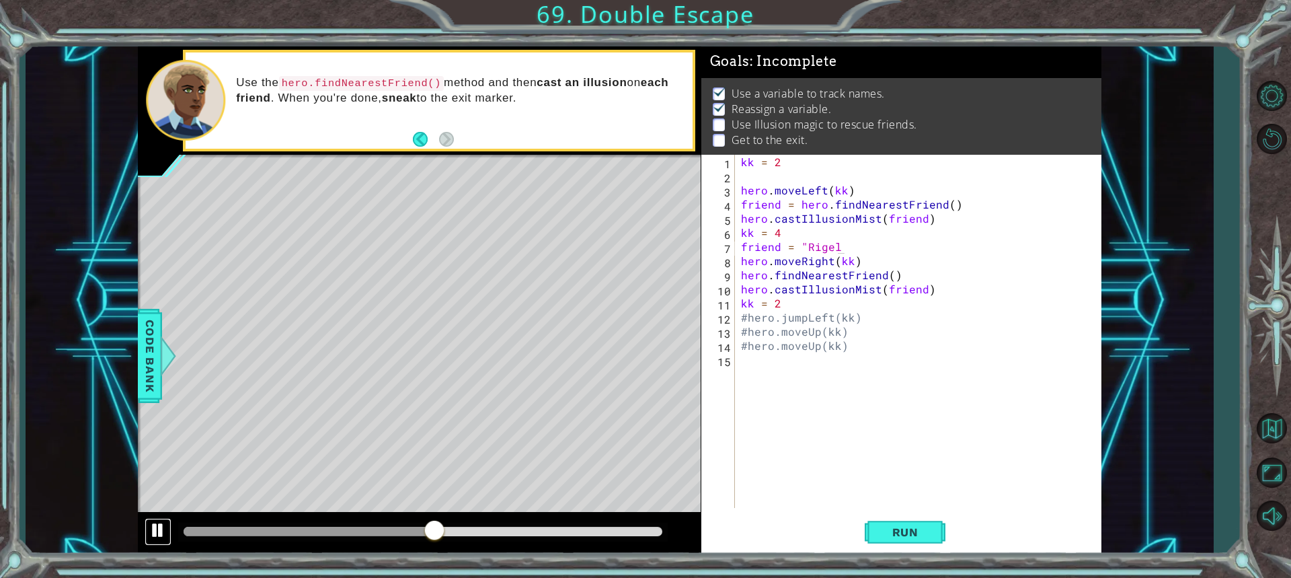
click at [162, 528] on div at bounding box center [157, 529] width 17 height 17
click at [251, 527] on div at bounding box center [217, 531] width 67 height 9
click at [153, 525] on div at bounding box center [157, 529] width 17 height 17
type textarea "friend = "Rigel""
click at [868, 432] on div "kk = 2 hero . moveLeft ( kk ) friend = hero . findNearestFriend ( ) hero . cast…" at bounding box center [921, 345] width 366 height 381
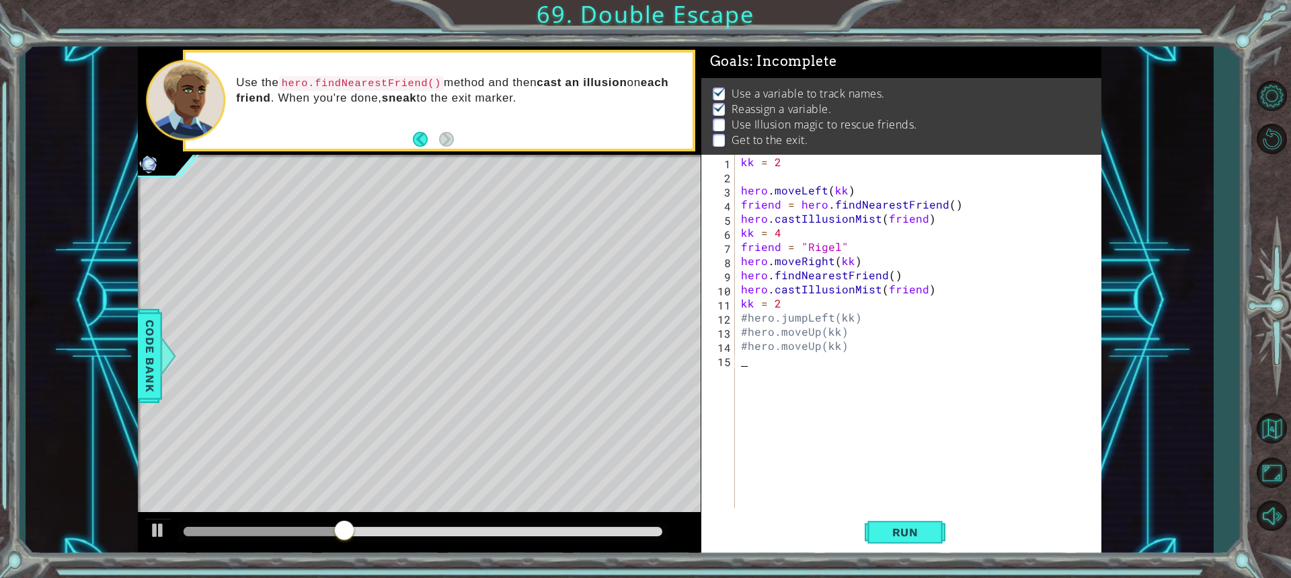
scroll to position [0, 0]
click at [896, 275] on div "kk = 2 hero . moveLeft ( kk ) friend = hero . findNearestFriend ( ) hero . cast…" at bounding box center [921, 345] width 366 height 381
click at [901, 276] on div "kk = 2 hero . moveLeft ( kk ) friend = hero . findNearestFriend ( ) hero . cast…" at bounding box center [921, 345] width 366 height 381
click at [968, 346] on div "kk = 2 hero . moveLeft ( kk ) friend = hero . findNearestFriend ( ) hero . cast…" at bounding box center [921, 345] width 366 height 381
click at [913, 523] on button "Run" at bounding box center [905, 532] width 81 height 40
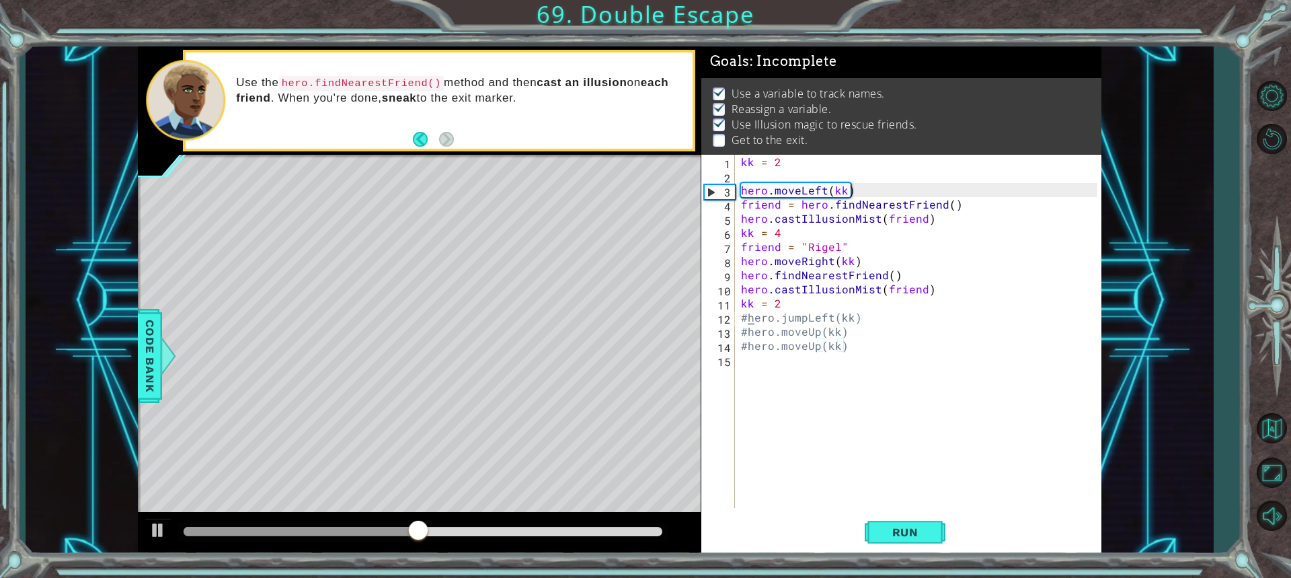
click at [748, 320] on div "kk = 2 hero . moveLeft ( kk ) friend = hero . findNearestFriend ( ) hero . cast…" at bounding box center [921, 345] width 366 height 381
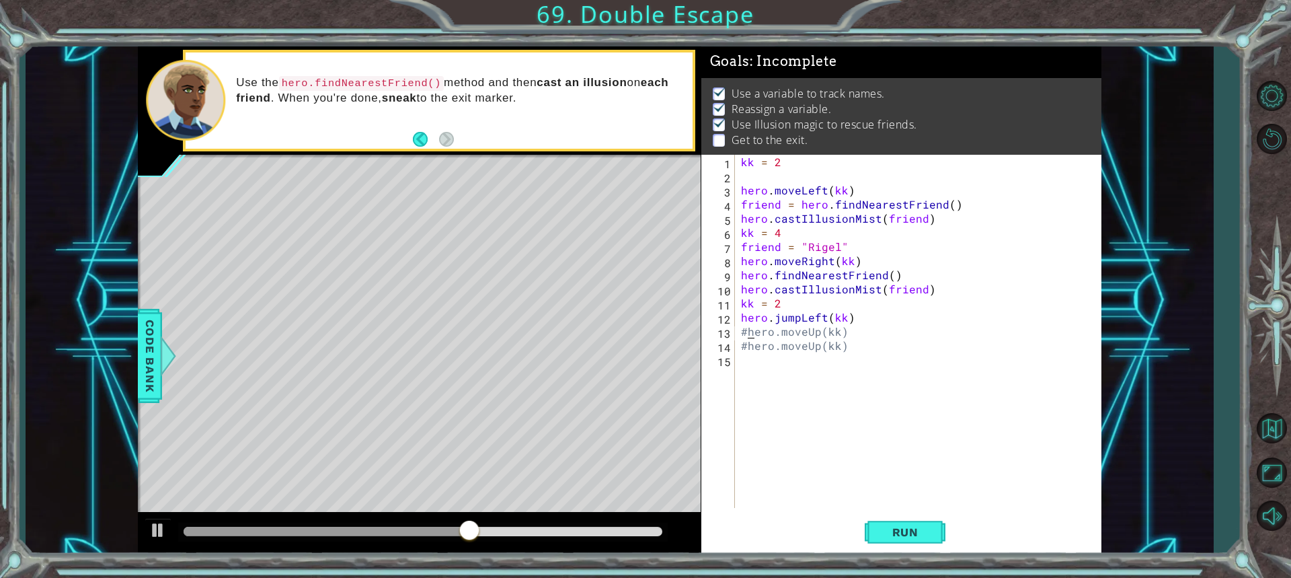
click at [746, 333] on div "kk = 2 hero . moveLeft ( kk ) friend = hero . findNearestFriend ( ) hero . cast…" at bounding box center [921, 345] width 366 height 381
click at [742, 350] on div "kk = 2 hero . moveLeft ( kk ) friend = hero . findNearestFriend ( ) hero . cast…" at bounding box center [921, 345] width 366 height 381
click at [746, 348] on div "kk = 2 hero . moveLeft ( kk ) friend = hero . findNearestFriend ( ) hero . cast…" at bounding box center [921, 345] width 366 height 381
click at [872, 523] on button "Run" at bounding box center [905, 532] width 81 height 40
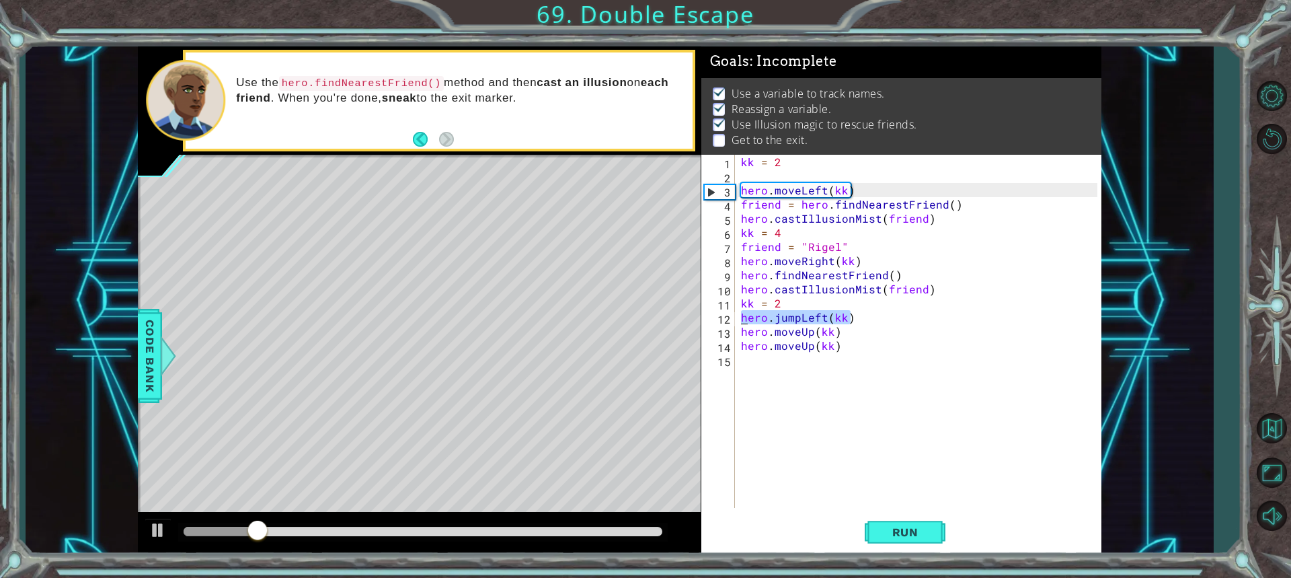
drag, startPoint x: 859, startPoint y: 316, endPoint x: 718, endPoint y: 312, distance: 141.9
click at [718, 312] on div "hero.moveUp(kk) 1 2 3 4 5 6 7 8 9 10 11 12 13 14 15 kk = 2 hero . moveLeft ( kk…" at bounding box center [899, 331] width 396 height 353
type textarea "hero.jumpLeft(kk)"
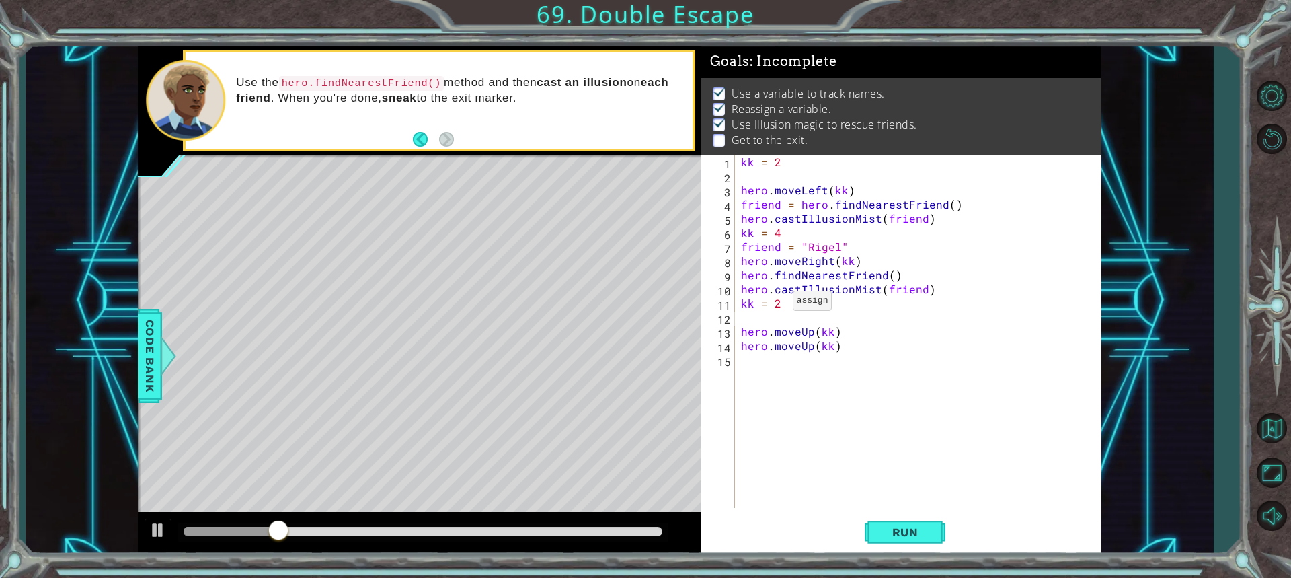
click at [776, 304] on div "kk = 2 hero . moveLeft ( kk ) friend = hero . findNearestFriend ( ) hero . cast…" at bounding box center [921, 345] width 366 height 381
click at [779, 306] on div "kk = 2 hero . moveLeft ( kk ) friend = hero . findNearestFriend ( ) hero . cast…" at bounding box center [921, 345] width 366 height 381
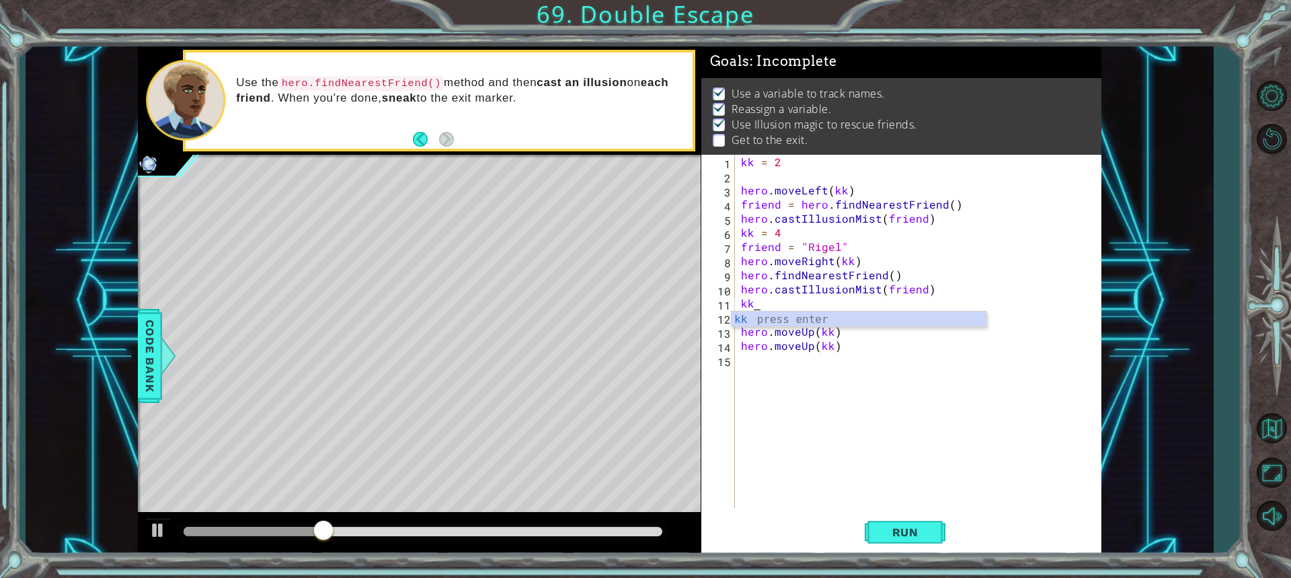
type textarea "k"
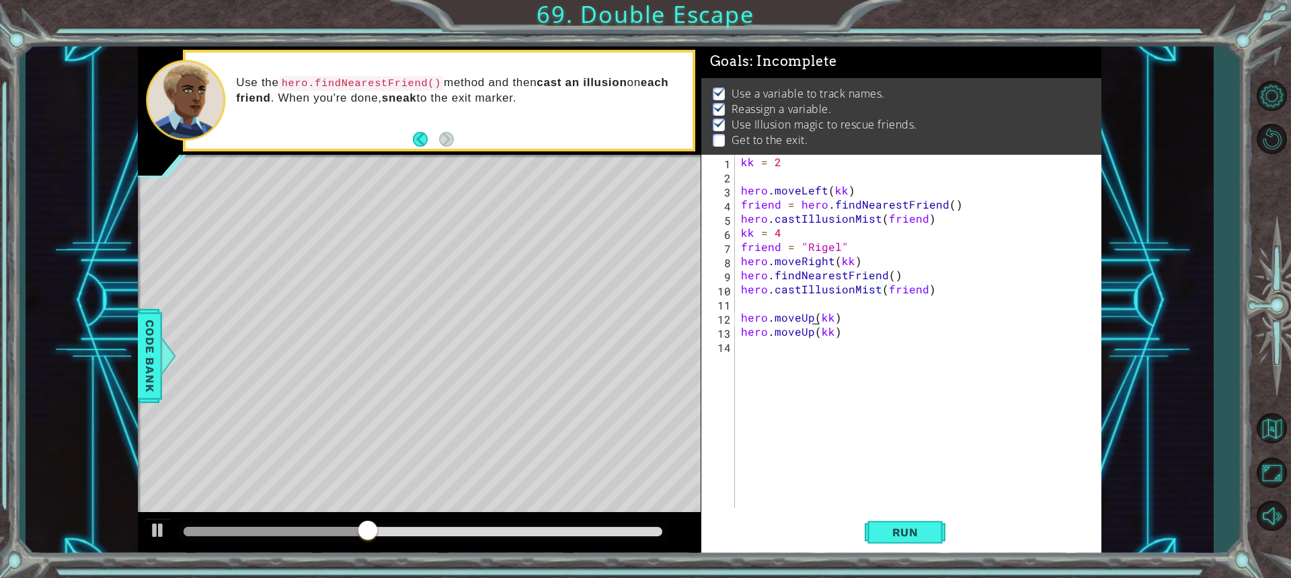
click at [812, 310] on div "kk = 2 hero . moveLeft ( kk ) friend = hero . findNearestFriend ( ) hero . cast…" at bounding box center [921, 345] width 366 height 381
type textarea "hero.moveUp(kk)"
click at [812, 305] on div "kk = 2 hero . moveLeft ( kk ) friend = hero . findNearestFriend ( ) hero . cast…" at bounding box center [921, 345] width 366 height 381
click at [830, 319] on div "kk = 2 hero . moveLeft ( kk ) friend = hero . findNearestFriend ( ) hero . cast…" at bounding box center [921, 345] width 366 height 381
type textarea "hero.moveUp(kk)"
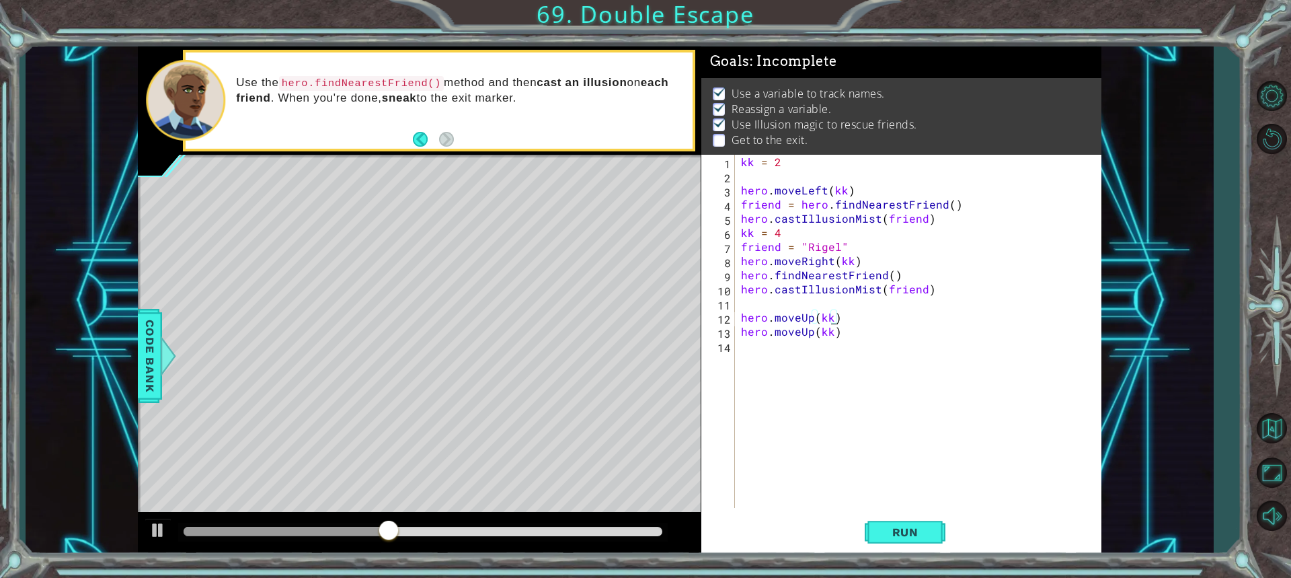
click at [828, 323] on div "kk = 2 hero . moveLeft ( kk ) friend = hero . findNearestFriend ( ) hero . cast…" at bounding box center [921, 345] width 366 height 381
click at [826, 329] on div "kk = 2 hero . moveLeft ( kk ) friend = hero . findNearestFriend ( ) hero . cast…" at bounding box center [921, 345] width 366 height 381
click at [826, 338] on div "kk = 2 hero . moveLeft ( kk ) friend = hero . findNearestFriend ( ) hero . cast…" at bounding box center [921, 345] width 366 height 381
drag, startPoint x: 841, startPoint y: 328, endPoint x: 740, endPoint y: 334, distance: 101.1
click at [740, 334] on div "kk = 2 hero . moveLeft ( kk ) friend = hero . findNearestFriend ( ) hero . cast…" at bounding box center [921, 345] width 366 height 381
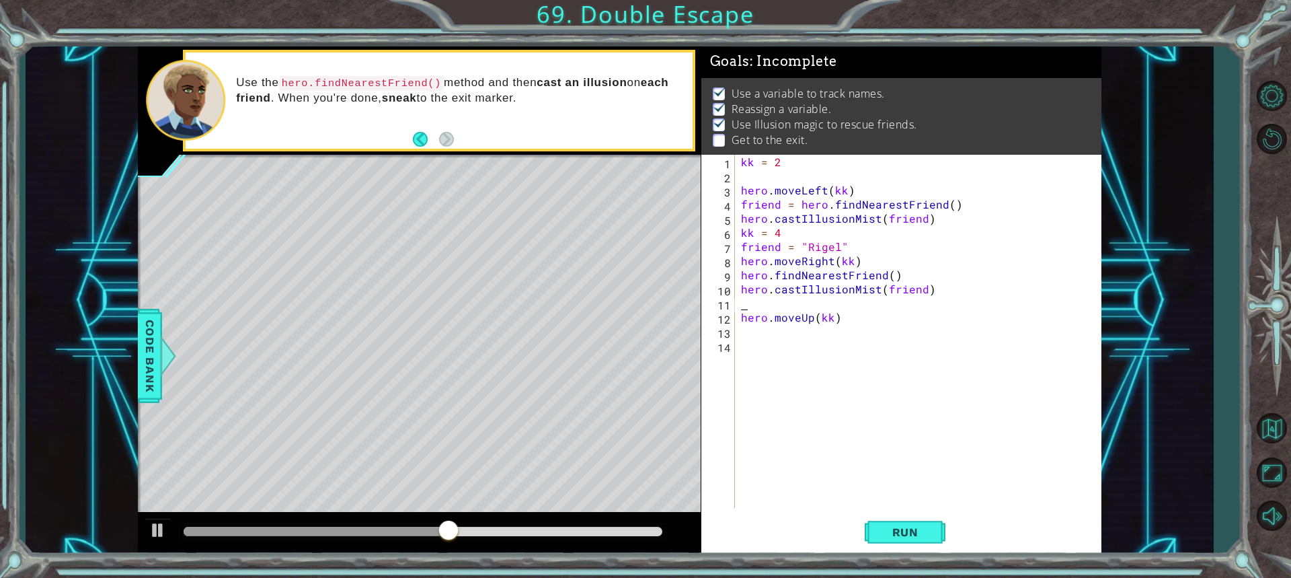
click at [747, 303] on div "kk = 2 hero . moveLeft ( kk ) friend = hero . findNearestFriend ( ) hero . cast…" at bounding box center [921, 345] width 366 height 381
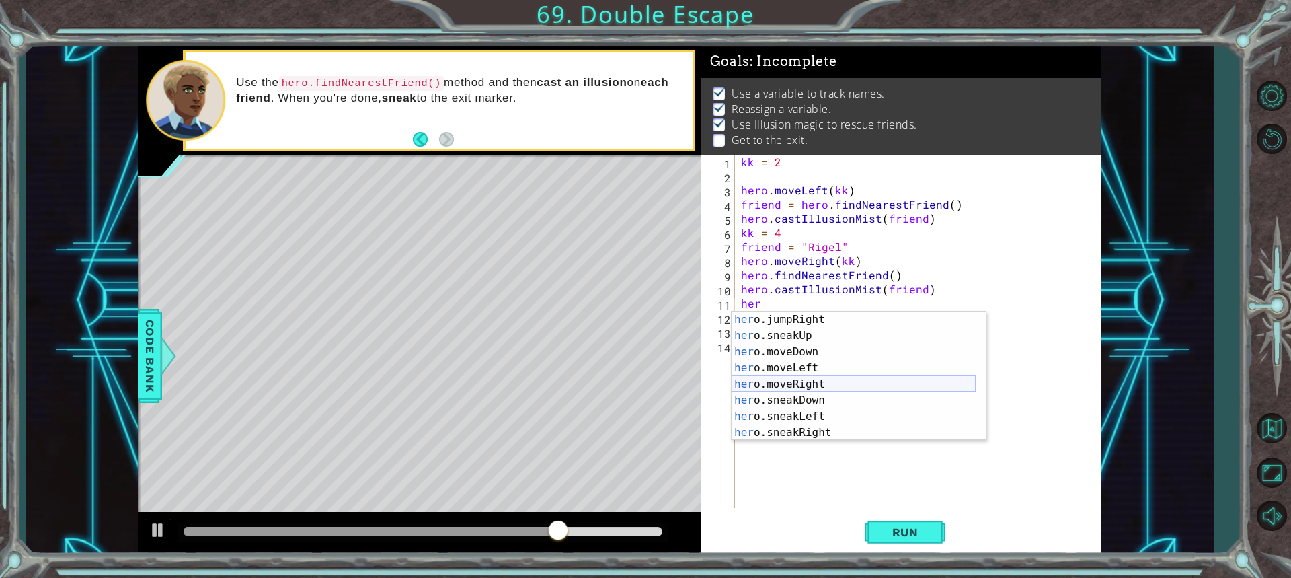
scroll to position [81, 0]
click at [826, 373] on div "her o.jumpRight press enter her o.sneakUp press enter her o.moveDown press ente…" at bounding box center [854, 391] width 244 height 161
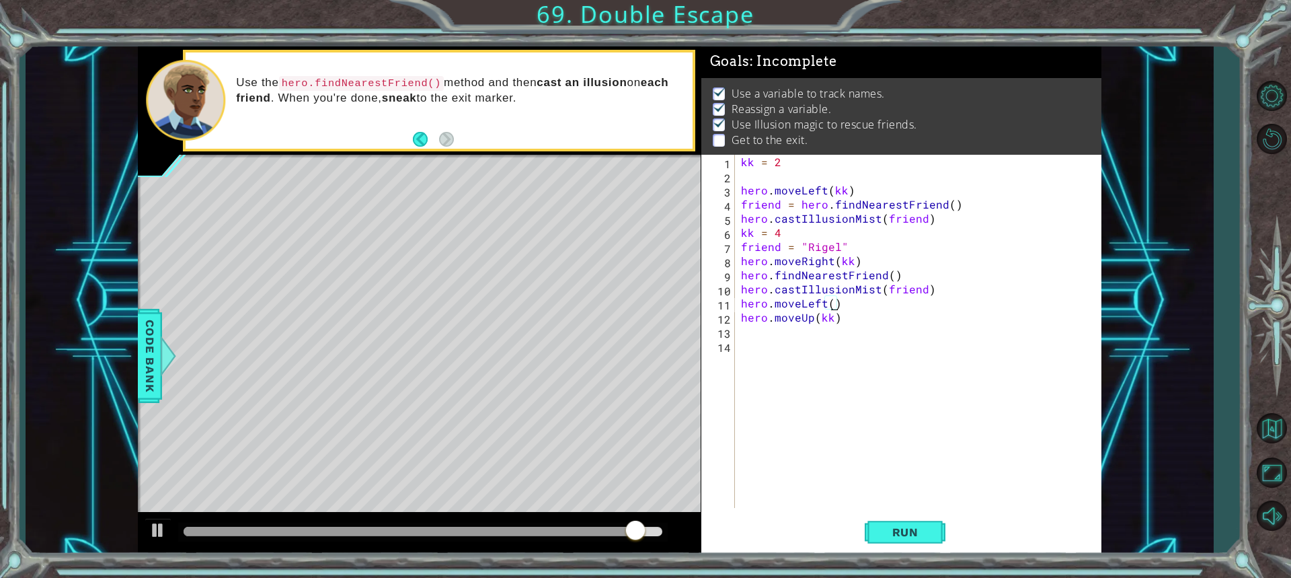
scroll to position [0, 5]
type textarea "hero.moveLeft(2))"
click at [900, 479] on div "kk = 2 hero . moveLeft ( kk ) friend = hero . findNearestFriend ( ) hero . cast…" at bounding box center [921, 345] width 366 height 381
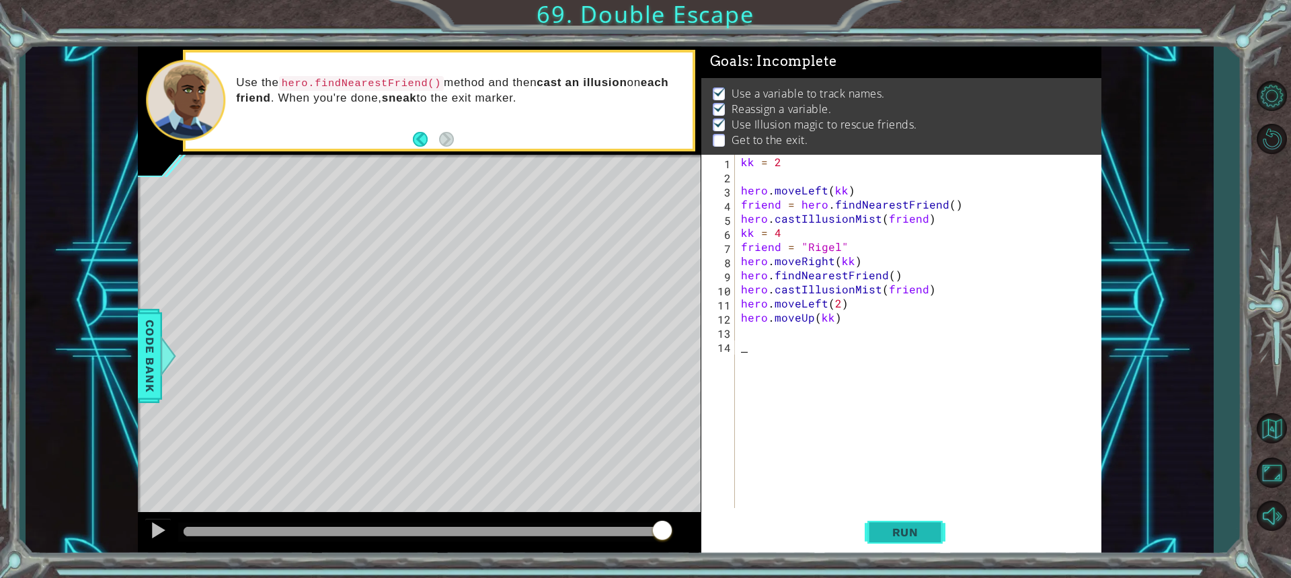
click at [913, 536] on span "Run" at bounding box center [905, 531] width 53 height 13
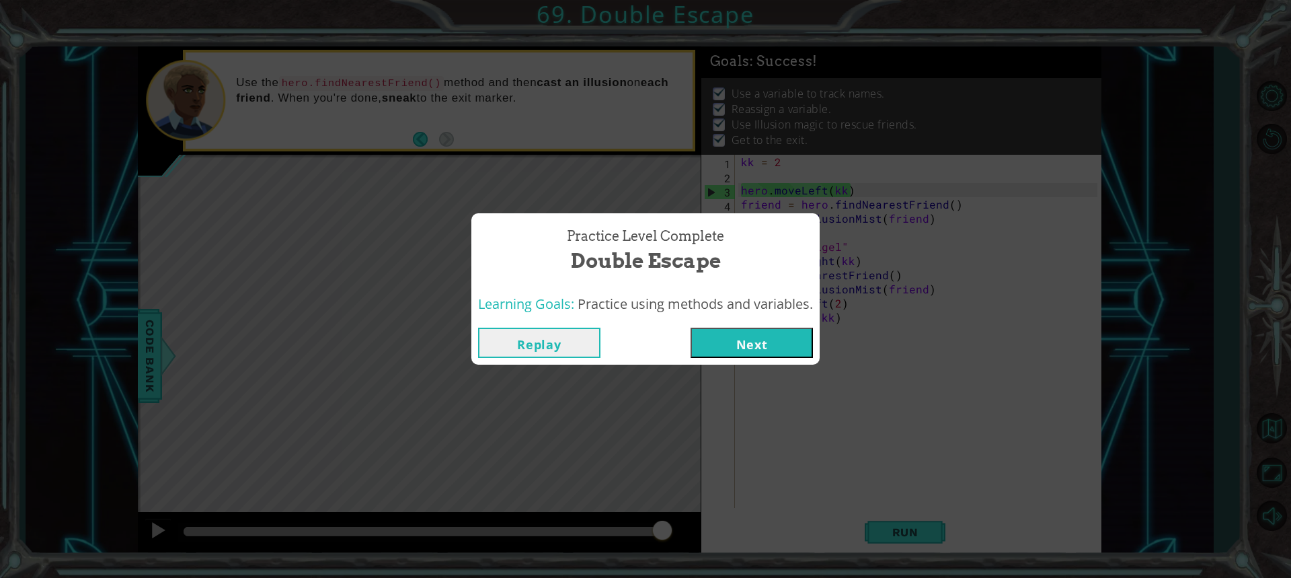
click at [518, 340] on button "Replay" at bounding box center [539, 342] width 122 height 30
